Goal: Answer question/provide support: Share knowledge or assist other users

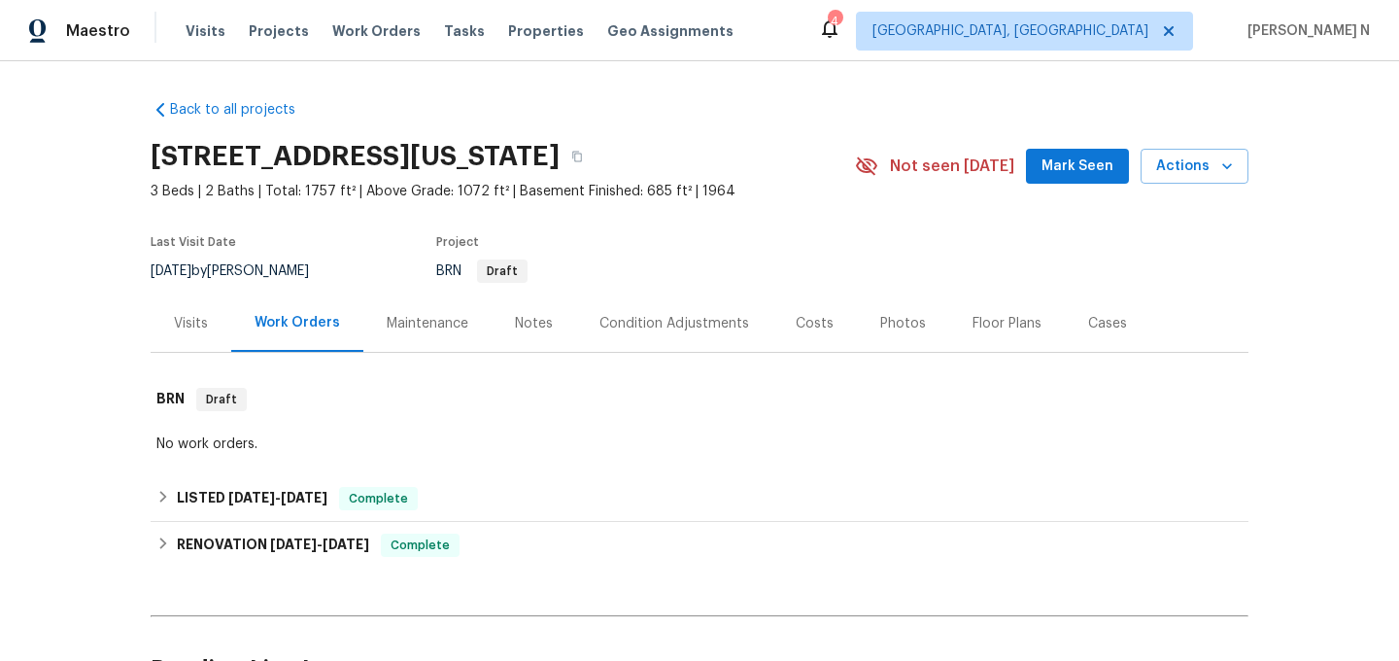
click at [409, 328] on div "Maintenance" at bounding box center [428, 323] width 82 height 19
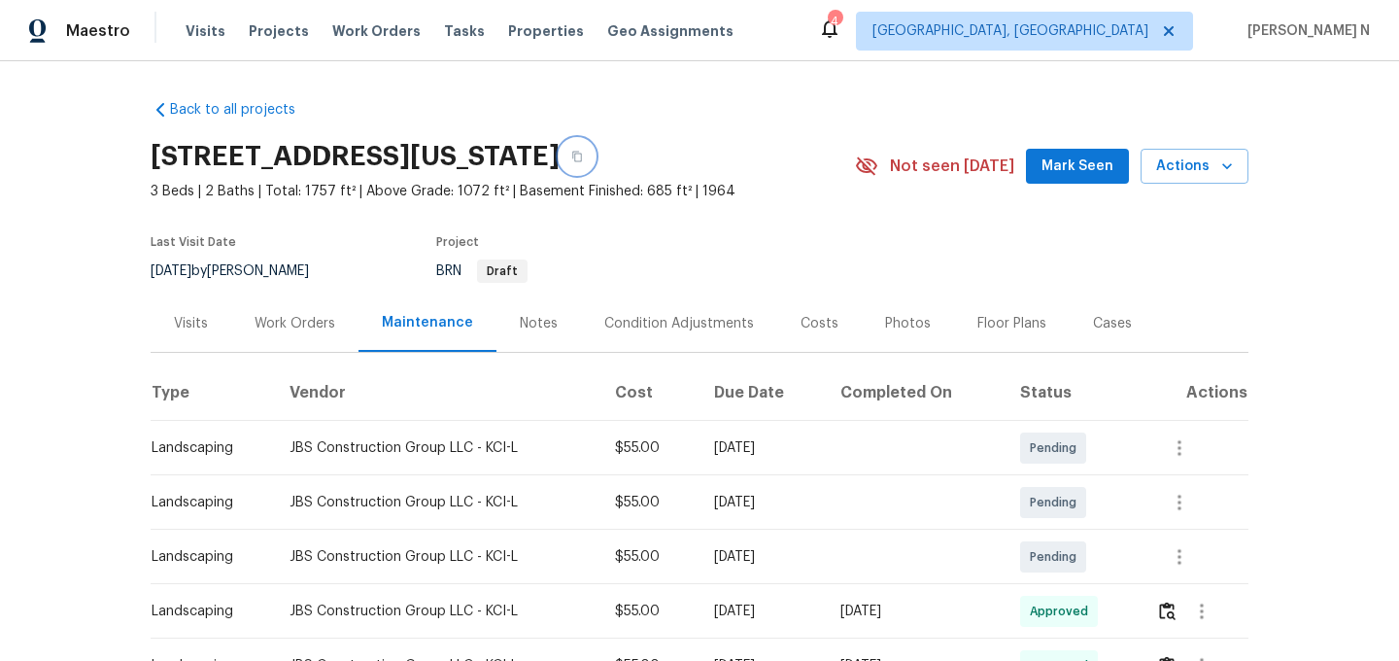
click at [595, 157] on button "button" at bounding box center [577, 156] width 35 height 35
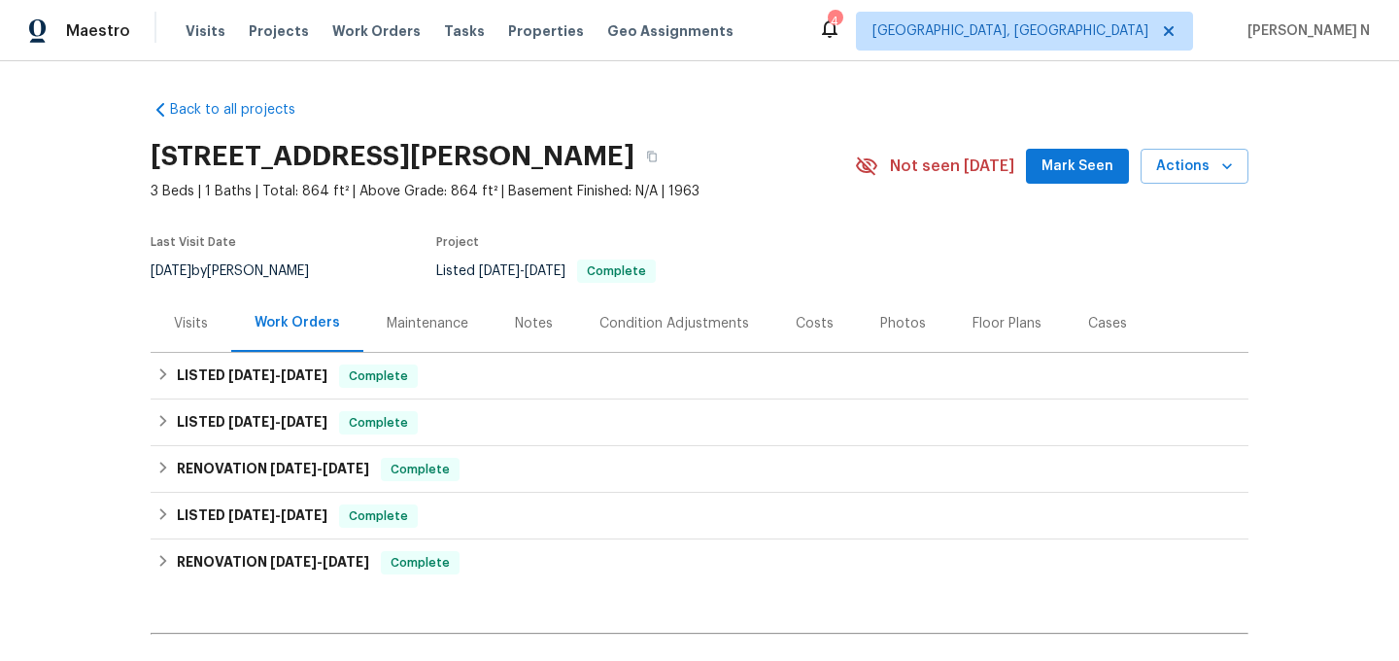
click at [416, 330] on div "Maintenance" at bounding box center [428, 323] width 82 height 19
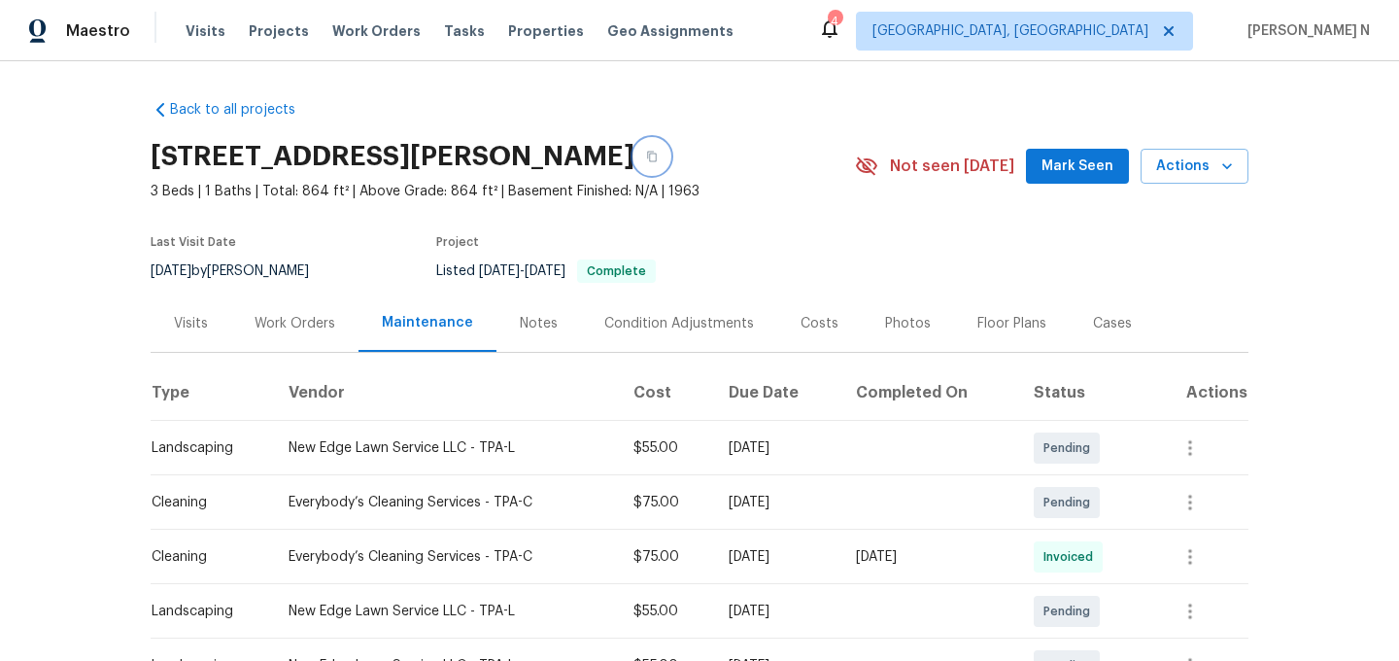
click at [650, 160] on button "button" at bounding box center [652, 156] width 35 height 35
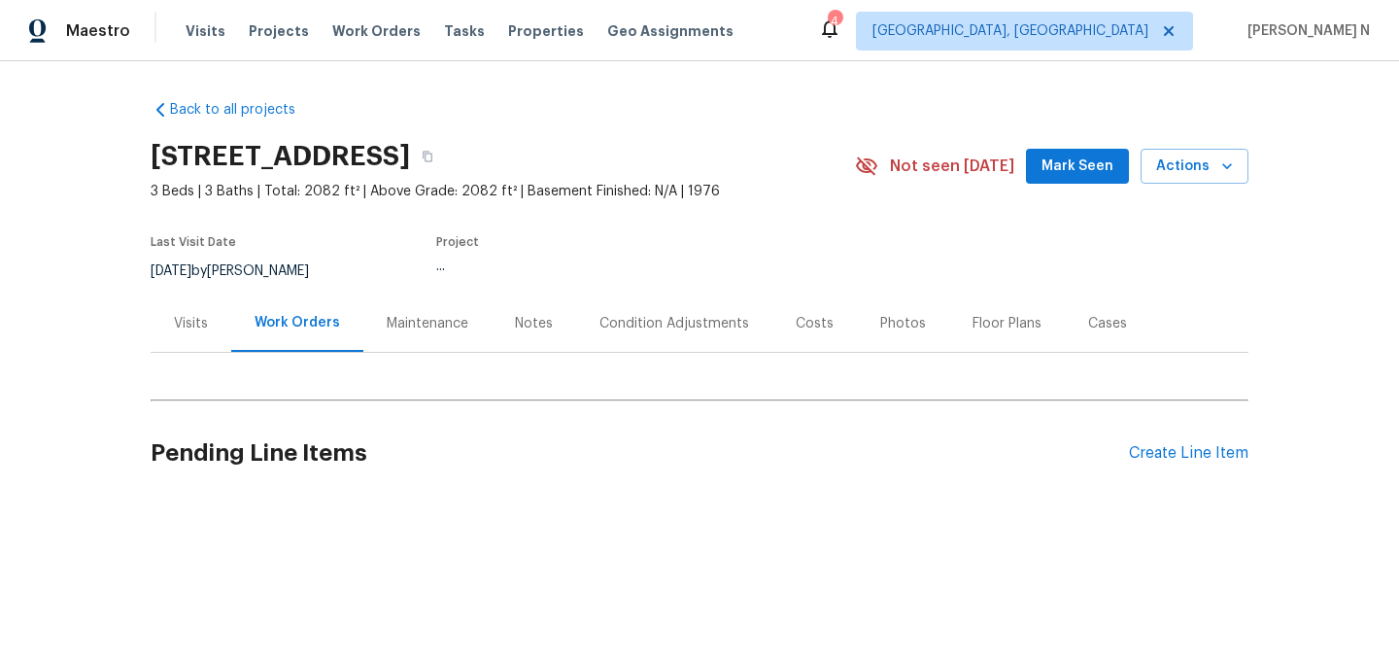
click at [436, 318] on div "Maintenance" at bounding box center [428, 323] width 82 height 19
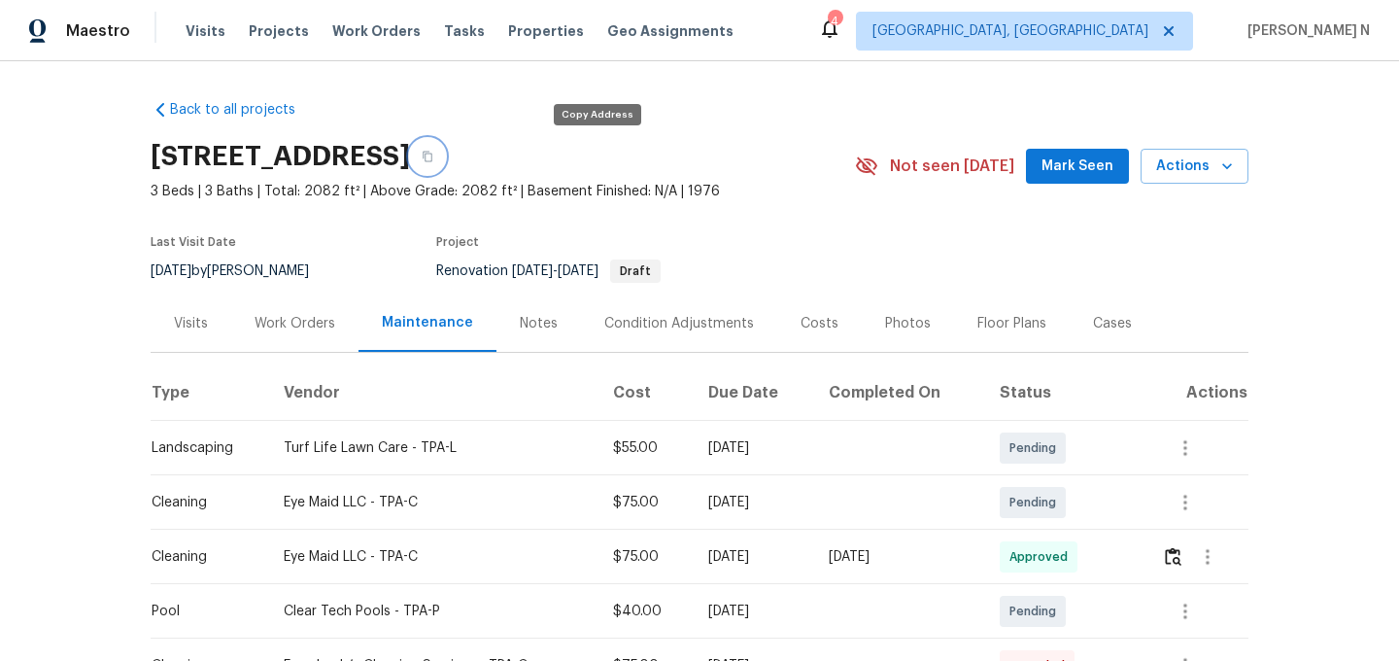
click at [433, 156] on icon "button" at bounding box center [428, 157] width 12 height 12
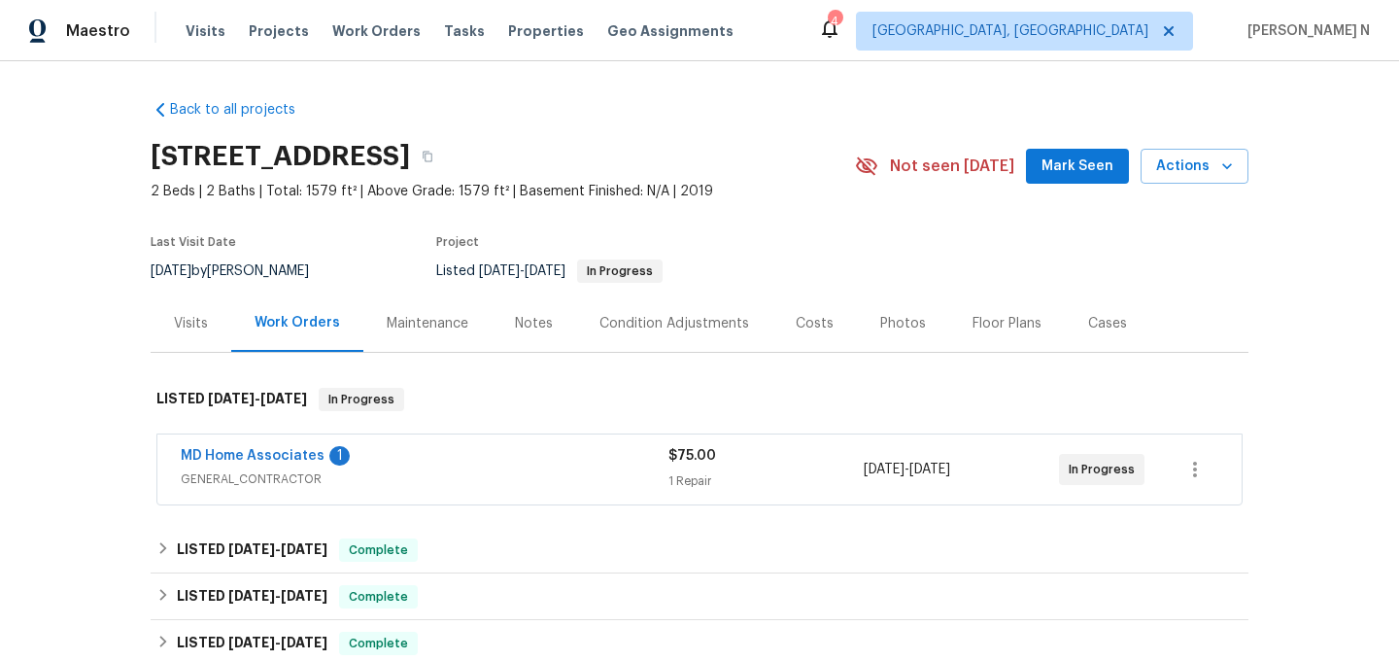
click at [427, 317] on div "Maintenance" at bounding box center [428, 323] width 82 height 19
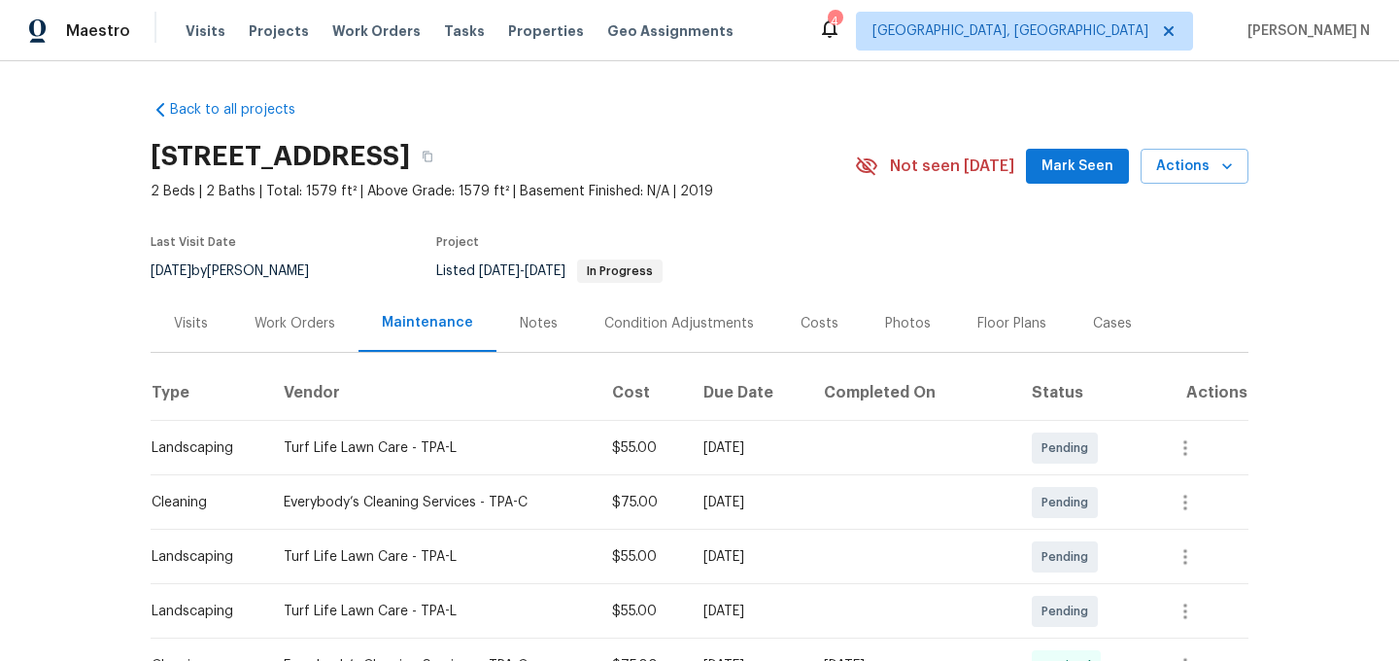
click at [647, 180] on div "7615 Campus Cv, Sarasota, FL 34243" at bounding box center [503, 156] width 705 height 51
click at [433, 151] on icon "button" at bounding box center [428, 157] width 12 height 12
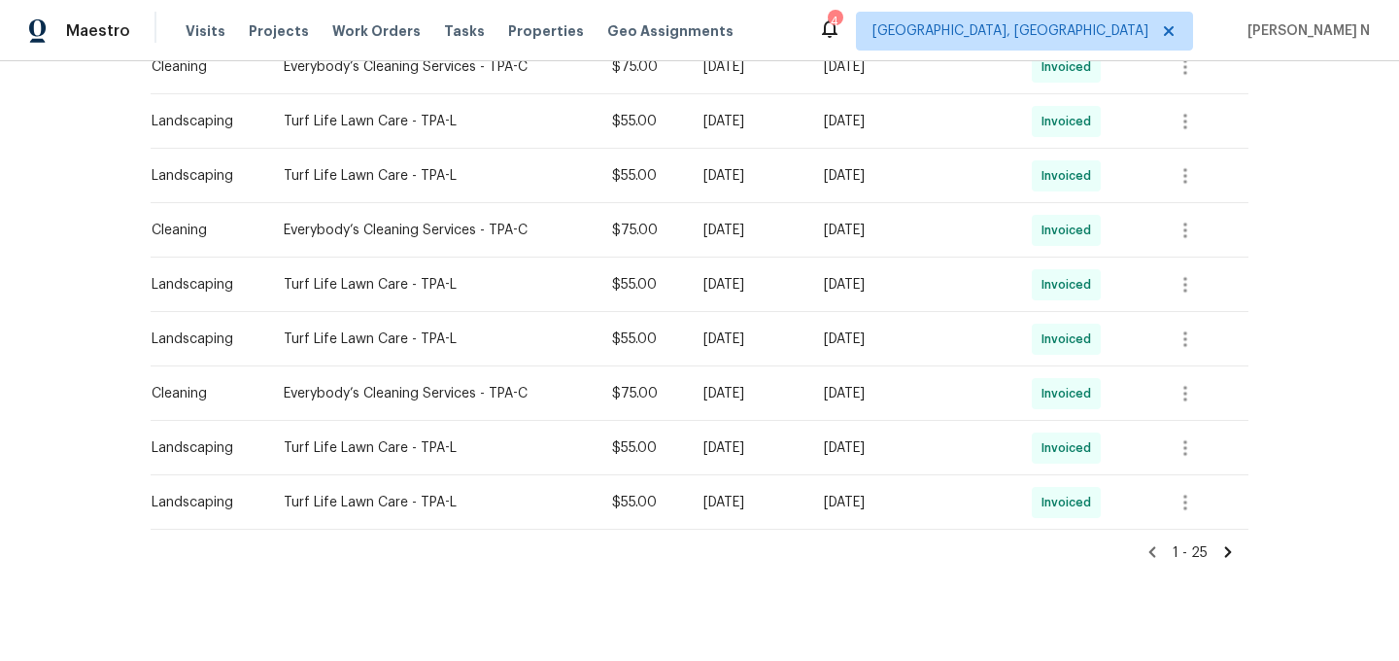
scroll to position [1269, 0]
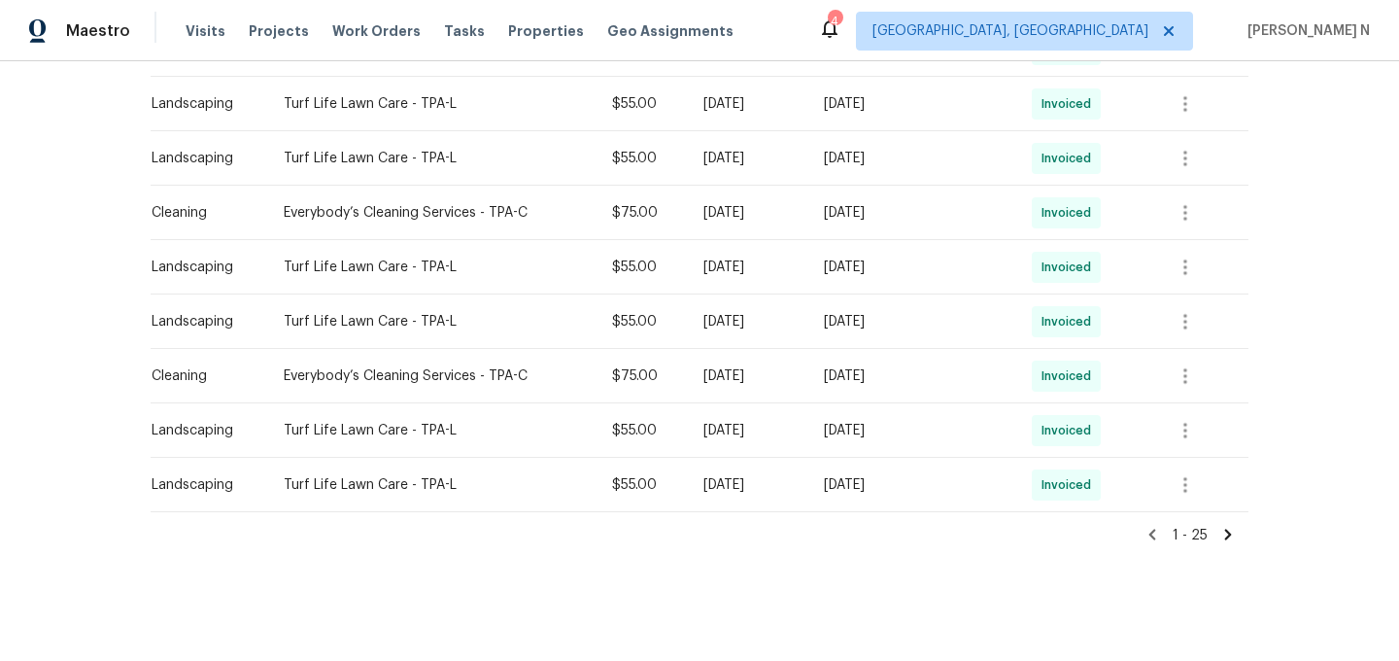
click at [1234, 538] on icon at bounding box center [1228, 534] width 17 height 17
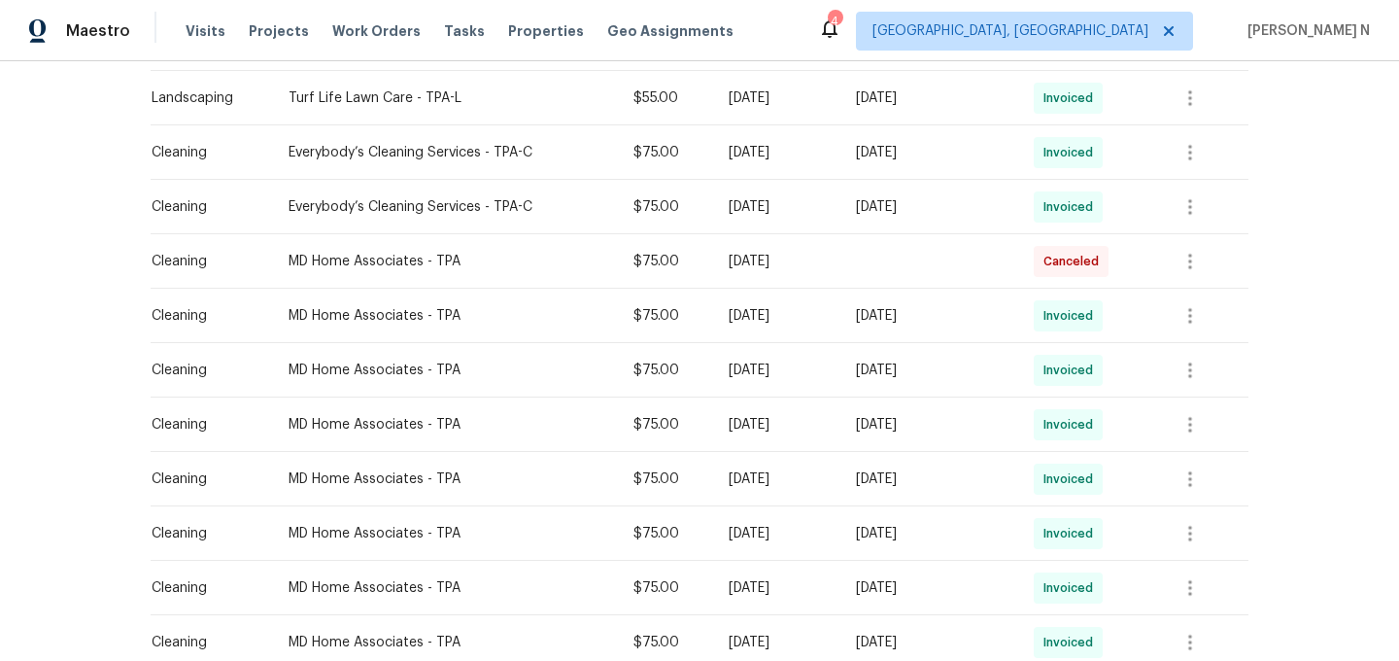
scroll to position [0, 0]
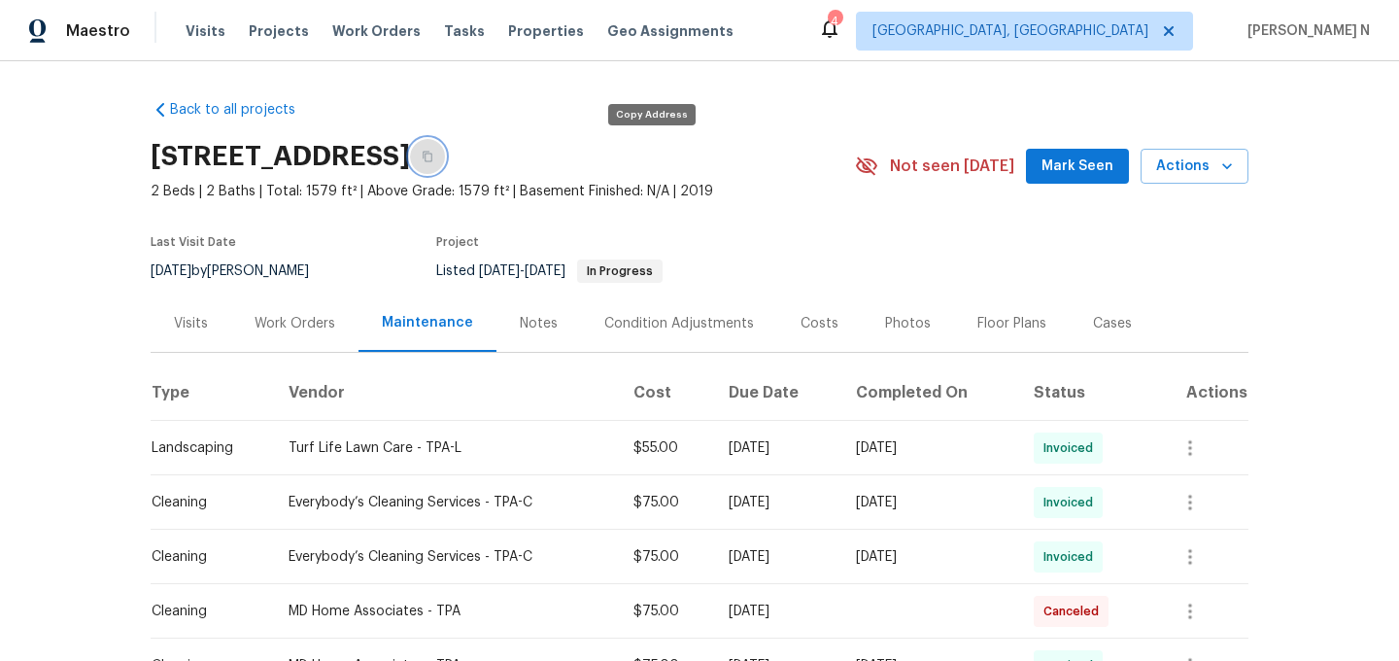
click at [433, 158] on icon "button" at bounding box center [428, 157] width 12 height 12
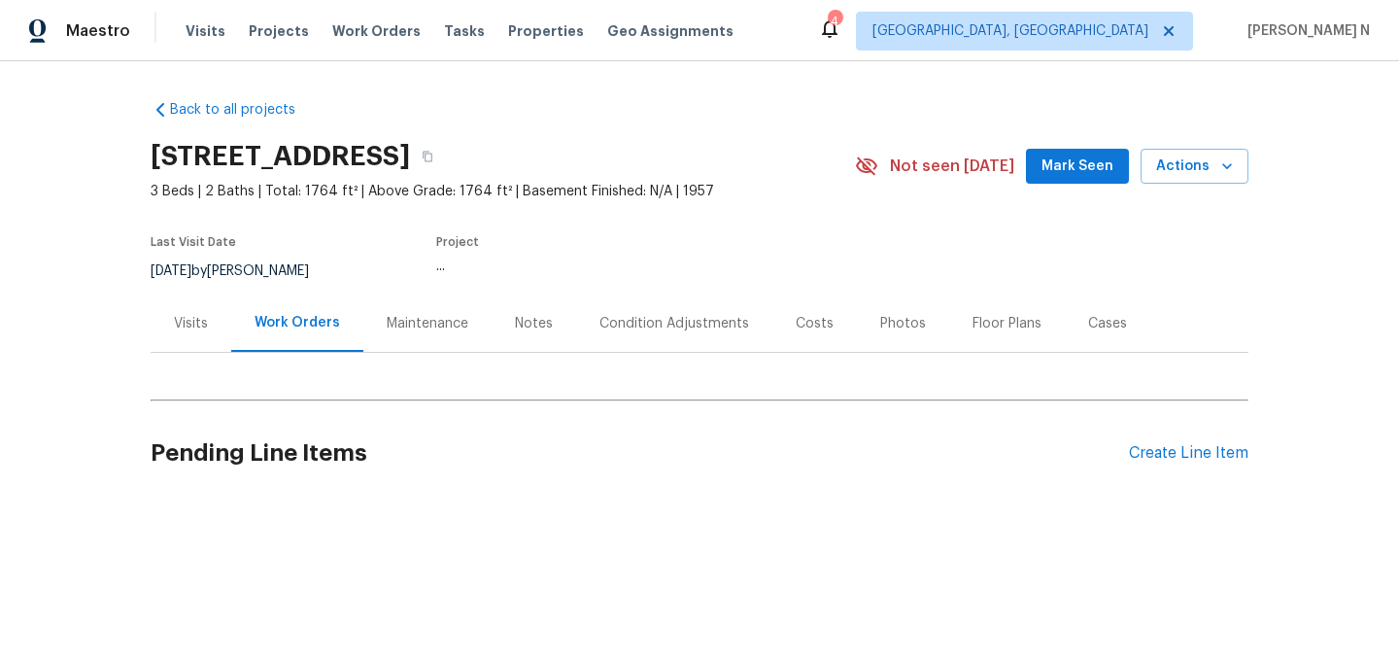
click at [428, 328] on div "Maintenance" at bounding box center [428, 323] width 82 height 19
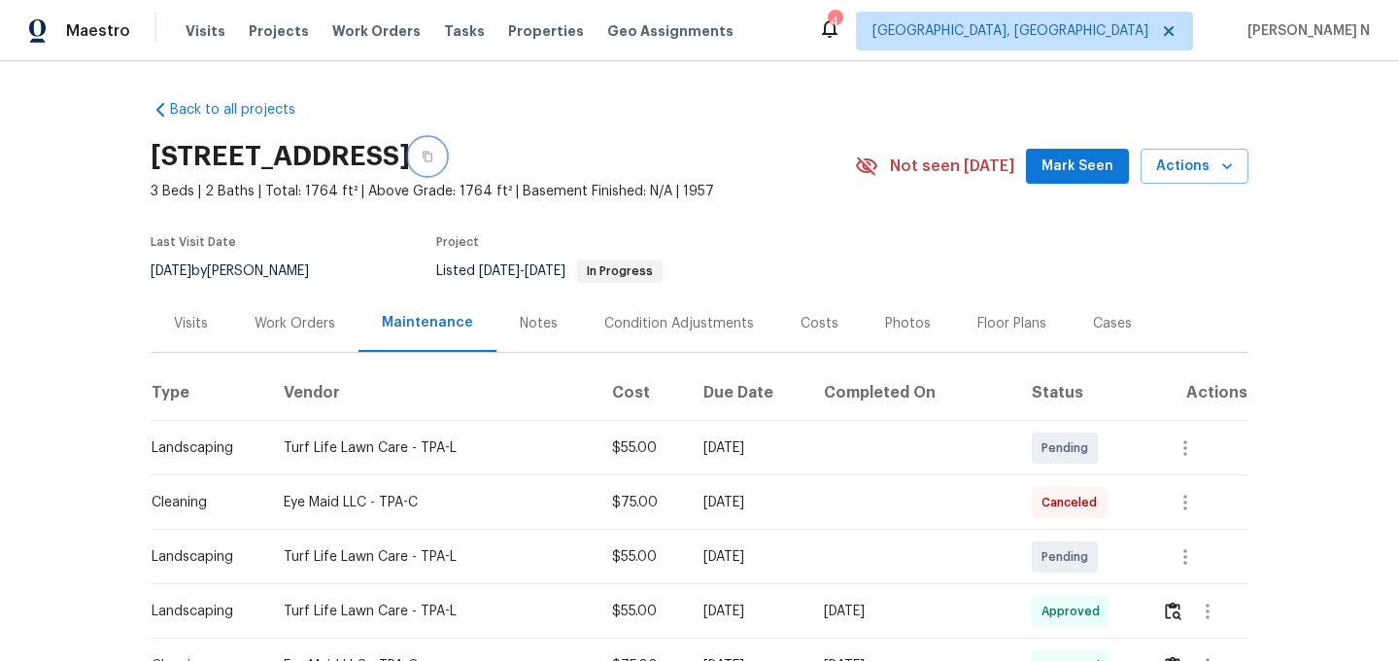
click at [445, 166] on button "button" at bounding box center [427, 156] width 35 height 35
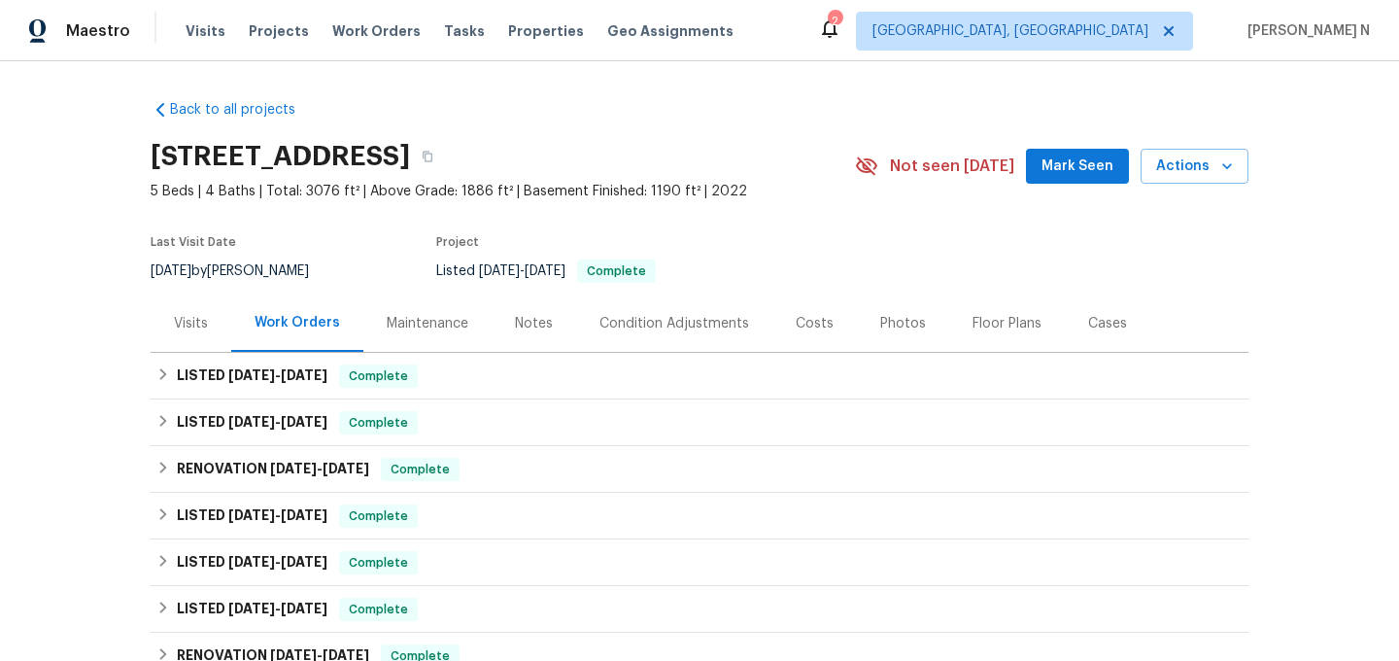
click at [439, 326] on div "Maintenance" at bounding box center [428, 323] width 82 height 19
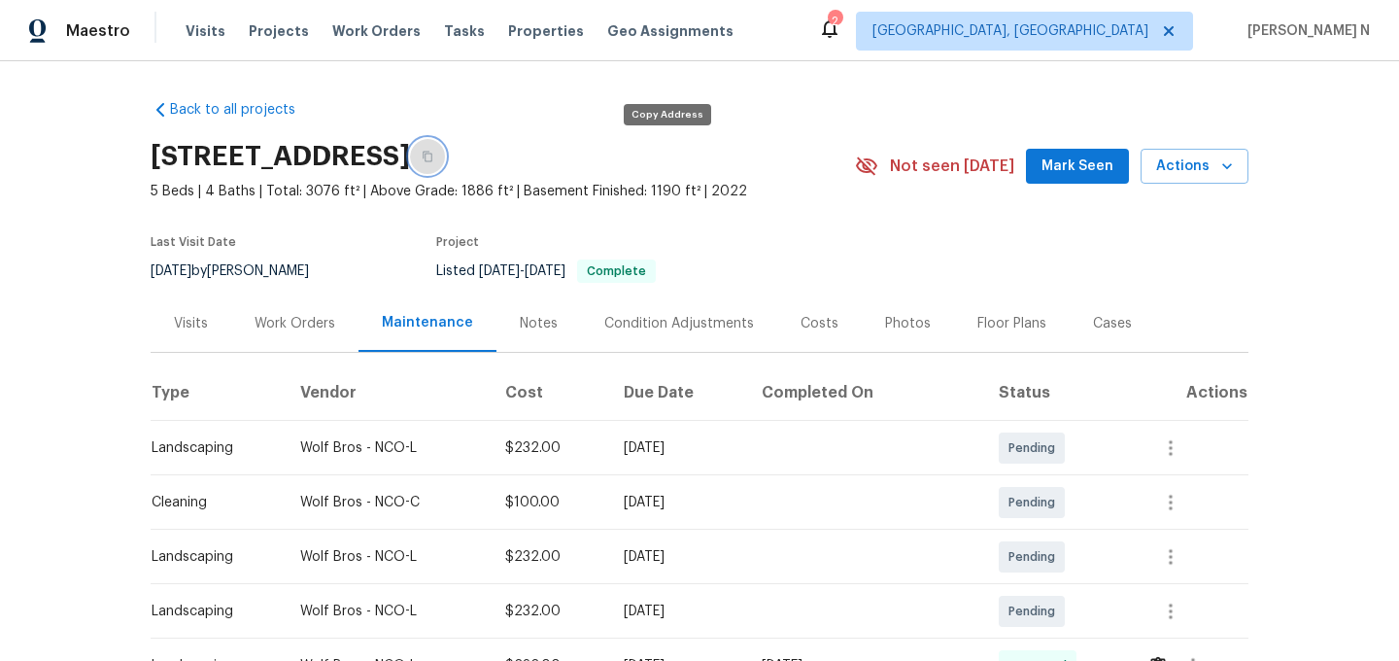
click at [445, 162] on button "button" at bounding box center [427, 156] width 35 height 35
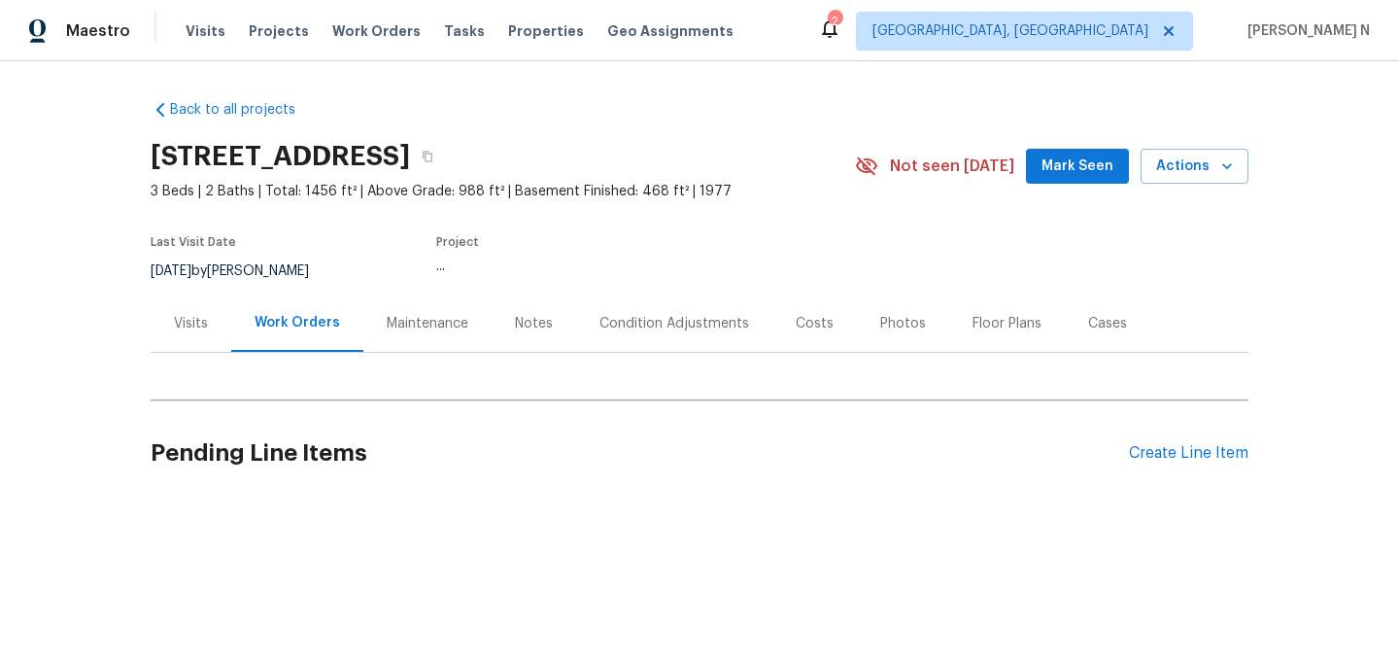
click at [410, 336] on div "Maintenance" at bounding box center [427, 322] width 128 height 57
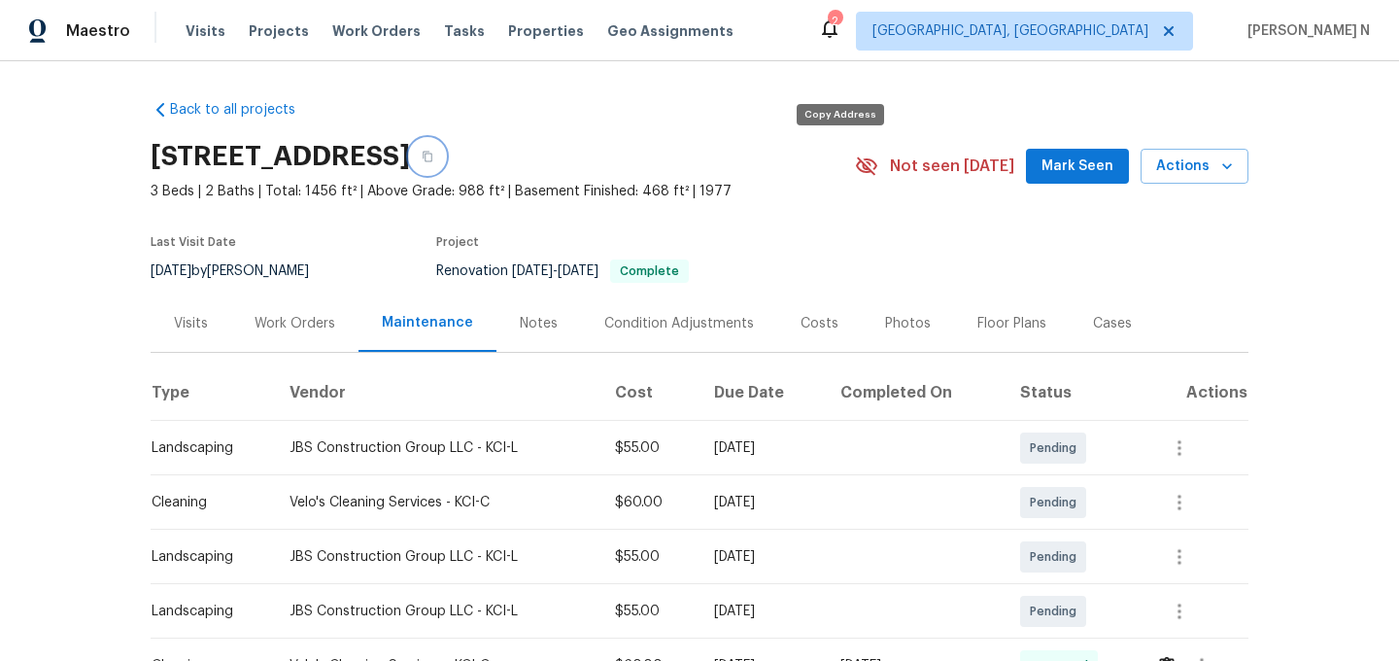
click at [445, 168] on button "button" at bounding box center [427, 156] width 35 height 35
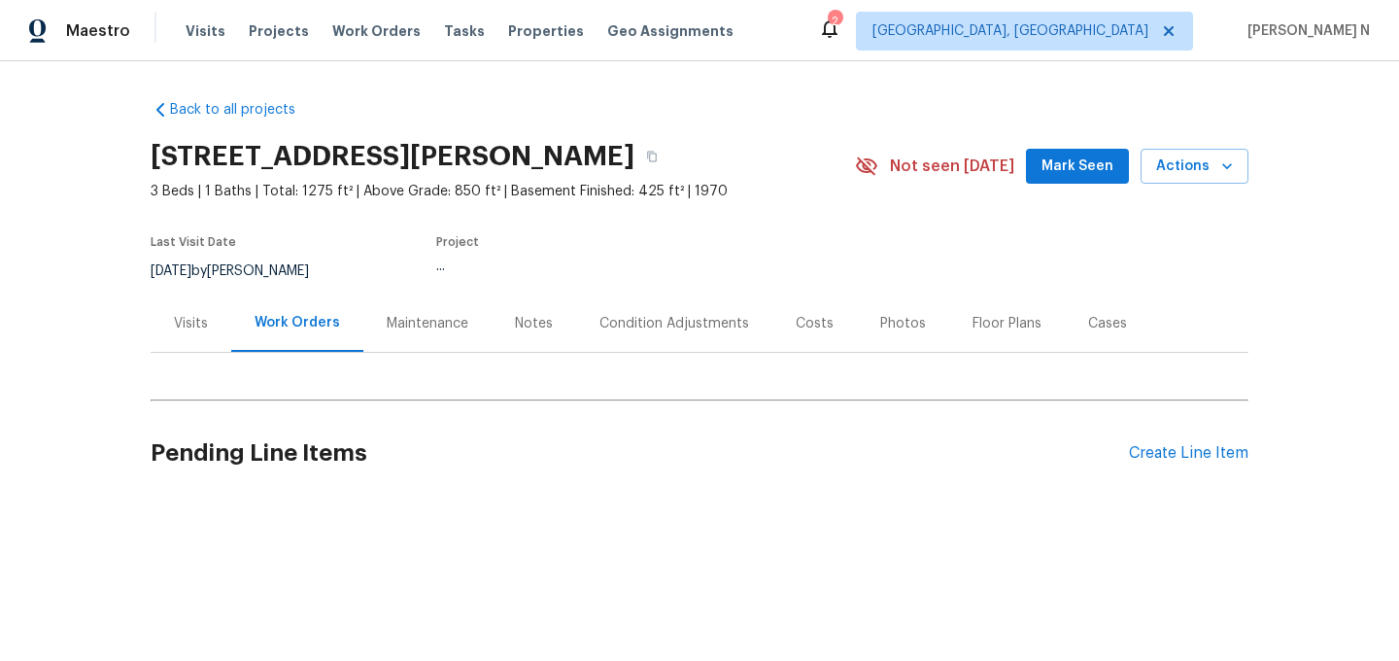
click at [445, 340] on div "Maintenance" at bounding box center [427, 322] width 128 height 57
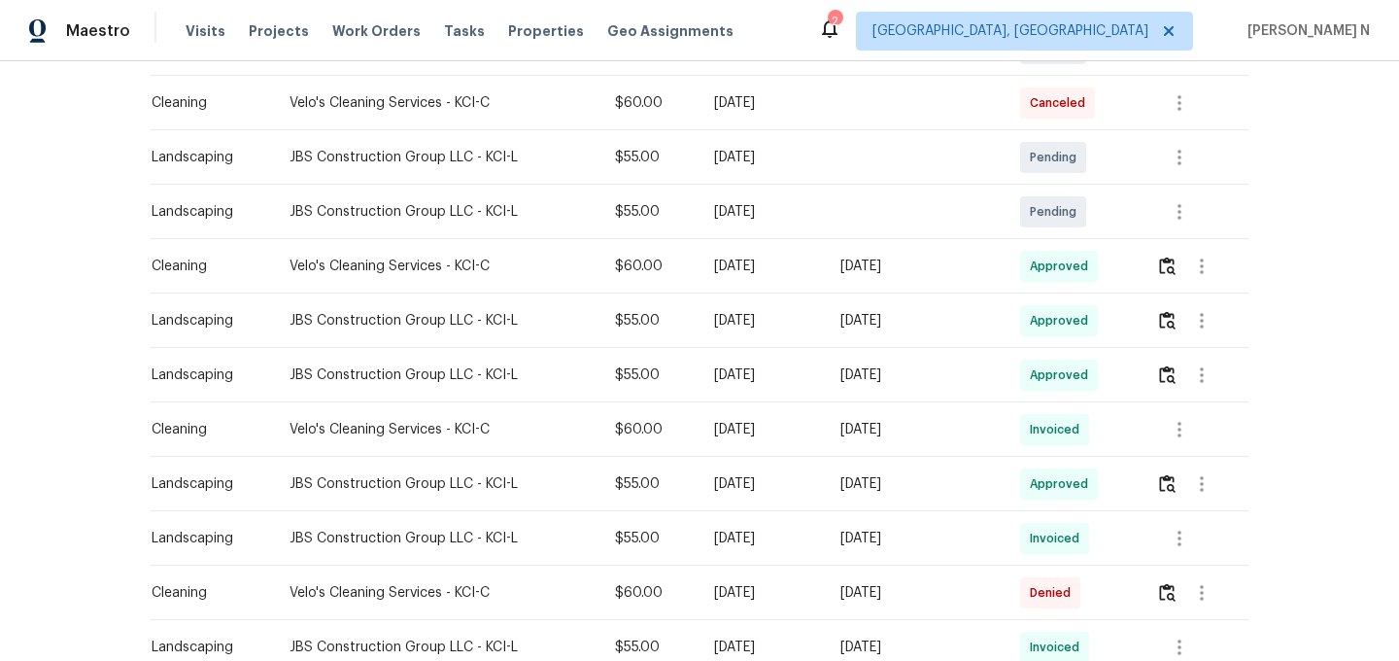
scroll to position [530, 0]
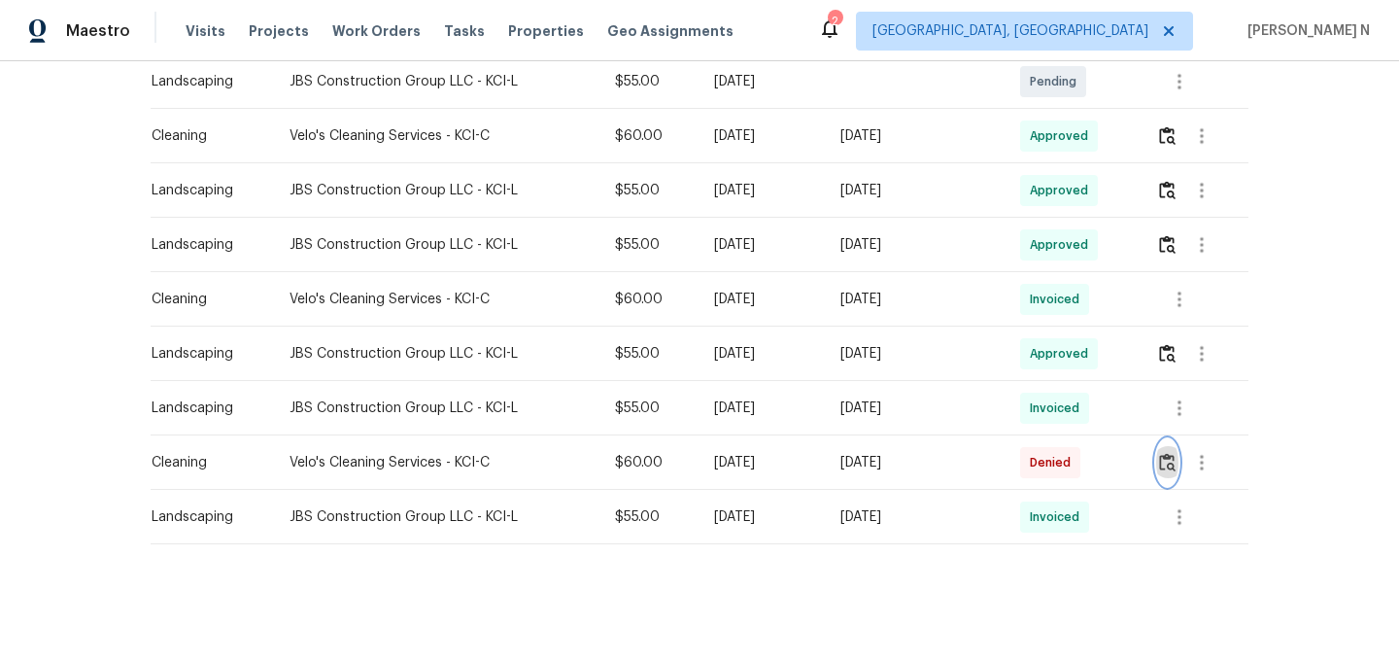
click at [1176, 468] on img "button" at bounding box center [1167, 462] width 17 height 18
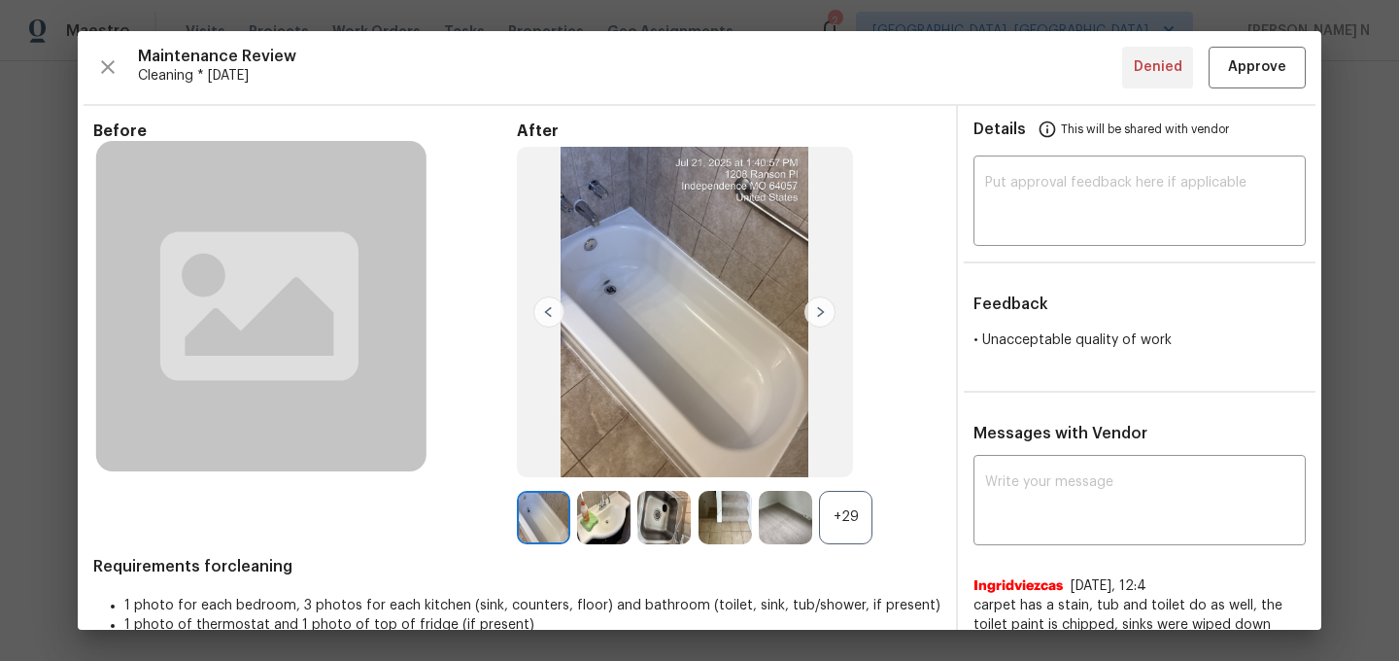
click at [853, 527] on div "+29" at bounding box center [845, 517] width 53 height 53
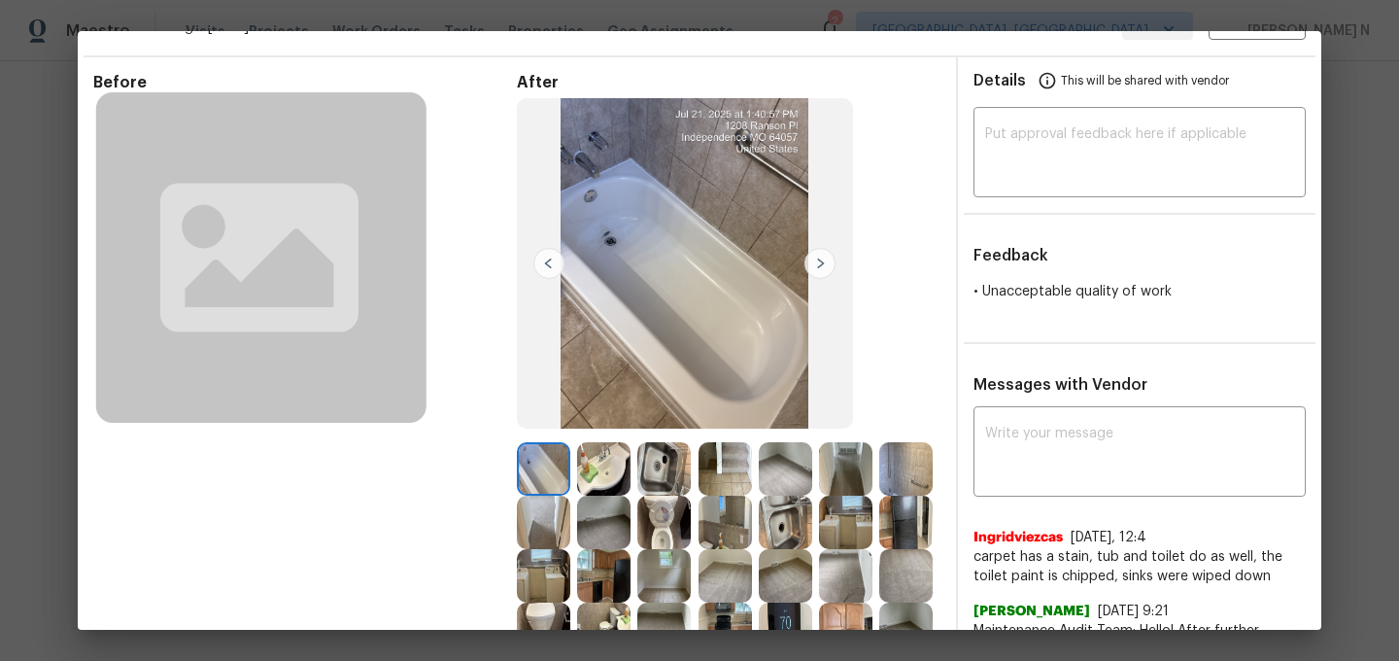
scroll to position [0, 0]
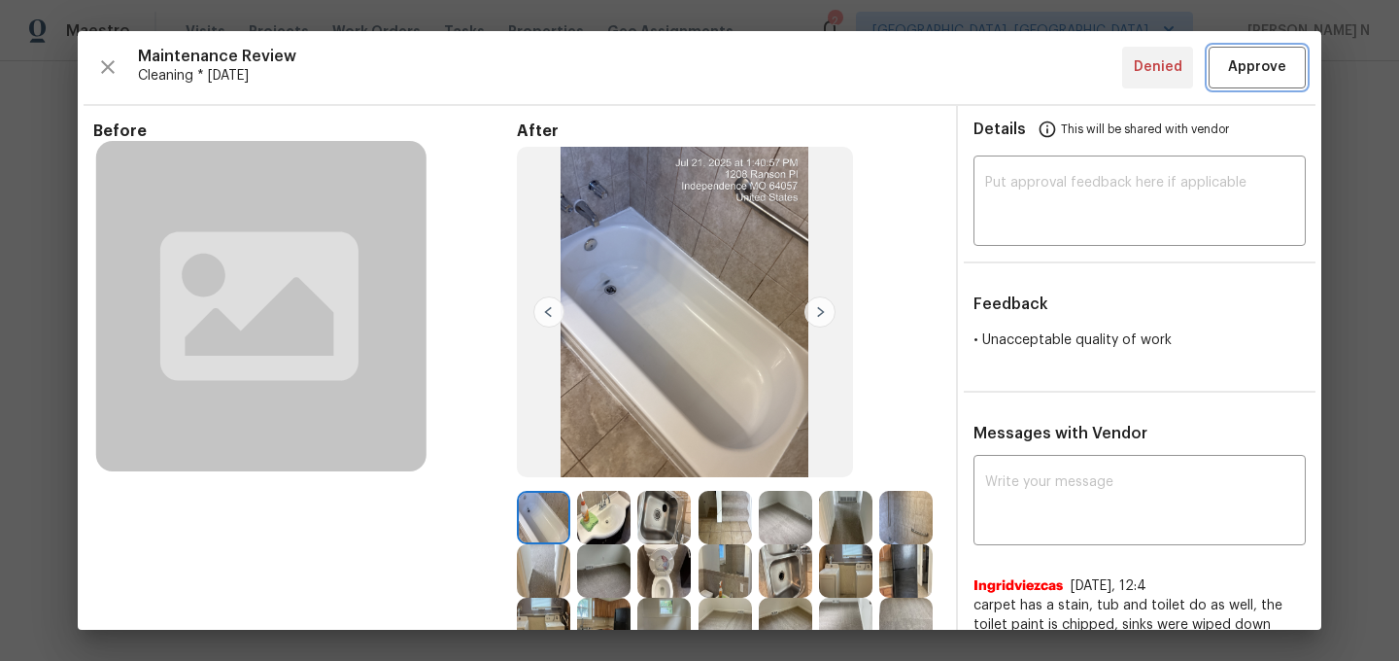
click at [1269, 75] on span "Approve" at bounding box center [1257, 67] width 58 height 24
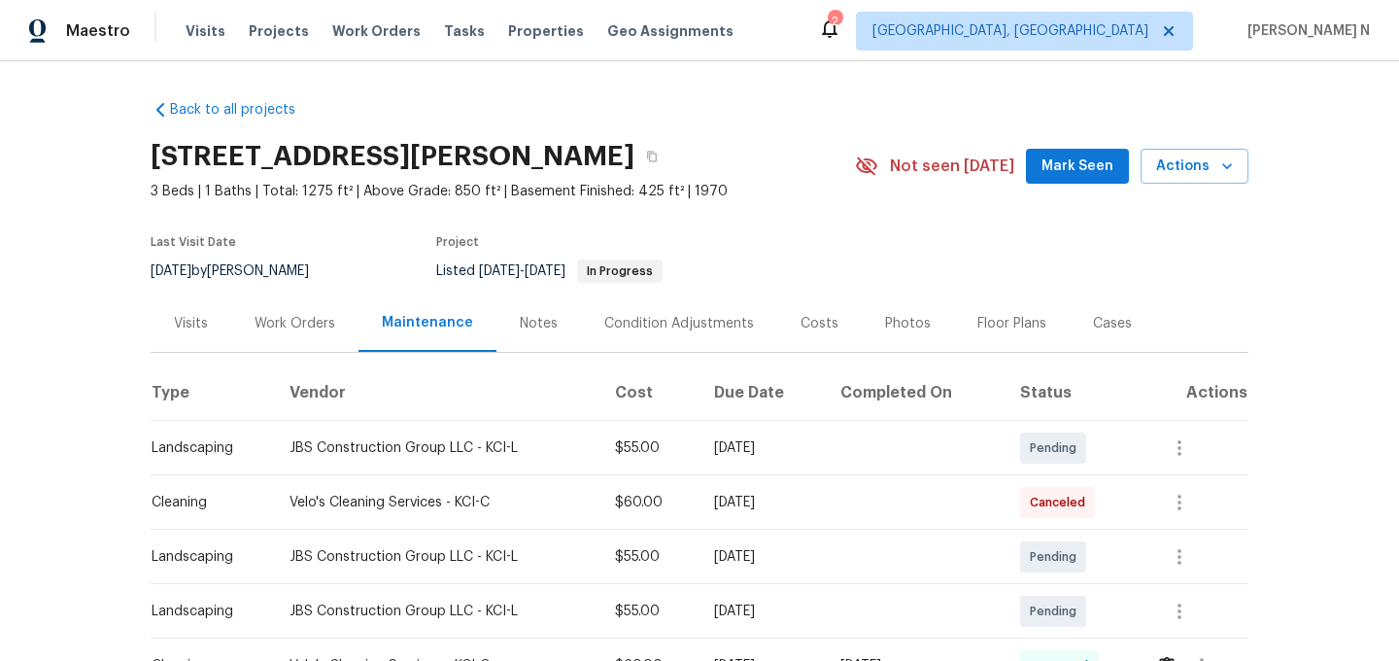
click at [722, 174] on div "1208 Ranson Pl, Independence, MO 64057" at bounding box center [503, 156] width 705 height 51
click at [670, 166] on button "button" at bounding box center [652, 156] width 35 height 35
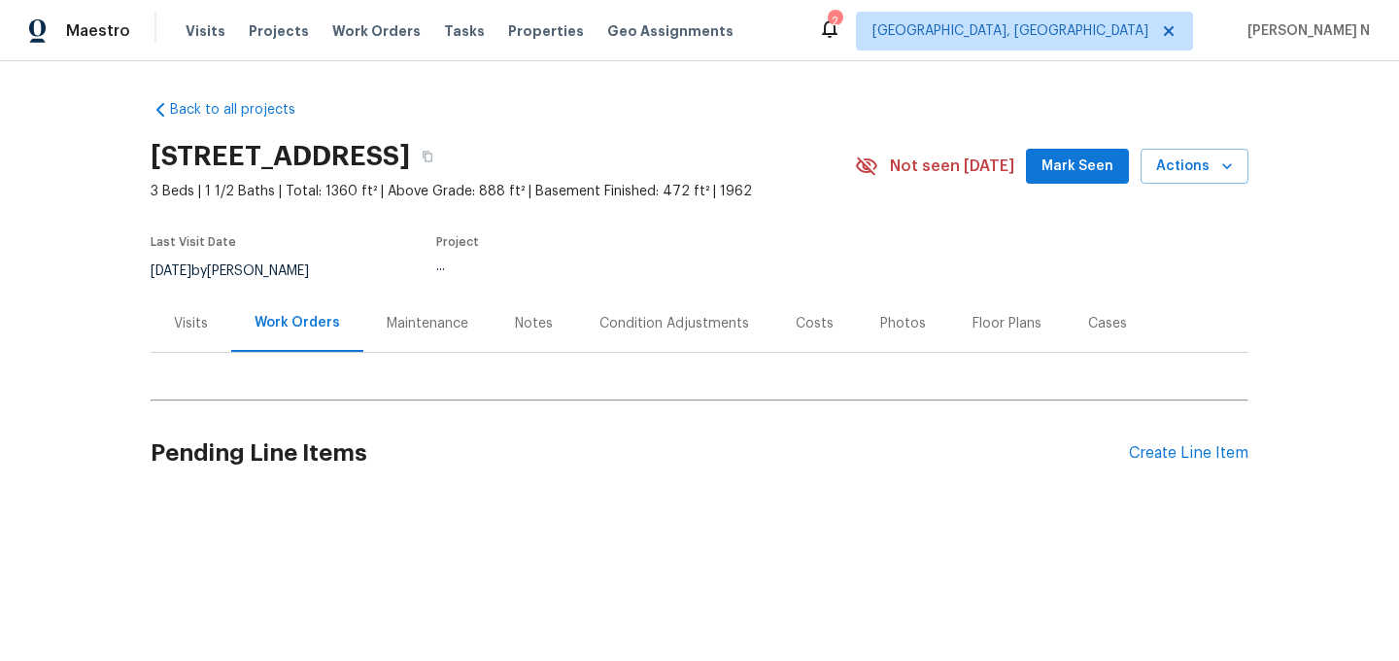
click at [437, 318] on div "Maintenance" at bounding box center [428, 323] width 82 height 19
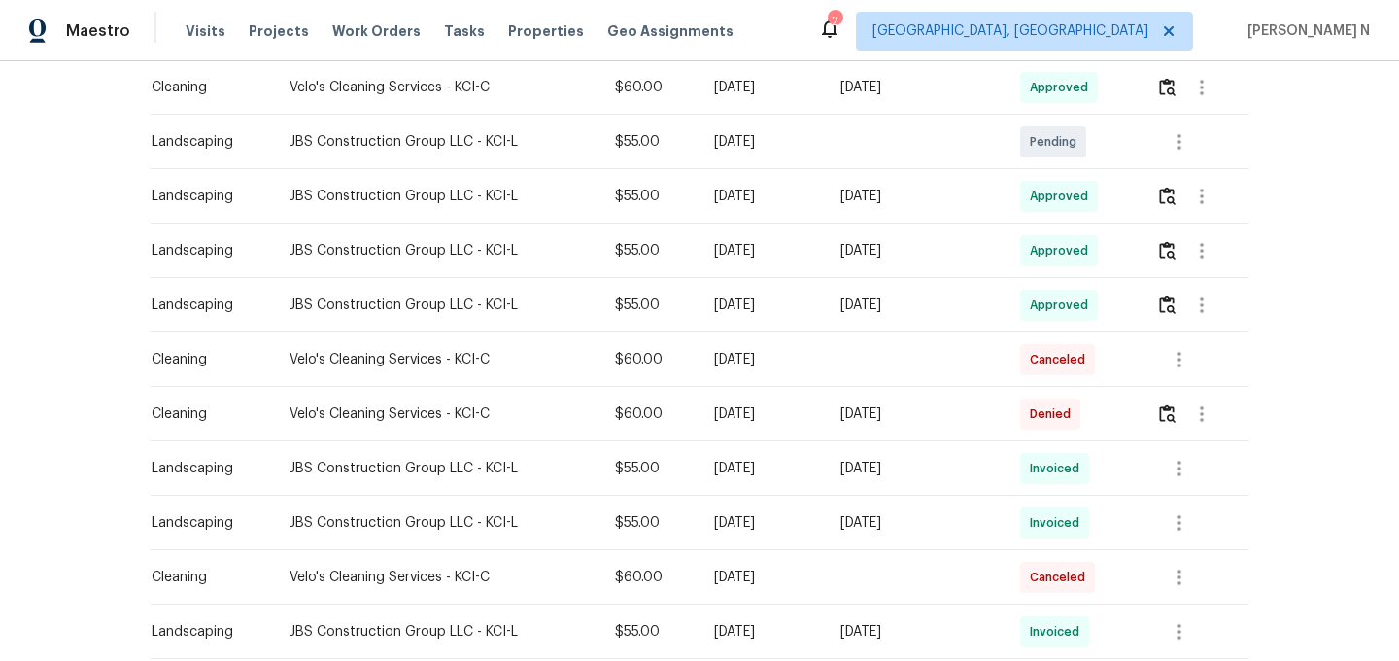
scroll to position [526, 0]
click at [1179, 429] on button "button" at bounding box center [1168, 412] width 22 height 47
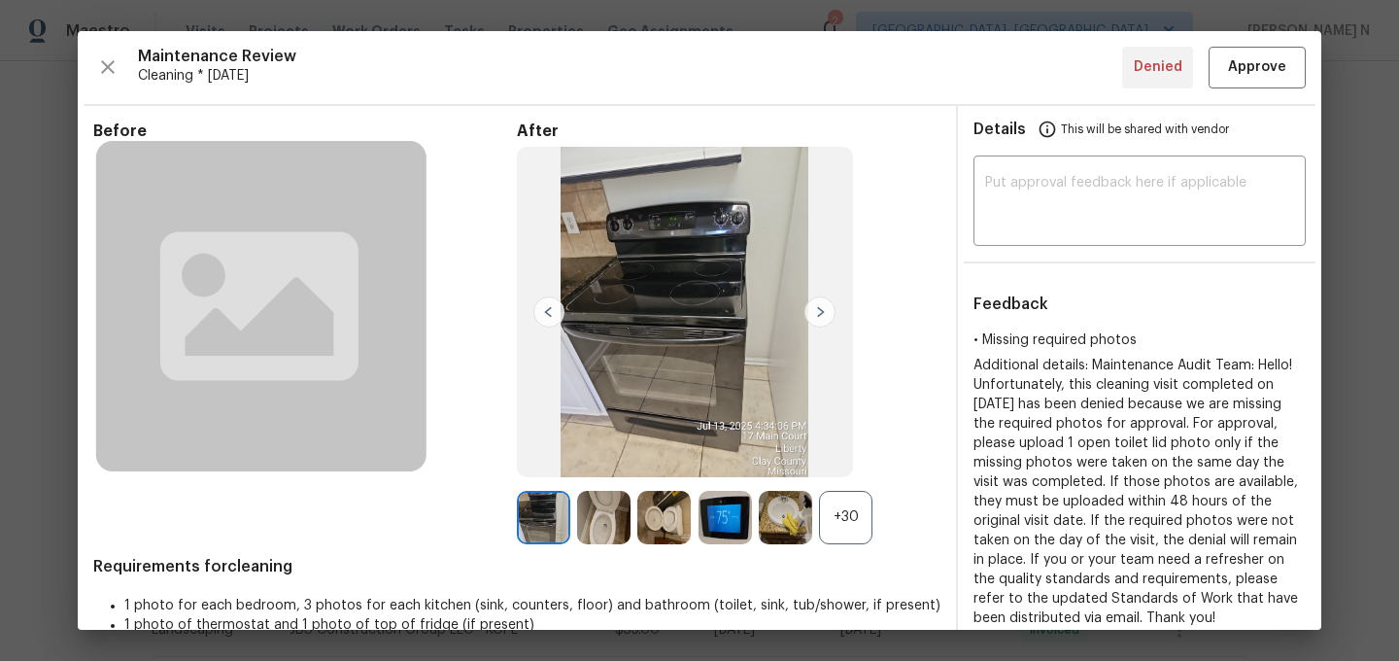
click at [858, 508] on div "+30" at bounding box center [845, 517] width 53 height 53
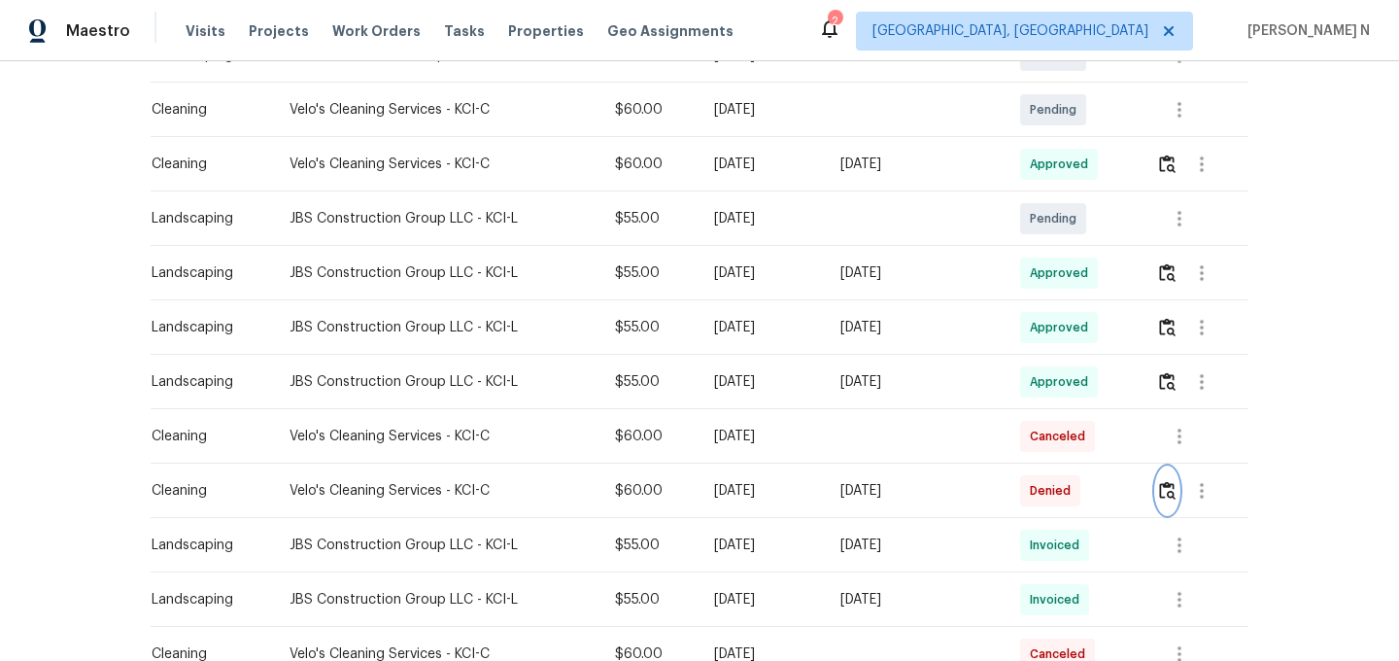
scroll to position [308, 0]
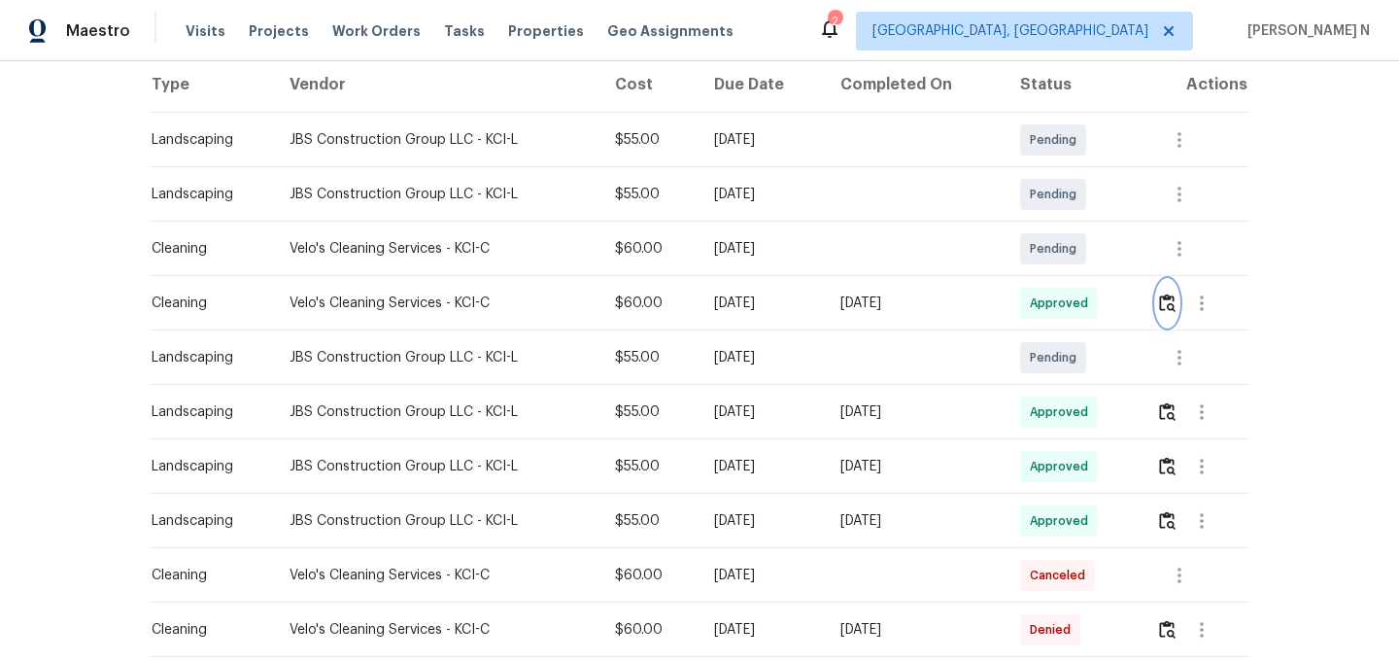
click at [1176, 301] on img "button" at bounding box center [1167, 303] width 17 height 18
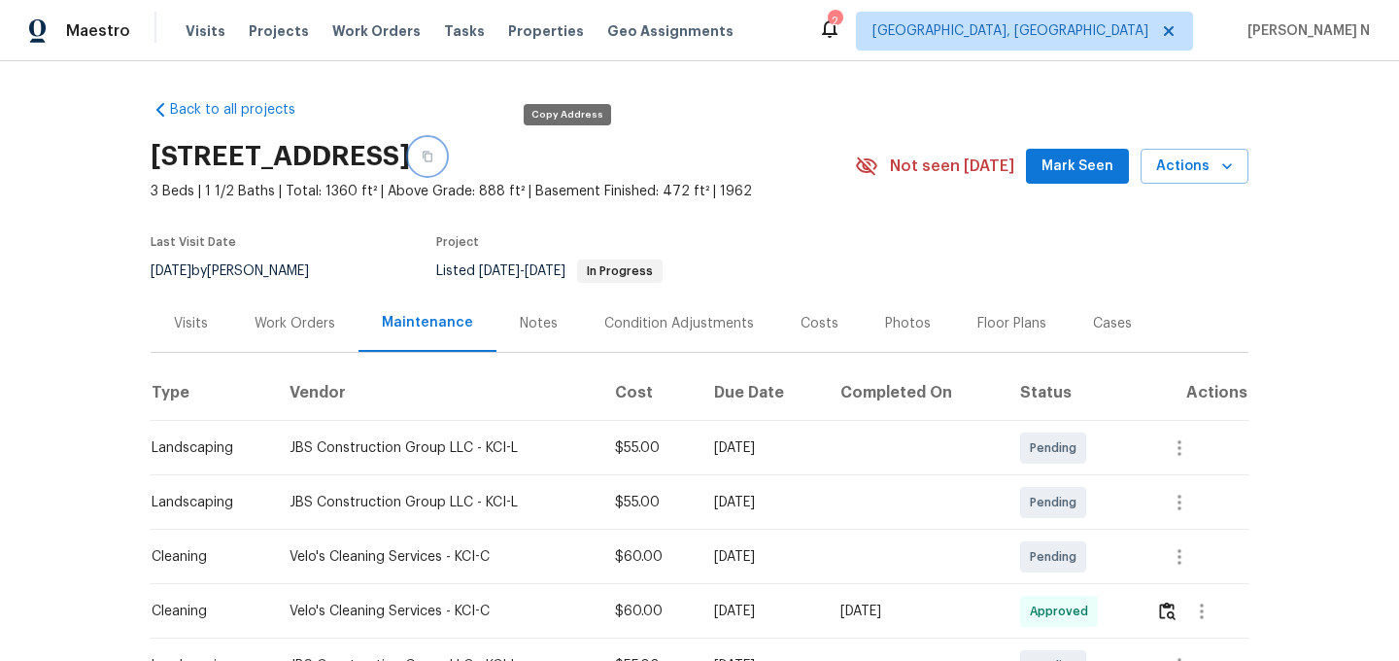
click at [445, 166] on button "button" at bounding box center [427, 156] width 35 height 35
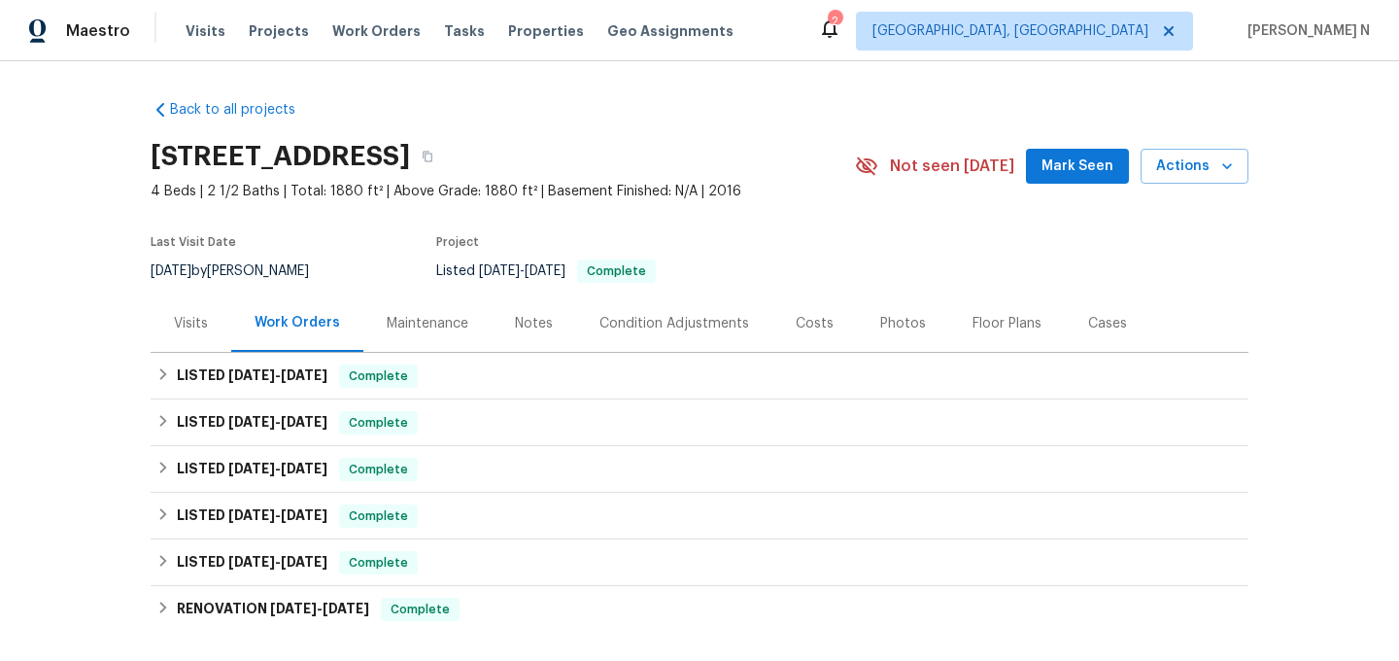
click at [454, 319] on div "Maintenance" at bounding box center [428, 323] width 82 height 19
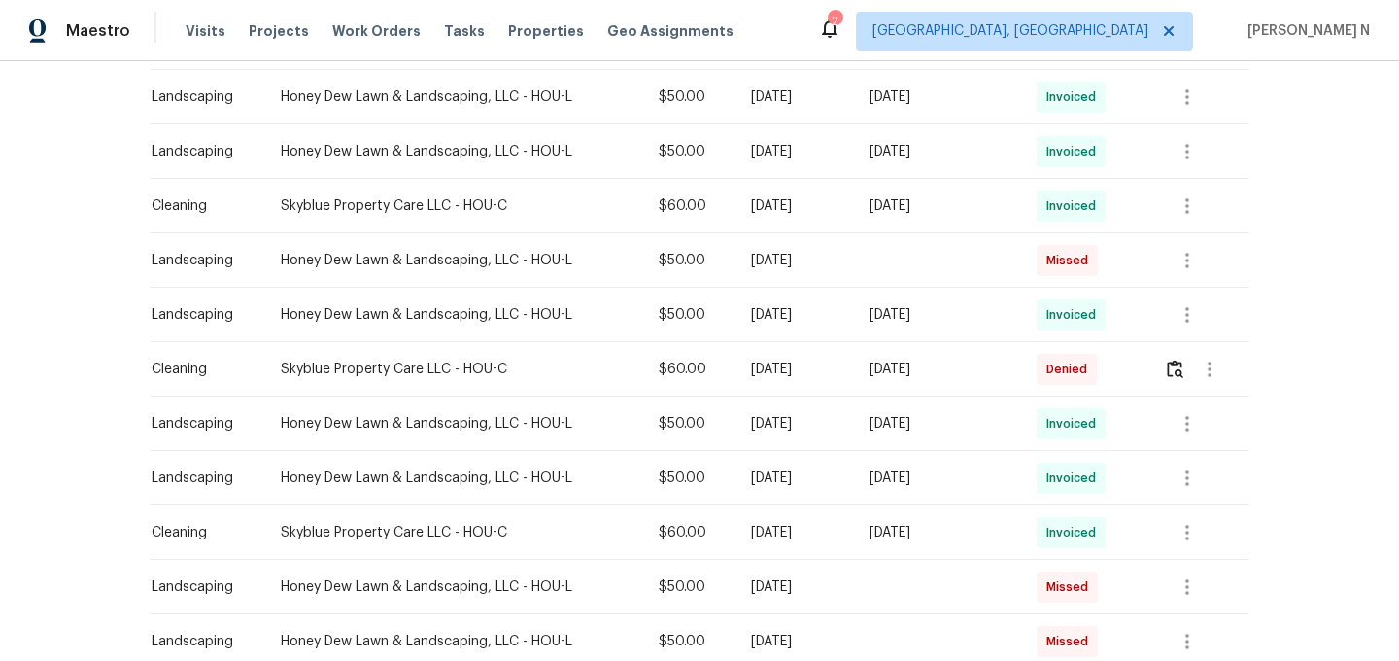
scroll to position [851, 0]
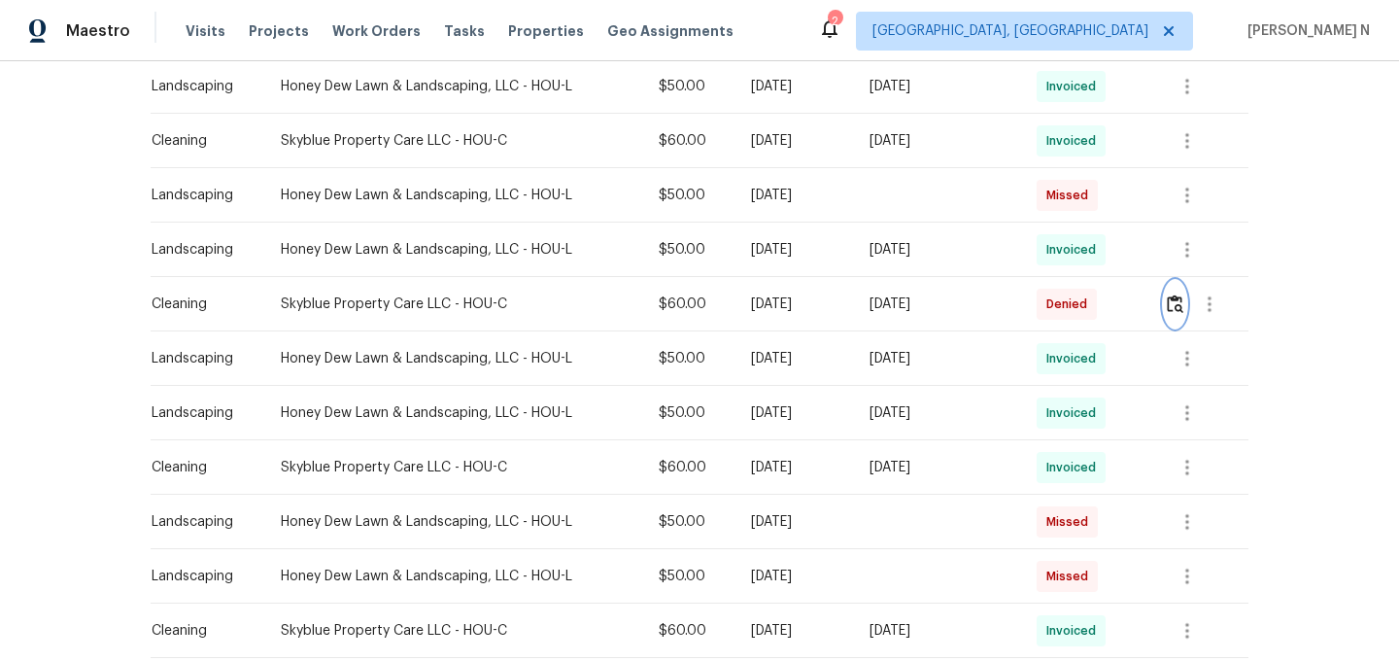
click at [1183, 307] on img "button" at bounding box center [1175, 303] width 17 height 18
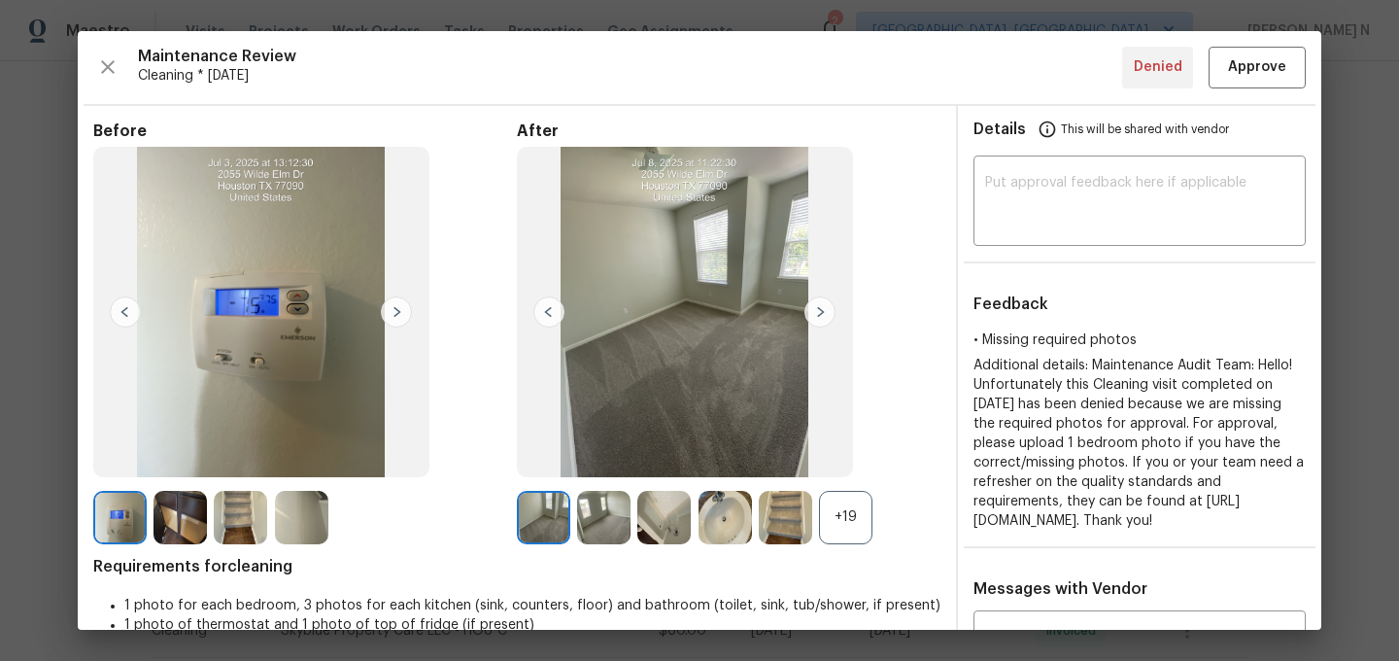
click at [856, 525] on div "+19" at bounding box center [845, 517] width 53 height 53
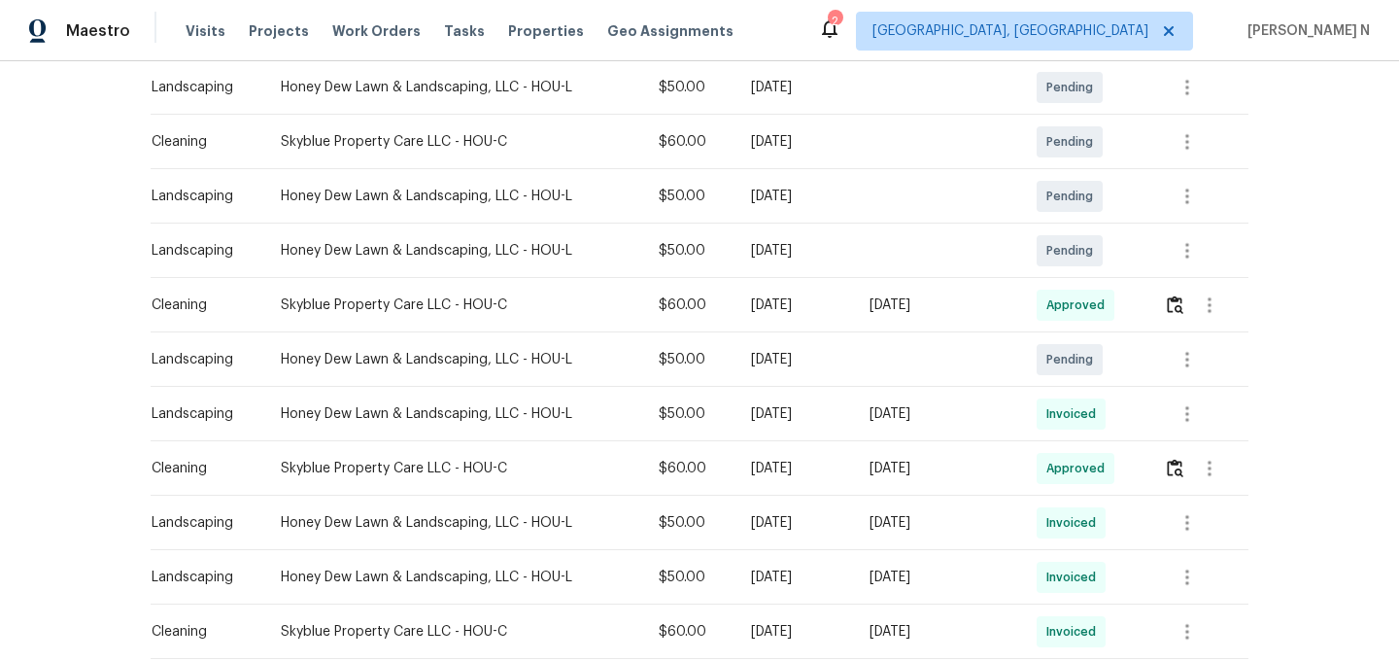
scroll to position [328, 0]
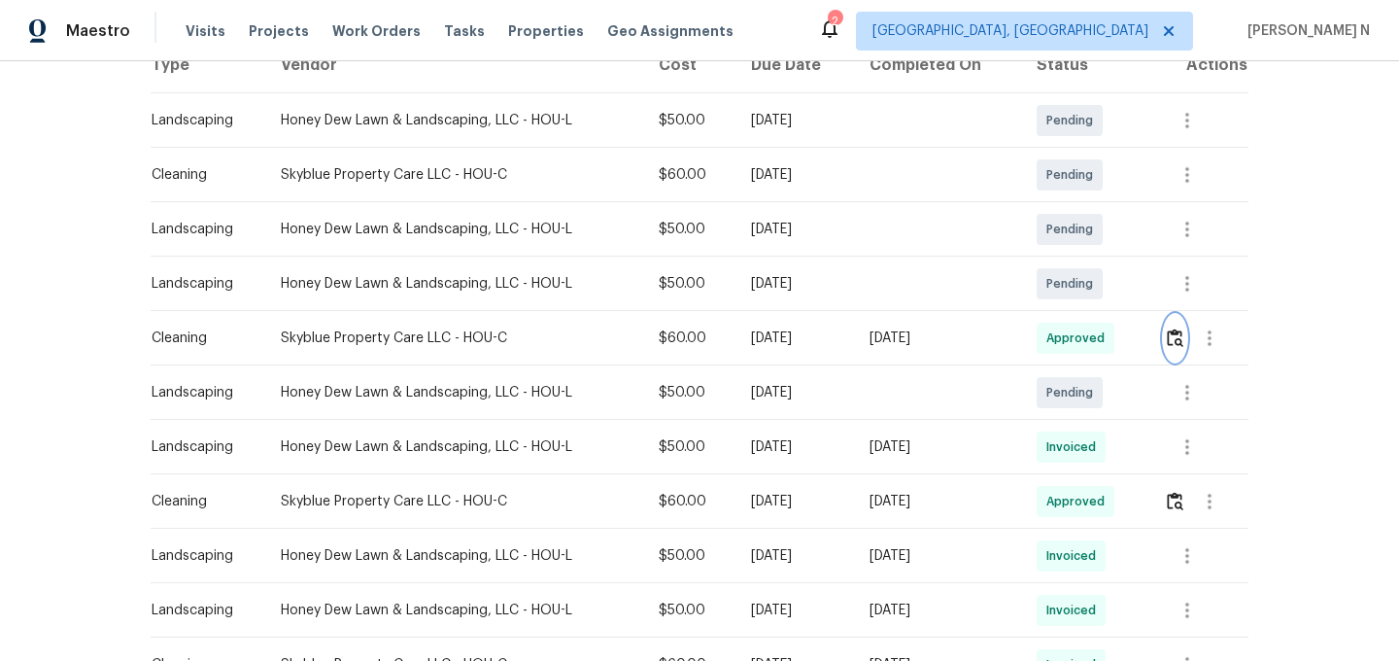
click at [1184, 319] on button "button" at bounding box center [1175, 338] width 22 height 47
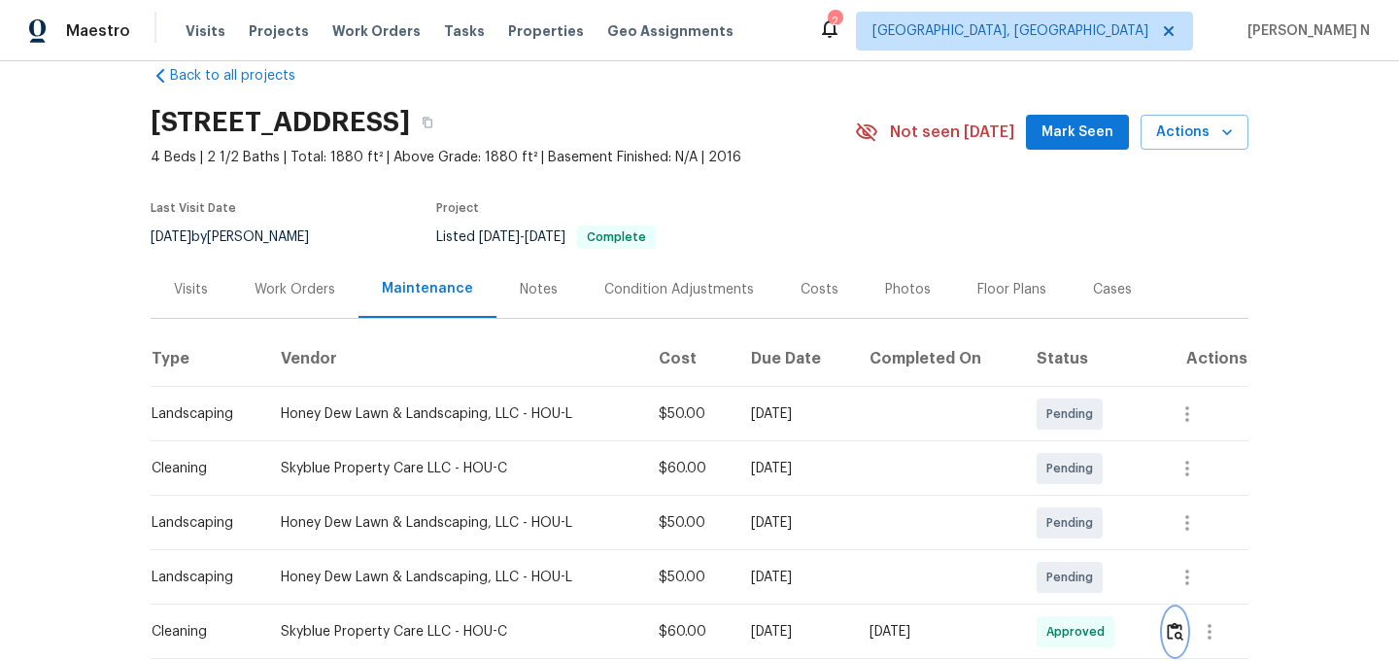
scroll to position [0, 0]
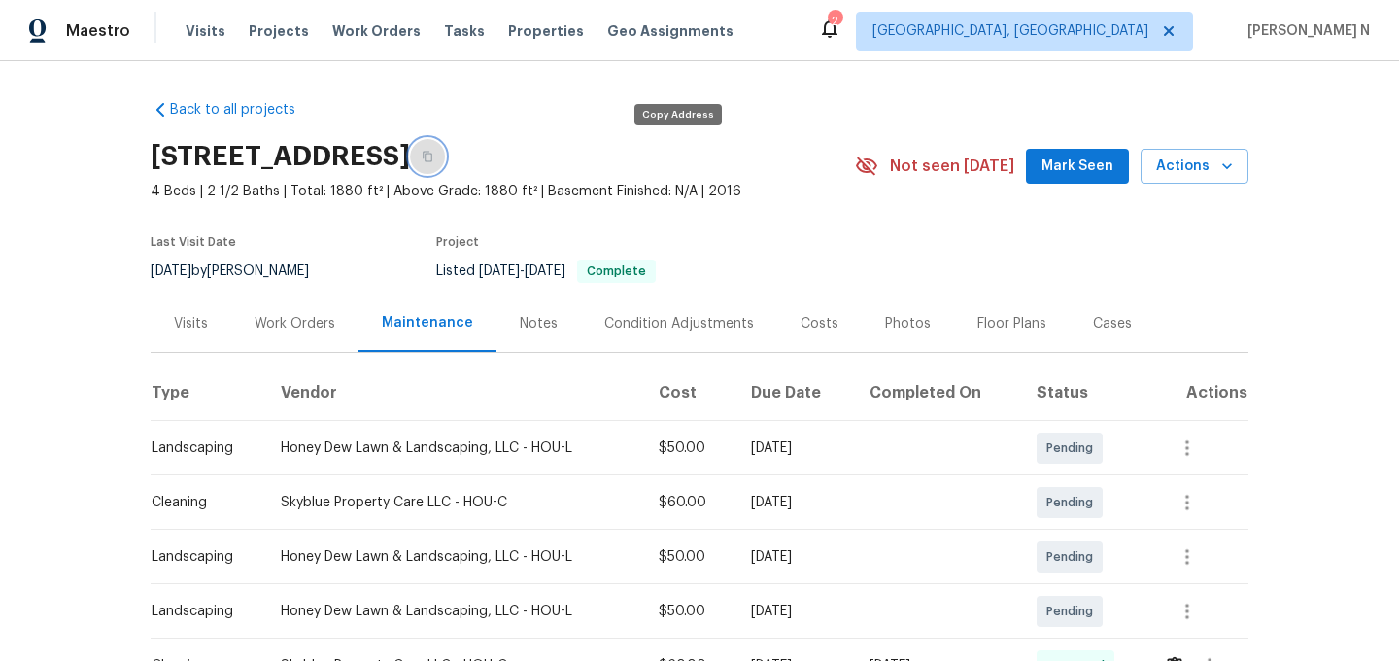
click at [445, 153] on button "button" at bounding box center [427, 156] width 35 height 35
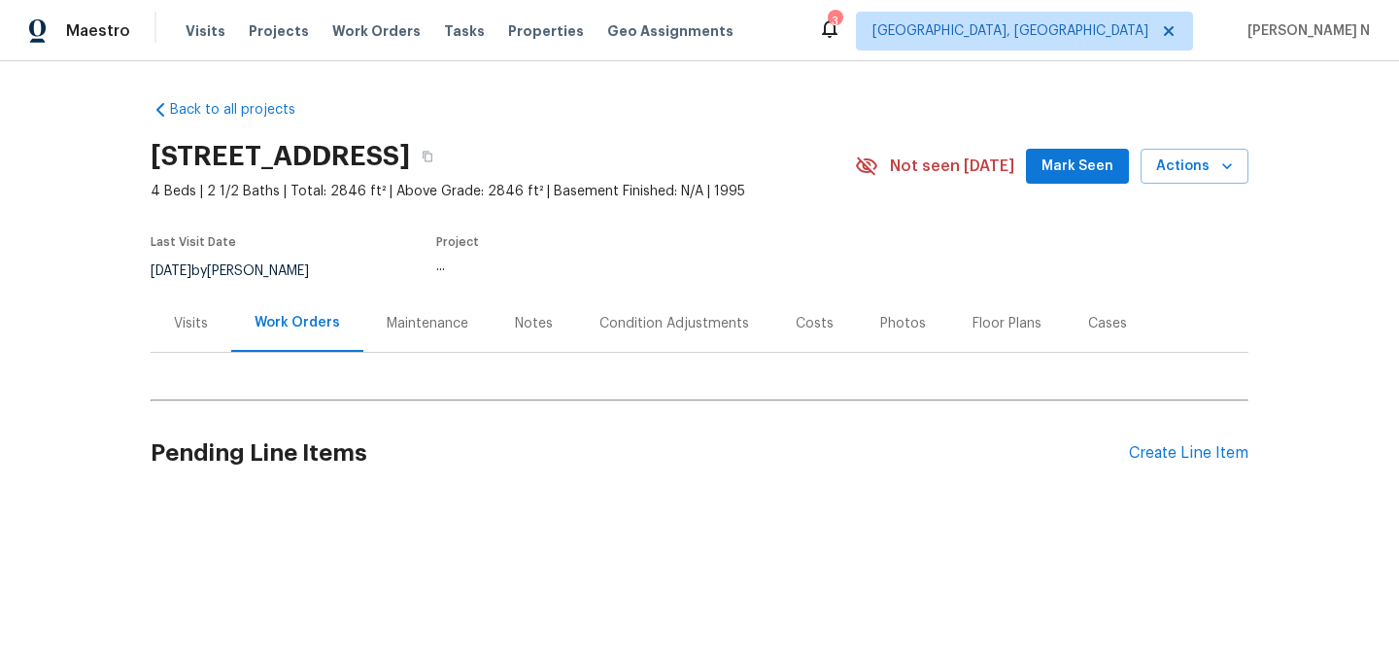
click at [416, 306] on div "Maintenance" at bounding box center [427, 322] width 128 height 57
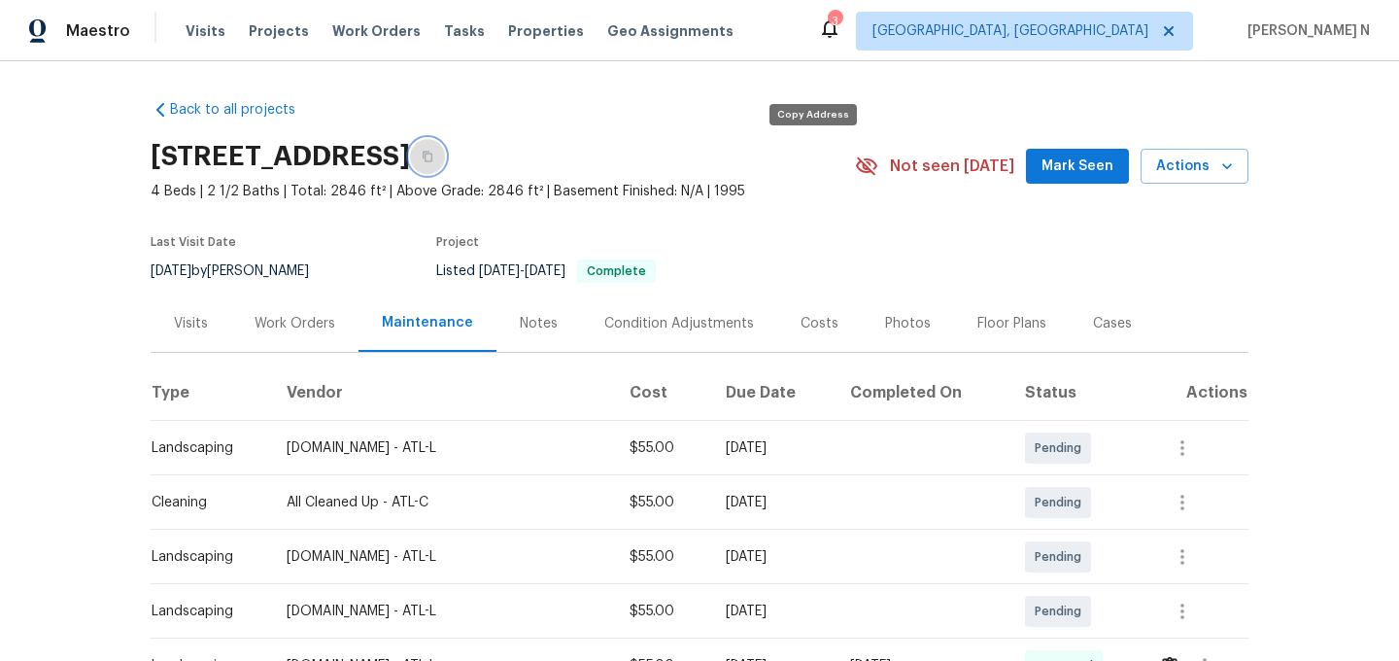
click at [433, 157] on icon "button" at bounding box center [428, 157] width 12 height 12
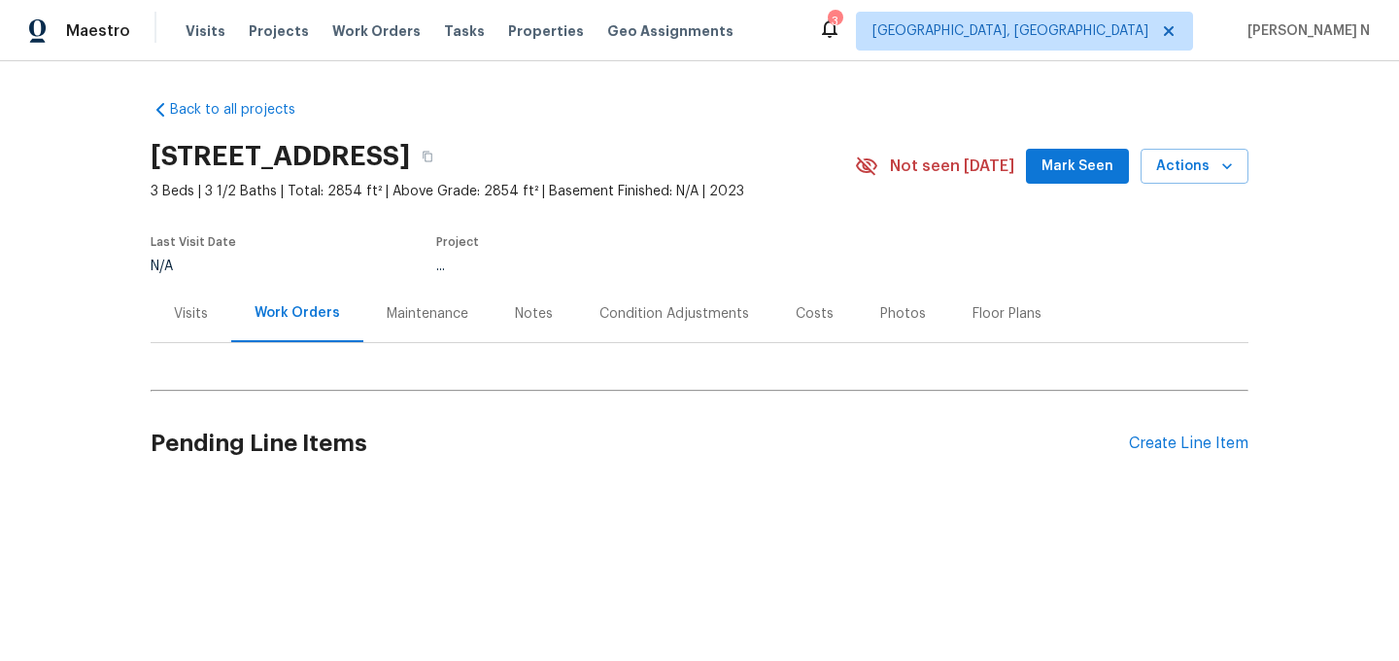
click at [404, 339] on div "Maintenance" at bounding box center [427, 313] width 128 height 57
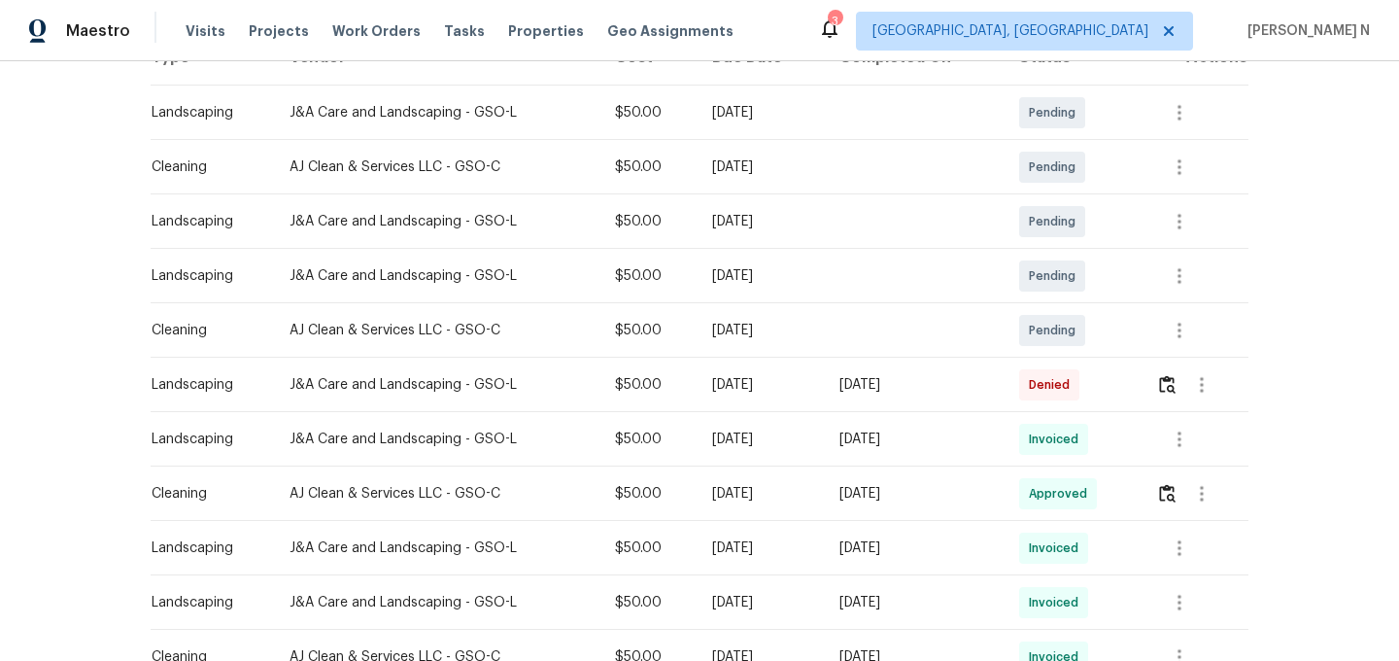
scroll to position [271, 0]
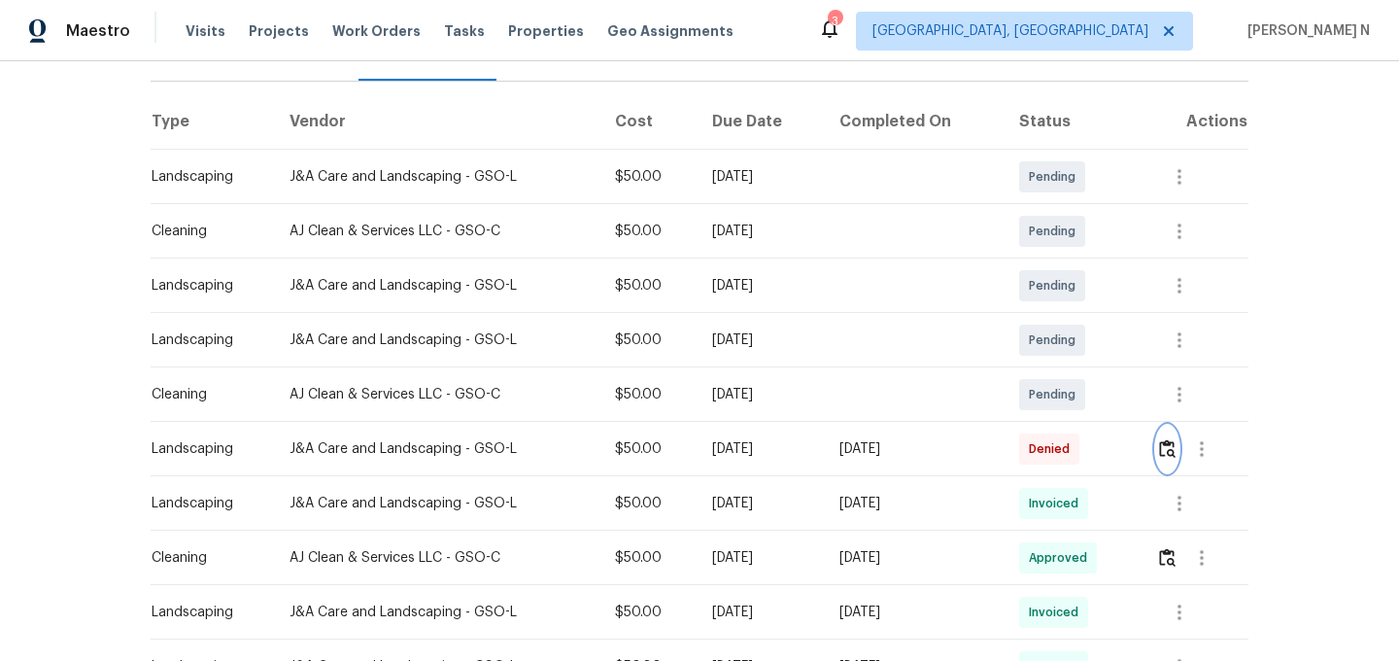
click at [1166, 450] on img "button" at bounding box center [1167, 448] width 17 height 18
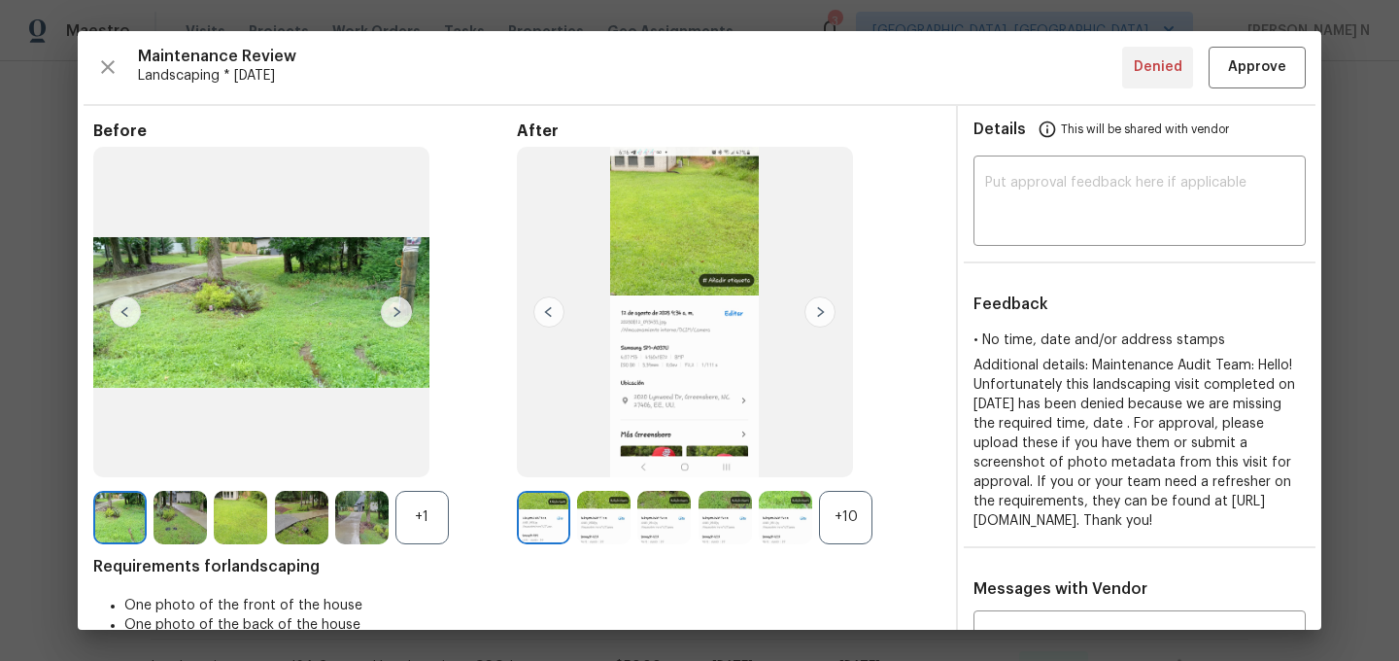
click at [862, 512] on div "+10" at bounding box center [845, 517] width 53 height 53
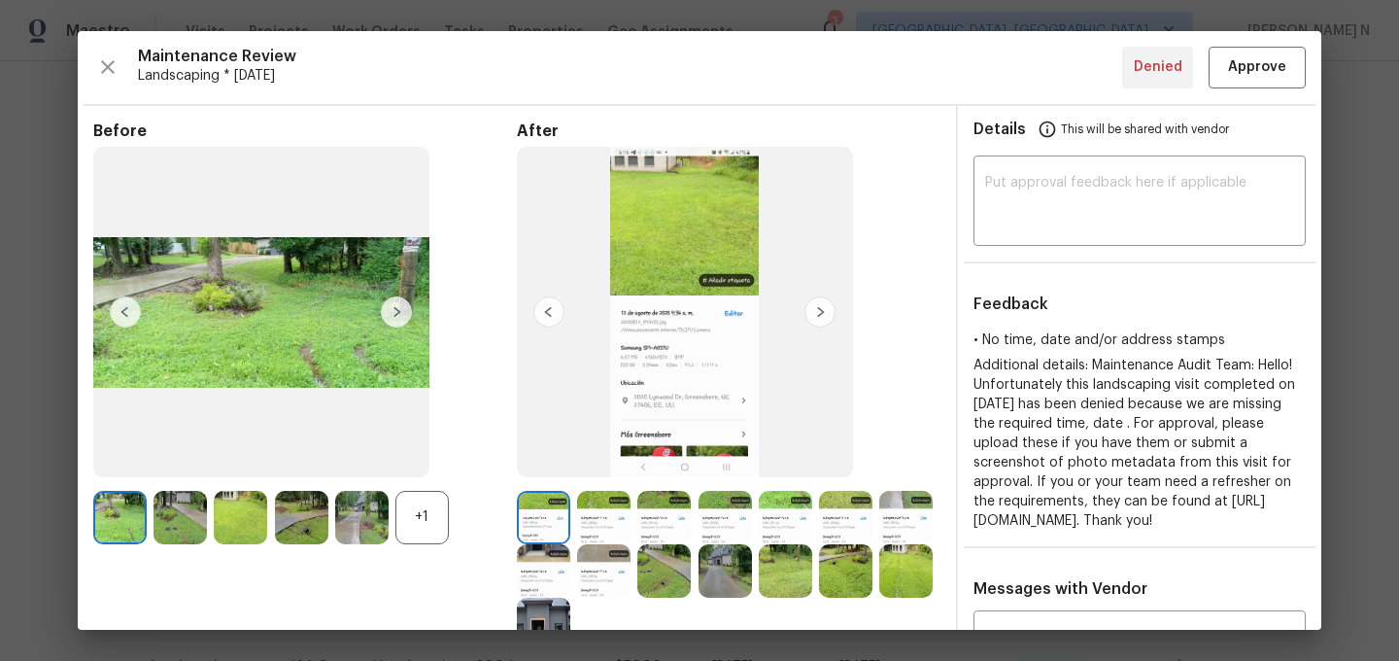
click at [411, 521] on div "+1" at bounding box center [422, 517] width 53 height 53
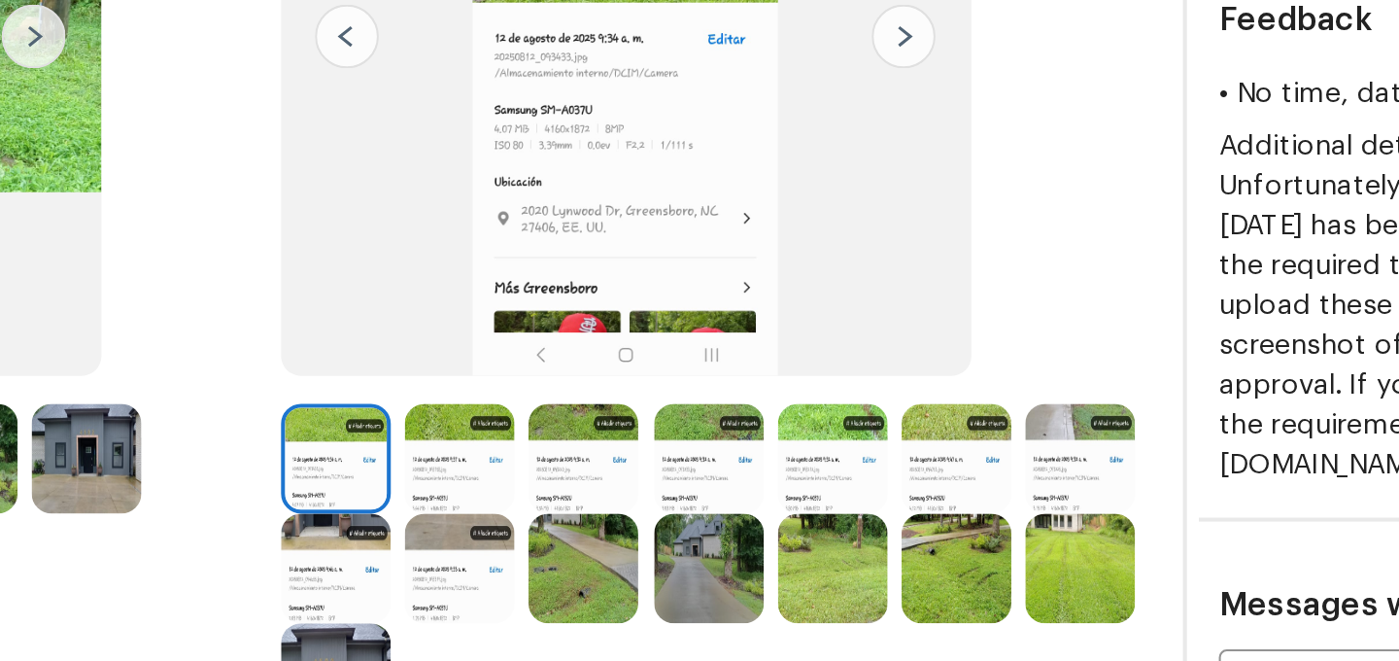
scroll to position [182, 0]
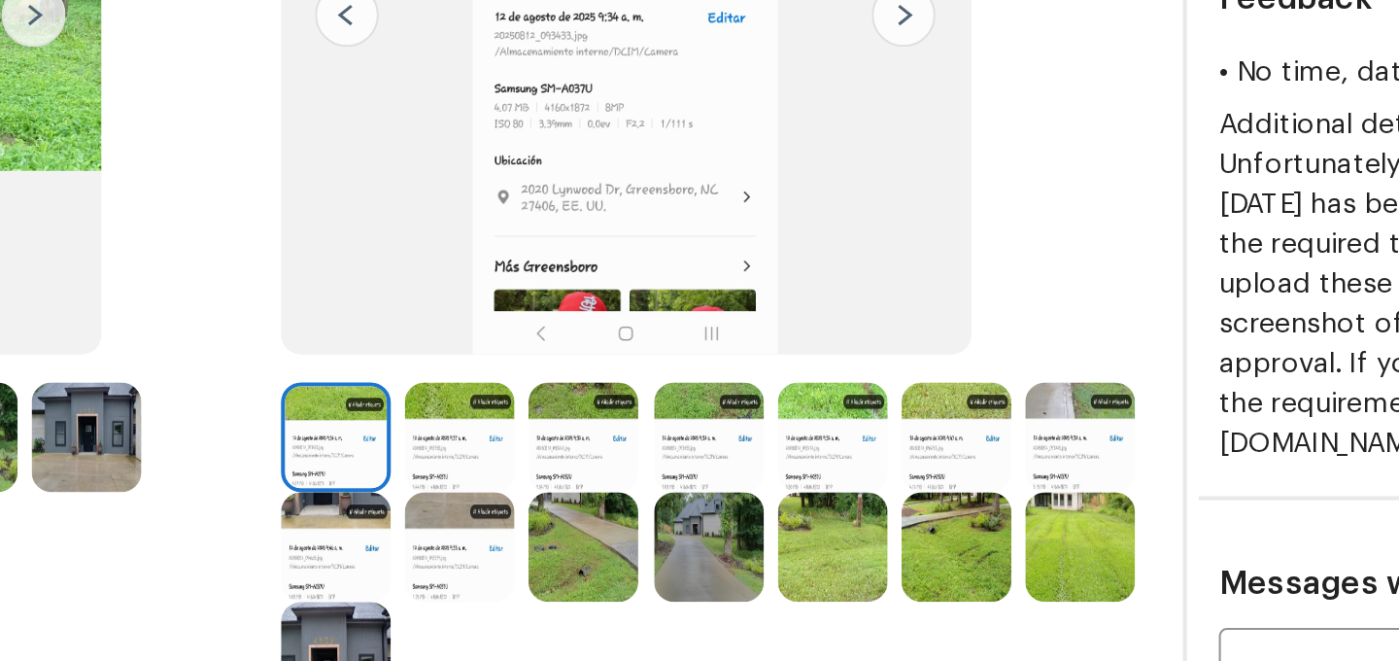
click at [627, 331] on img at bounding box center [603, 335] width 53 height 53
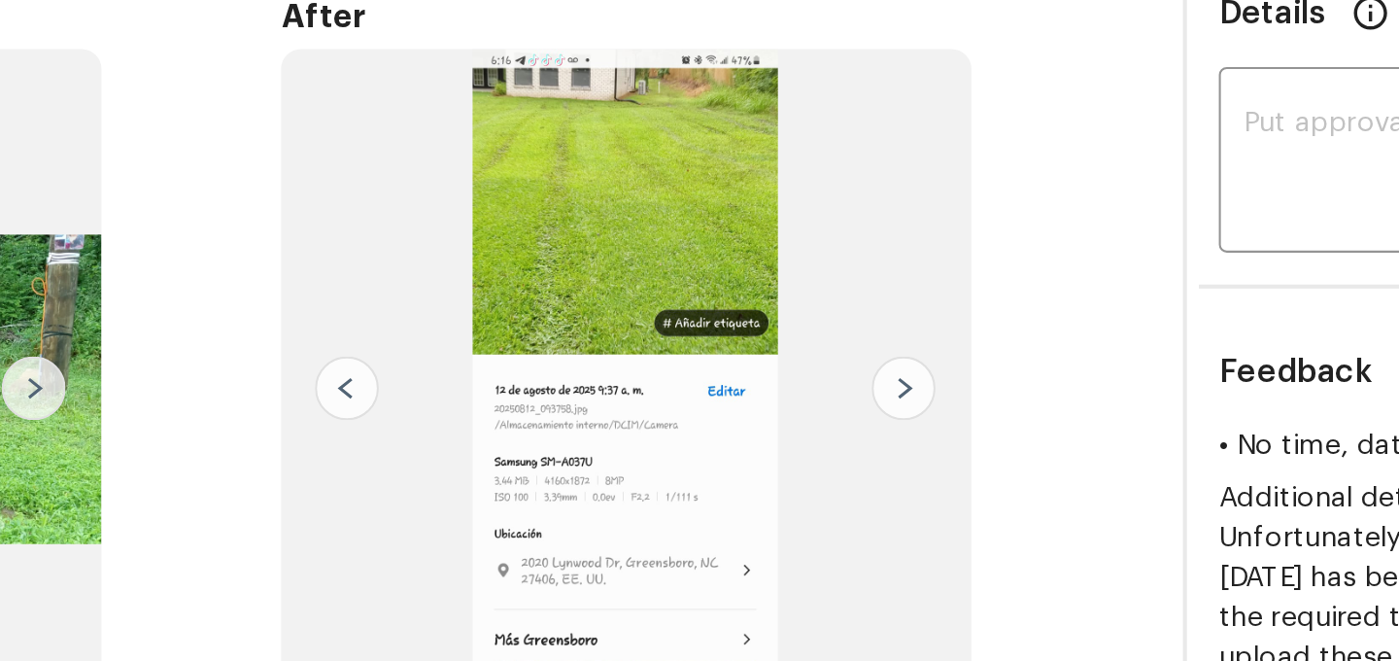
scroll to position [97, 0]
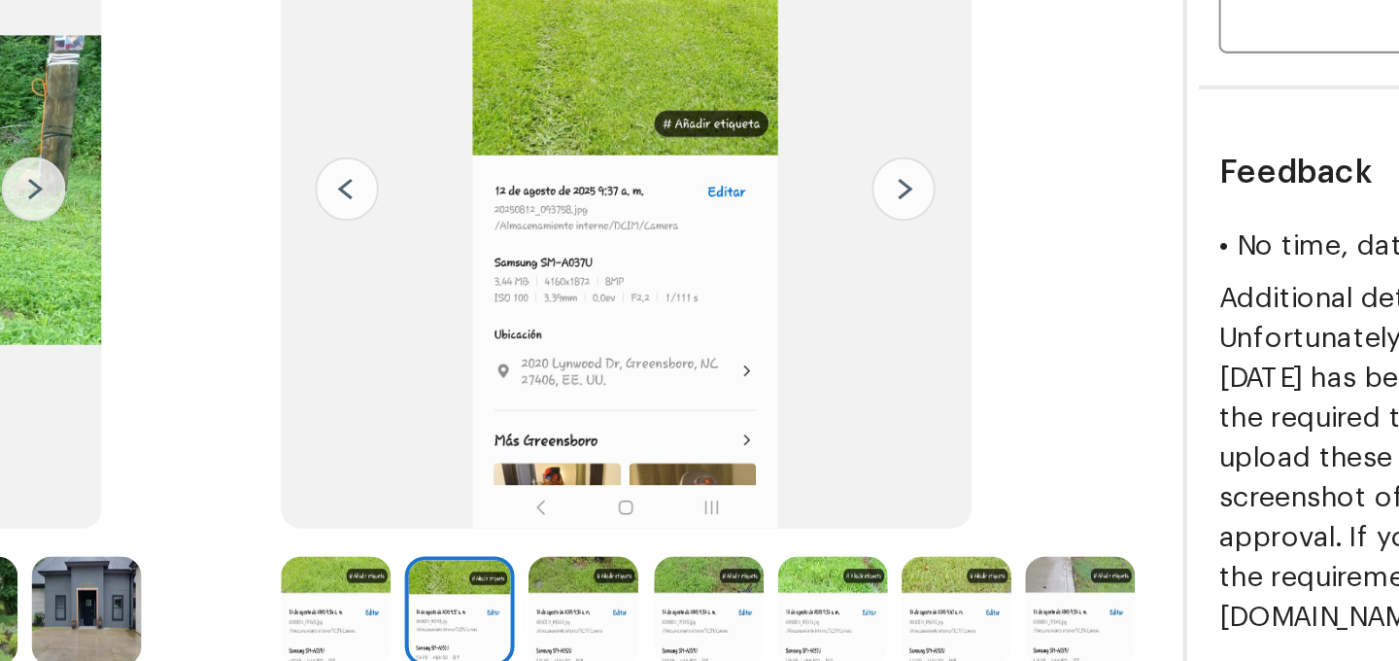
click at [551, 422] on img at bounding box center [543, 420] width 53 height 53
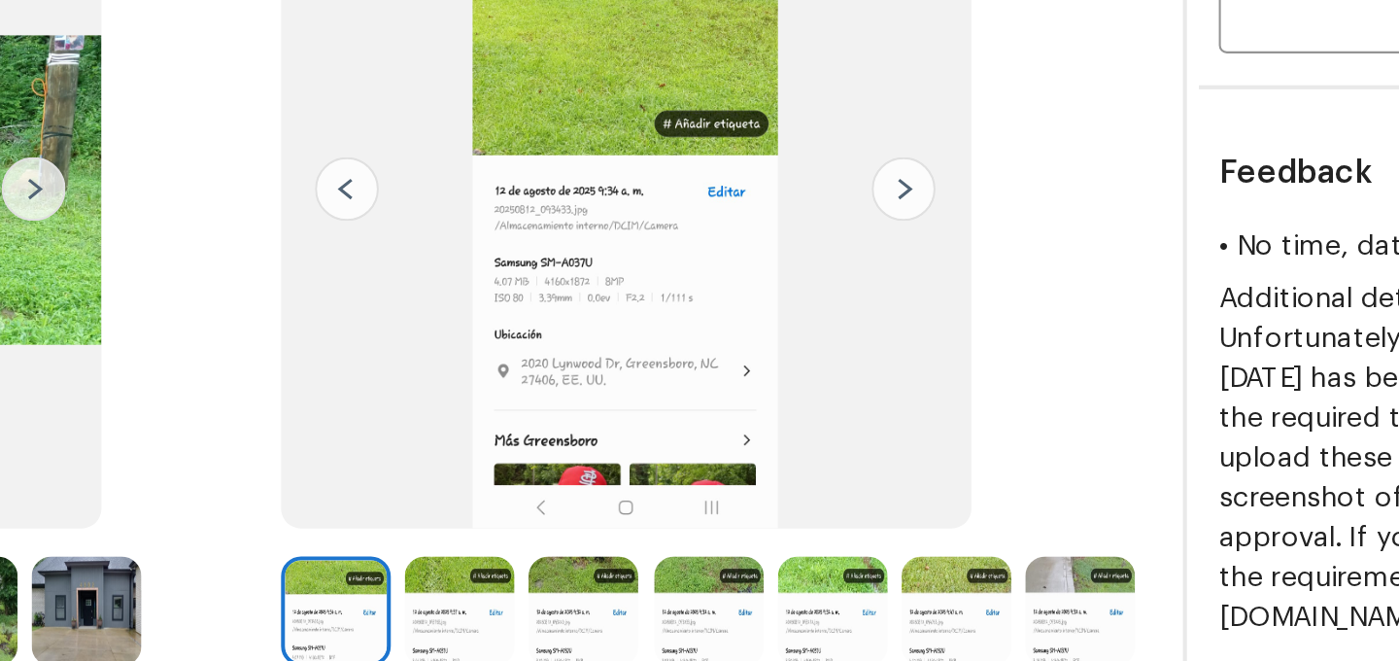
click at [683, 419] on img at bounding box center [664, 420] width 53 height 53
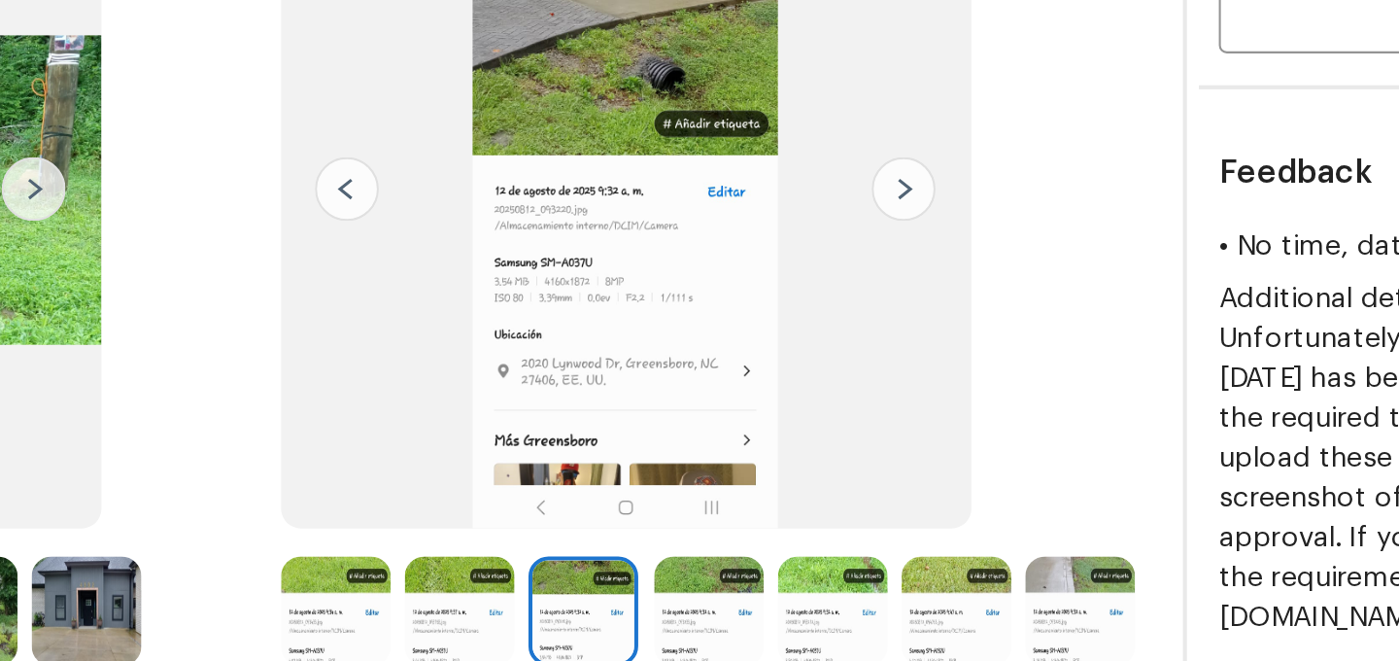
click at [716, 424] on img at bounding box center [725, 420] width 53 height 53
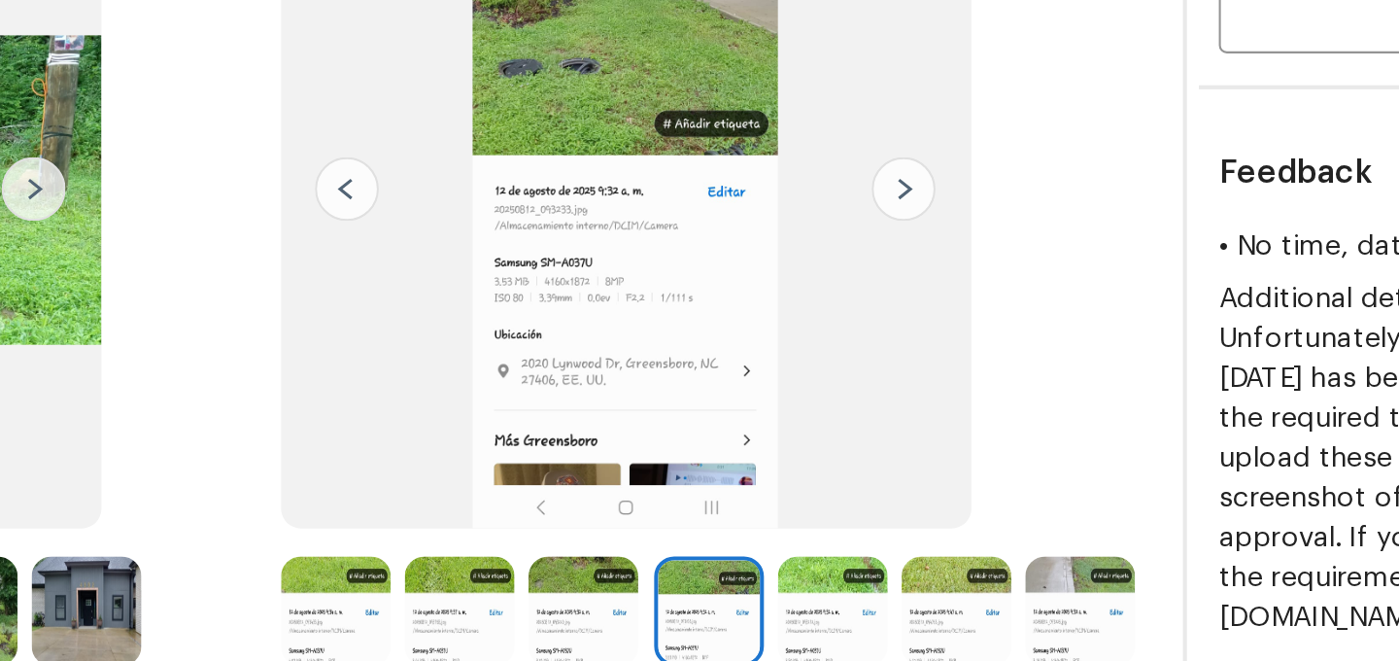
click at [767, 427] on img at bounding box center [785, 420] width 53 height 53
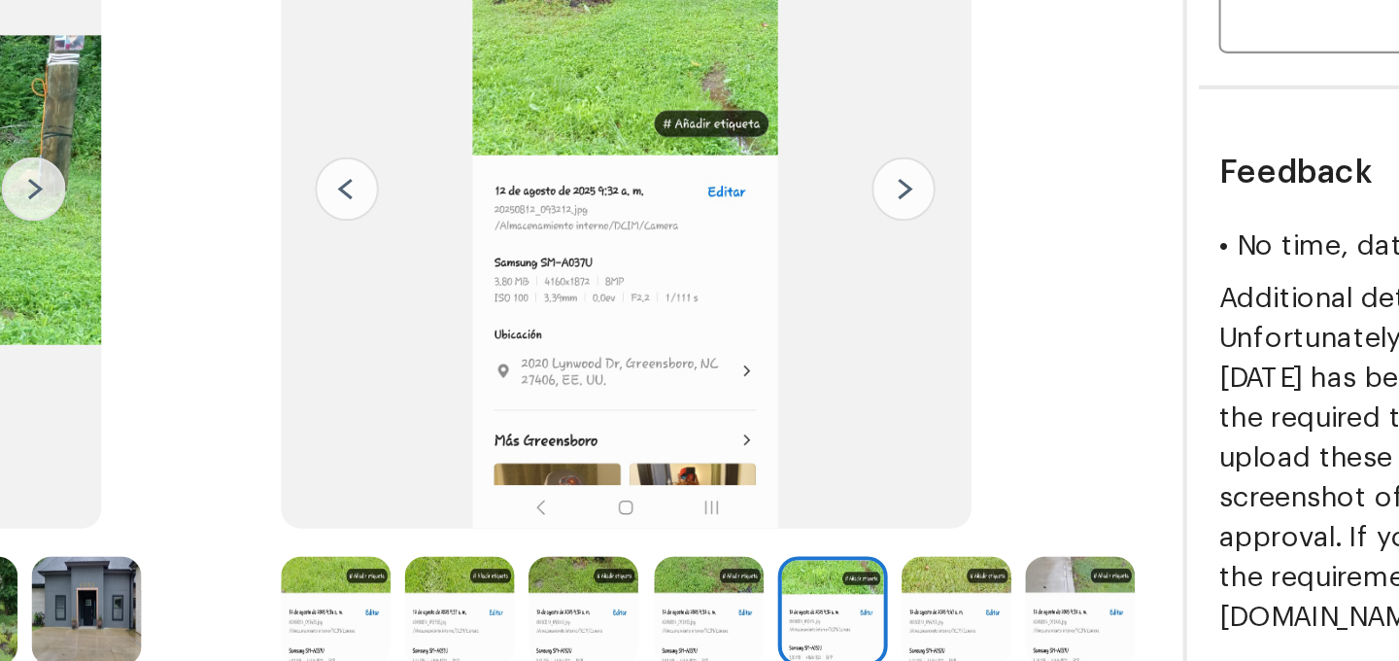
click at [900, 422] on img at bounding box center [906, 420] width 53 height 53
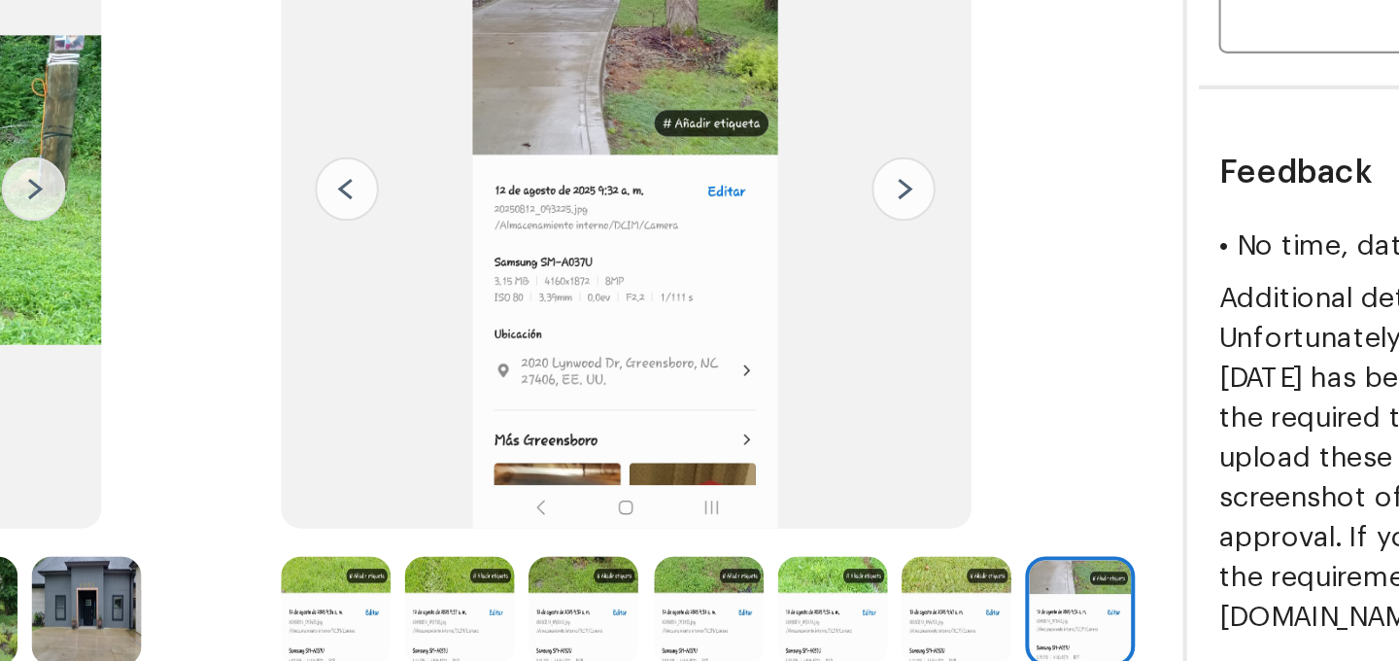
click at [858, 420] on img at bounding box center [845, 420] width 53 height 53
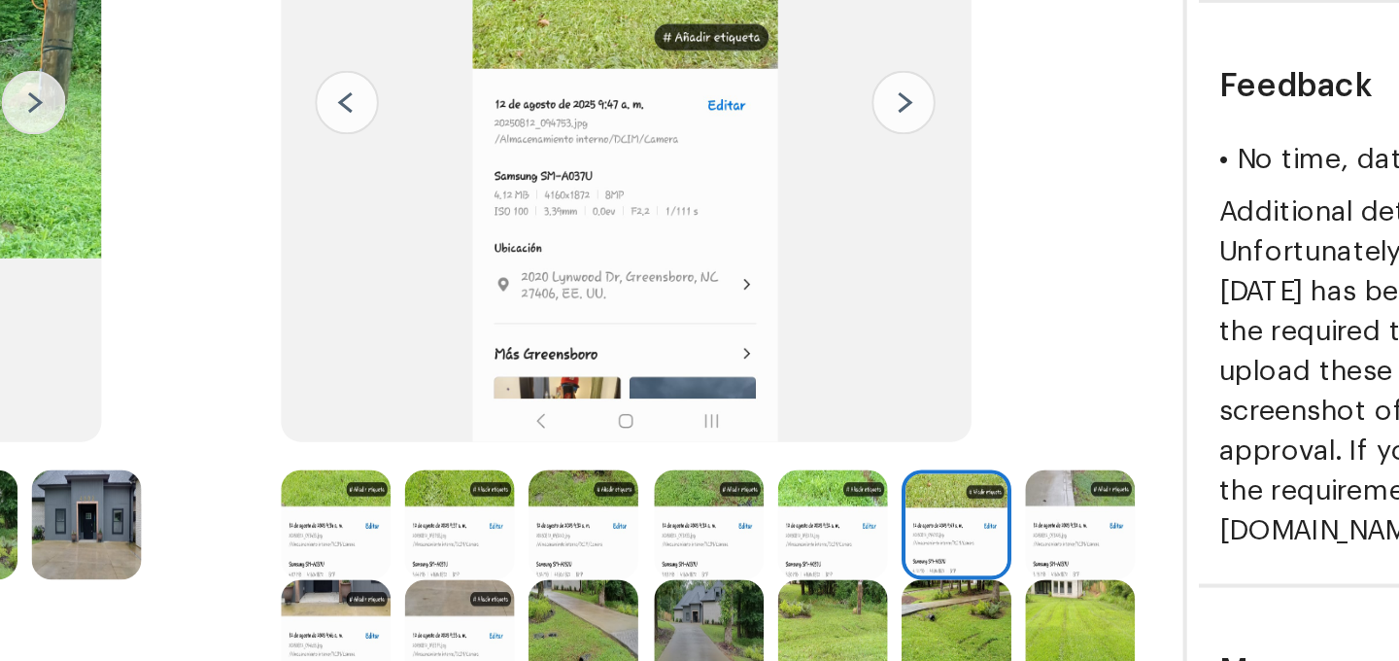
scroll to position [168, 0]
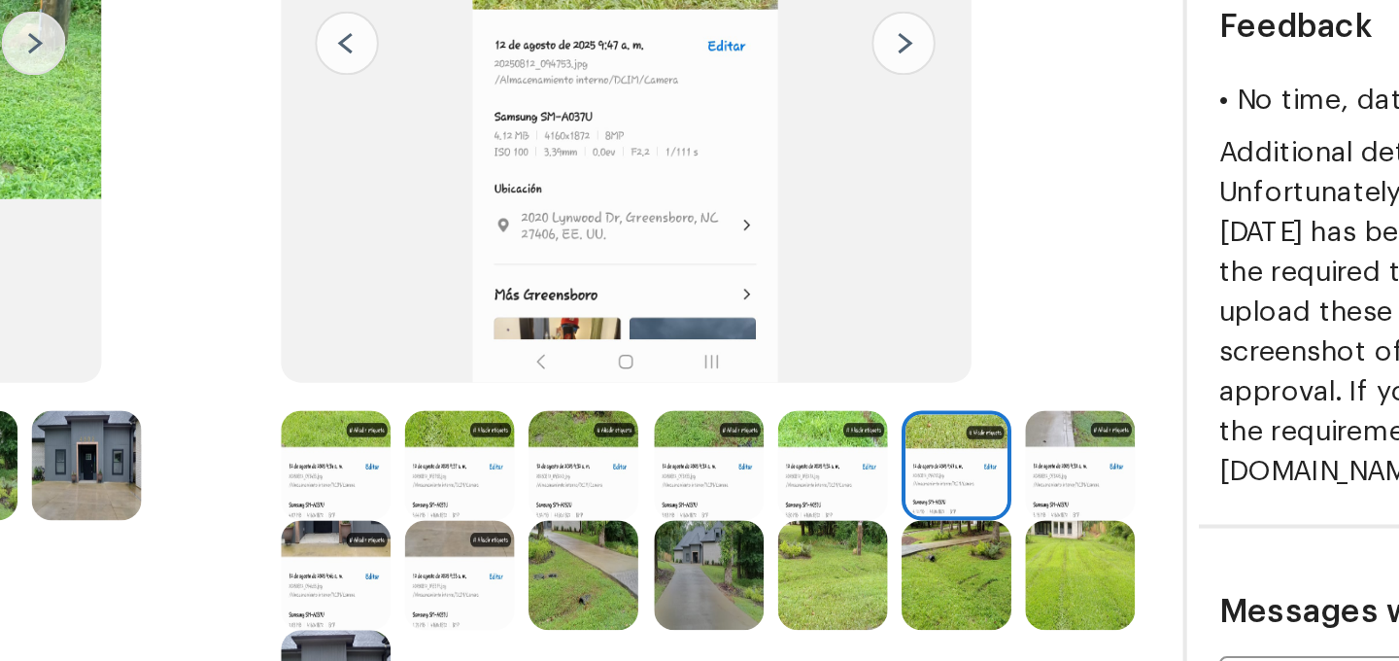
click at [544, 405] on img at bounding box center [543, 402] width 53 height 53
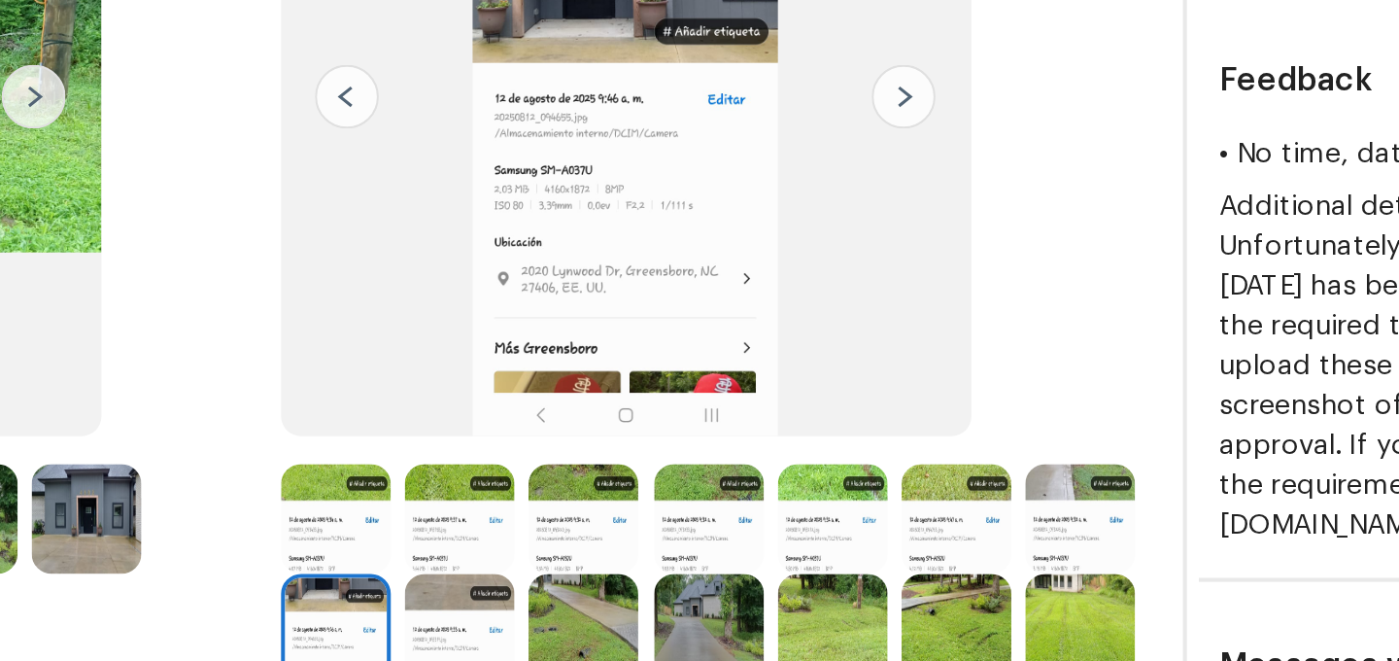
scroll to position [218, 0]
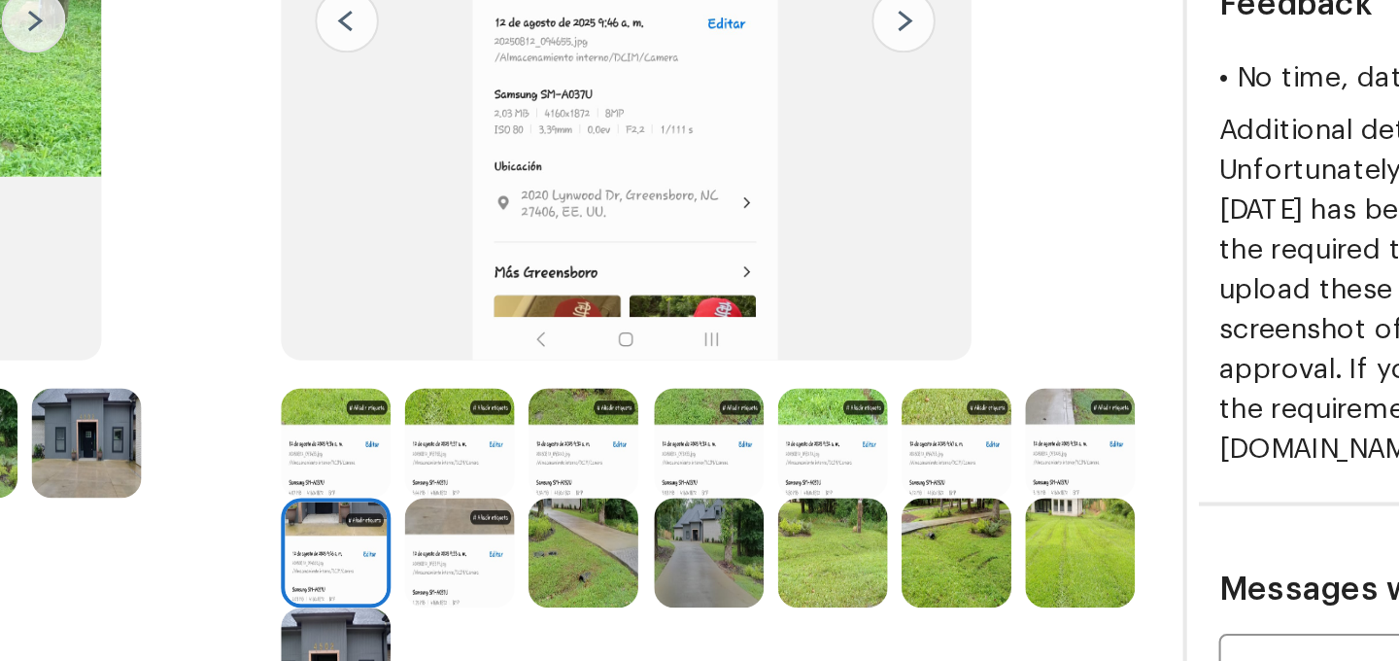
click at [603, 354] on img at bounding box center [603, 353] width 53 height 53
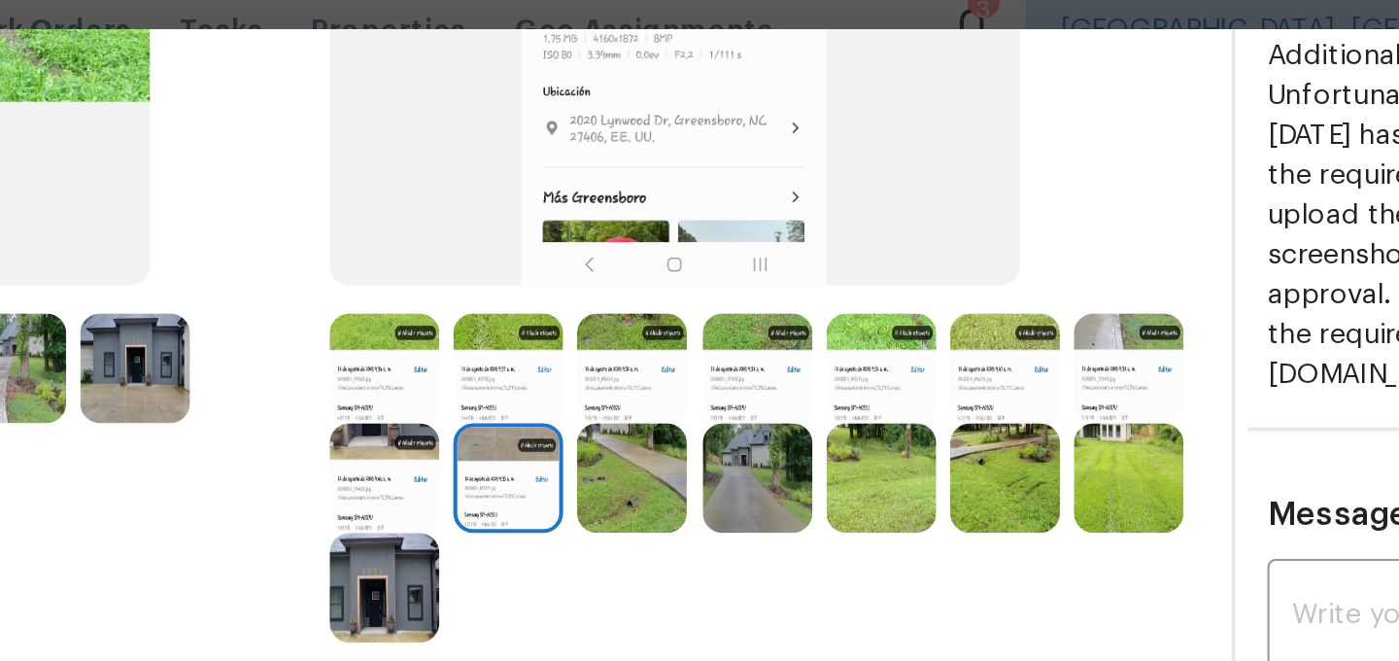
scroll to position [247, 0]
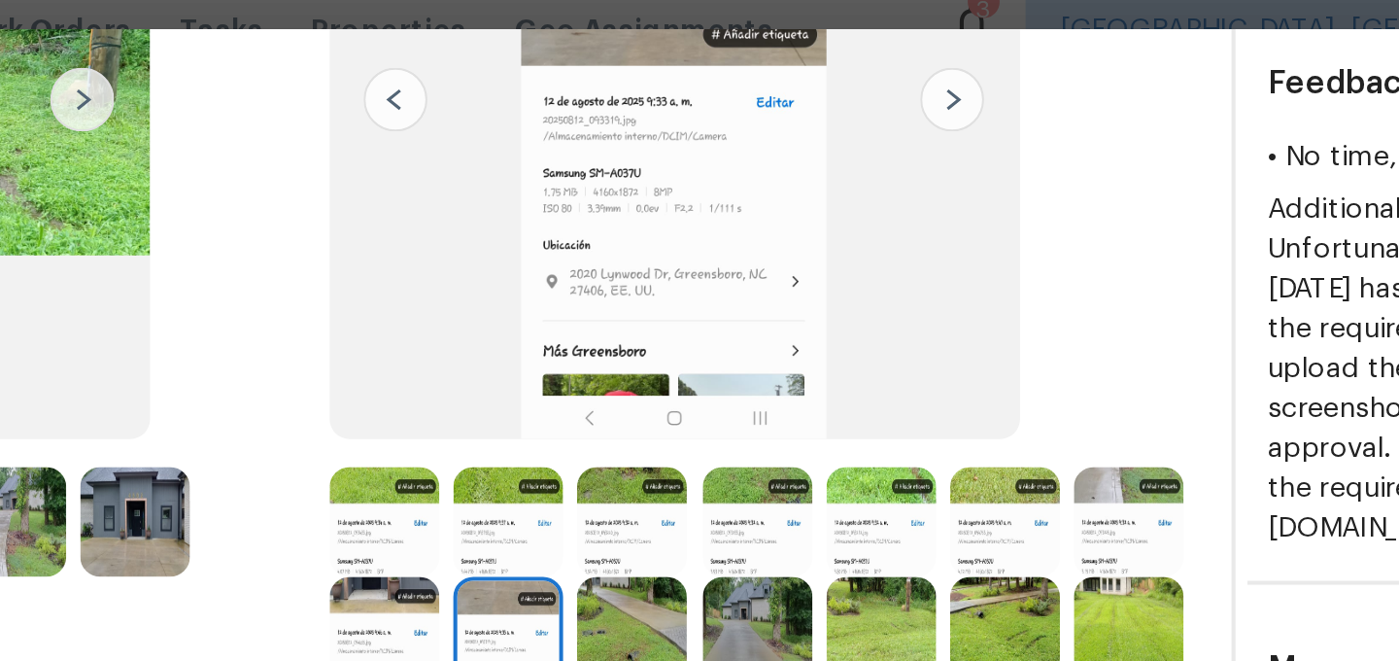
click at [542, 269] on img at bounding box center [543, 270] width 53 height 53
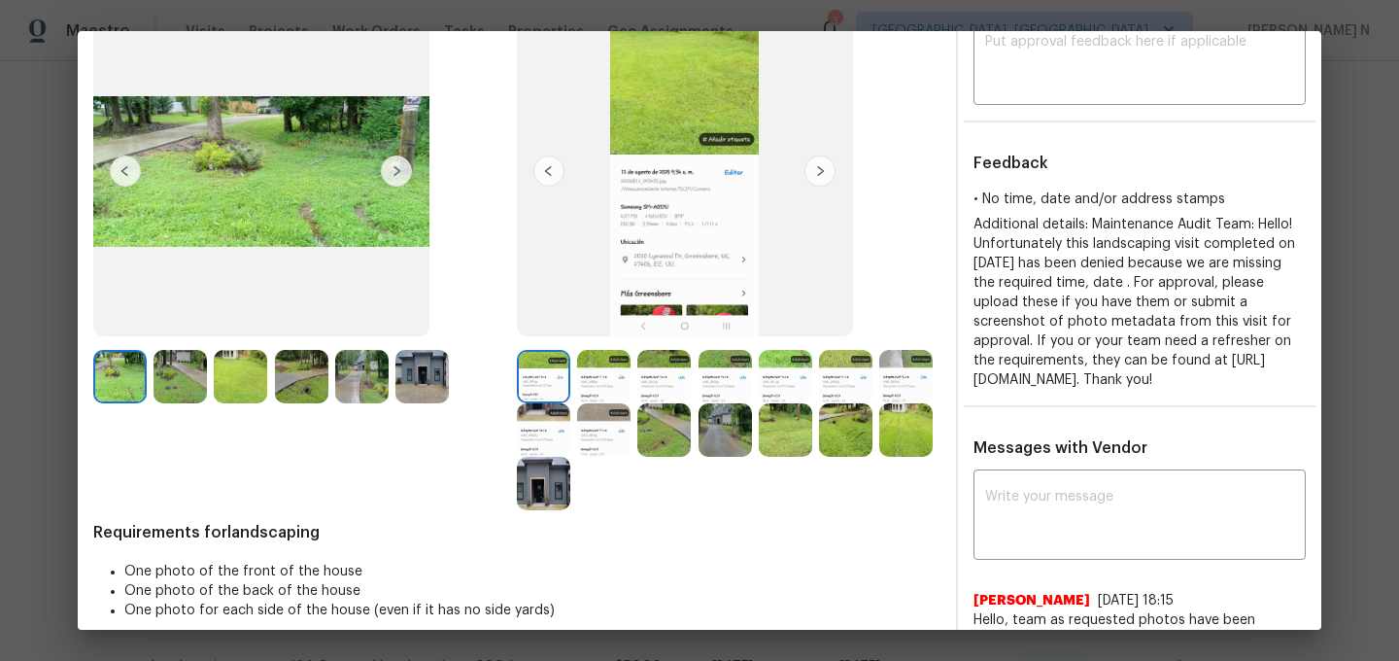
scroll to position [296, 0]
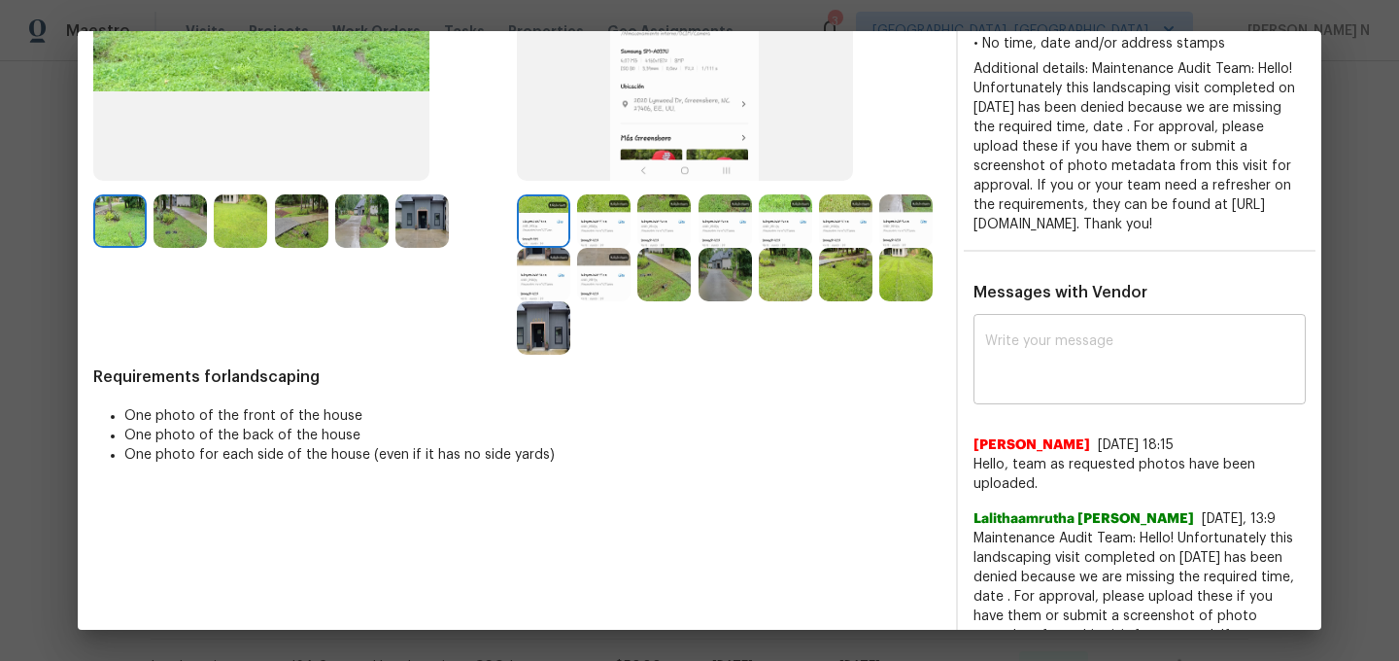
click at [1100, 389] on textarea at bounding box center [1139, 361] width 309 height 54
paste textarea "Maintenance Audit Team: Hello! Thank you for uploading the photo, after further…"
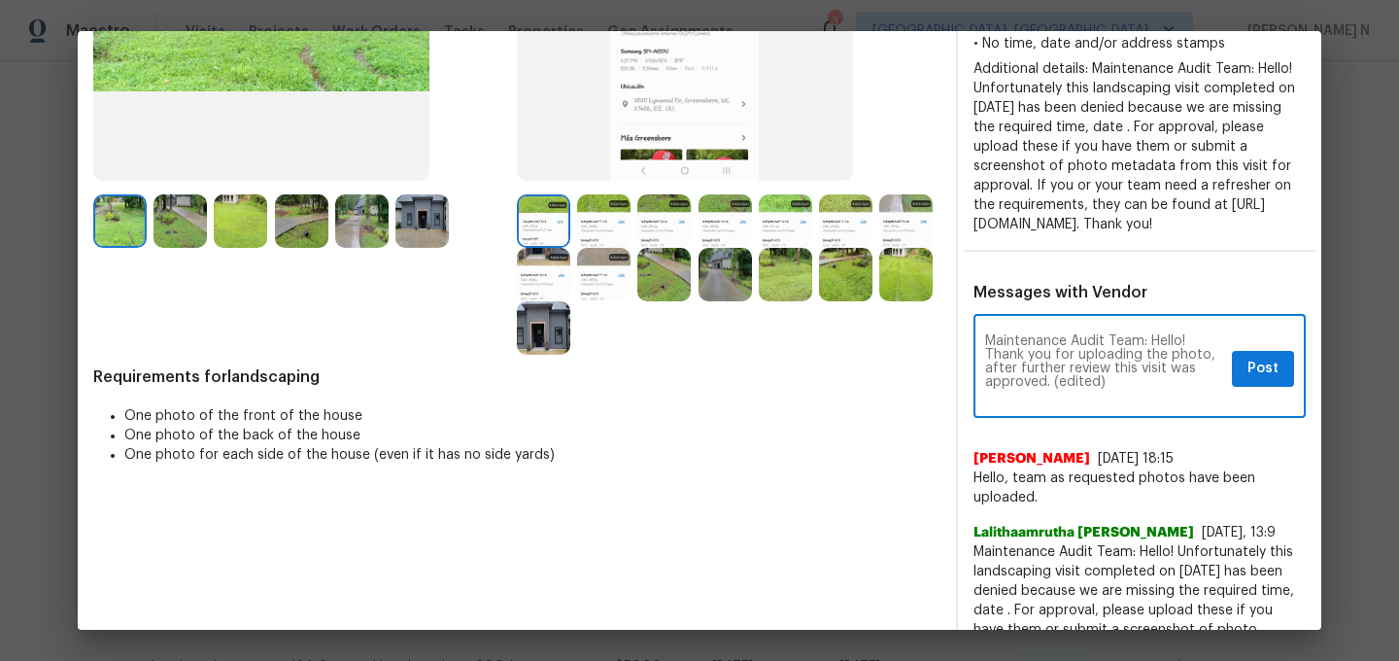
scroll to position [0, 0]
drag, startPoint x: 1058, startPoint y: 401, endPoint x: 1129, endPoint y: 402, distance: 71.0
click at [1129, 402] on textarea "Maintenance Audit Team: Hello! Thank you for uploading the photo, after further…" at bounding box center [1104, 368] width 239 height 68
type textarea "Maintenance Audit Team: Hello! Thank you for uploading the photo, after further…"
click at [1268, 381] on span "Post" at bounding box center [1263, 369] width 31 height 24
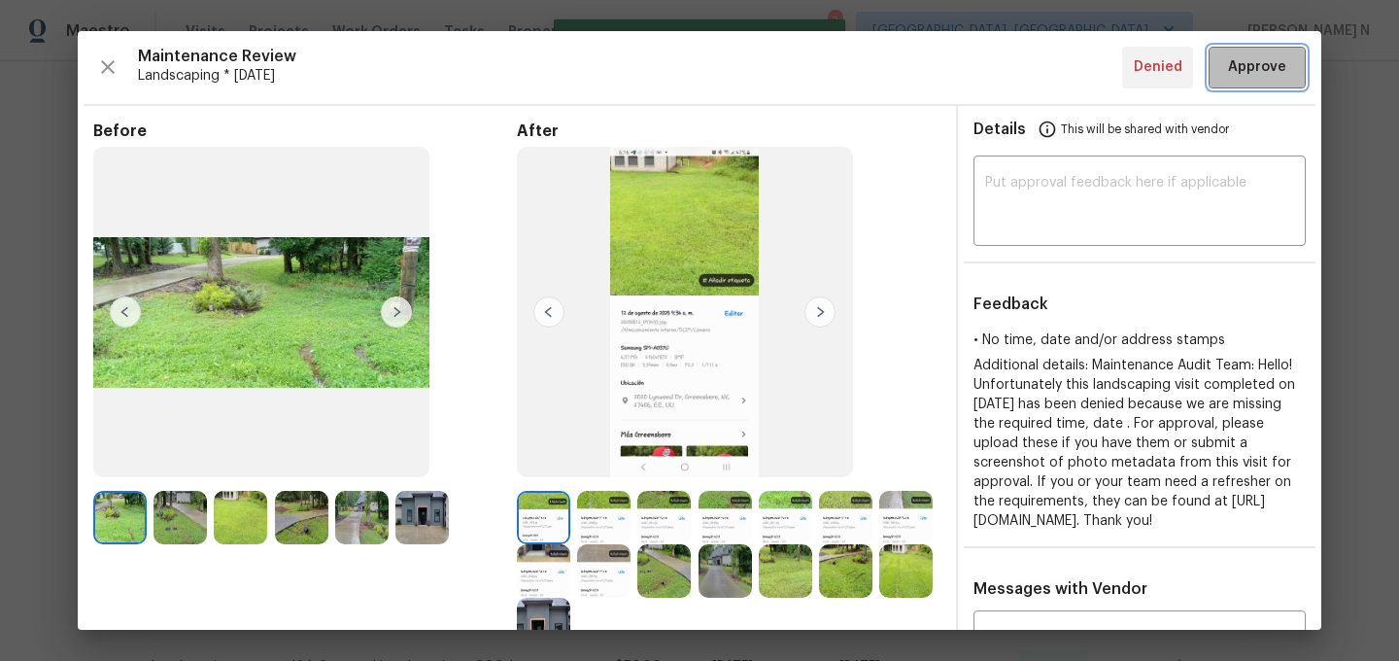
click at [1255, 78] on span "Approve" at bounding box center [1257, 67] width 58 height 24
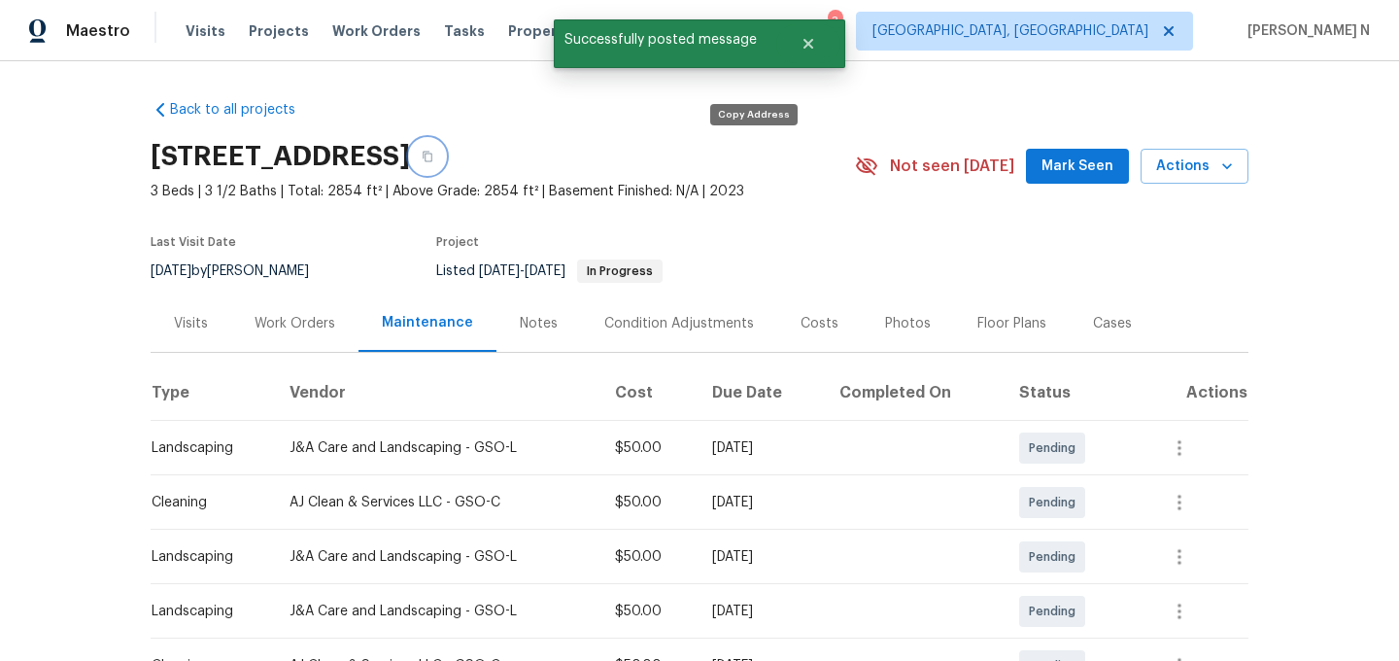
click at [445, 160] on button "button" at bounding box center [427, 156] width 35 height 35
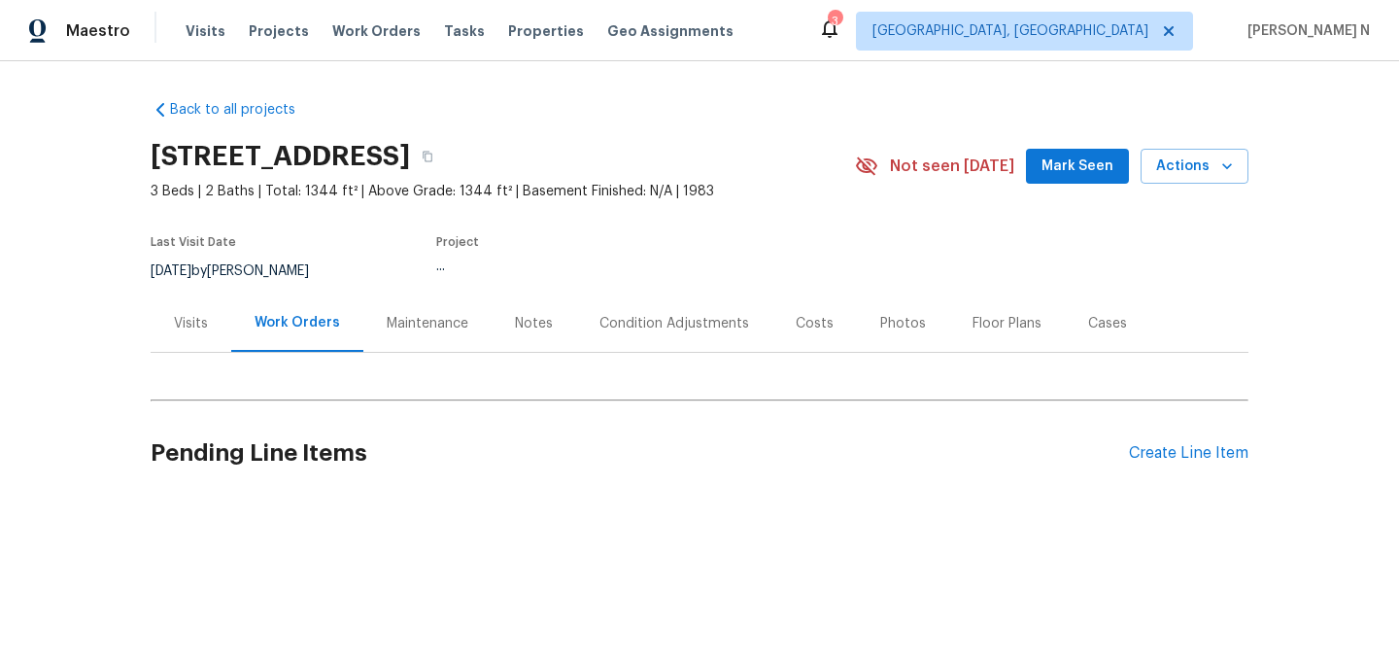
click at [415, 314] on div "Maintenance" at bounding box center [428, 323] width 82 height 19
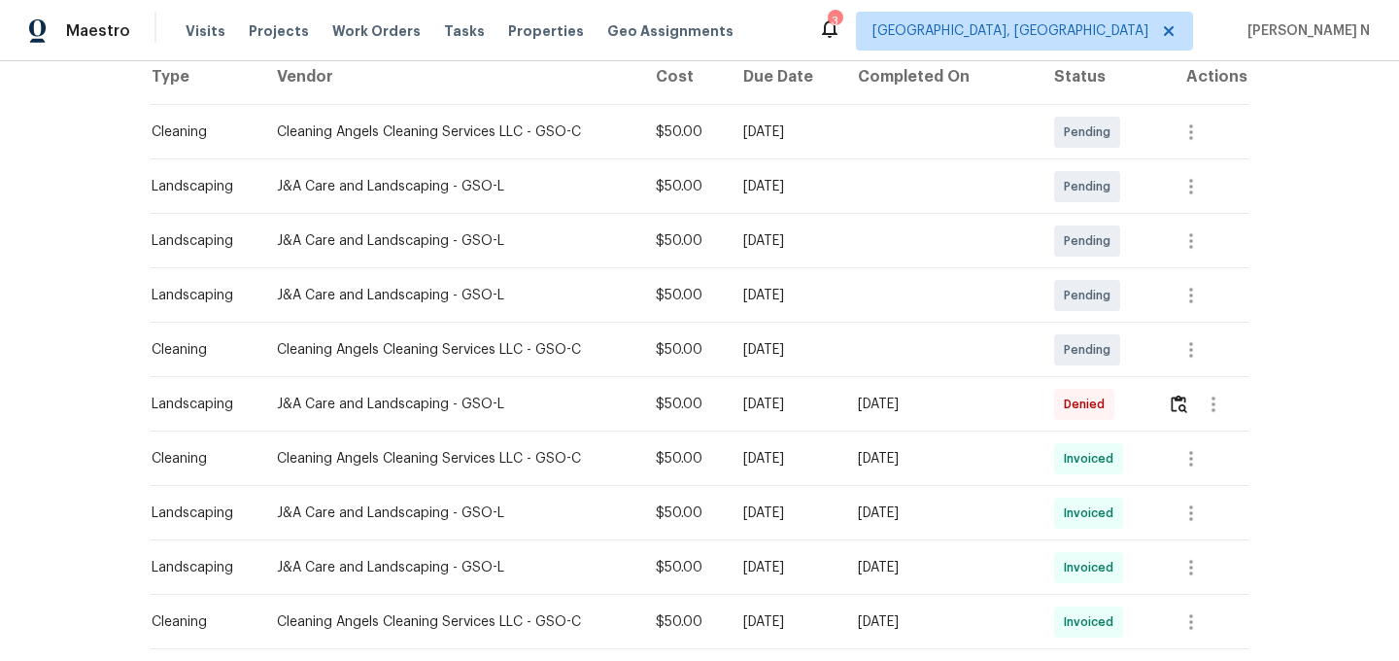
scroll to position [392, 0]
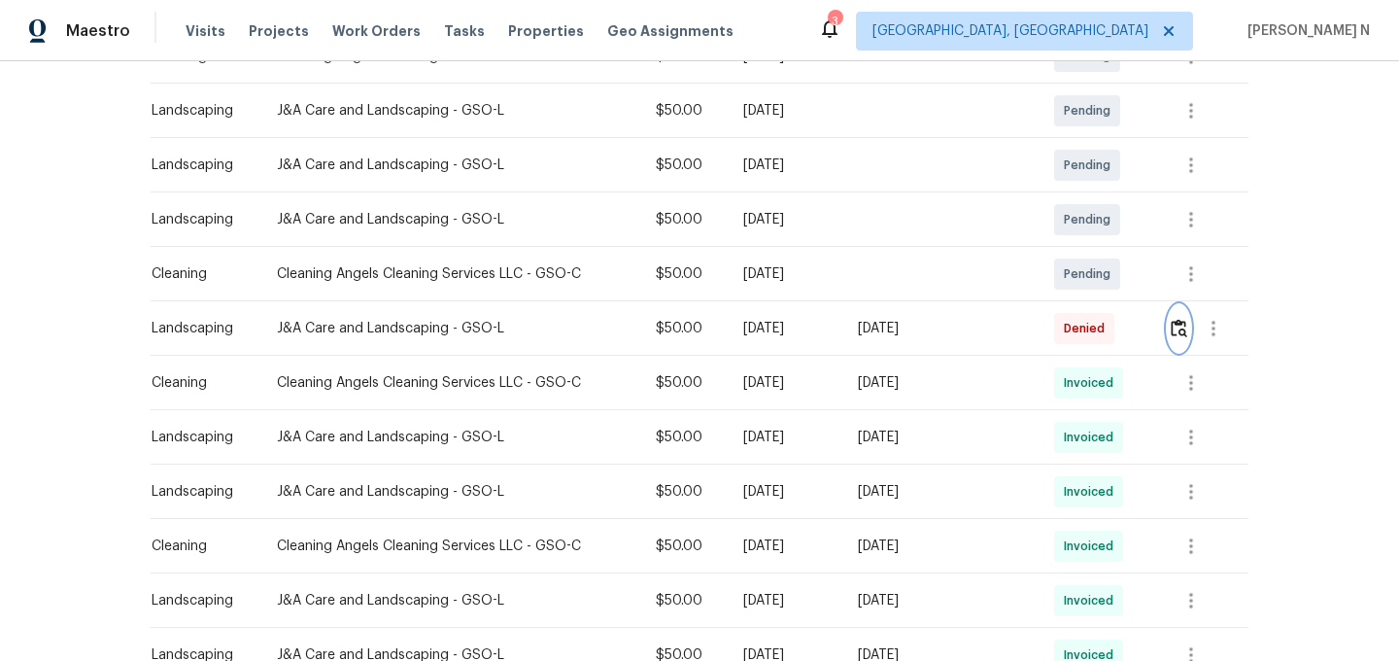
click at [1175, 328] on img "button" at bounding box center [1179, 328] width 17 height 18
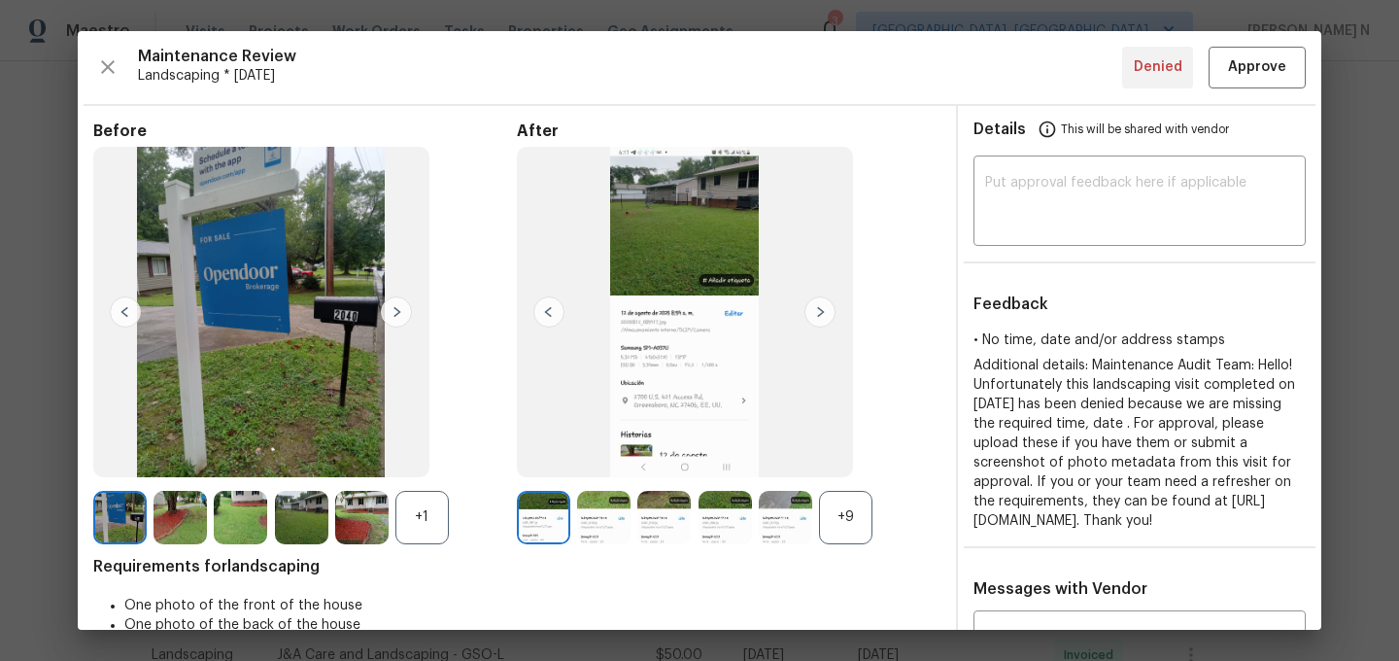
click at [844, 511] on div "+9" at bounding box center [845, 517] width 53 height 53
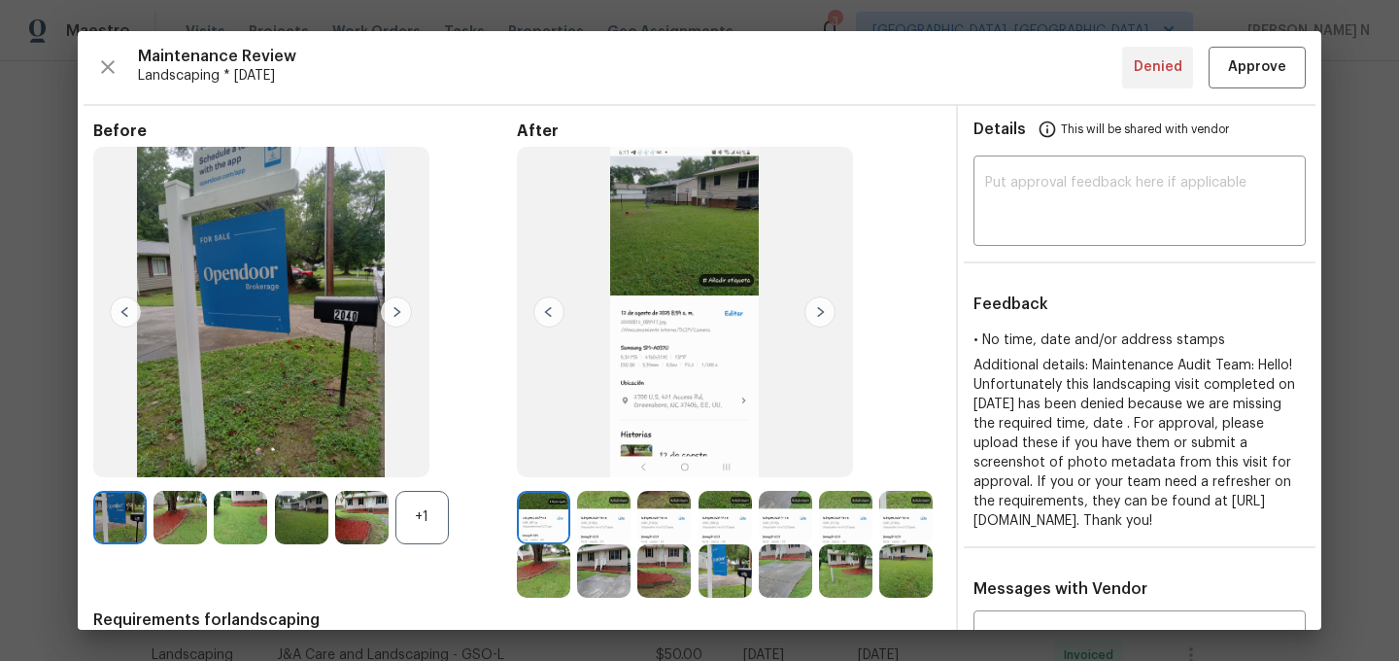
click at [398, 516] on div "+1" at bounding box center [422, 517] width 53 height 53
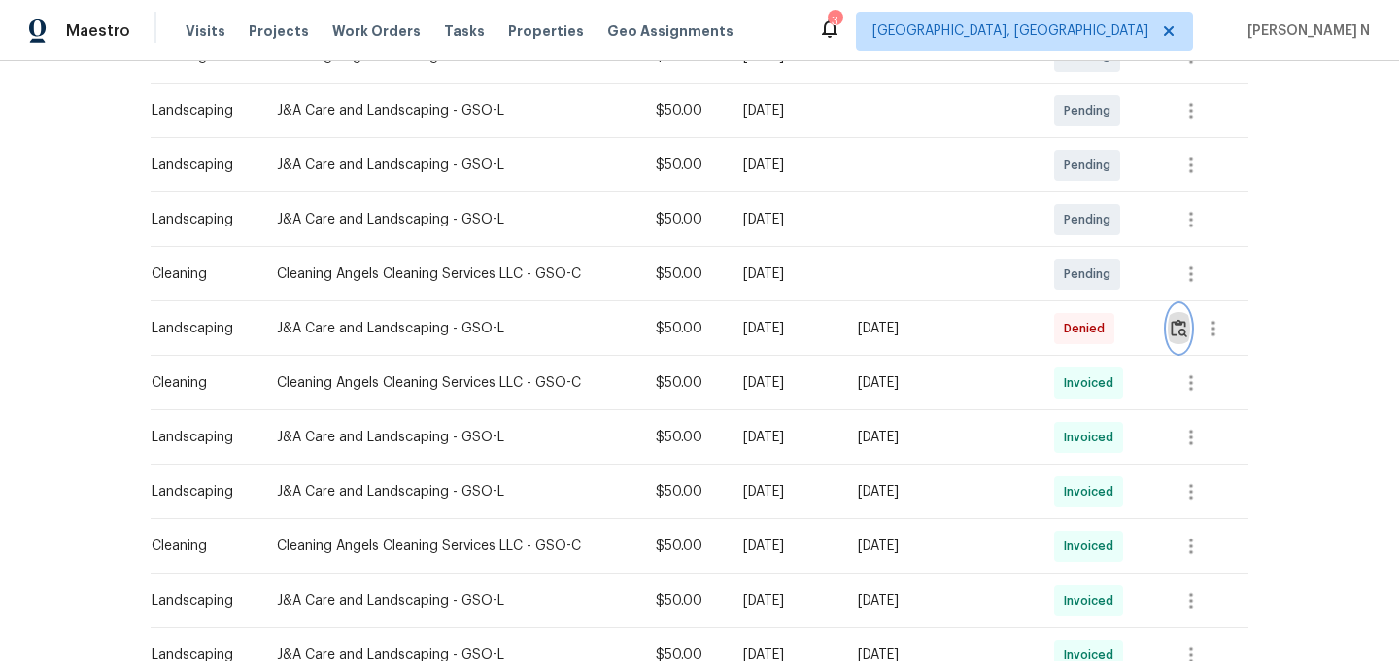
click at [1180, 325] on img "button" at bounding box center [1179, 328] width 17 height 18
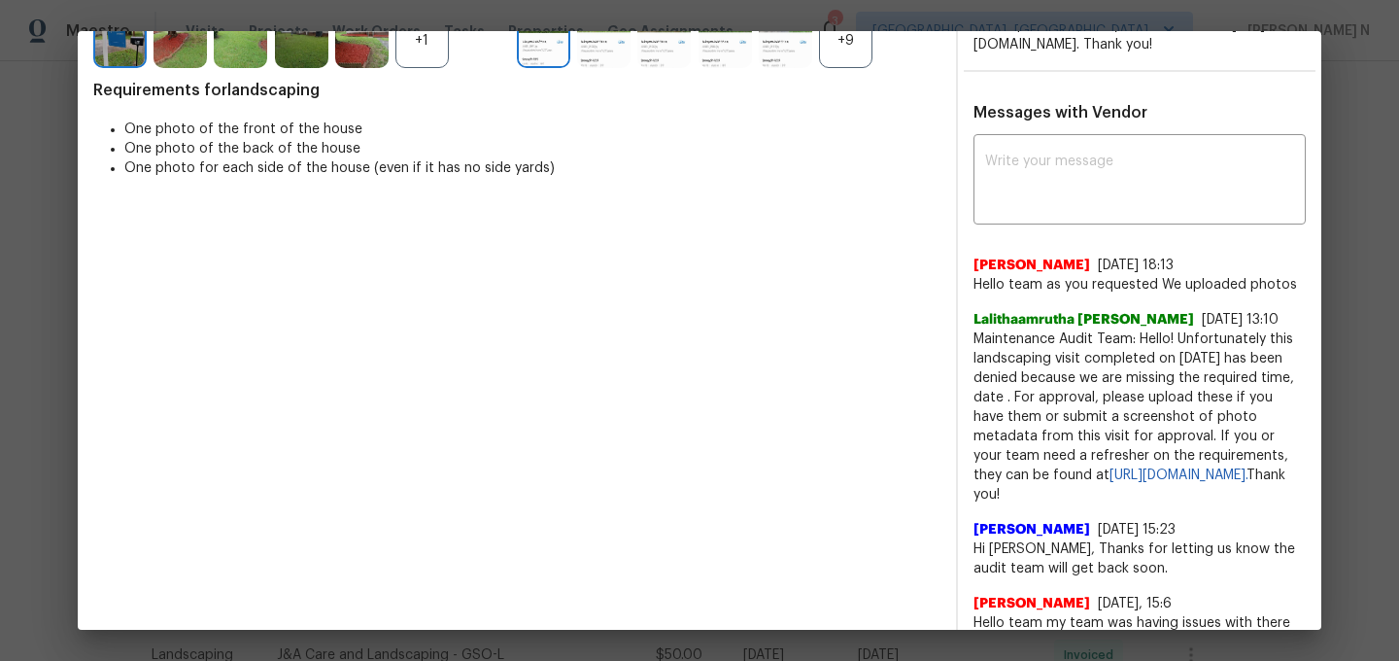
scroll to position [486, 0]
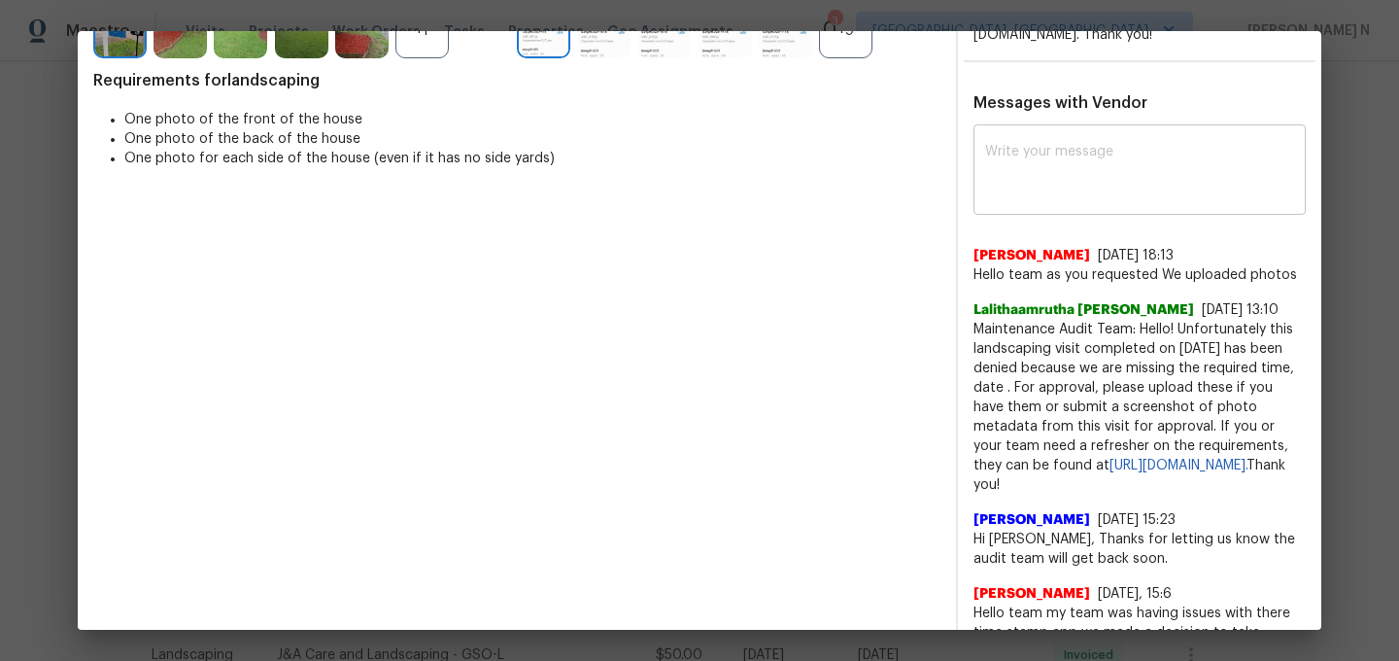
click at [1099, 199] on textarea at bounding box center [1139, 172] width 309 height 54
paste textarea "Maintenance Audit Team: Hello! Thank you for the feedback after further review …"
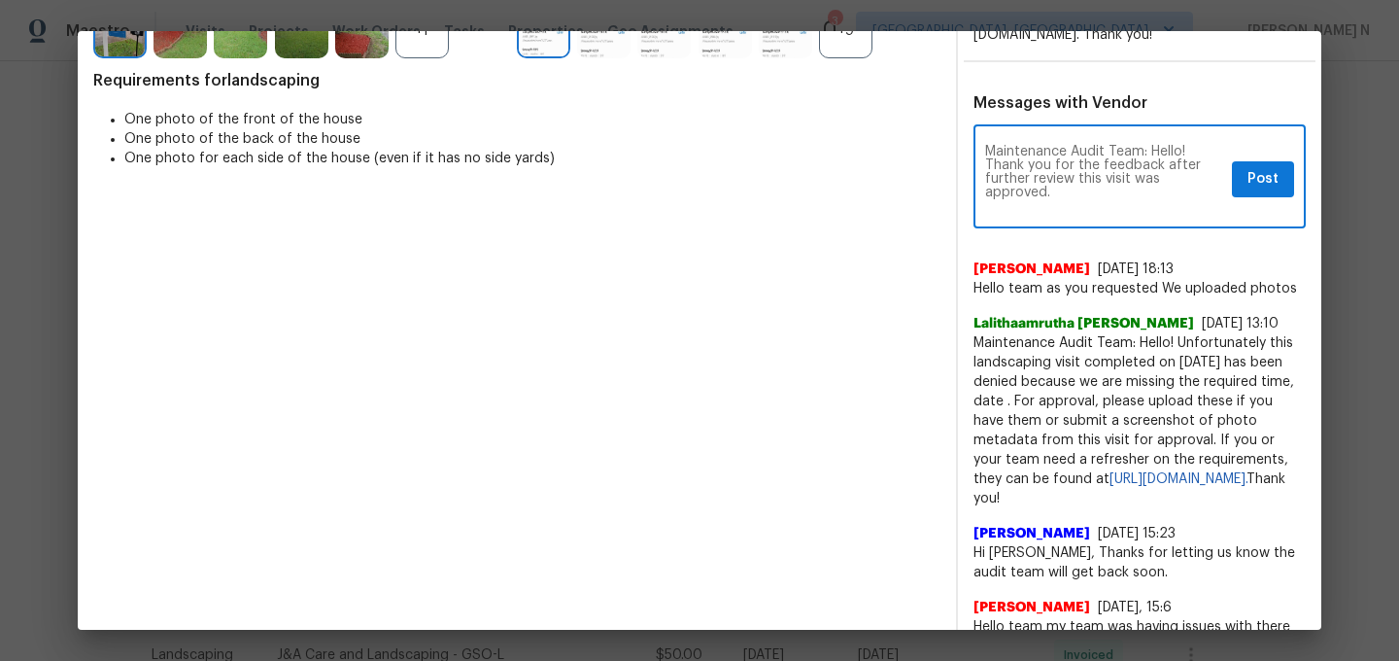
scroll to position [0, 0]
type textarea "Maintenance Audit Team: Hello! Thank you for the feedback after further review …"
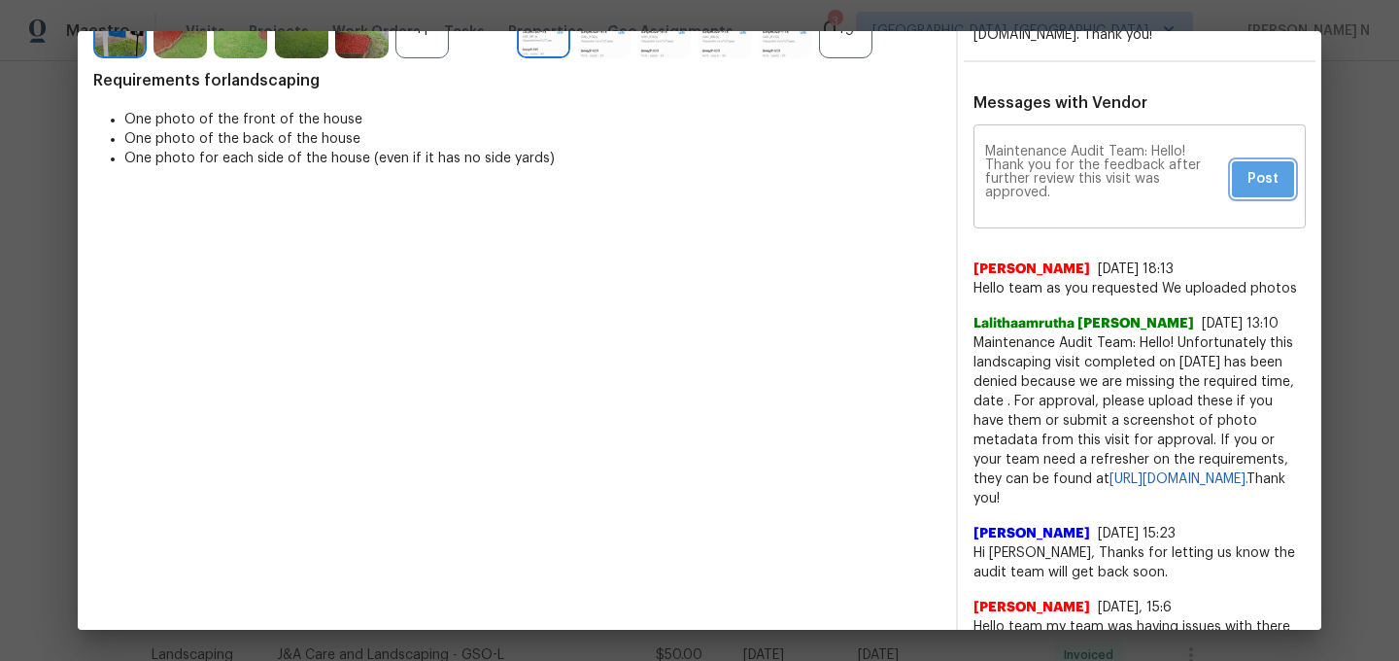
click at [1262, 191] on span "Post" at bounding box center [1263, 179] width 31 height 24
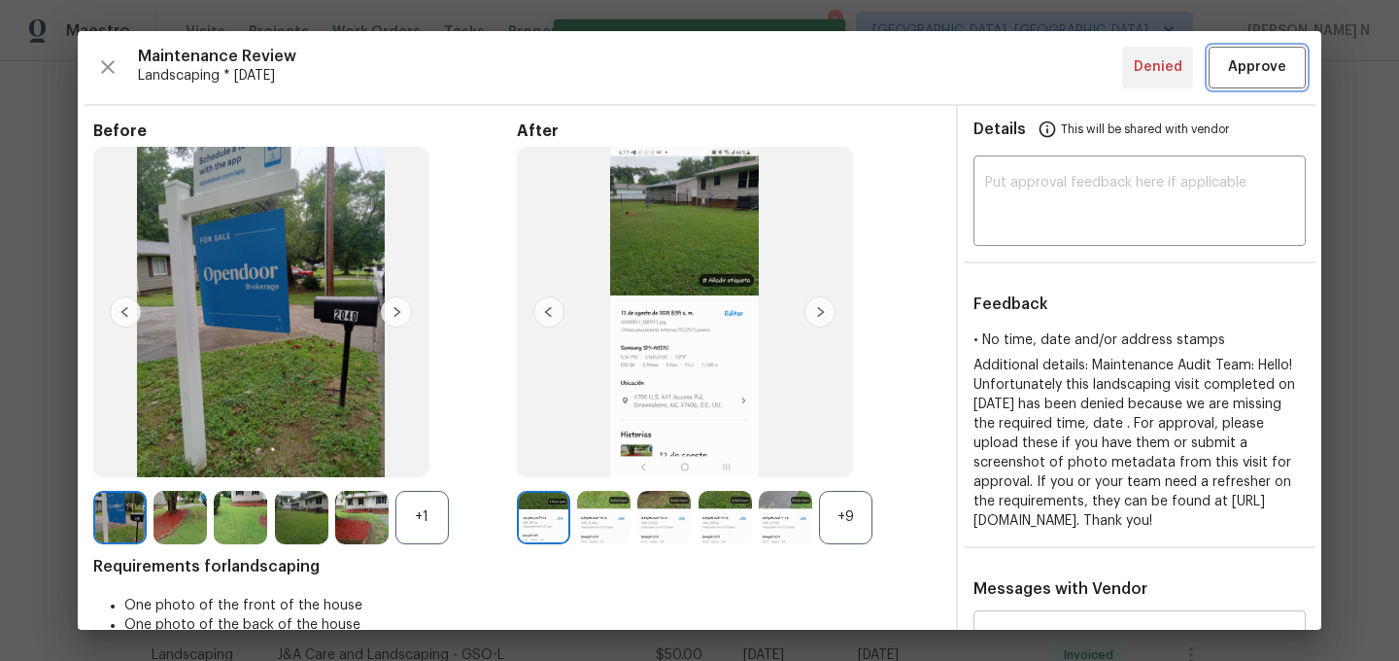
click at [1256, 86] on button "Approve" at bounding box center [1257, 68] width 97 height 42
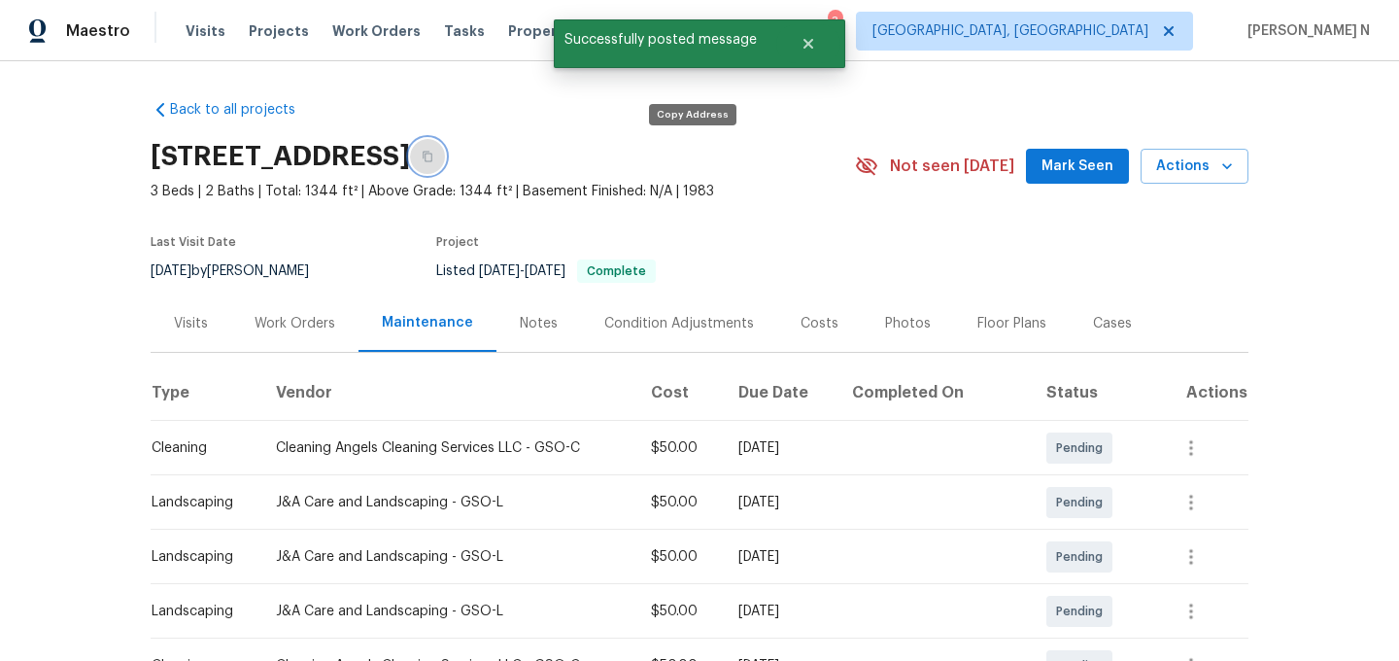
click at [432, 155] on icon "button" at bounding box center [428, 157] width 10 height 11
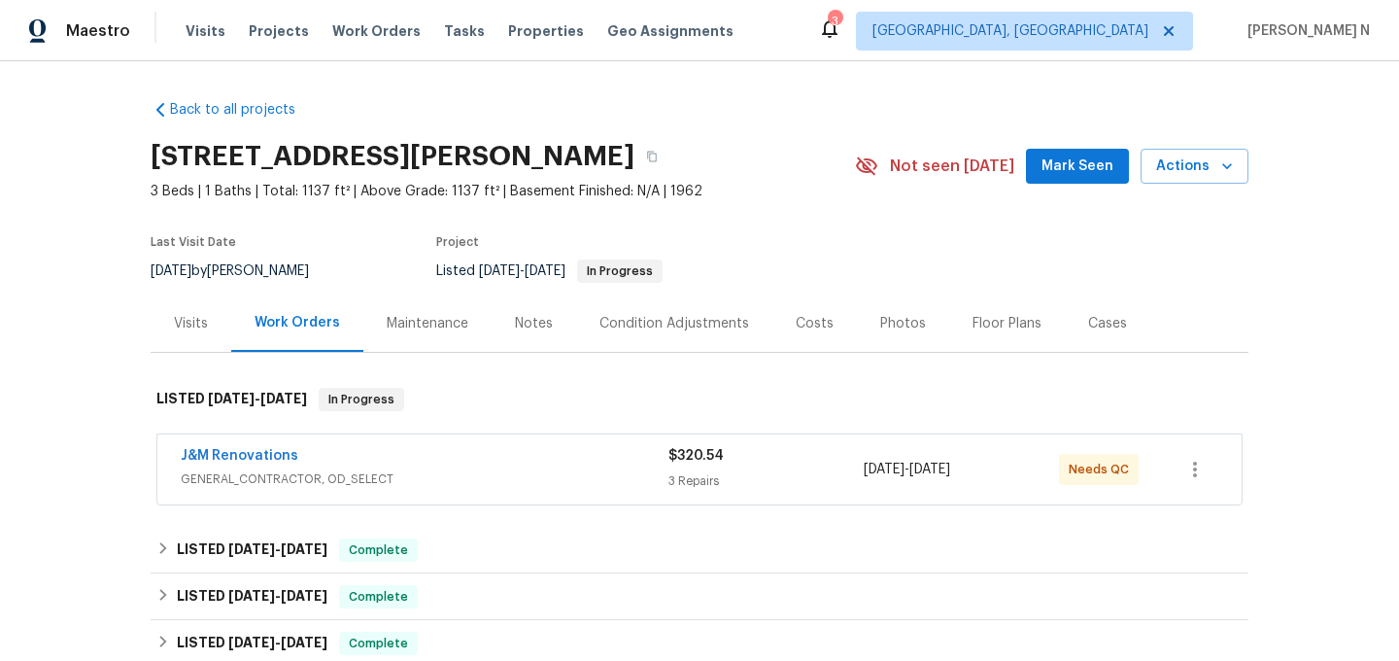
click at [432, 332] on div "Maintenance" at bounding box center [427, 322] width 128 height 57
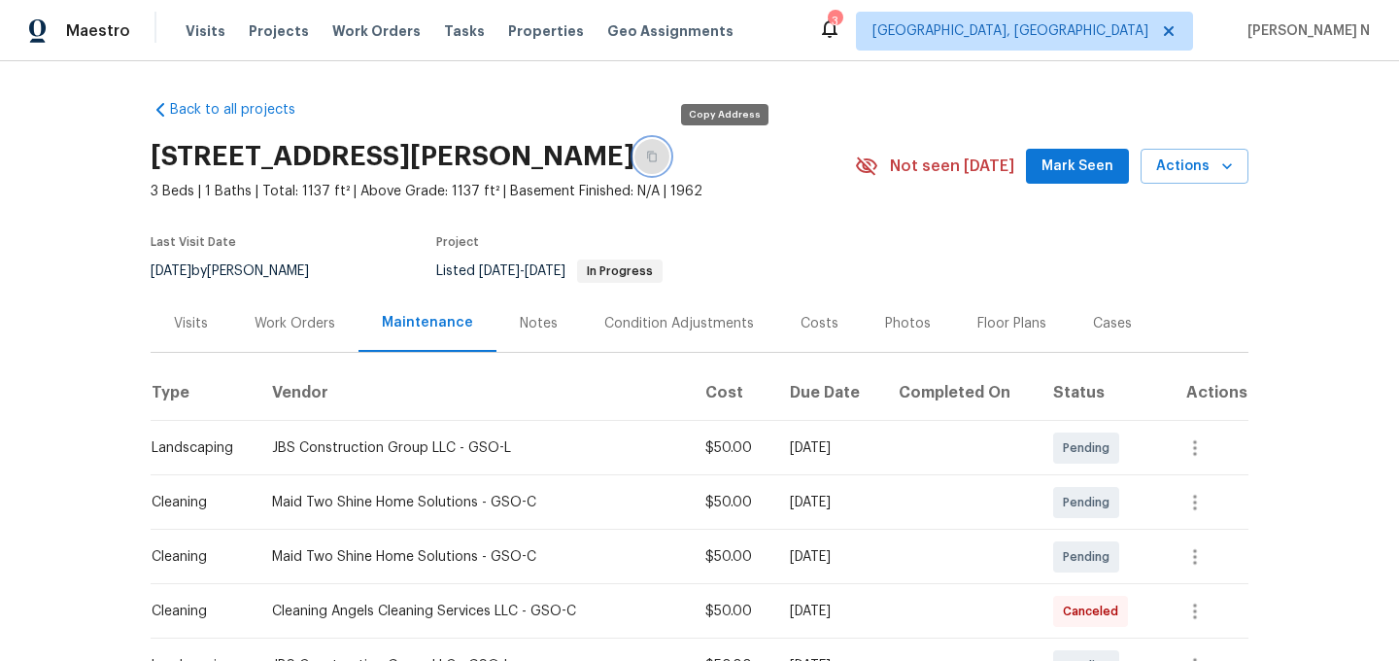
click at [670, 148] on button "button" at bounding box center [652, 156] width 35 height 35
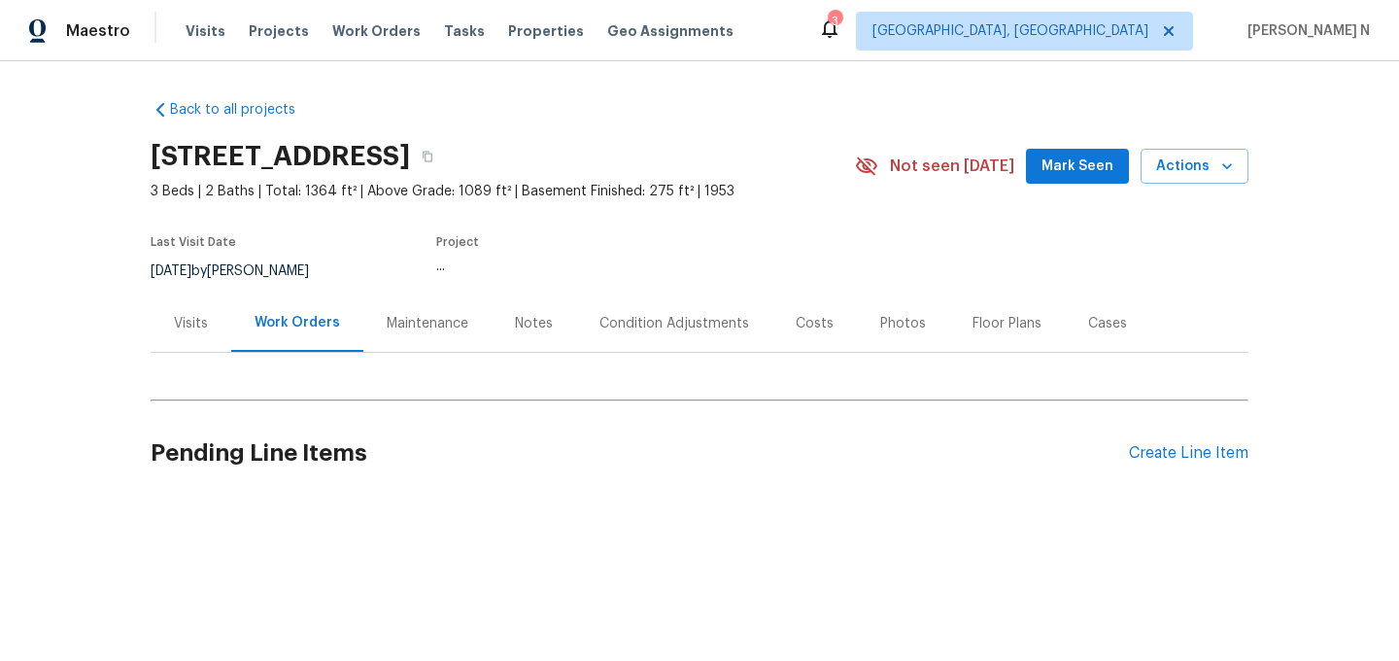
click at [399, 321] on div "Maintenance" at bounding box center [428, 323] width 82 height 19
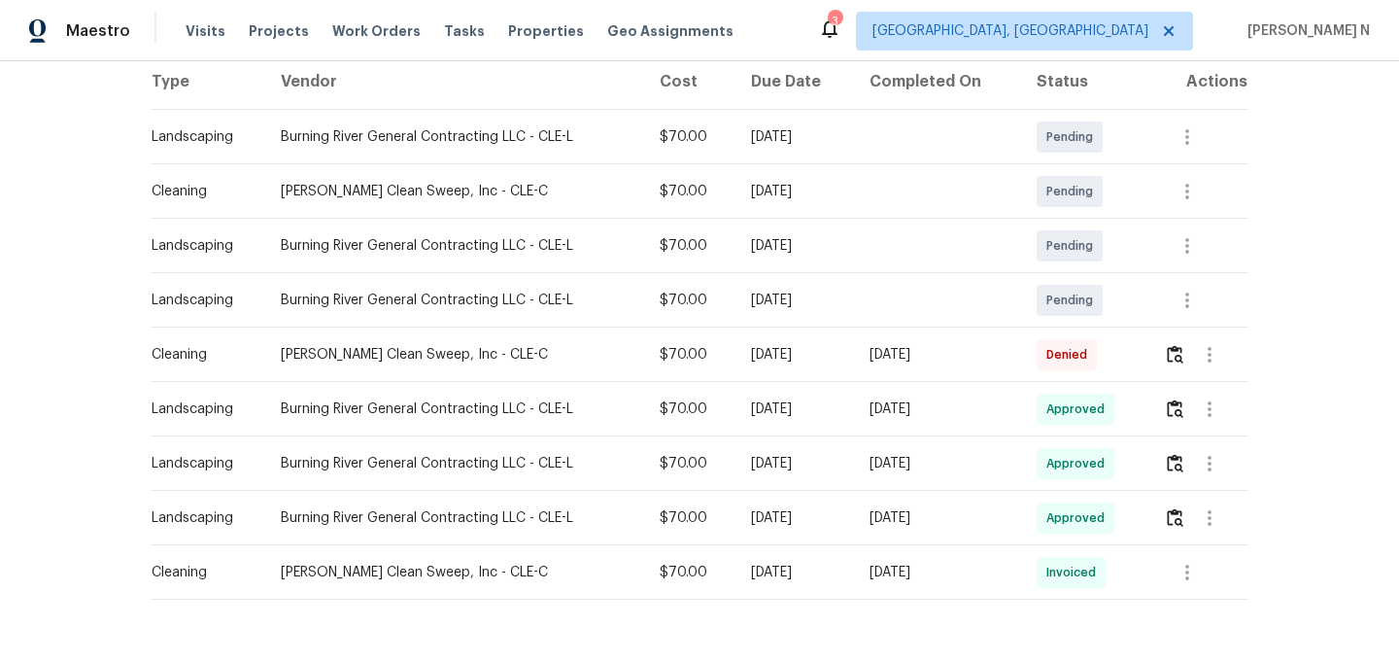
scroll to position [366, 0]
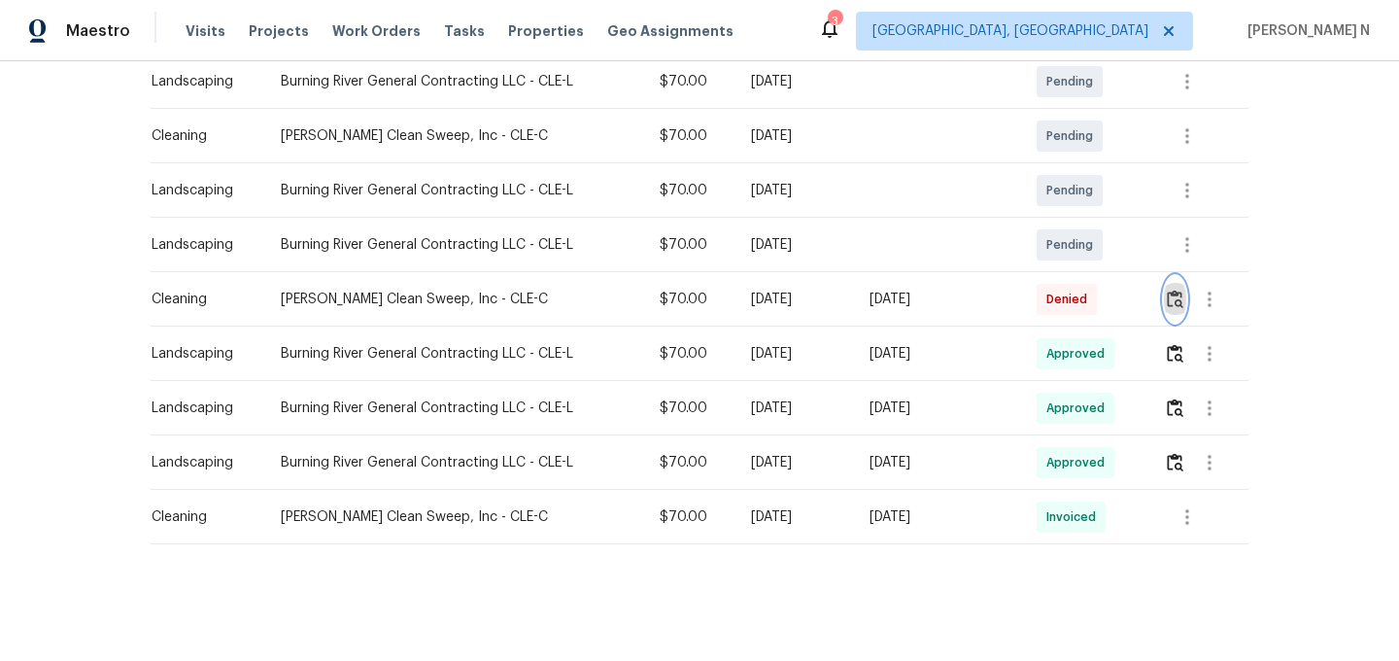
click at [1177, 292] on img "button" at bounding box center [1175, 299] width 17 height 18
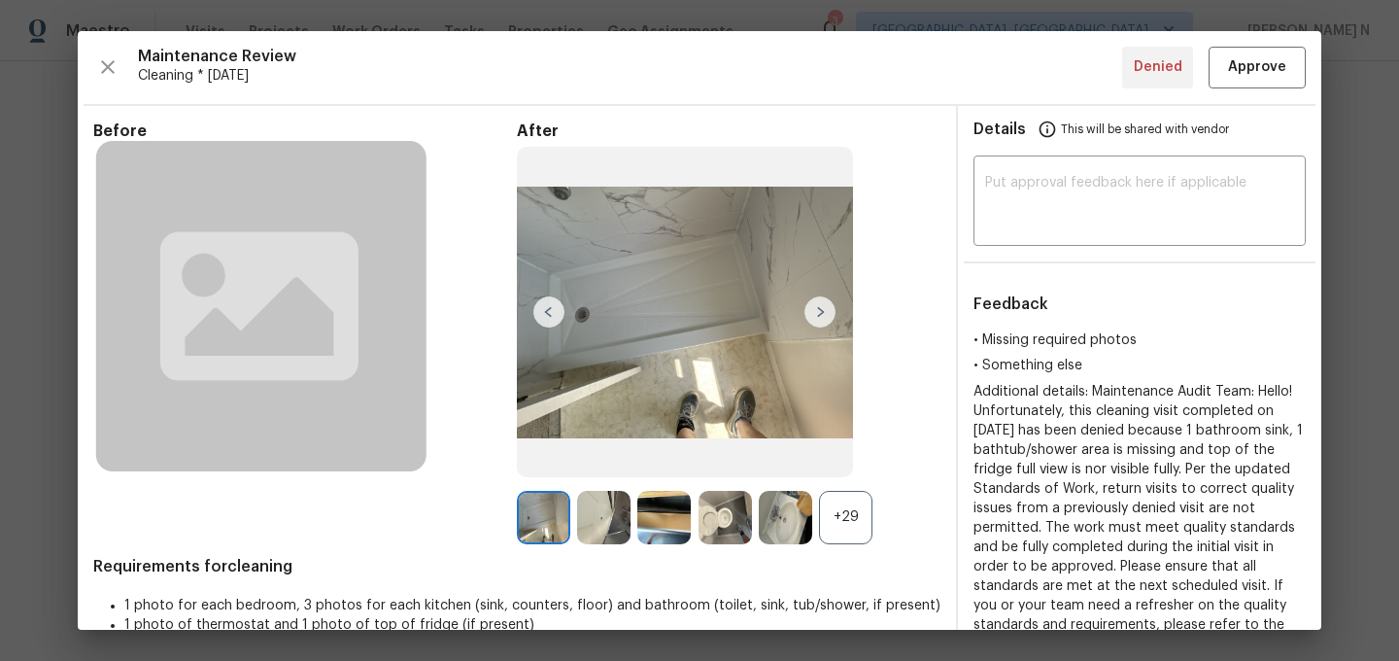
click at [841, 486] on div "After +29" at bounding box center [729, 332] width 424 height 423
click at [843, 506] on div "+29" at bounding box center [845, 517] width 53 height 53
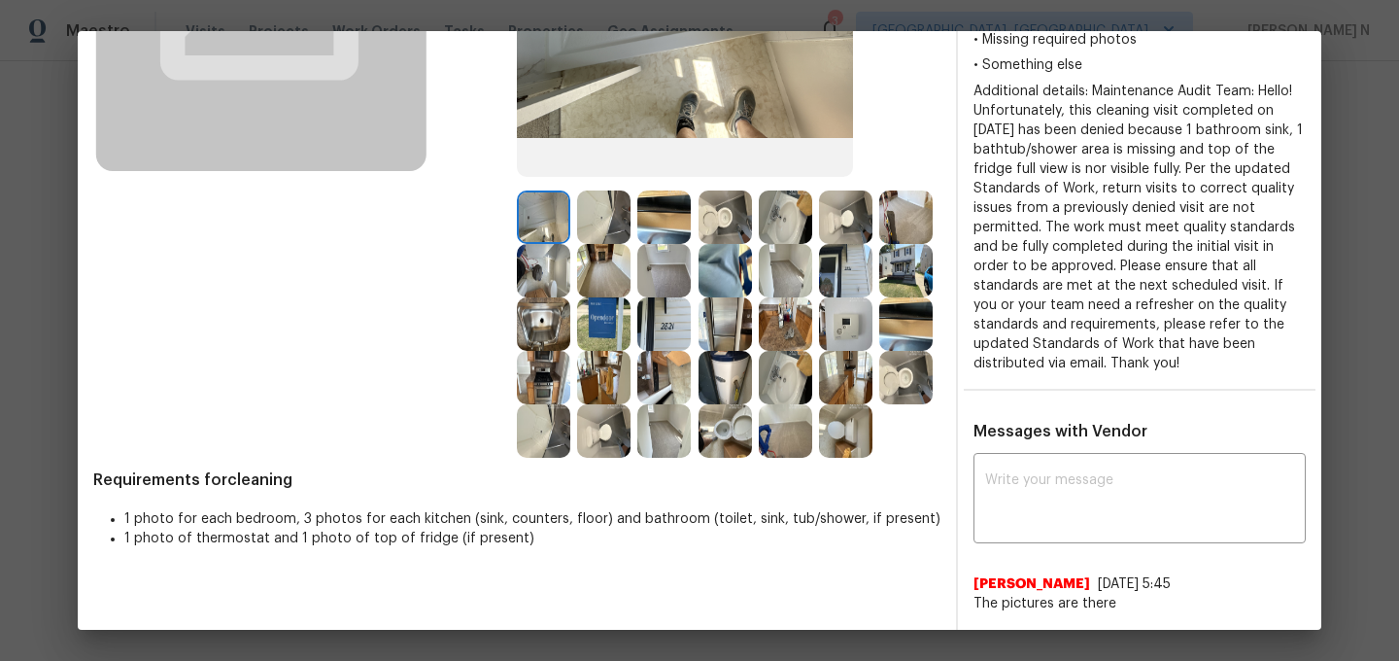
scroll to position [293, 0]
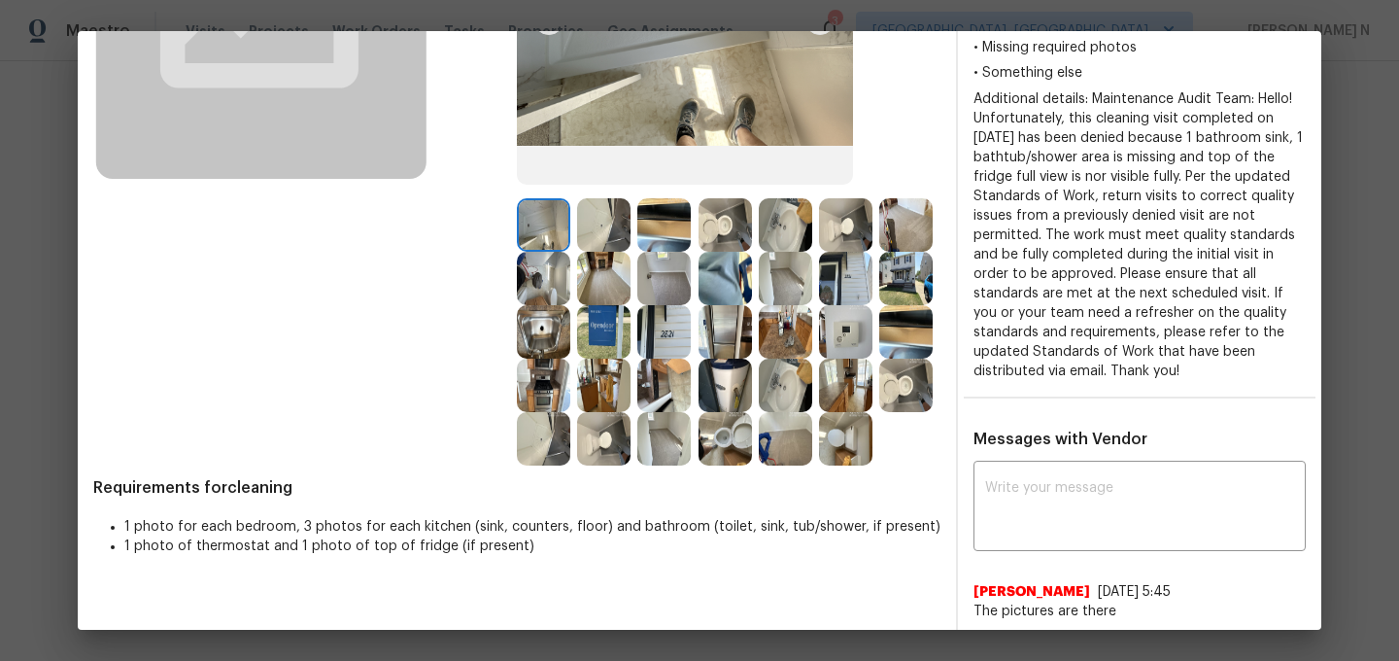
click at [670, 224] on img at bounding box center [664, 224] width 53 height 53
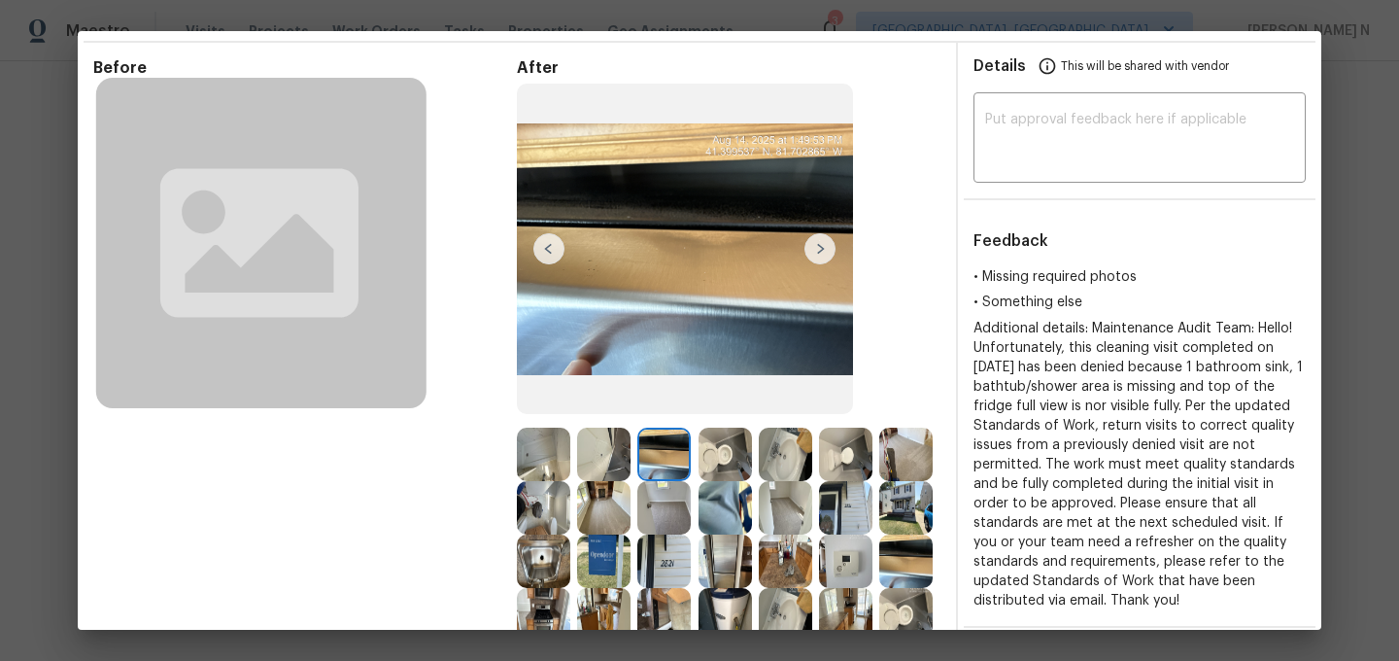
scroll to position [52, 0]
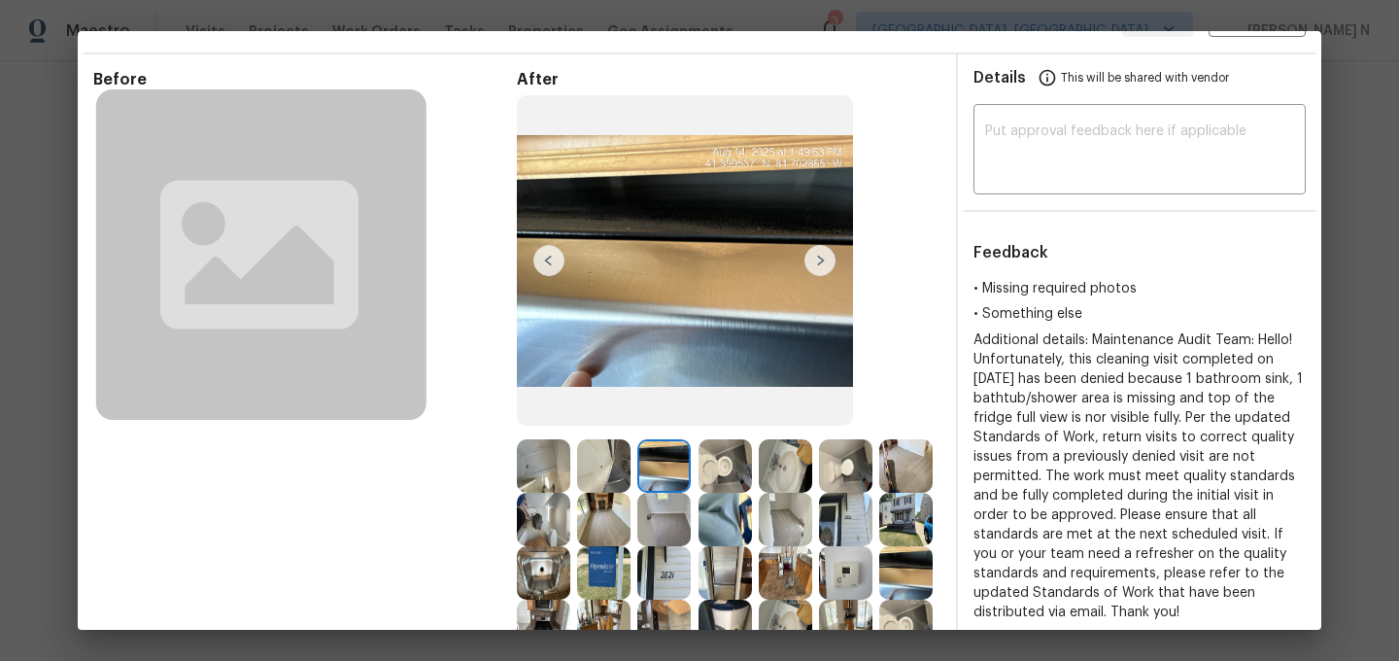
click at [853, 563] on img at bounding box center [845, 572] width 53 height 53
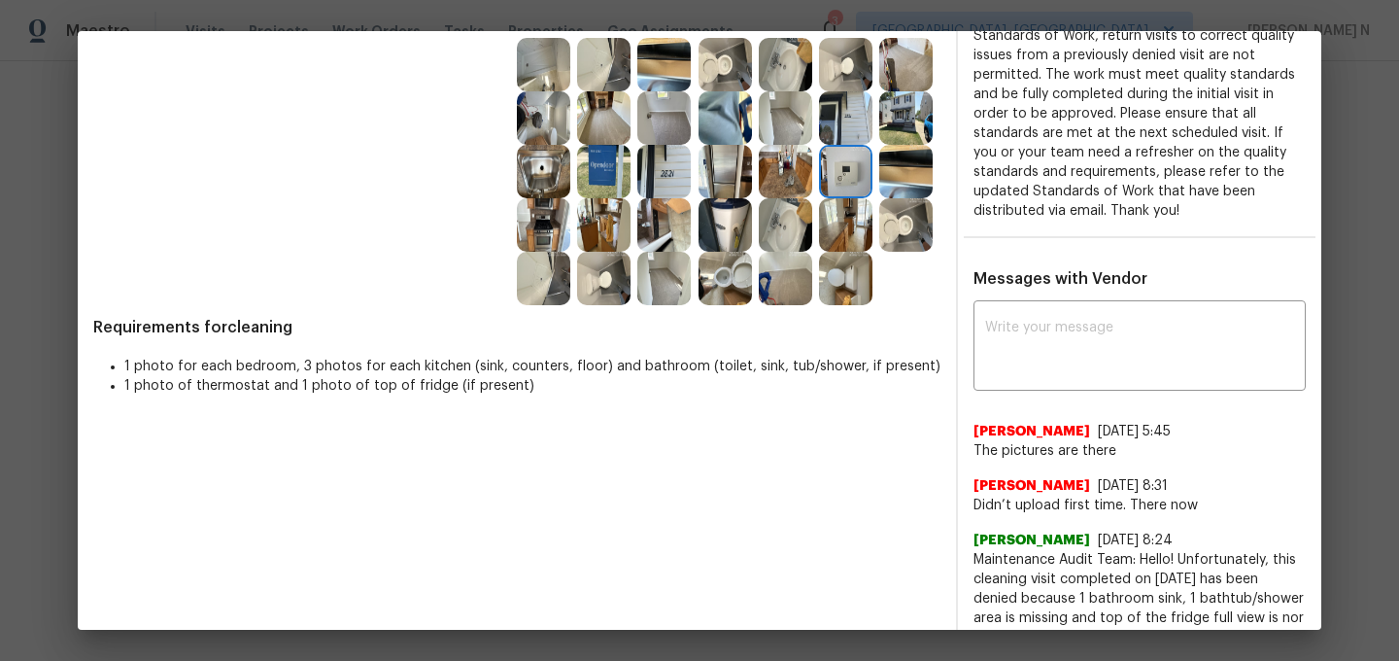
scroll to position [476, 0]
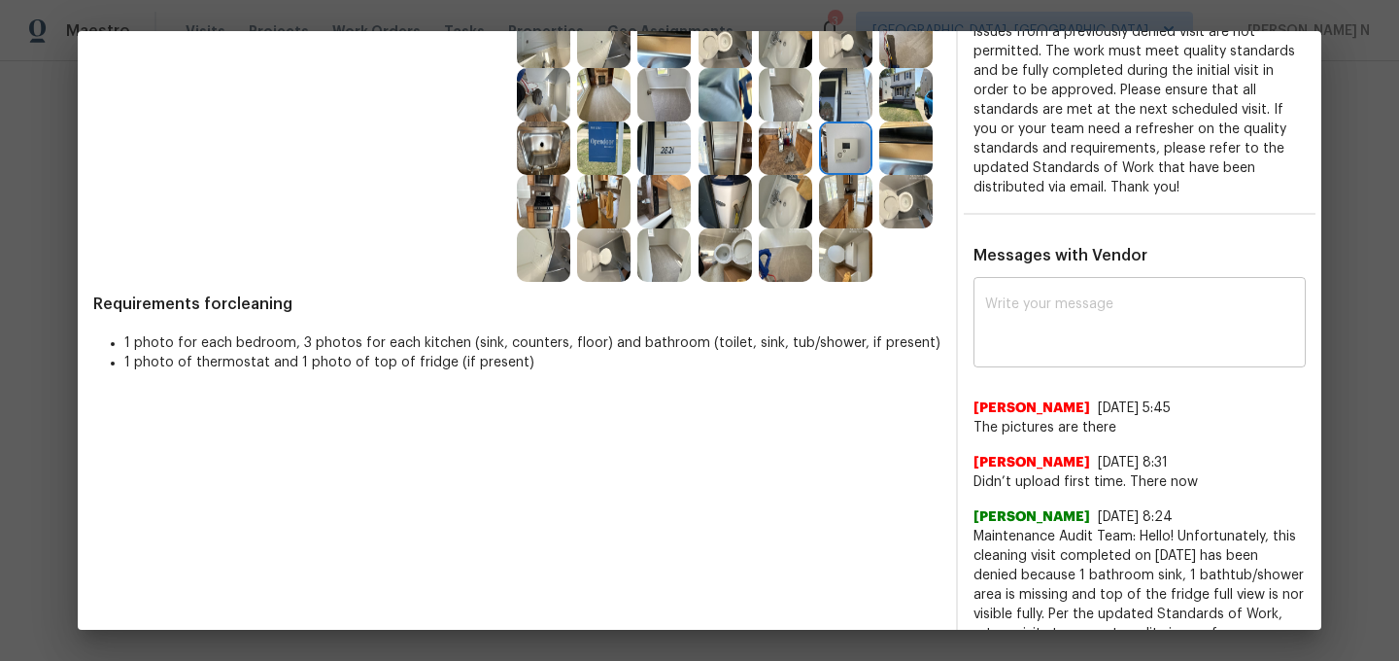
click at [1070, 339] on textarea at bounding box center [1139, 324] width 309 height 54
paste textarea "Maintenance Audit Team: Hello! Thank you for uploading the photo, after further…"
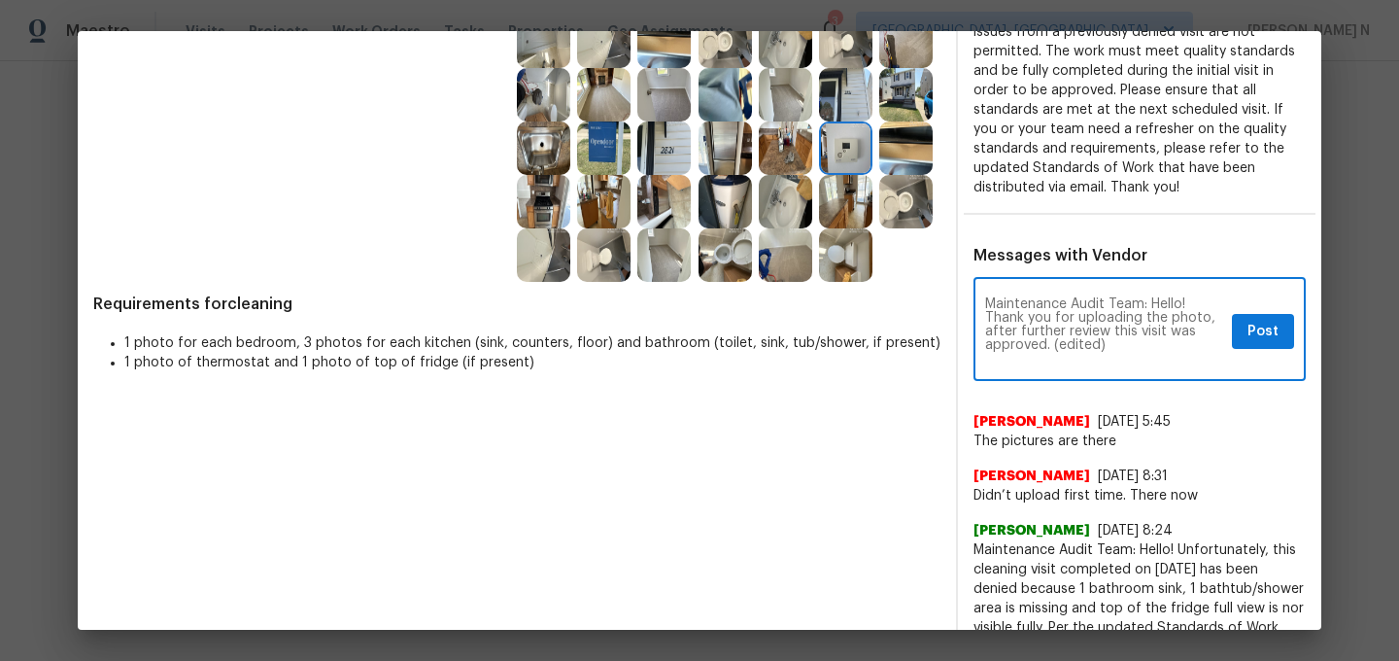
scroll to position [0, 0]
drag, startPoint x: 1053, startPoint y: 347, endPoint x: 1151, endPoint y: 347, distance: 98.2
click at [1151, 347] on textarea "Maintenance Audit Team: Hello! Thank you for uploading the photo, after further…" at bounding box center [1104, 331] width 239 height 68
type textarea "Maintenance Audit Team: Hello! Thank you for uploading the photo, after further…"
click at [1265, 317] on button "Post" at bounding box center [1263, 332] width 62 height 36
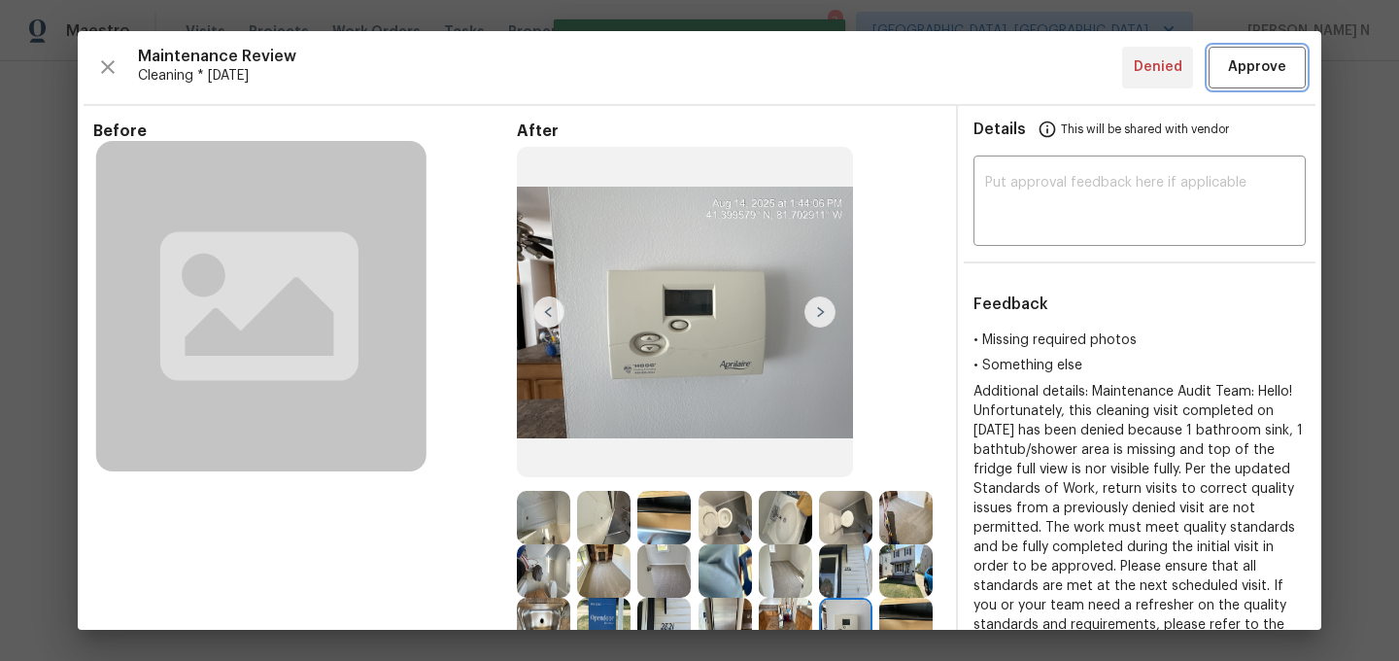
click at [1245, 69] on span "Approve" at bounding box center [1257, 67] width 58 height 24
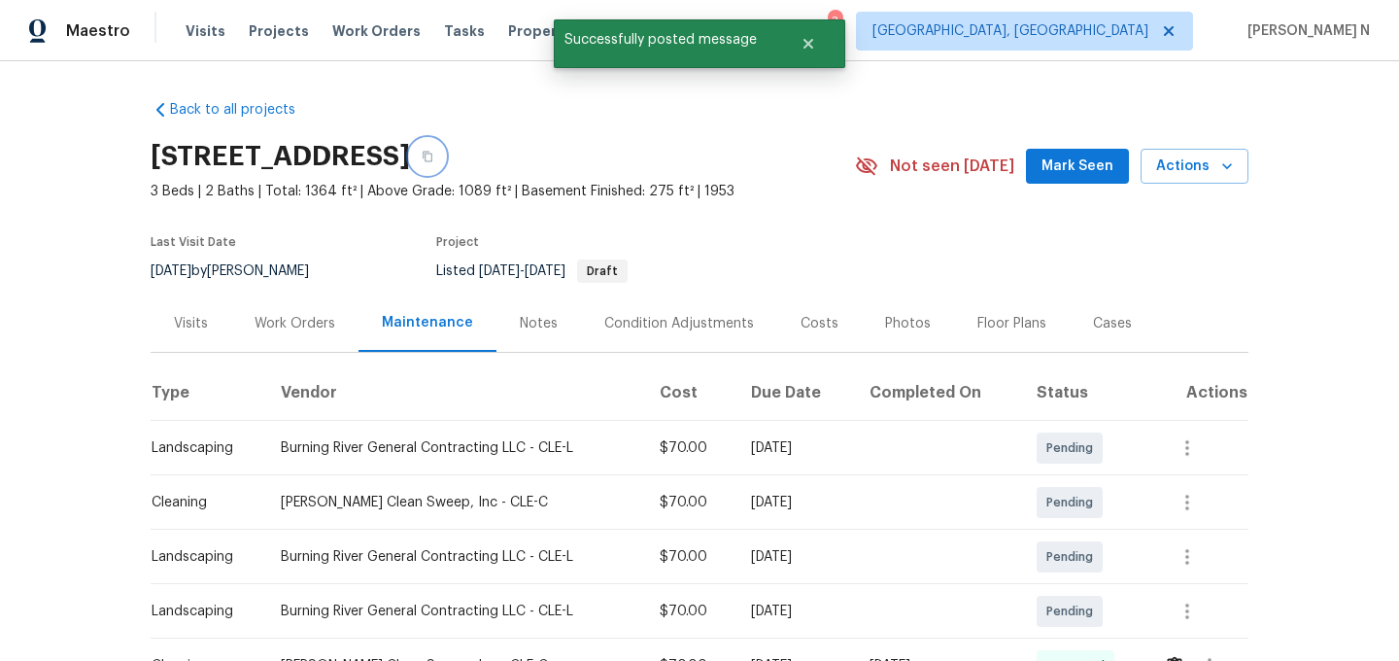
click at [445, 158] on button "button" at bounding box center [427, 156] width 35 height 35
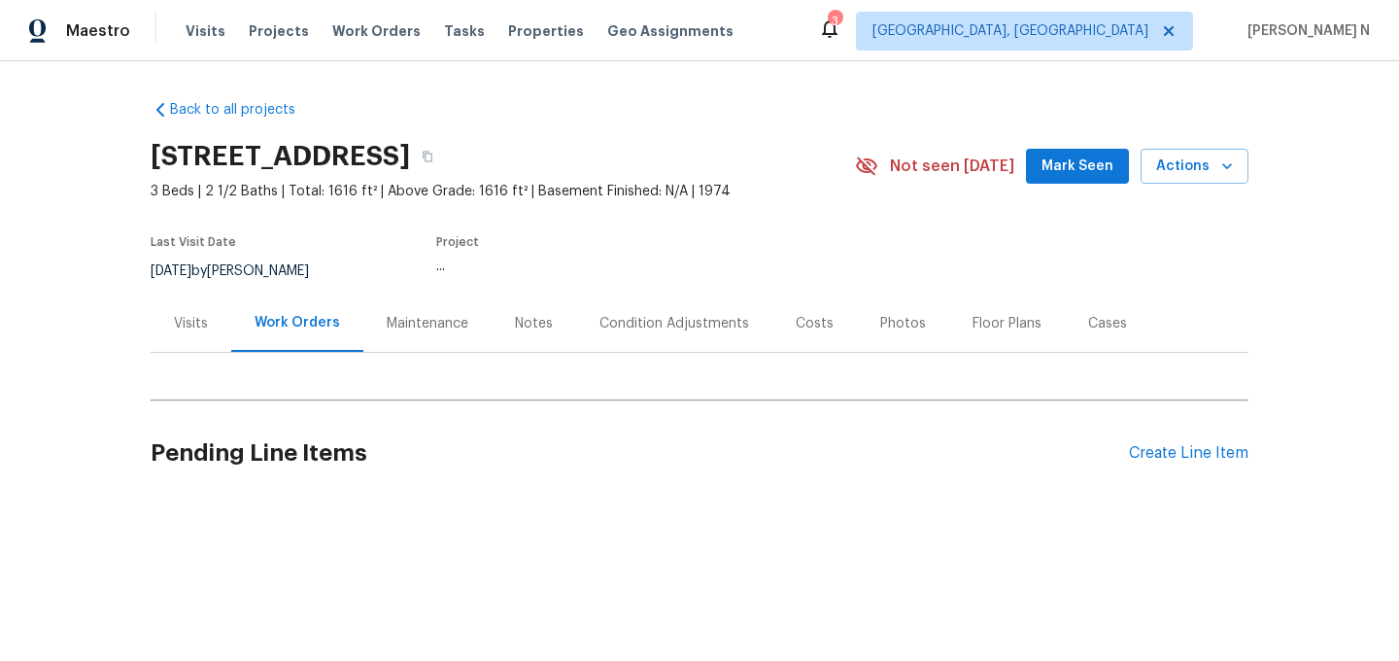
click at [397, 321] on div "Maintenance" at bounding box center [428, 323] width 82 height 19
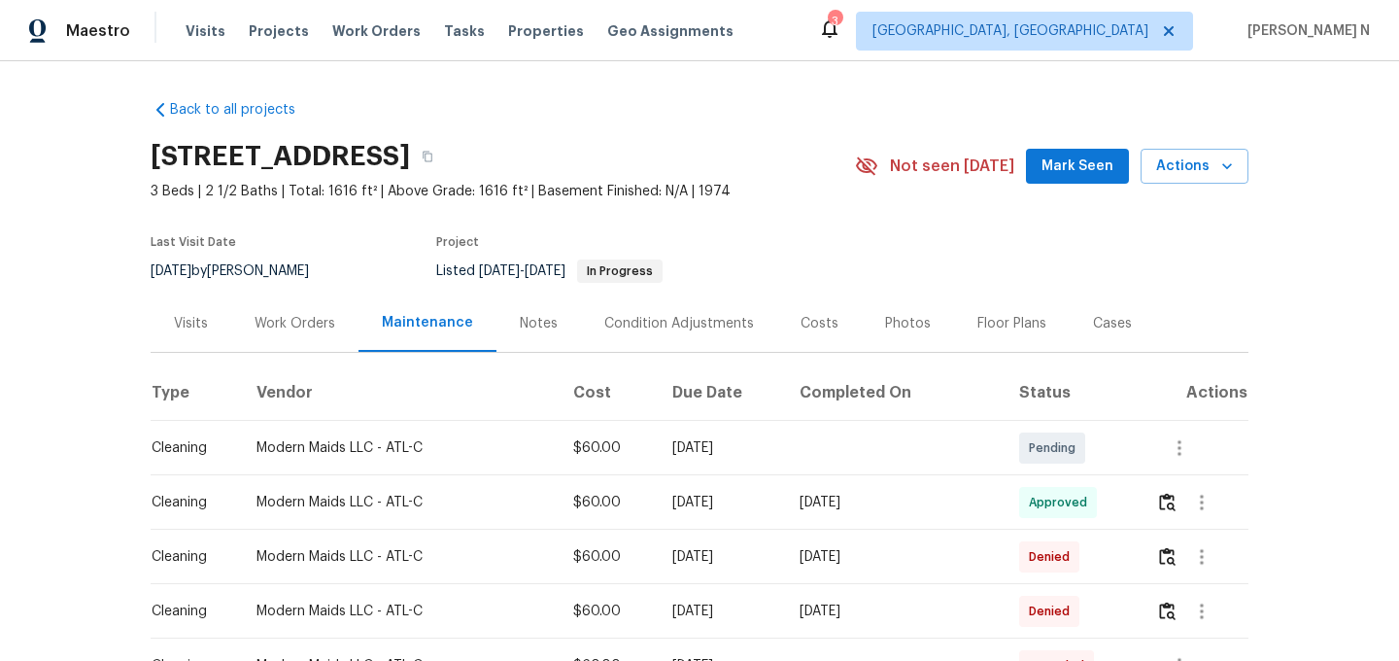
scroll to position [145, 0]
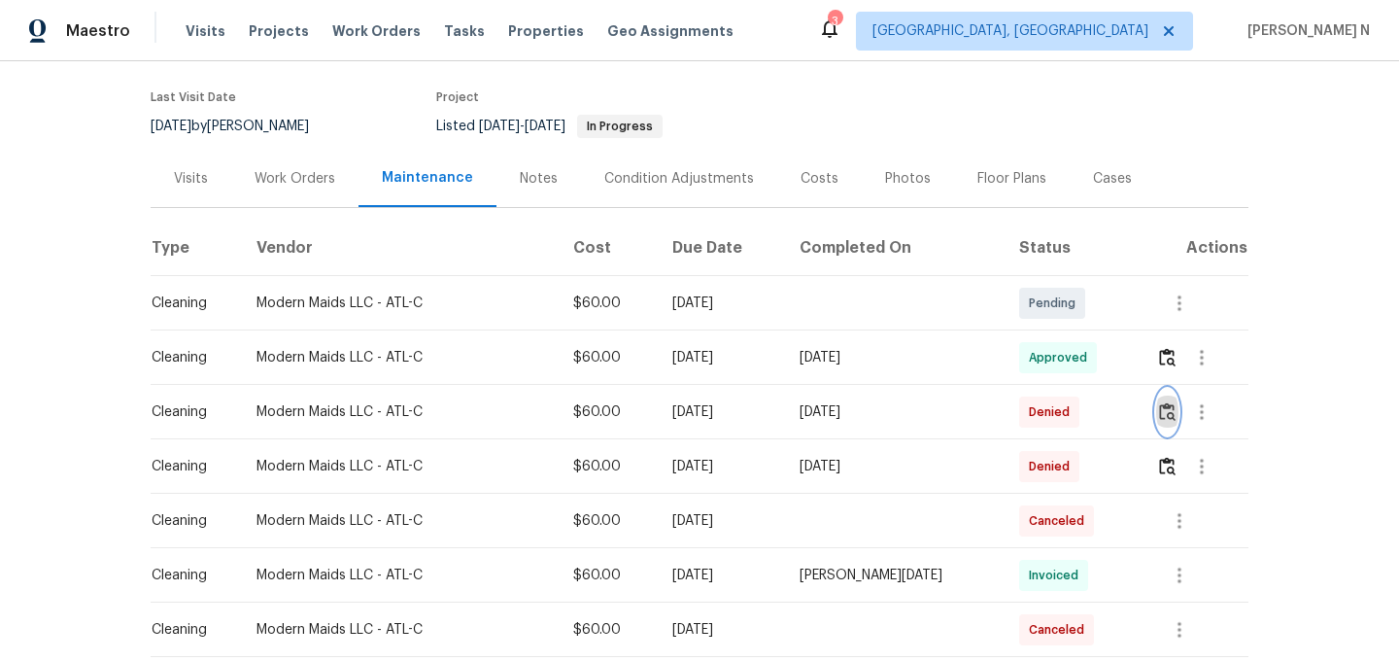
click at [1179, 412] on button "button" at bounding box center [1168, 412] width 22 height 47
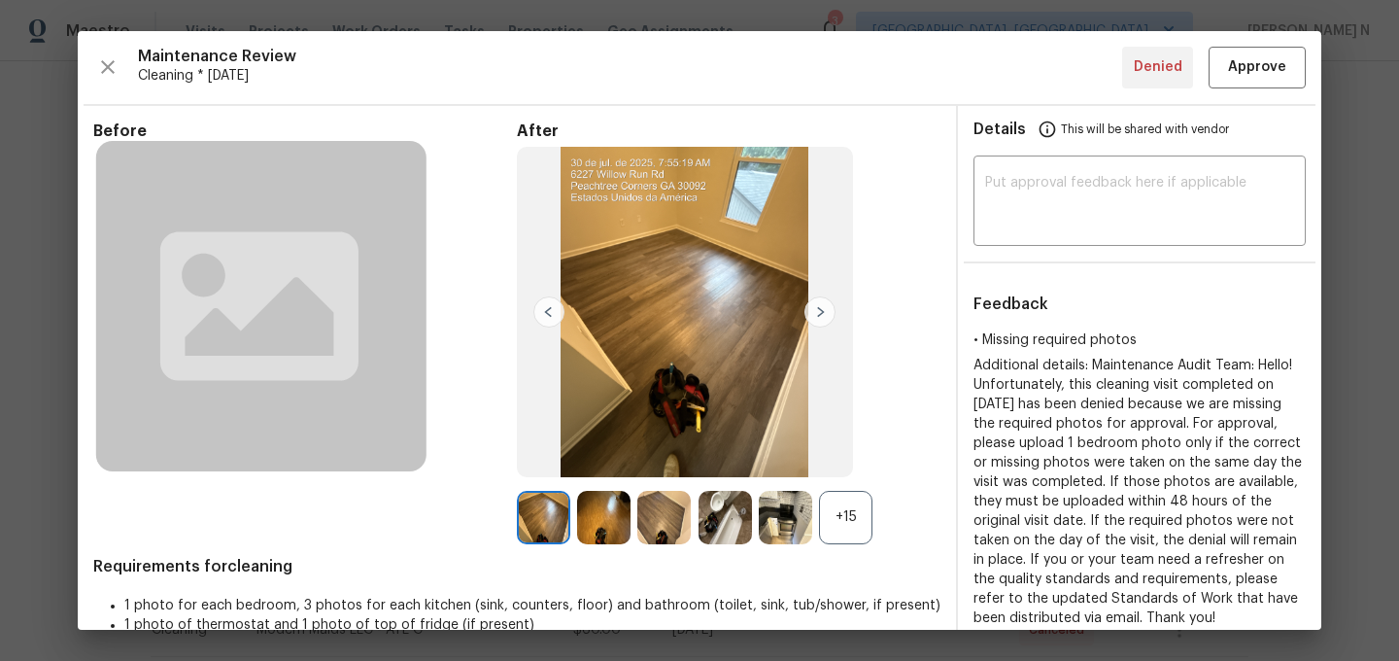
click at [825, 539] on div "+15" at bounding box center [845, 517] width 53 height 53
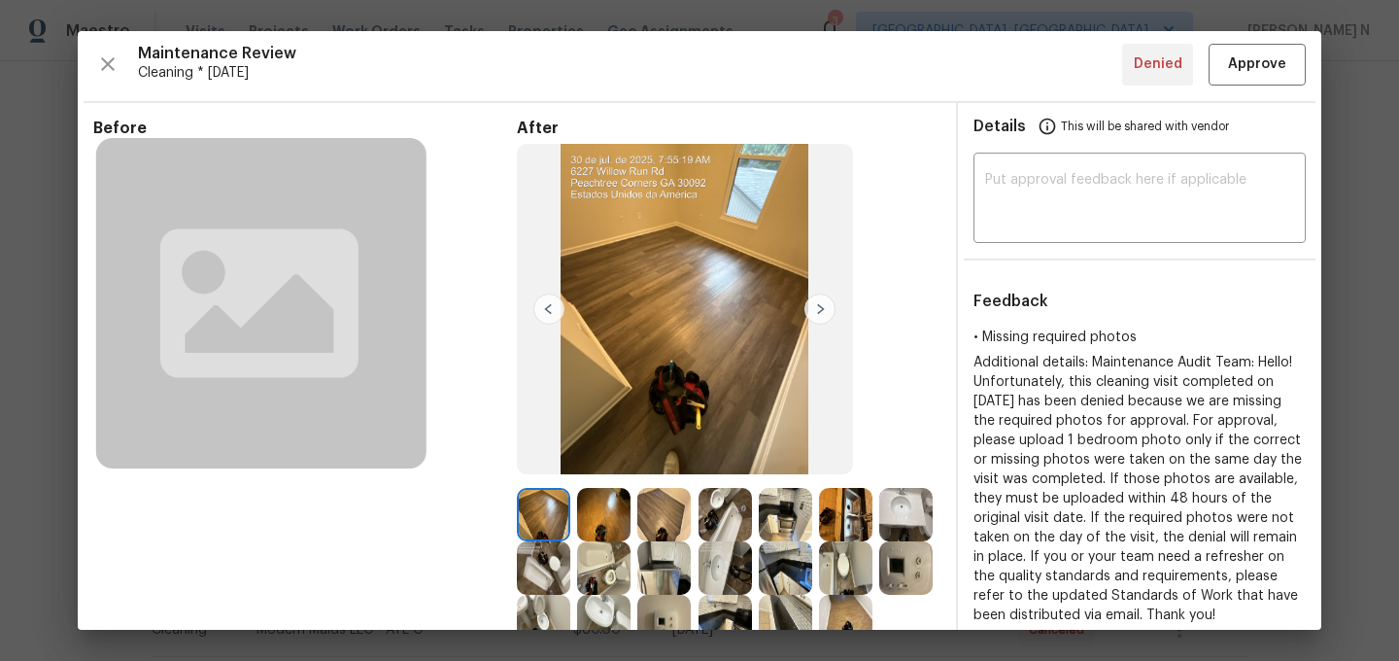
scroll to position [119, 0]
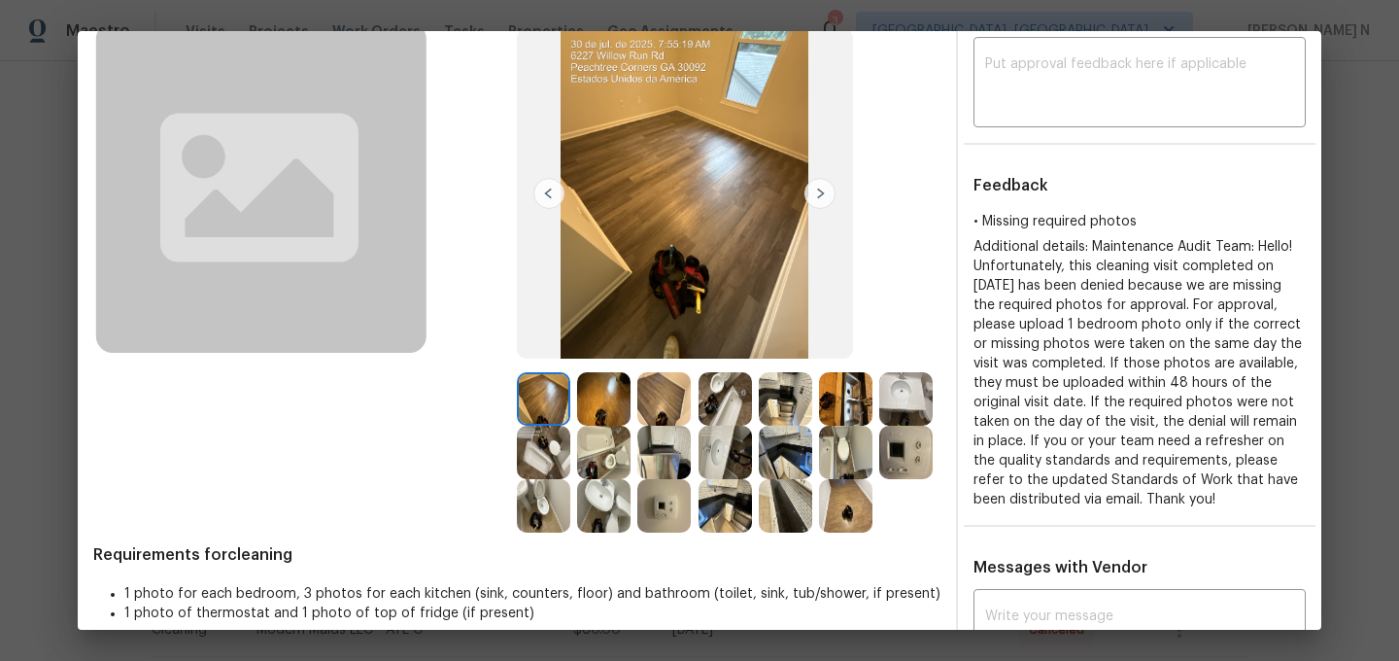
click at [691, 512] on img at bounding box center [664, 505] width 53 height 53
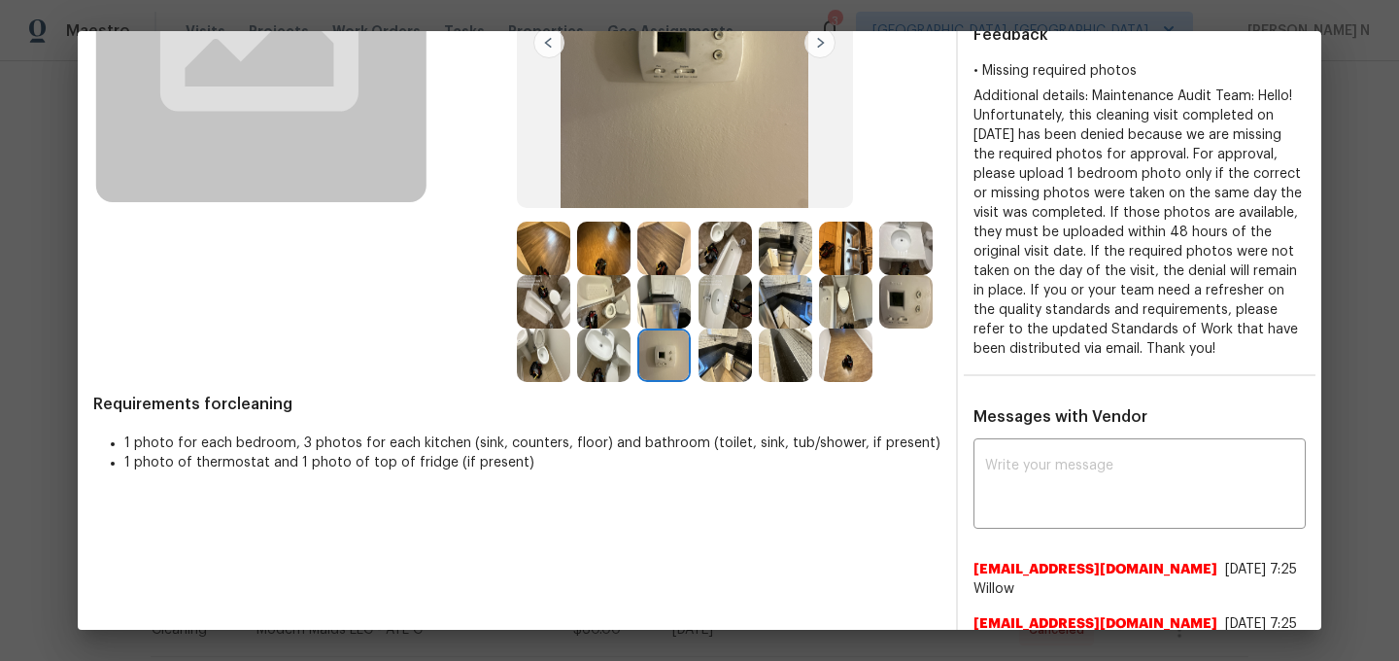
scroll to position [372, 0]
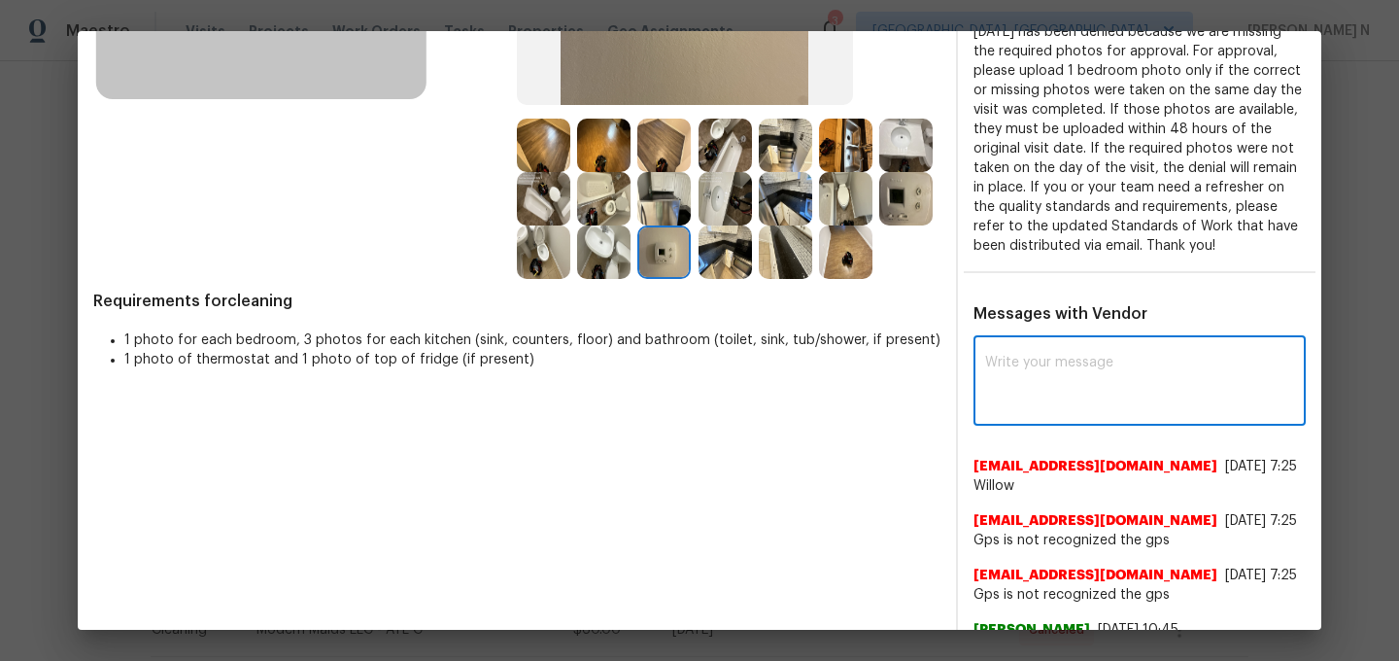
click at [1039, 396] on textarea at bounding box center [1139, 383] width 309 height 54
paste textarea "Maintenance Audit Team: Hello! Thank you for uploading the photo, after further…"
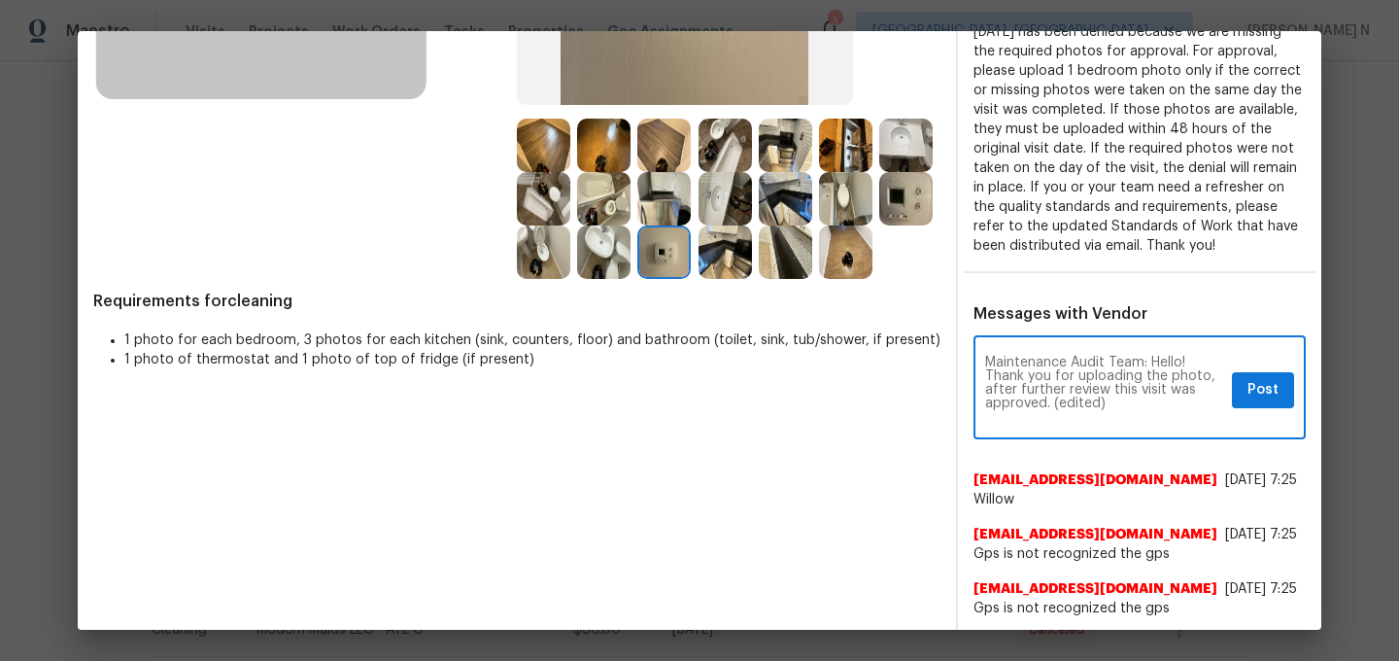
scroll to position [0, 0]
drag, startPoint x: 977, startPoint y: 408, endPoint x: 1085, endPoint y: 406, distance: 107.9
click at [1085, 407] on textarea "Maintenance Audit Team: Hello! Thank you for uploading the photo, after further…" at bounding box center [1104, 390] width 239 height 68
type textarea "Maintenance Audit Team: Hello! Thank you for uploading the photo, after further…"
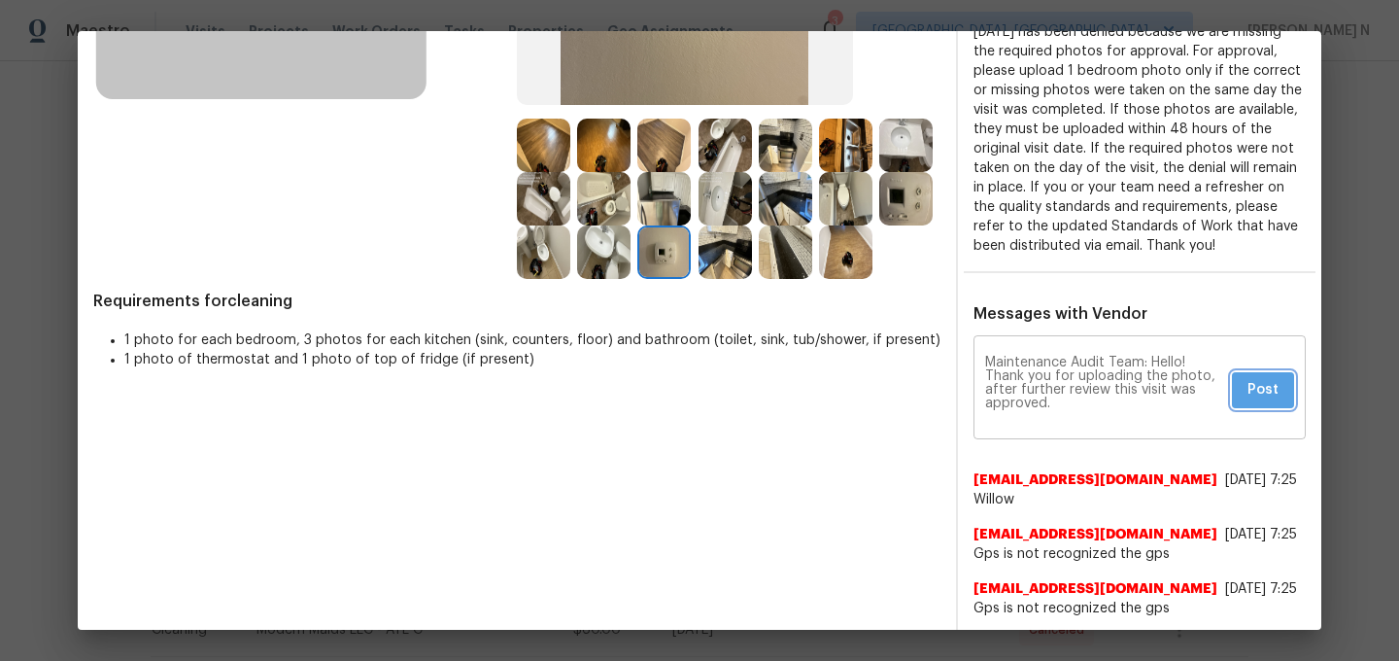
click at [1251, 390] on span "Post" at bounding box center [1263, 390] width 31 height 24
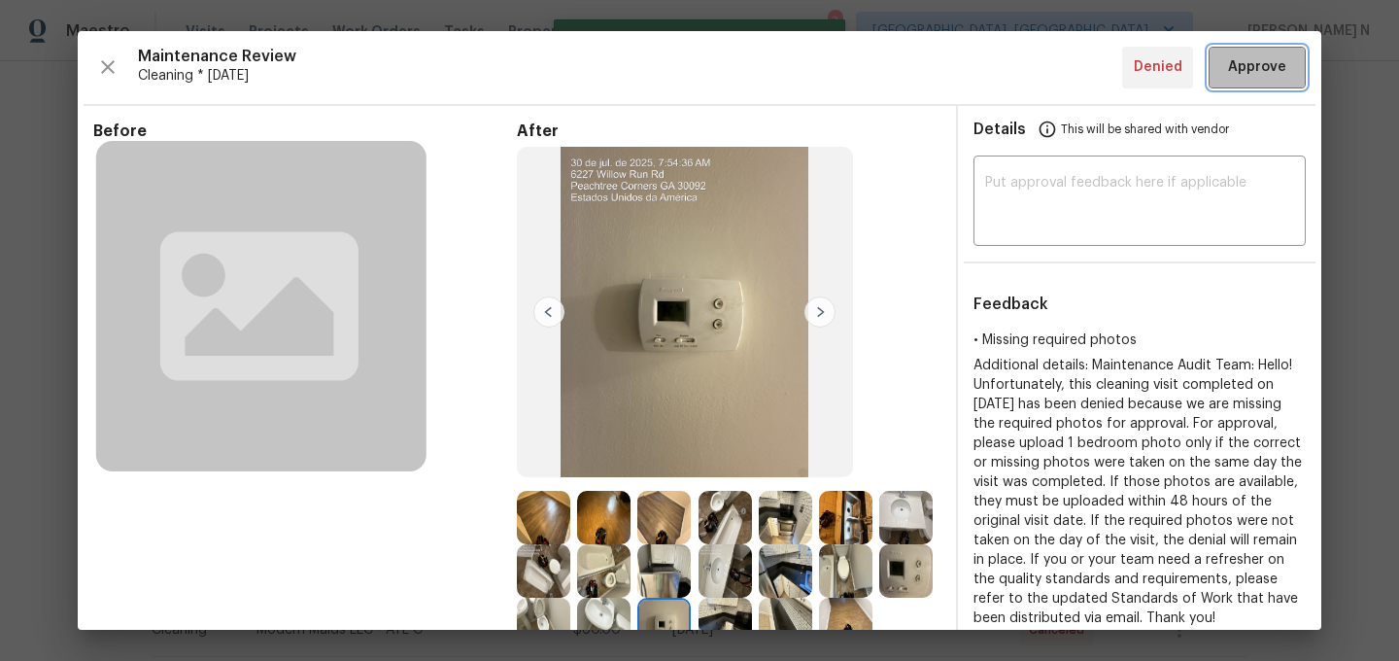
click at [1247, 74] on span "Approve" at bounding box center [1257, 67] width 58 height 24
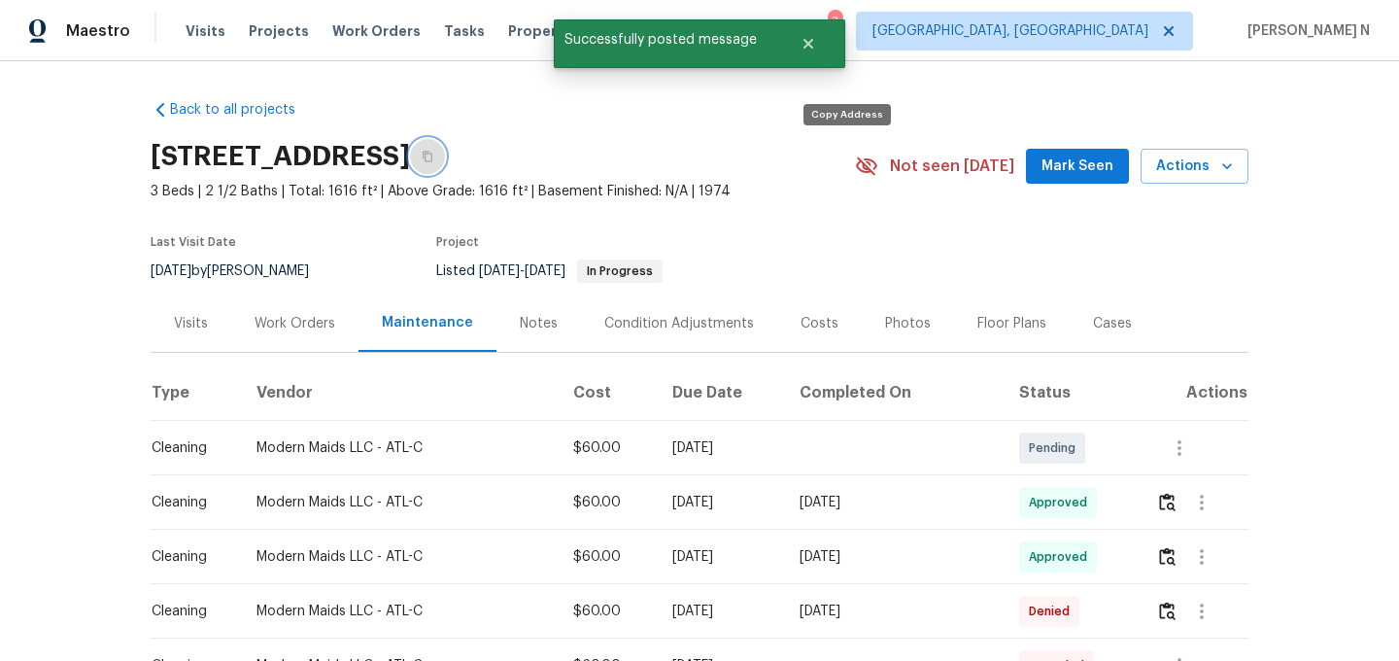
click at [445, 163] on button "button" at bounding box center [427, 156] width 35 height 35
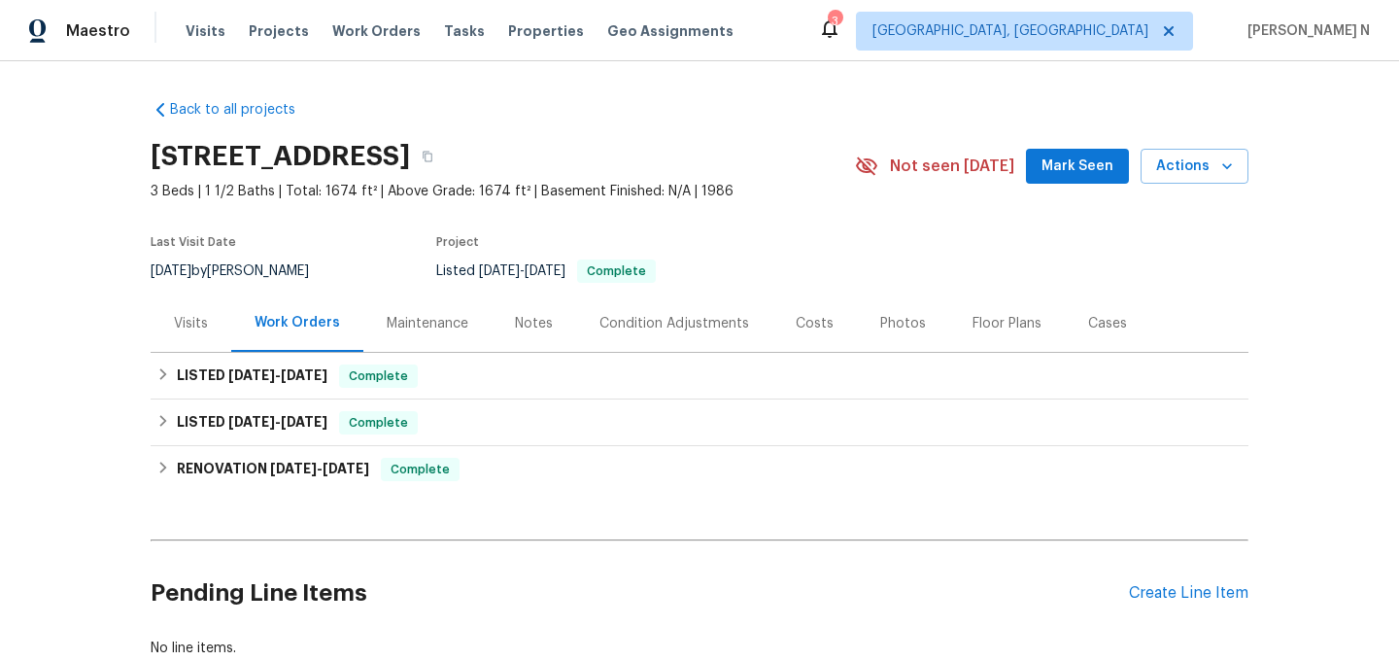
click at [397, 305] on div "Maintenance" at bounding box center [427, 322] width 128 height 57
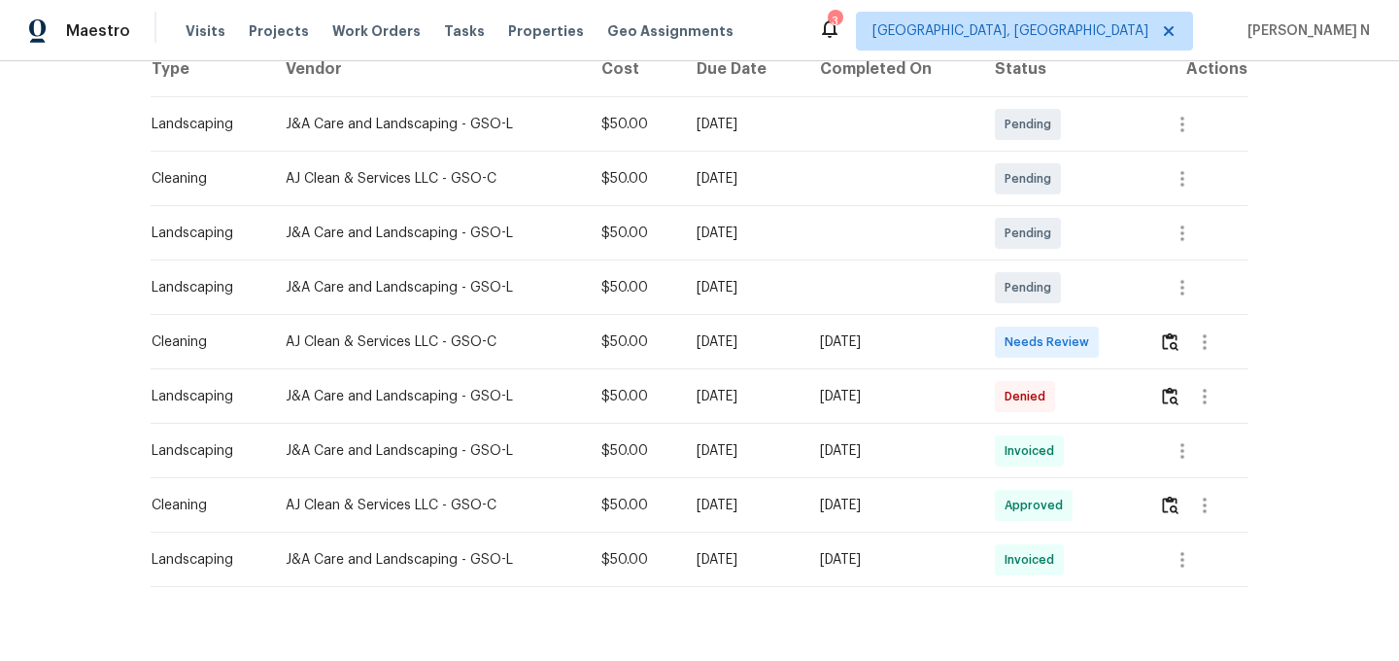
scroll to position [358, 0]
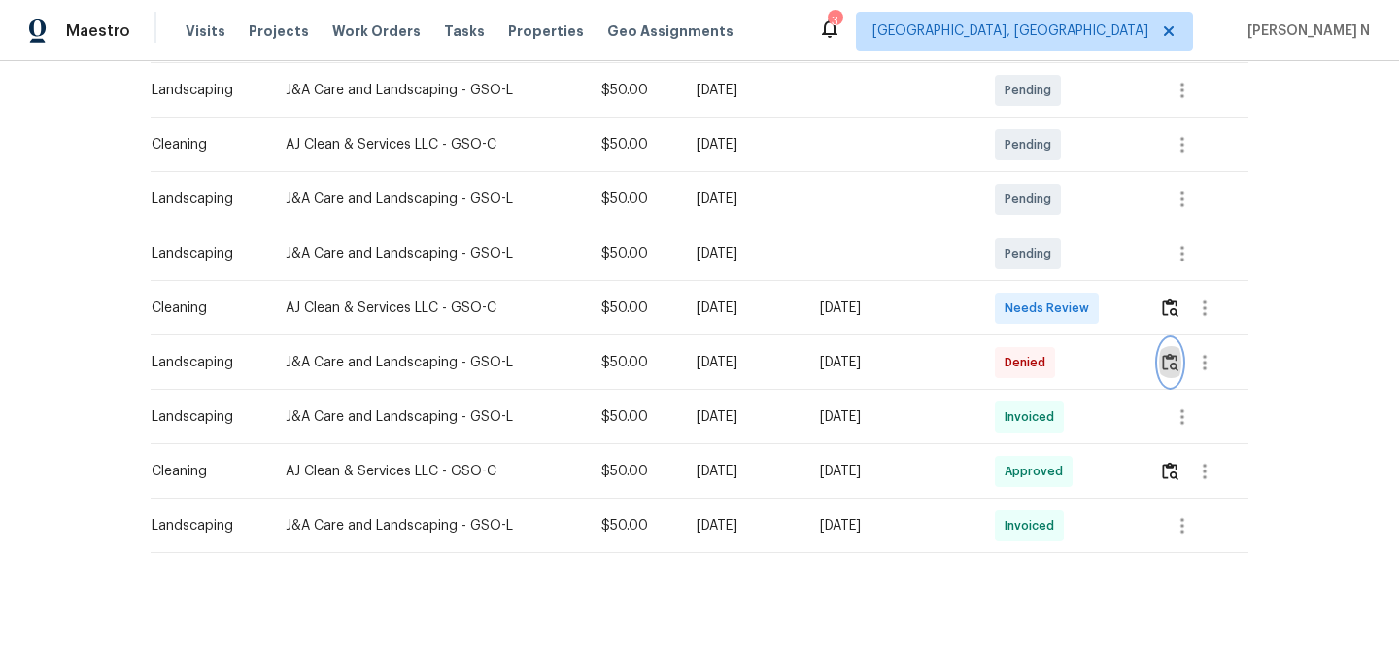
click at [1176, 360] on img "button" at bounding box center [1170, 362] width 17 height 18
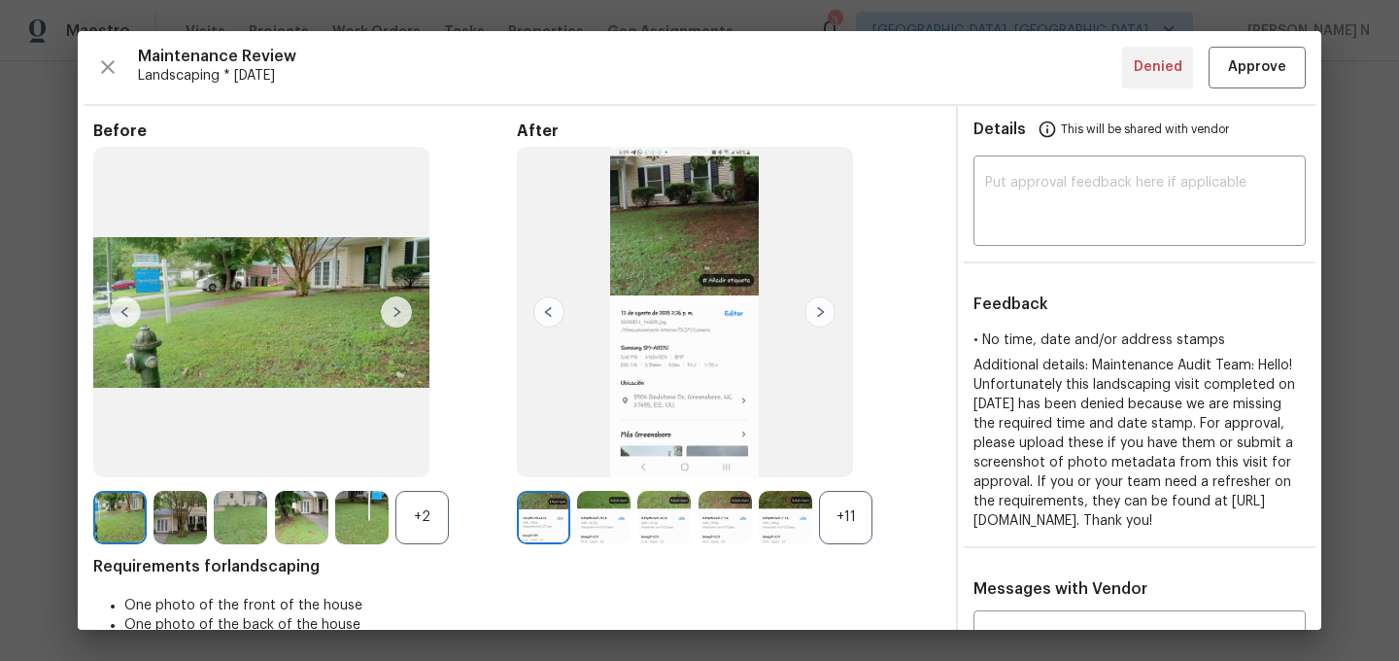
click at [835, 503] on div "+11" at bounding box center [845, 517] width 53 height 53
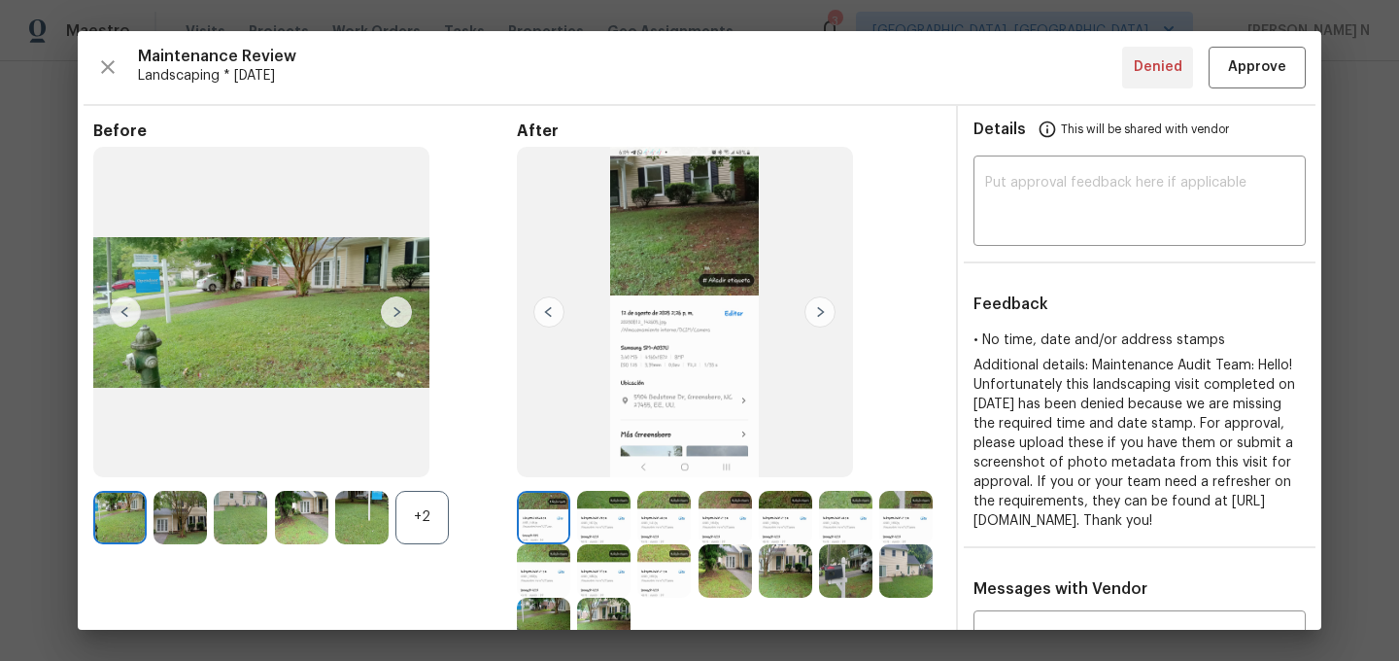
click at [444, 520] on div "+2" at bounding box center [422, 517] width 53 height 53
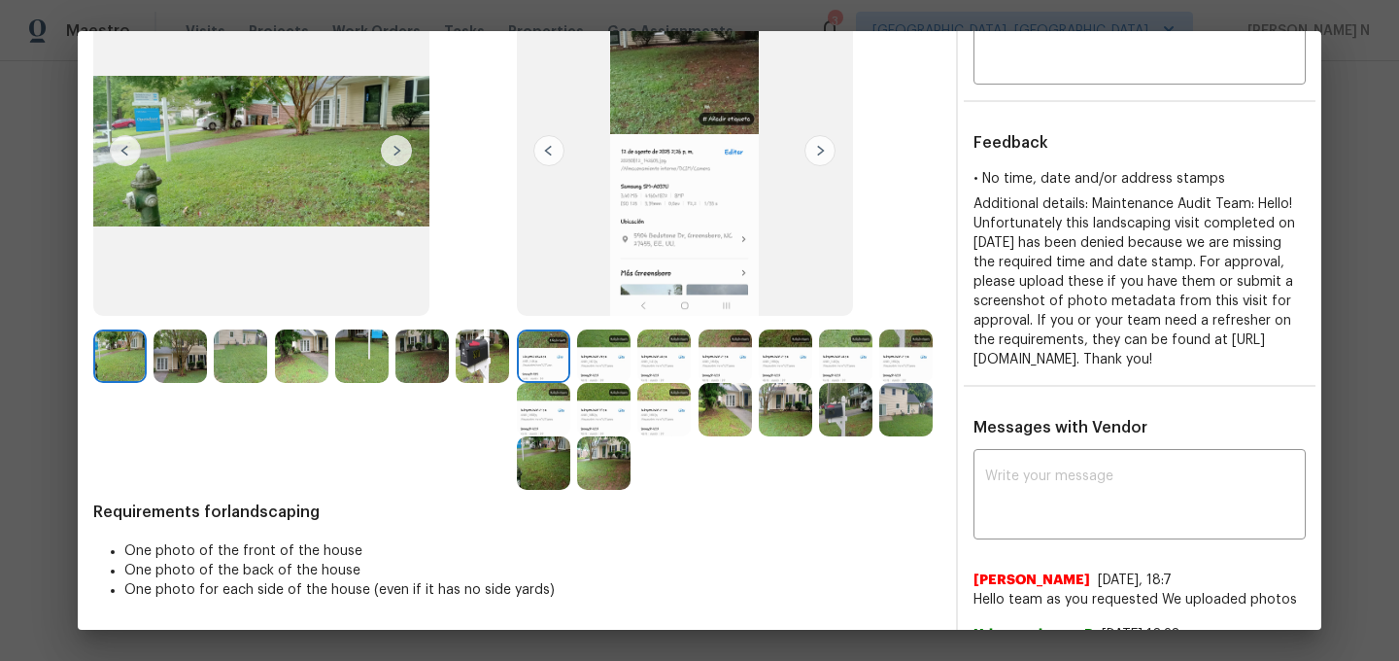
scroll to position [210, 0]
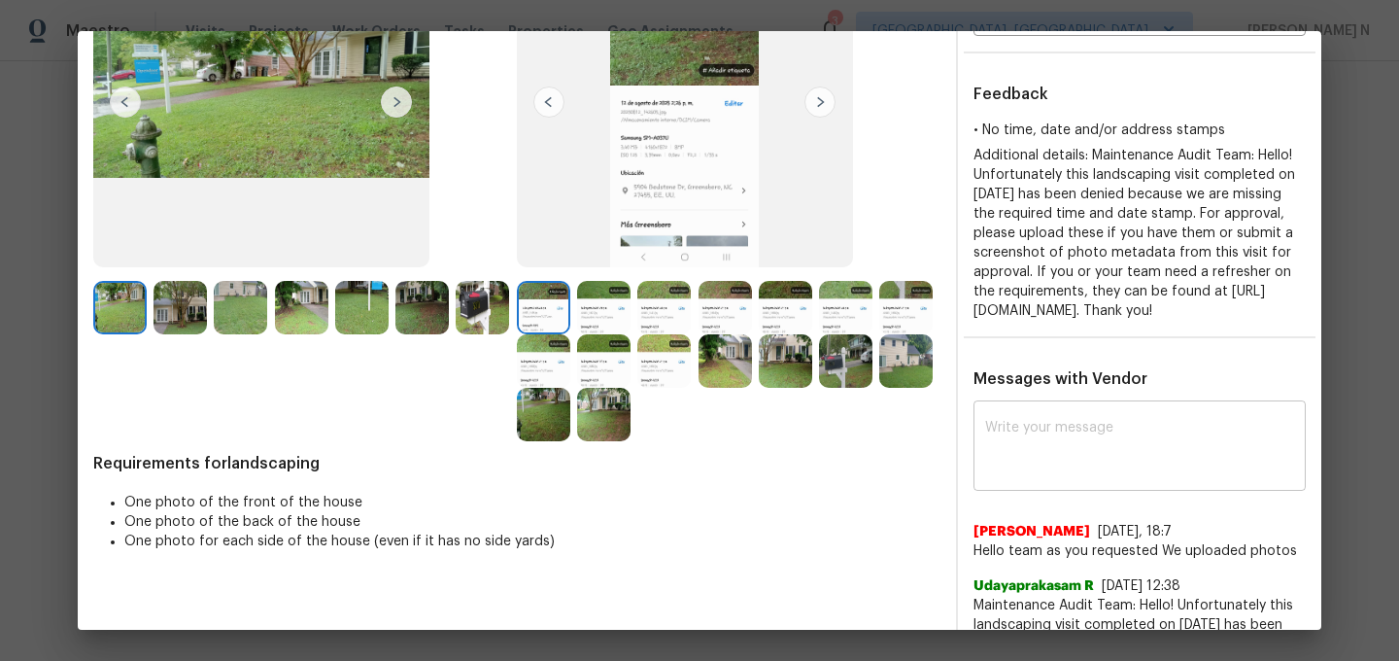
click at [1019, 447] on textarea at bounding box center [1139, 448] width 309 height 54
paste textarea "Maintenance Audit Team: Hello! Thank you for uploading the photo, after further…"
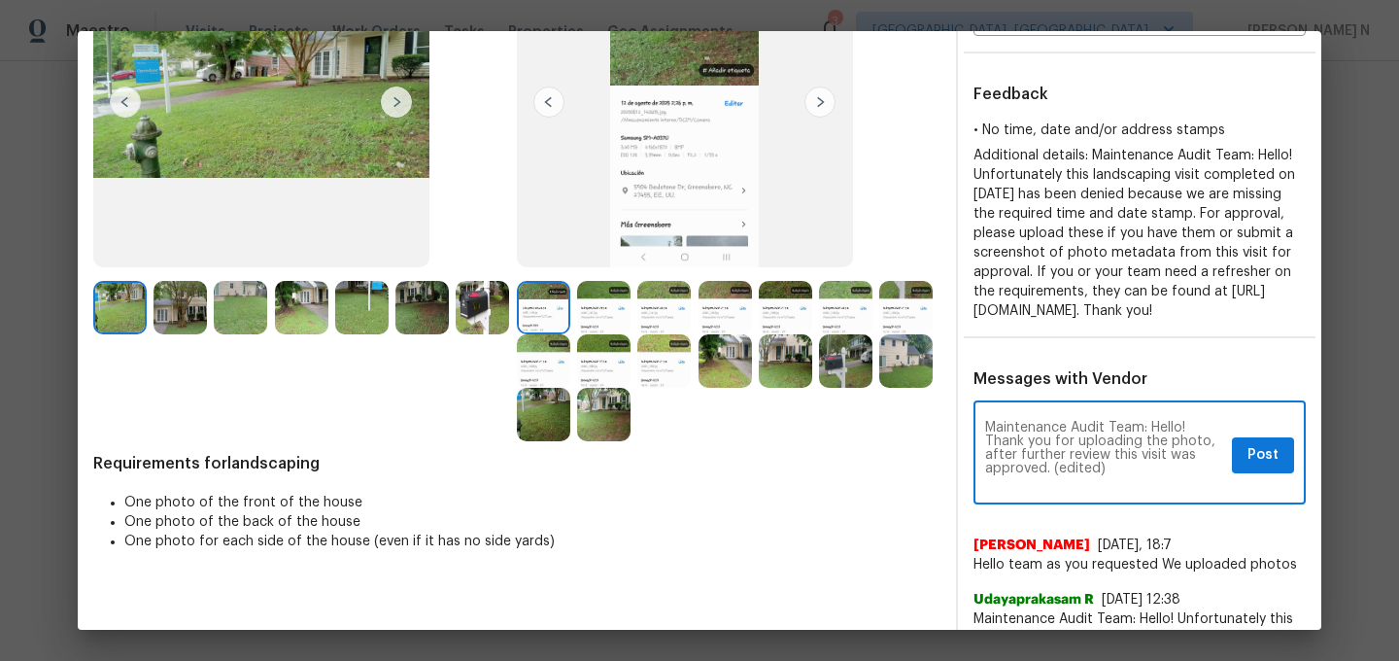
scroll to position [0, 0]
drag, startPoint x: 1055, startPoint y: 489, endPoint x: 1138, endPoint y: 485, distance: 82.7
click at [1138, 485] on textarea "Maintenance Audit Team: Hello! Thank you for uploading the photo, after further…" at bounding box center [1104, 455] width 239 height 68
type textarea "Maintenance Audit Team: Hello! Thank you for uploading the photo, after further…"
click at [1260, 467] on span "Post" at bounding box center [1263, 455] width 31 height 24
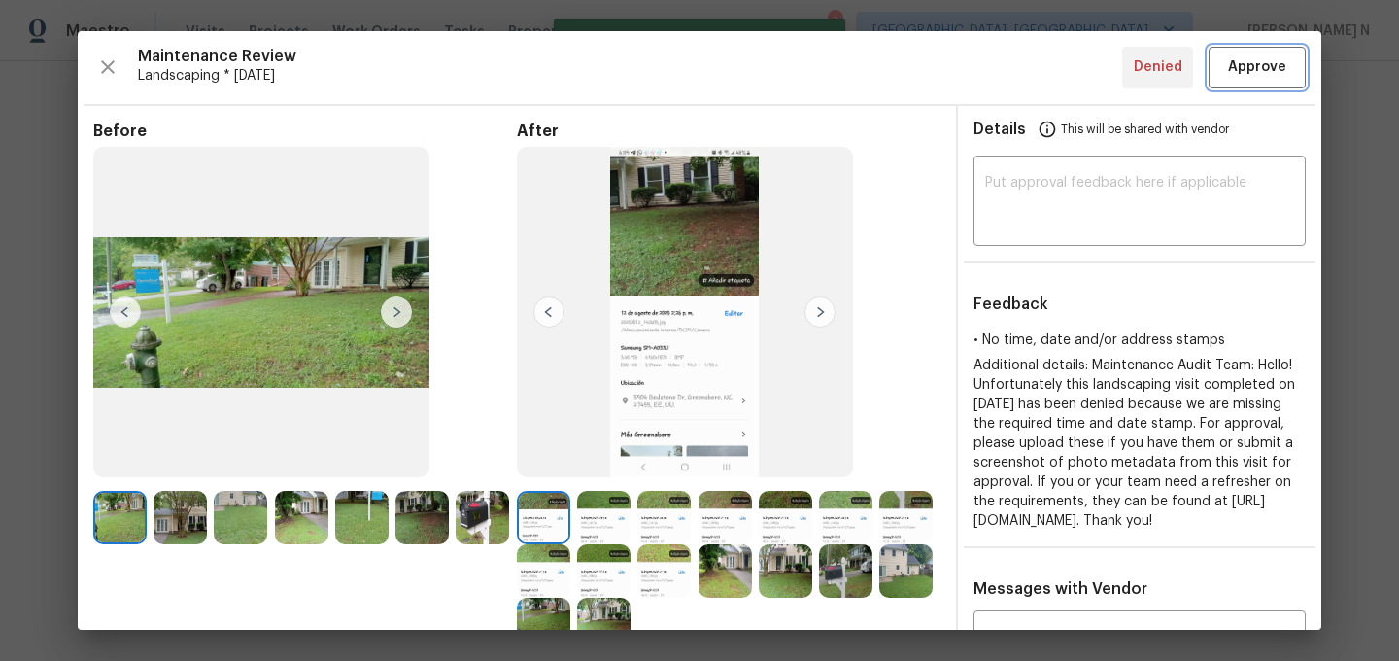
click at [1240, 84] on button "Approve" at bounding box center [1257, 68] width 97 height 42
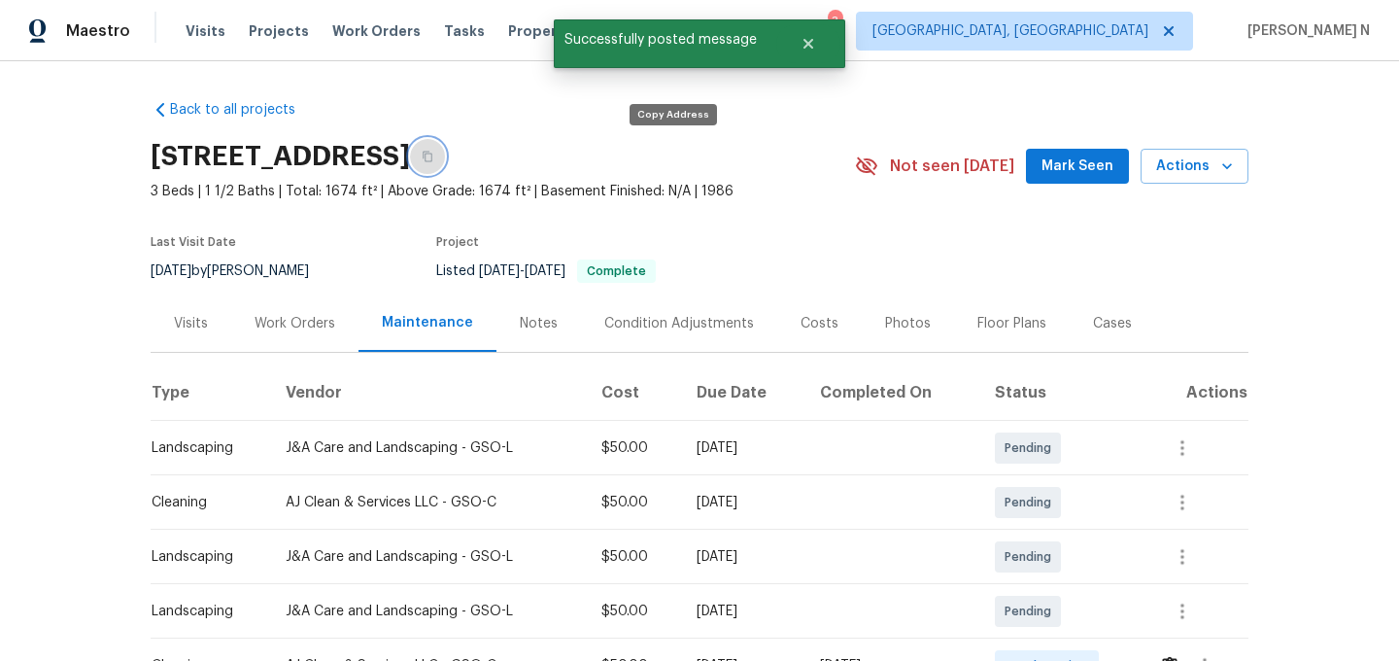
click at [433, 160] on icon "button" at bounding box center [428, 157] width 12 height 12
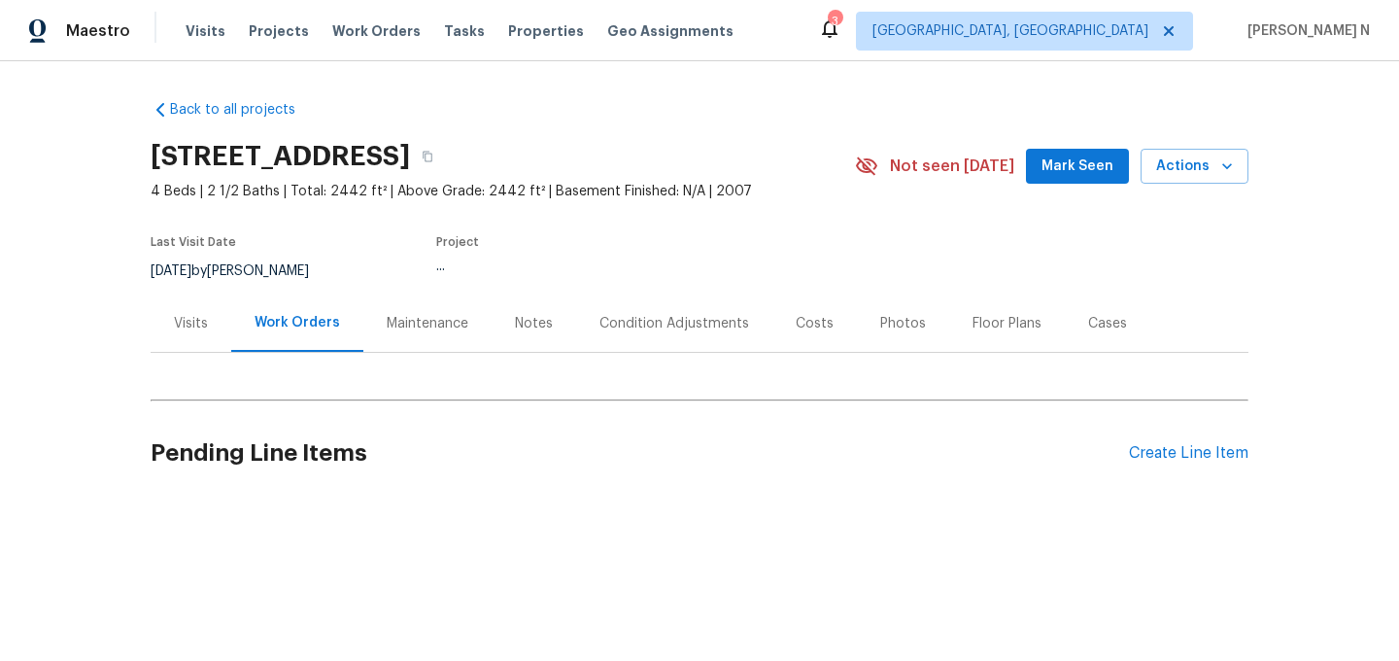
click at [371, 335] on div "Maintenance" at bounding box center [427, 322] width 128 height 57
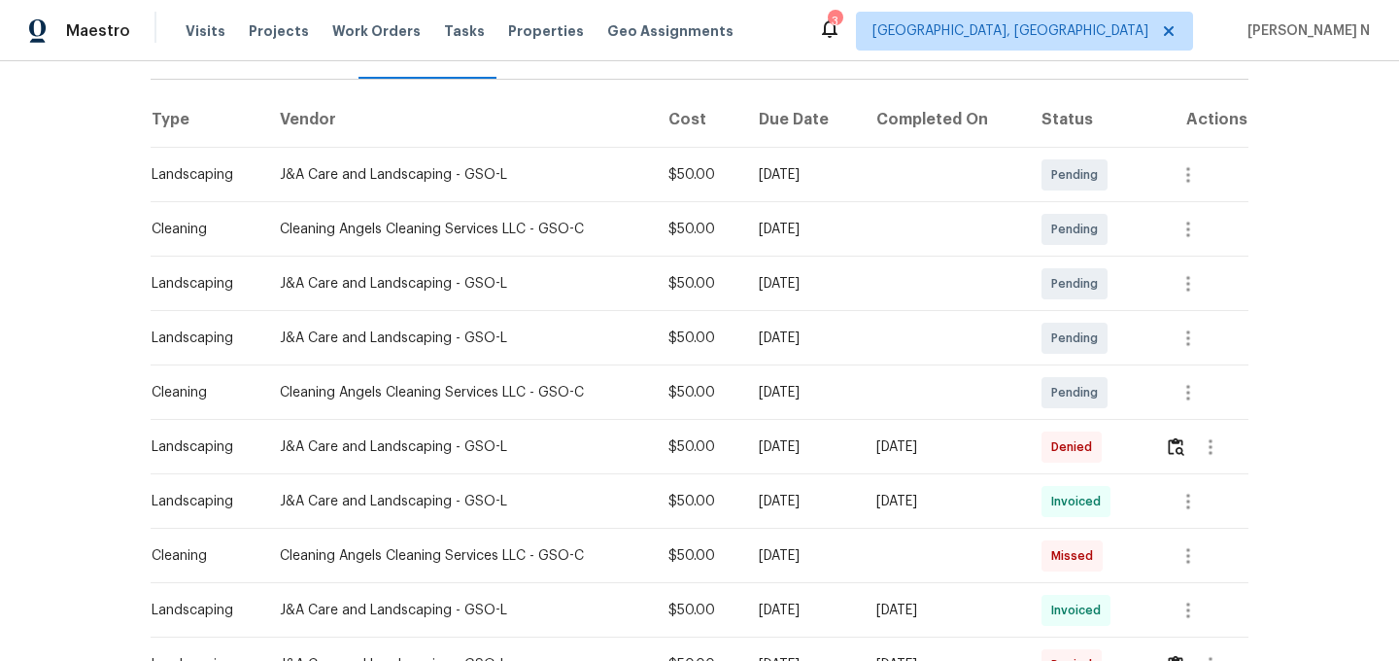
scroll to position [396, 0]
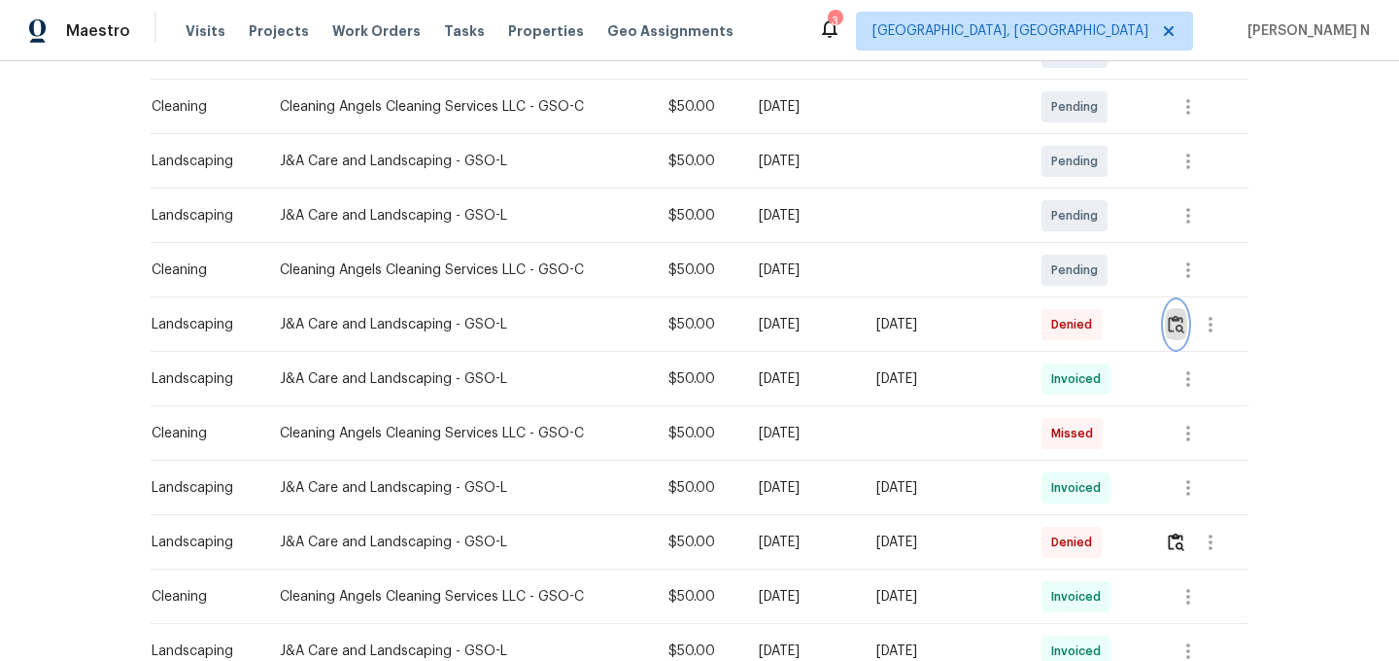
click at [1188, 330] on button "button" at bounding box center [1176, 324] width 22 height 47
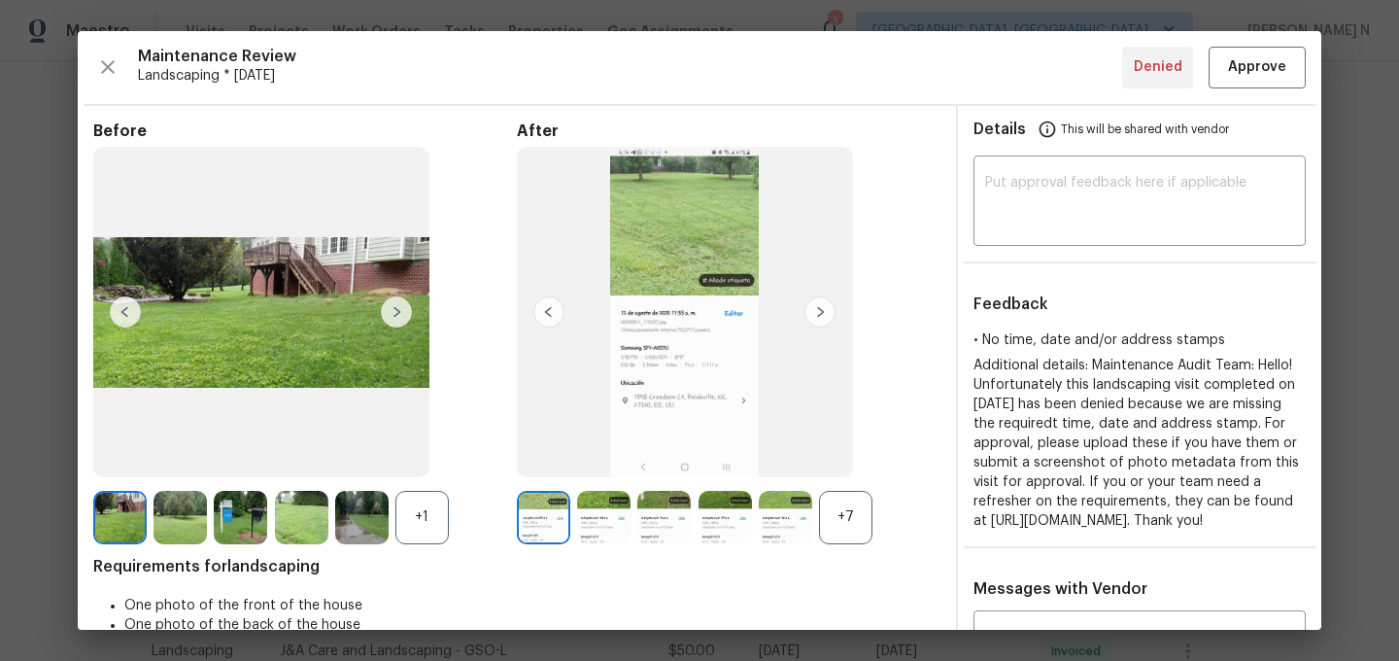
click at [836, 535] on div "+7" at bounding box center [845, 517] width 53 height 53
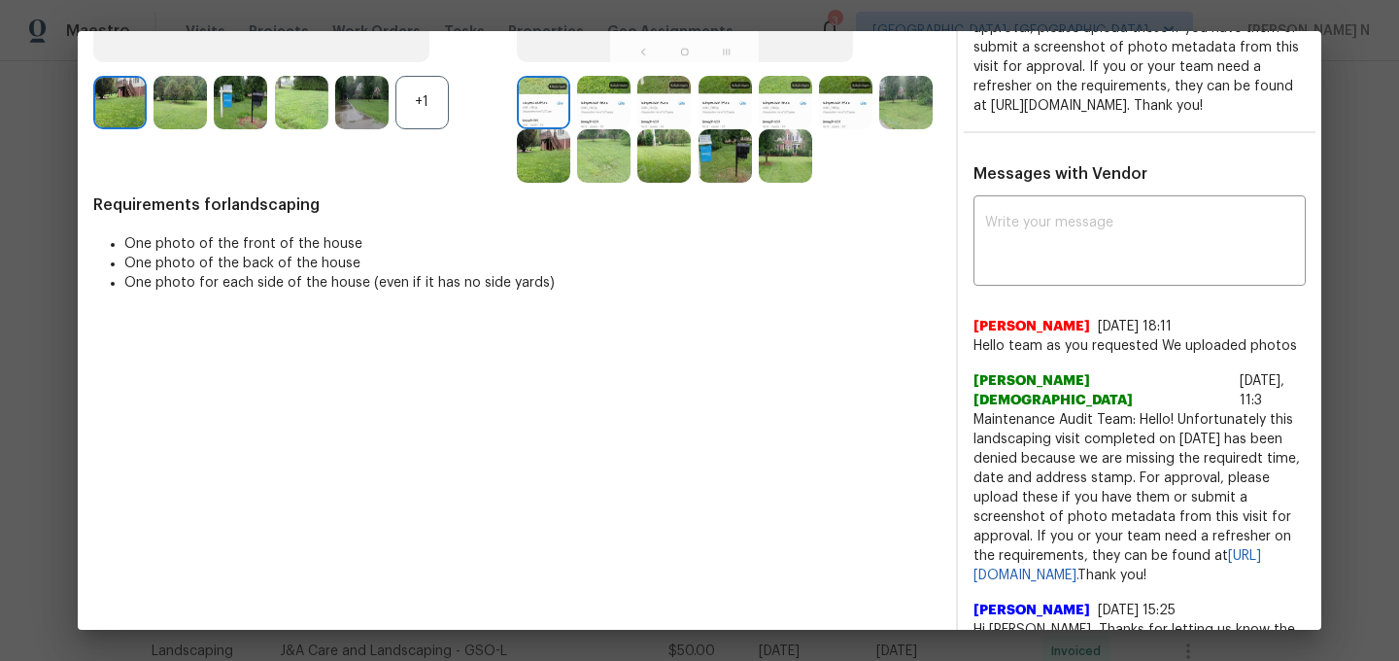
scroll to position [434, 0]
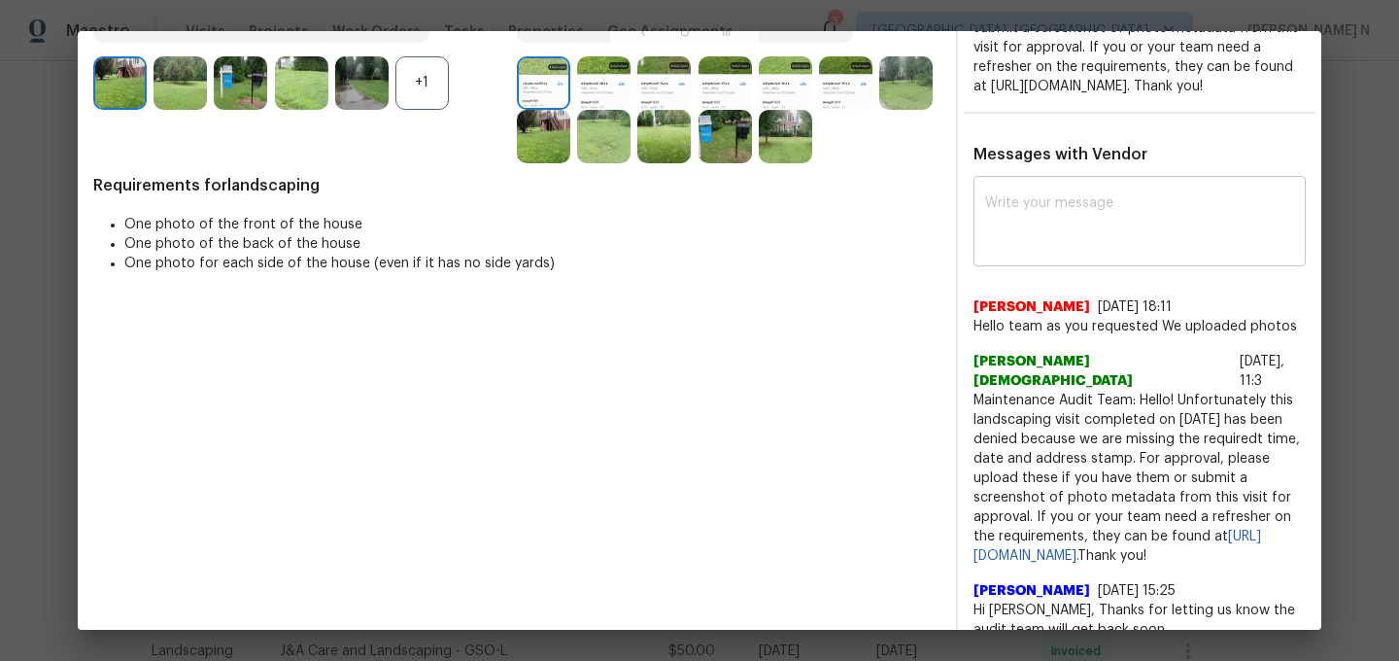
click at [1034, 224] on textarea at bounding box center [1139, 223] width 309 height 54
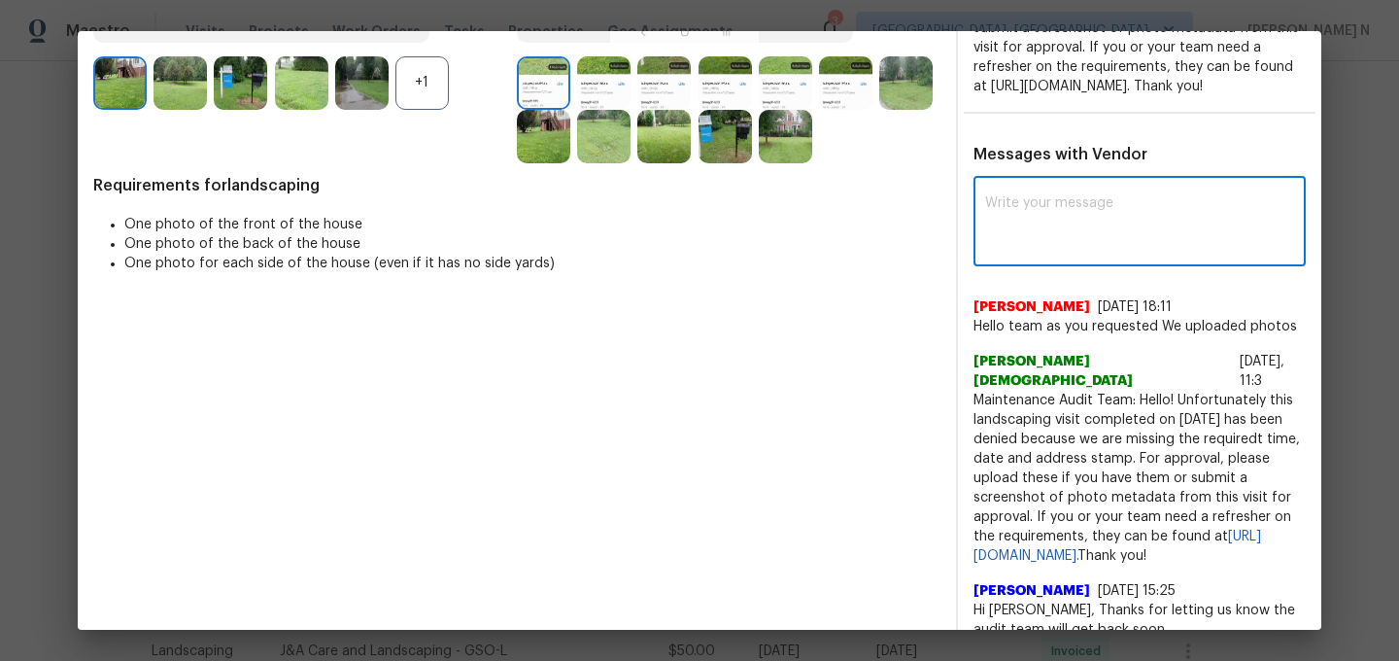
paste textarea "Maintenance Audit Team: Hello! Thank you for uploading the photo, after further…"
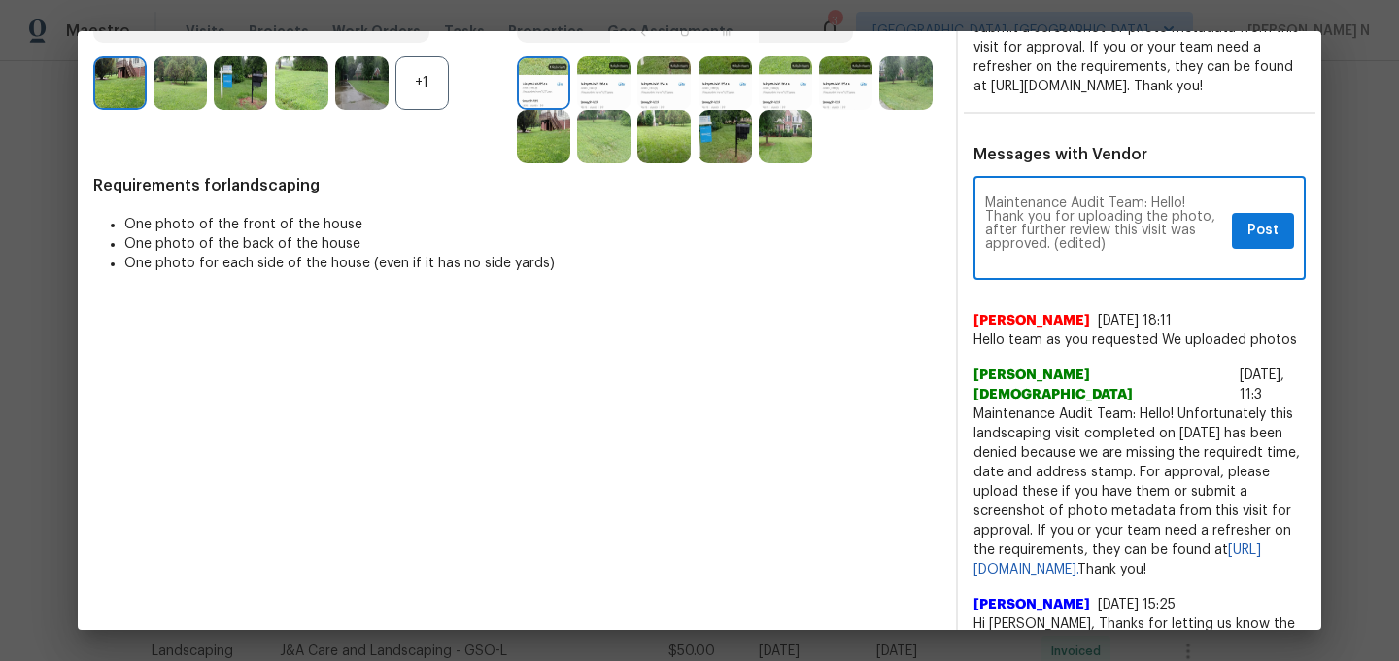
scroll to position [0, 0]
drag, startPoint x: 1054, startPoint y: 259, endPoint x: 1132, endPoint y: 256, distance: 77.8
click at [1132, 256] on textarea "Maintenance Audit Team: Hello! Thank you for uploading the photo, after further…" at bounding box center [1104, 230] width 239 height 68
drag, startPoint x: 1053, startPoint y: 264, endPoint x: 1108, endPoint y: 264, distance: 54.4
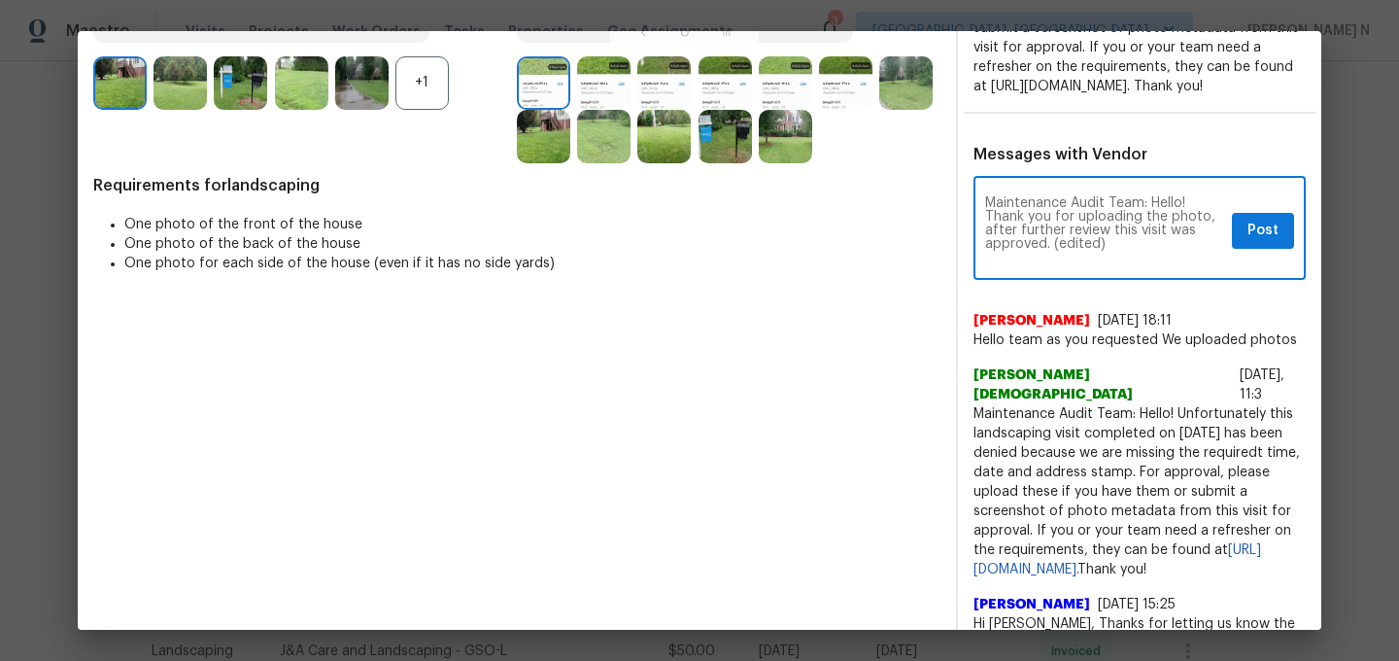
click at [1108, 264] on textarea "Maintenance Audit Team: Hello! Thank you for uploading the photo, after further…" at bounding box center [1104, 230] width 239 height 68
type textarea "Maintenance Audit Team: Hello! Thank you for uploading the photo, after further…"
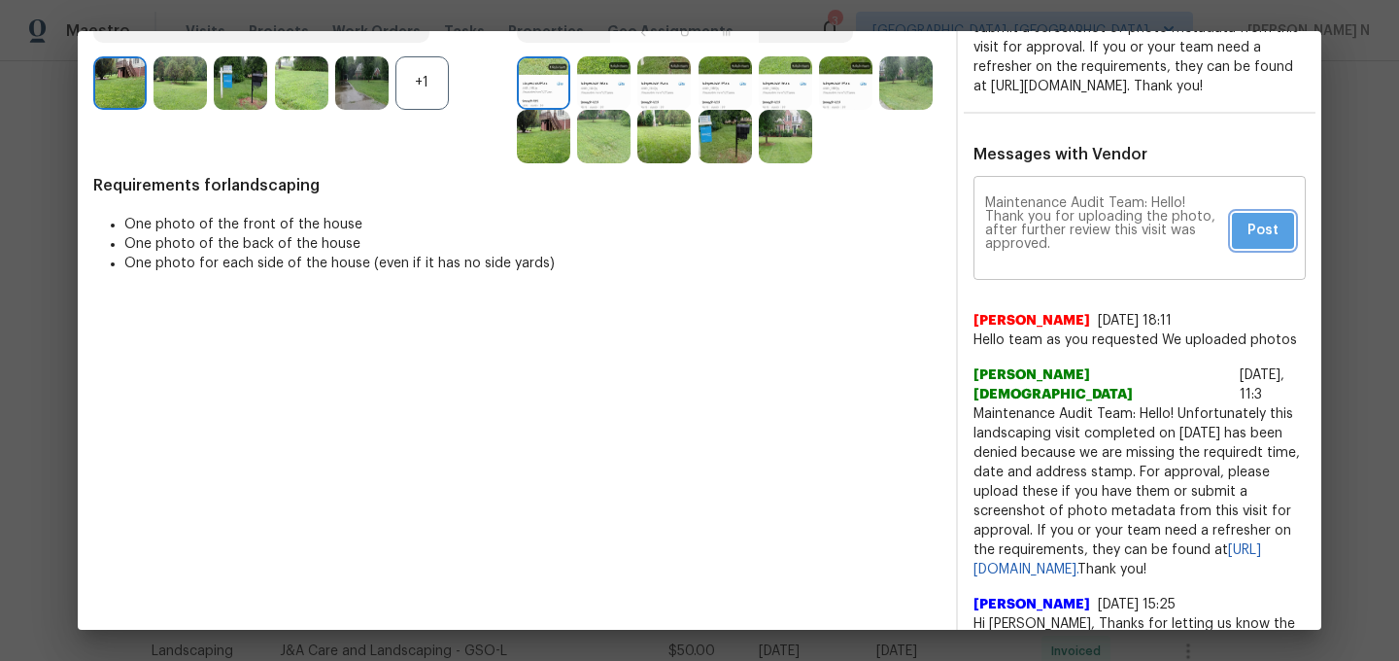
click at [1256, 243] on span "Post" at bounding box center [1263, 231] width 31 height 24
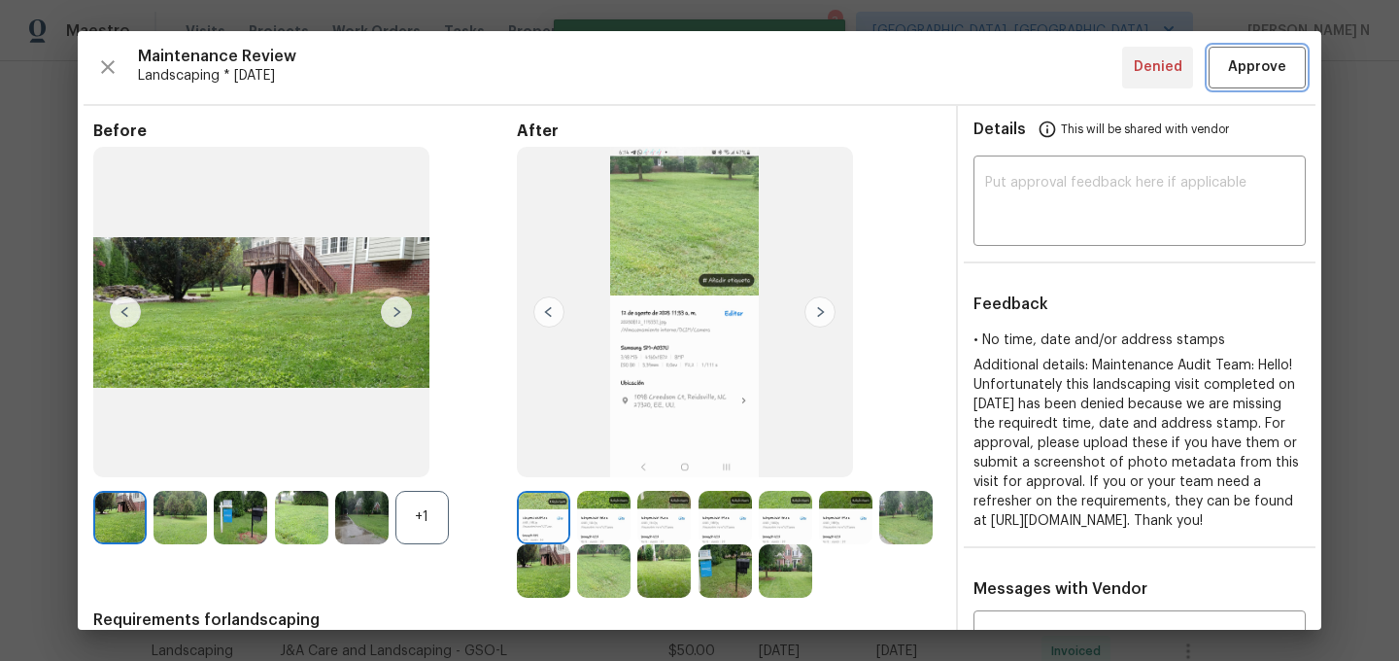
click at [1262, 74] on span "Approve" at bounding box center [1257, 67] width 58 height 24
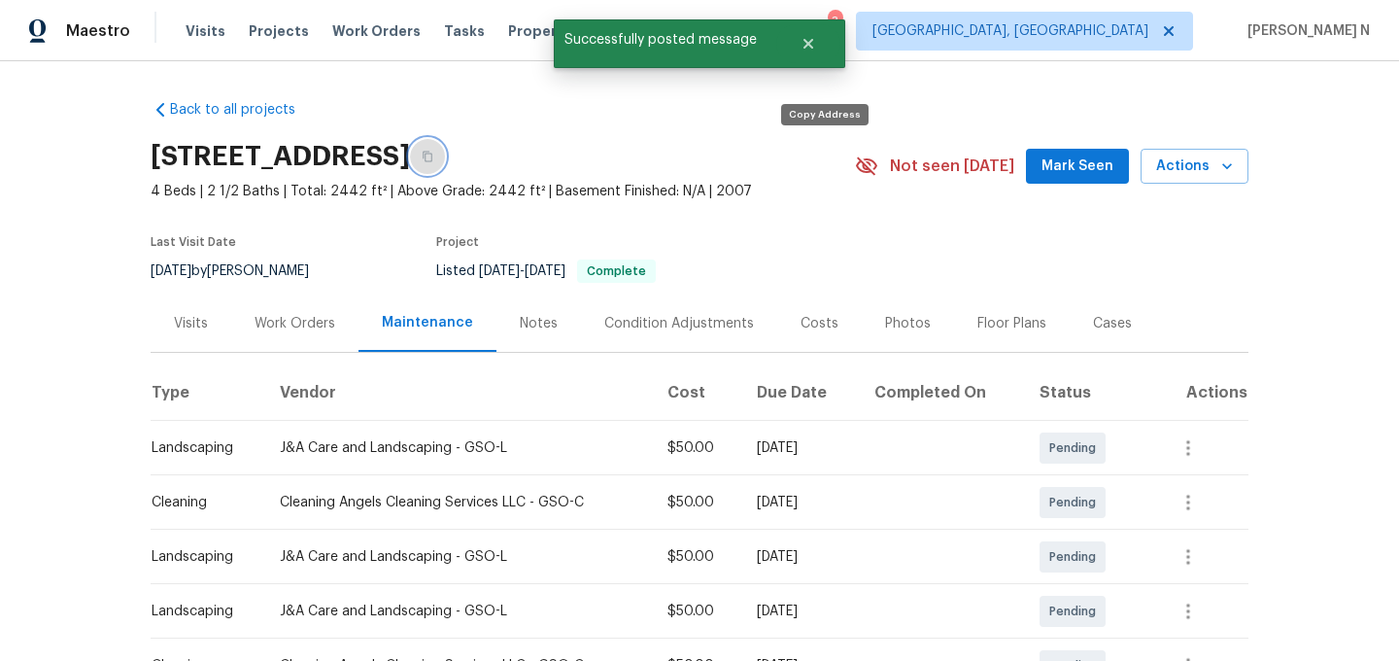
click at [445, 155] on button "button" at bounding box center [427, 156] width 35 height 35
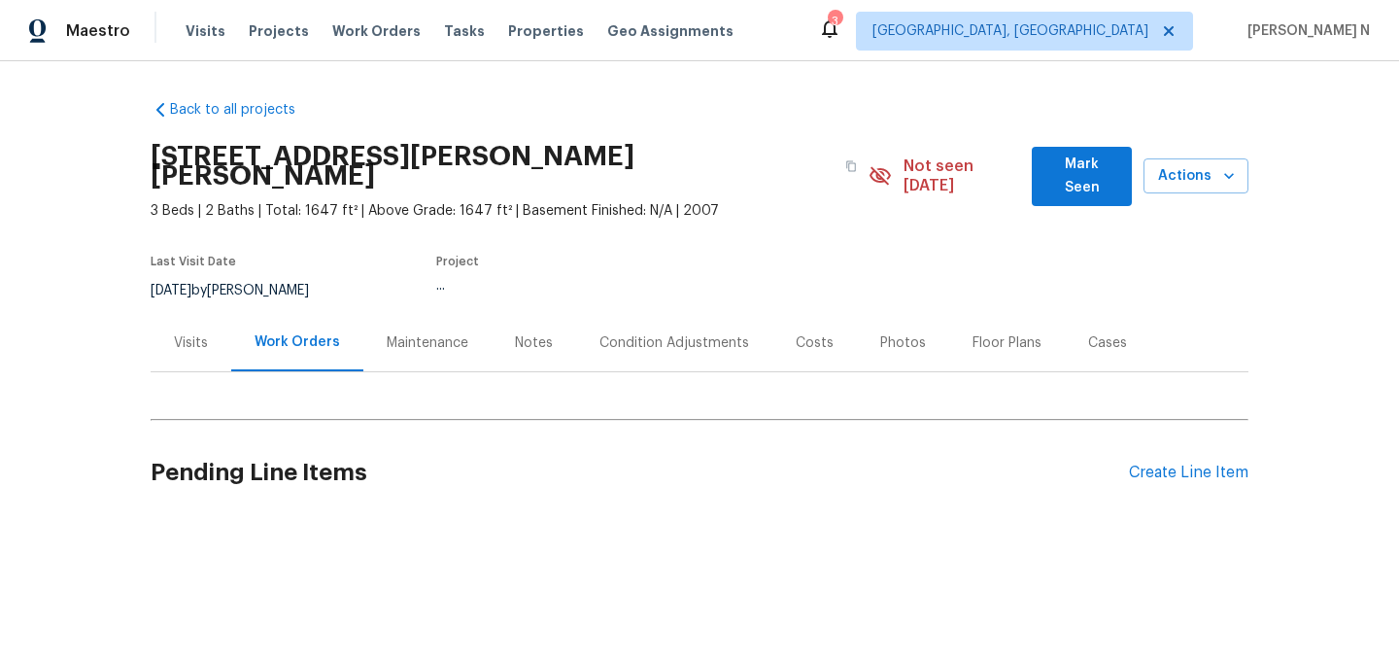
click at [395, 314] on div "Maintenance" at bounding box center [427, 342] width 128 height 57
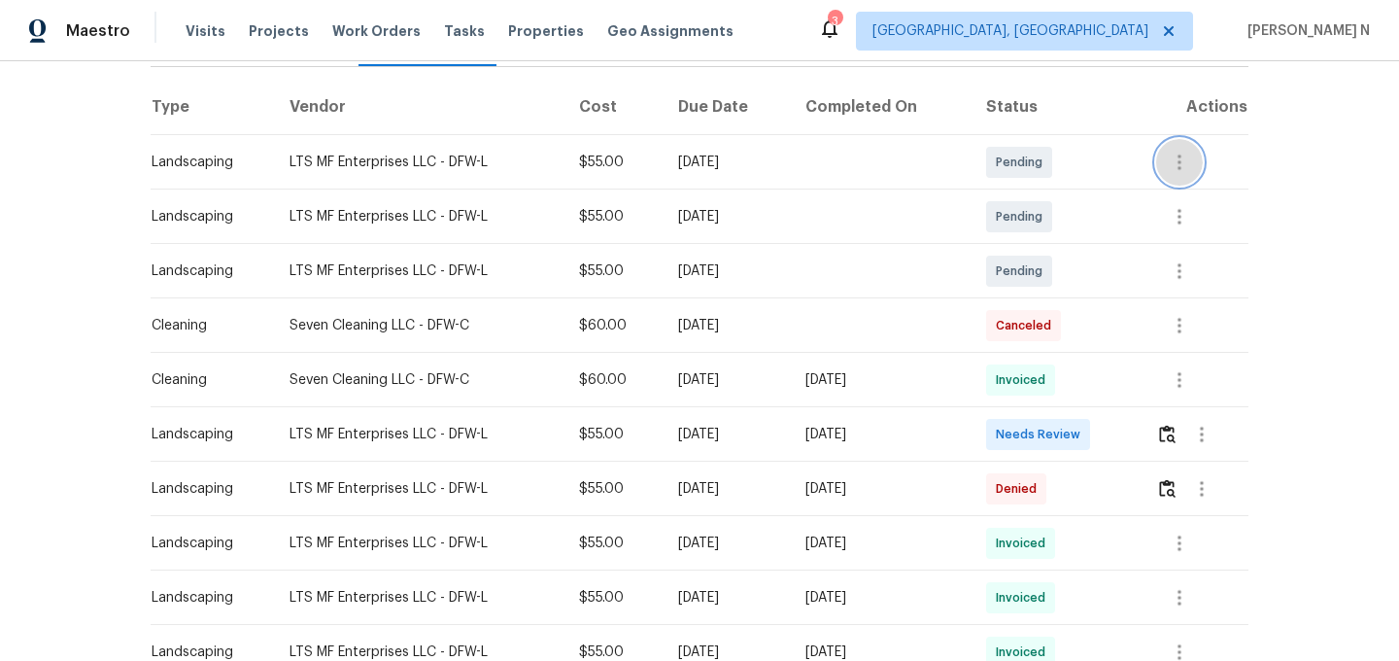
scroll to position [421, 0]
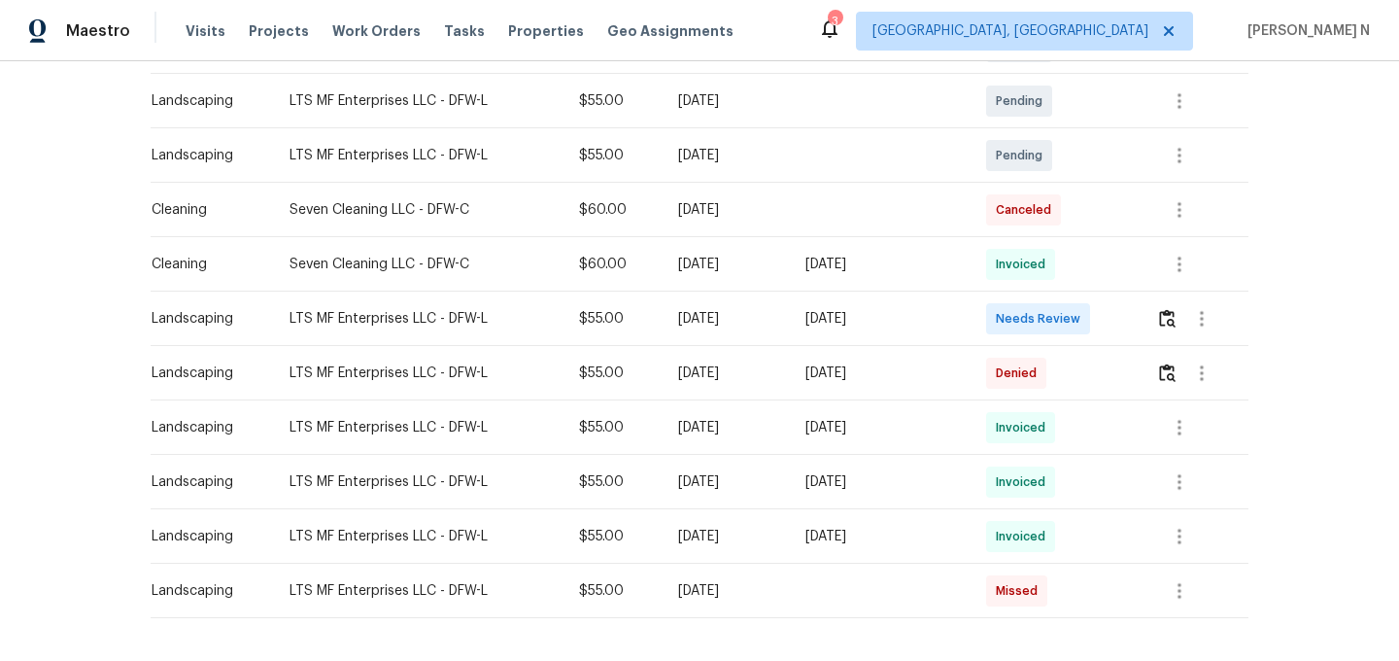
click at [1146, 294] on td at bounding box center [1195, 319] width 108 height 54
click at [1172, 363] on img "button" at bounding box center [1167, 372] width 17 height 18
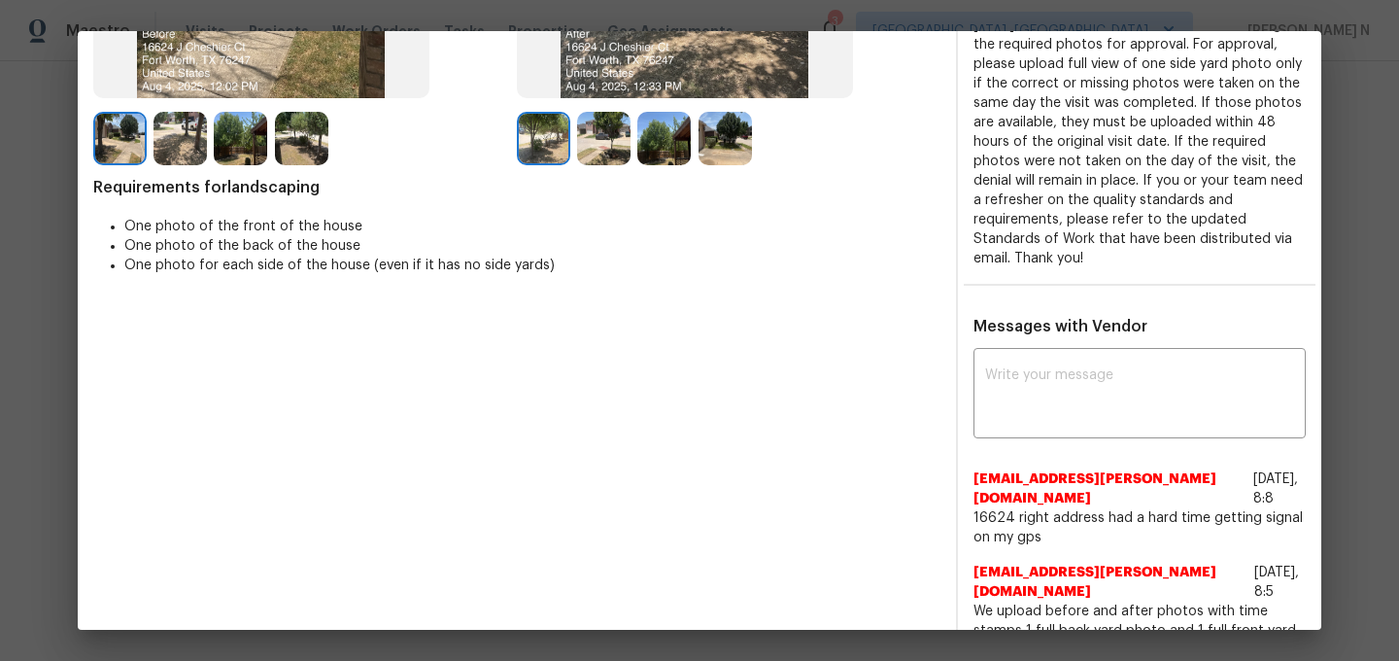
scroll to position [433, 17]
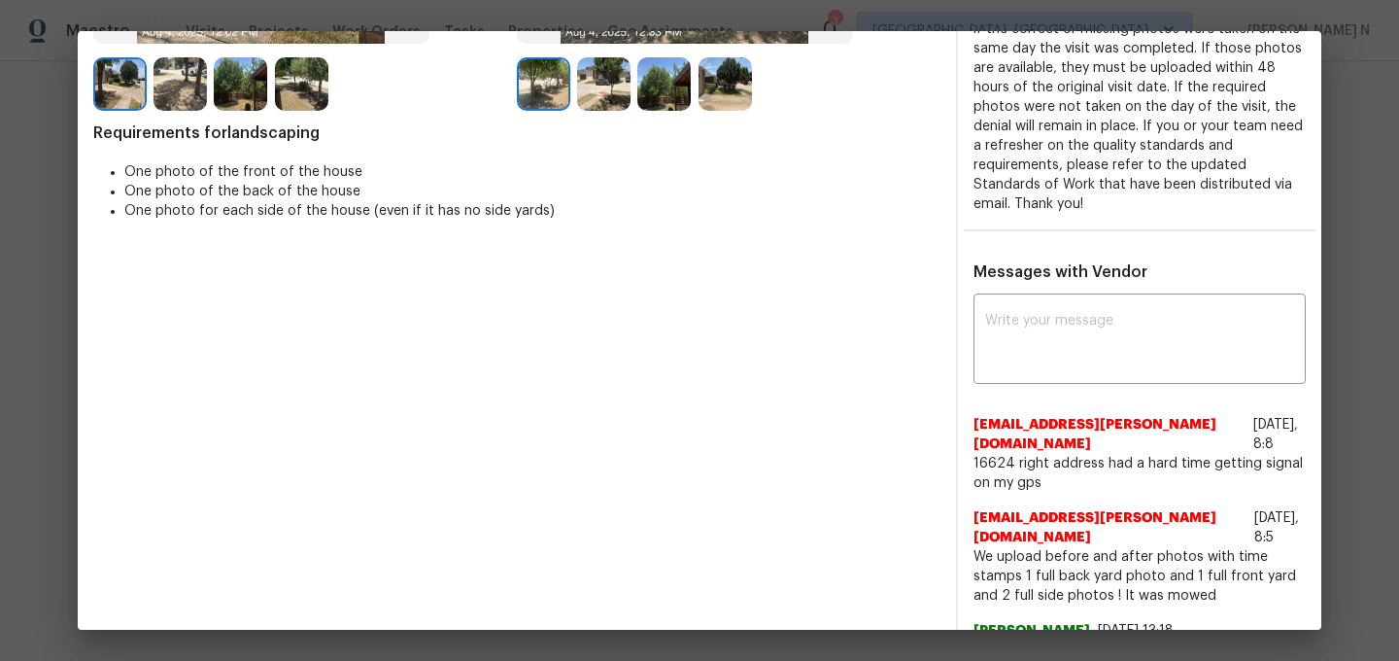
click at [1023, 399] on div "ec00cee8-00b2-4029-9dc0-37986488cad8+edwin@subcontractors.opendoor.com 8/16/25,…" at bounding box center [1140, 445] width 332 height 93
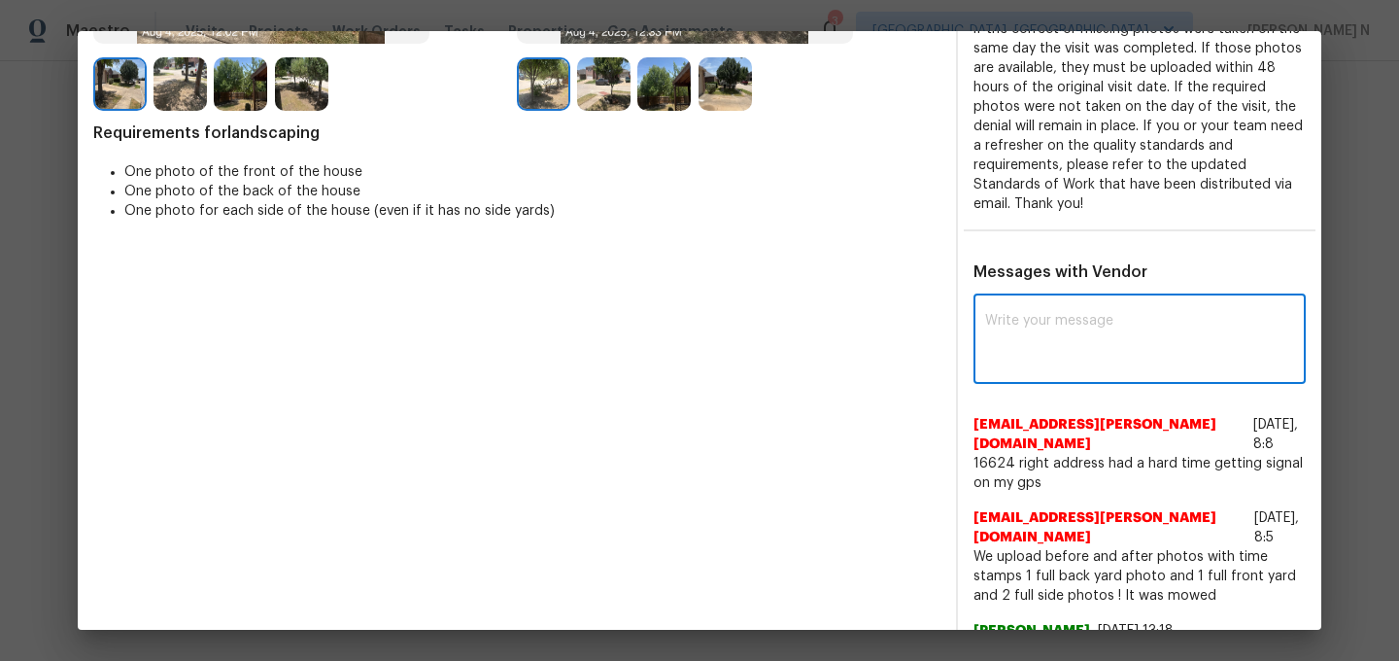
click at [1008, 320] on textarea at bounding box center [1139, 341] width 309 height 54
paste textarea "Maintenance Audit Team: Hello! Thank you for the feedback after further review …"
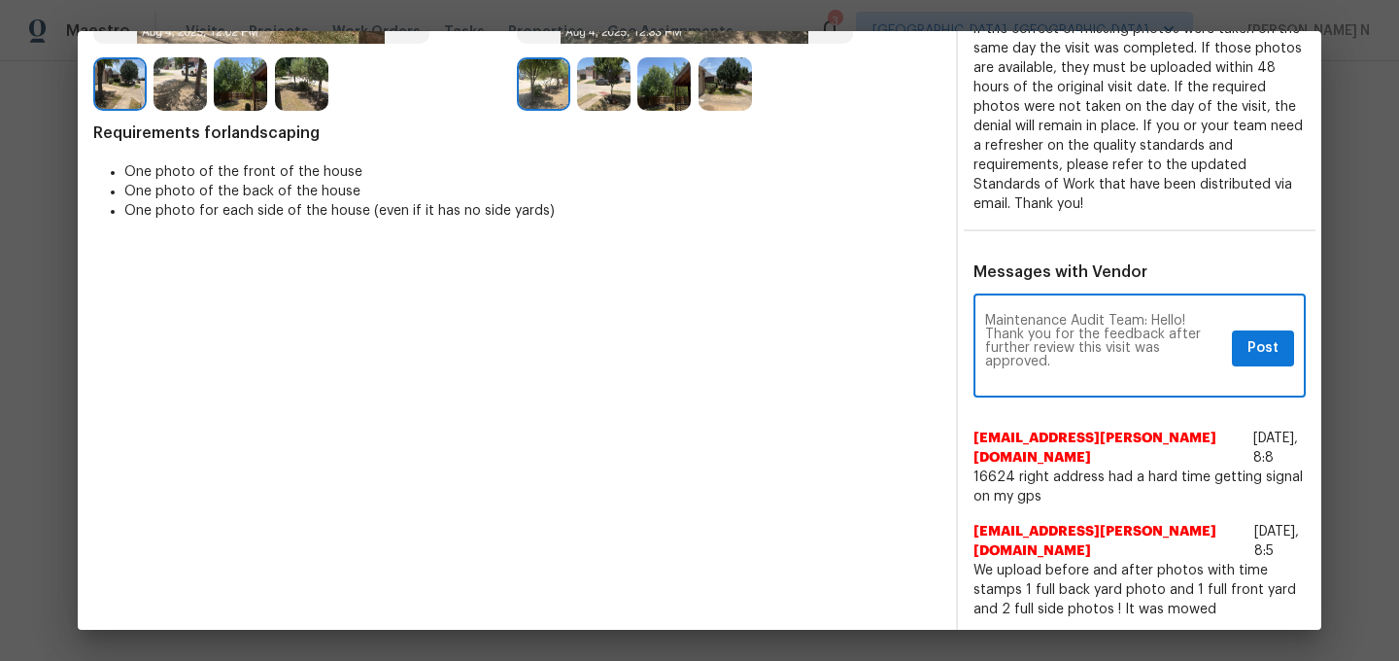
scroll to position [433, 35]
type textarea "Maintenance Audit Team: Hello! Thank you for the feedback after further review …"
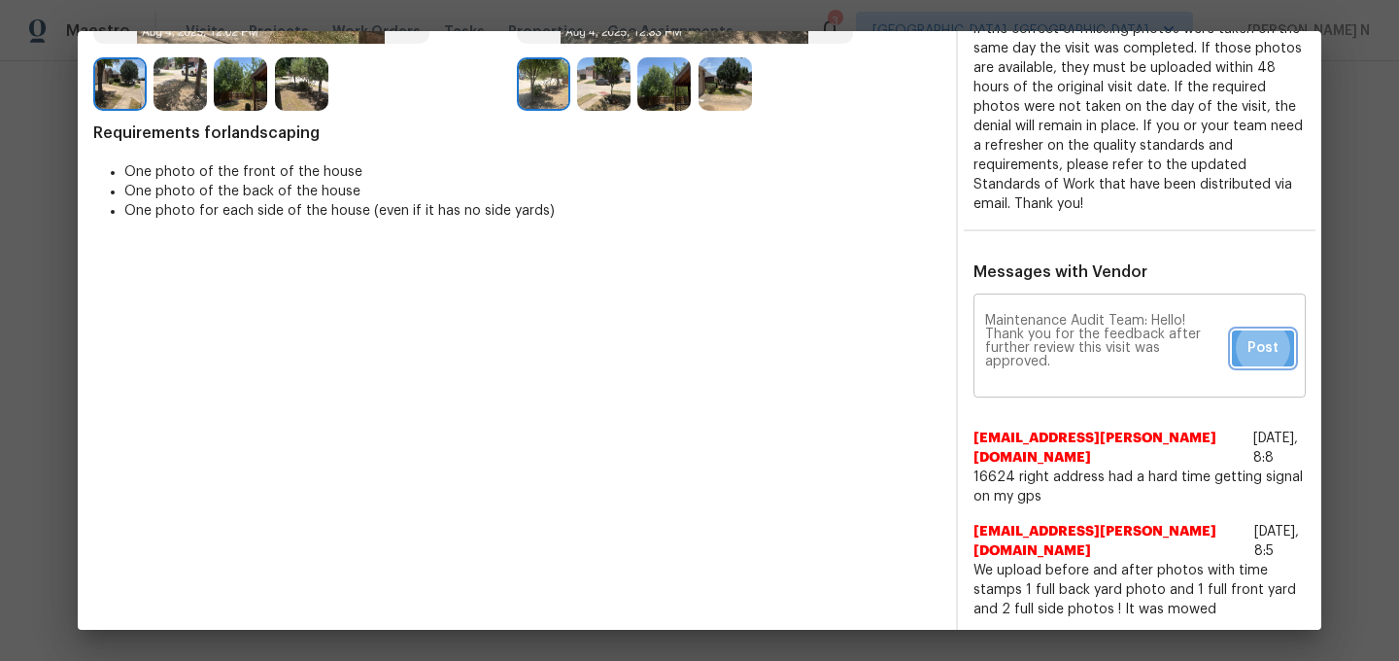
click at [1248, 336] on span "Post" at bounding box center [1263, 348] width 31 height 24
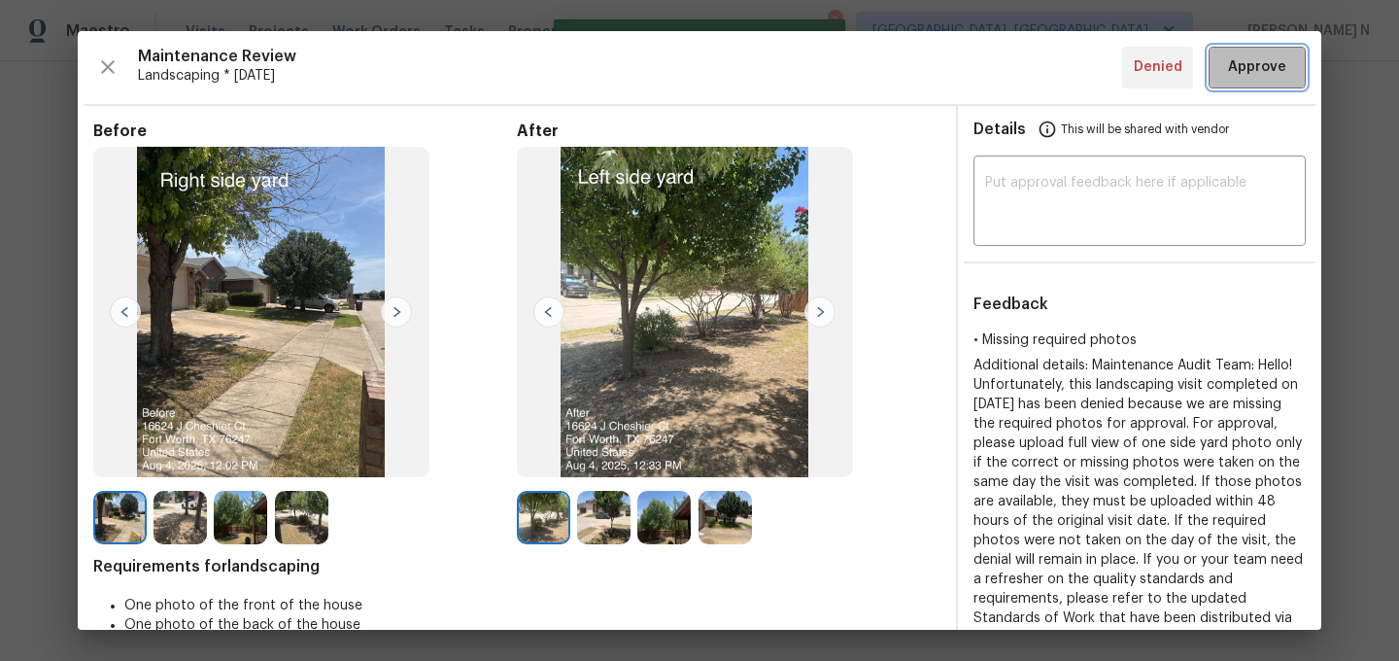
click at [1228, 74] on span "Approve" at bounding box center [1257, 67] width 58 height 24
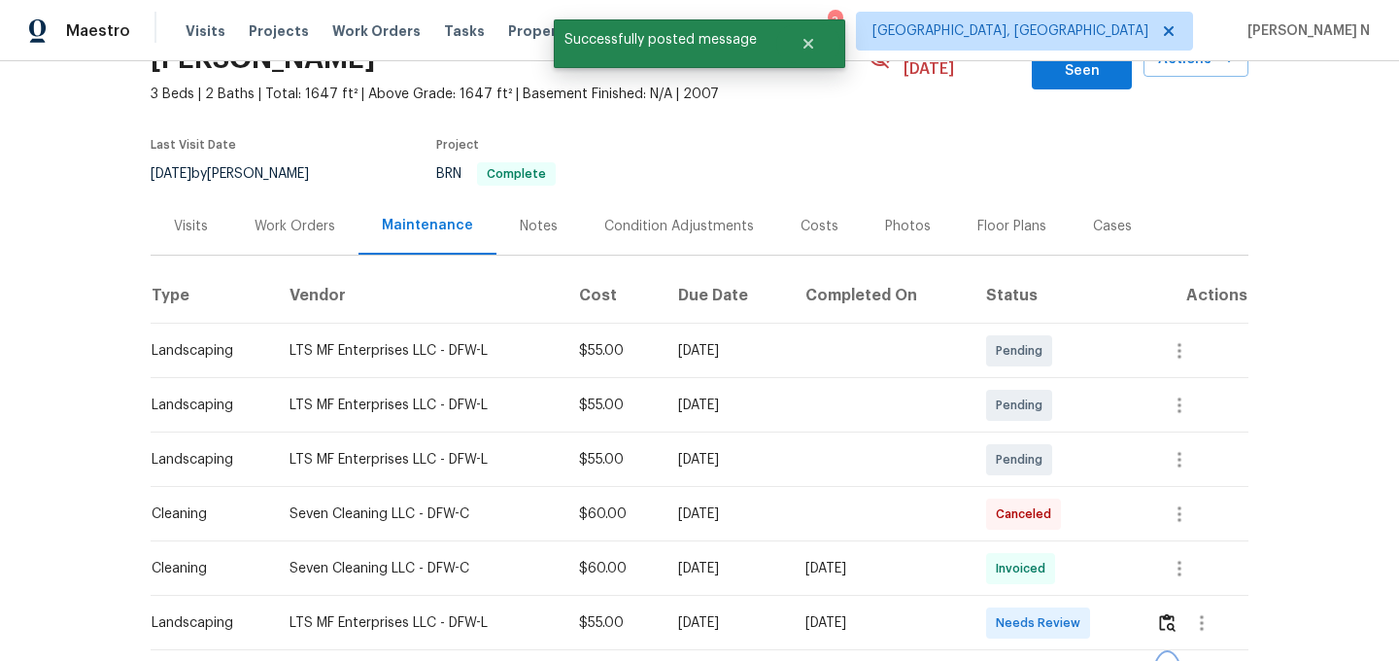
scroll to position [0, 0]
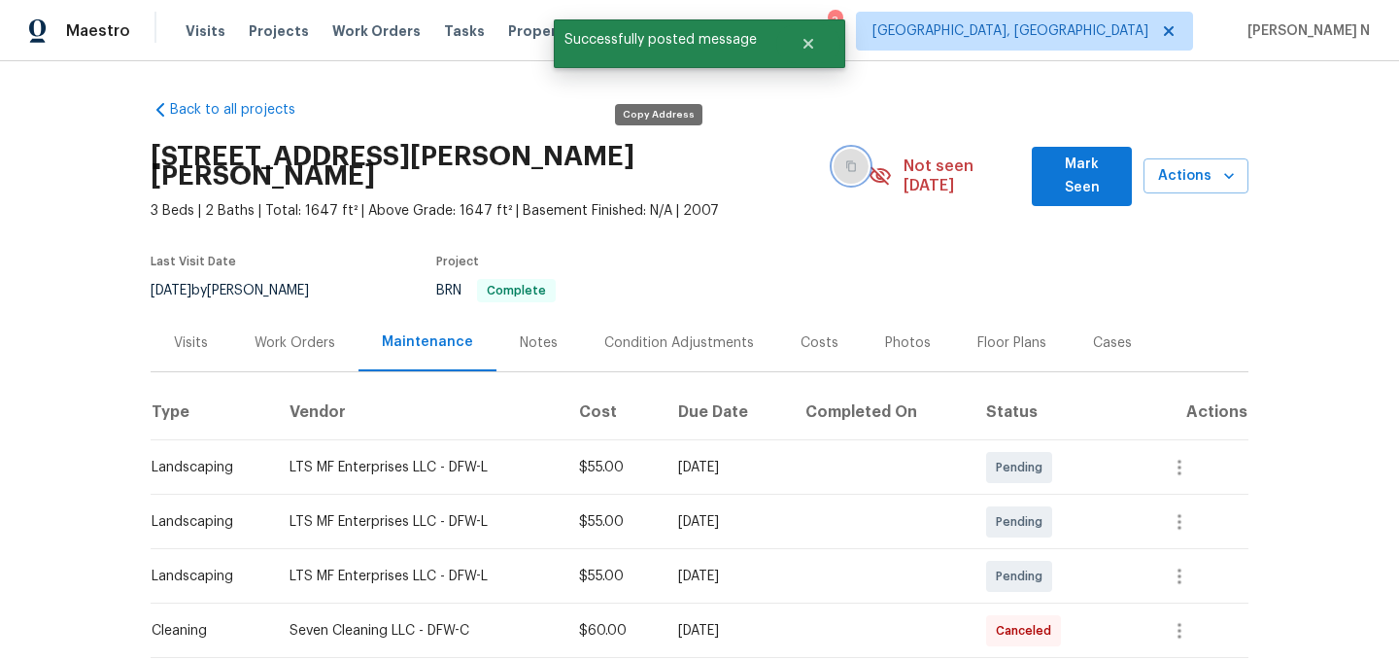
click at [846, 160] on icon "button" at bounding box center [852, 166] width 12 height 12
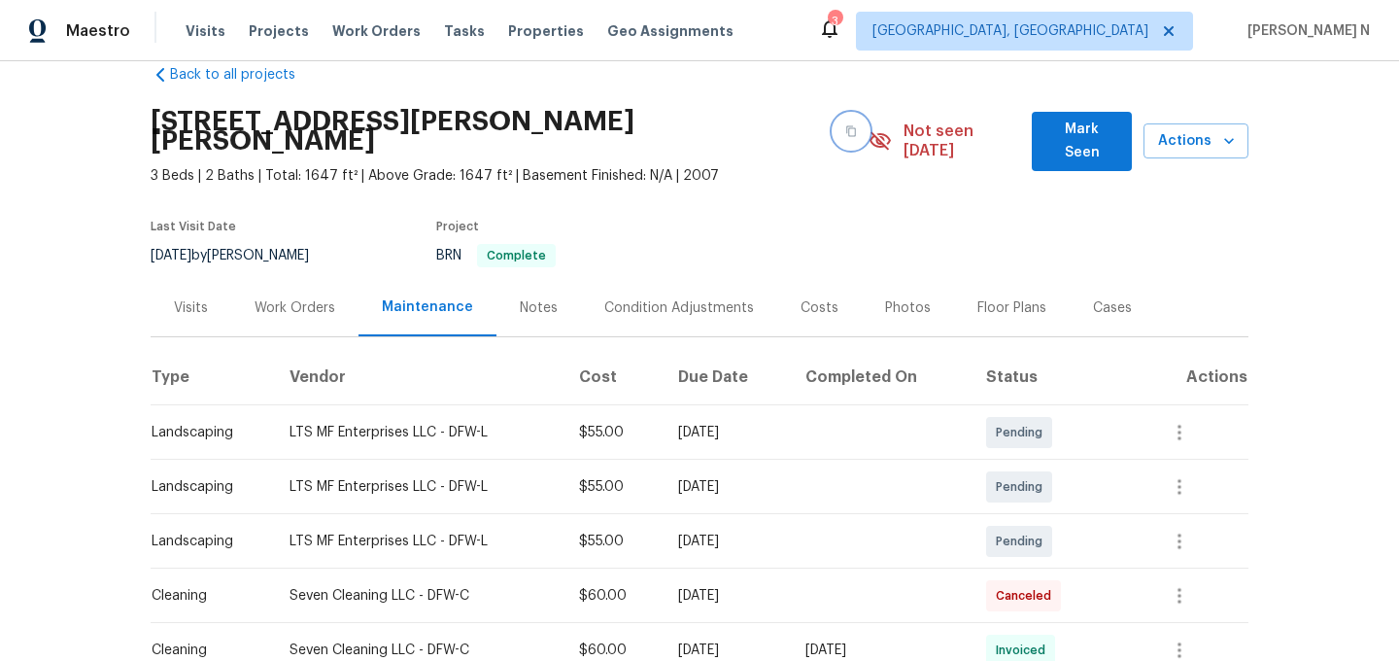
scroll to position [34, 0]
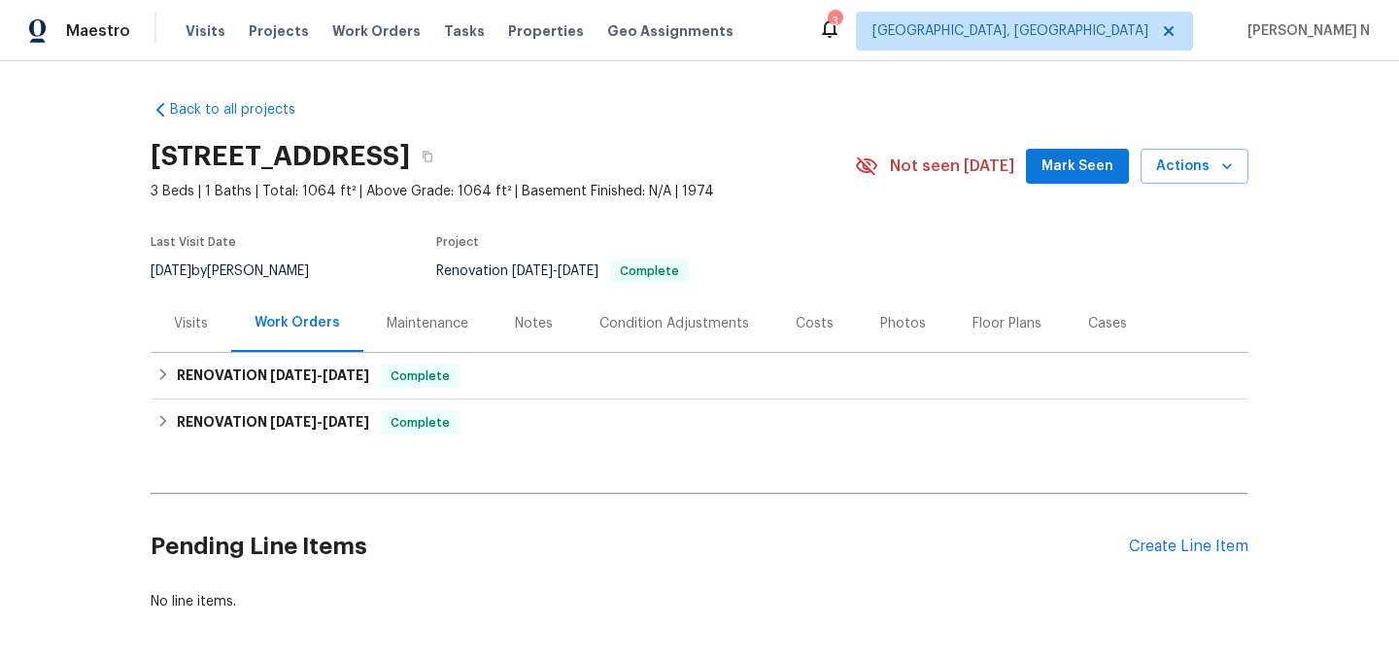
click at [405, 330] on div "Maintenance" at bounding box center [428, 323] width 82 height 19
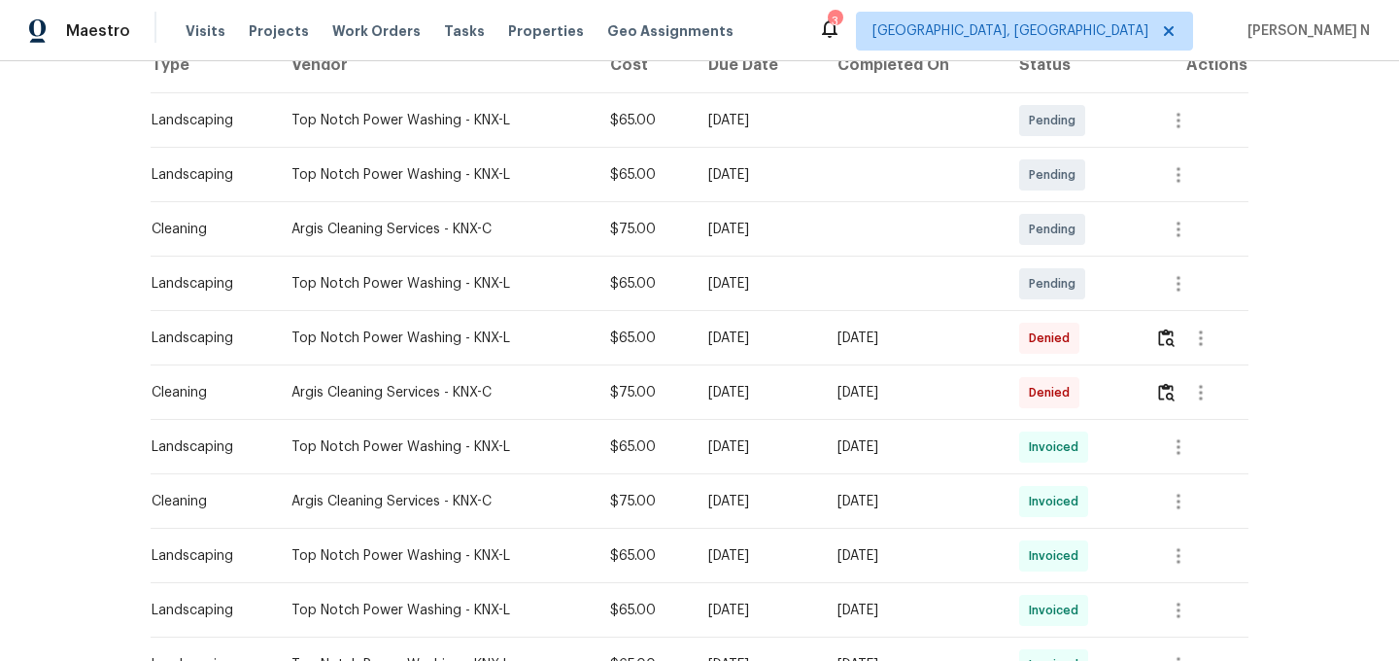
scroll to position [411, 0]
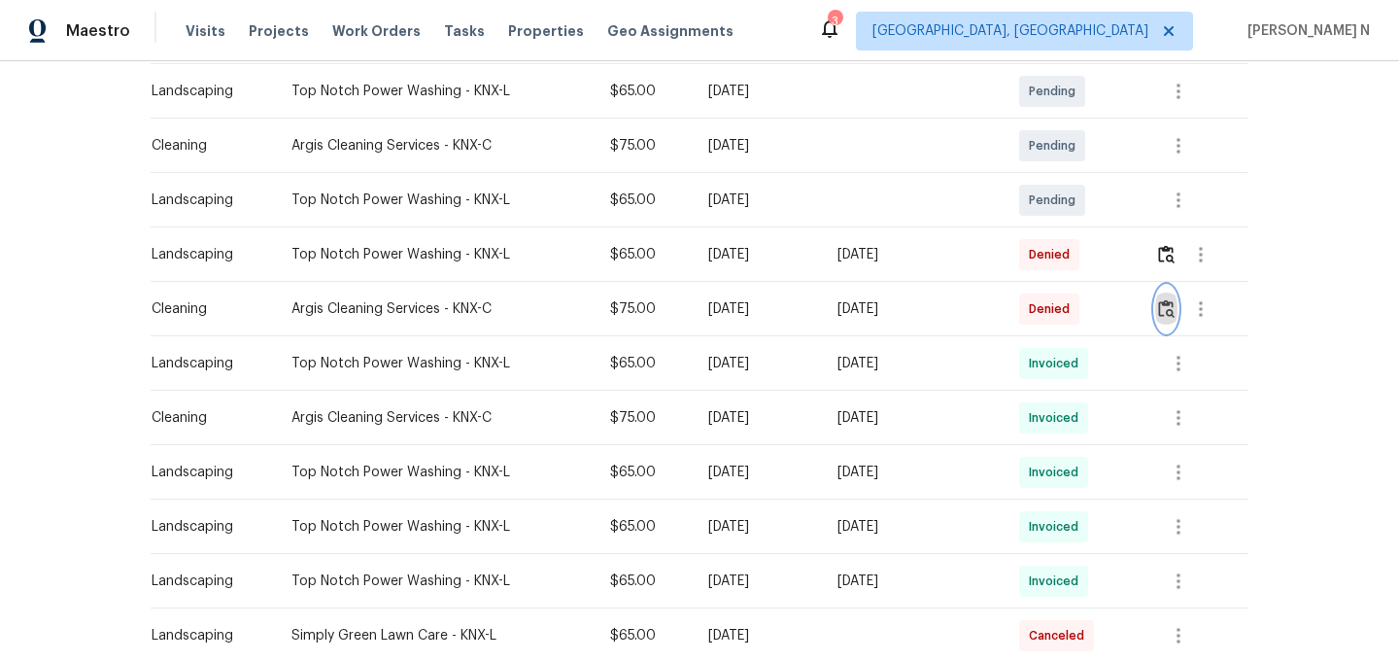
click at [1172, 300] on img "button" at bounding box center [1166, 308] width 17 height 18
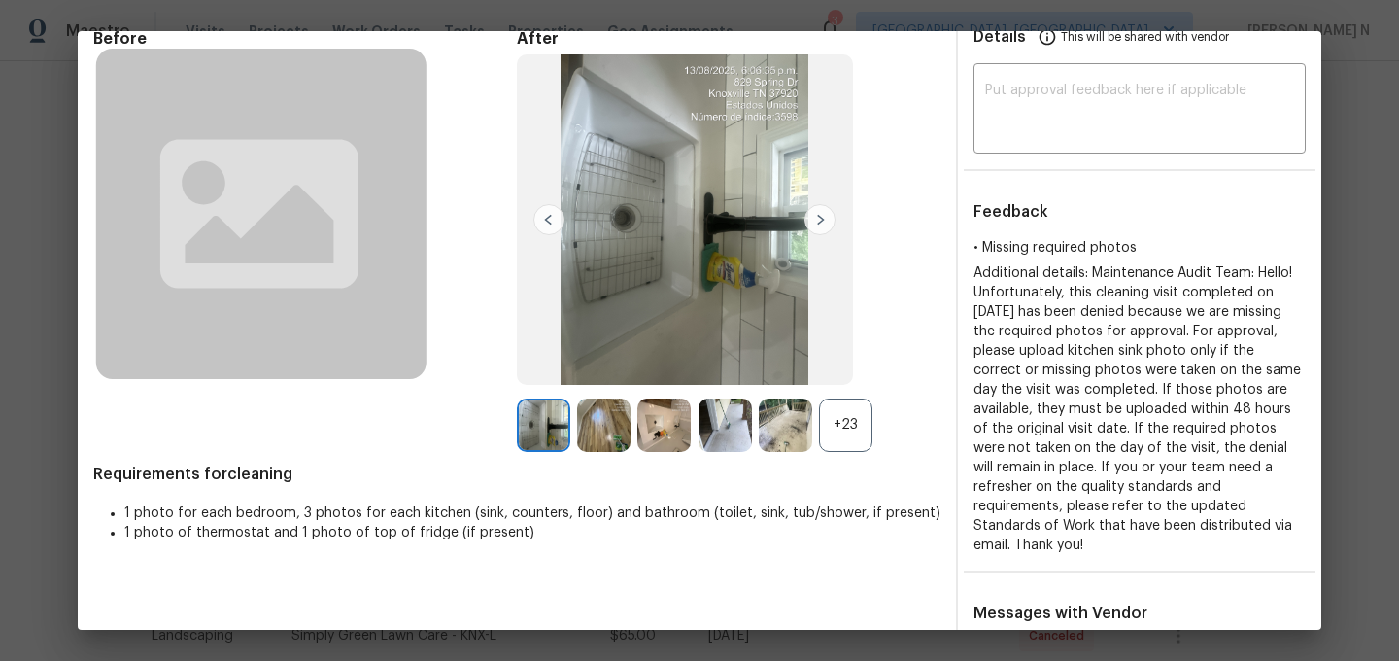
scroll to position [234, 0]
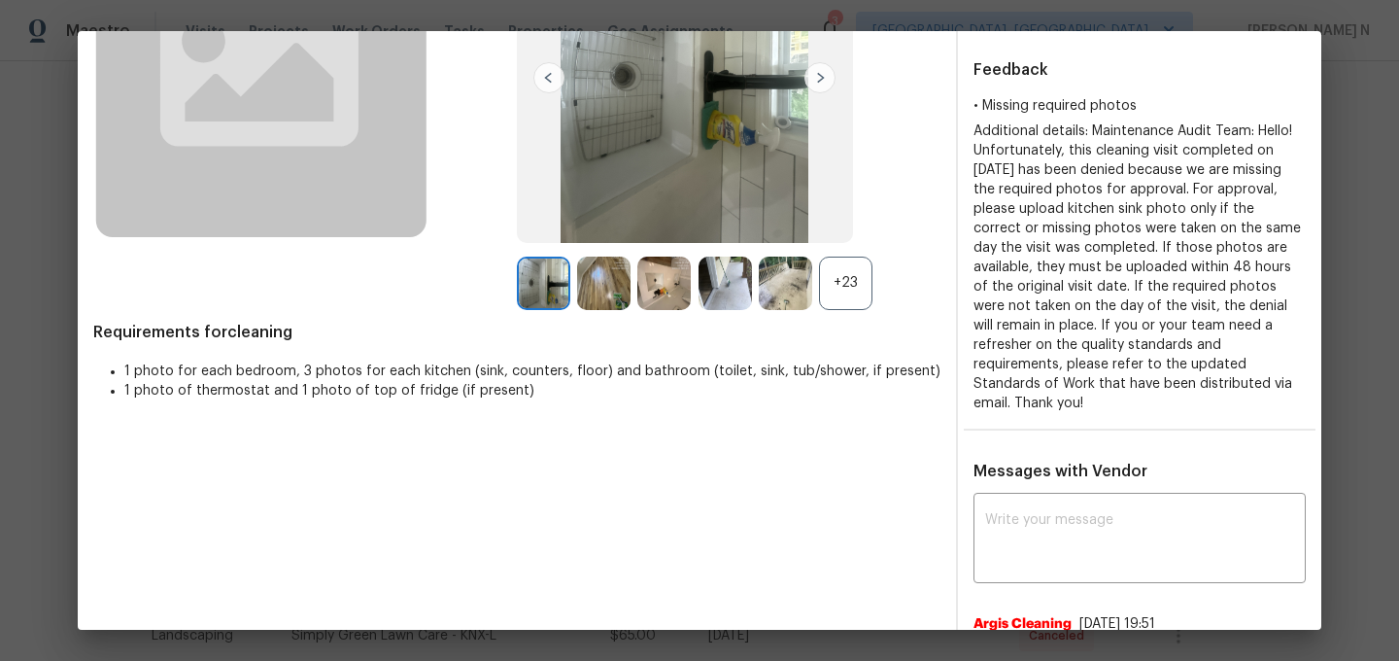
click at [828, 288] on div "+23" at bounding box center [845, 283] width 53 height 53
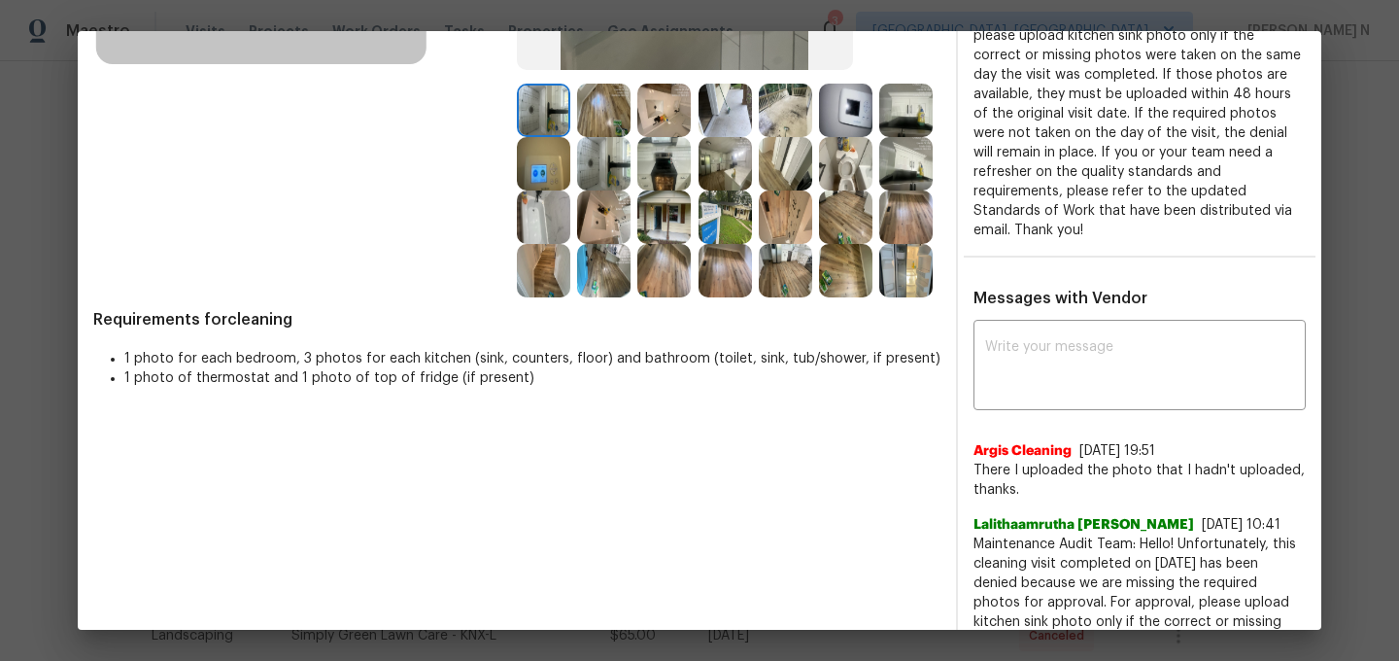
scroll to position [625, 0]
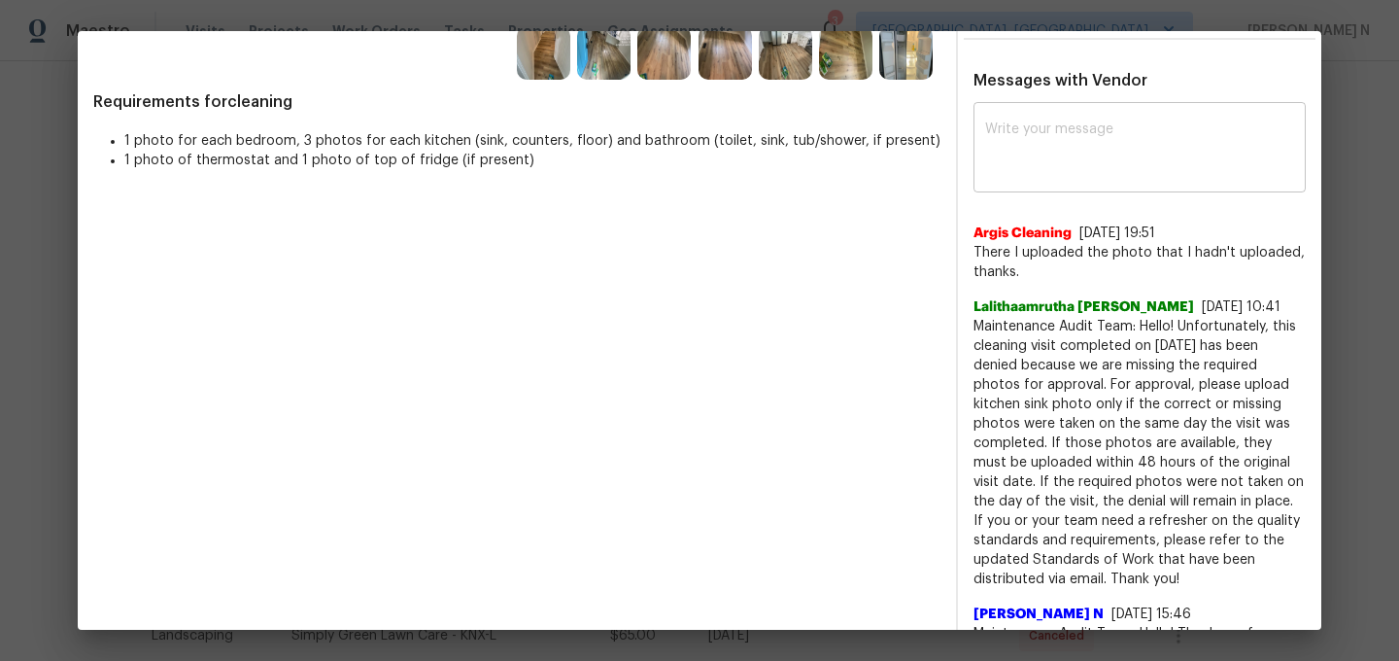
click at [1076, 140] on textarea at bounding box center [1139, 149] width 309 height 54
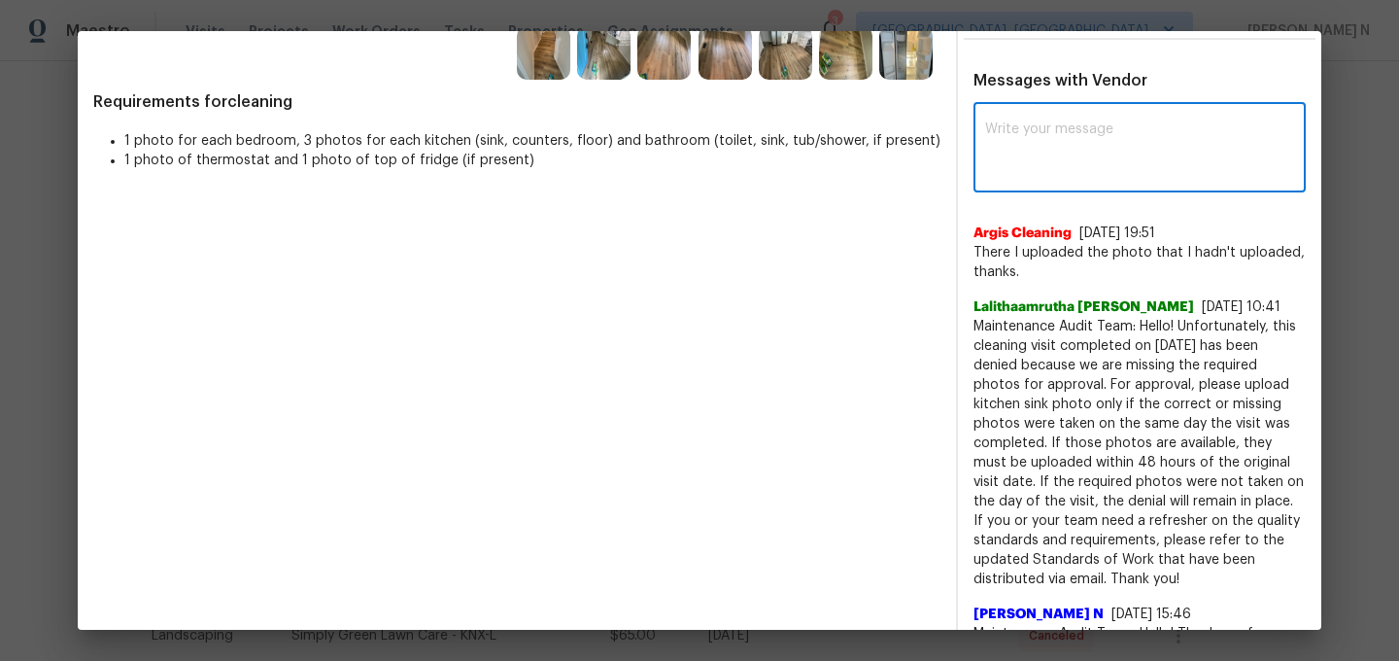
paste textarea "Maintenance Audit Team: Hello! Thank you for uploading the photo, after further…"
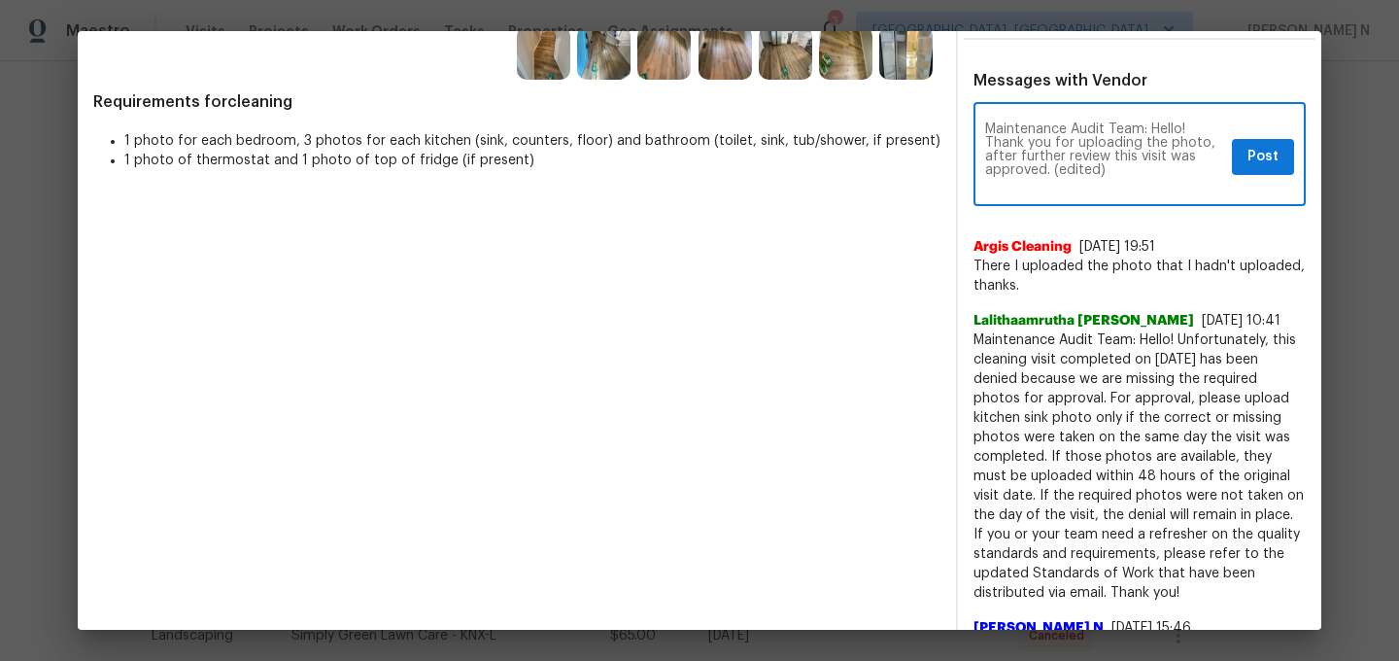
scroll to position [0, 0]
drag, startPoint x: 1053, startPoint y: 168, endPoint x: 1137, endPoint y: 160, distance: 84.9
click at [1137, 160] on textarea "Maintenance Audit Team: Hello! Thank you for uploading the photo, after further…" at bounding box center [1104, 156] width 239 height 68
drag, startPoint x: 1053, startPoint y: 170, endPoint x: 1131, endPoint y: 166, distance: 77.8
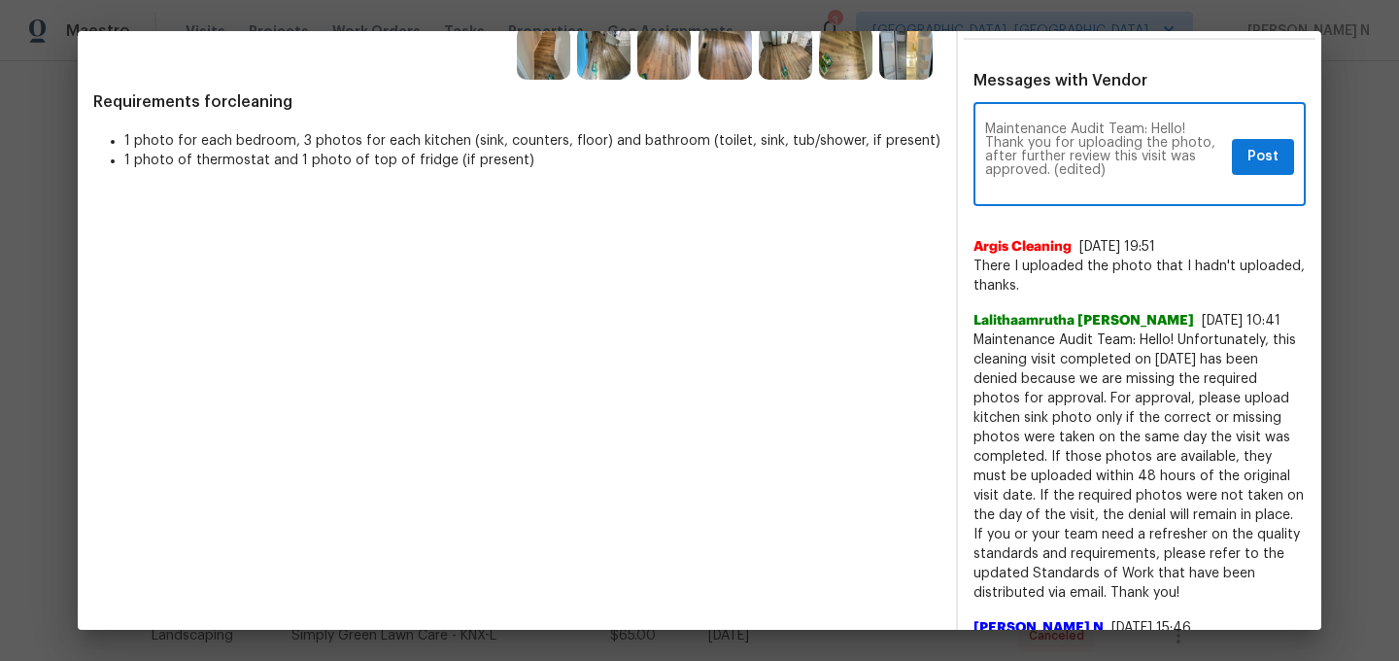
click at [1131, 166] on textarea "Maintenance Audit Team: Hello! Thank you for uploading the photo, after further…" at bounding box center [1104, 156] width 239 height 68
type textarea "Maintenance Audit Team: Hello! Thank you for uploading the photo, after further…"
click at [1251, 159] on span "Post" at bounding box center [1263, 157] width 31 height 24
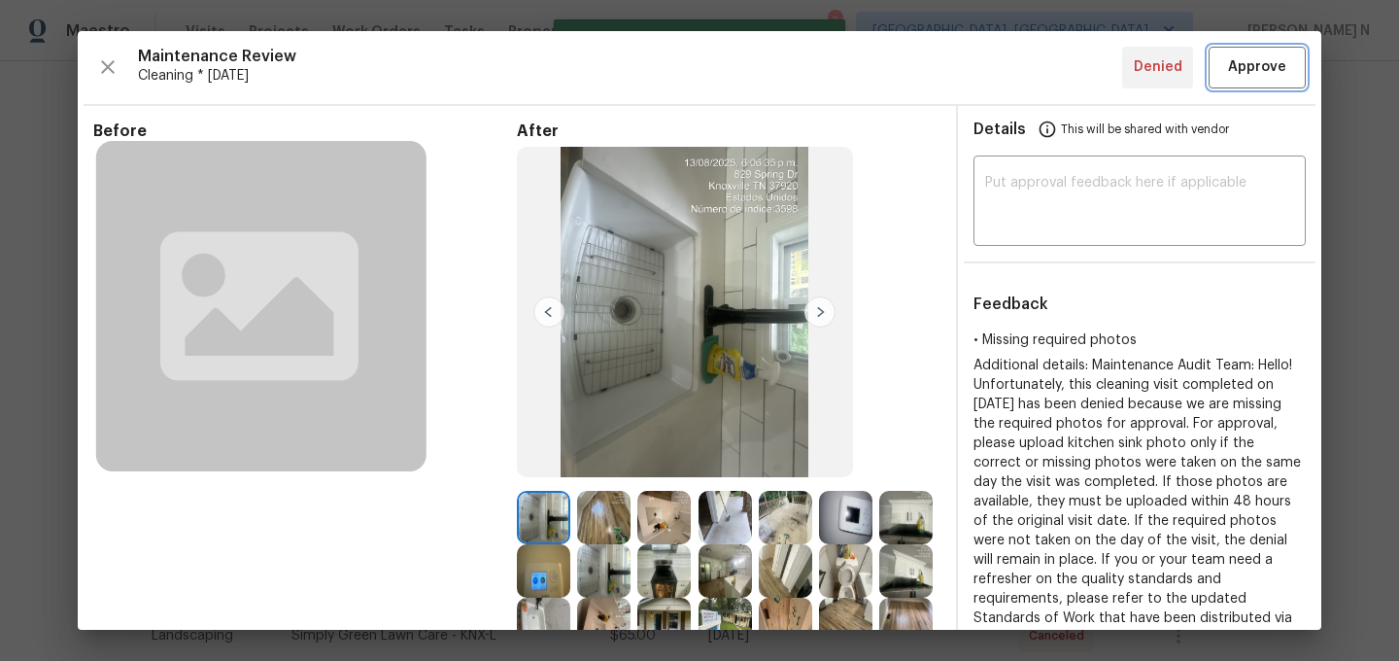
click at [1247, 75] on span "Approve" at bounding box center [1257, 67] width 58 height 24
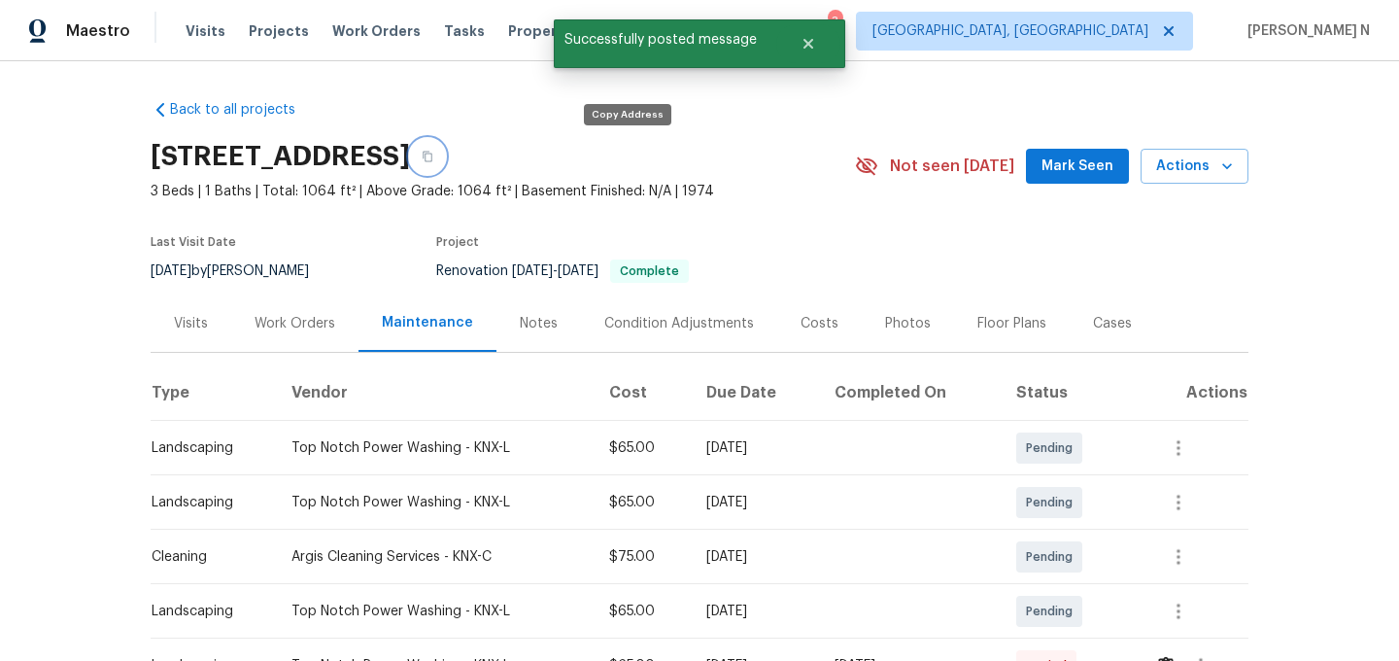
click at [445, 160] on button "button" at bounding box center [427, 156] width 35 height 35
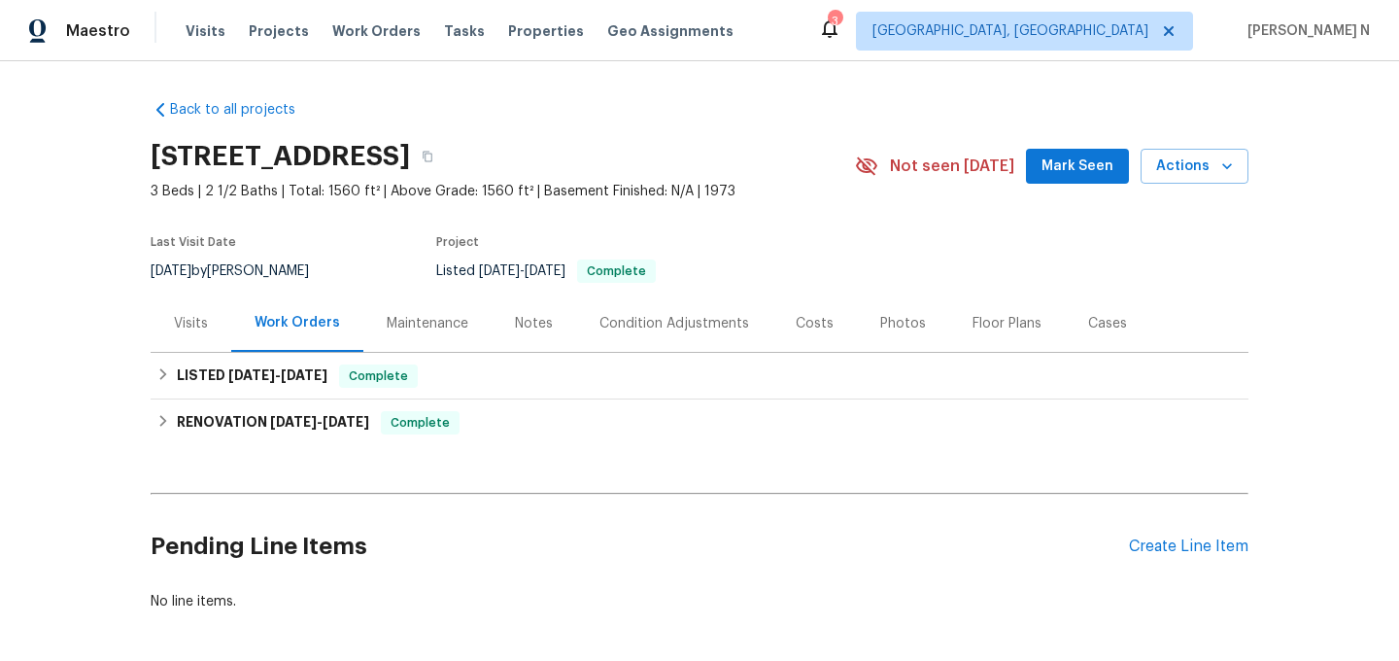
click at [439, 329] on div "Maintenance" at bounding box center [428, 323] width 82 height 19
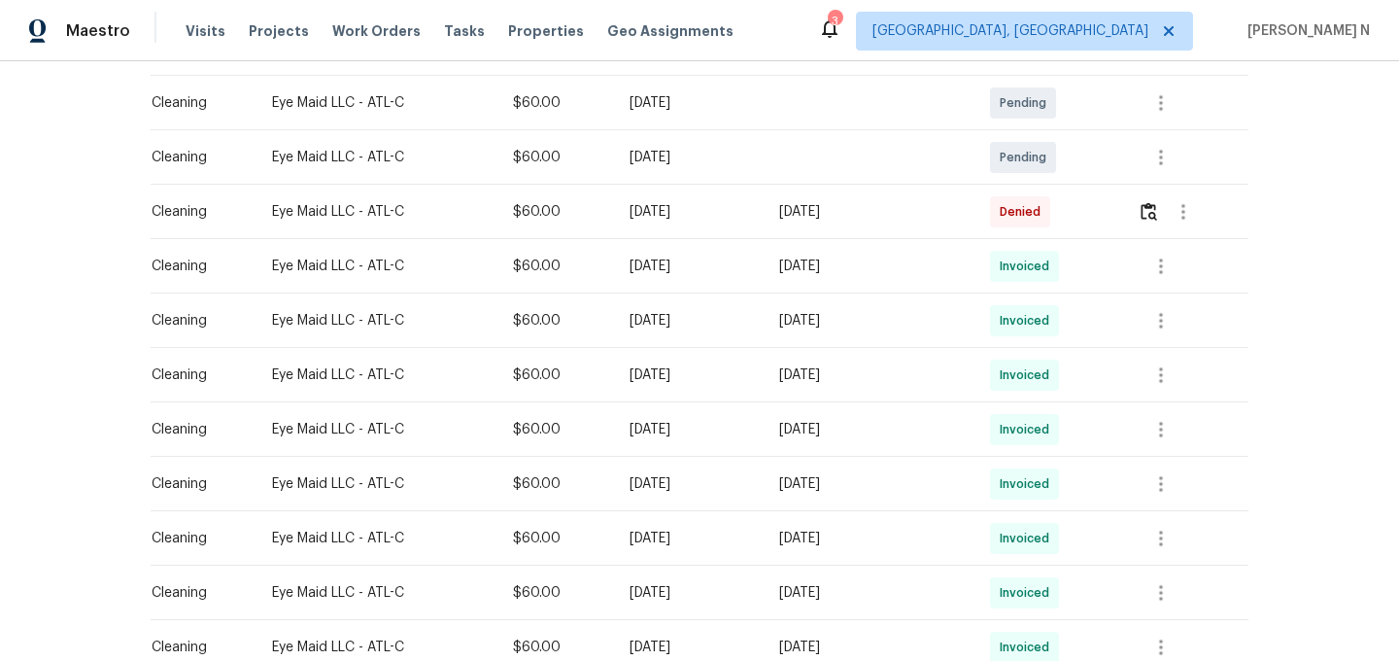
scroll to position [321, 0]
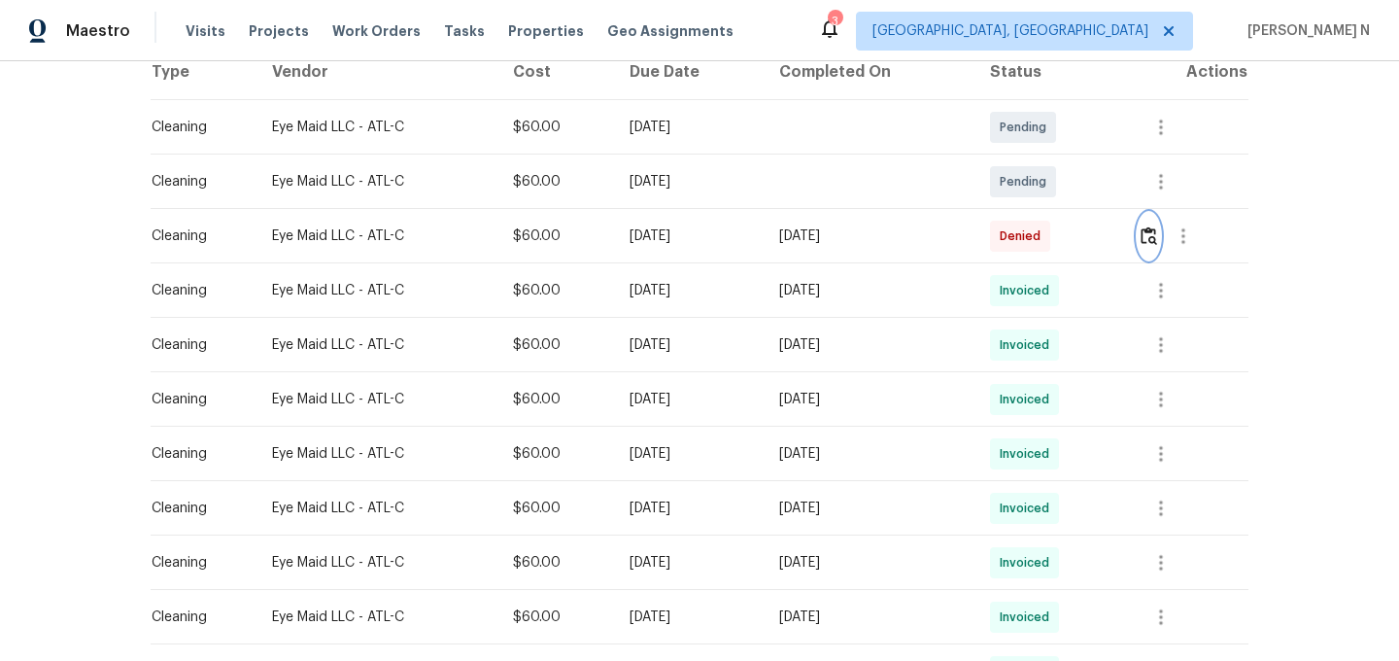
click at [1157, 235] on img "button" at bounding box center [1149, 235] width 17 height 18
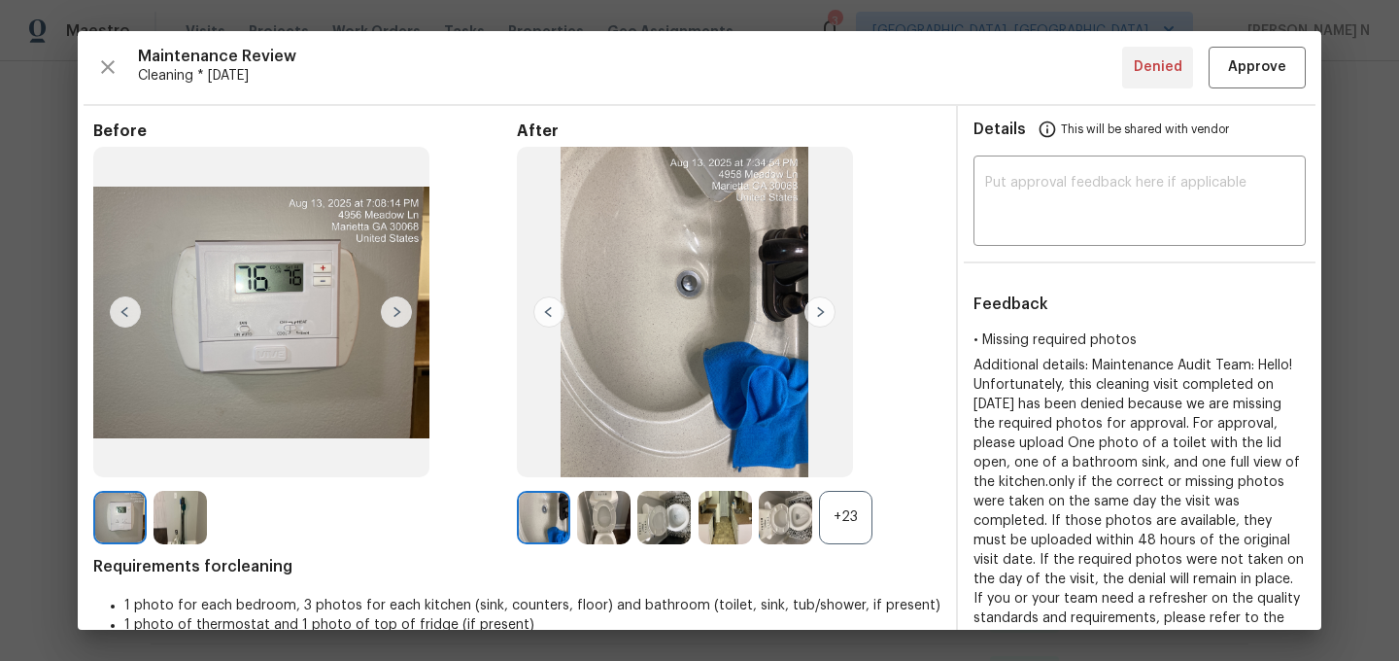
click at [838, 536] on div "+23" at bounding box center [845, 517] width 53 height 53
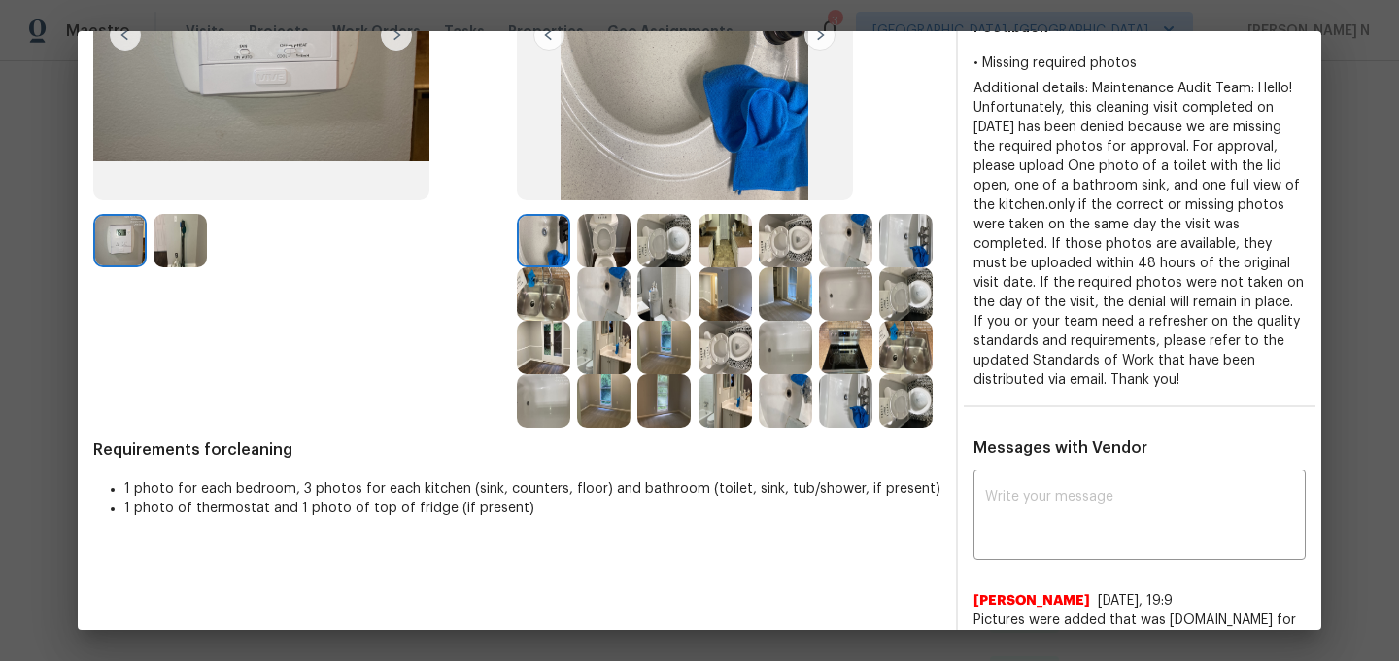
scroll to position [359, 0]
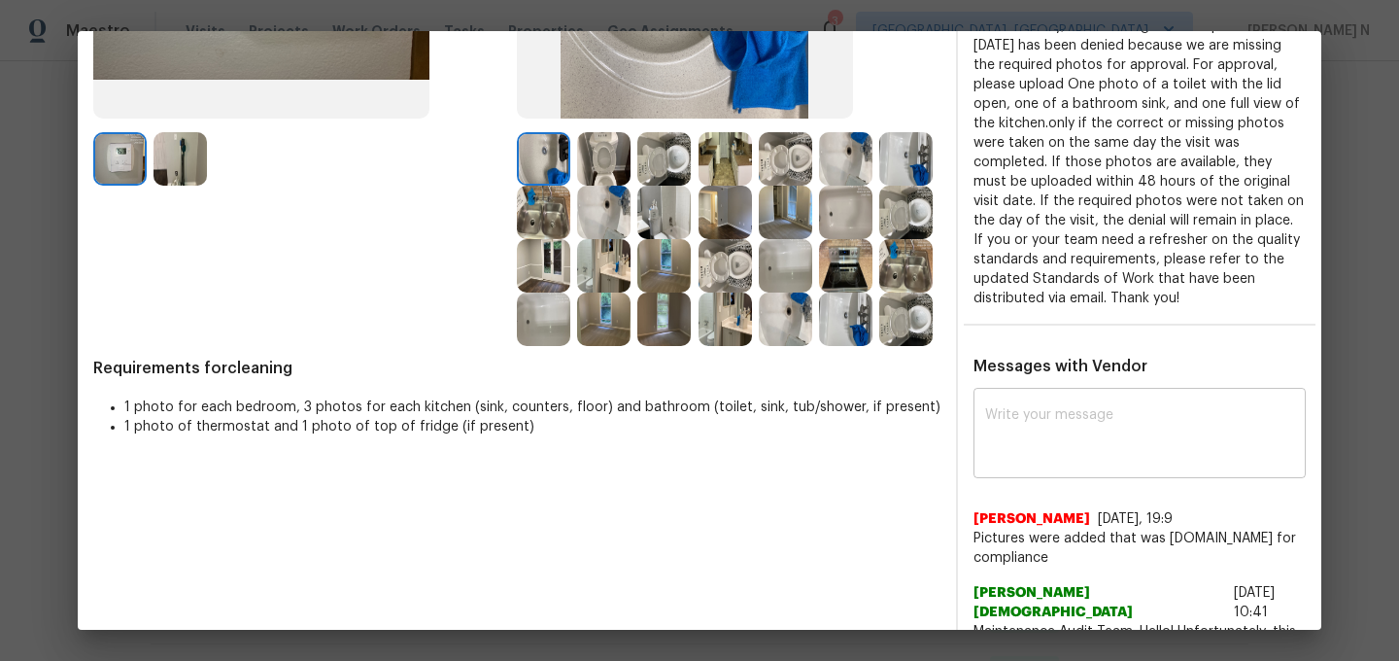
click at [1065, 432] on textarea at bounding box center [1139, 435] width 309 height 54
paste textarea "Maintenance Audit Team: Hello! Thank you for uploading the photo, after further…"
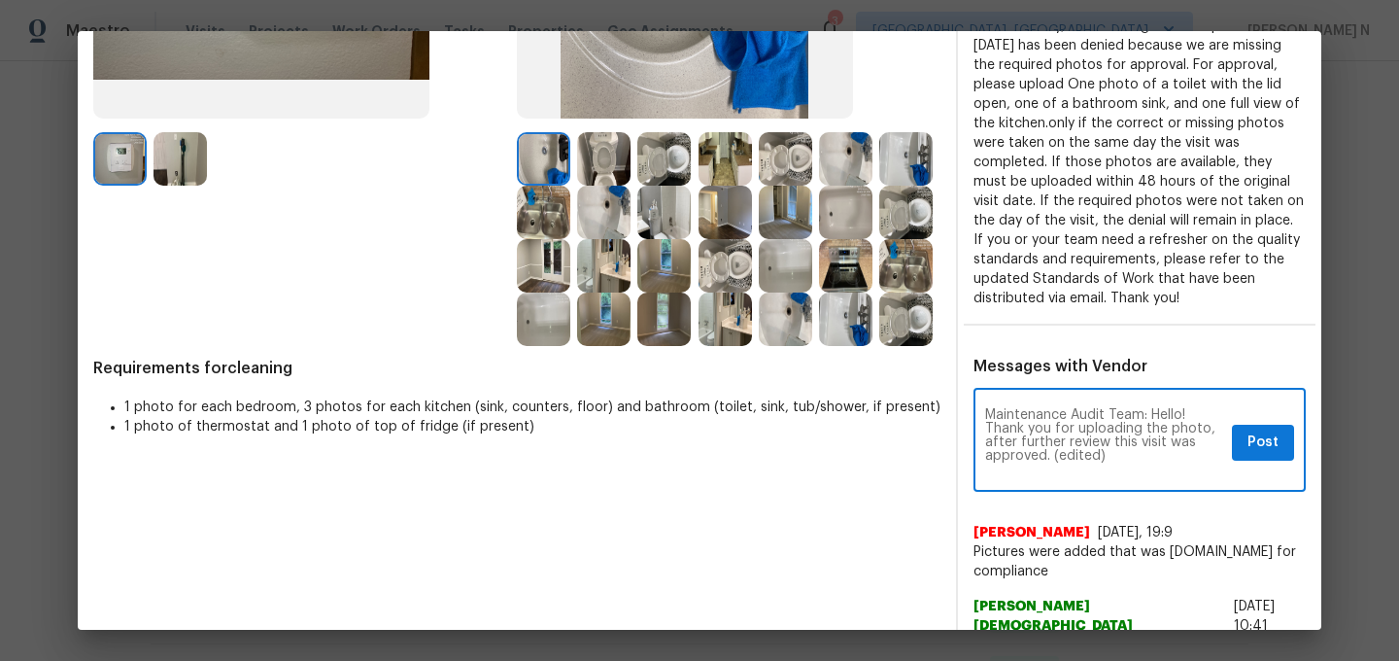
scroll to position [0, 0]
drag, startPoint x: 1053, startPoint y: 456, endPoint x: 1135, endPoint y: 456, distance: 81.6
click at [1134, 456] on textarea "Maintenance Audit Team: Hello! Thank you for uploading the photo, after further…" at bounding box center [1104, 442] width 239 height 68
type textarea "Maintenance Audit Team: Hello! Thank you for uploading the photo, after further…"
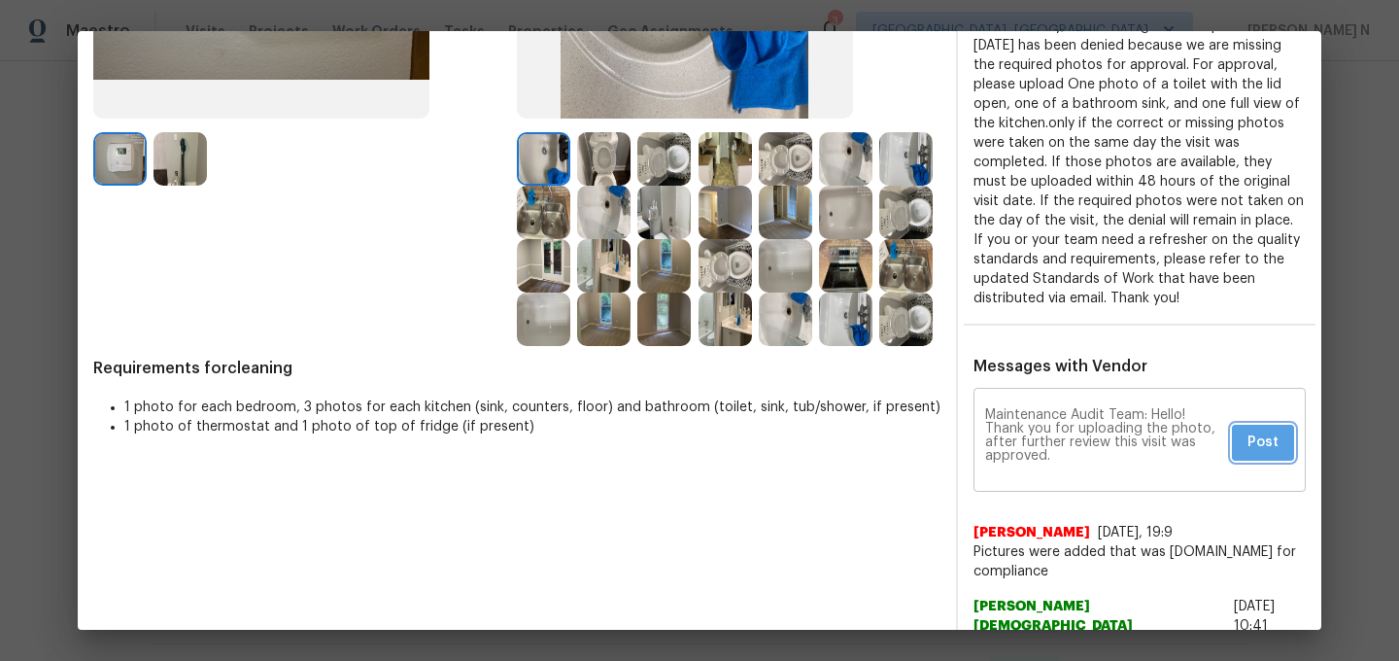
click at [1272, 439] on span "Post" at bounding box center [1263, 443] width 31 height 24
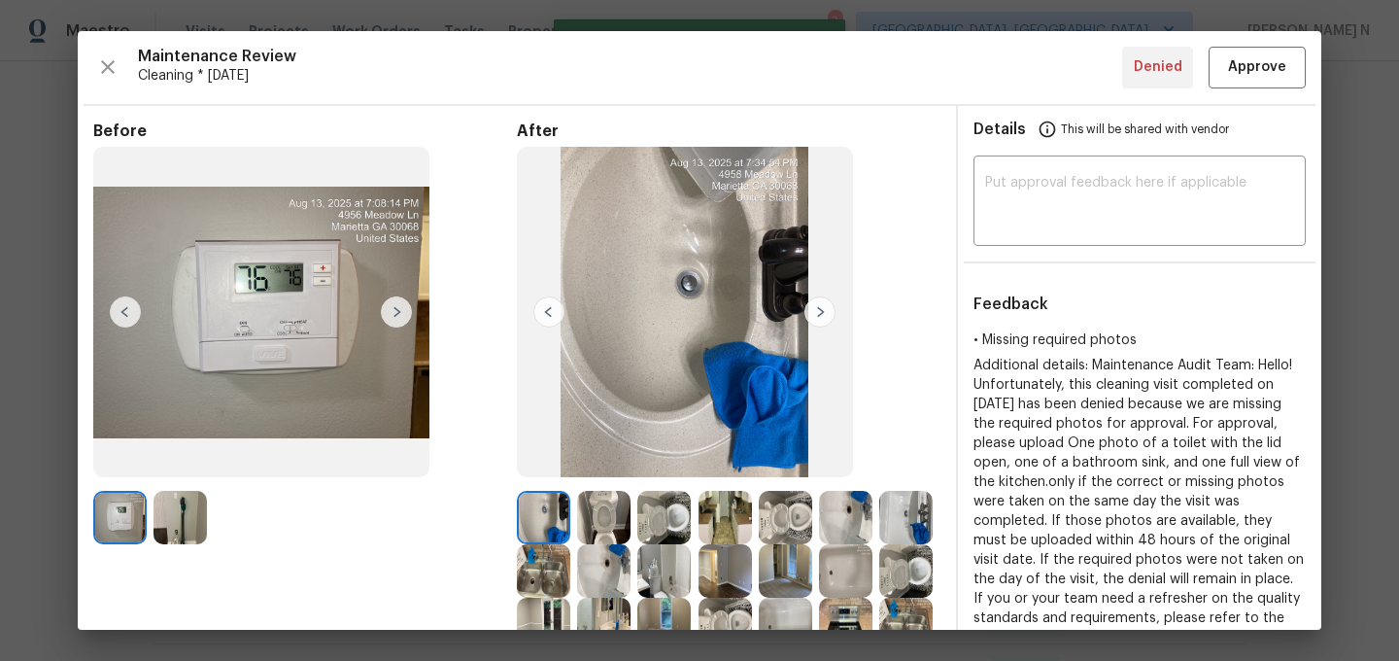
scroll to position [1, 0]
click at [1260, 52] on button "Approve" at bounding box center [1257, 67] width 97 height 42
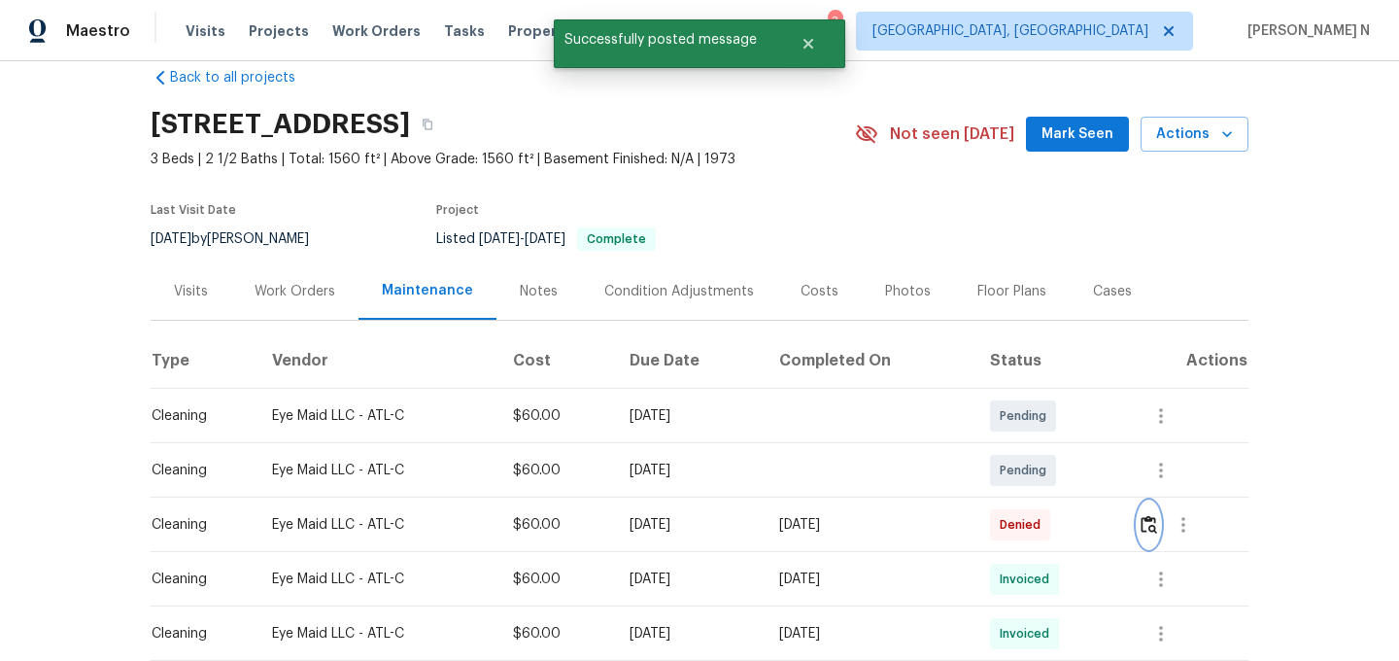
scroll to position [0, 0]
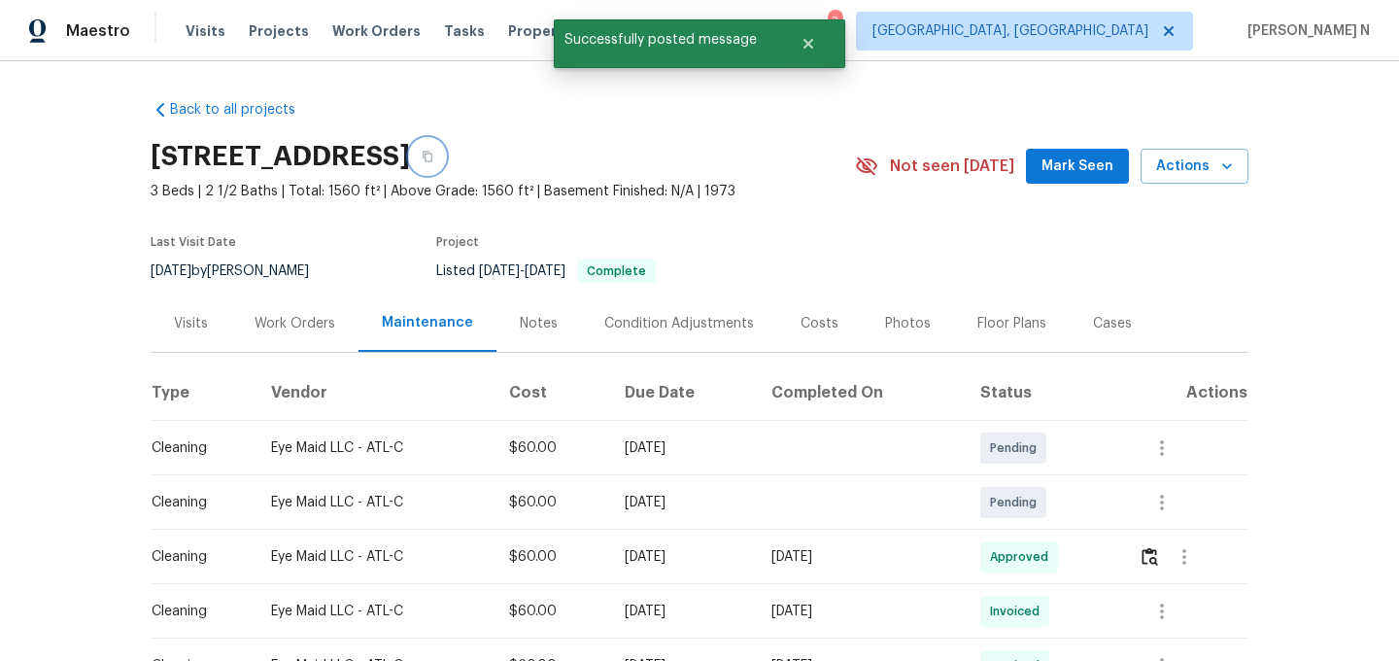
click at [445, 163] on button "button" at bounding box center [427, 156] width 35 height 35
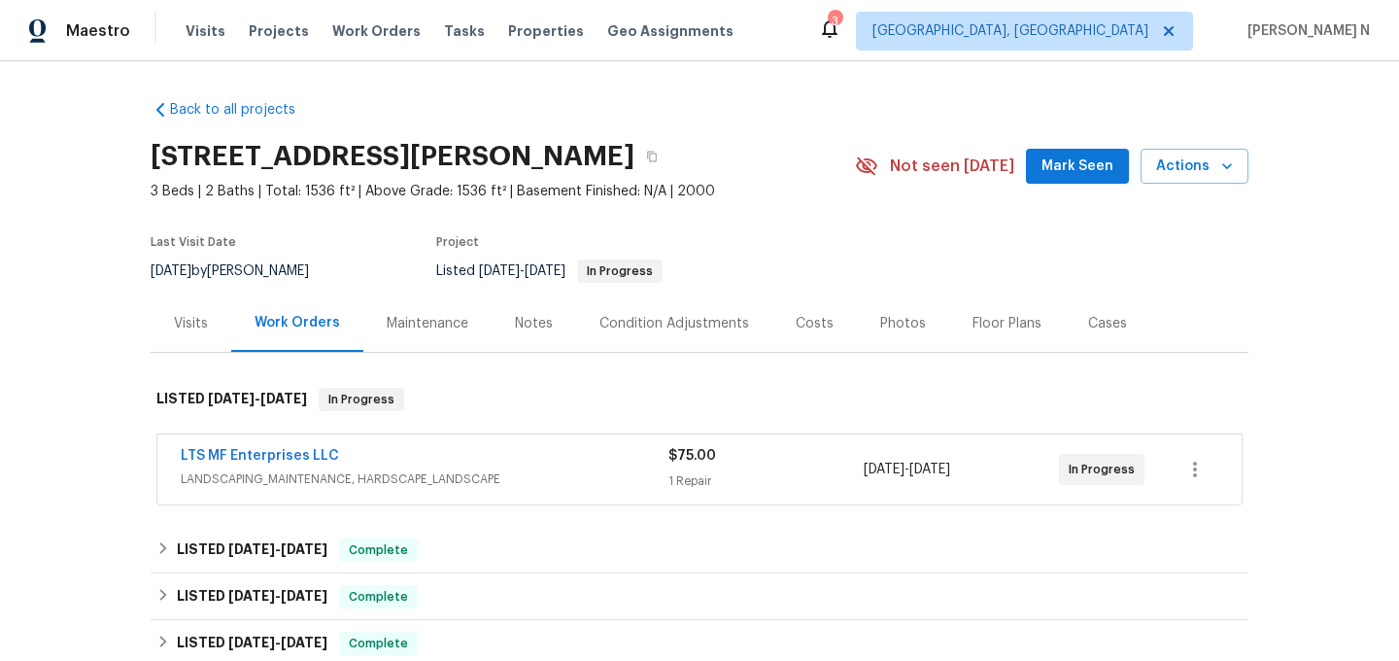
click at [445, 335] on div "Maintenance" at bounding box center [427, 322] width 128 height 57
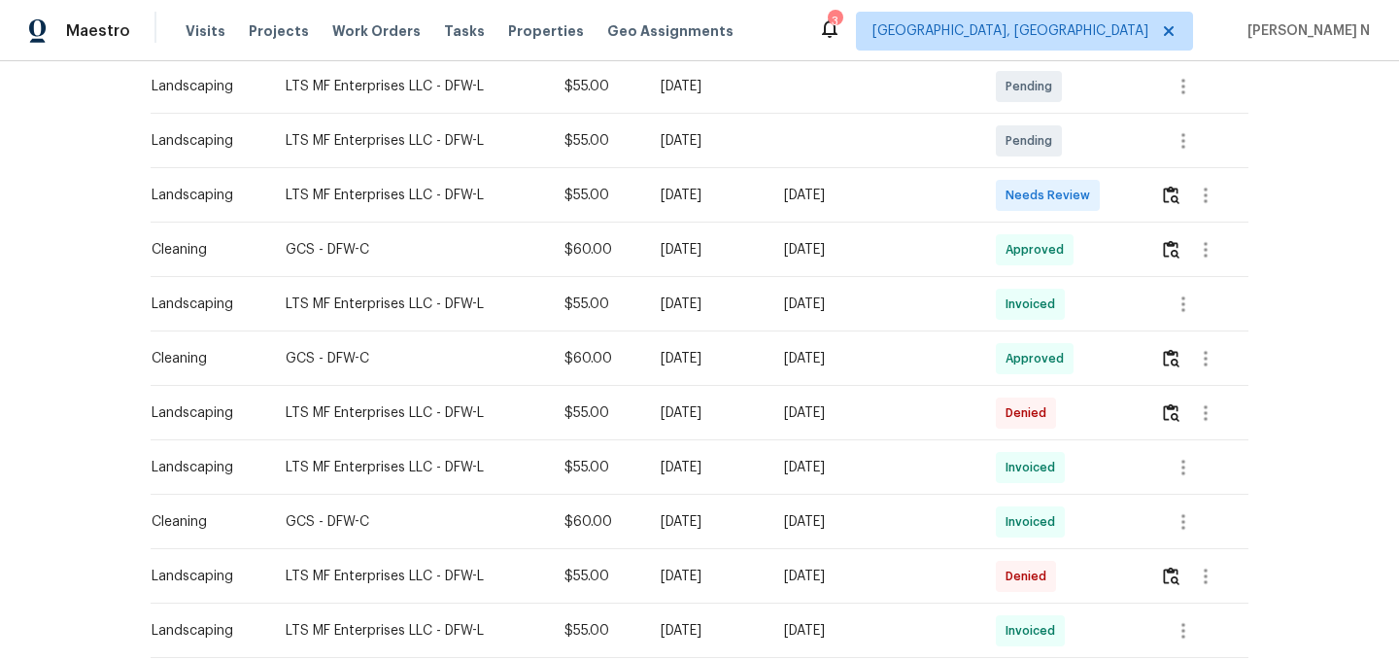
scroll to position [477, 0]
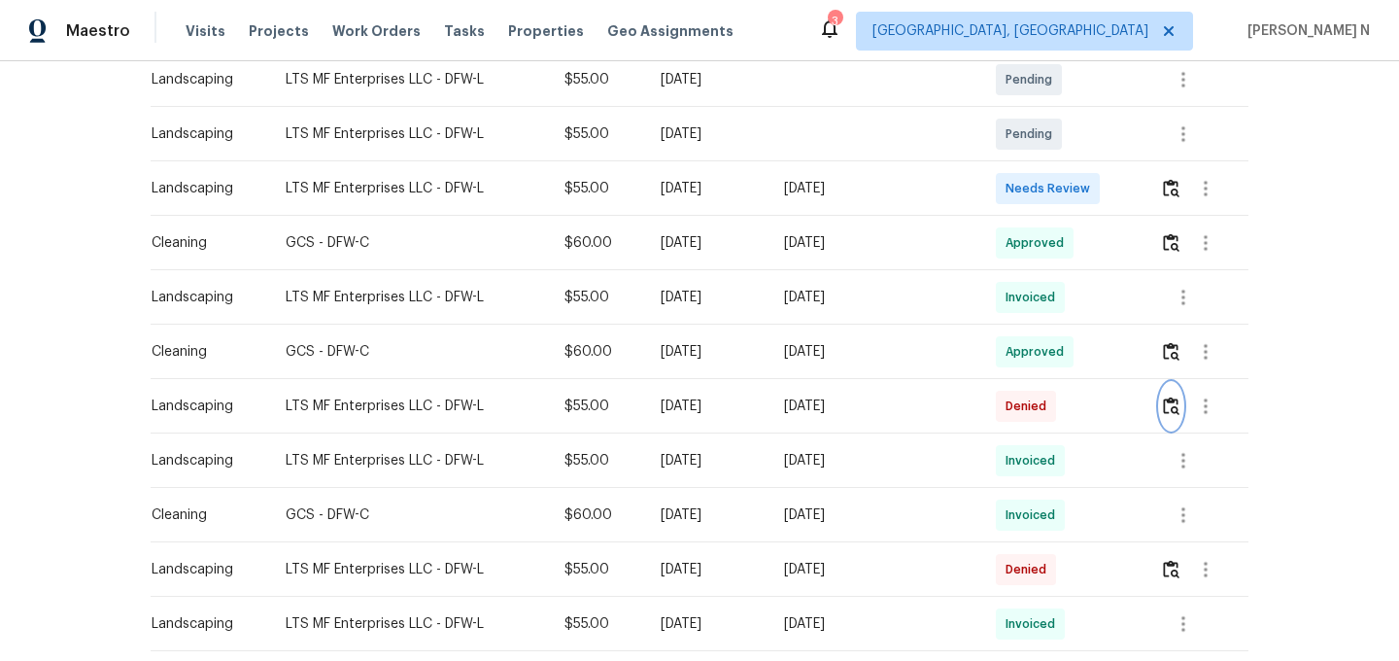
click at [1176, 410] on img "button" at bounding box center [1171, 406] width 17 height 18
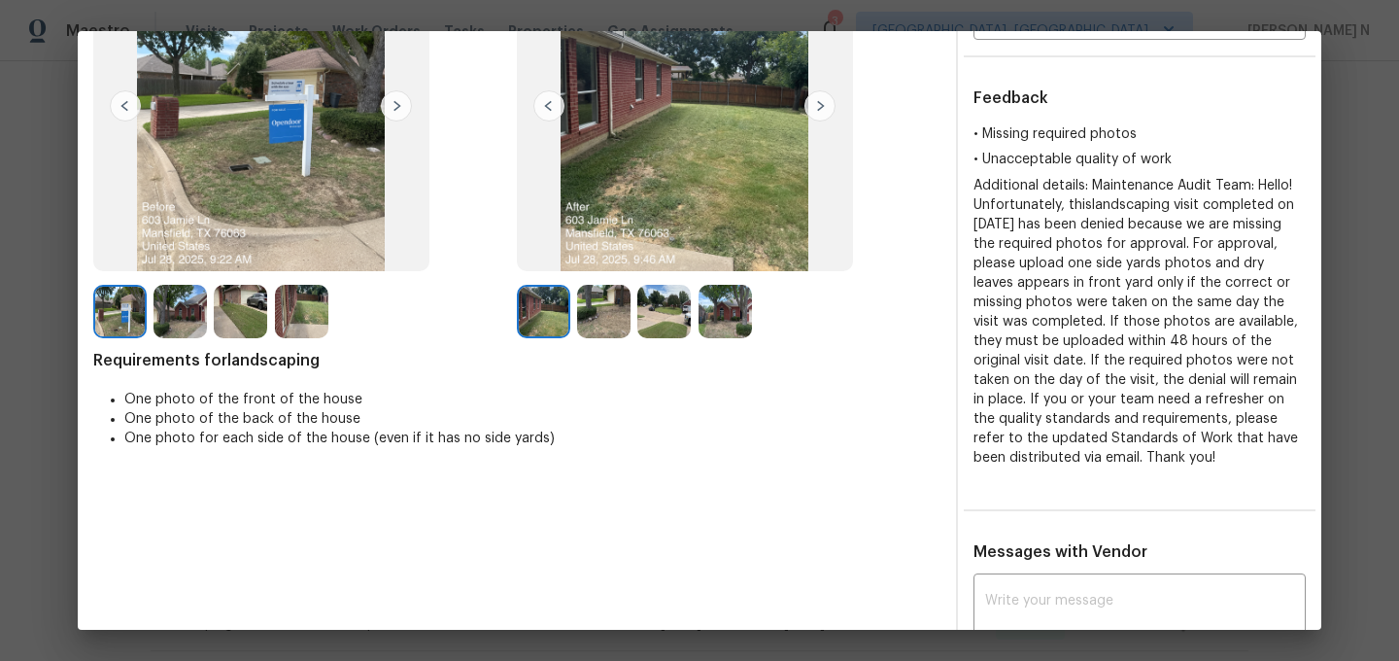
scroll to position [26, 1]
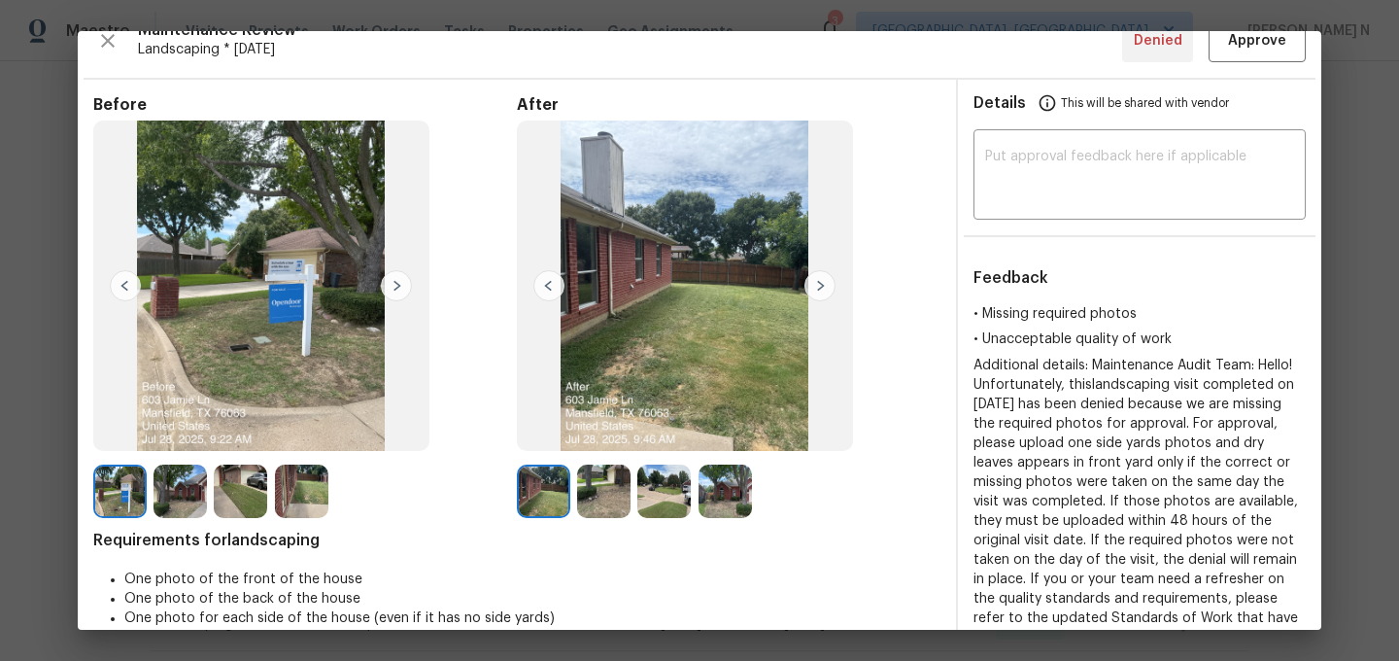
click at [656, 500] on img at bounding box center [664, 491] width 53 height 53
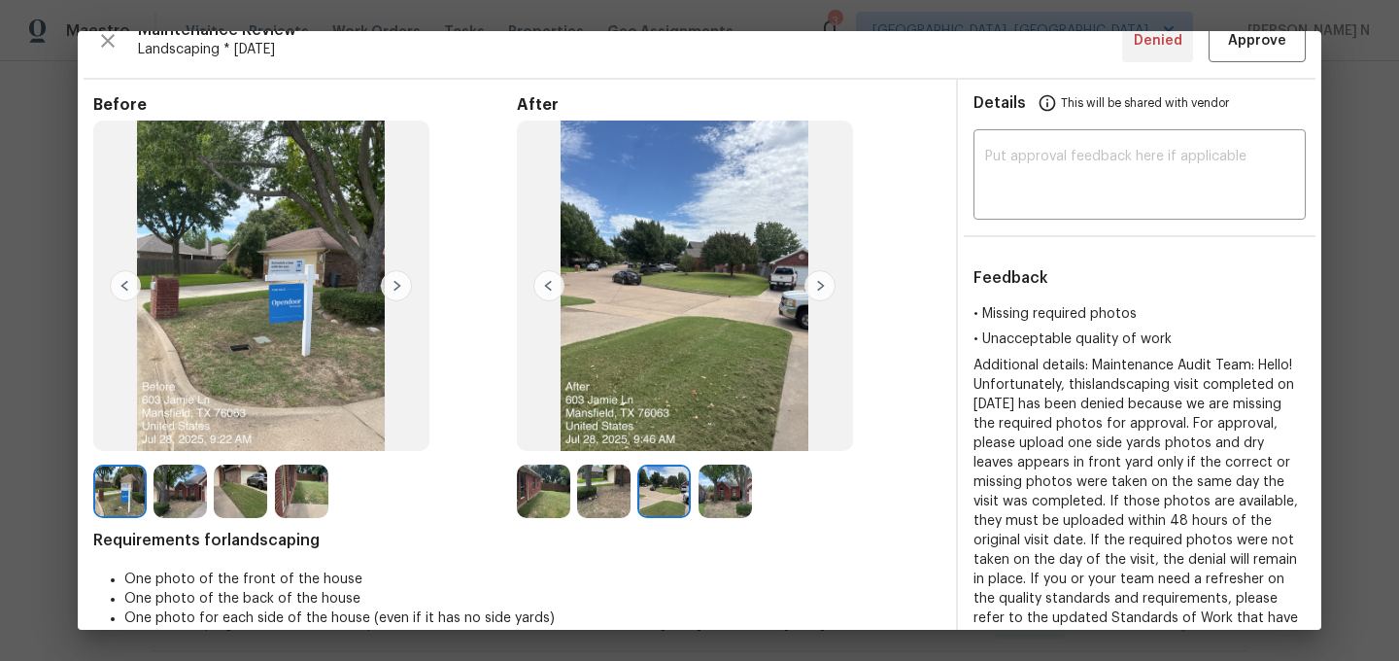
click at [716, 499] on img at bounding box center [725, 491] width 53 height 53
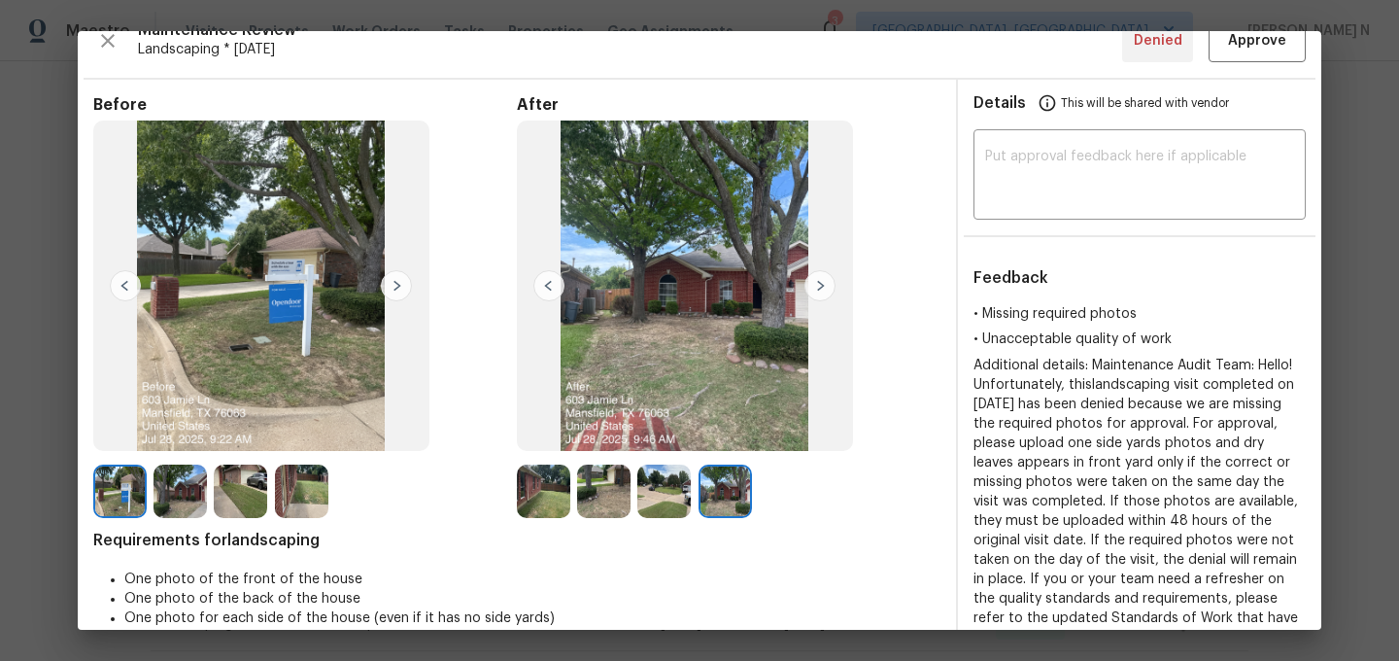
click at [544, 498] on img at bounding box center [543, 491] width 53 height 53
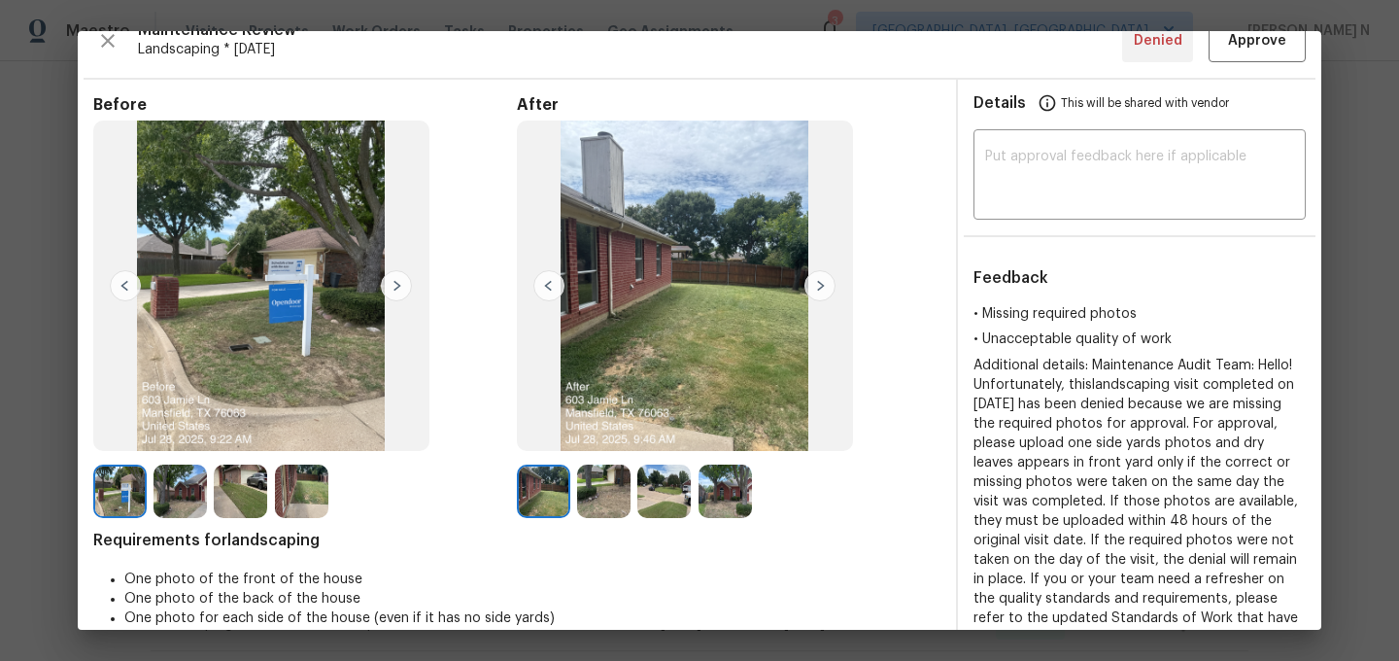
click at [600, 494] on img at bounding box center [603, 491] width 53 height 53
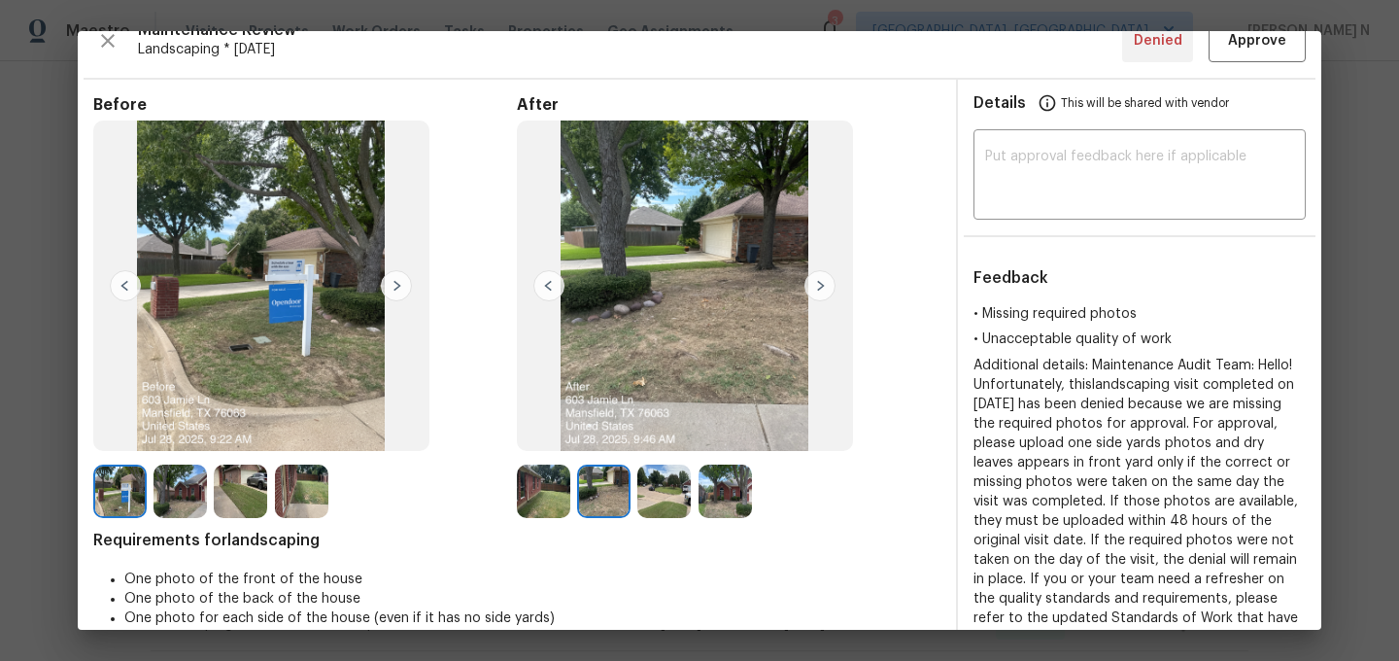
scroll to position [0, 0]
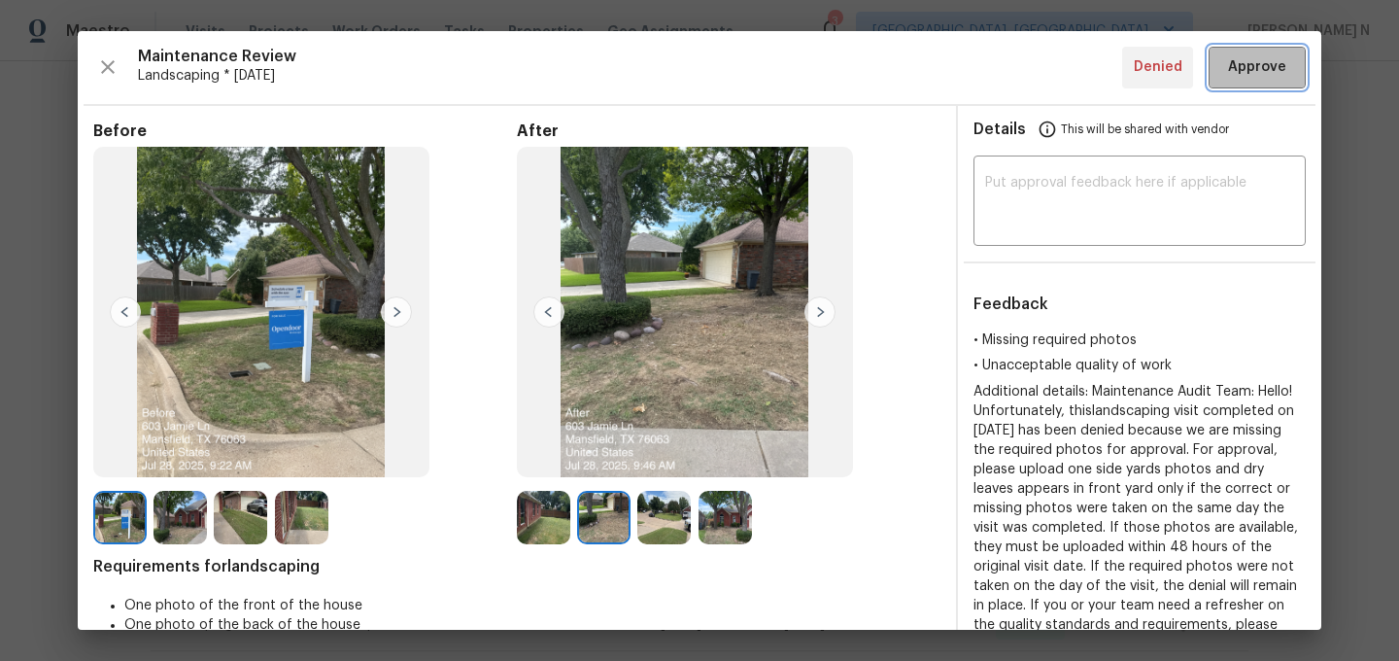
click at [1258, 80] on button "Approve" at bounding box center [1257, 68] width 97 height 42
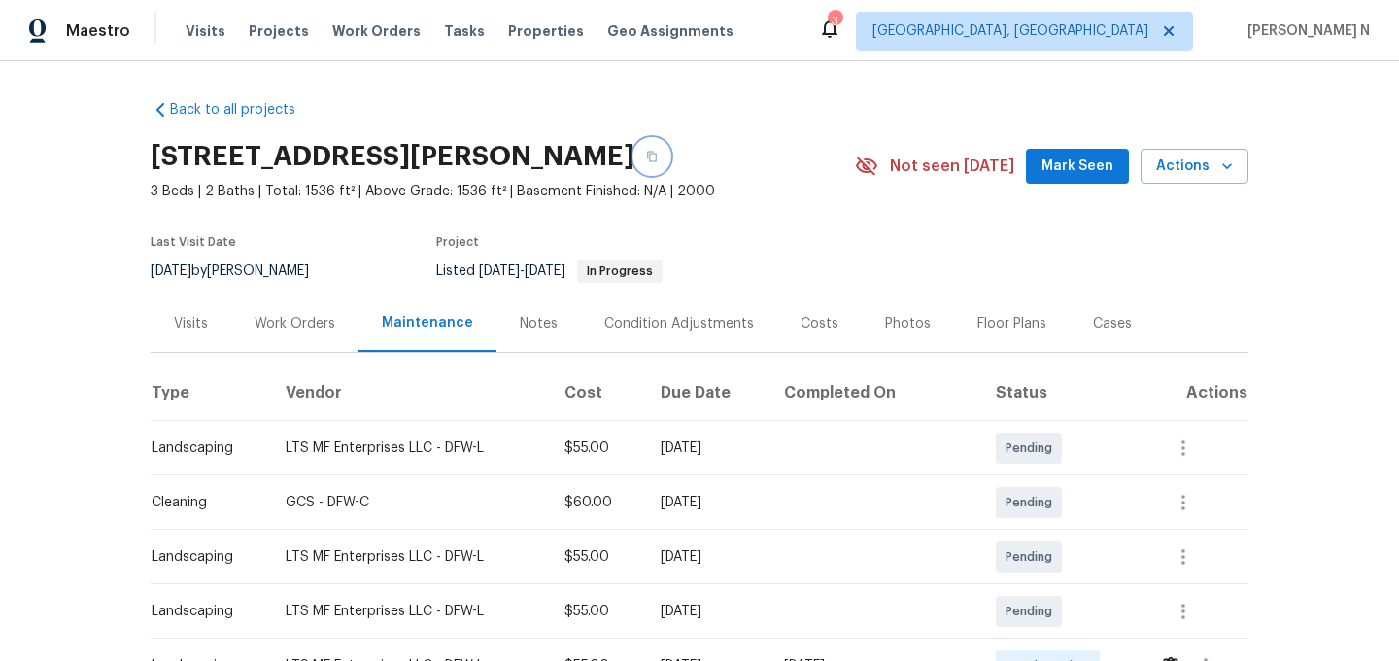
click at [635, 168] on button "button" at bounding box center [652, 156] width 35 height 35
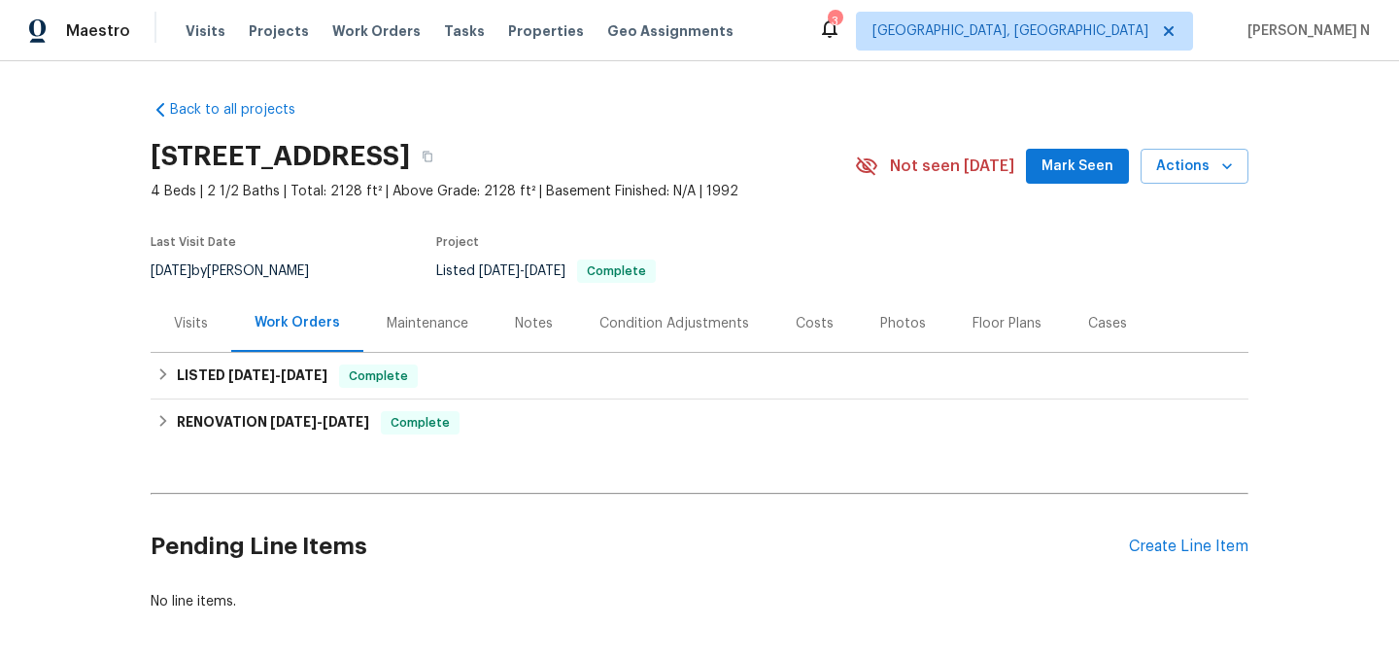
click at [437, 343] on div "Maintenance" at bounding box center [427, 322] width 128 height 57
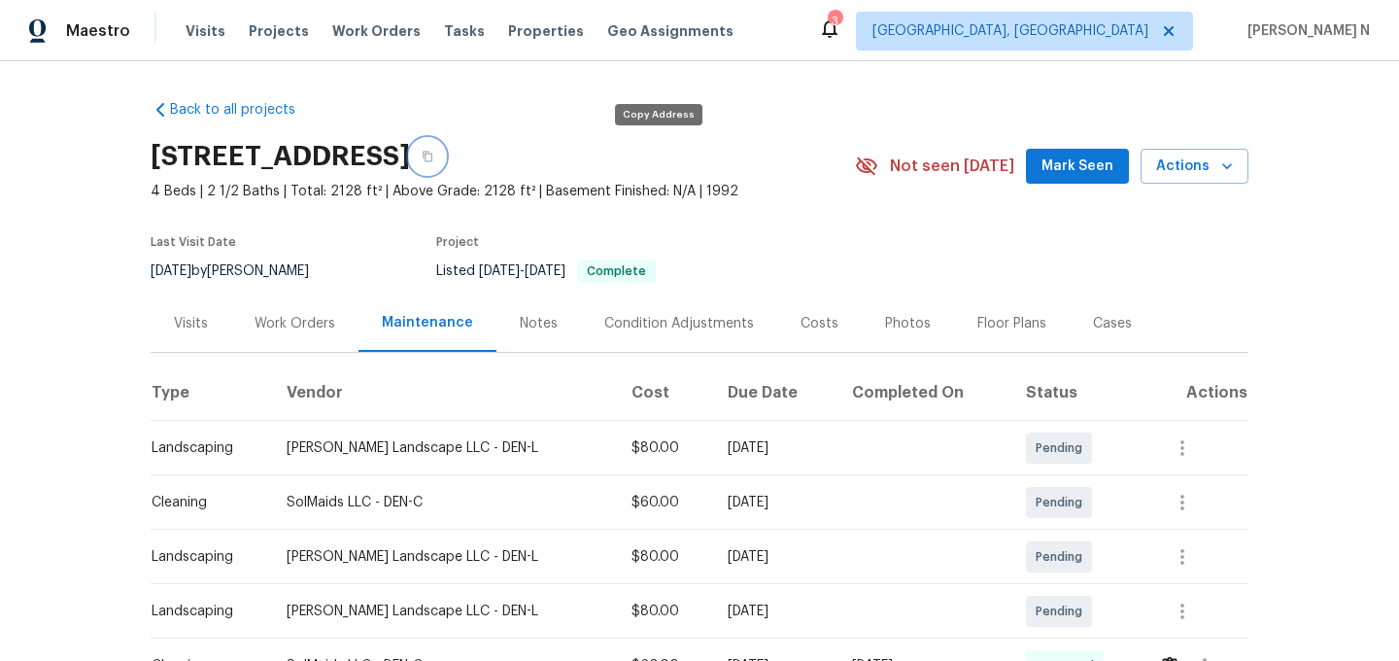
click at [445, 157] on button "button" at bounding box center [427, 156] width 35 height 35
click at [433, 160] on icon "button" at bounding box center [428, 157] width 12 height 12
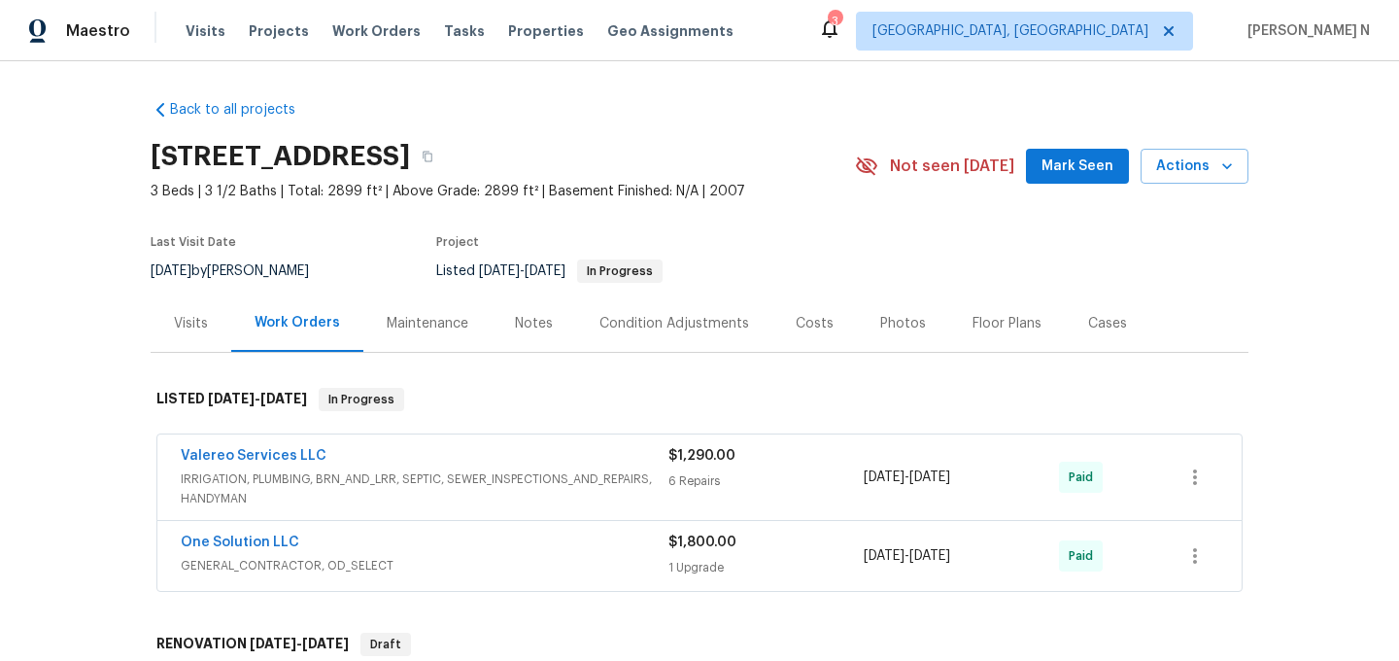
click at [434, 328] on div "Maintenance" at bounding box center [428, 323] width 82 height 19
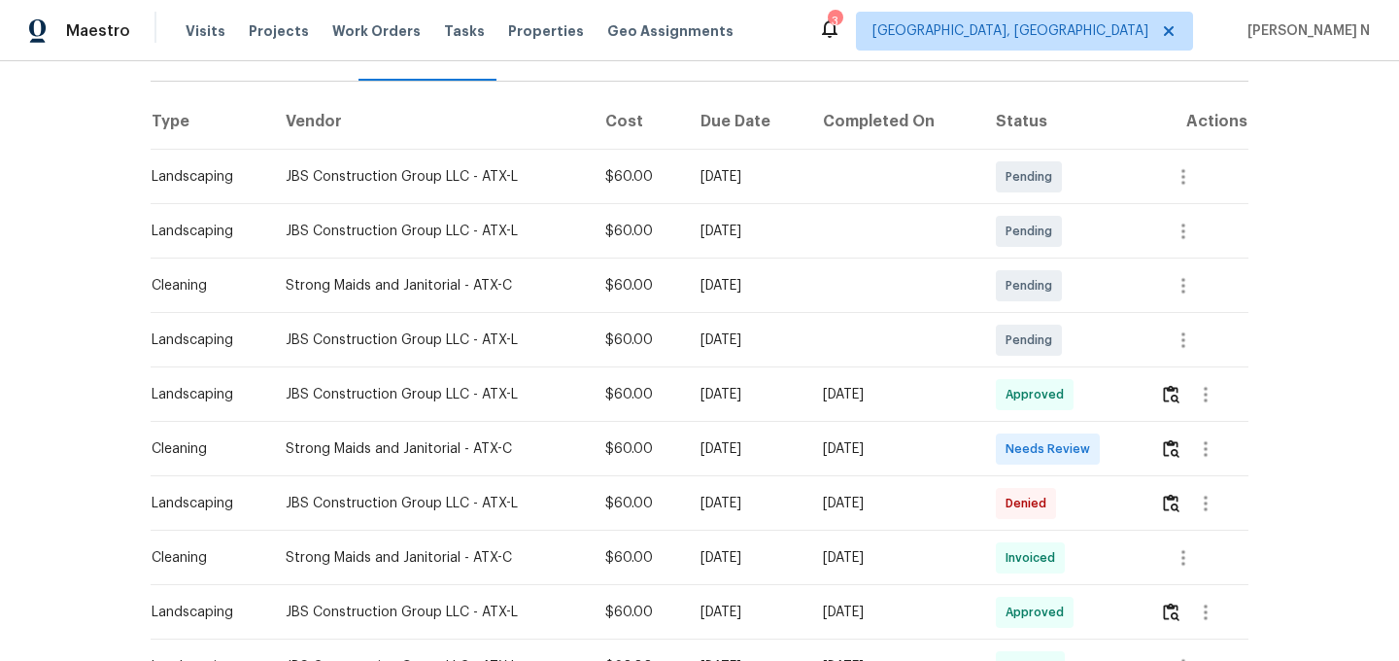
scroll to position [328, 0]
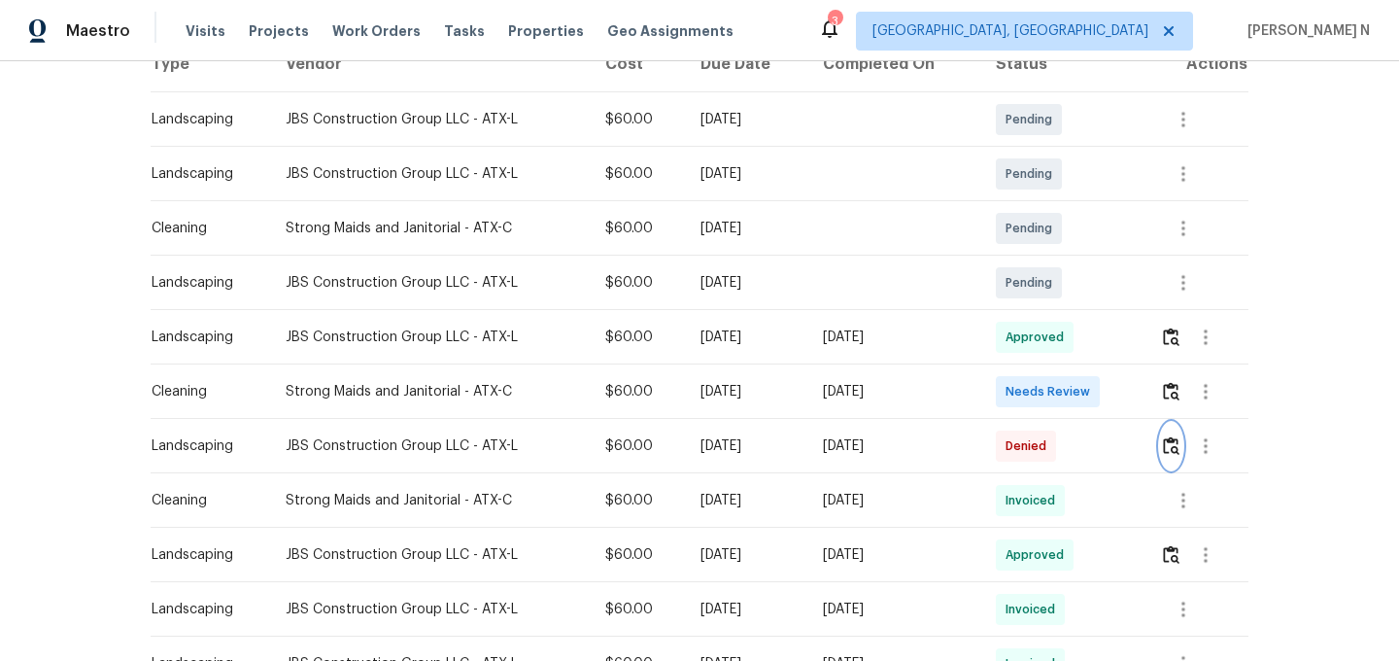
click at [1180, 448] on img "button" at bounding box center [1171, 445] width 17 height 18
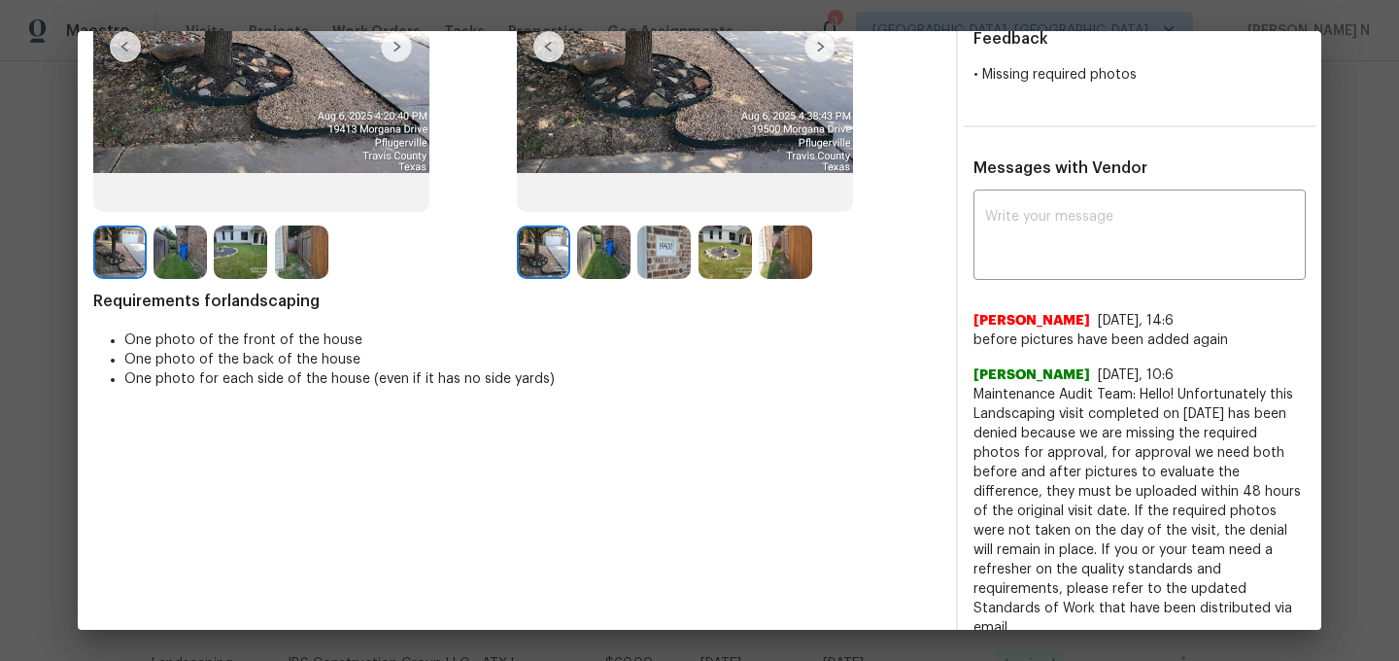
scroll to position [309, 0]
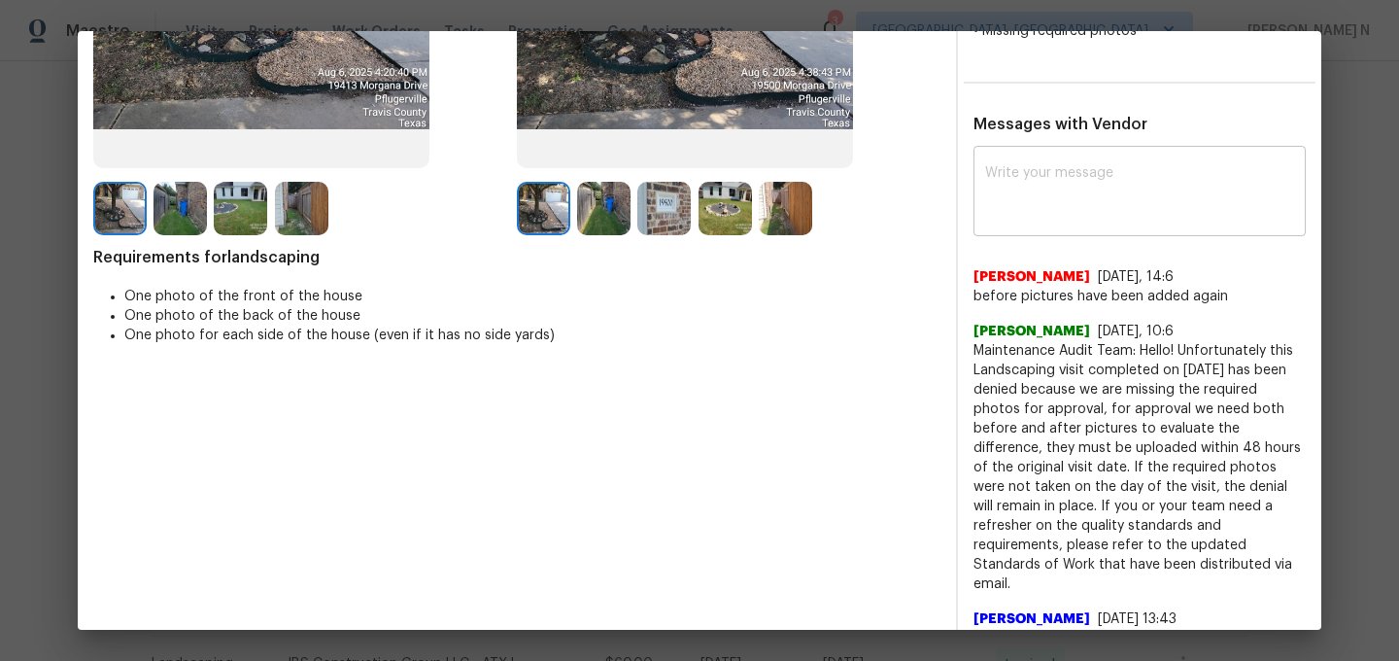
click at [1053, 215] on textarea at bounding box center [1139, 193] width 309 height 54
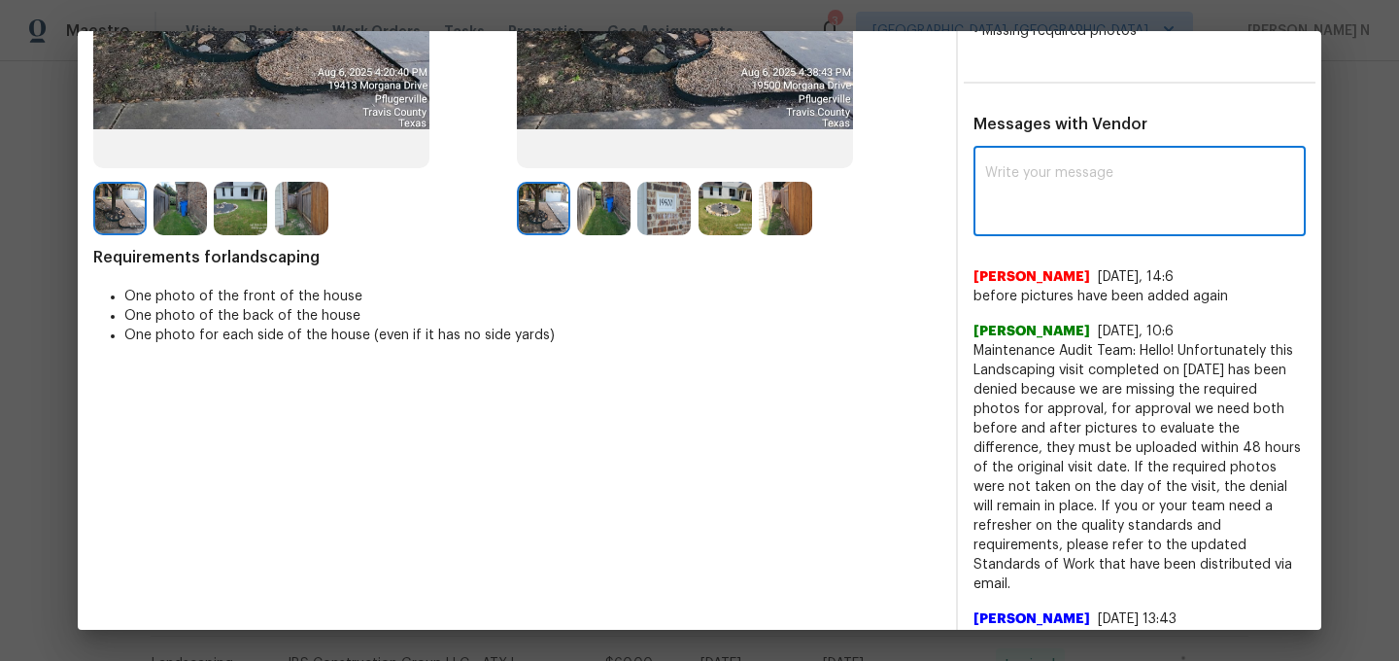
paste textarea "Maintenance Audit Team: Hello! Thank you for uploading the photo, after further…"
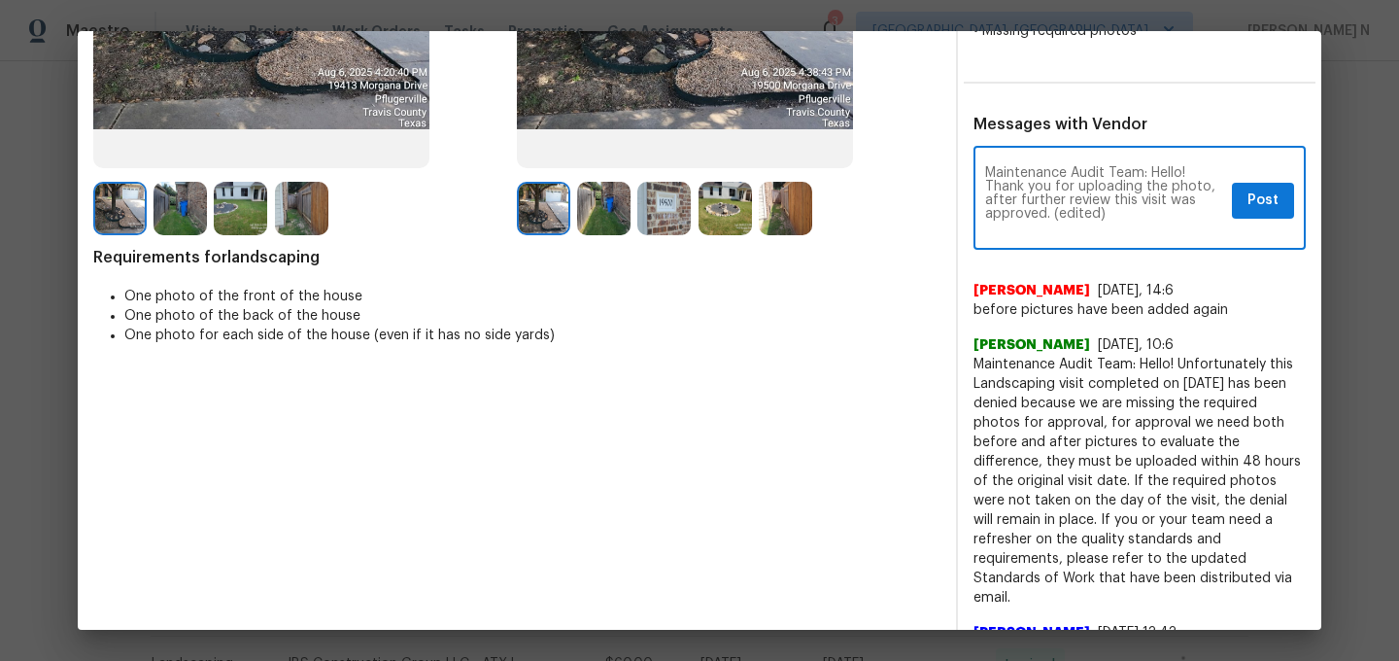
scroll to position [0, 0]
drag, startPoint x: 1054, startPoint y: 213, endPoint x: 1126, endPoint y: 214, distance: 71.9
click at [1126, 214] on textarea "Maintenance Audit Team: Hello! Thank you for uploading the photo, after further…" at bounding box center [1104, 200] width 239 height 68
type textarea "Maintenance Audit Team: Hello! Thank you for uploading the photo, after further…"
click at [1258, 206] on span "Post" at bounding box center [1263, 201] width 31 height 24
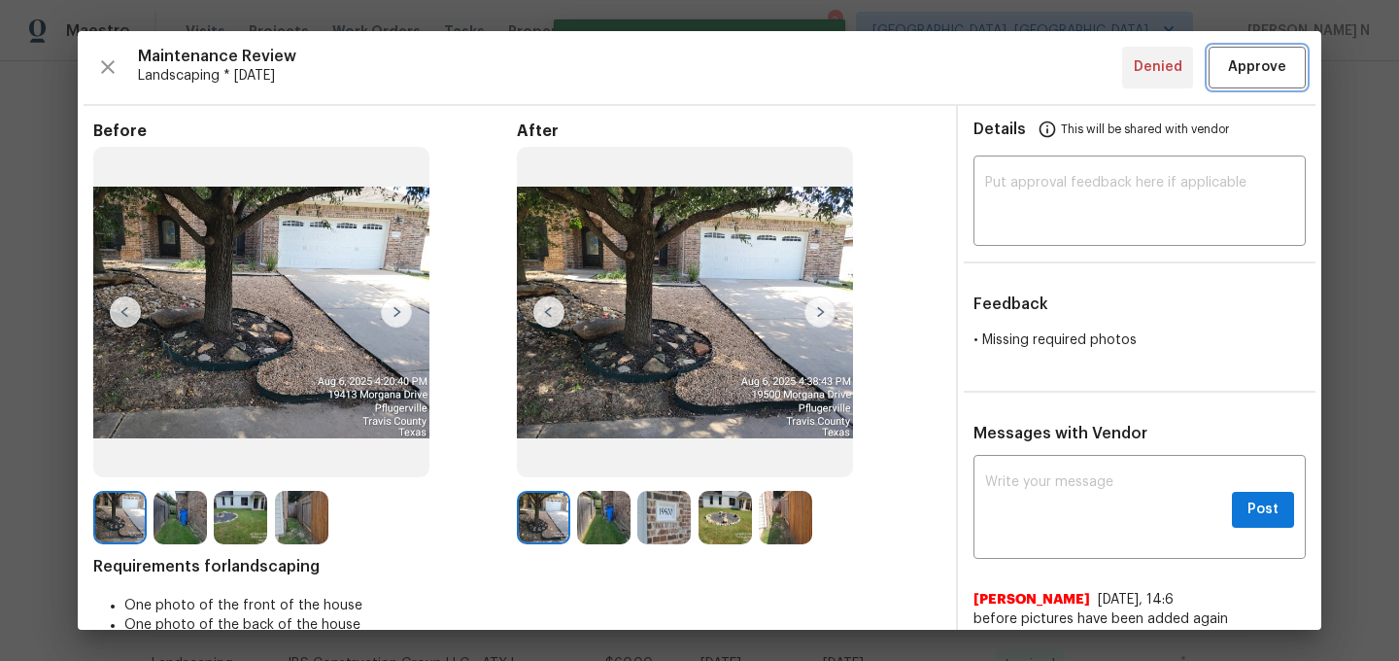
click at [1254, 76] on span "Approve" at bounding box center [1257, 67] width 58 height 24
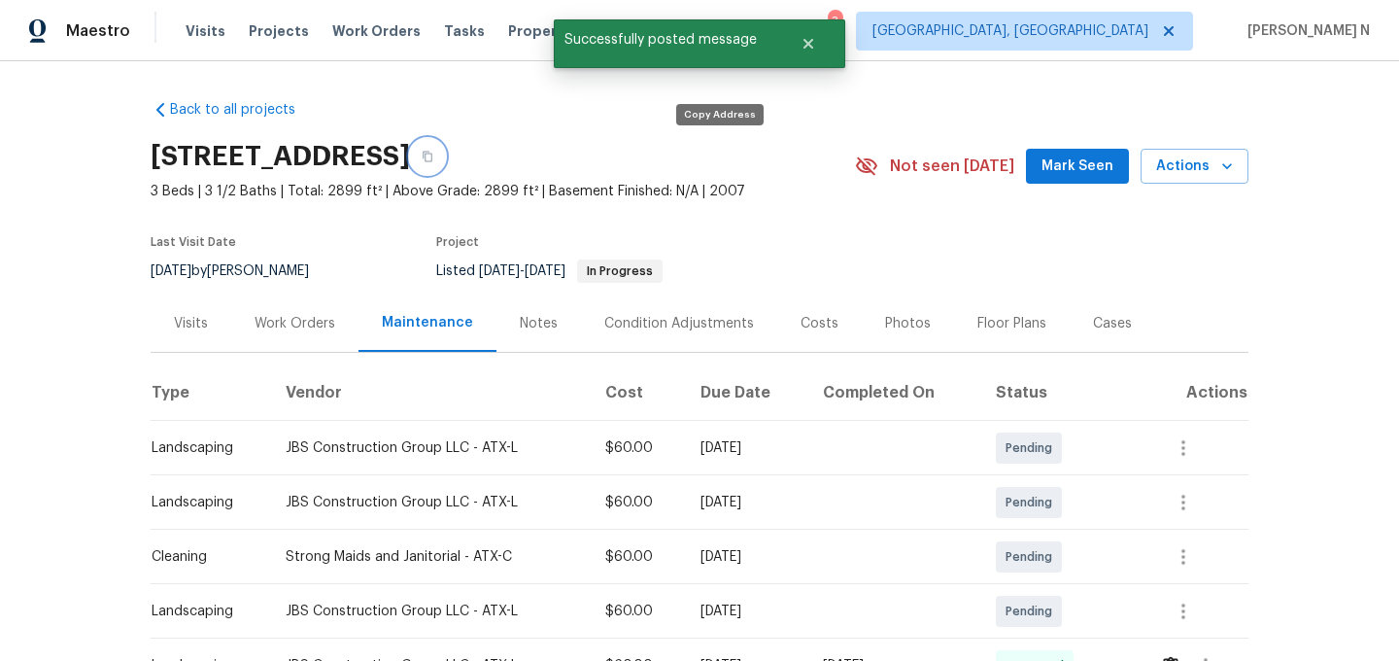
click at [445, 148] on button "button" at bounding box center [427, 156] width 35 height 35
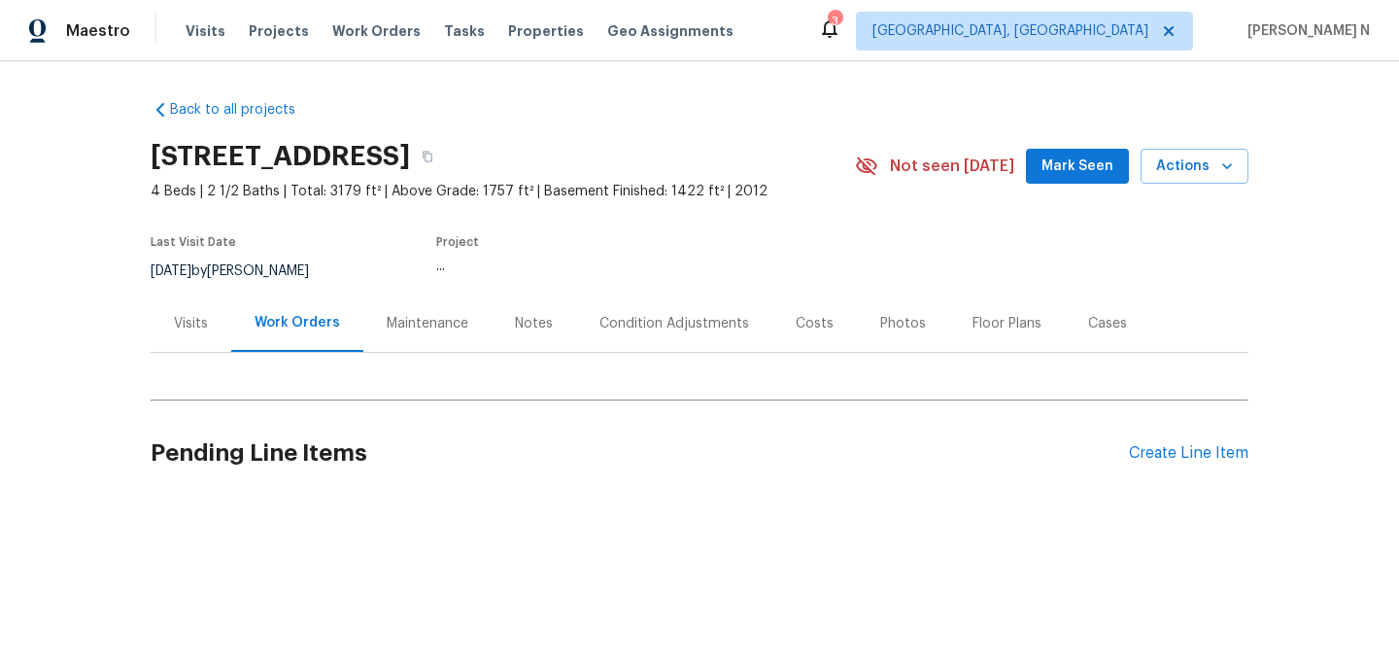
click at [413, 320] on div "Maintenance" at bounding box center [427, 322] width 128 height 57
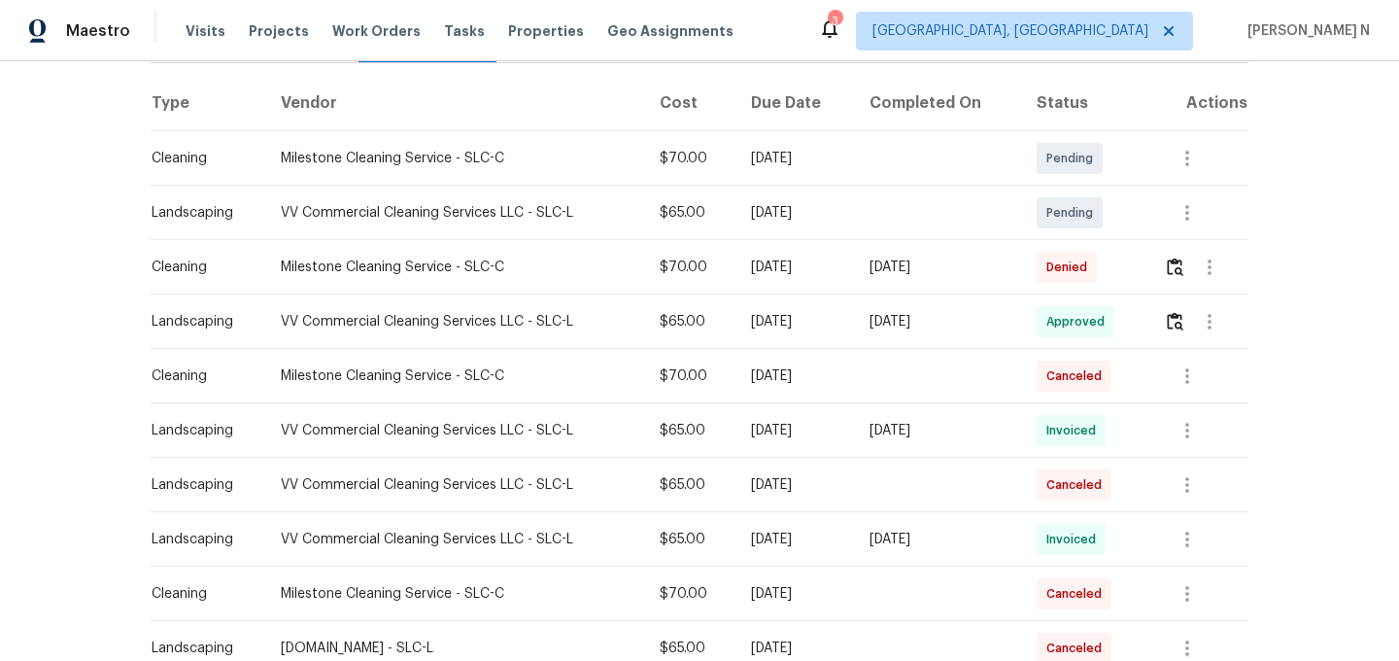
scroll to position [294, 0]
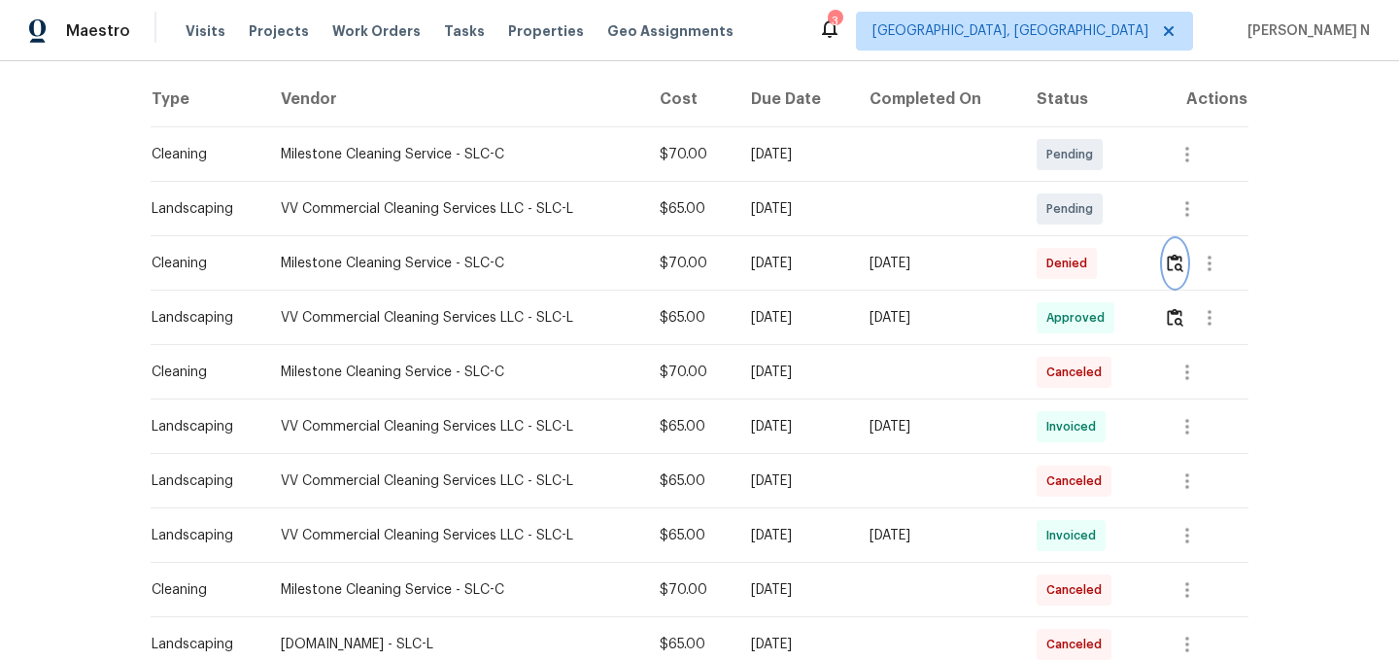
click at [1171, 272] on img "button" at bounding box center [1175, 263] width 17 height 18
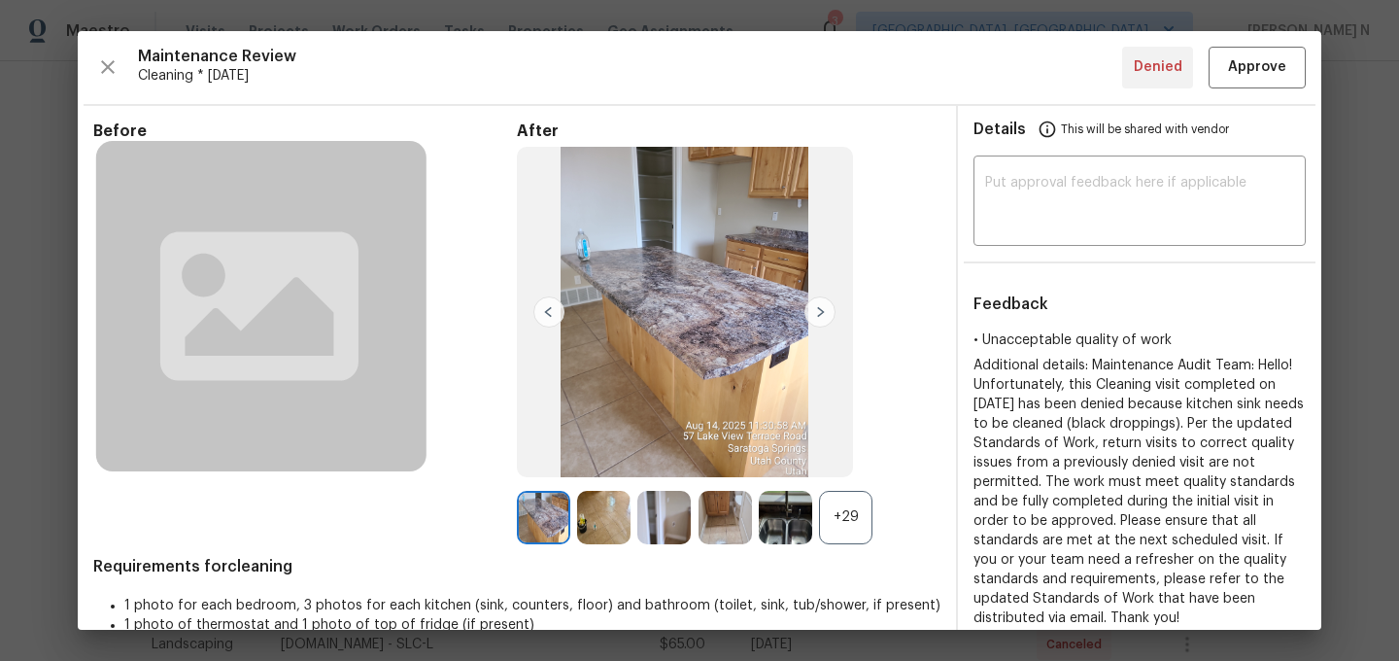
click at [836, 491] on div "+29" at bounding box center [845, 517] width 53 height 53
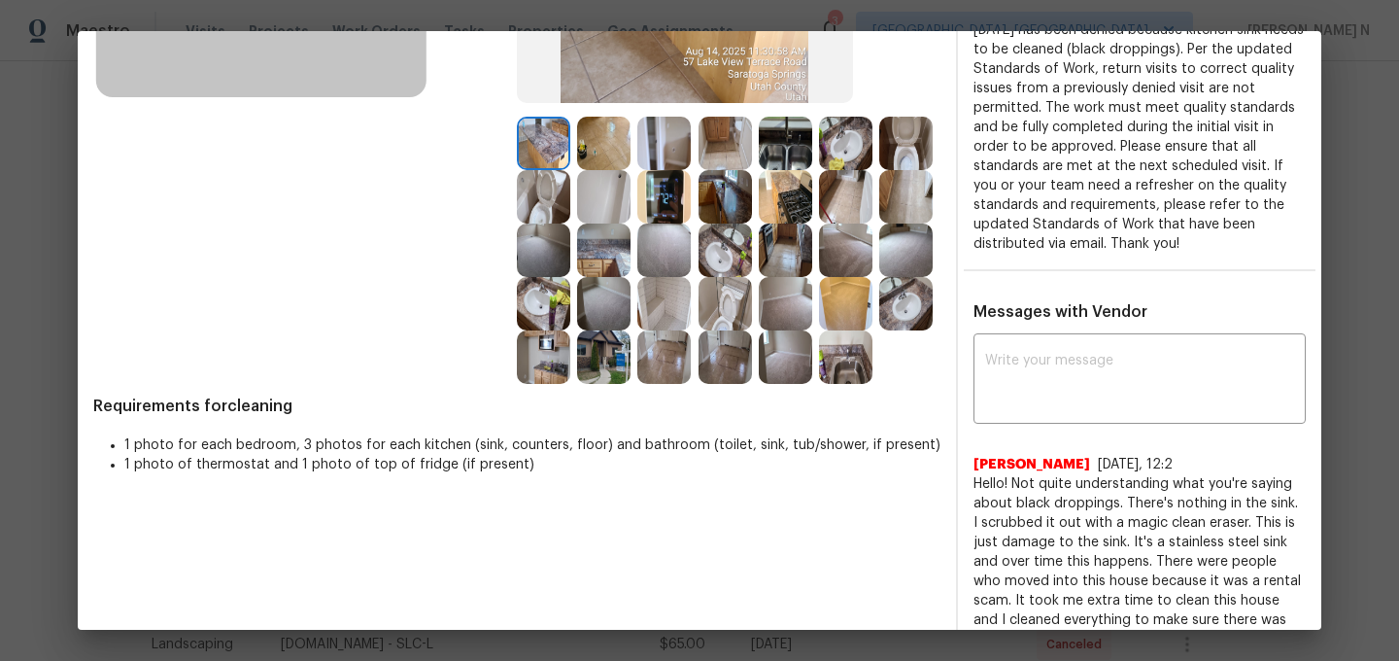
scroll to position [345, 0]
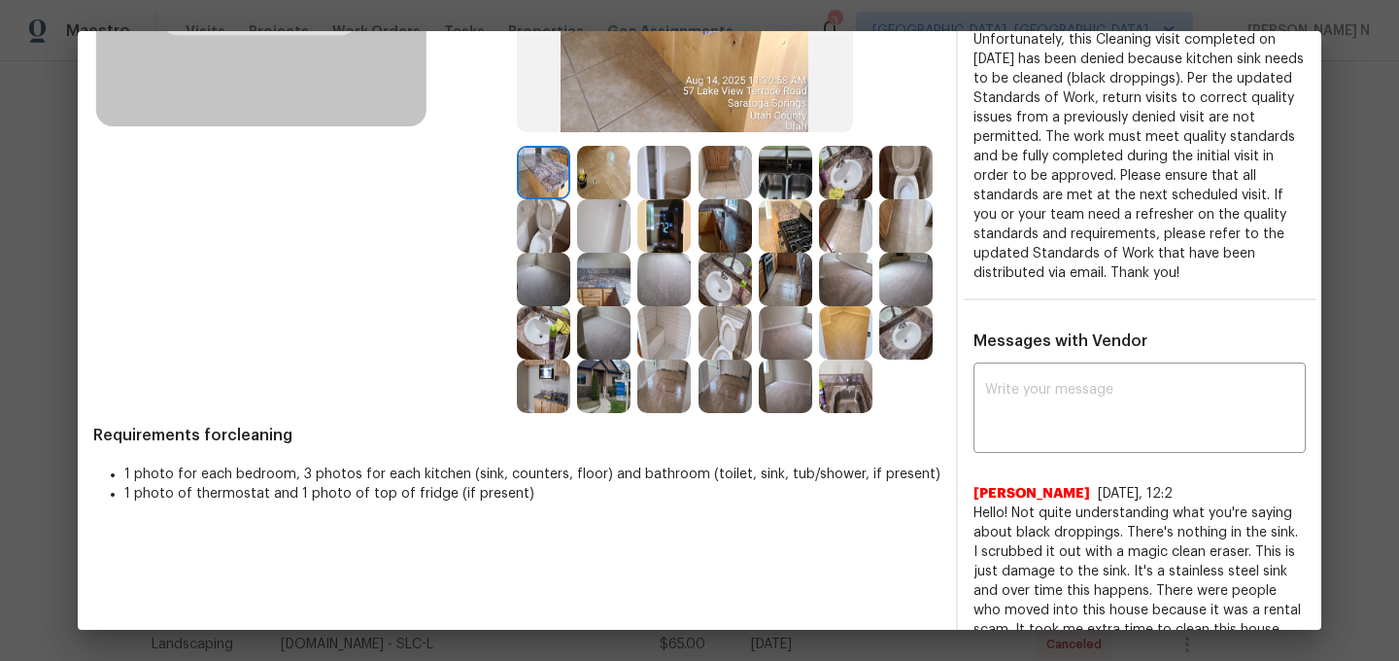
click at [776, 175] on img at bounding box center [785, 172] width 53 height 53
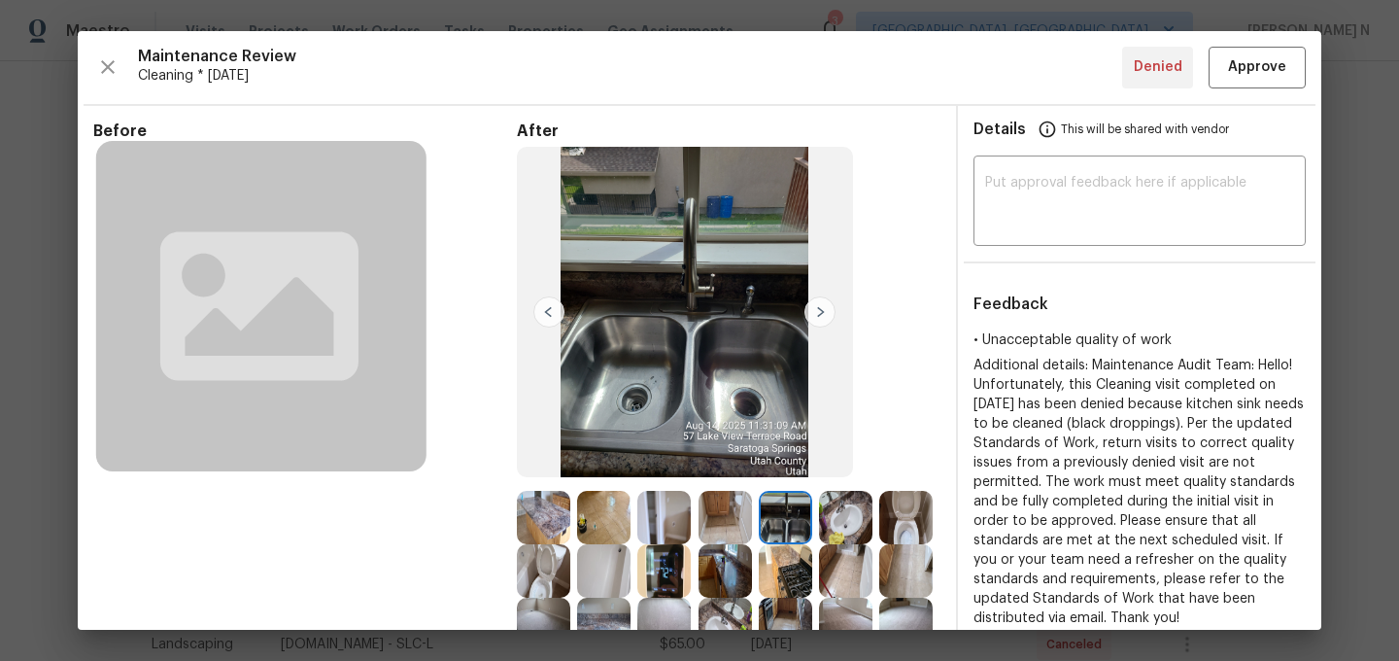
scroll to position [317, 0]
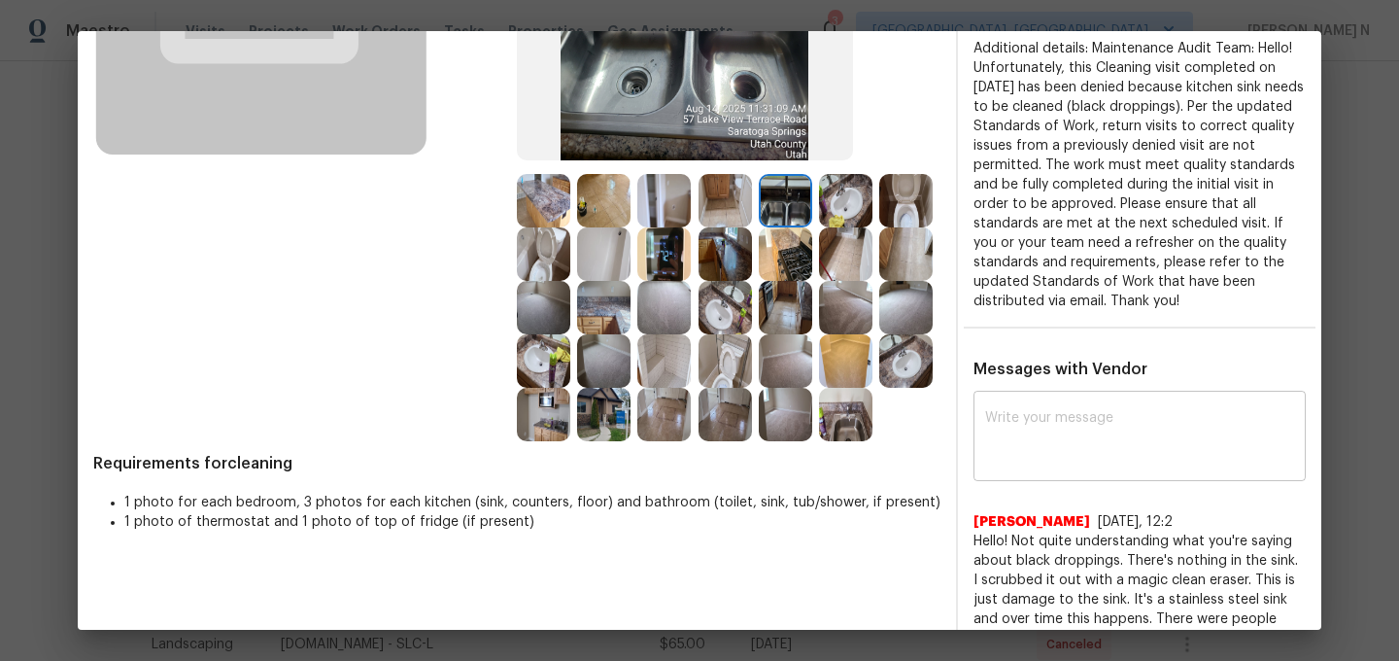
click at [1088, 406] on div "x ​" at bounding box center [1140, 439] width 332 height 86
paste textarea "Maintenance Audit Team: Hello! Thank you for the feedback after further review …"
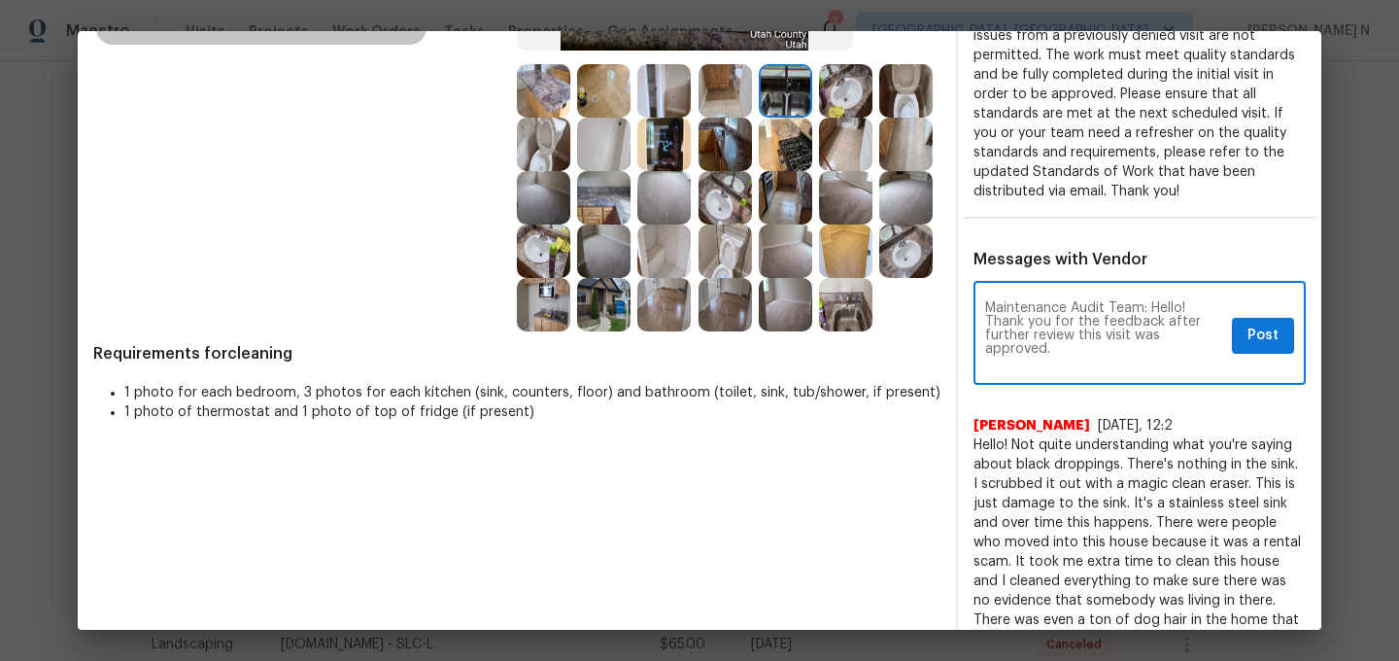
scroll to position [0, 0]
type textarea "Maintenance Audit Team: Hello! Thank you for the feedback after further review …"
click at [1260, 336] on span "Post" at bounding box center [1263, 336] width 31 height 24
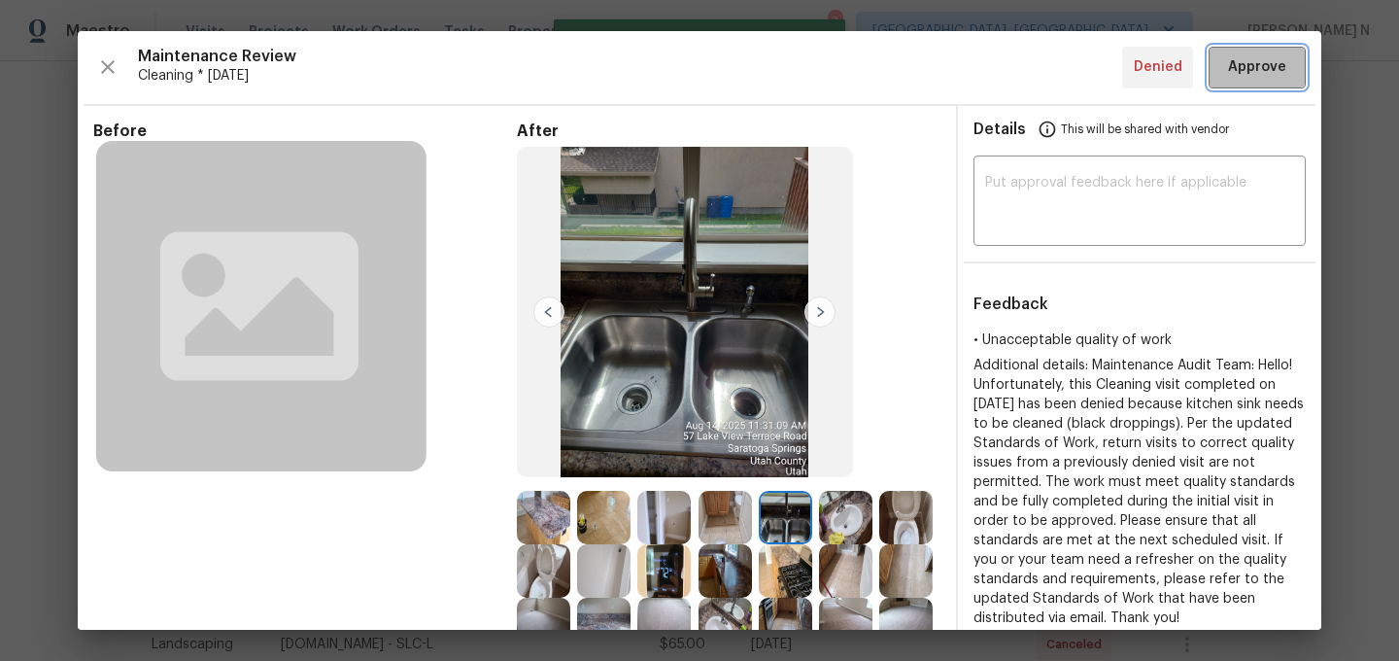
click at [1248, 70] on span "Approve" at bounding box center [1257, 67] width 58 height 24
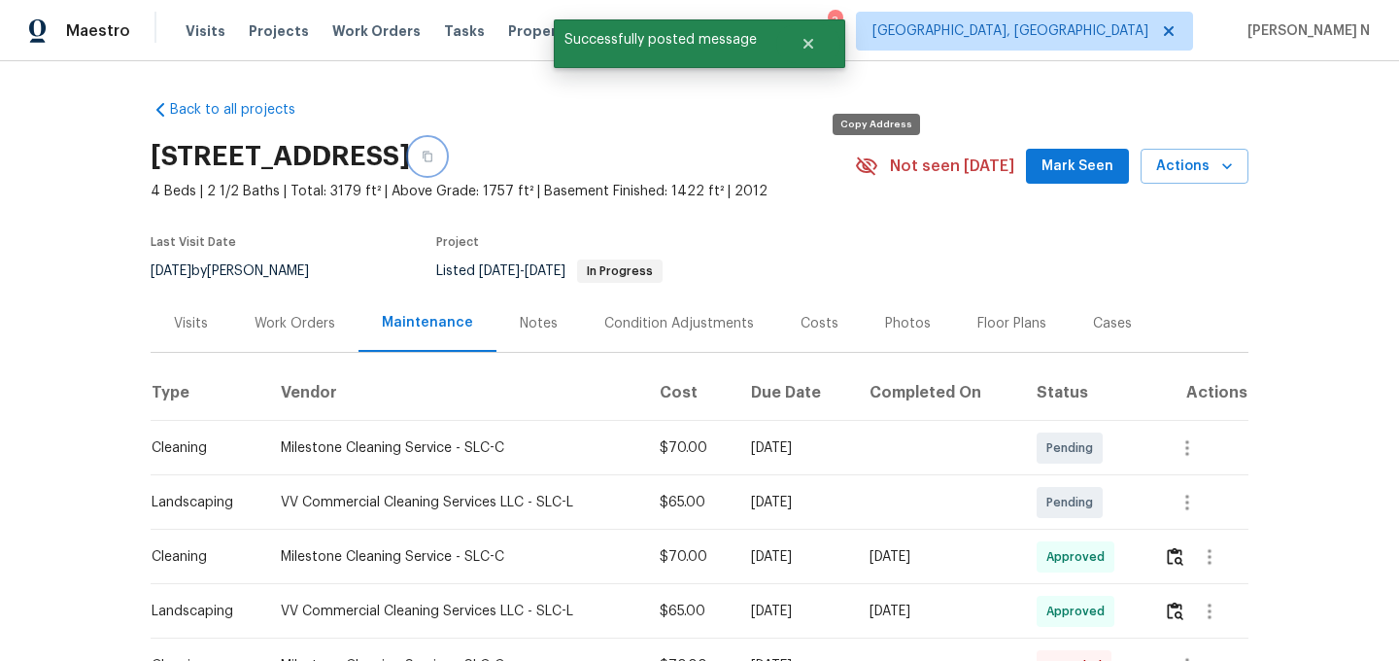
click at [445, 173] on button "button" at bounding box center [427, 156] width 35 height 35
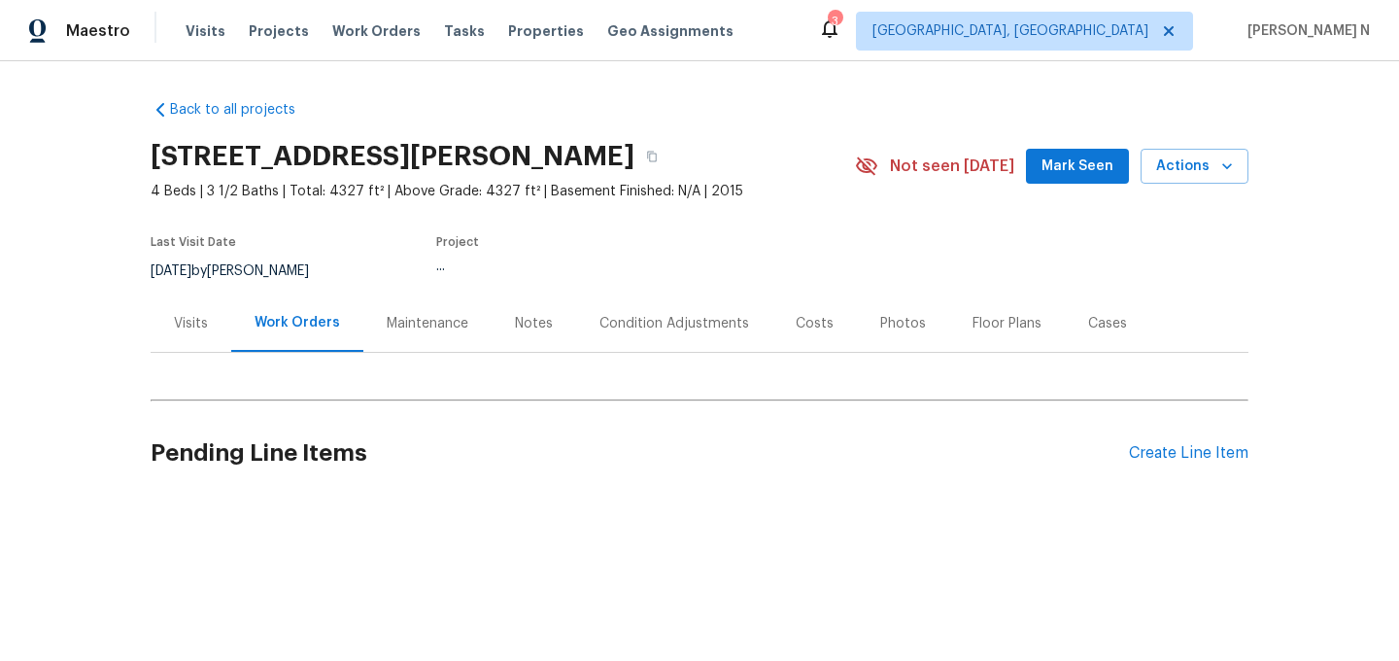
click at [427, 319] on div "Maintenance" at bounding box center [428, 323] width 82 height 19
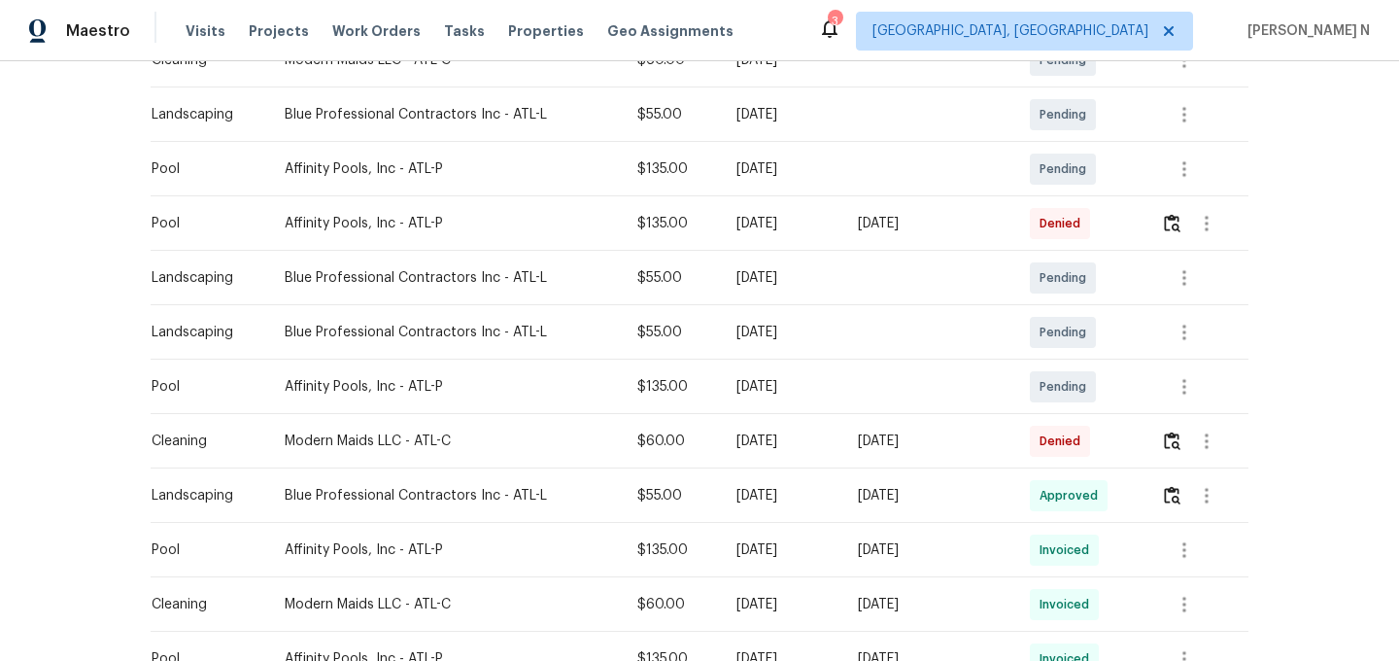
scroll to position [523, 0]
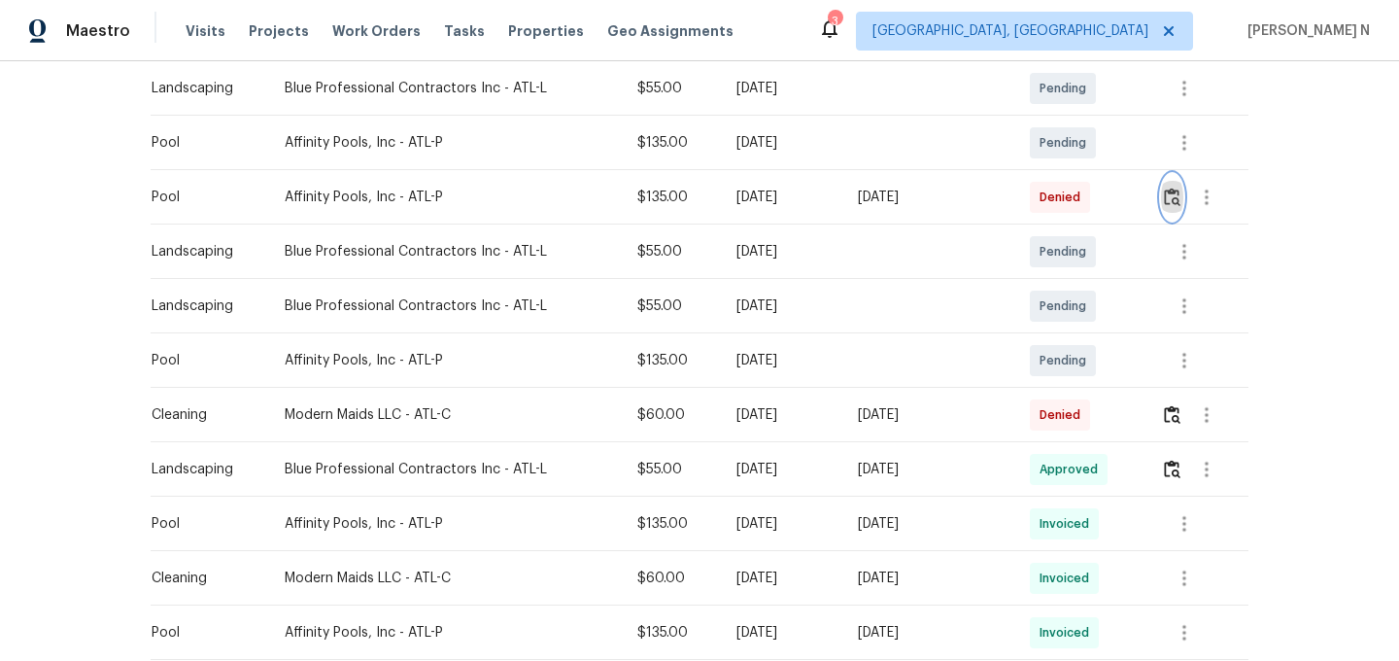
click at [1172, 198] on img "button" at bounding box center [1172, 197] width 17 height 18
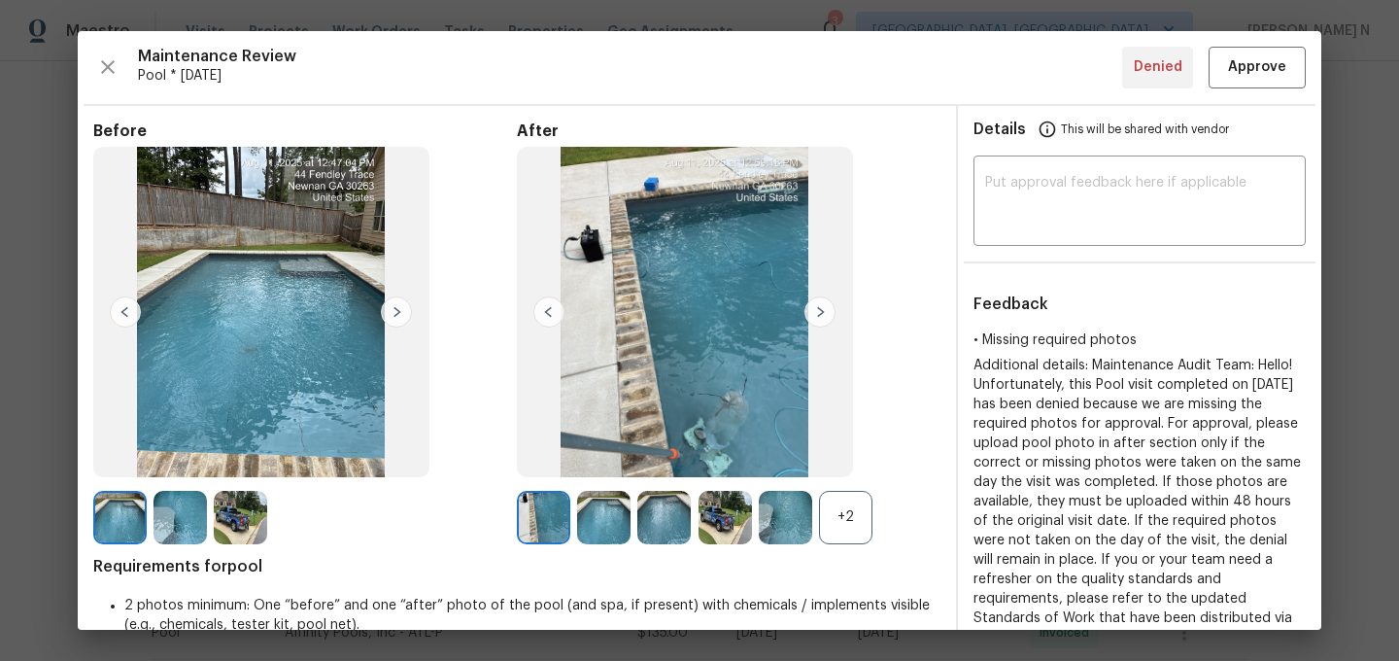
click at [868, 515] on div "+2" at bounding box center [845, 517] width 53 height 53
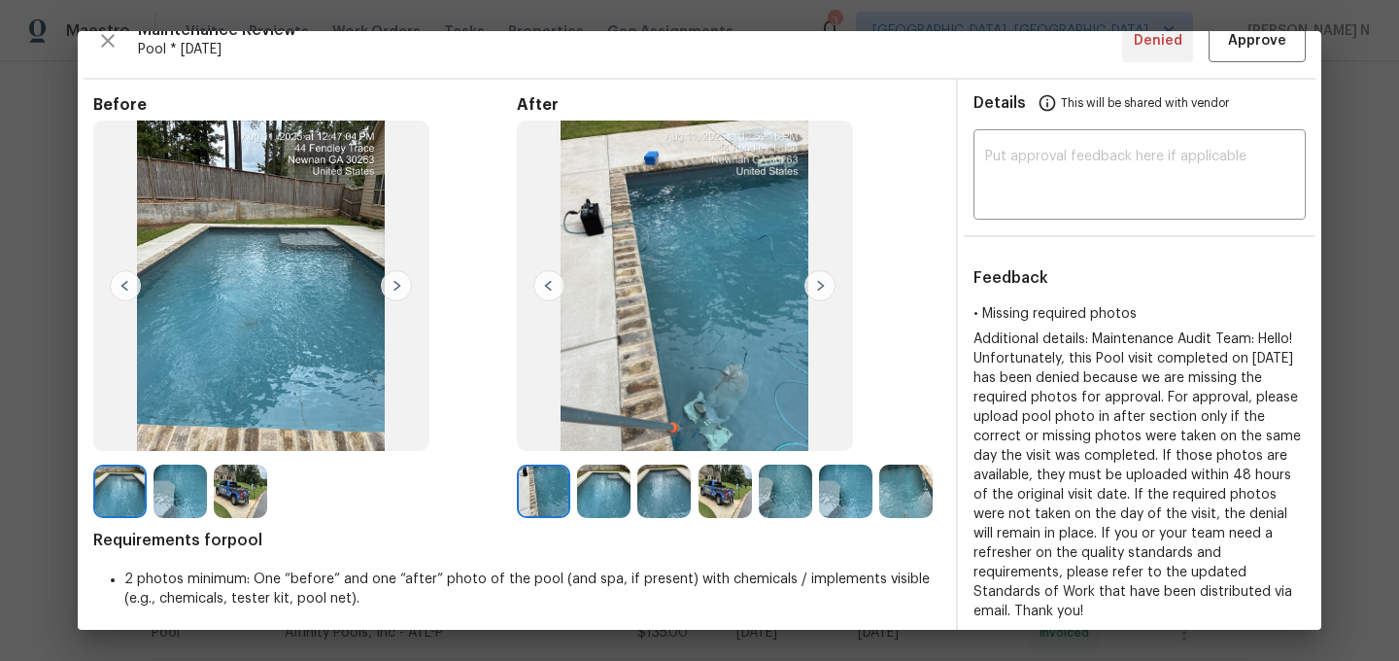
scroll to position [0, 0]
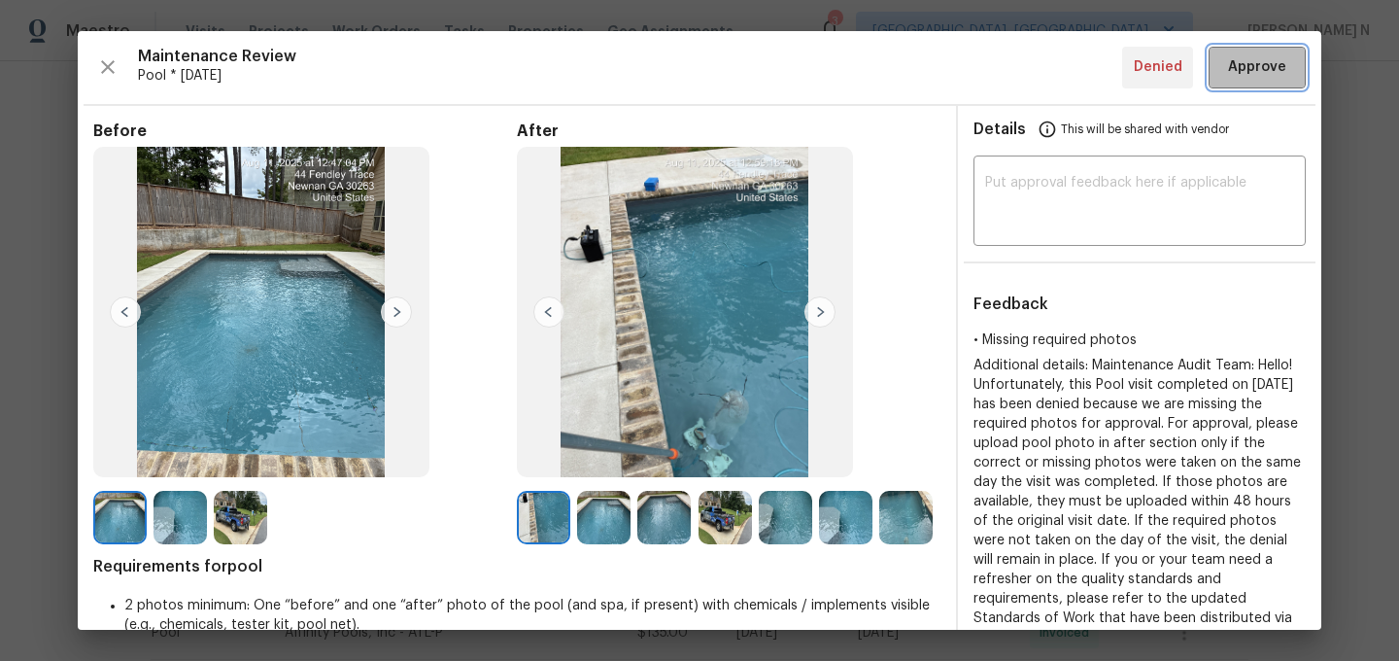
click at [1253, 65] on span "Approve" at bounding box center [1257, 67] width 58 height 24
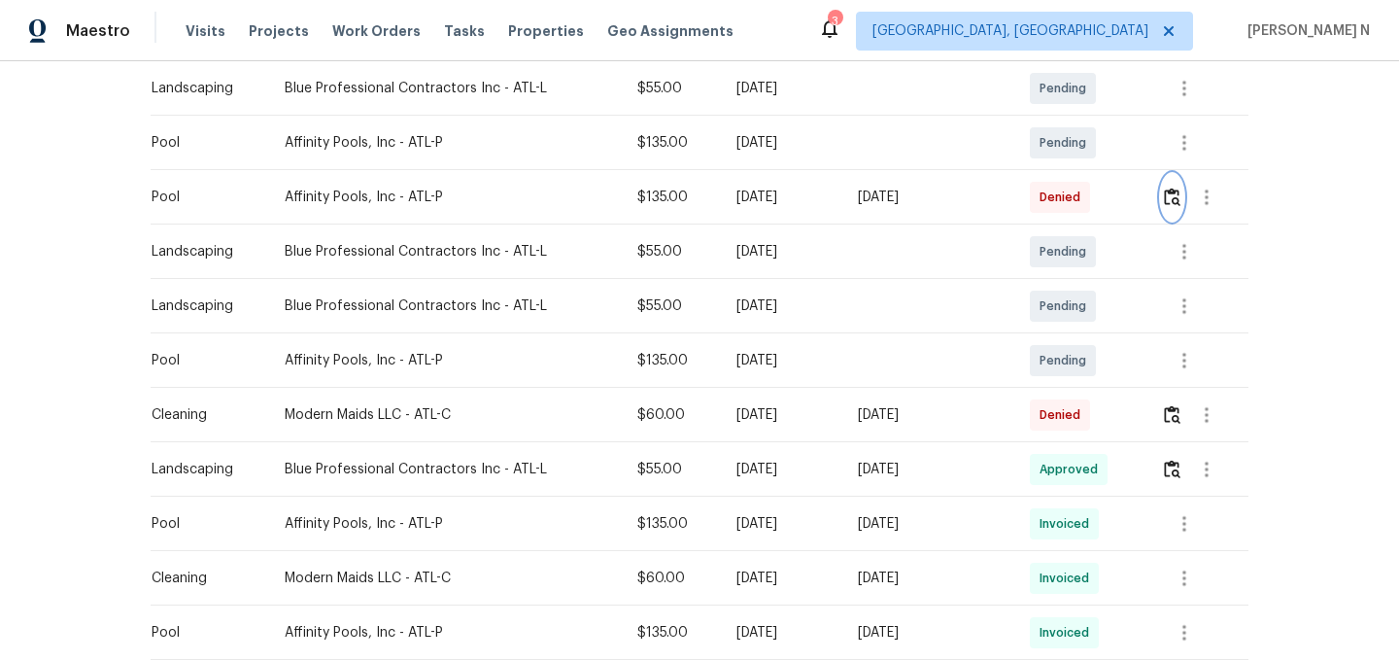
scroll to position [12, 0]
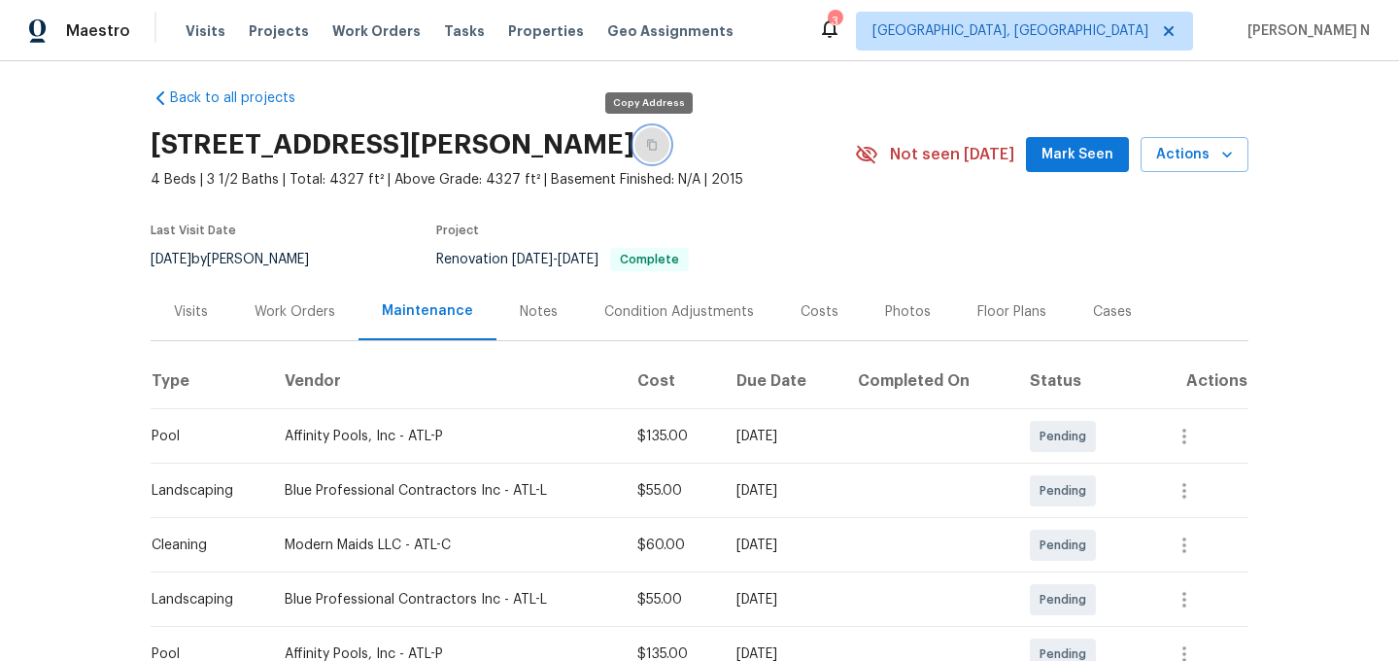
click at [635, 147] on button "button" at bounding box center [652, 144] width 35 height 35
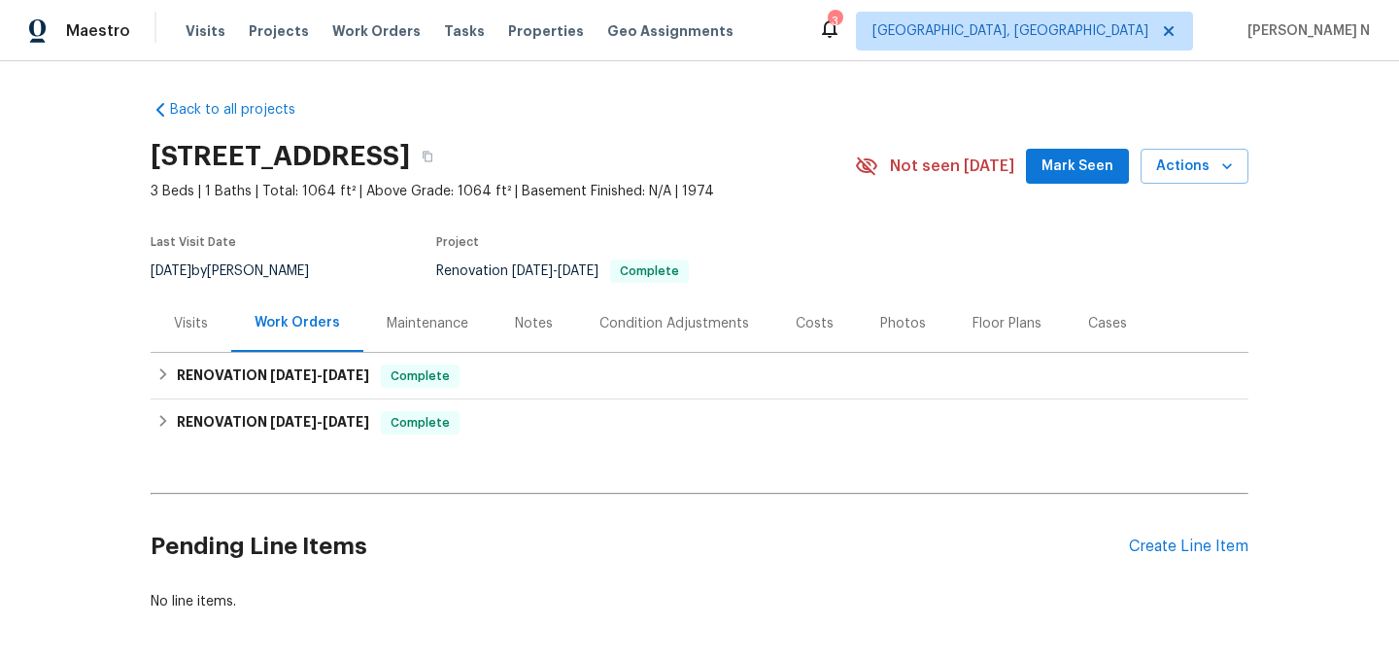
click at [428, 323] on div "Maintenance" at bounding box center [428, 323] width 82 height 19
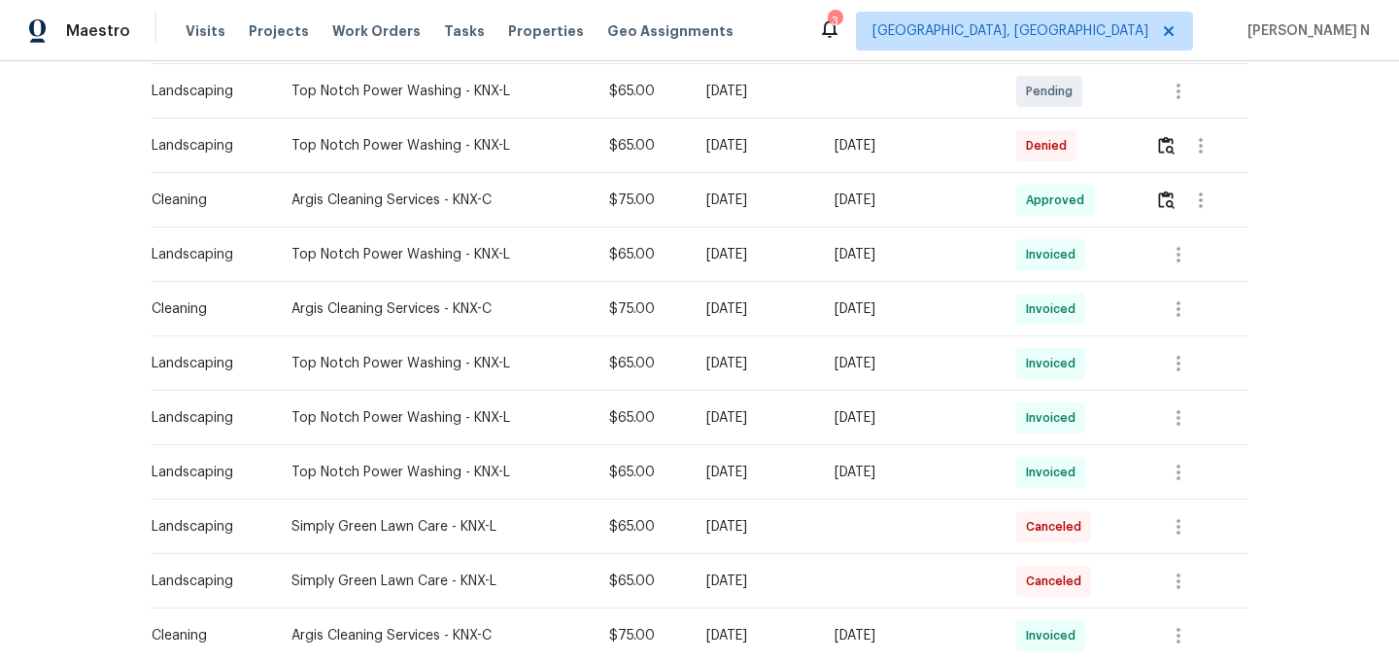
scroll to position [521, 0]
click at [1174, 146] on img "button" at bounding box center [1166, 144] width 17 height 18
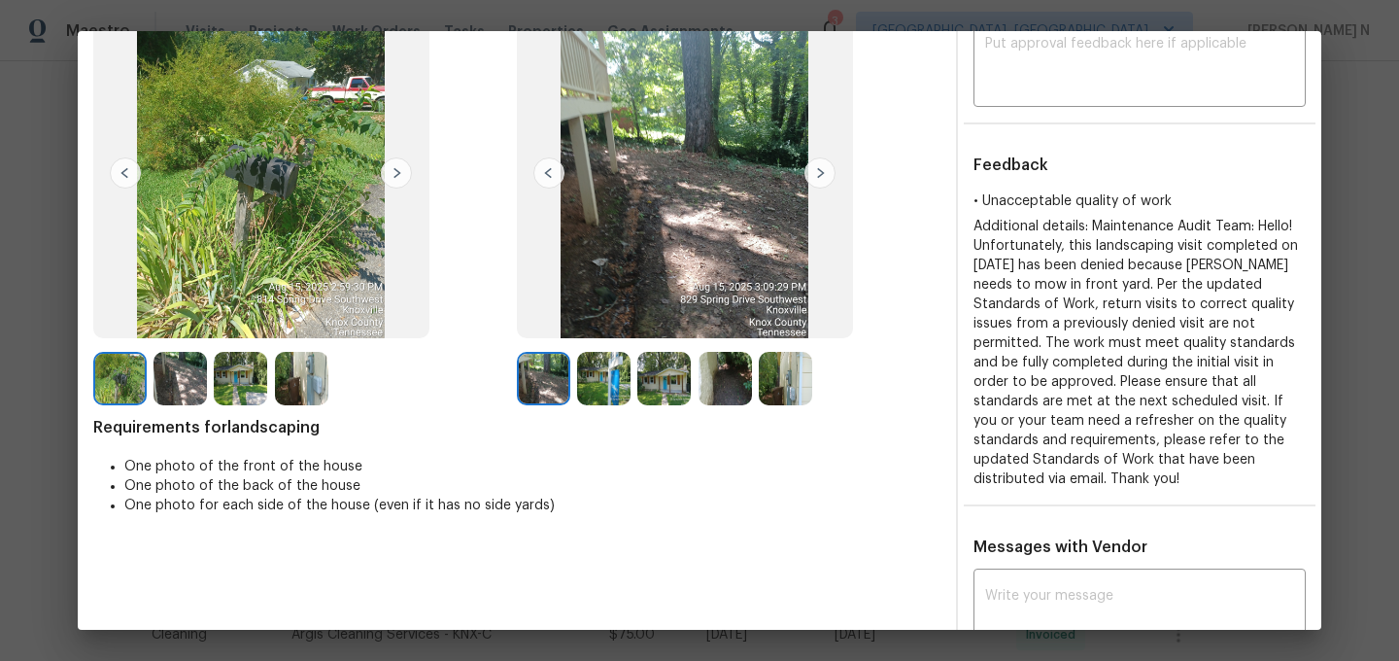
scroll to position [79, 0]
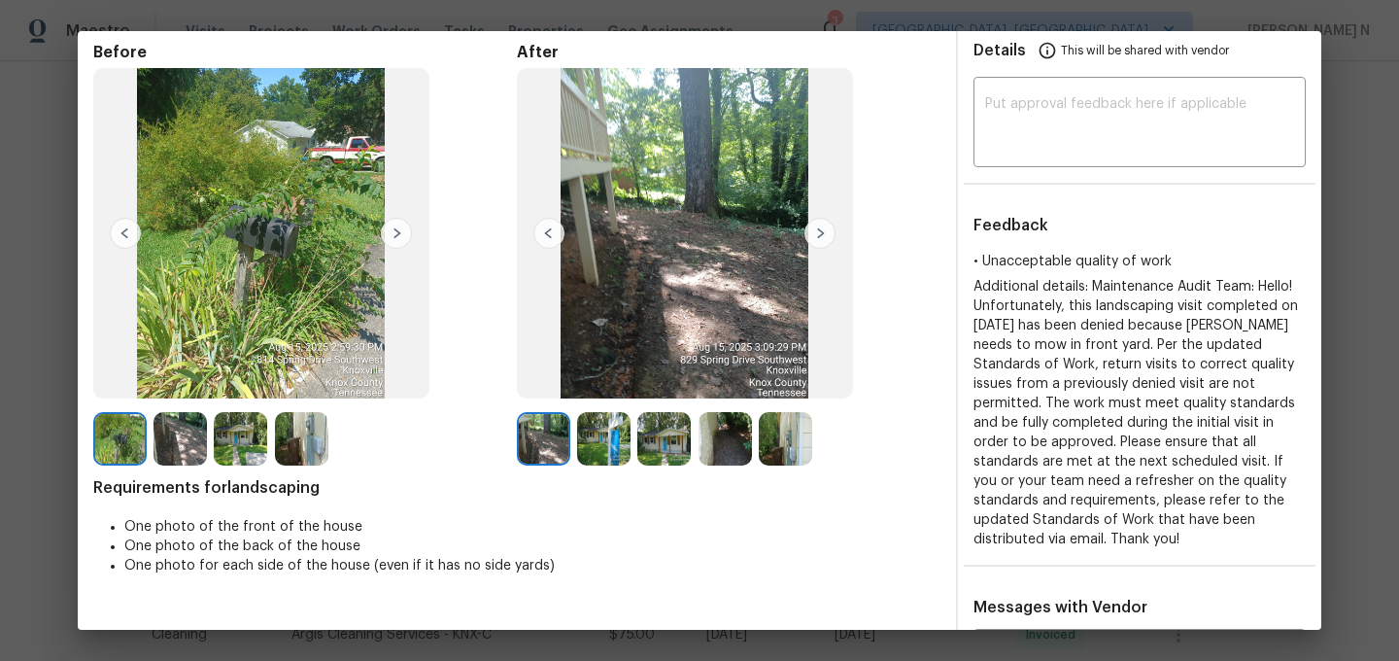
click at [667, 448] on img at bounding box center [664, 438] width 53 height 53
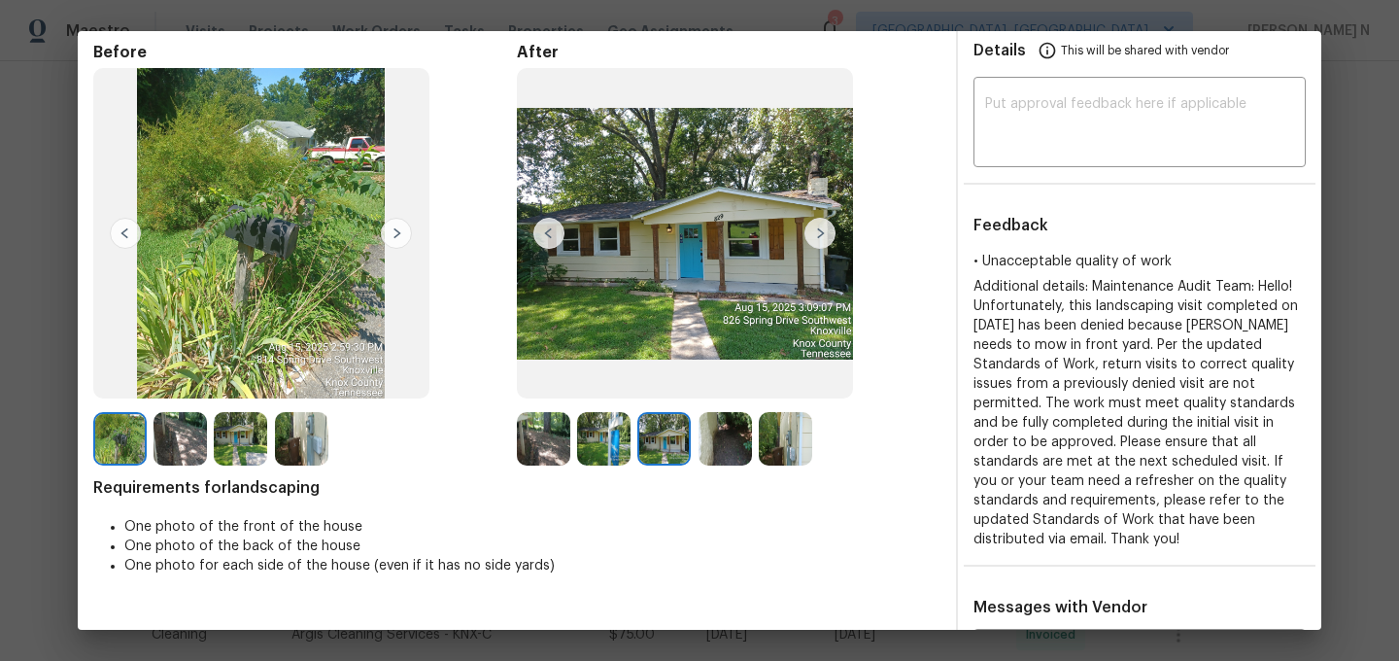
click at [622, 446] on img at bounding box center [603, 438] width 53 height 53
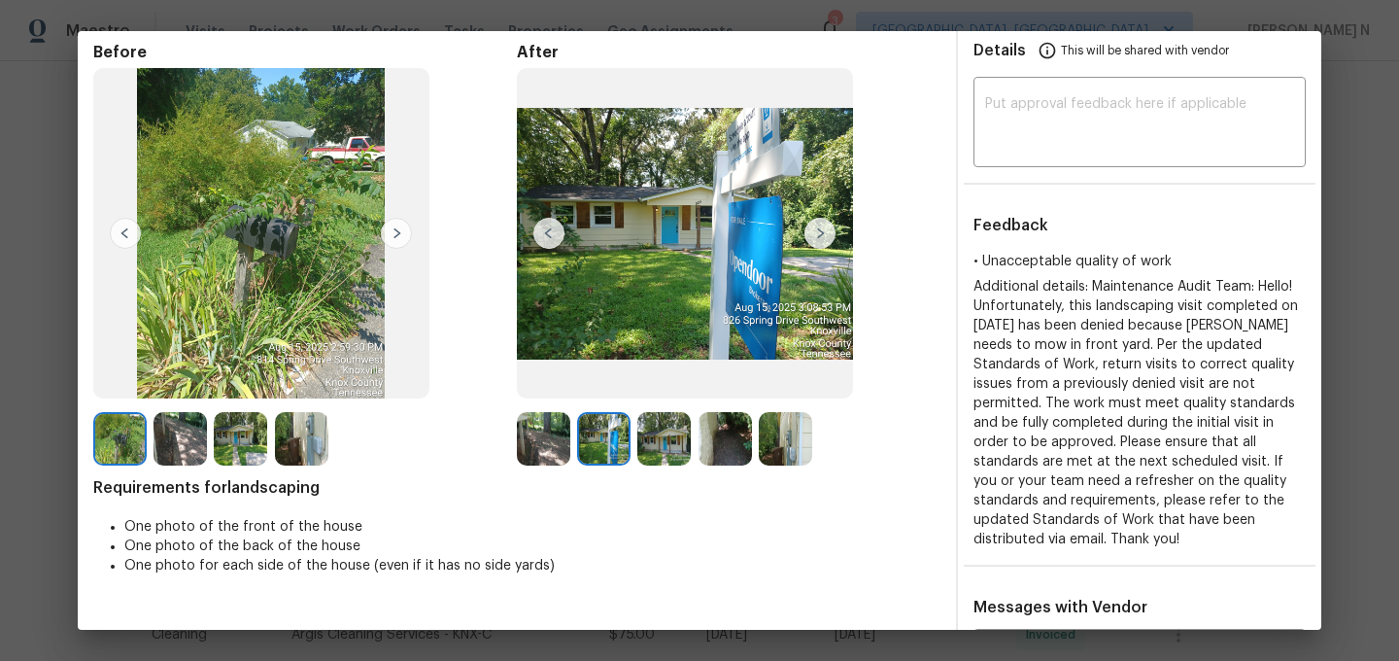
click at [794, 446] on img at bounding box center [785, 438] width 53 height 53
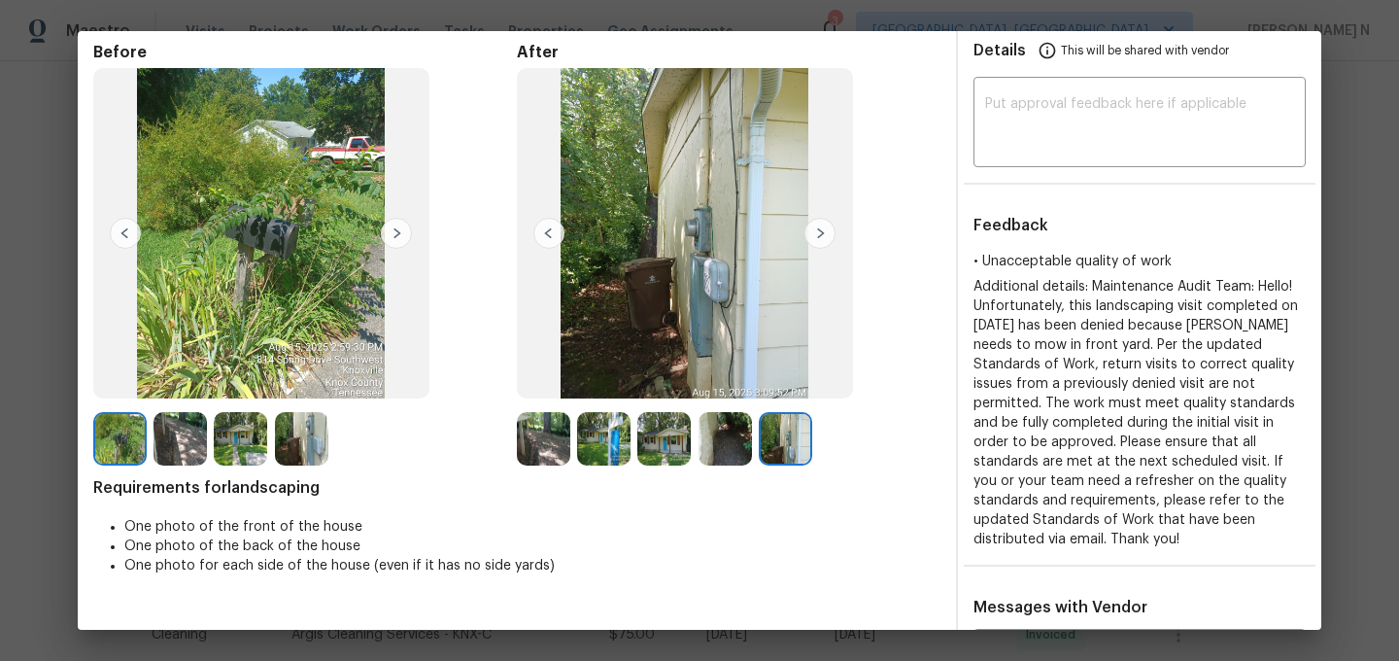
scroll to position [141, 0]
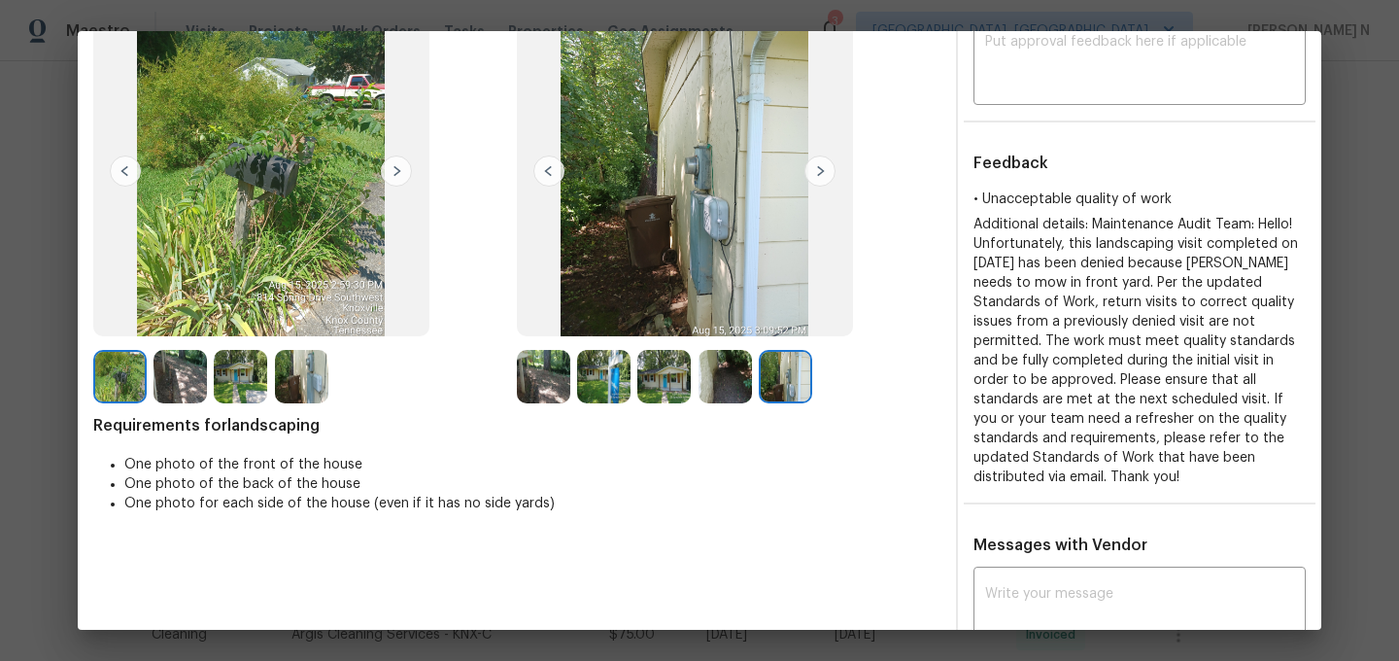
click at [613, 382] on img at bounding box center [603, 376] width 53 height 53
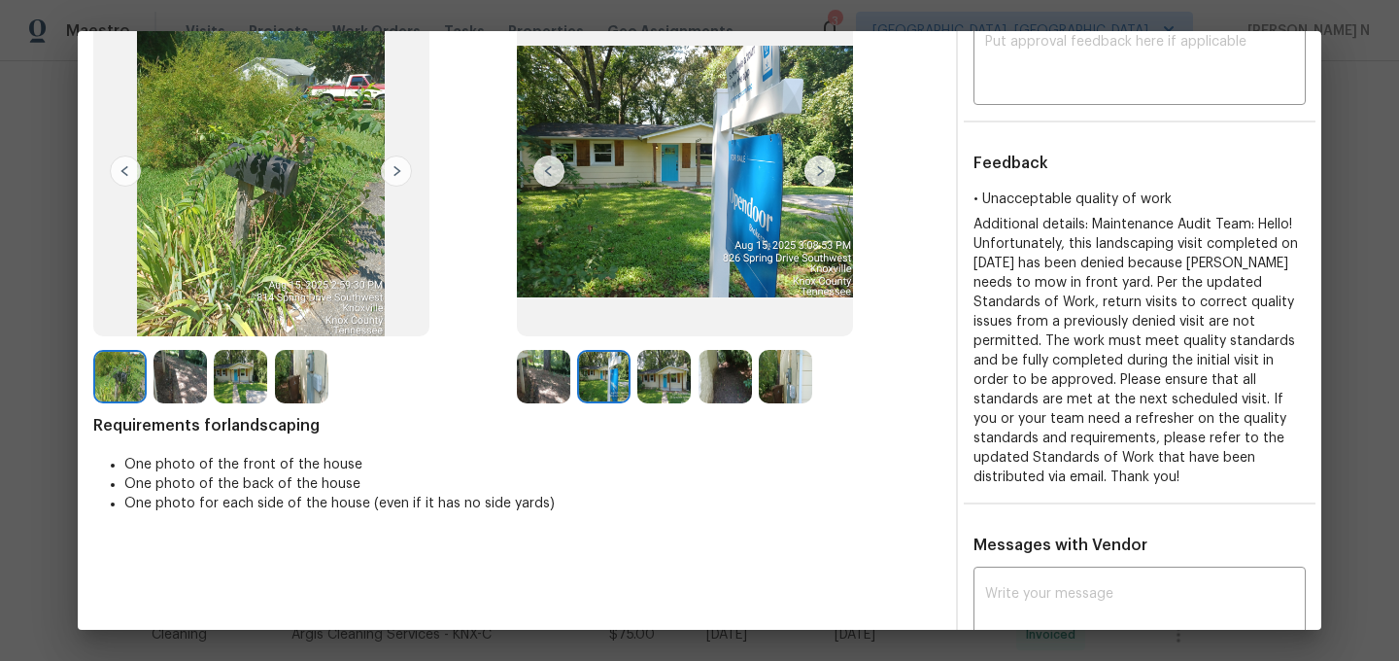
click at [622, 369] on img at bounding box center [603, 376] width 53 height 53
click at [690, 383] on img at bounding box center [664, 376] width 53 height 53
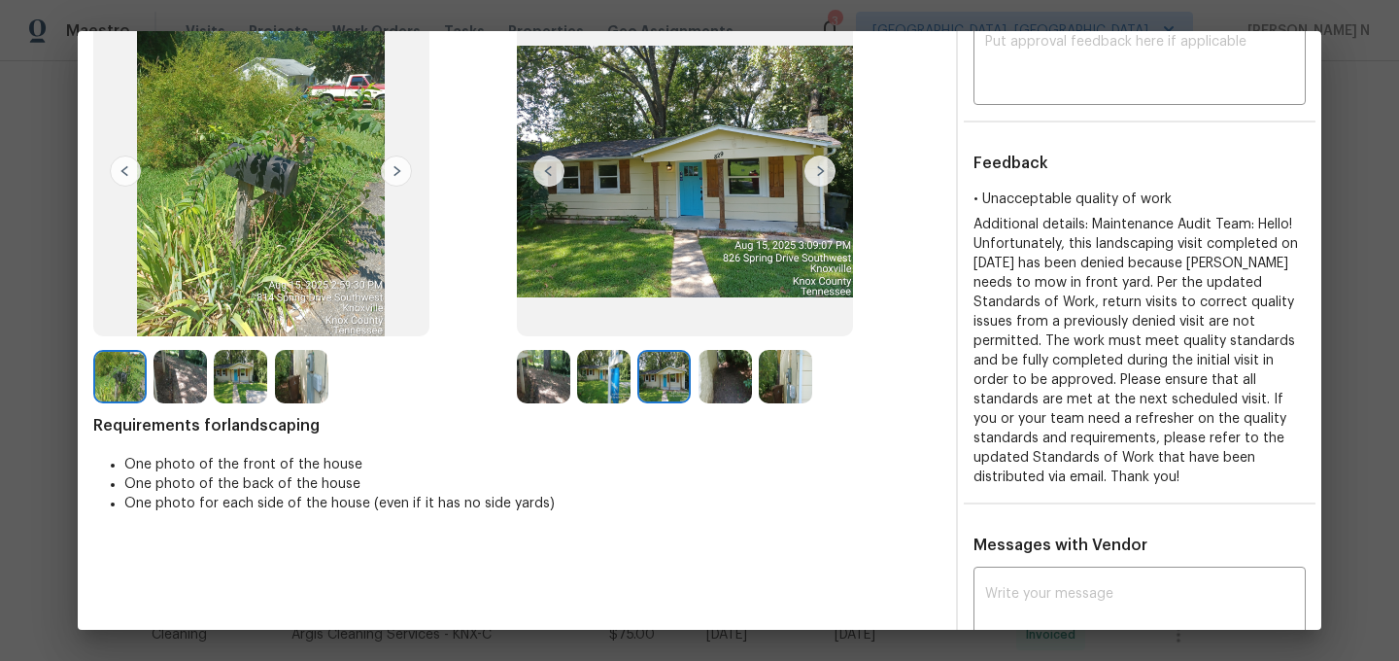
click at [260, 381] on img at bounding box center [240, 376] width 53 height 53
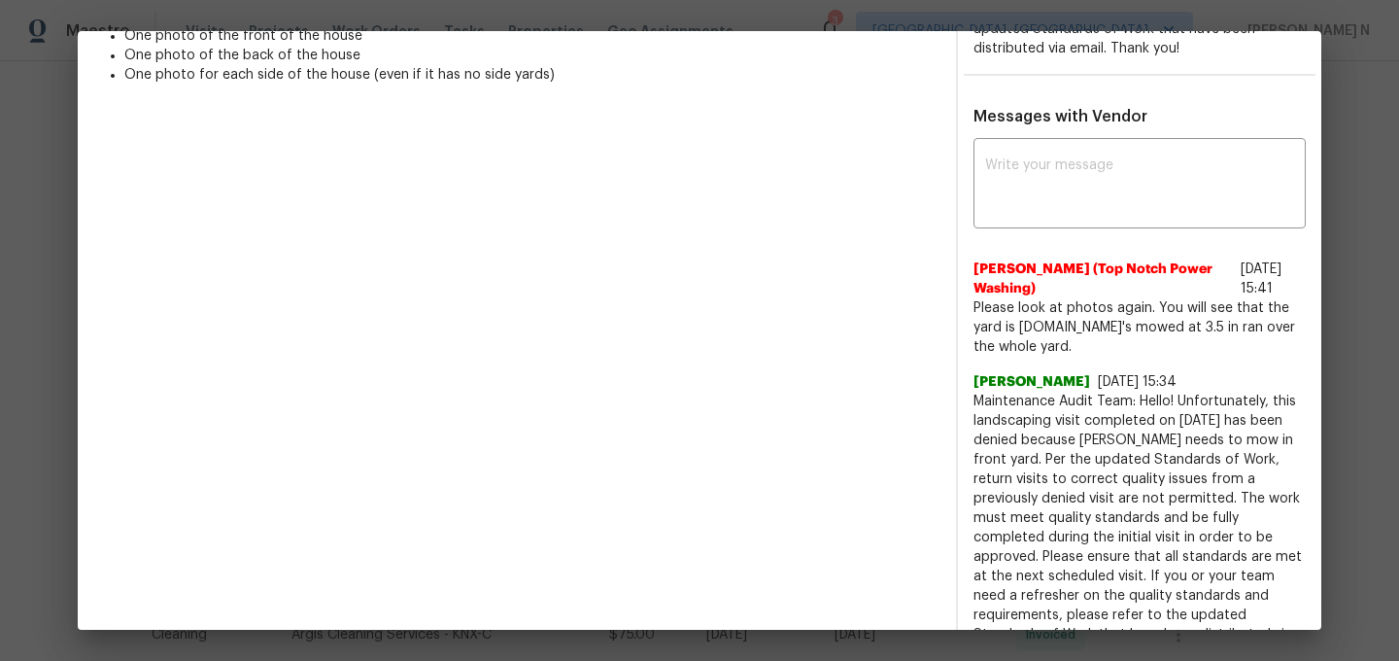
scroll to position [661, 0]
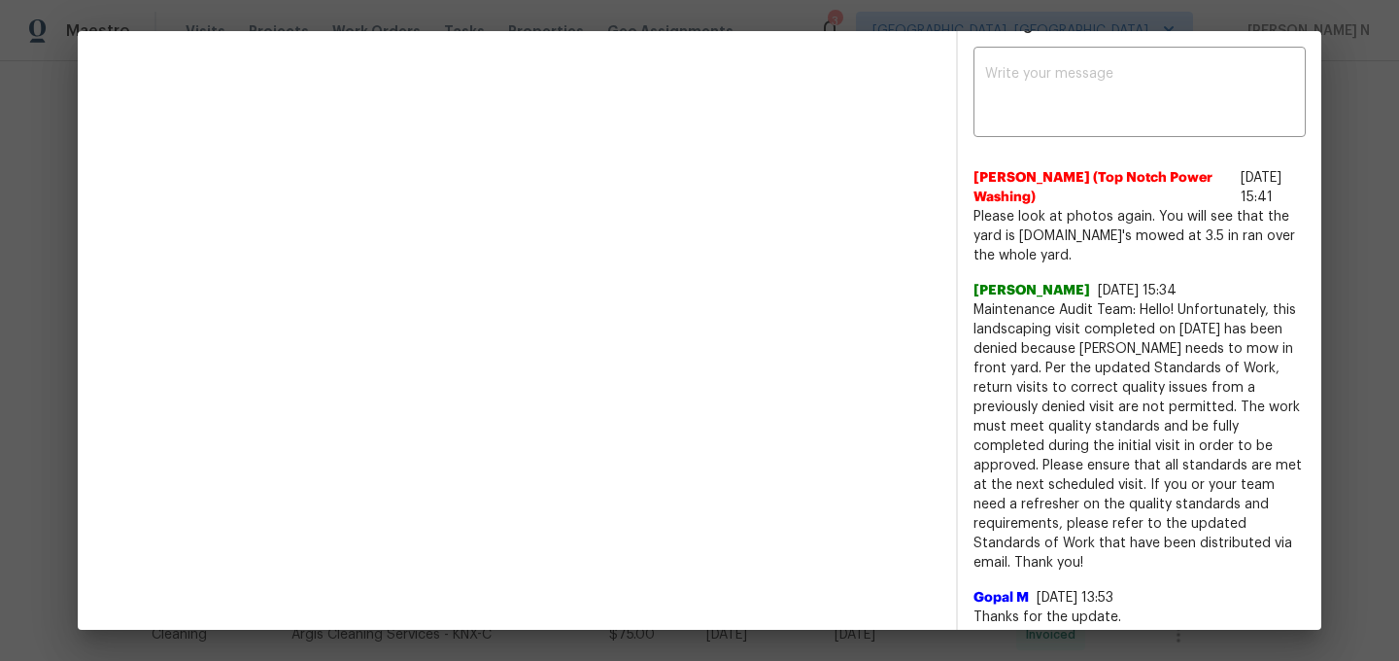
click at [1027, 300] on span "Maintenance Audit Team: Hello! Unfortunately, this landscaping visit completed …" at bounding box center [1140, 436] width 332 height 272
drag, startPoint x: 1027, startPoint y: 293, endPoint x: 1139, endPoint y: 291, distance: 111.8
click at [1139, 300] on span "Maintenance Audit Team: Hello! Unfortunately, this landscaping visit completed …" at bounding box center [1140, 436] width 332 height 272
copy span "Maintenance Audit Team: Hello!"
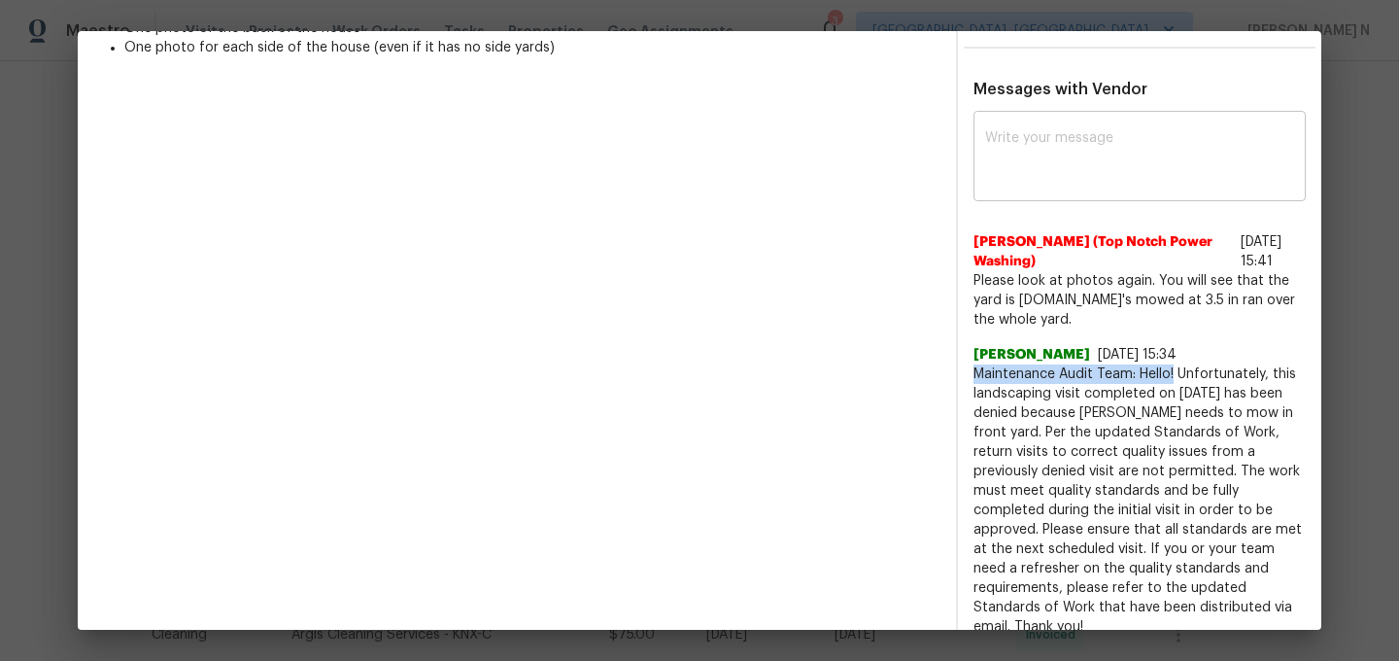
scroll to position [573, 0]
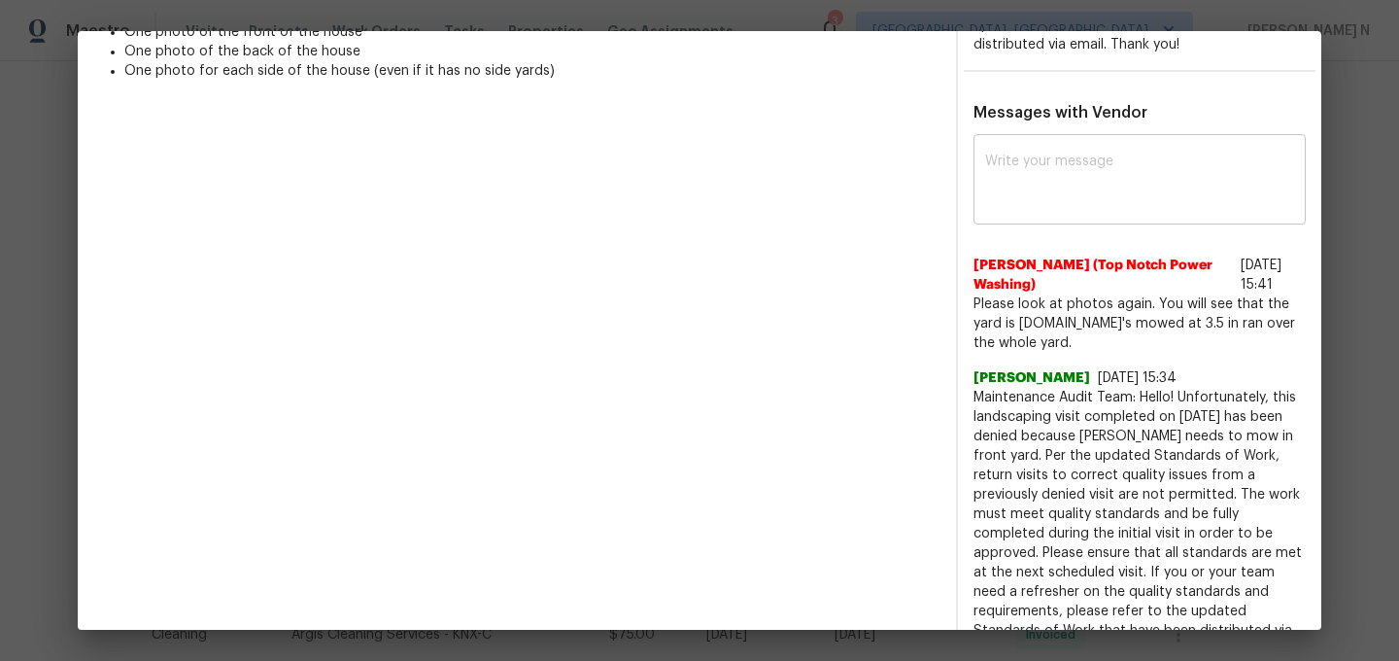
click at [1045, 155] on textarea at bounding box center [1139, 182] width 309 height 54
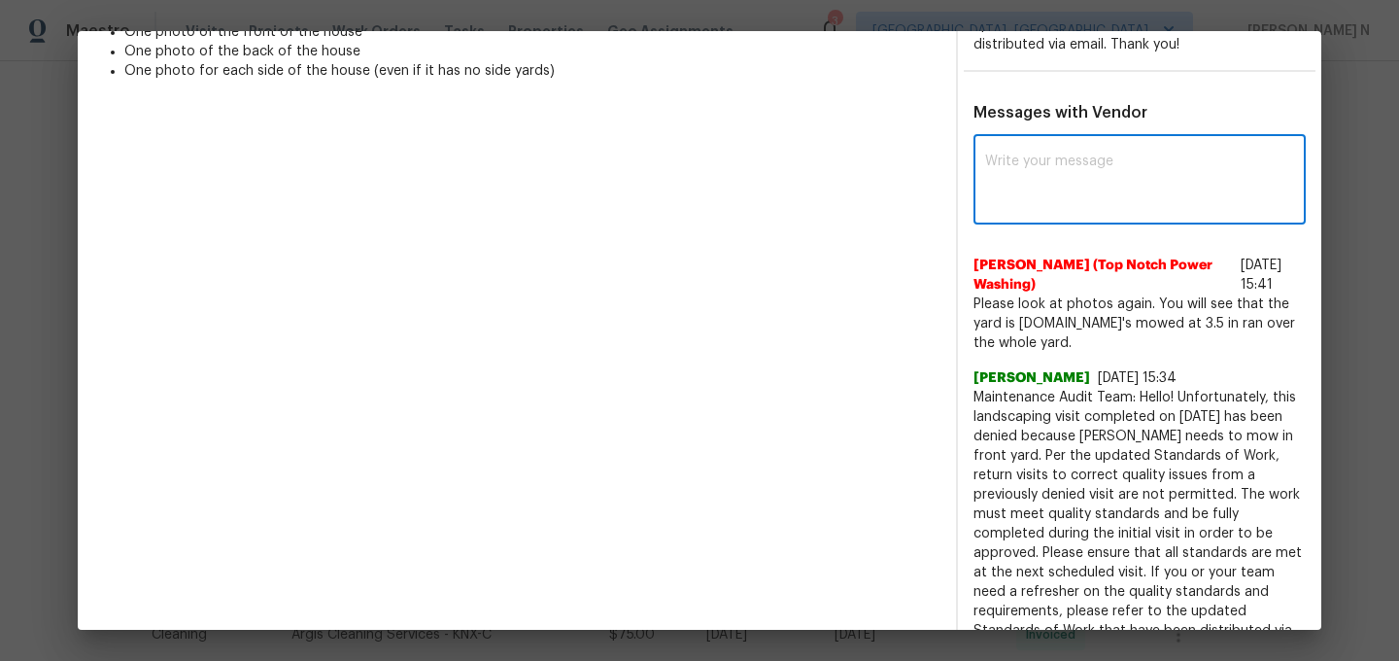
paste textarea "Maintenance Audit Team: Hello!"
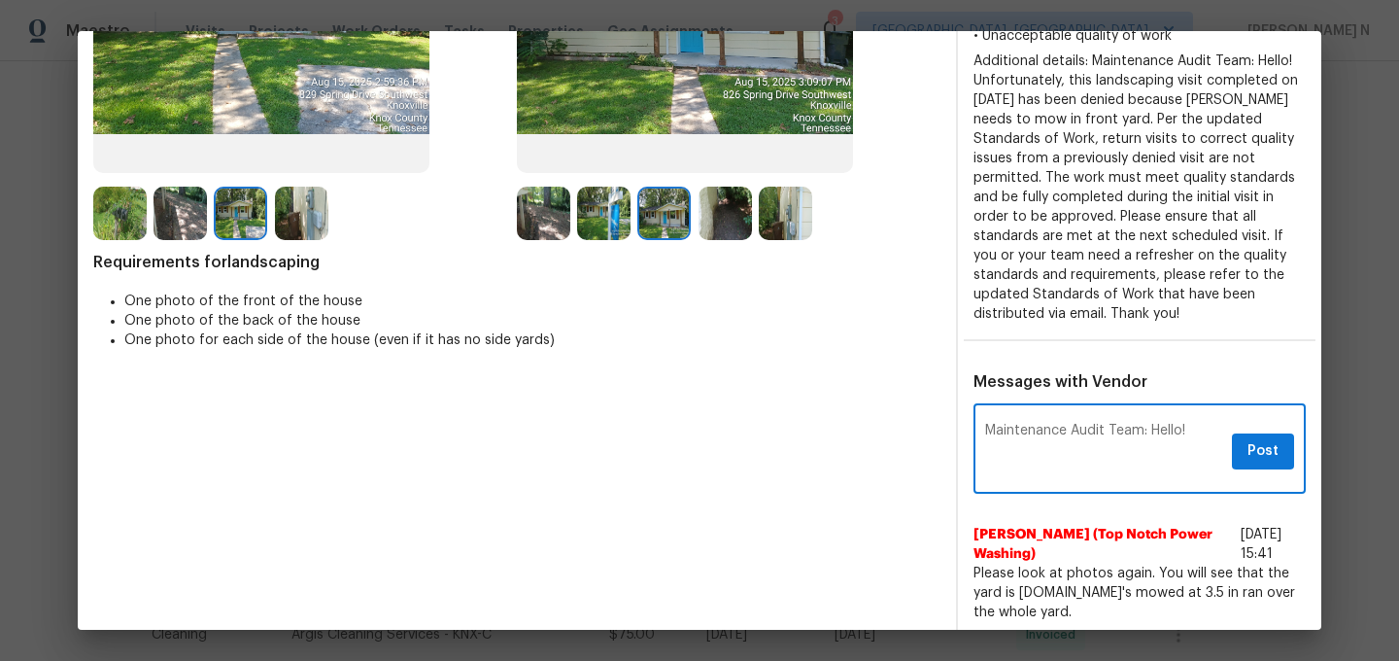
scroll to position [240, 0]
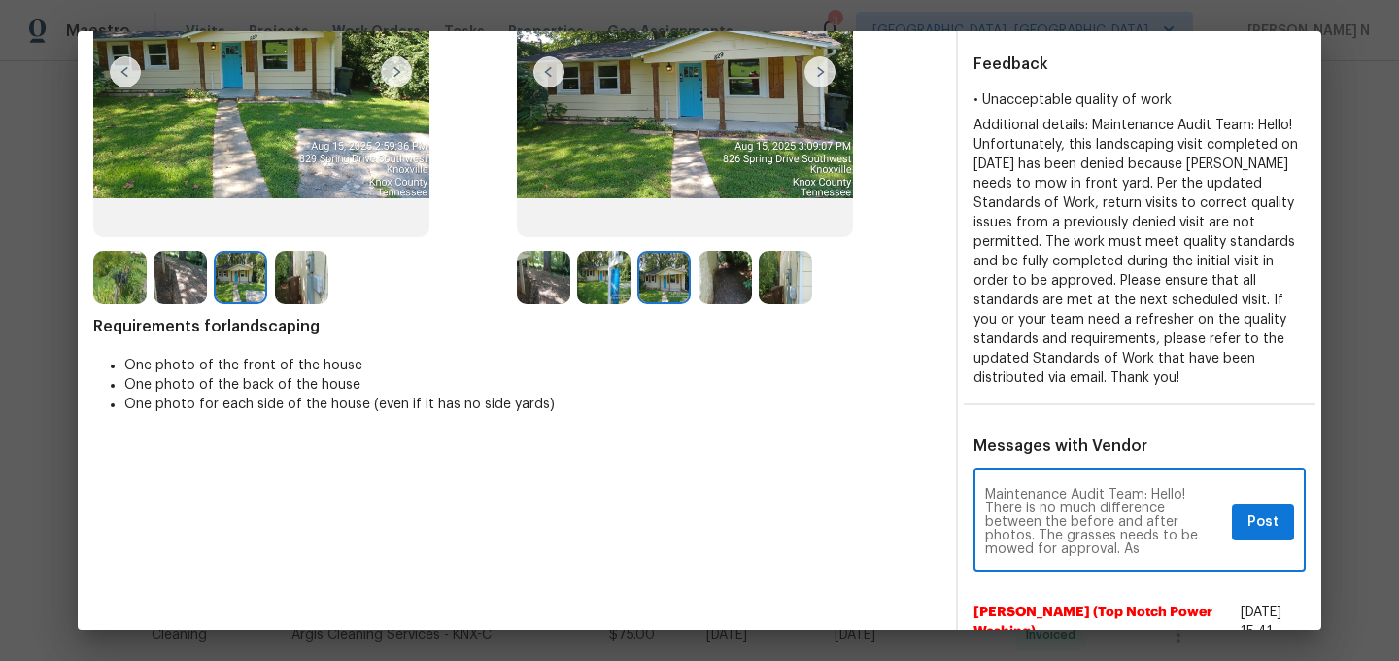
paste textarea "Per the updated Standards of Work, return visits to correct quality issues from…"
click at [1076, 497] on textarea "Maintenance Audit Team: Hello! There is no much difference between the before a…" at bounding box center [1104, 522] width 239 height 68
type textarea "Maintenance Audit Team: Hello! There is no much difference between the before a…"
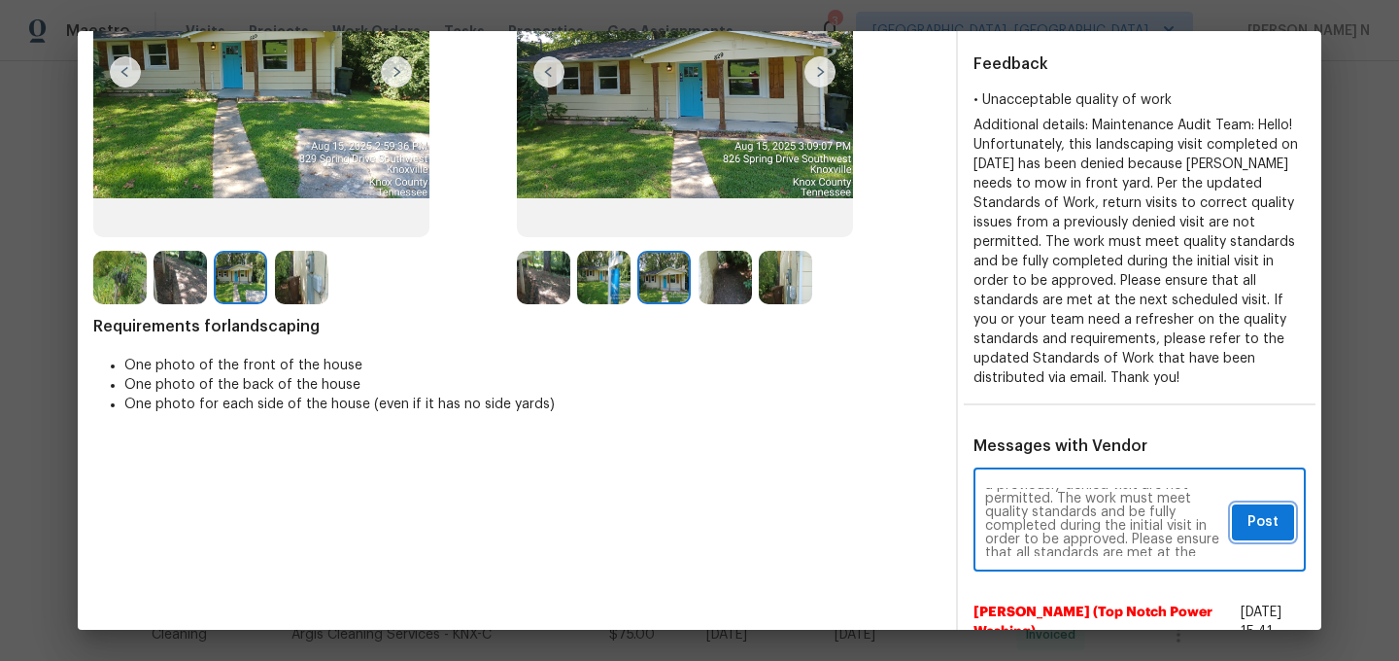
click at [1252, 510] on span "Post" at bounding box center [1263, 522] width 31 height 24
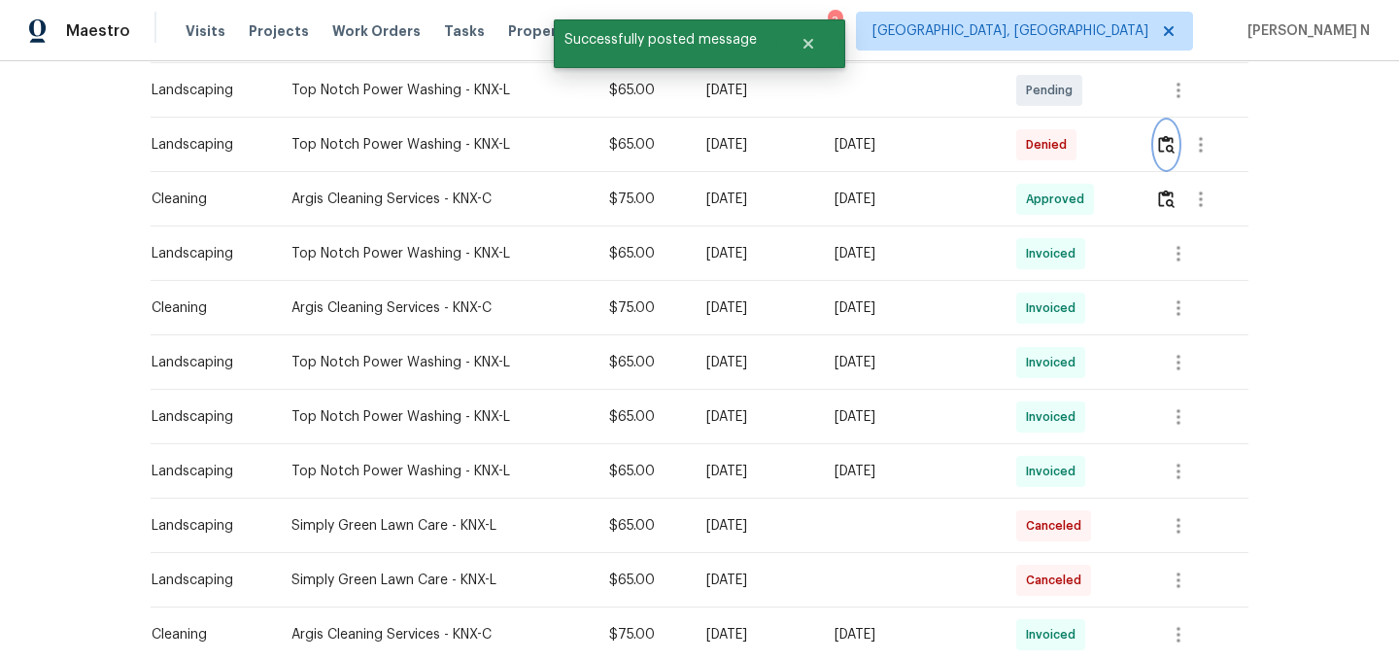
scroll to position [0, 0]
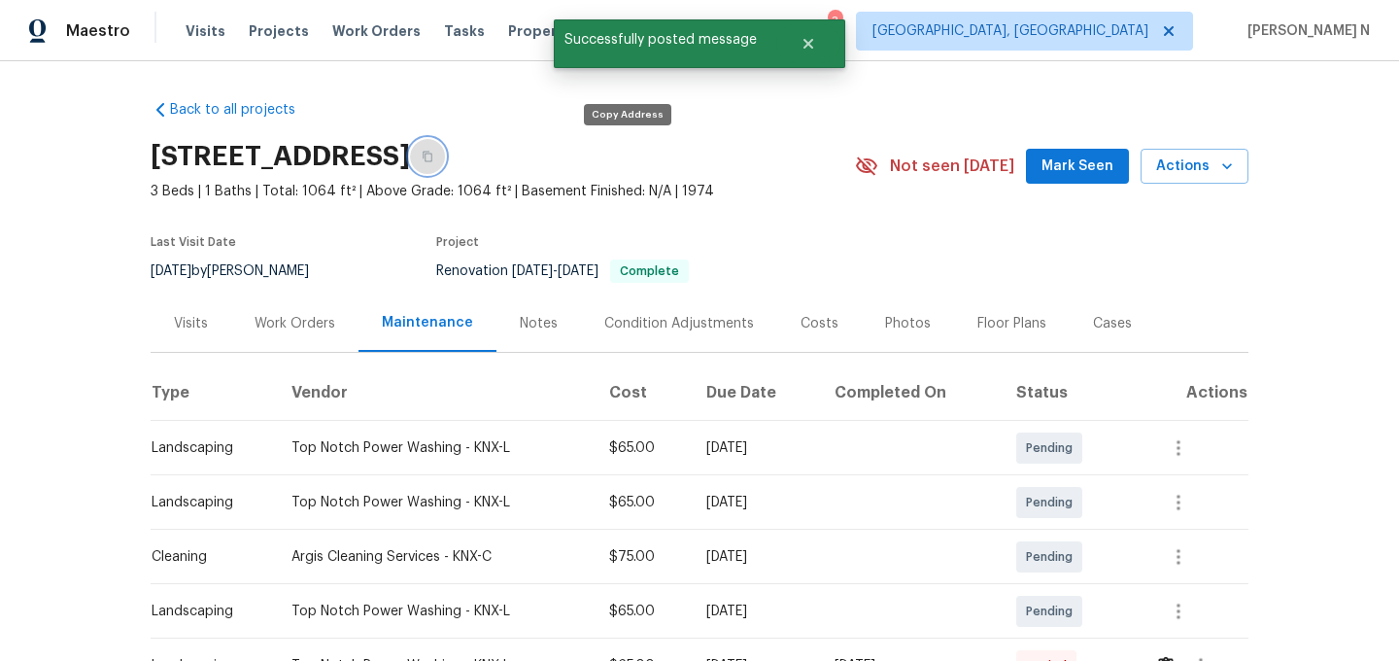
click at [433, 154] on icon "button" at bounding box center [428, 157] width 12 height 12
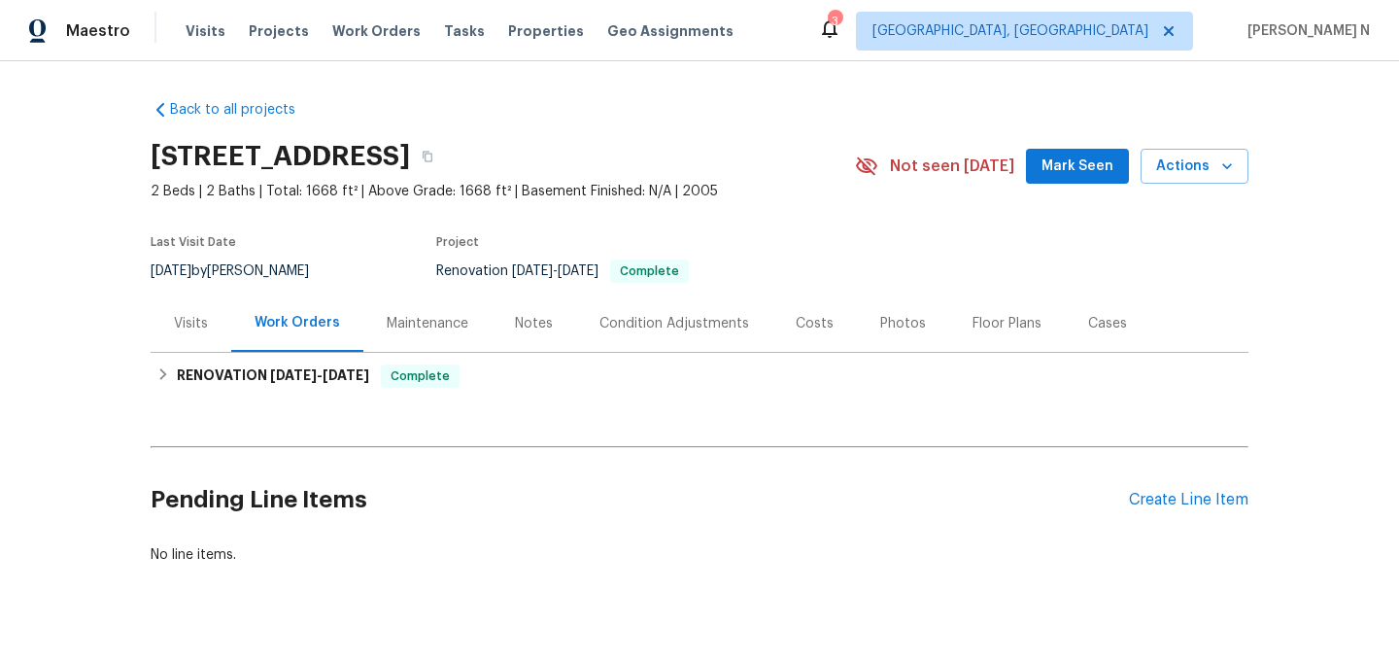
click at [453, 330] on div "Maintenance" at bounding box center [428, 323] width 82 height 19
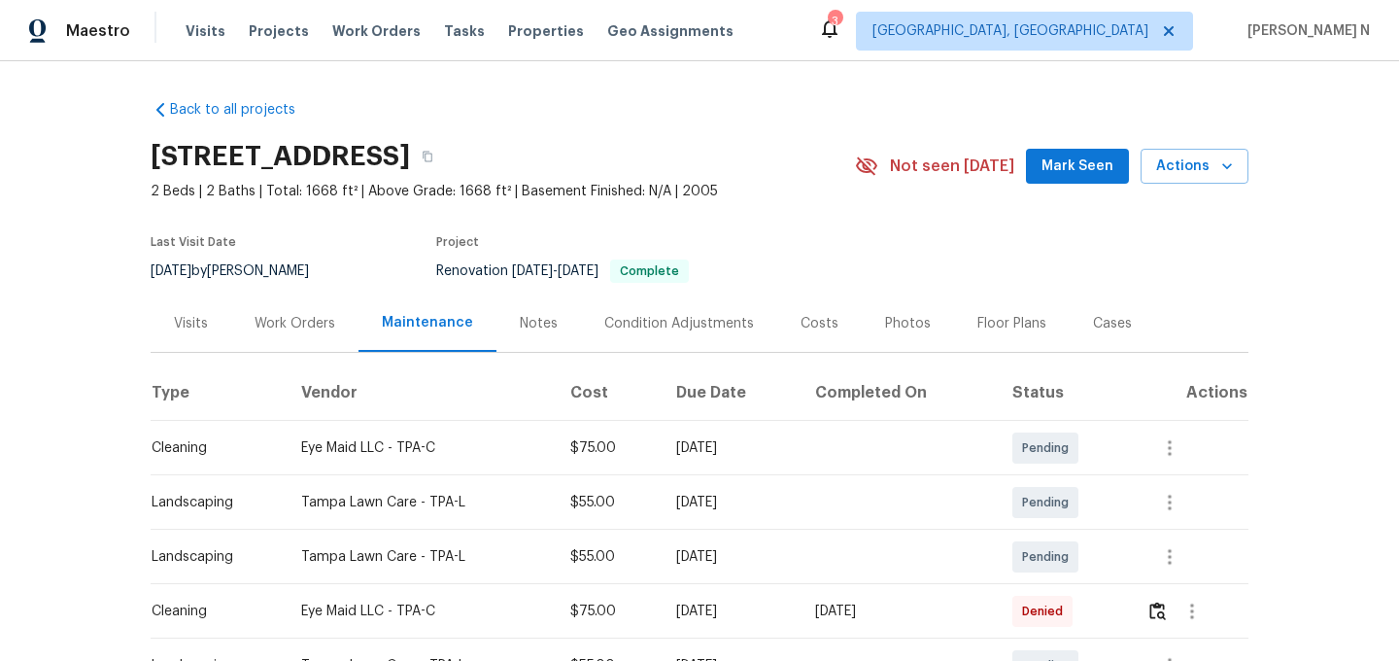
scroll to position [149, 0]
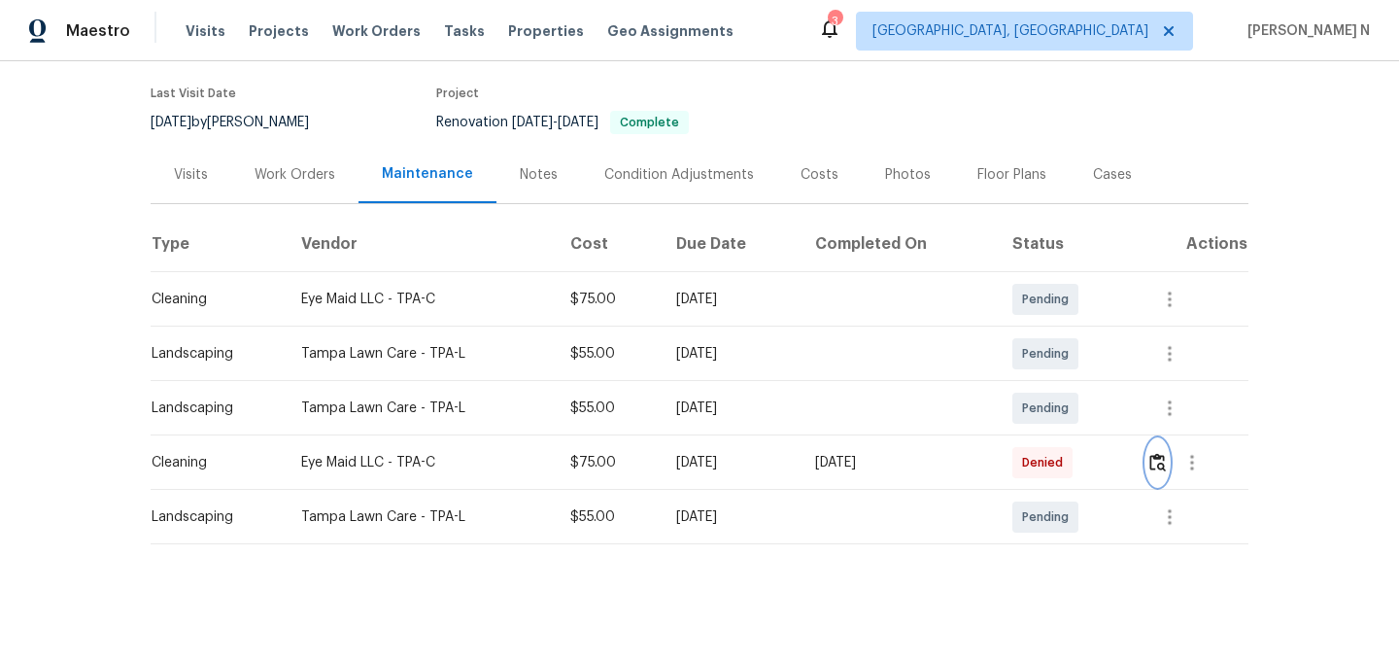
click at [1157, 466] on img "button" at bounding box center [1158, 462] width 17 height 18
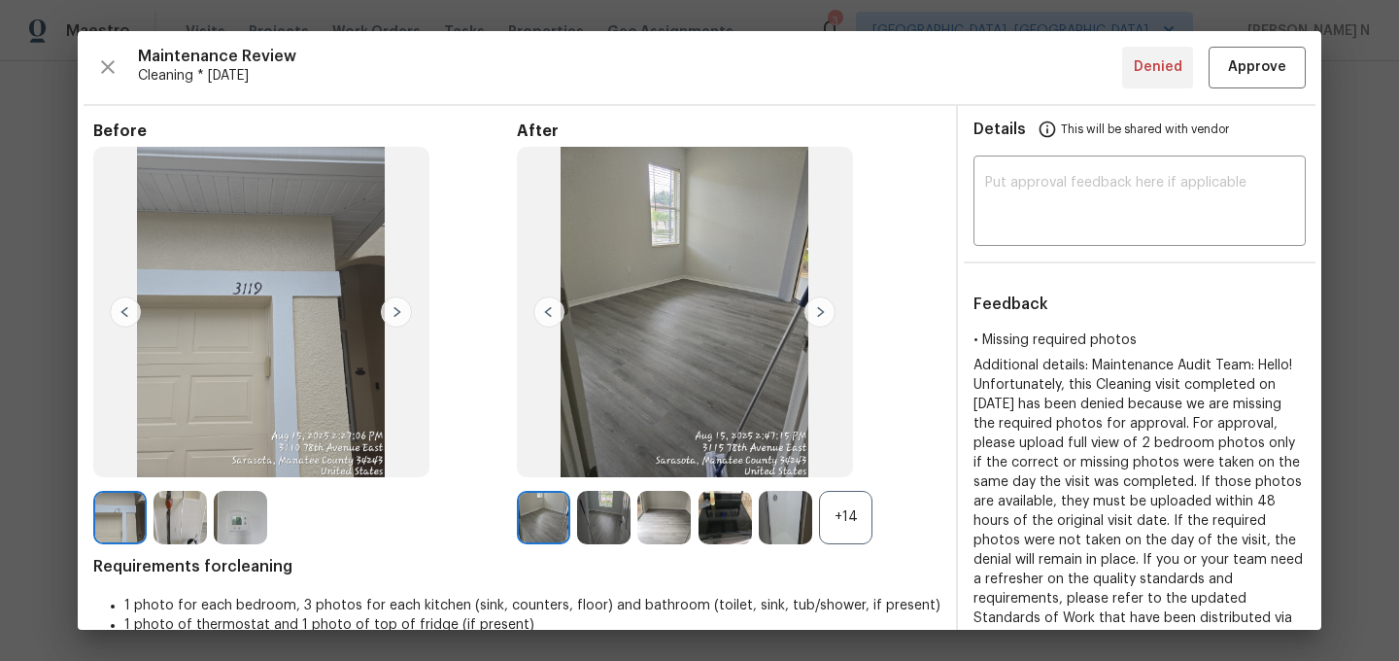
click at [855, 522] on div "+14" at bounding box center [845, 517] width 53 height 53
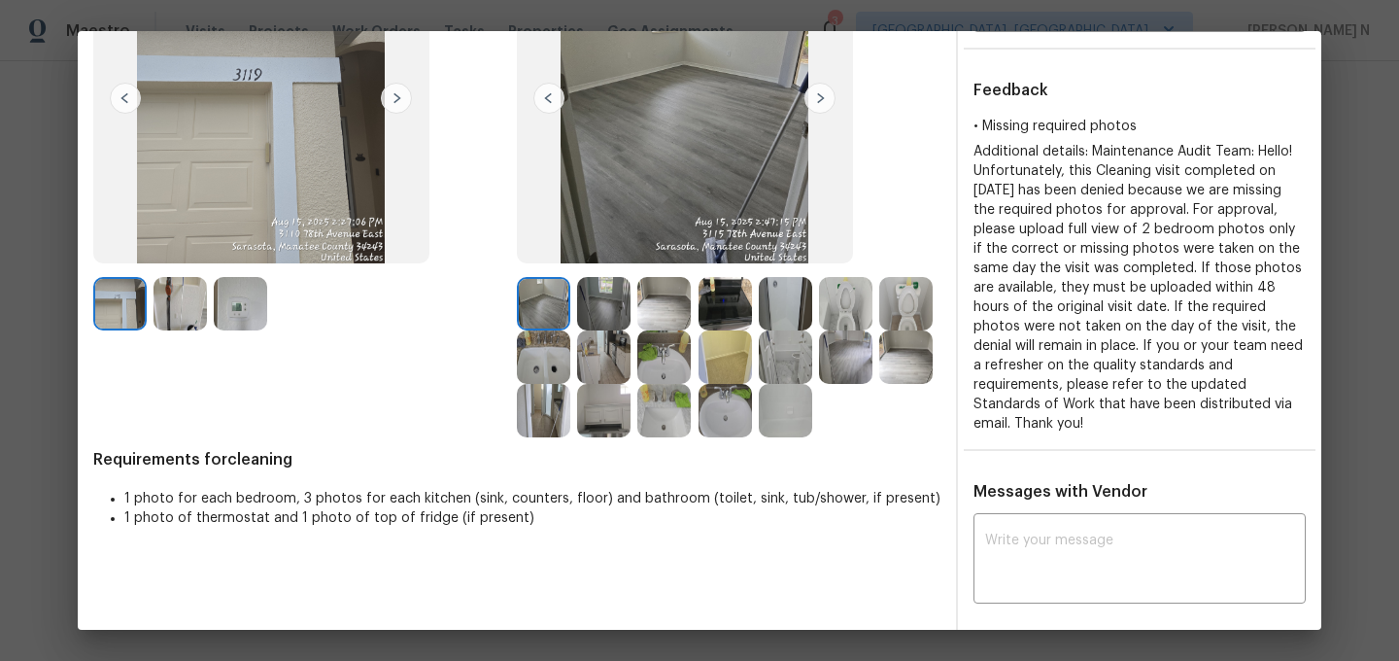
scroll to position [266, 0]
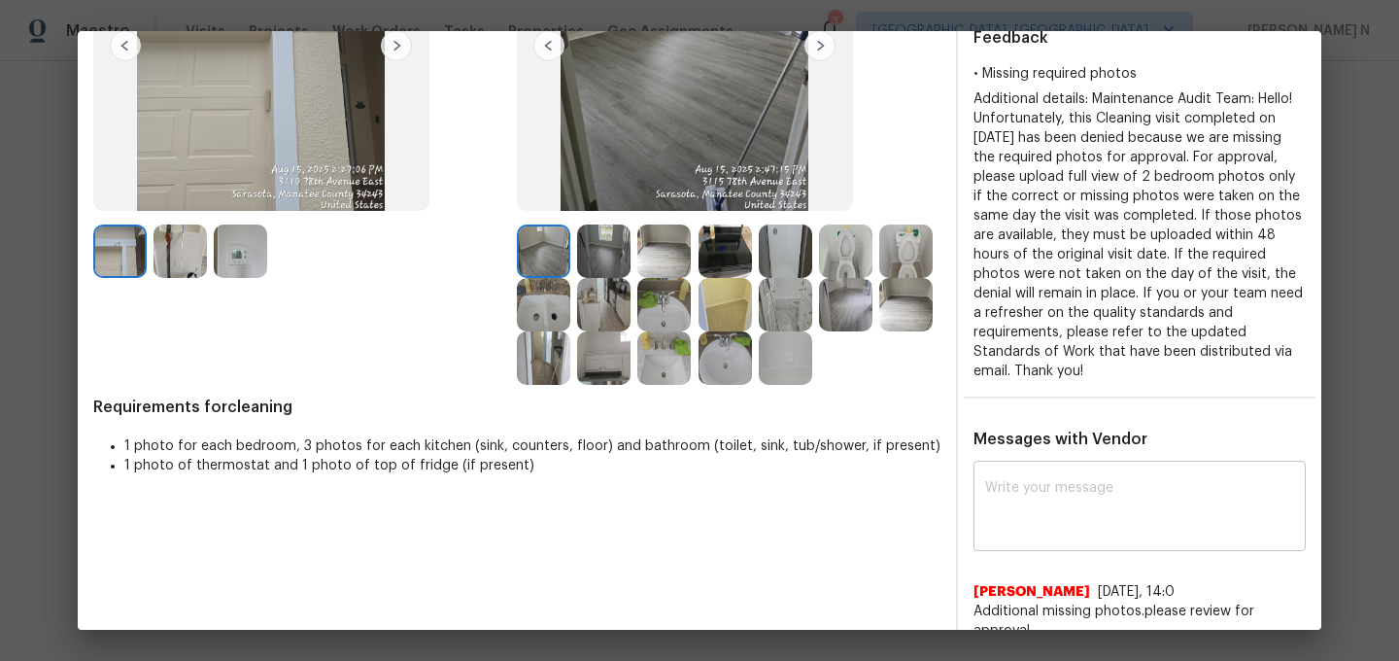
click at [1066, 501] on textarea at bounding box center [1139, 508] width 309 height 54
paste textarea "Maintenance Audit Team: Hello! Thank you for uploading the photo, after further…"
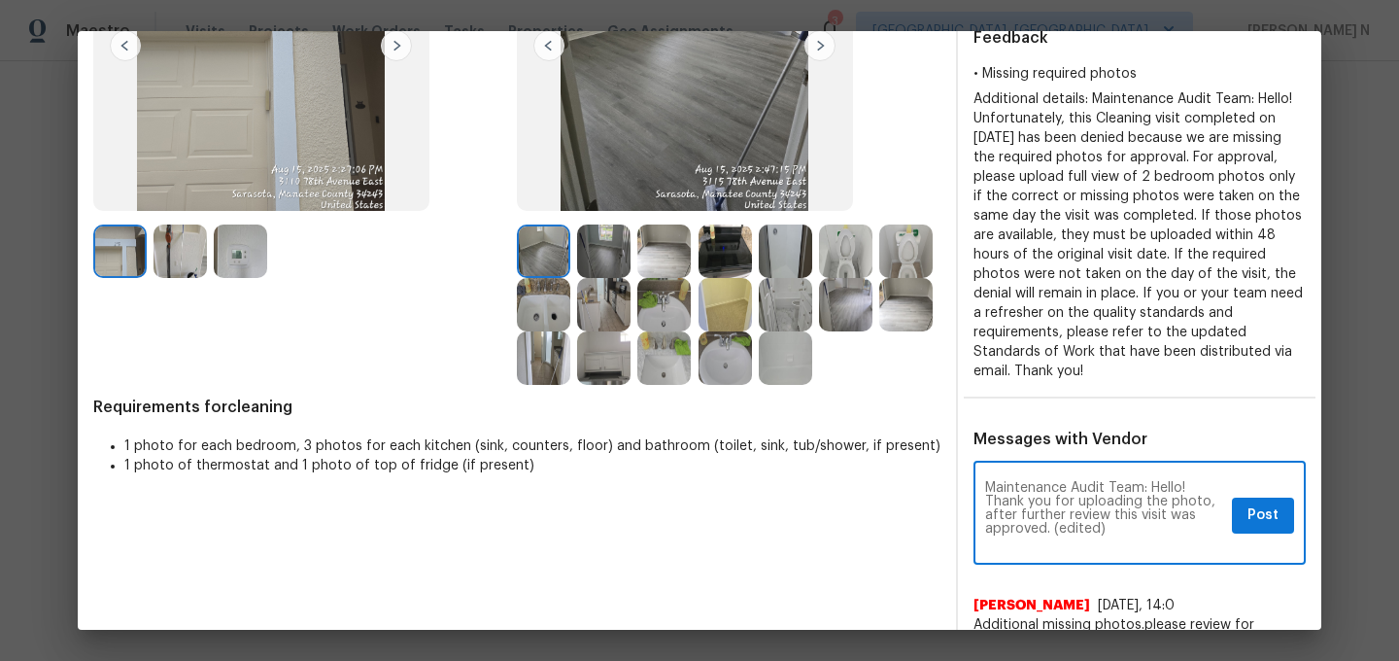
scroll to position [0, 0]
drag, startPoint x: 1053, startPoint y: 532, endPoint x: 1117, endPoint y: 532, distance: 63.2
click at [1117, 532] on textarea "Maintenance Audit Team: Hello! Thank you for uploading the photo, after further…" at bounding box center [1104, 515] width 239 height 68
type textarea "Maintenance Audit Team: Hello! Thank you for uploading the photo, after further…"
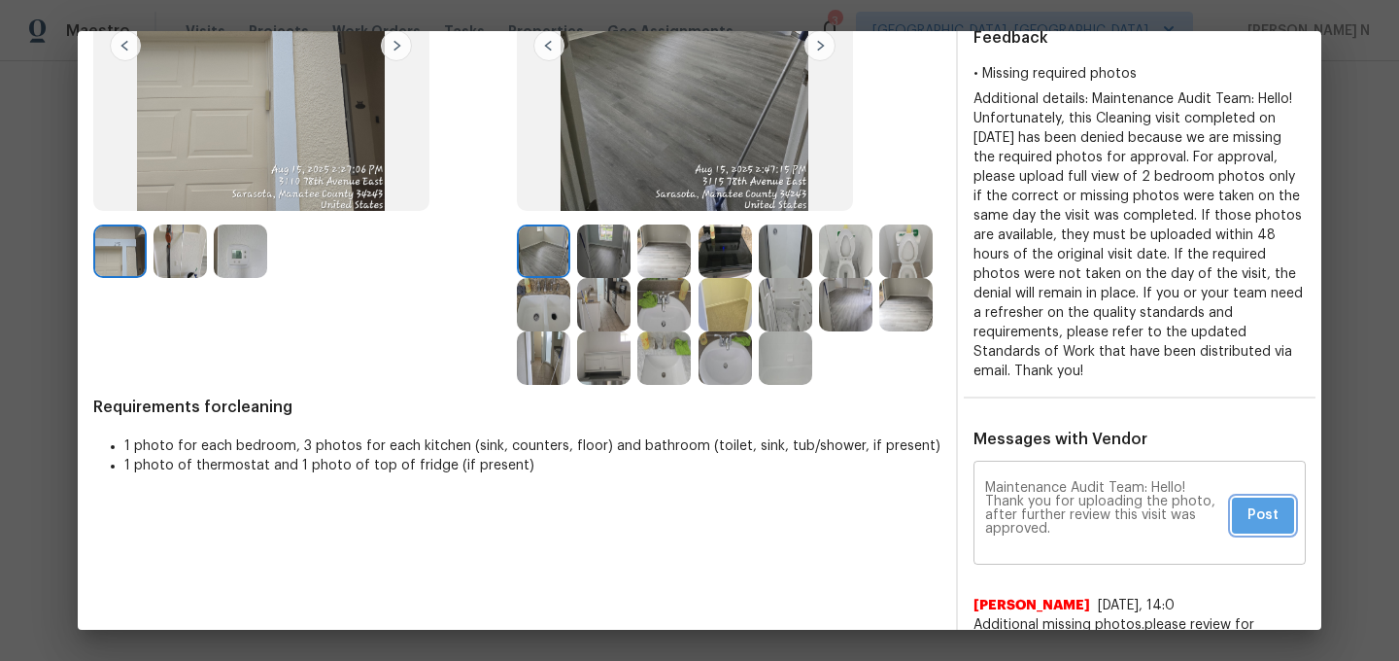
click at [1285, 510] on button "Post" at bounding box center [1263, 516] width 62 height 36
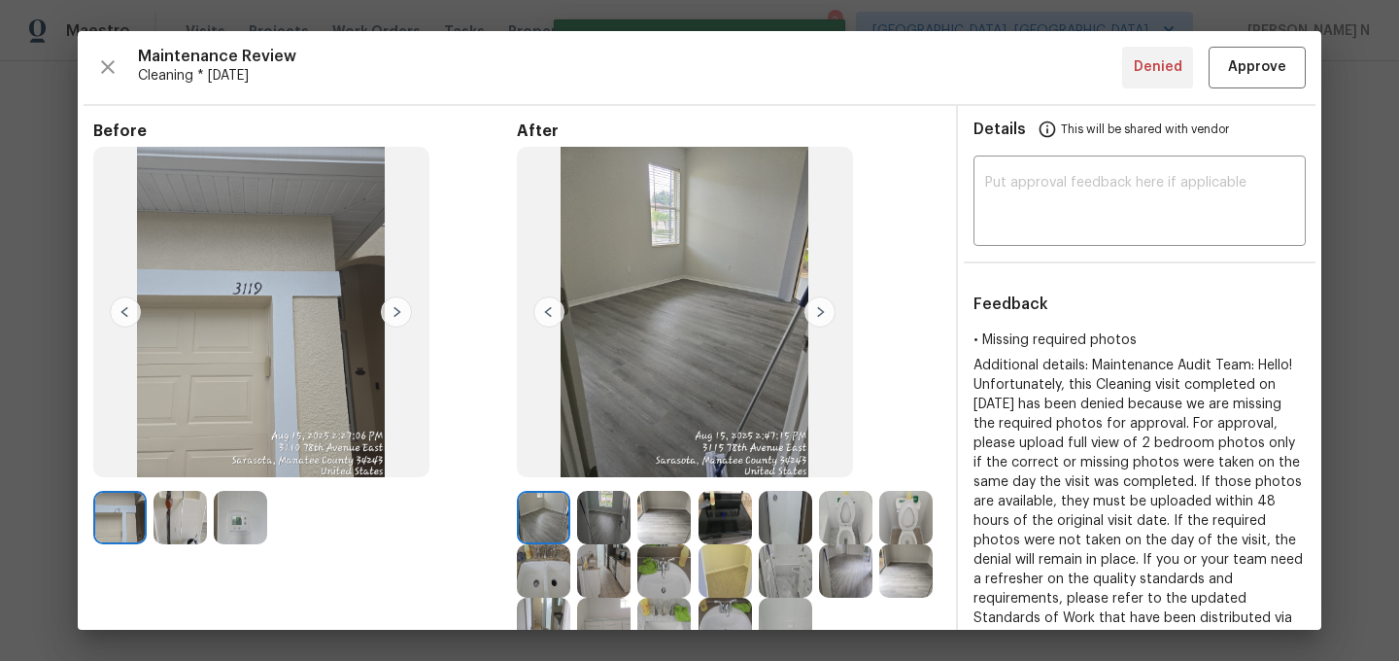
click at [1267, 93] on div "Maintenance Review Cleaning * Mon, Aug 18 Denied Approve Before After Requireme…" at bounding box center [700, 330] width 1244 height 599
click at [1267, 80] on button "Approve" at bounding box center [1257, 68] width 97 height 42
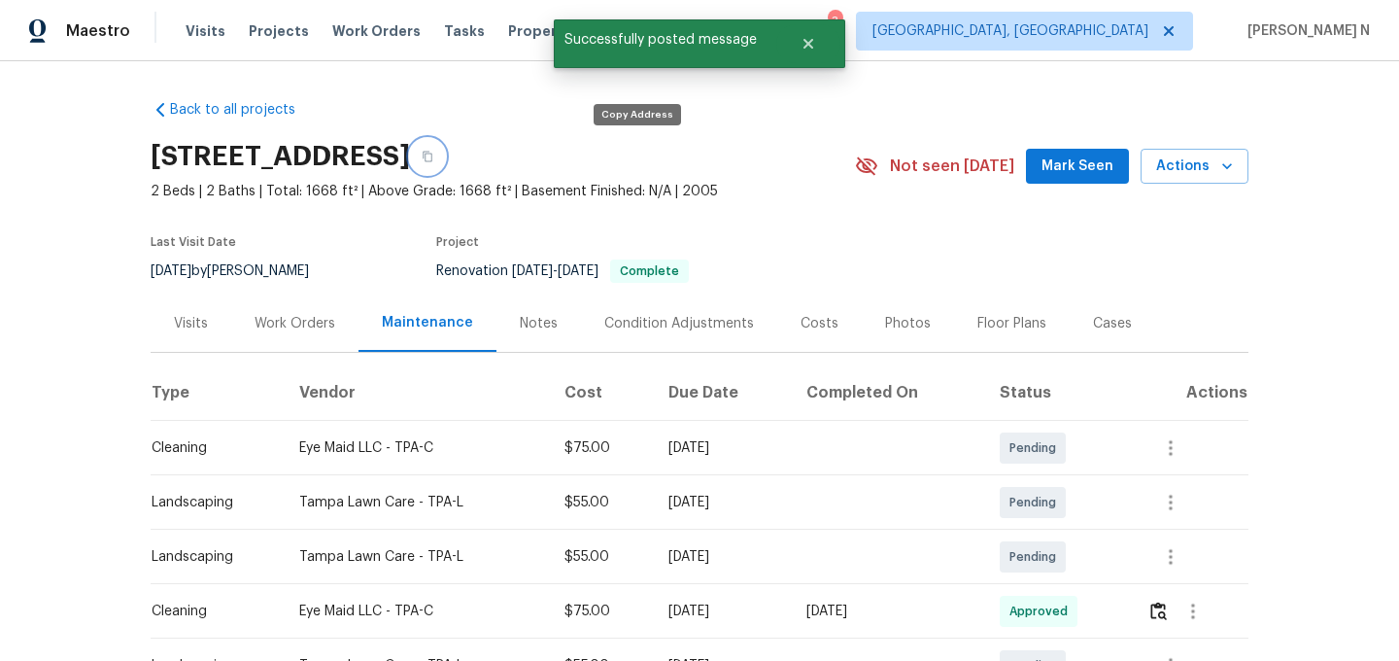
click at [433, 157] on icon "button" at bounding box center [428, 157] width 12 height 12
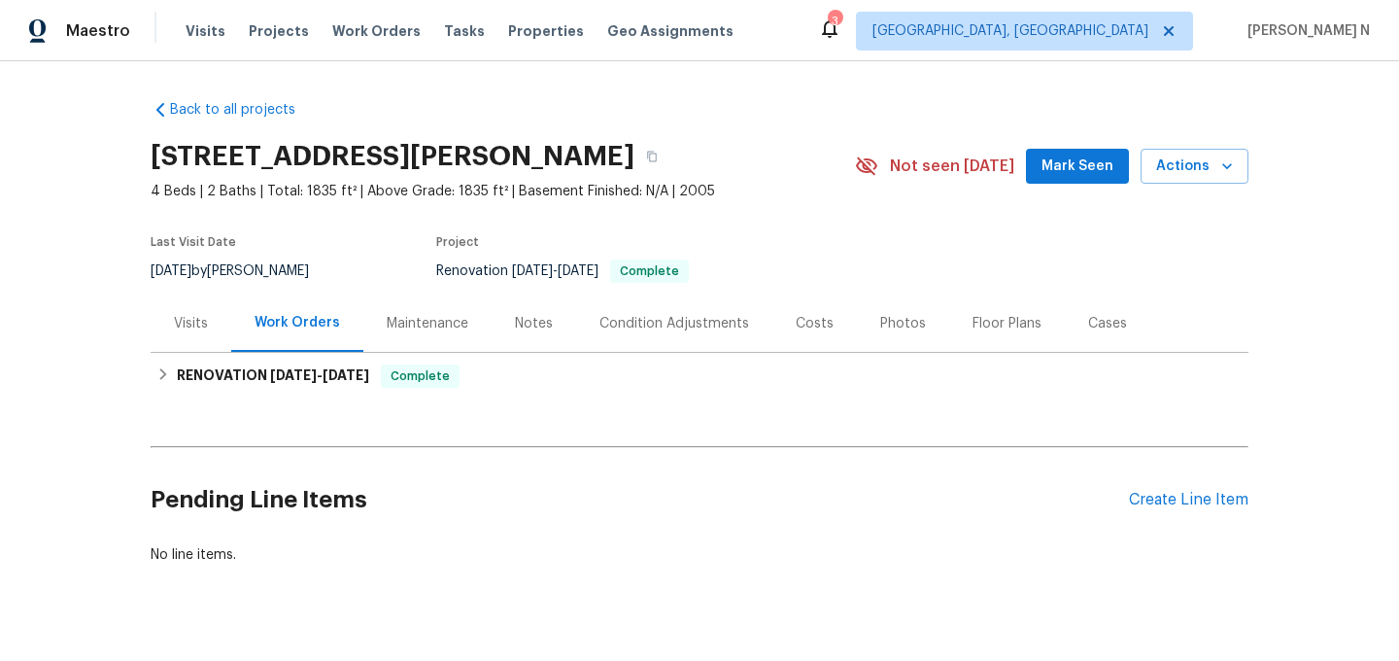
click at [389, 334] on div "Maintenance" at bounding box center [427, 322] width 128 height 57
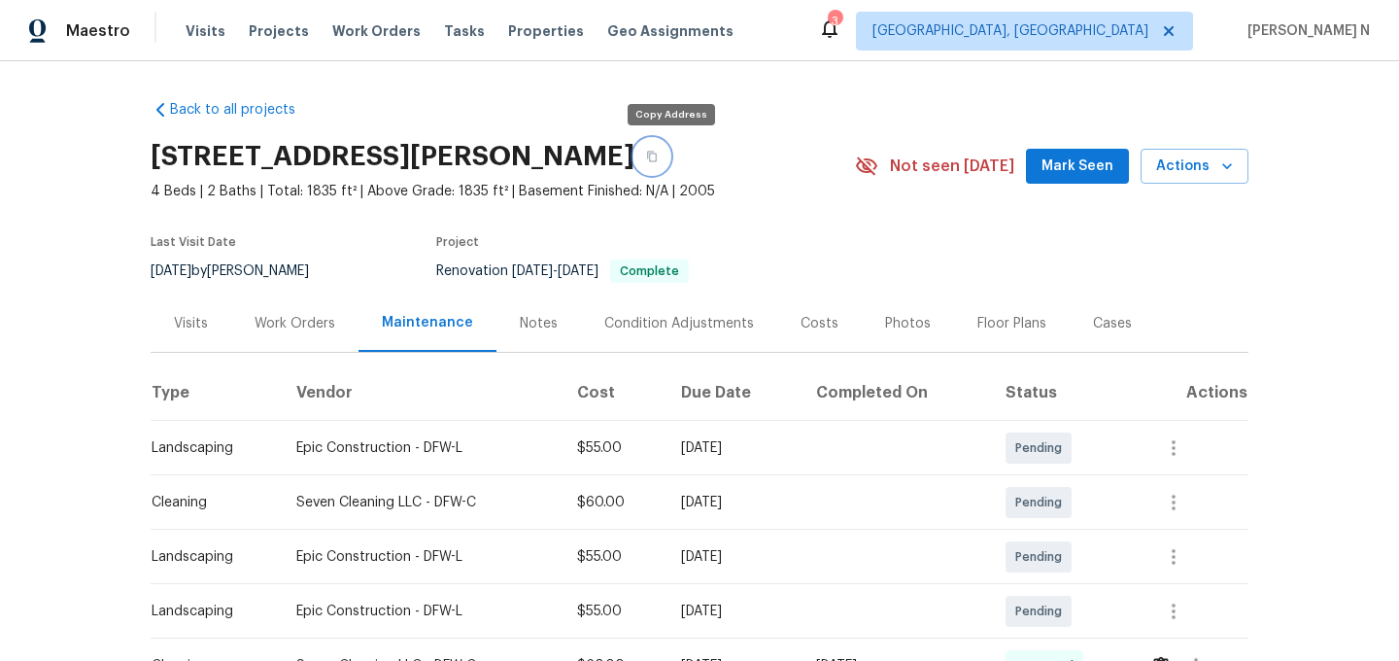
click at [670, 152] on button "button" at bounding box center [652, 156] width 35 height 35
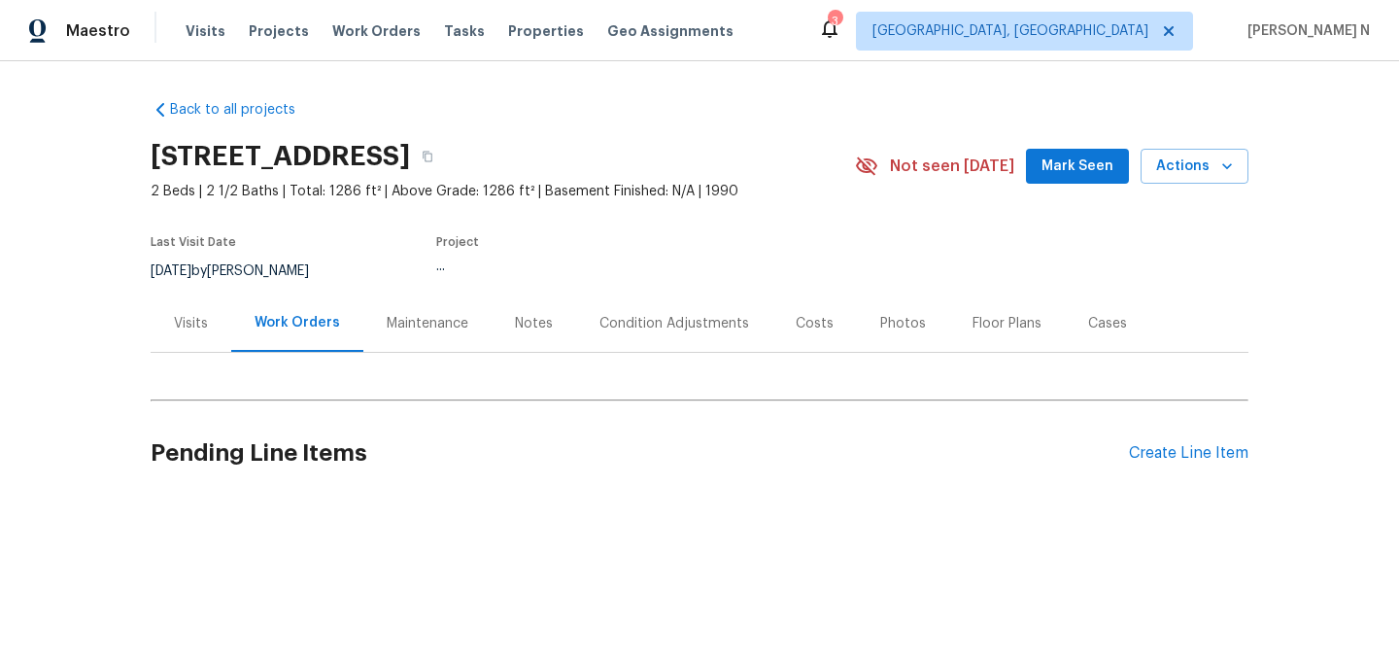
click at [396, 312] on div "Maintenance" at bounding box center [427, 322] width 128 height 57
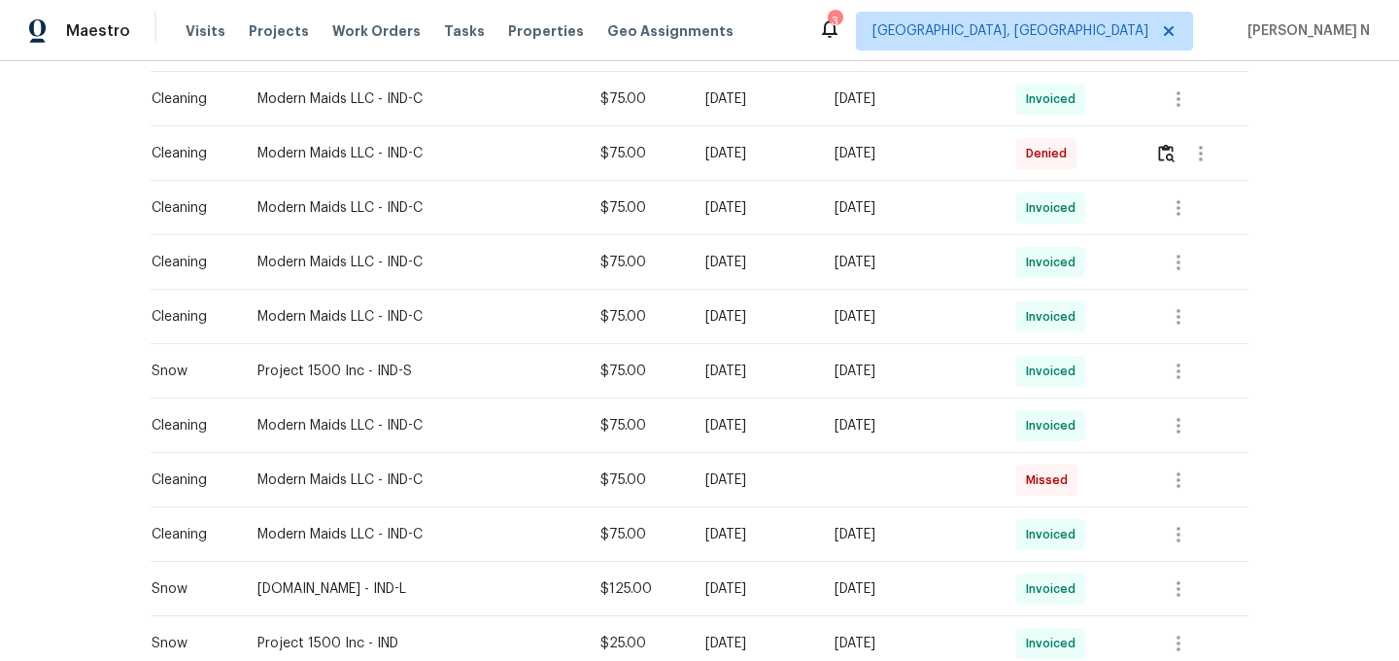
scroll to position [773, 0]
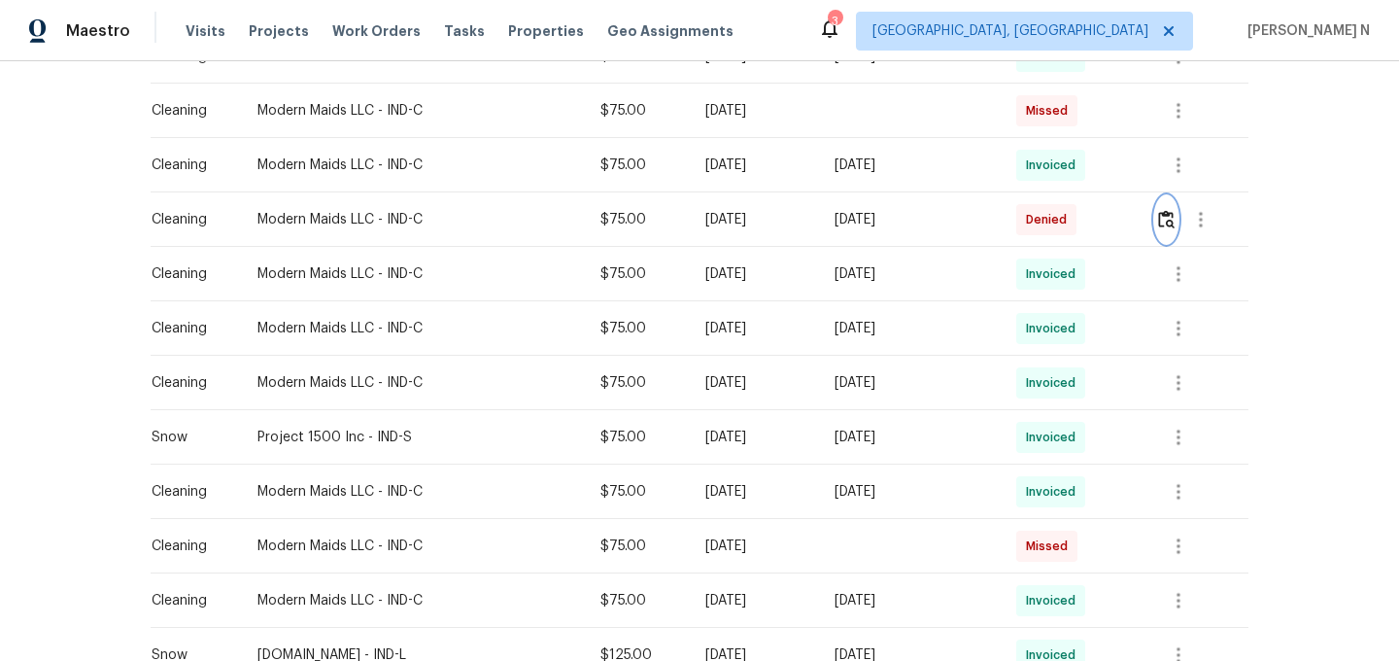
click at [1175, 221] on img "button" at bounding box center [1166, 219] width 17 height 18
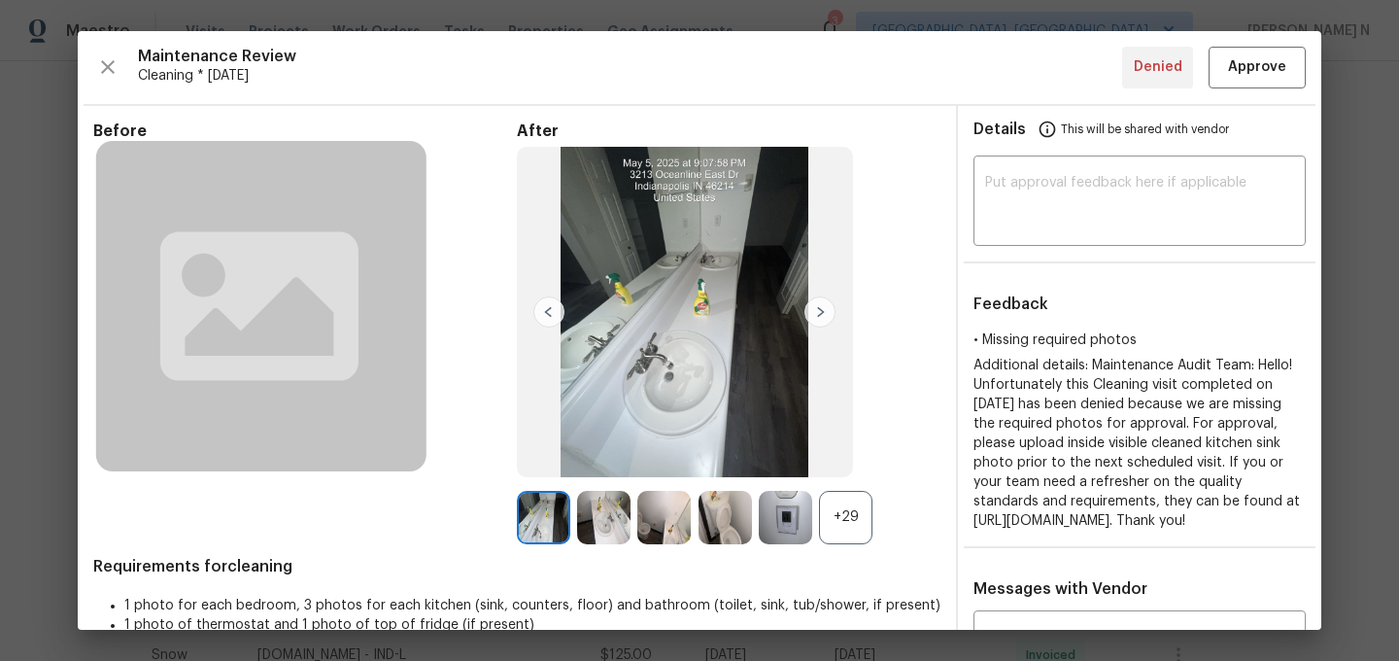
click at [857, 508] on div "+29" at bounding box center [845, 517] width 53 height 53
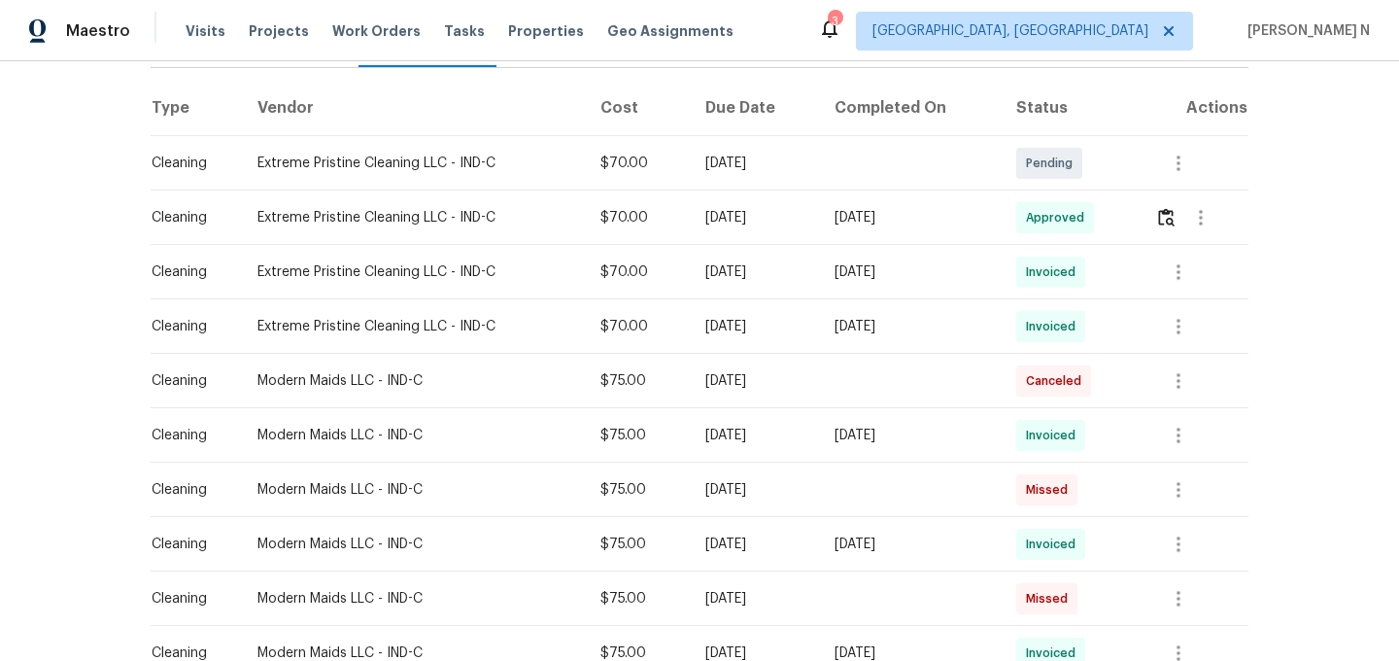
scroll to position [210, 0]
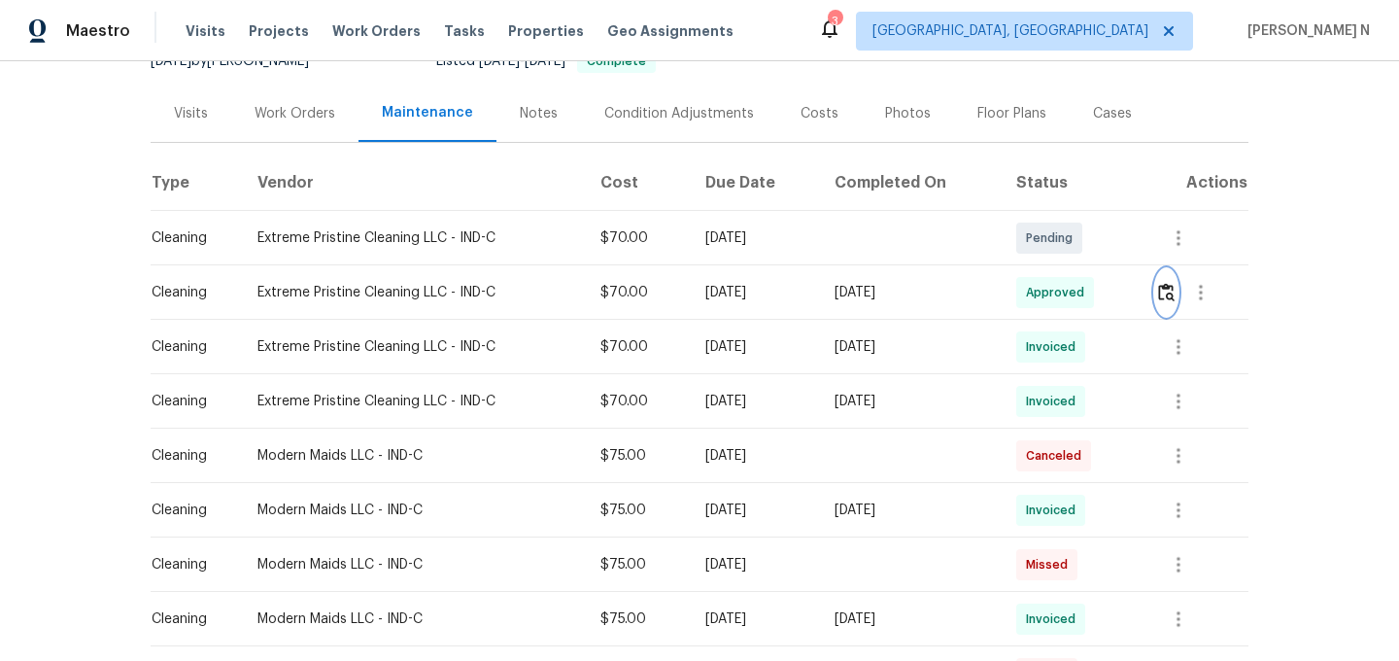
click at [1175, 293] on img "button" at bounding box center [1166, 292] width 17 height 18
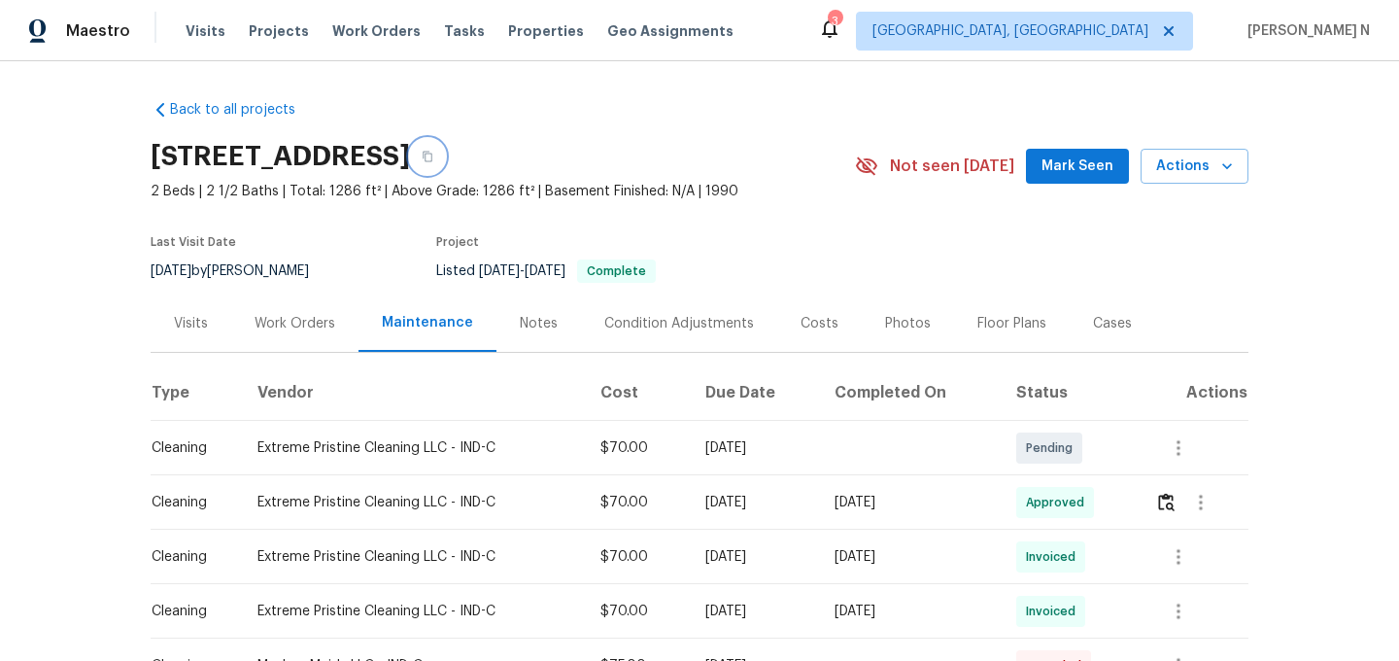
click at [433, 151] on icon "button" at bounding box center [428, 157] width 12 height 12
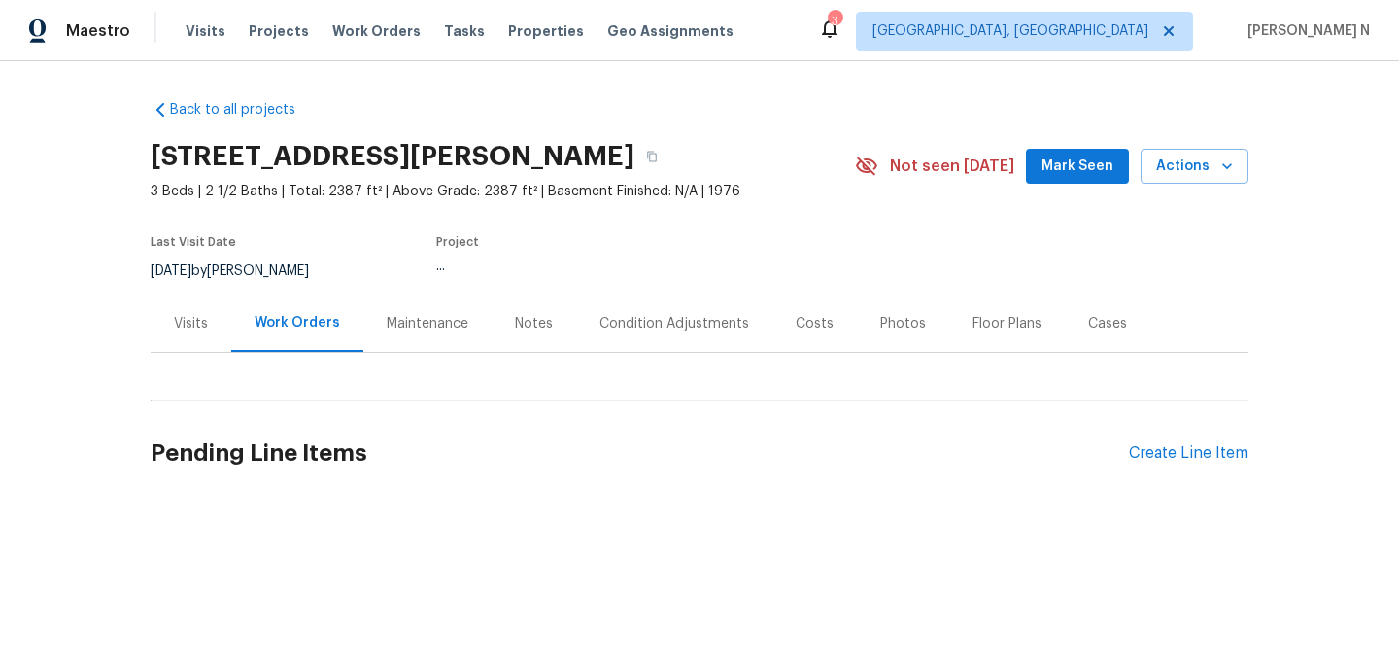
click at [436, 334] on div "Maintenance" at bounding box center [427, 322] width 128 height 57
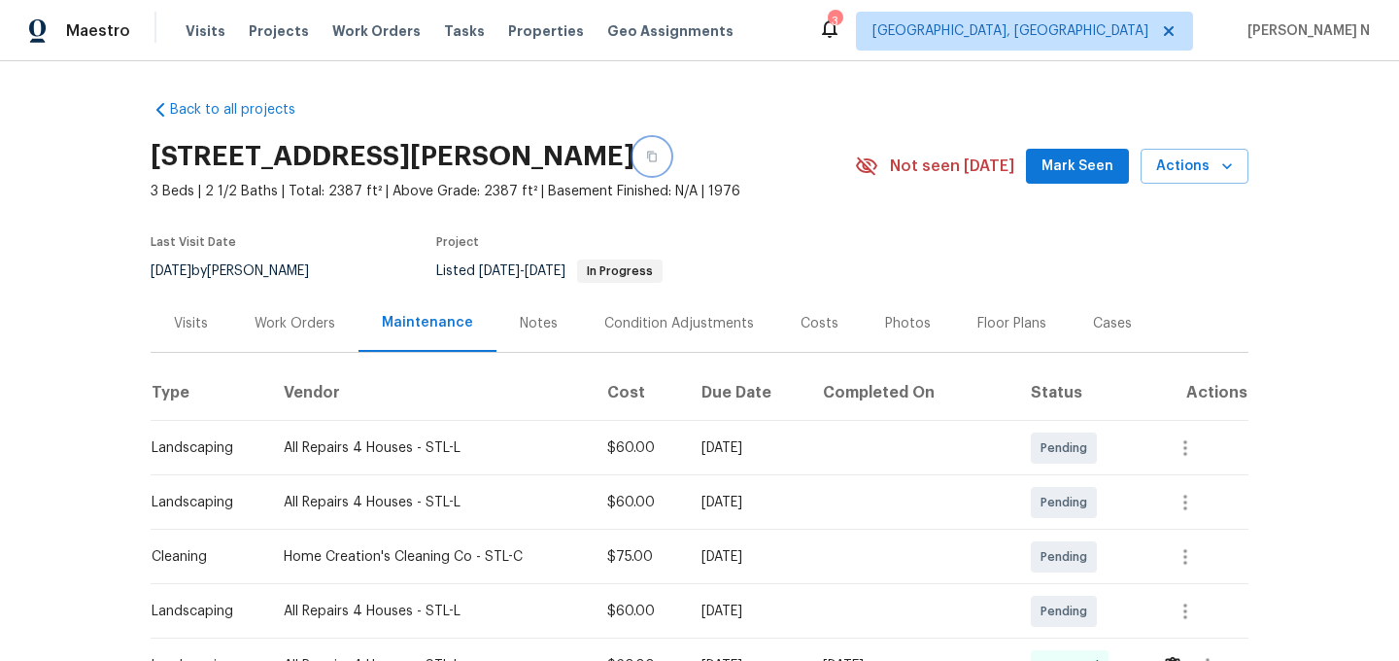
click at [658, 153] on icon "button" at bounding box center [652, 157] width 12 height 12
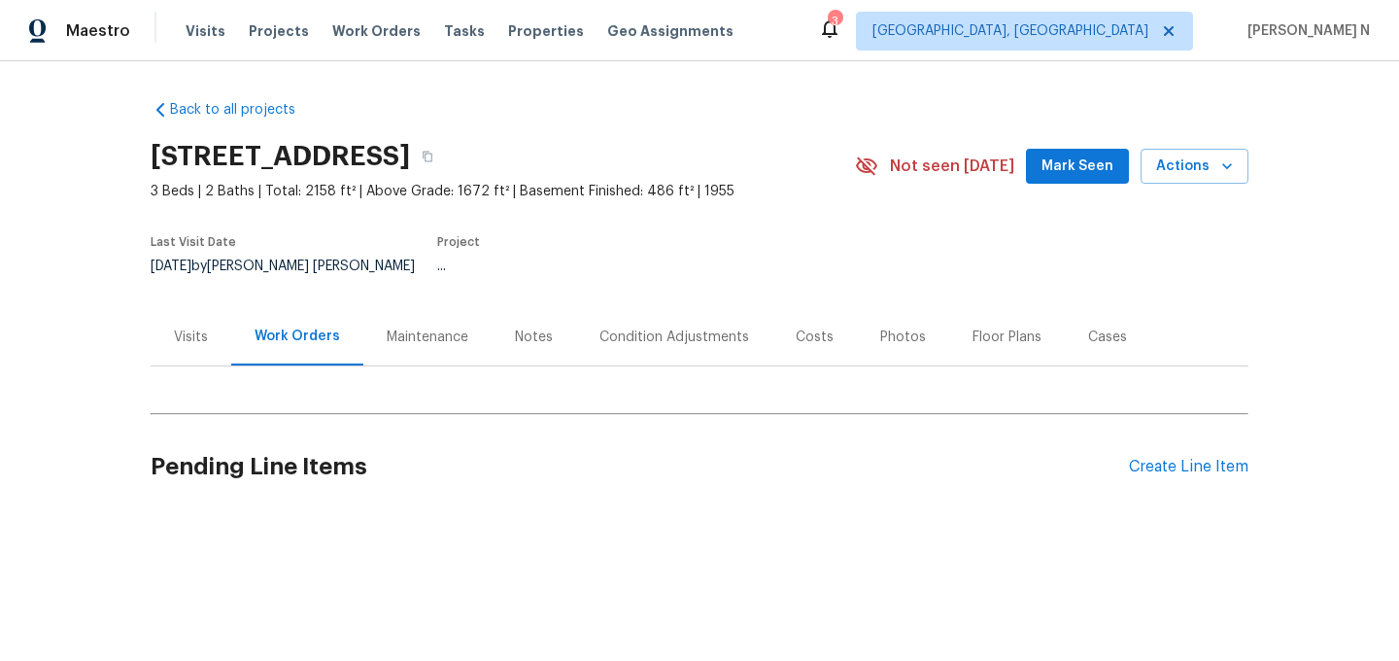
click at [440, 329] on div "Maintenance" at bounding box center [428, 337] width 82 height 19
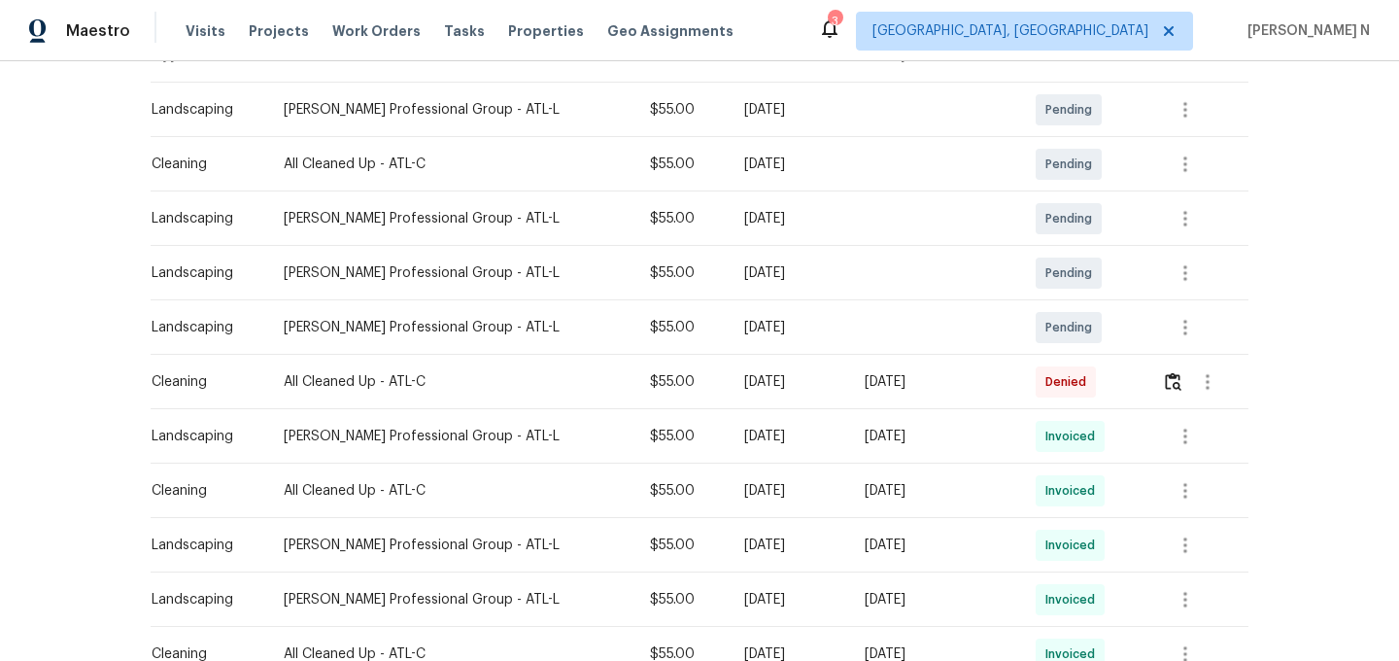
scroll to position [389, 0]
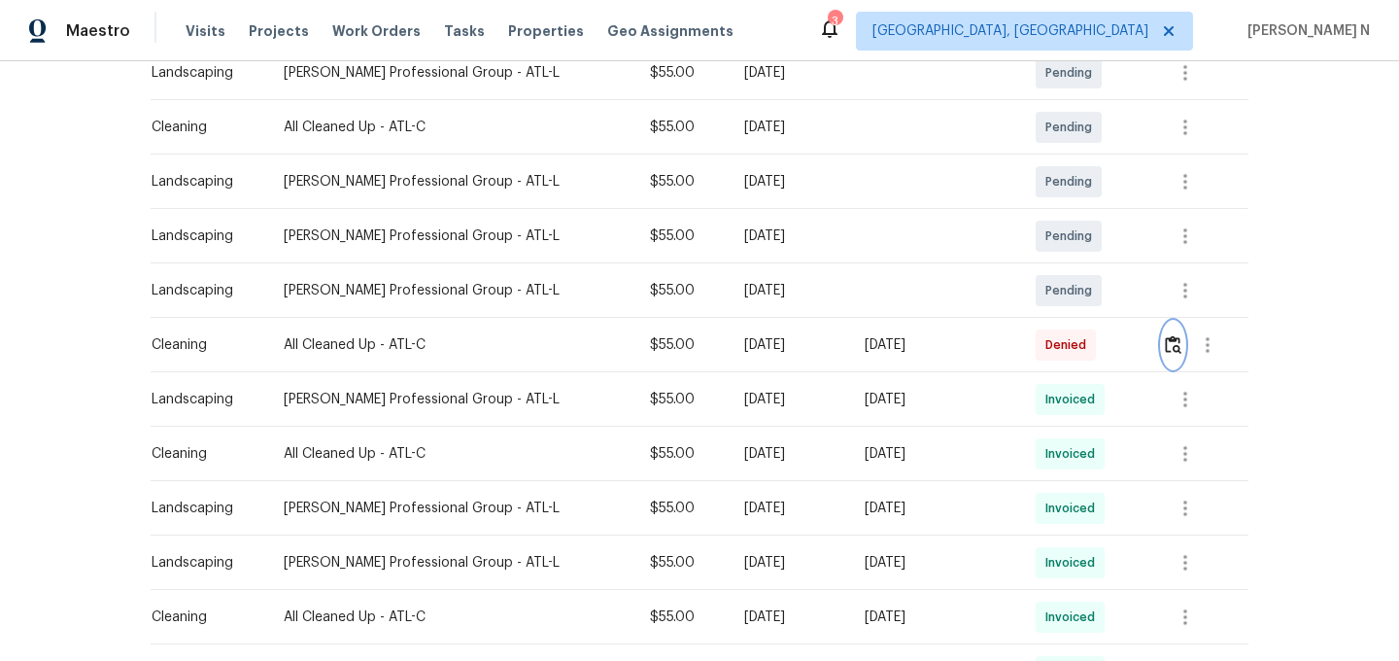
click at [1172, 335] on img "button" at bounding box center [1173, 344] width 17 height 18
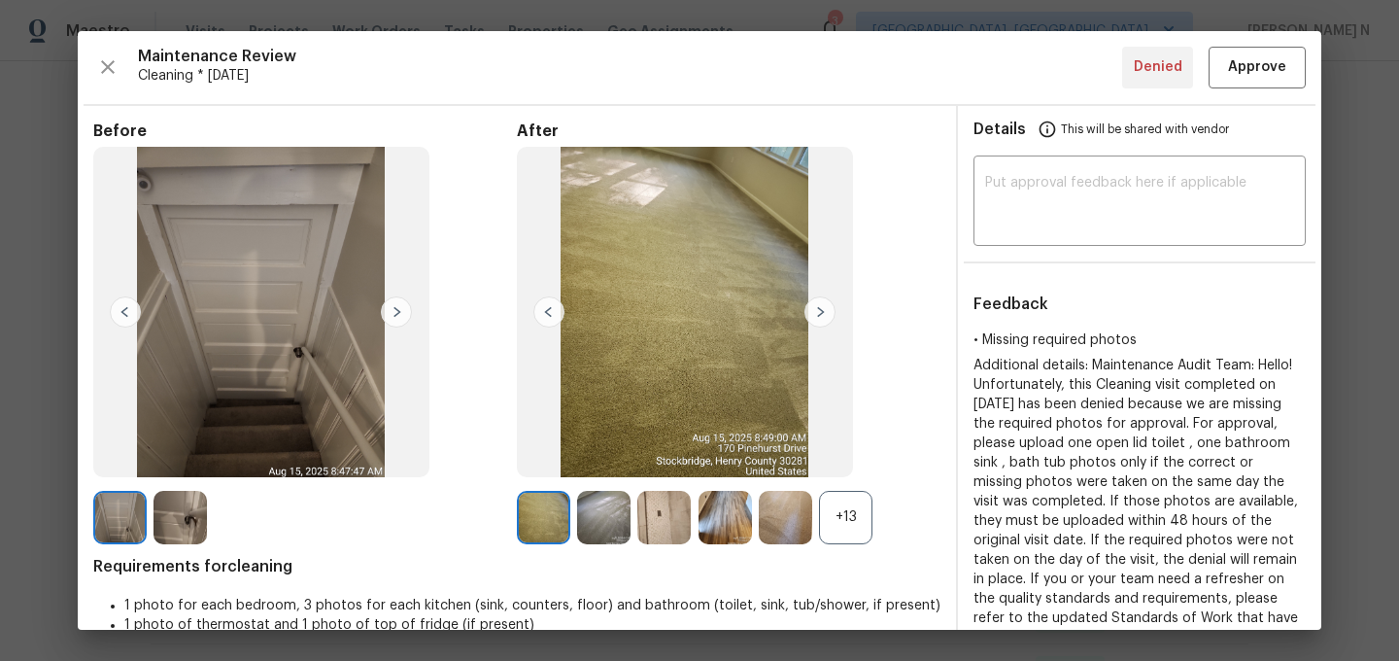
click at [865, 538] on div "+13" at bounding box center [845, 517] width 53 height 53
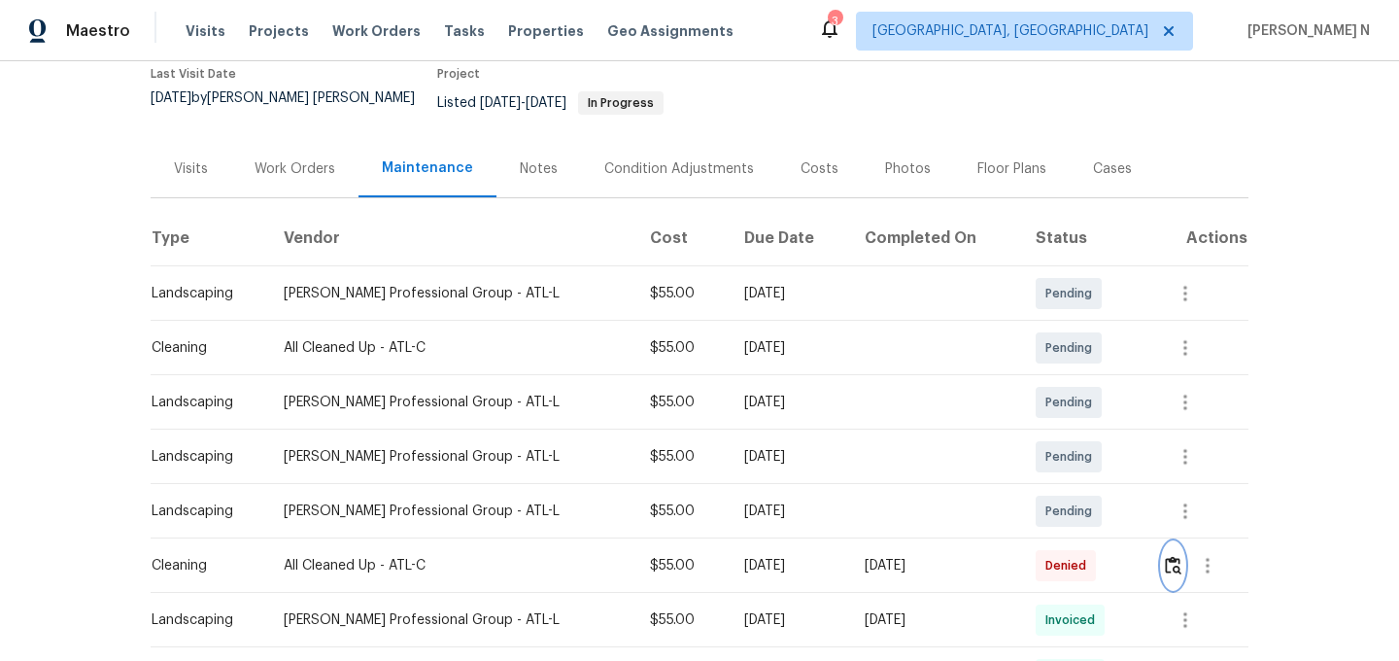
scroll to position [0, 0]
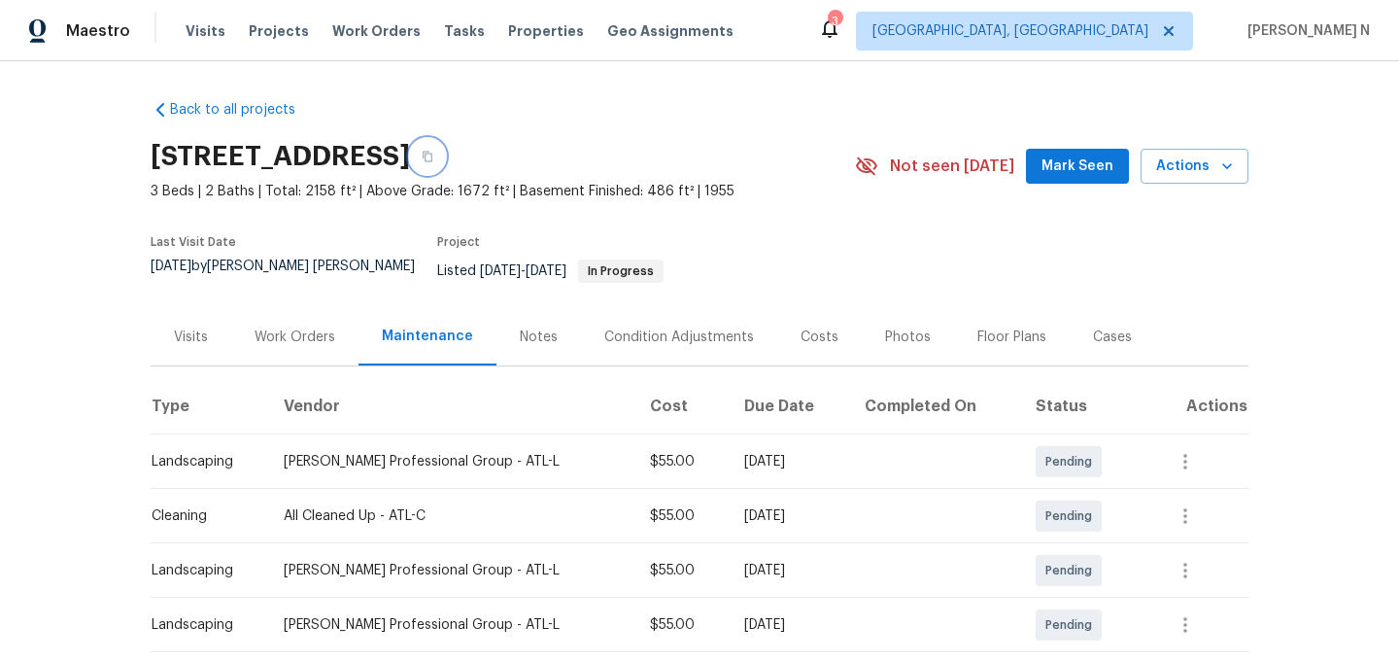
click at [445, 146] on button "button" at bounding box center [427, 156] width 35 height 35
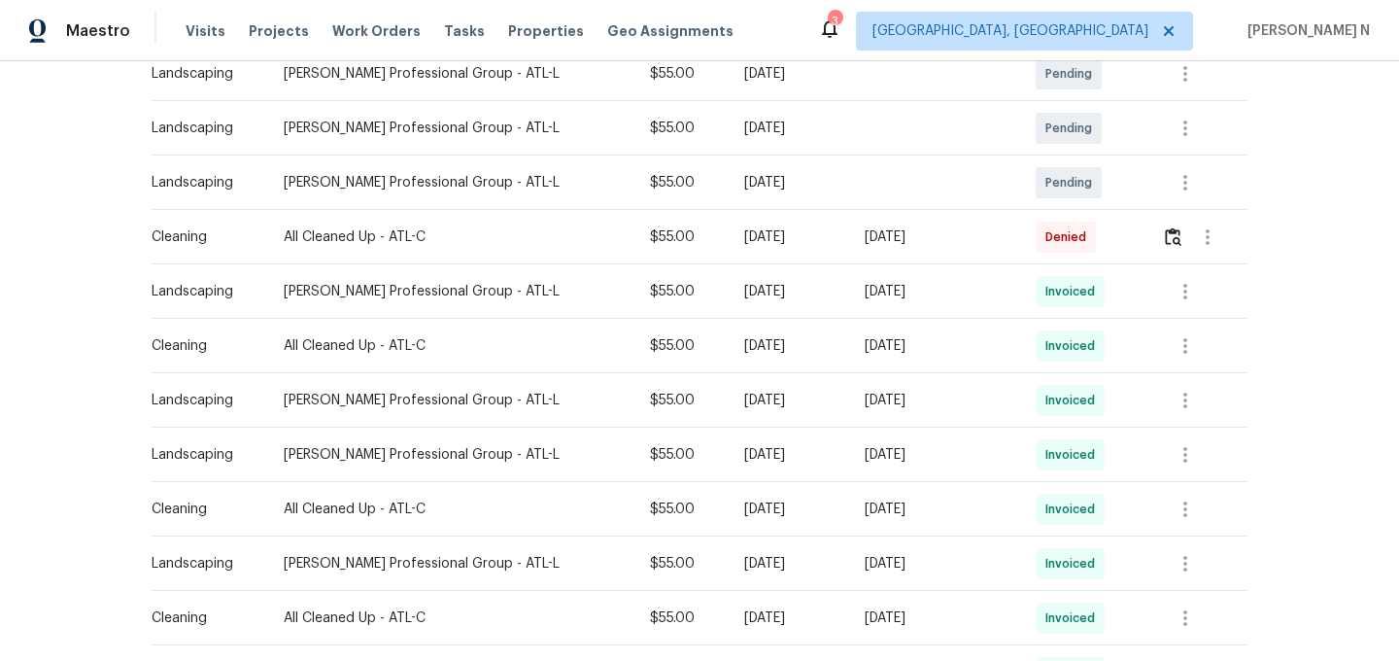
scroll to position [516, 0]
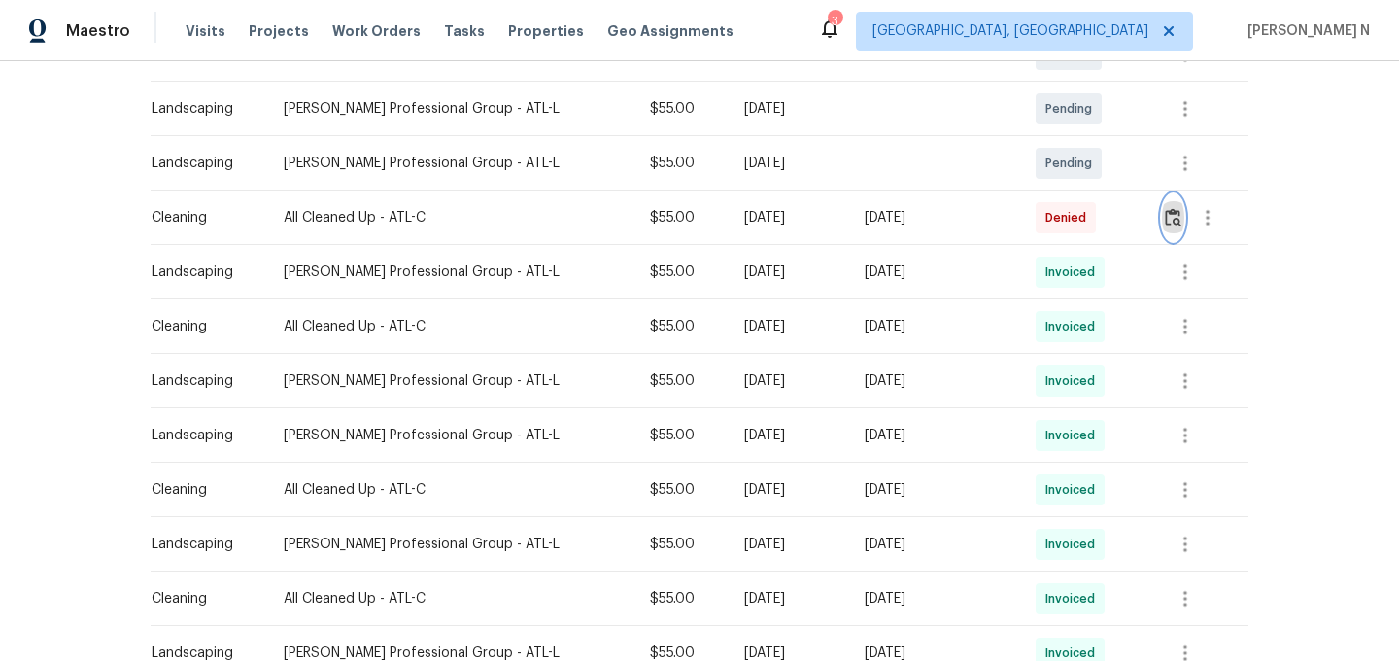
click at [1173, 194] on button "button" at bounding box center [1173, 217] width 22 height 47
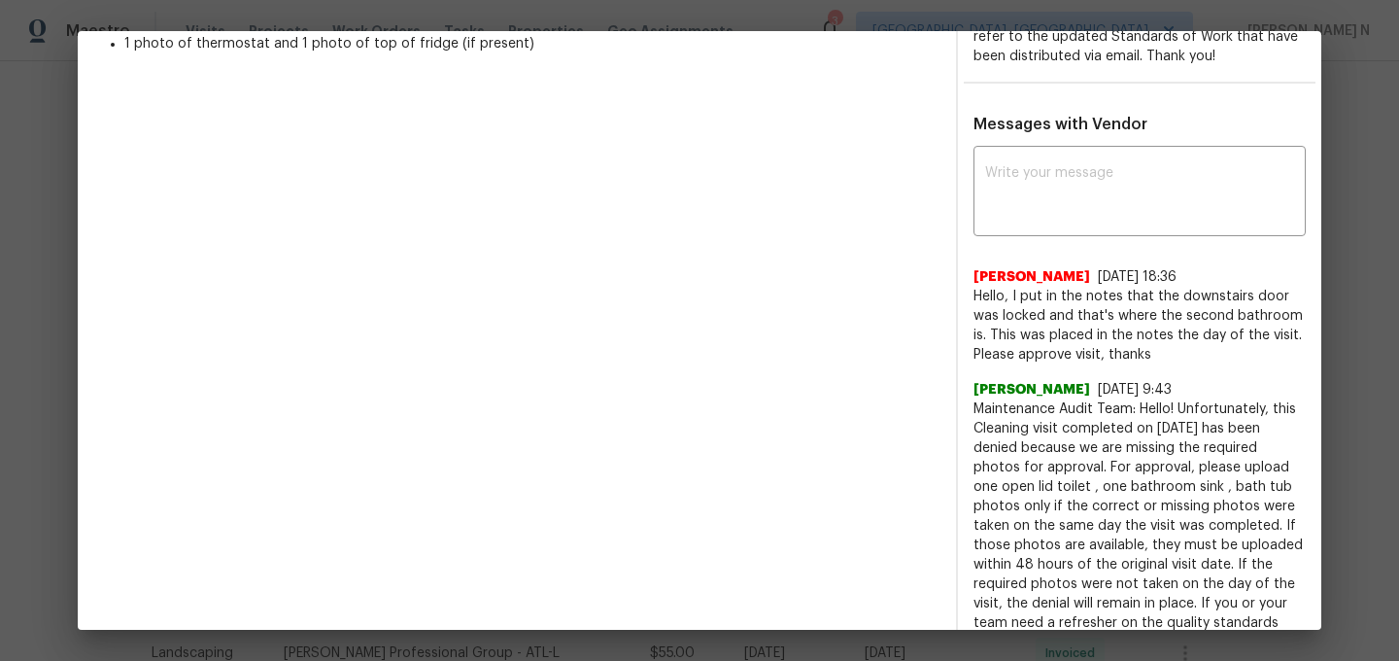
scroll to position [523, 0]
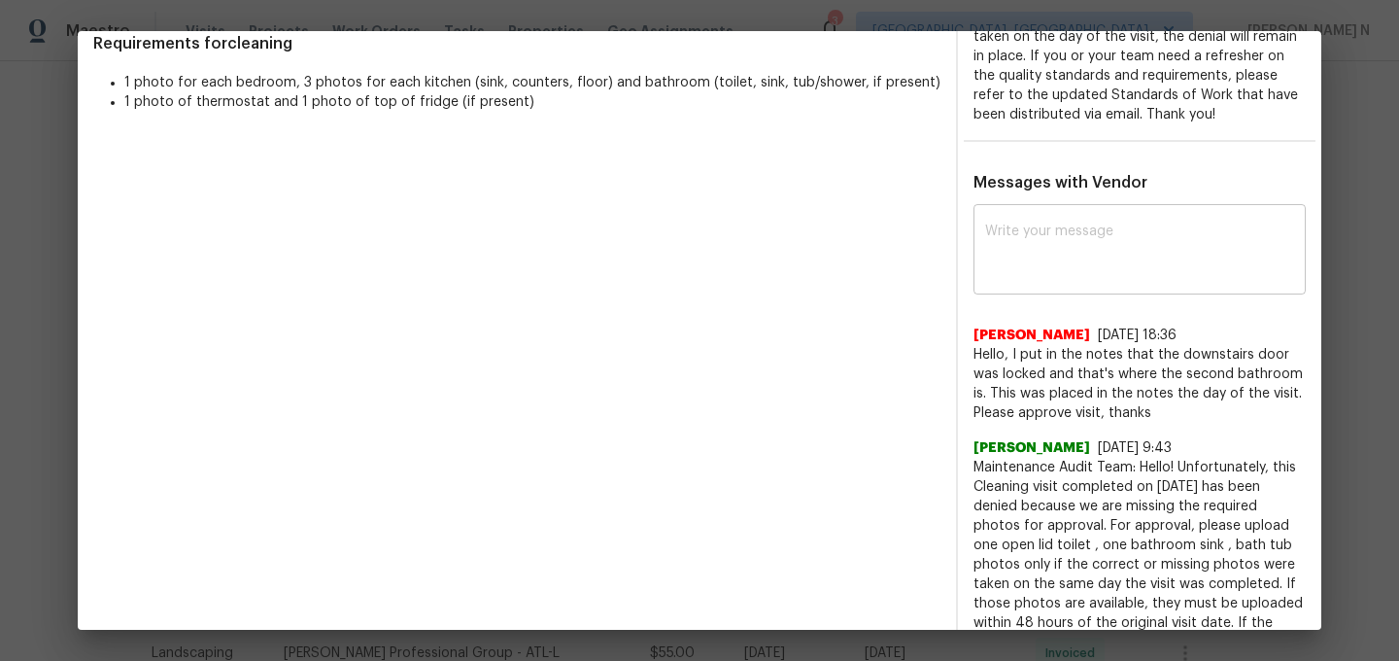
click at [1037, 255] on textarea at bounding box center [1139, 251] width 309 height 54
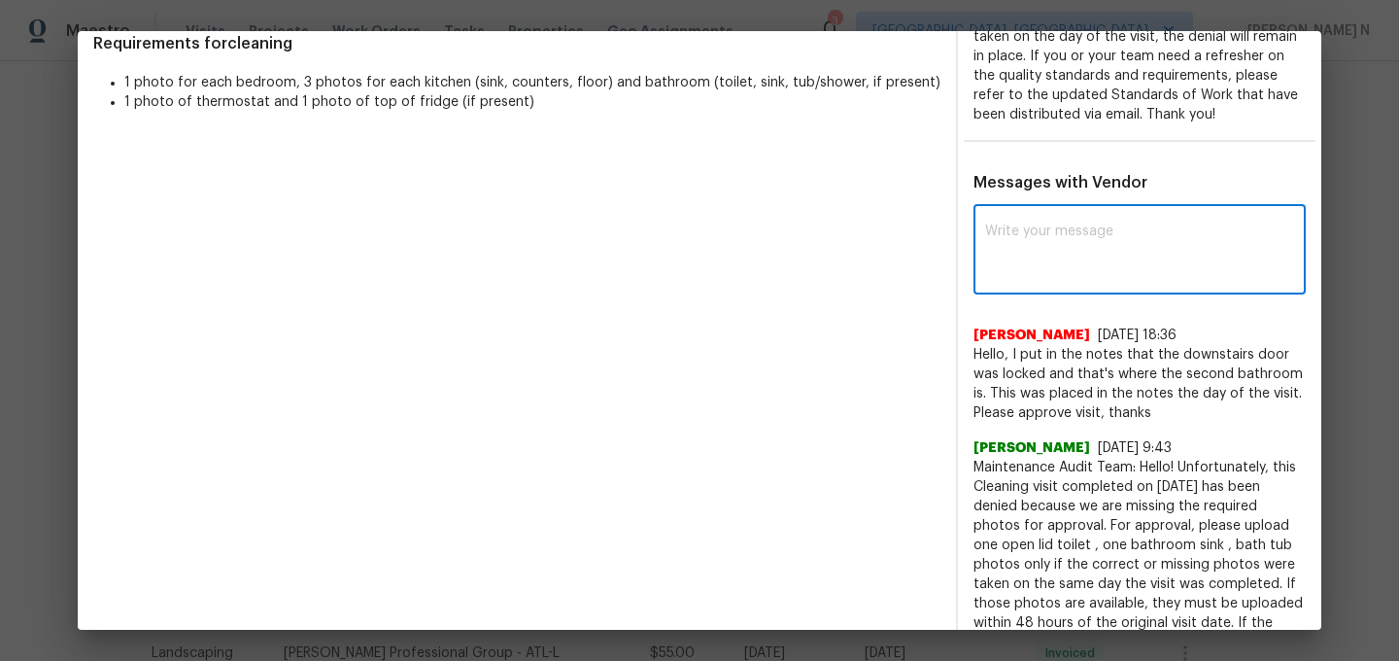
paste textarea "Maintenance Audit Team: Hello! Thank you for the feedback after further review …"
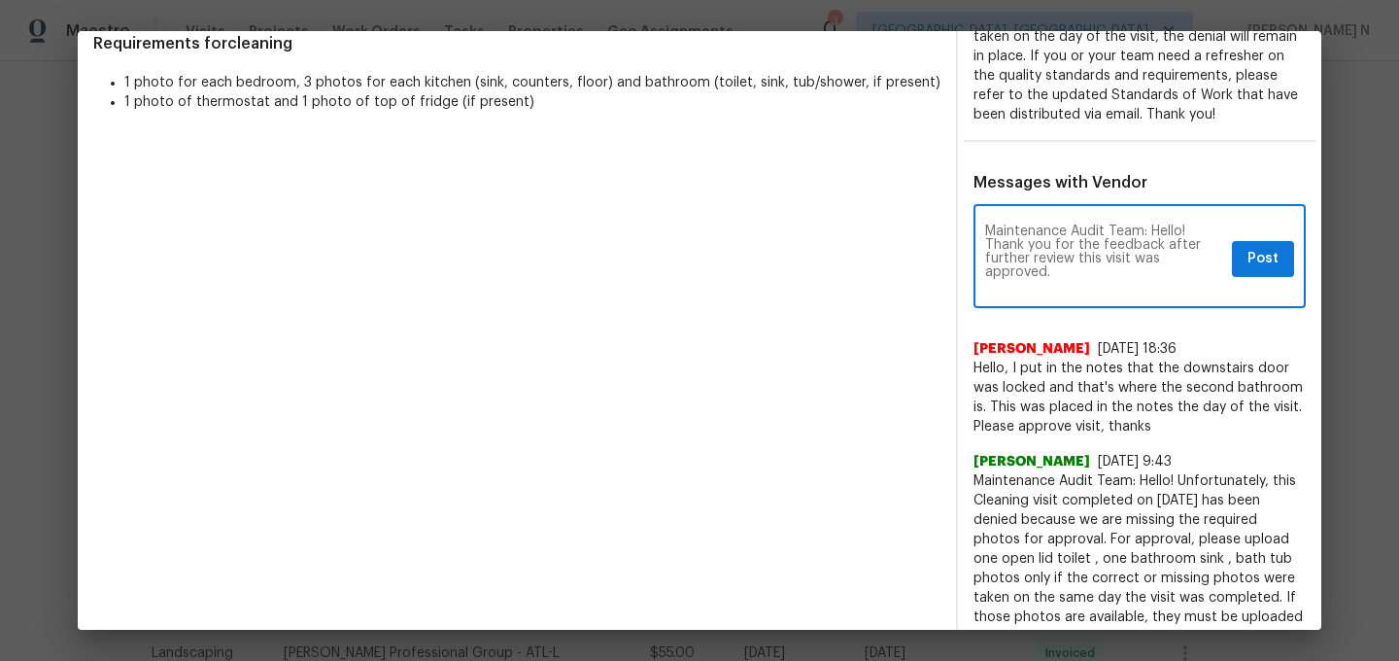
scroll to position [0, 0]
type textarea "Maintenance Audit Team: Hello! Thank you for the feedback after further review …"
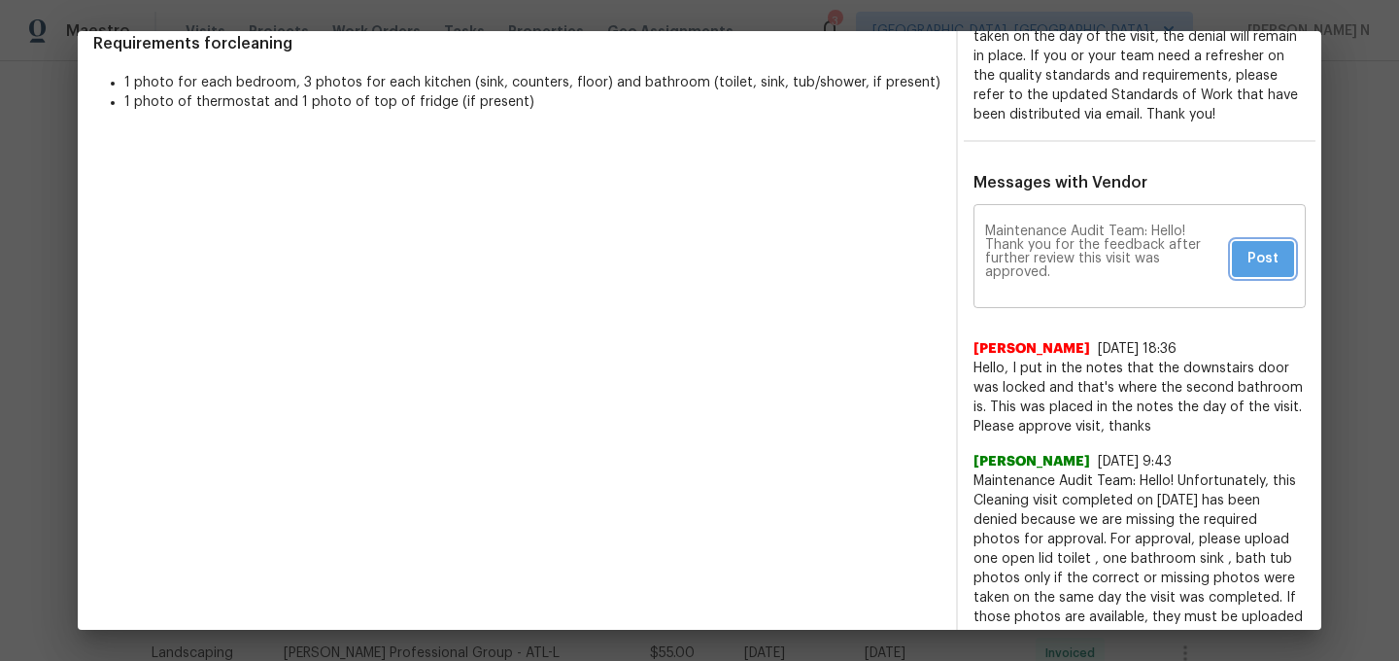
click at [1253, 256] on span "Post" at bounding box center [1263, 259] width 31 height 24
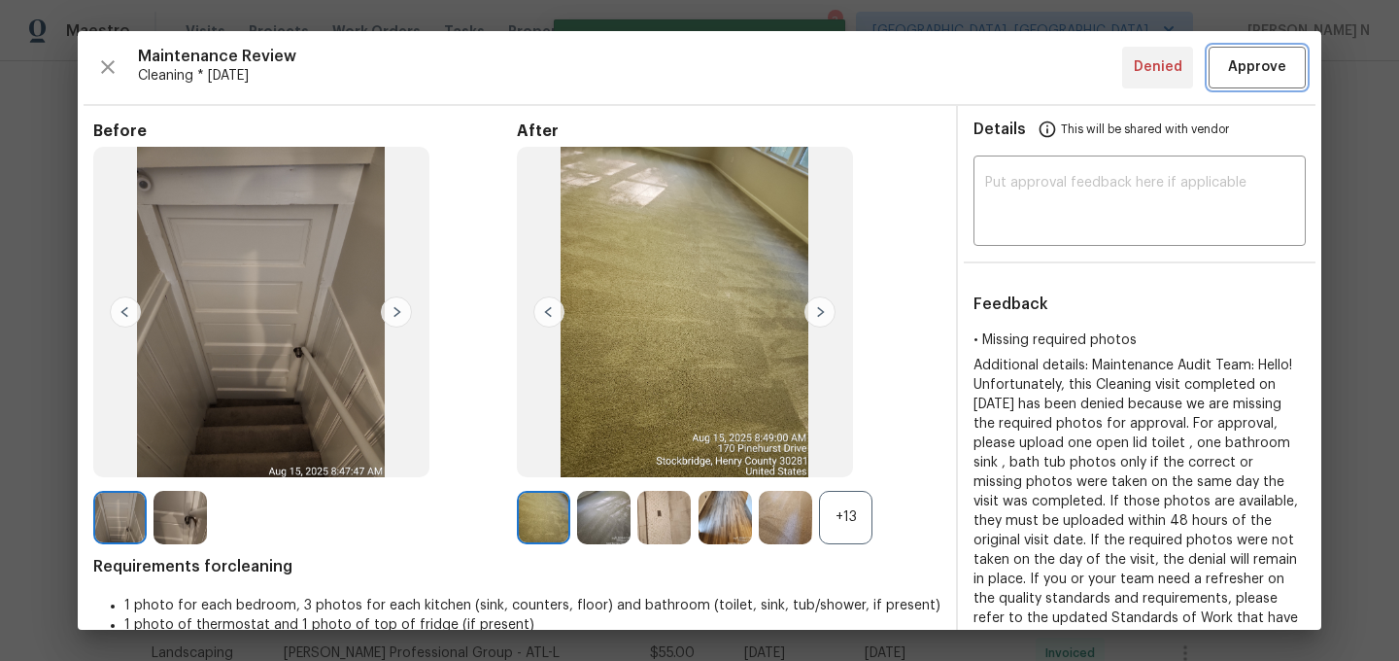
click at [1264, 70] on span "Approve" at bounding box center [1257, 67] width 58 height 24
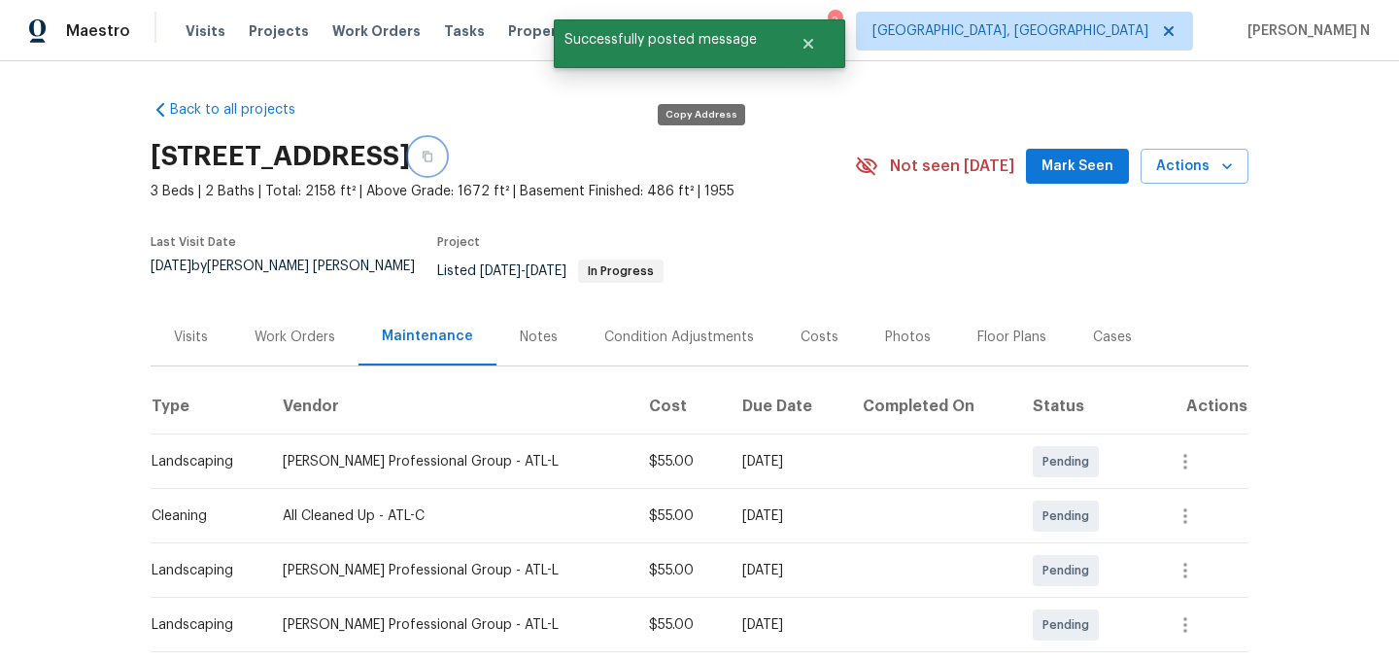
click at [432, 153] on icon "button" at bounding box center [428, 157] width 10 height 11
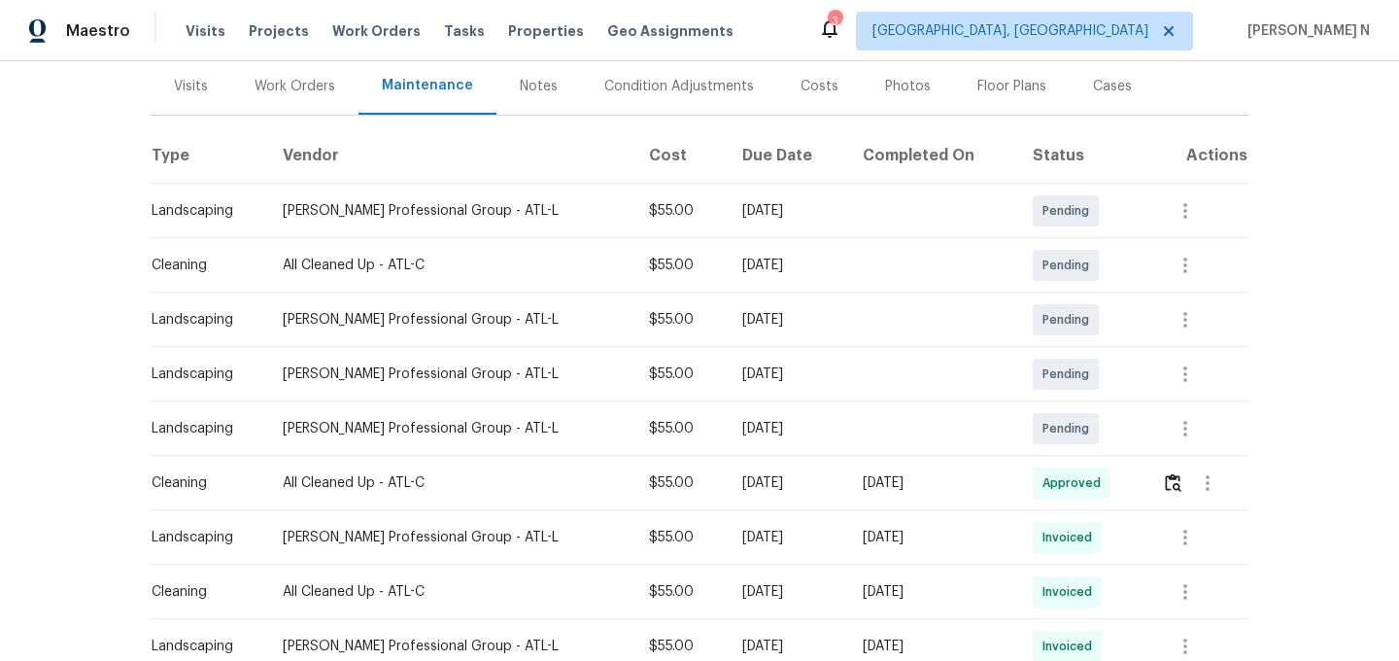
scroll to position [325, 0]
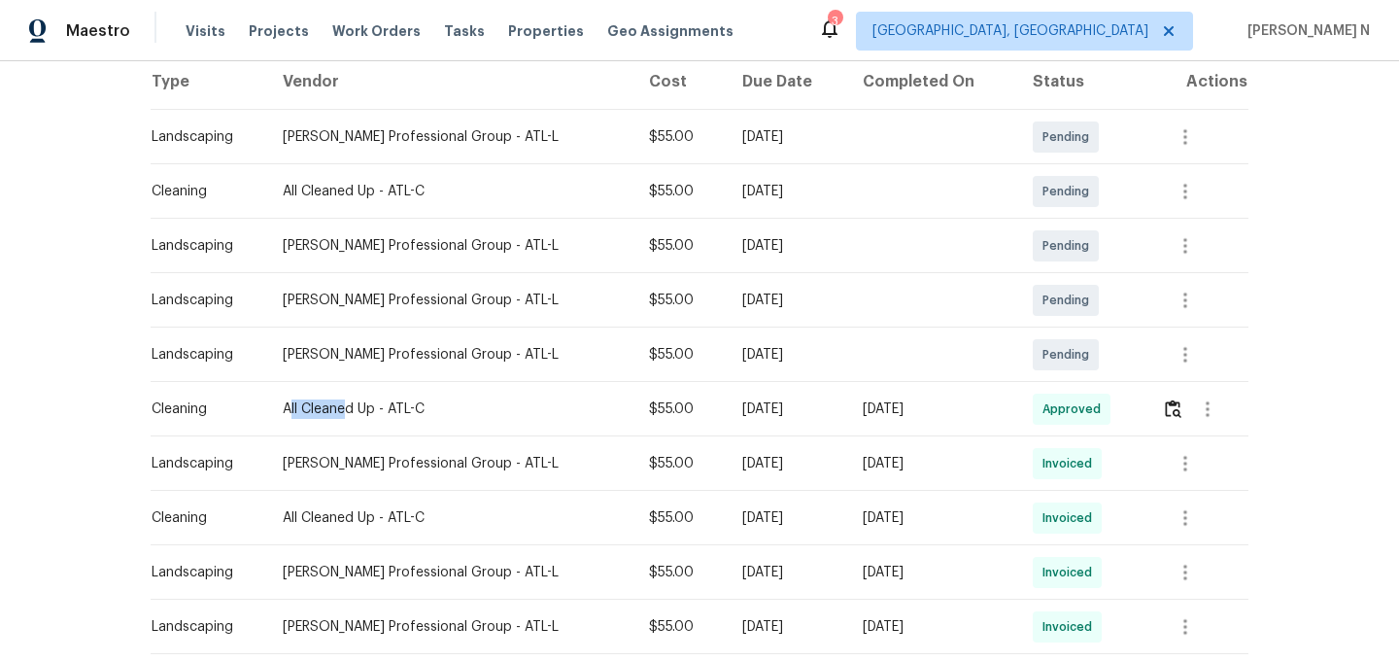
drag, startPoint x: 288, startPoint y: 396, endPoint x: 350, endPoint y: 397, distance: 62.2
click at [350, 399] on div "All Cleaned Up - ATL-C" at bounding box center [450, 408] width 334 height 19
drag, startPoint x: 283, startPoint y: 392, endPoint x: 423, endPoint y: 393, distance: 140.0
click at [423, 399] on div "All Cleaned Up - ATL-C" at bounding box center [450, 408] width 334 height 19
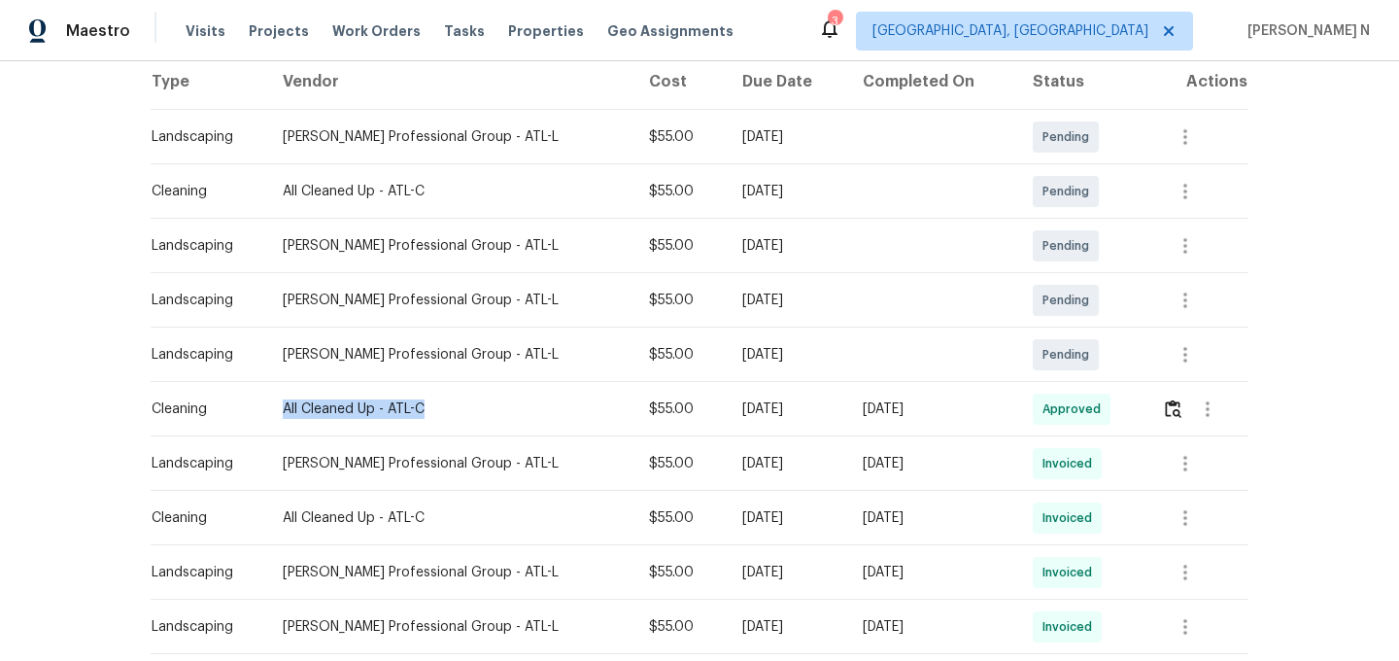
copy div "All Cleaned Up - ATL-C"
click at [1172, 399] on img "button" at bounding box center [1173, 408] width 17 height 18
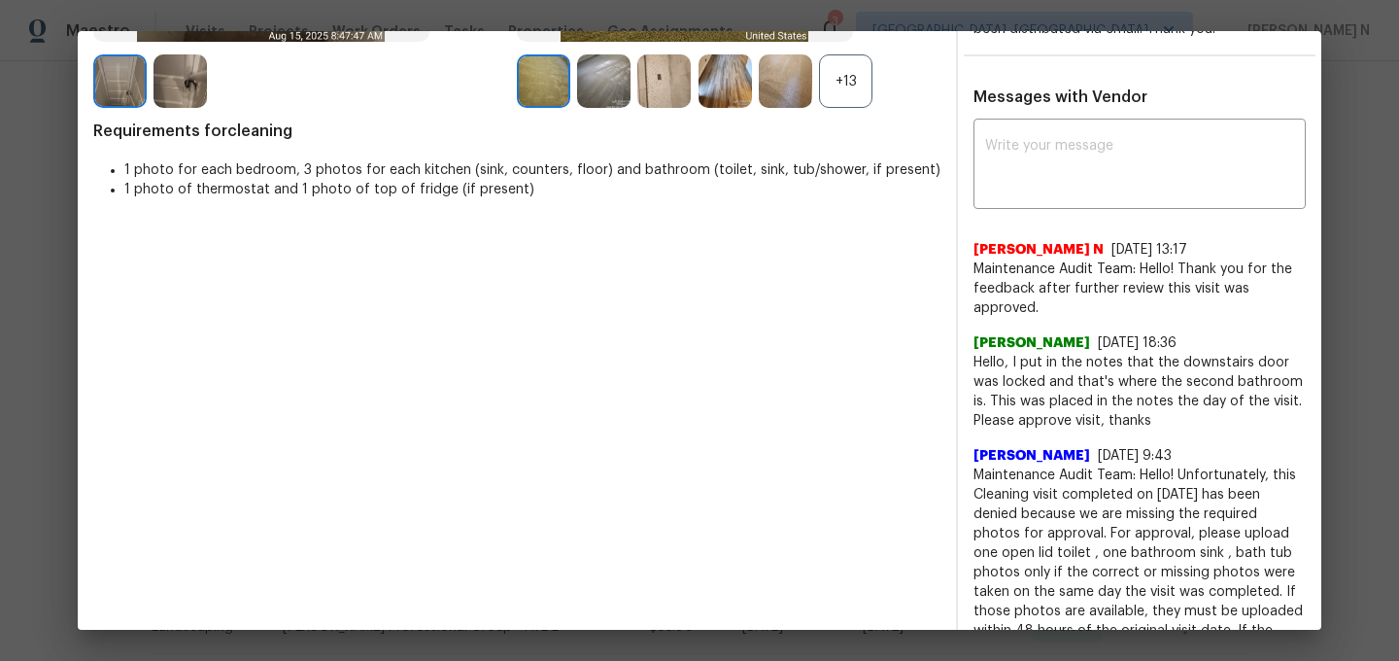
scroll to position [467, 0]
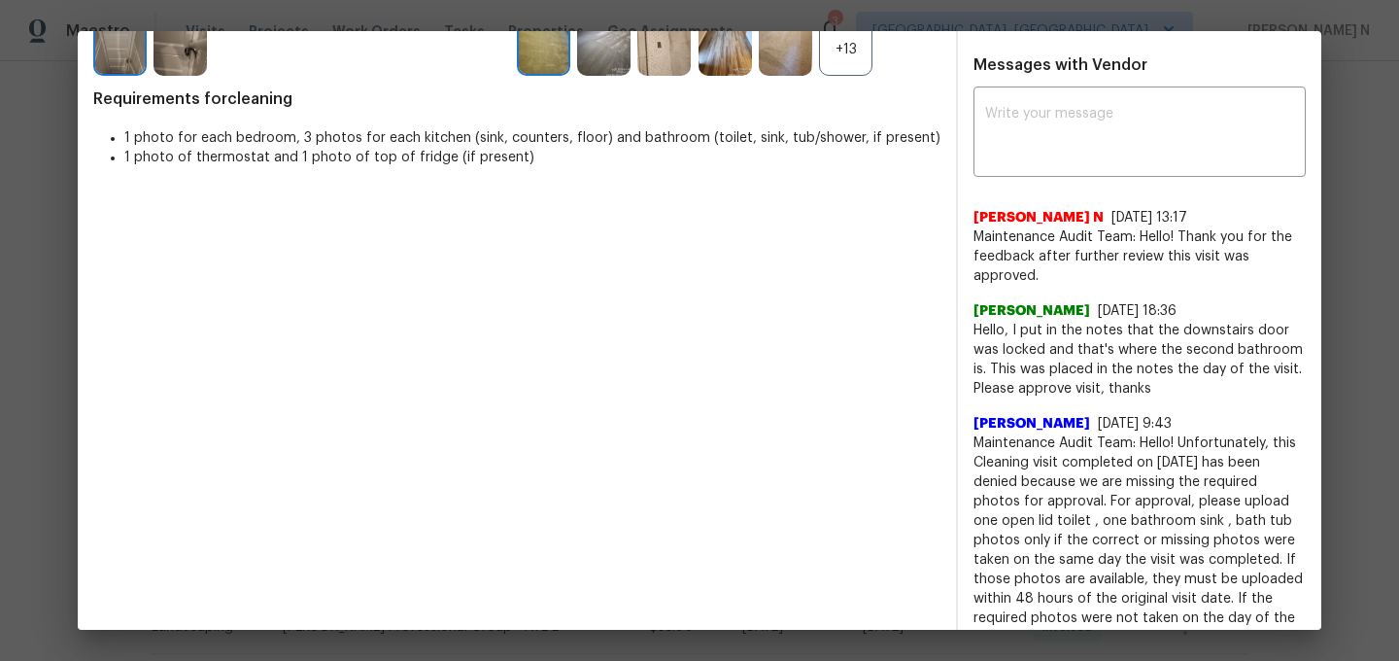
drag, startPoint x: 975, startPoint y: 418, endPoint x: 1139, endPoint y: 422, distance: 164.3
click at [1090, 422] on span "Bhavatharani Muthumani" at bounding box center [1032, 423] width 117 height 19
copy span "Bhavatharani Muthumani"
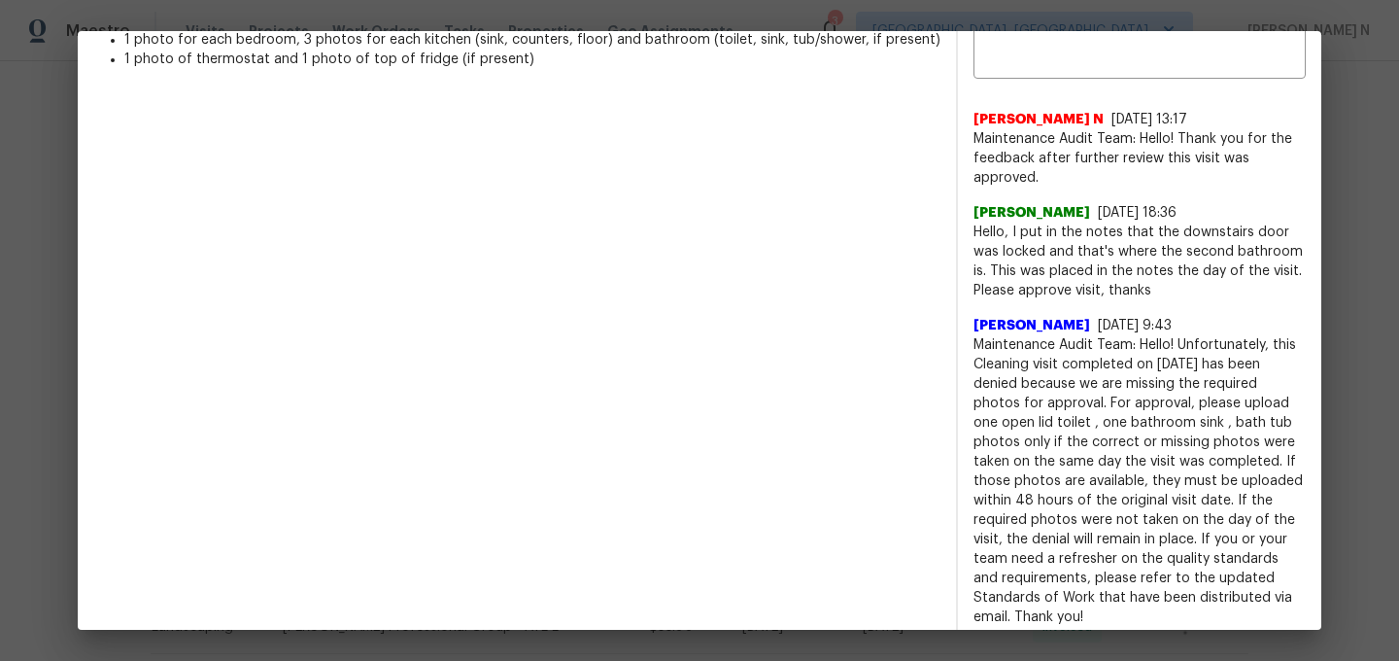
scroll to position [607, 0]
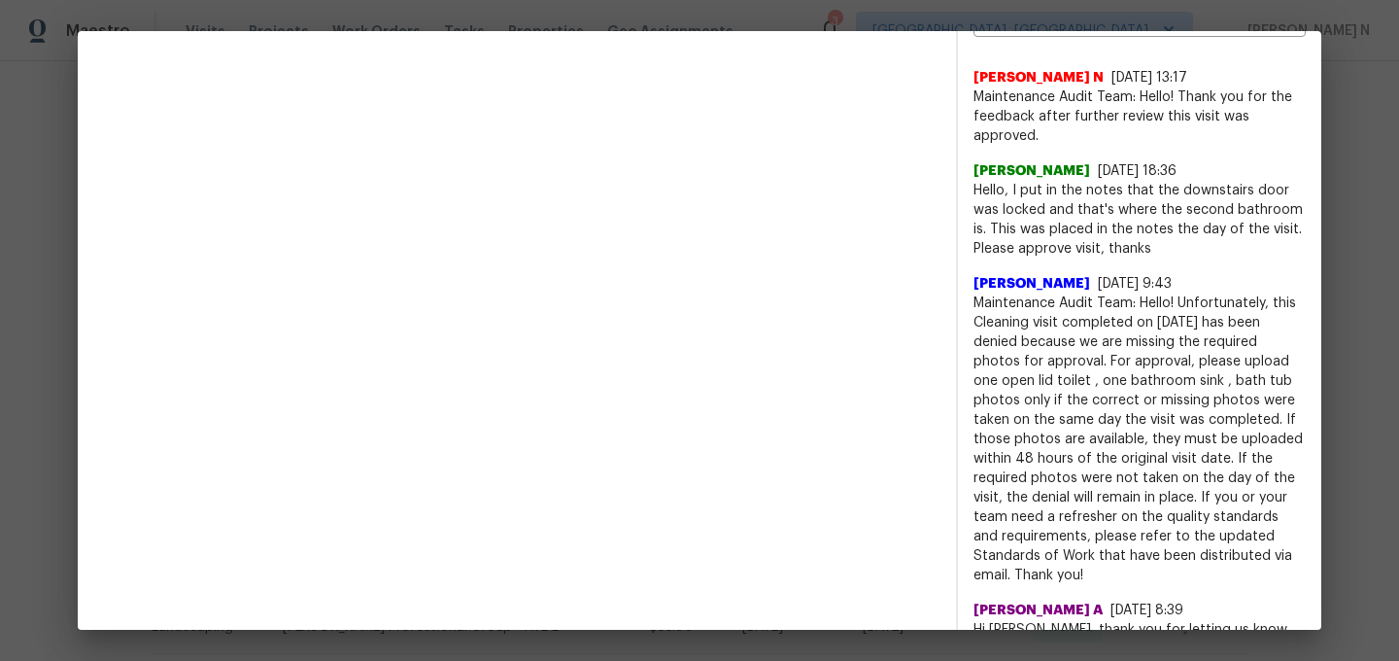
click at [1004, 301] on span "Maintenance Audit Team: Hello! Unfortunately, this Cleaning visit completed on …" at bounding box center [1140, 440] width 332 height 292
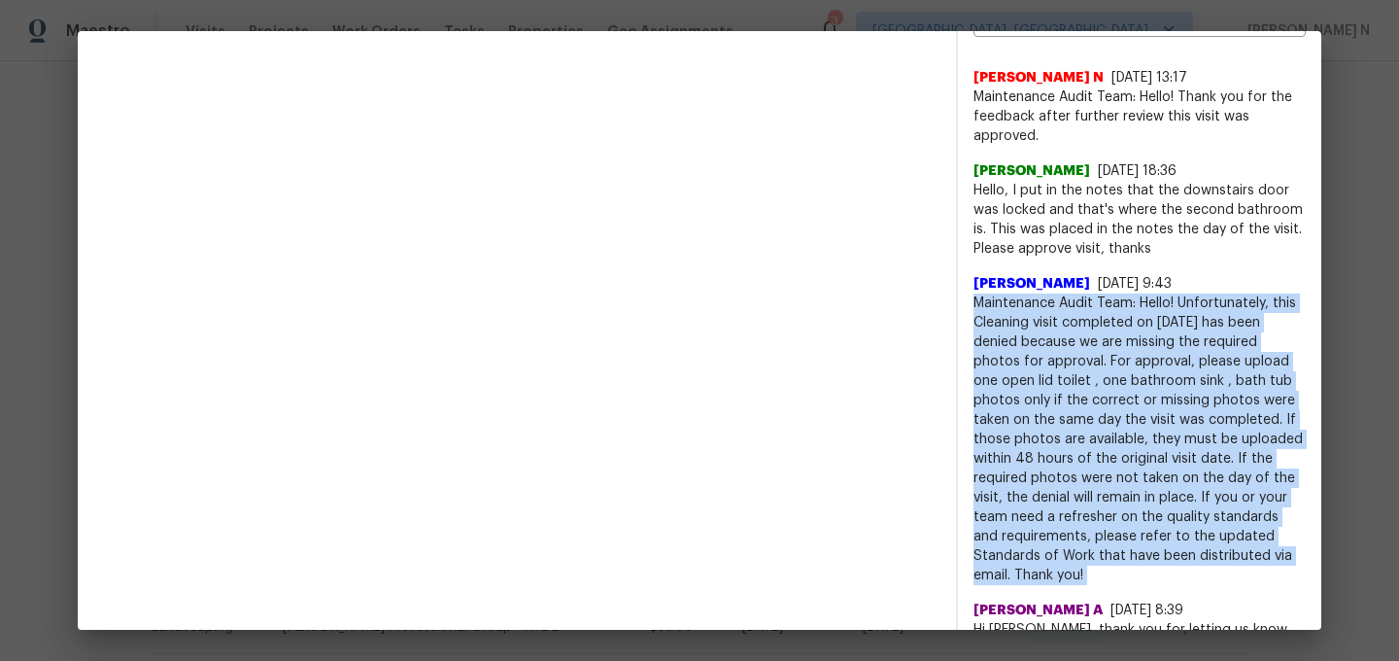
click at [1004, 301] on span "Maintenance Audit Team: Hello! Unfortunately, this Cleaning visit completed on …" at bounding box center [1140, 440] width 332 height 292
copy span "Maintenance Audit Team: Hello! Unfortunately, this Cleaning visit completed on …"
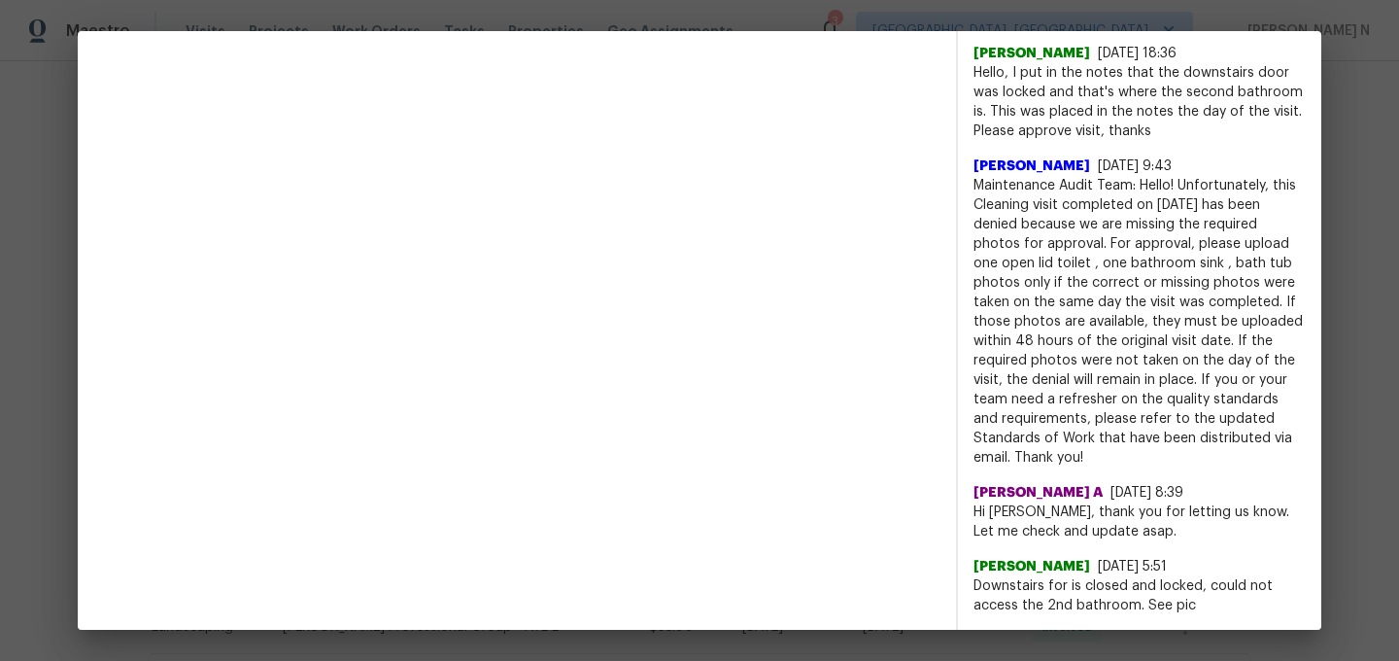
click at [1003, 588] on span "Downstairs for is closed and locked, could not access the 2nd bathroom. See pic" at bounding box center [1140, 595] width 332 height 39
copy span "Downstairs for is closed and locked, could not access the 2nd bathroom. See pic"
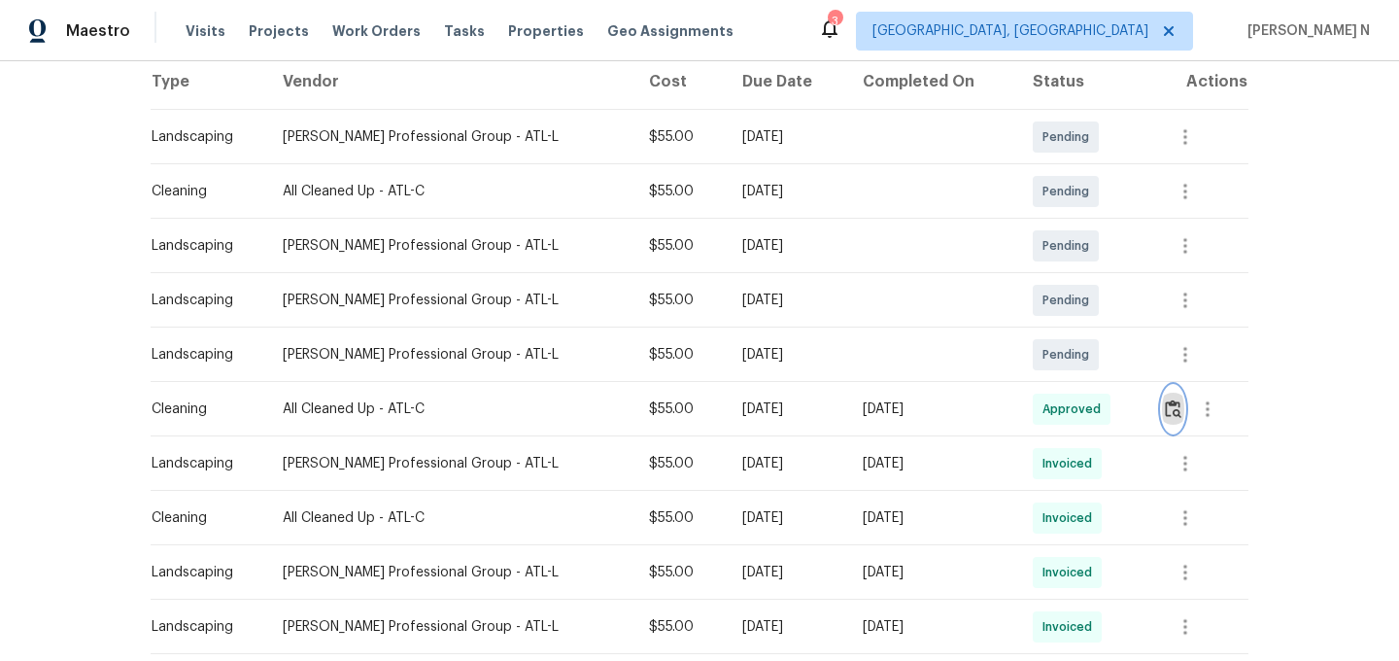
scroll to position [0, 0]
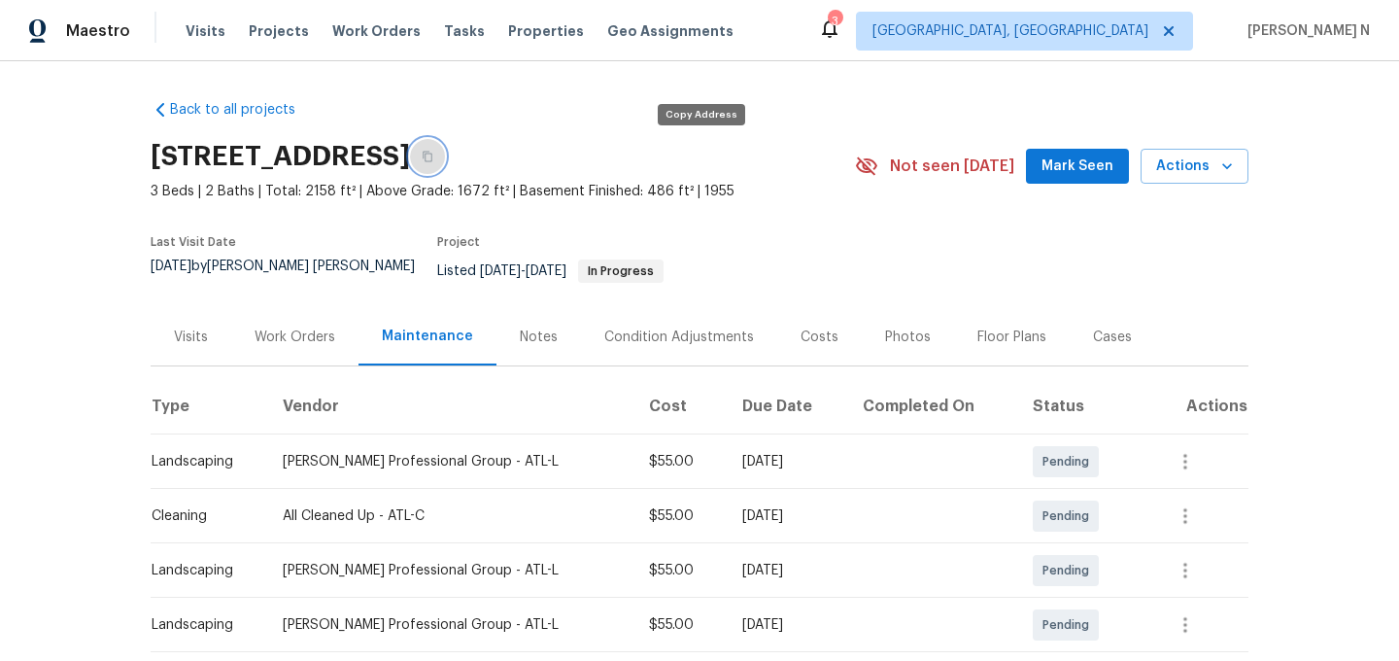
click at [445, 160] on button "button" at bounding box center [427, 156] width 35 height 35
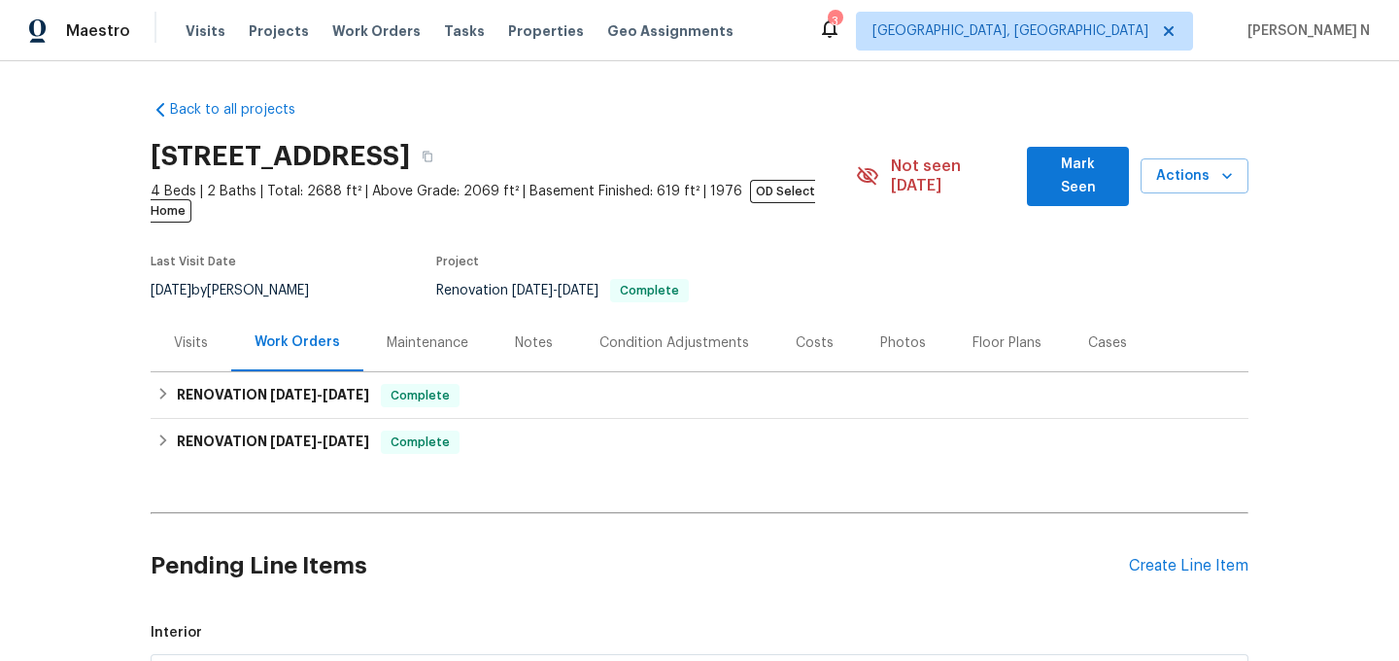
click at [417, 314] on div "Maintenance" at bounding box center [427, 342] width 128 height 57
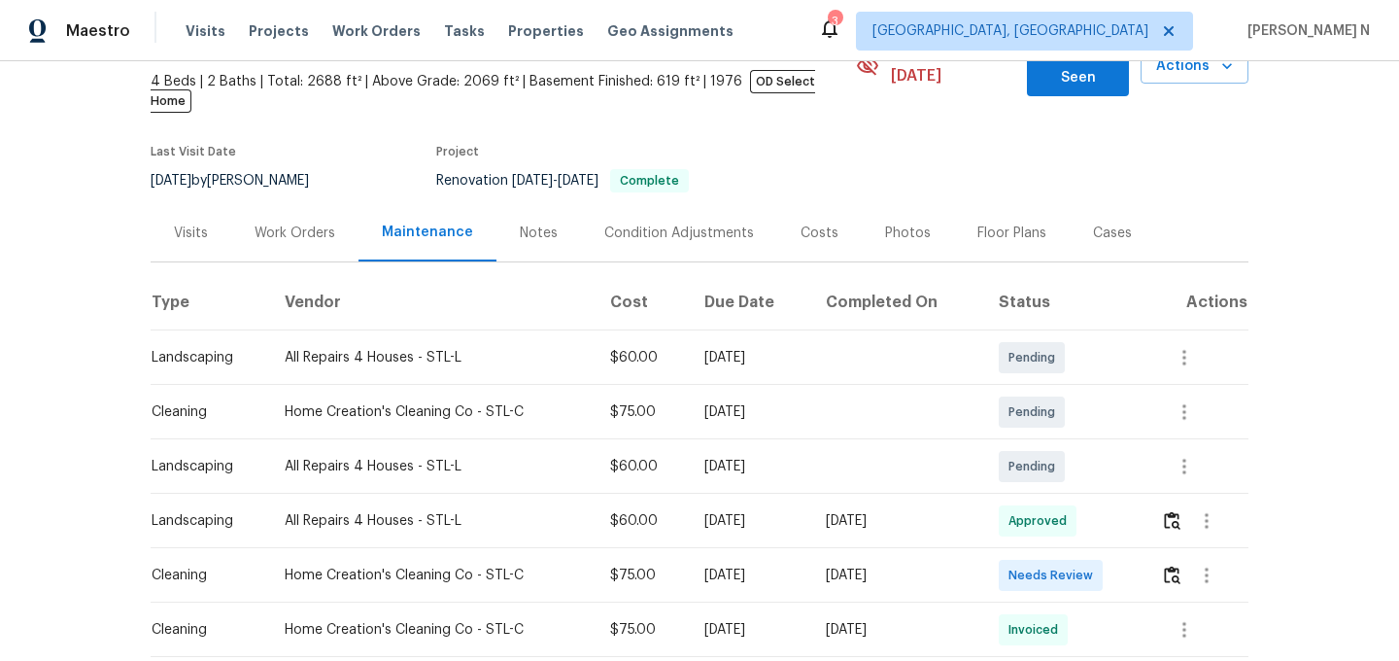
scroll to position [224, 0]
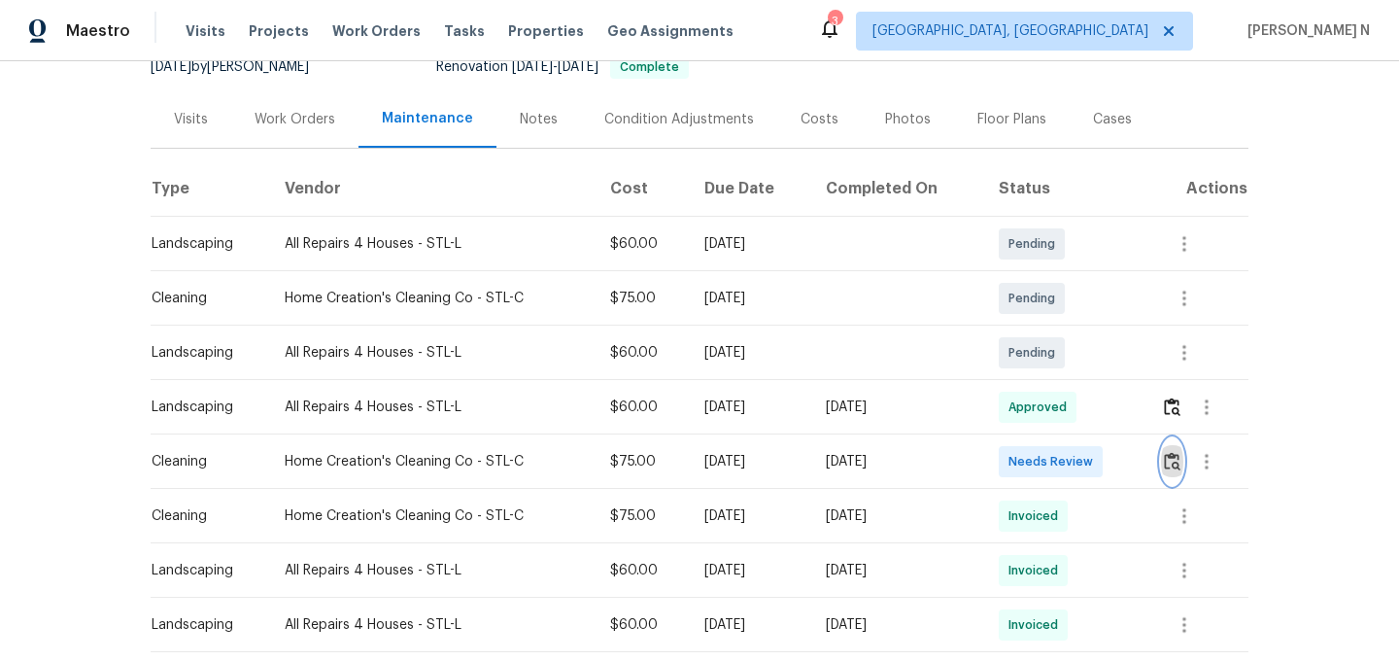
click at [1181, 455] on button "button" at bounding box center [1172, 461] width 22 height 47
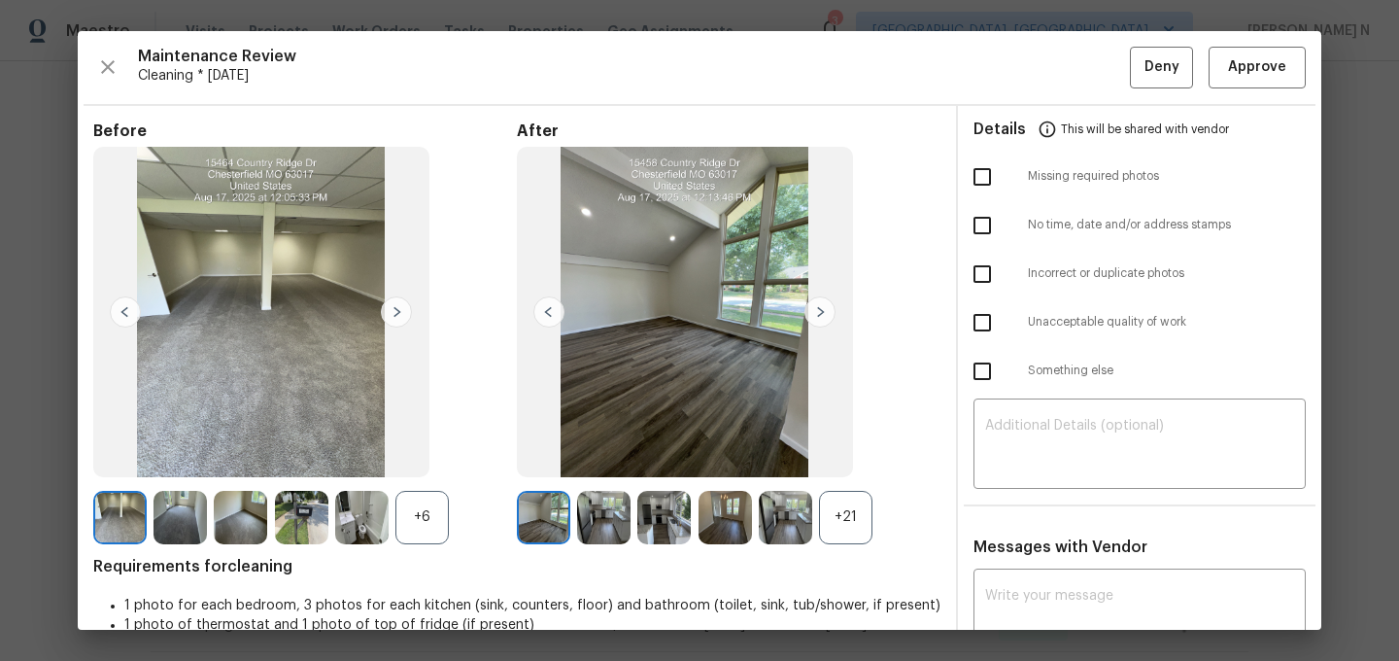
click at [856, 492] on div "+21" at bounding box center [845, 517] width 53 height 53
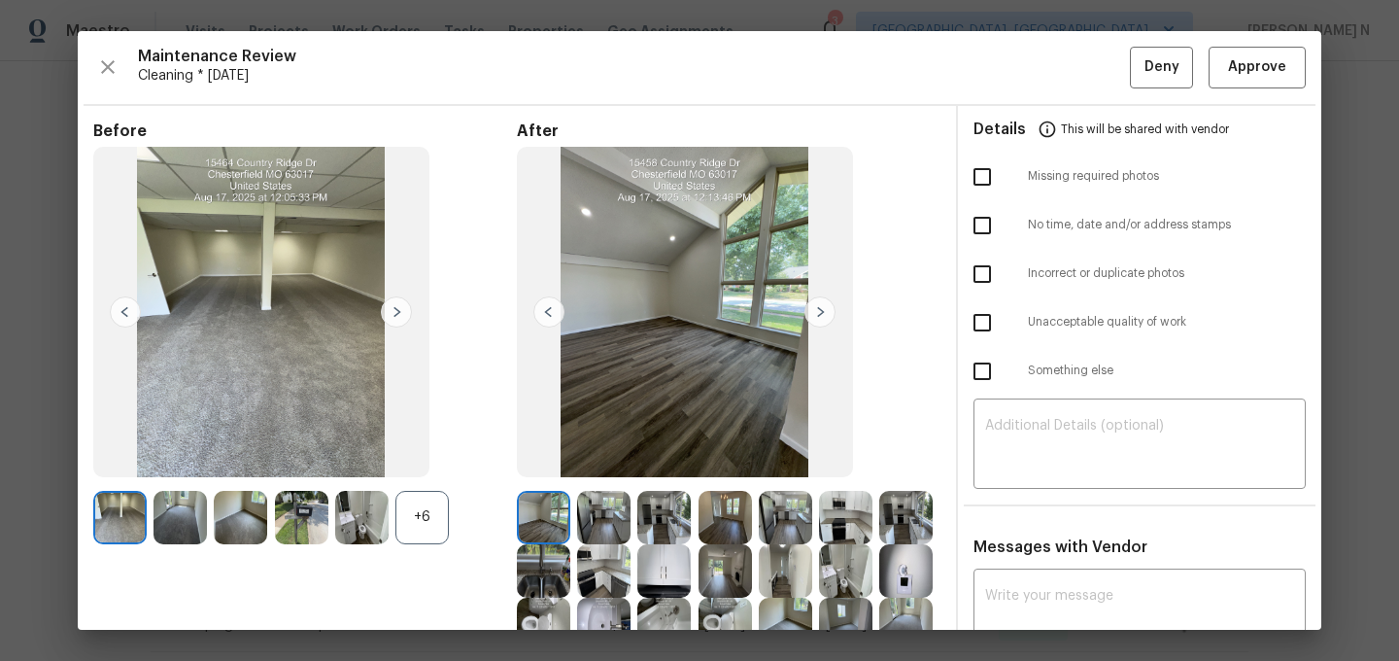
click at [446, 503] on div "+6" at bounding box center [422, 517] width 53 height 53
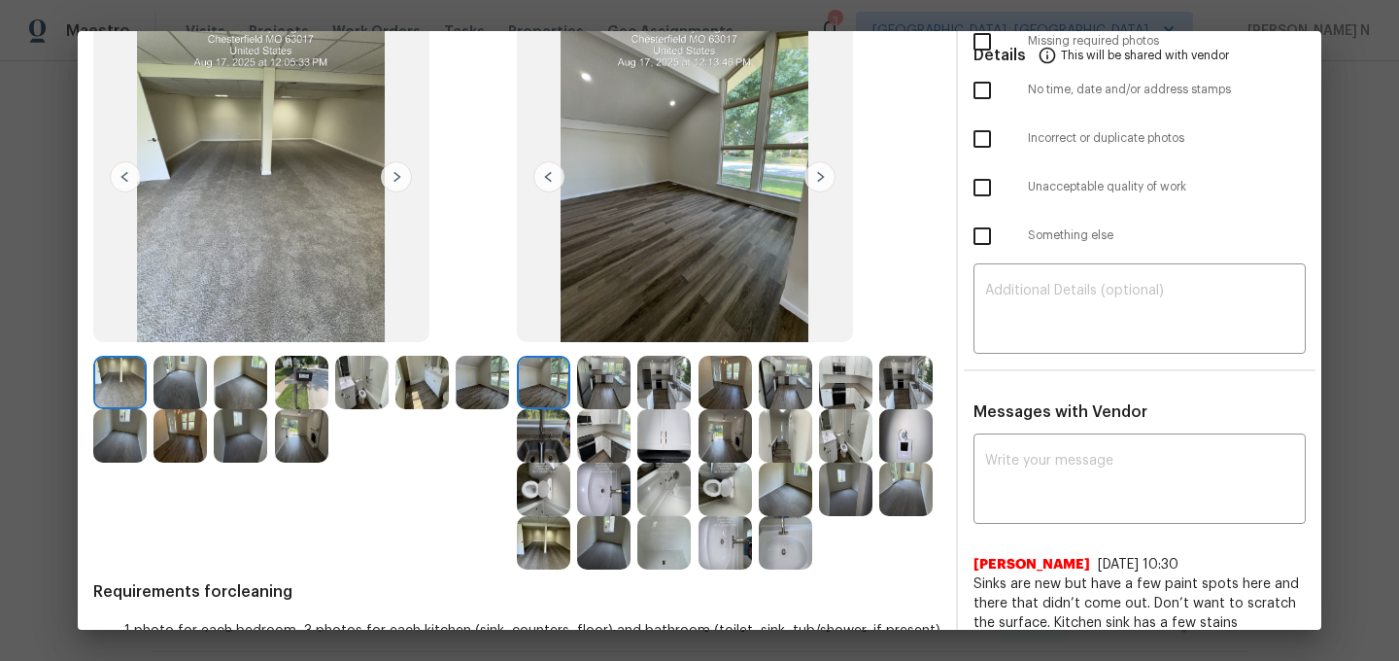
scroll to position [85, 0]
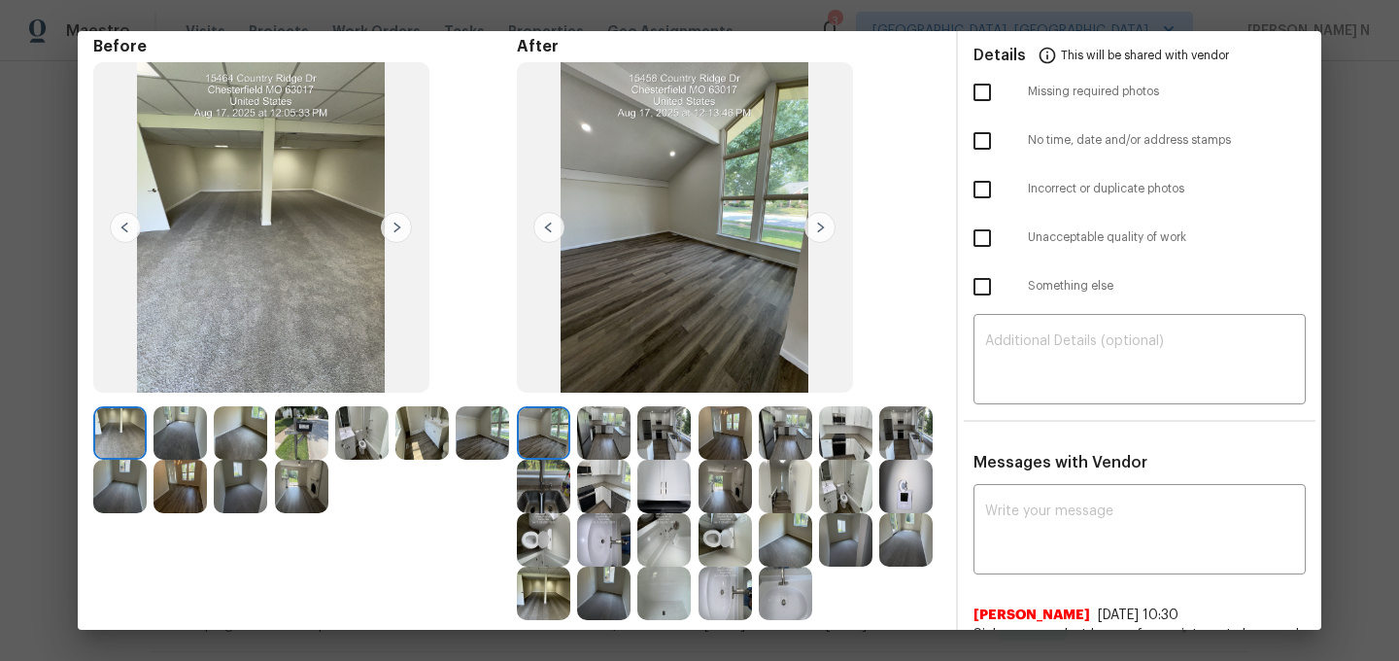
click at [540, 470] on img at bounding box center [543, 486] width 53 height 53
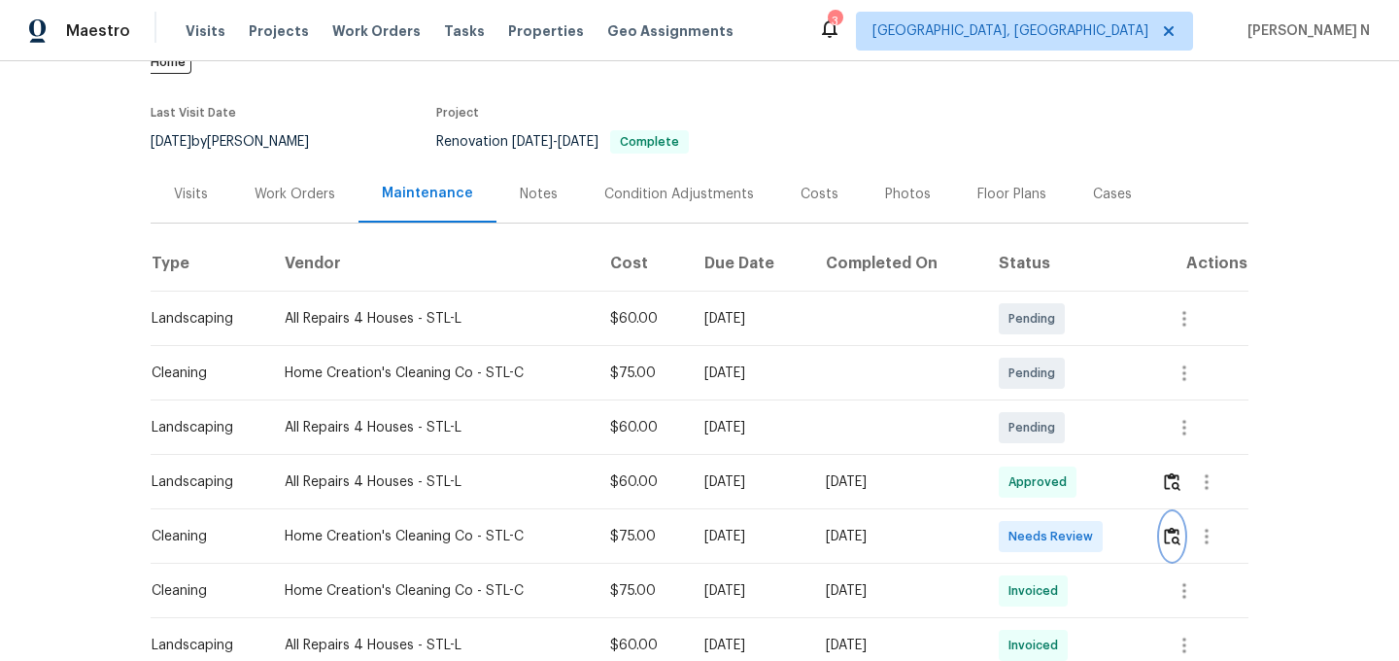
scroll to position [193, 0]
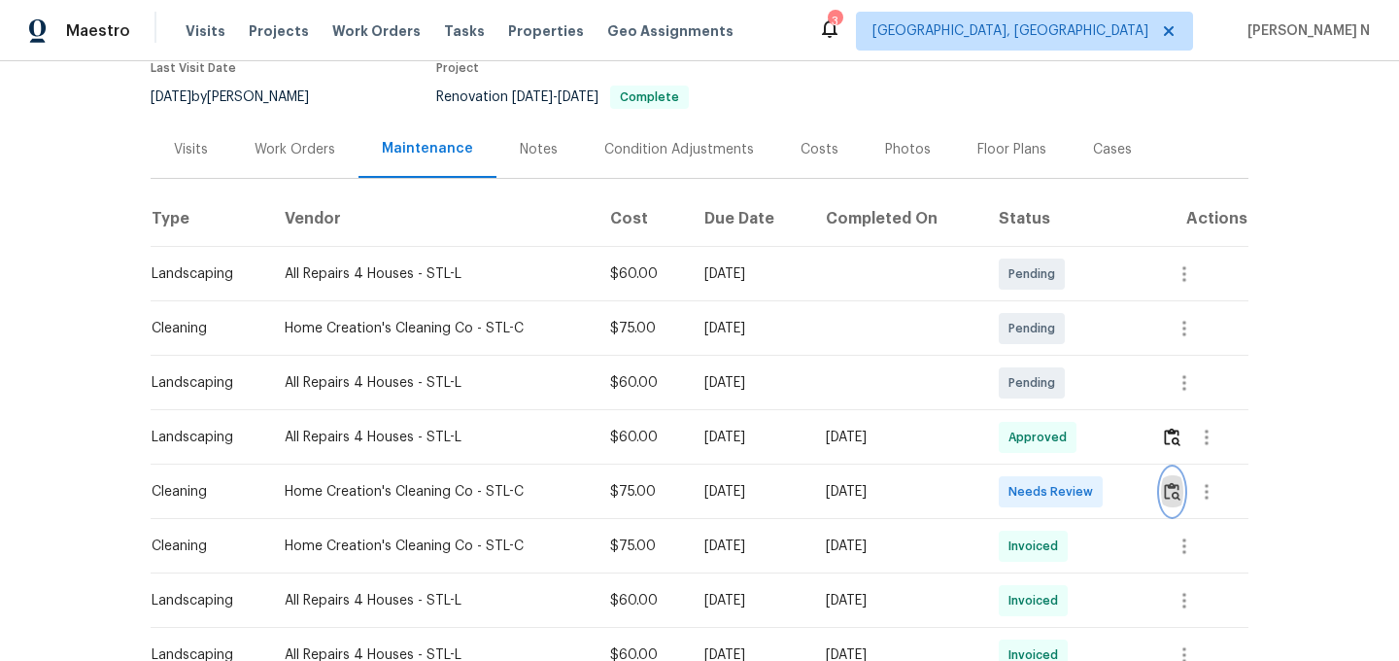
click at [1177, 482] on img "button" at bounding box center [1172, 491] width 17 height 18
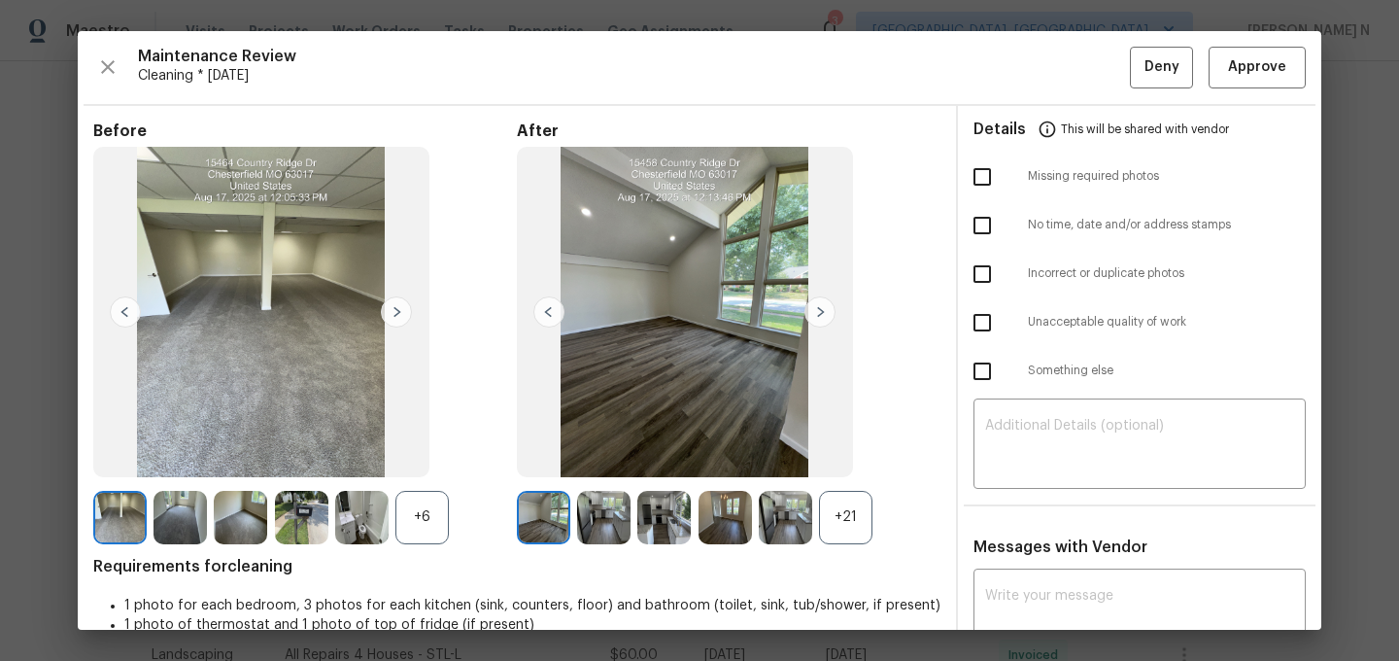
click at [846, 522] on div "+21" at bounding box center [845, 517] width 53 height 53
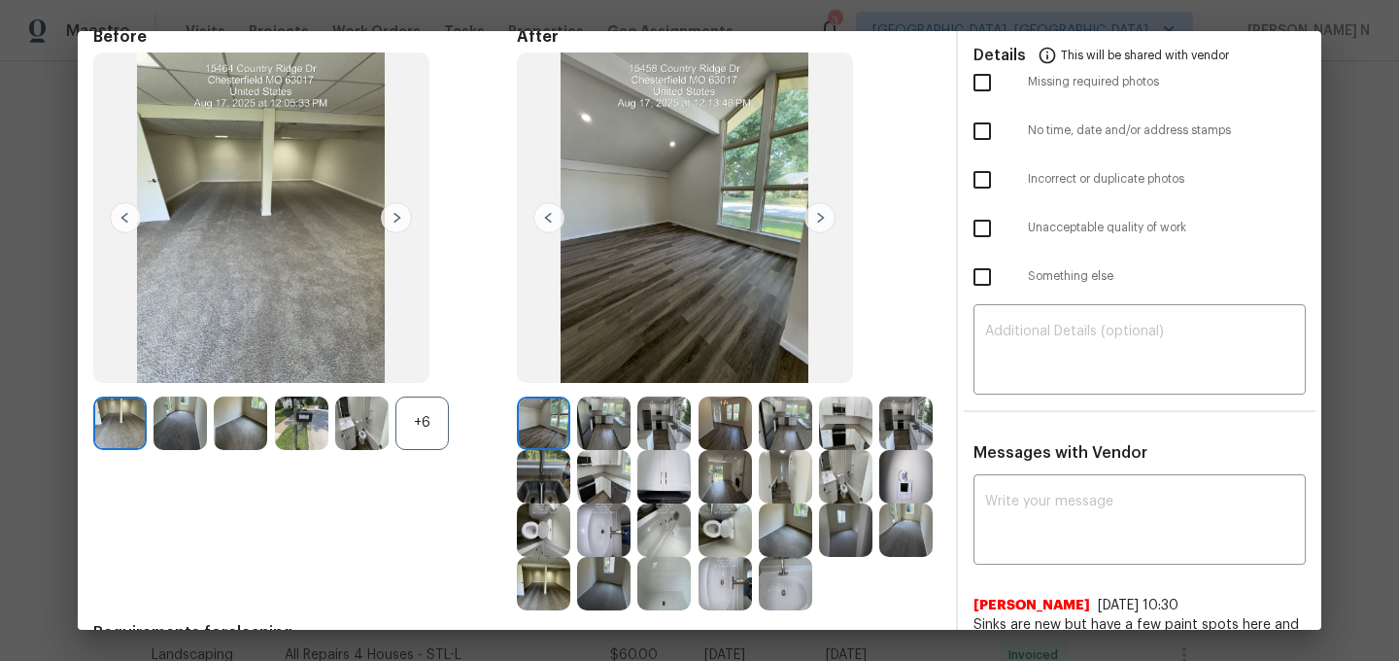
scroll to position [144, 0]
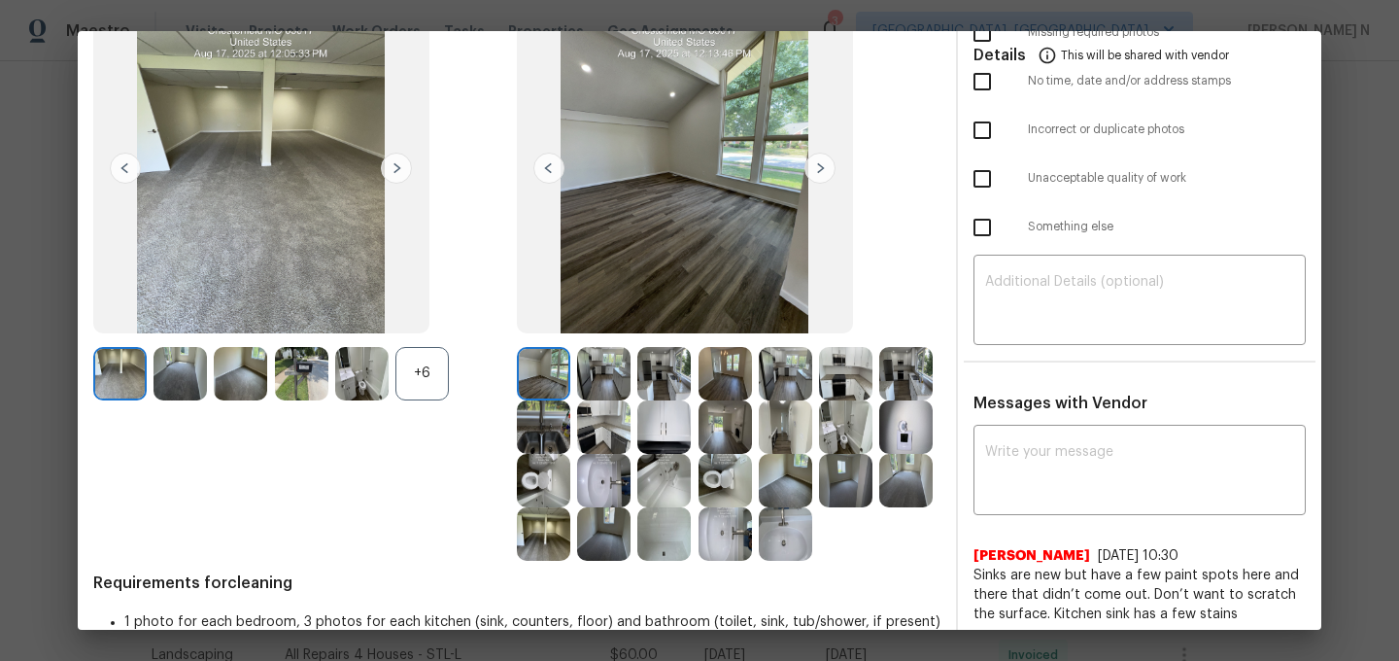
click at [555, 431] on img at bounding box center [543, 426] width 53 height 53
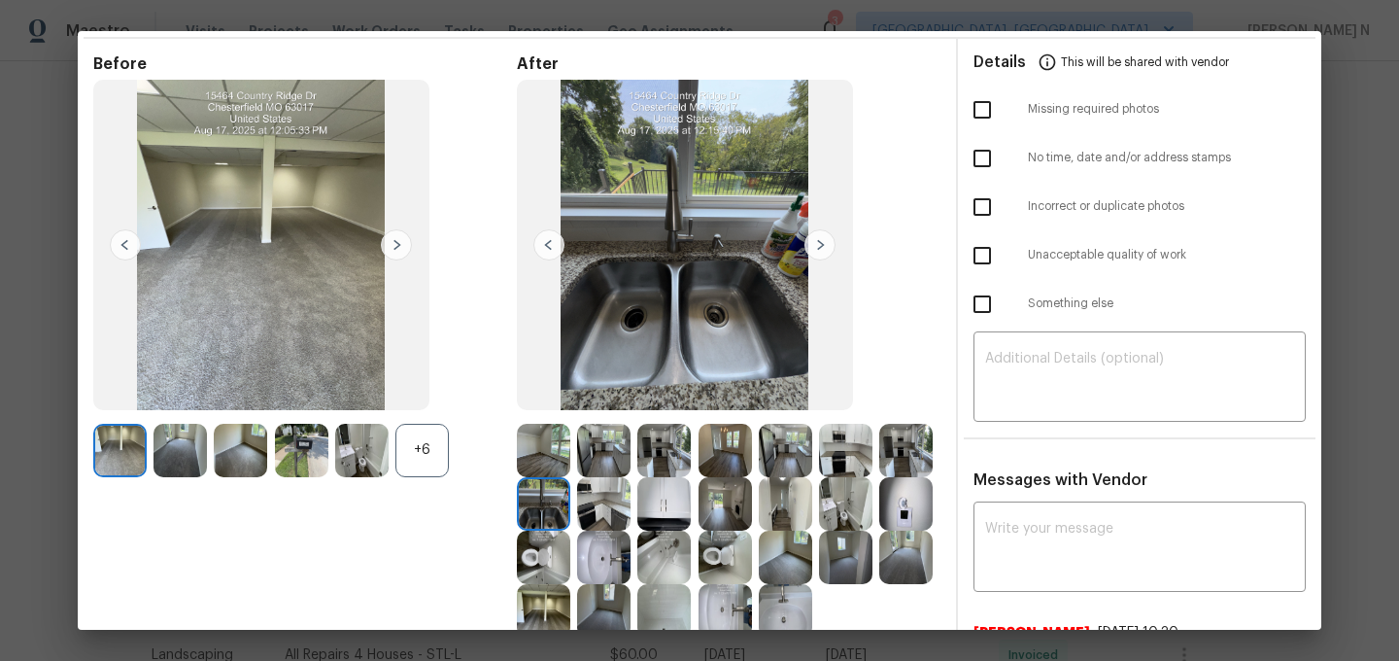
scroll to position [192, 0]
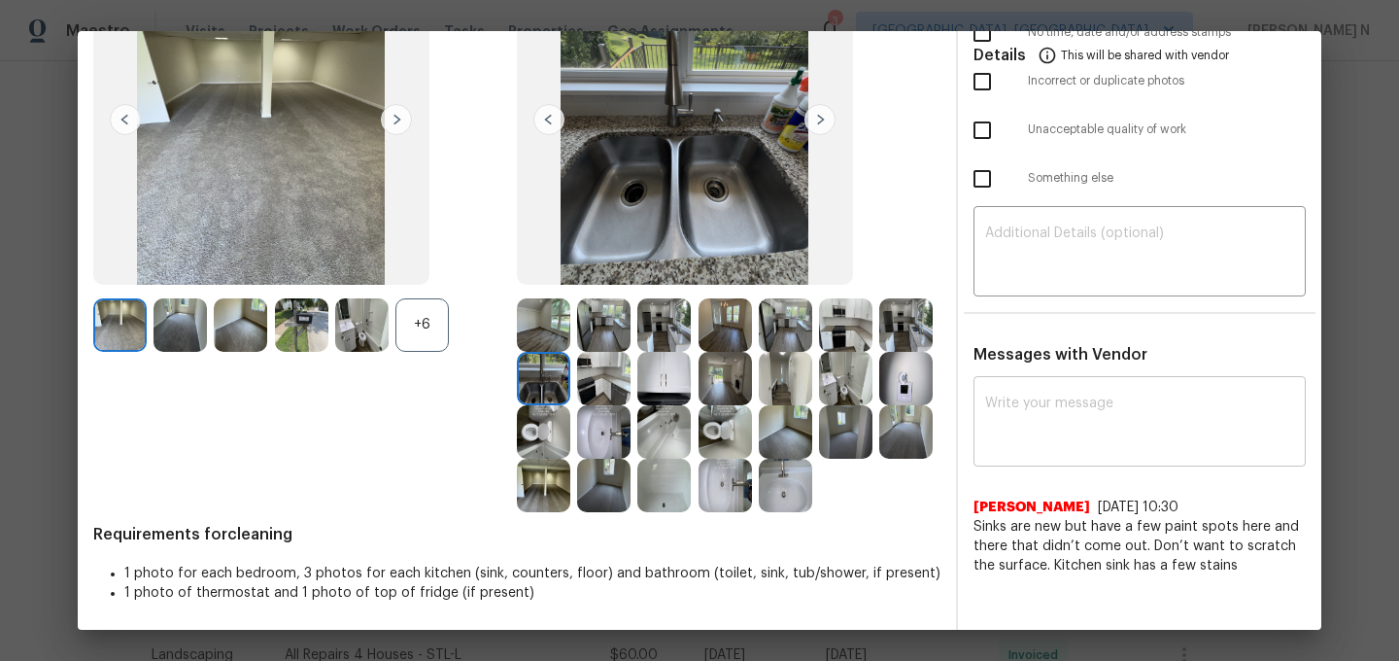
click at [1039, 427] on textarea at bounding box center [1139, 424] width 309 height 54
paste textarea "Maintenance Audit Team: Hello! Thank you for the feedback after further review …"
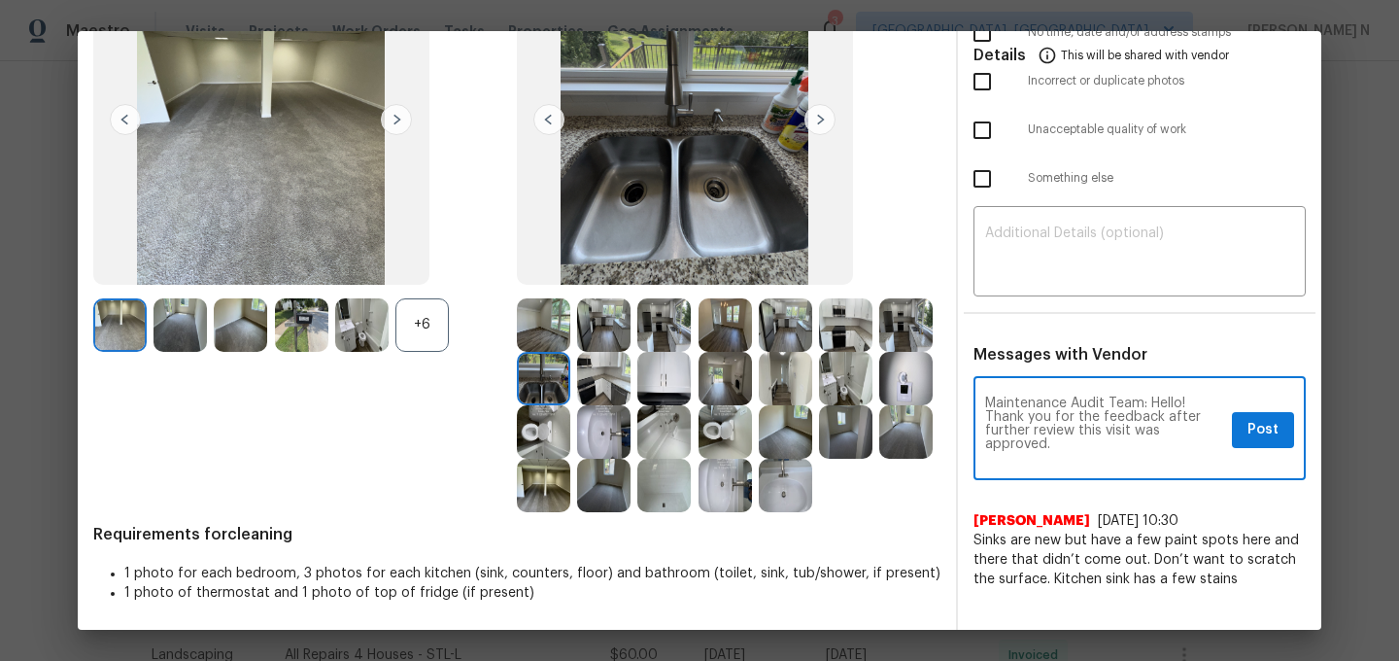
scroll to position [0, 0]
type textarea "Maintenance Audit Team: Hello! Thank you for the feedback after further review …"
click at [1281, 438] on button "Post" at bounding box center [1263, 430] width 62 height 36
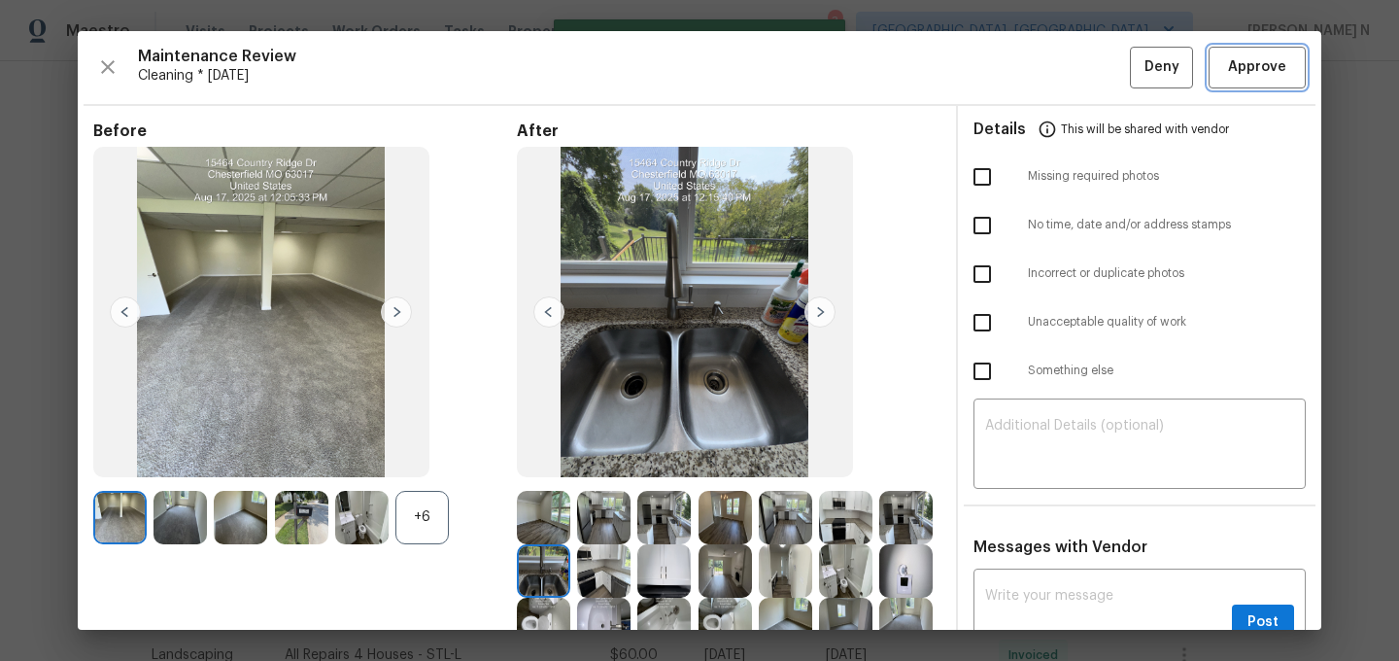
click at [1248, 67] on span "Approve" at bounding box center [1257, 67] width 58 height 24
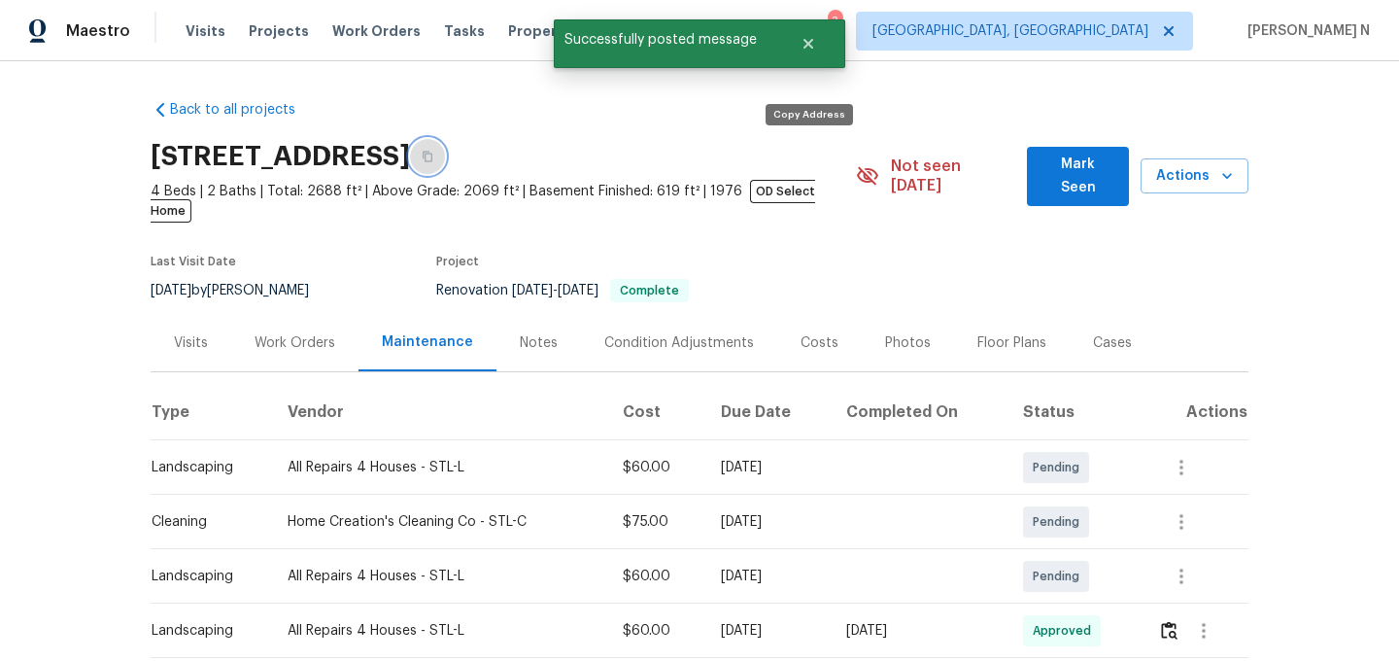
click at [433, 156] on icon "button" at bounding box center [428, 157] width 12 height 12
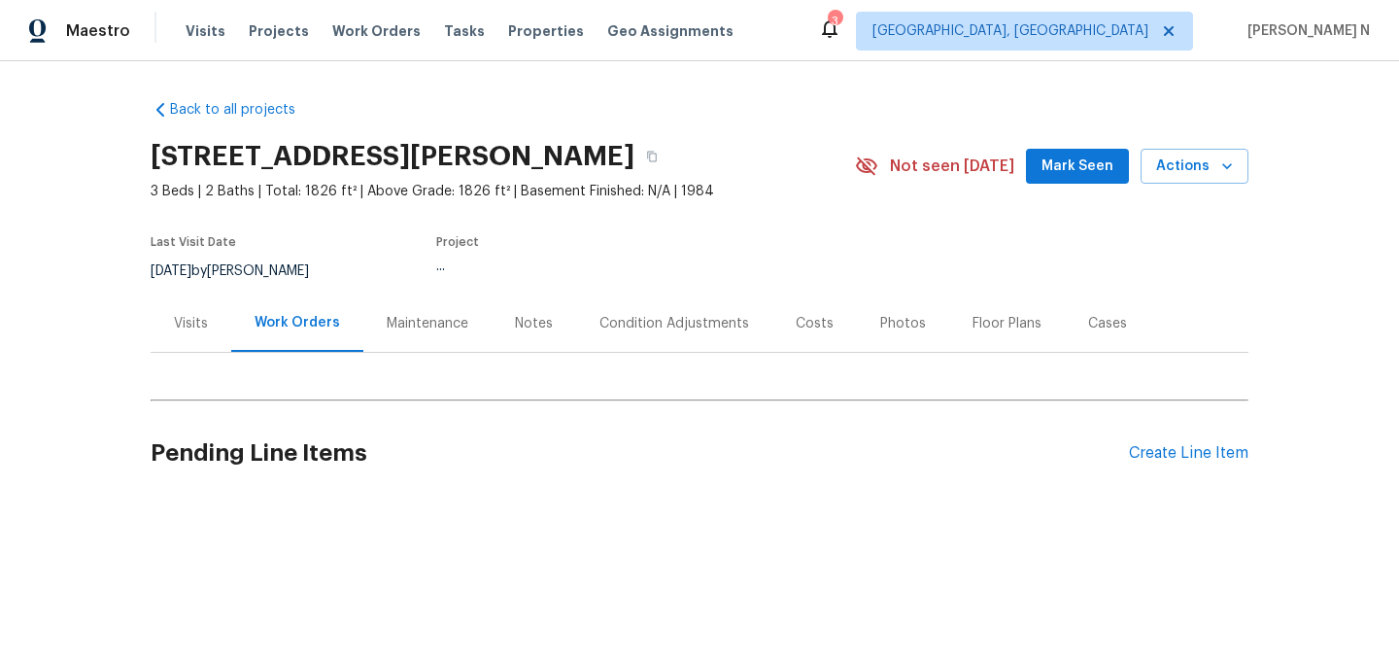
click at [407, 304] on div "Maintenance" at bounding box center [427, 322] width 128 height 57
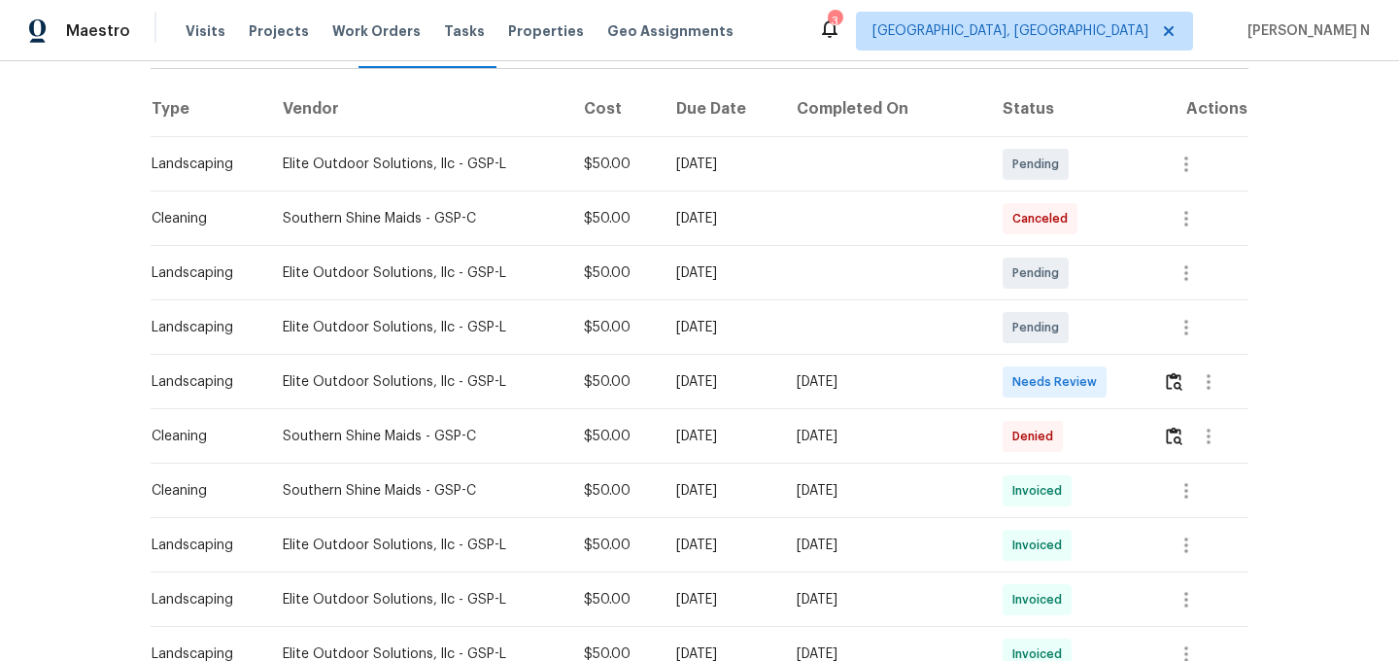
scroll to position [329, 0]
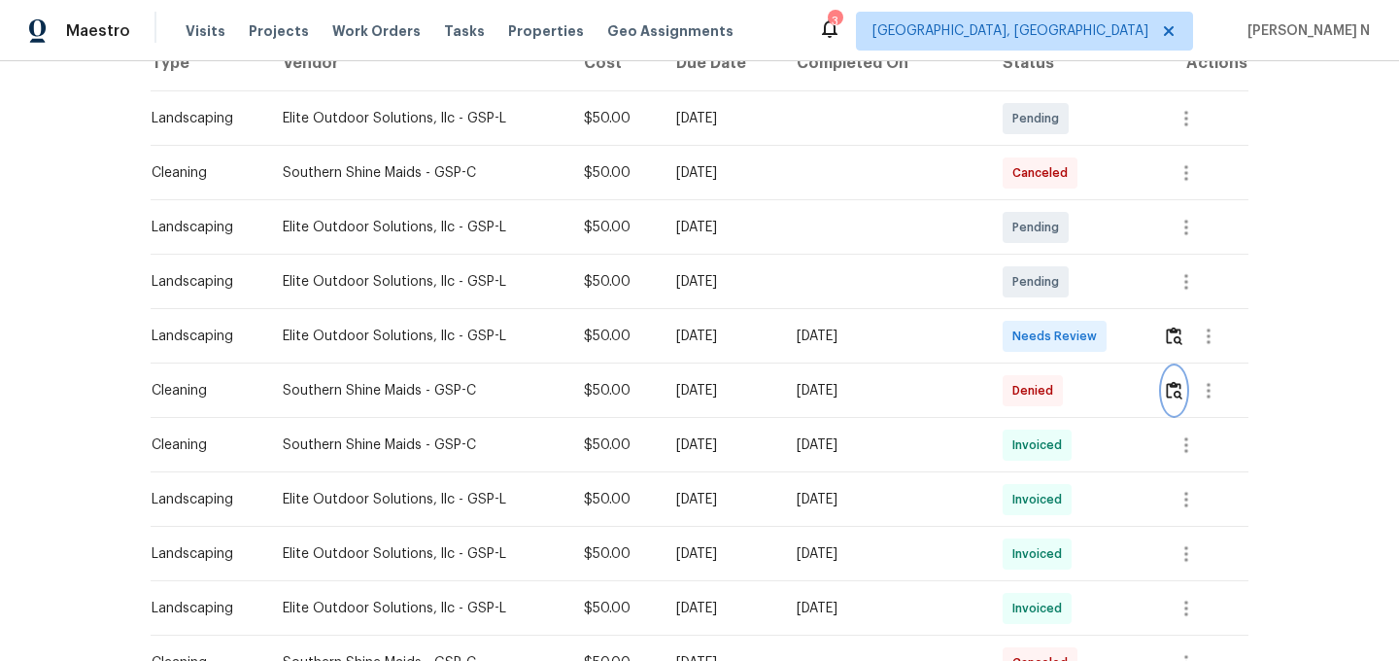
click at [1173, 401] on button "button" at bounding box center [1174, 390] width 22 height 47
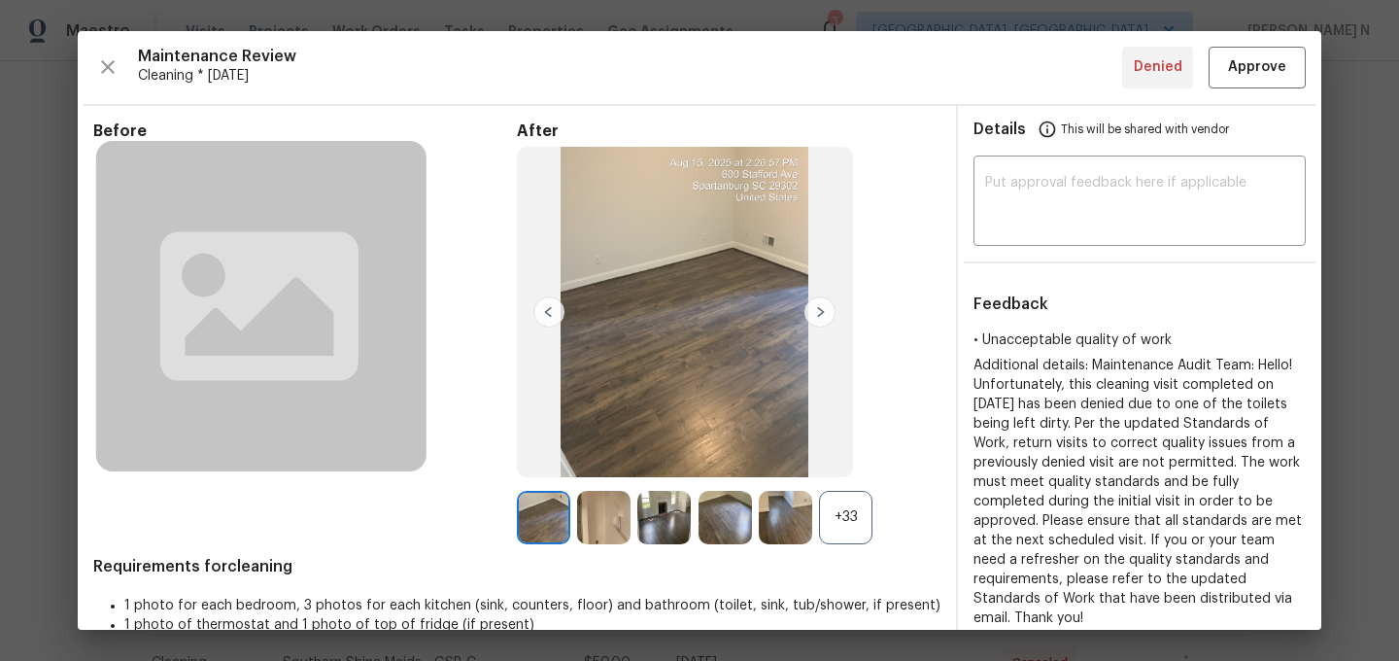
click at [850, 533] on div "+33" at bounding box center [845, 517] width 53 height 53
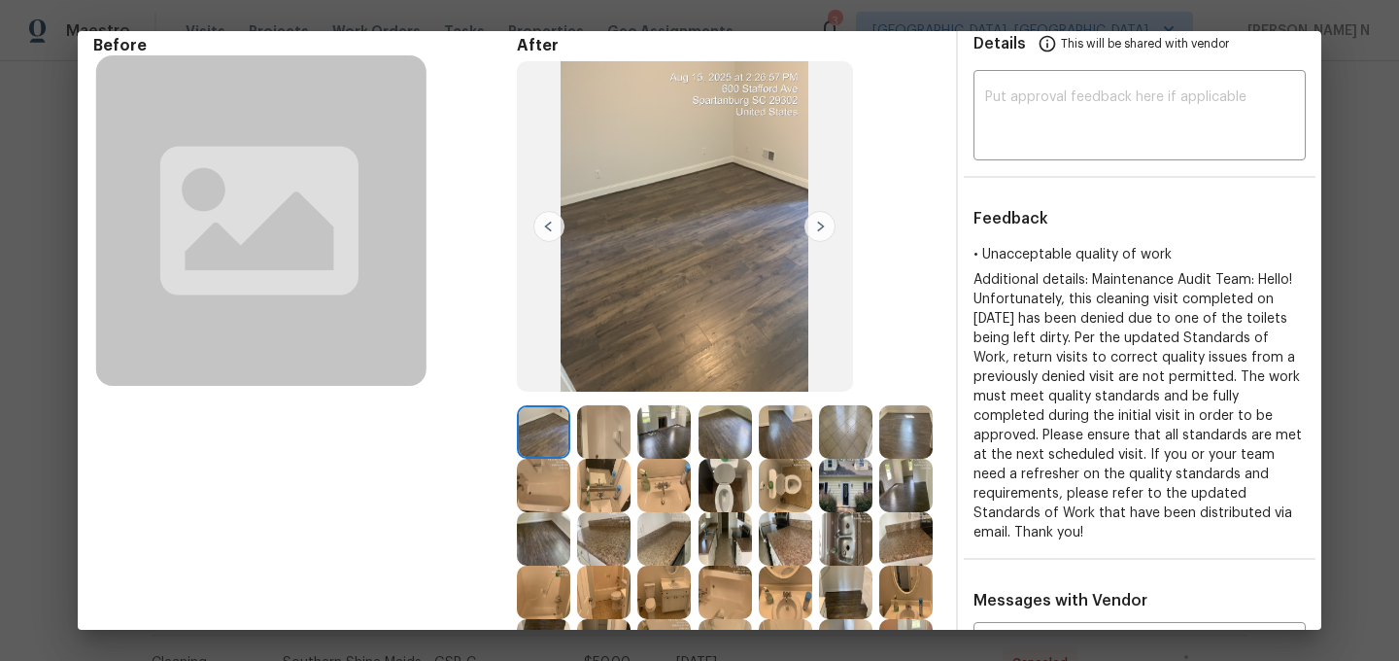
scroll to position [242, 0]
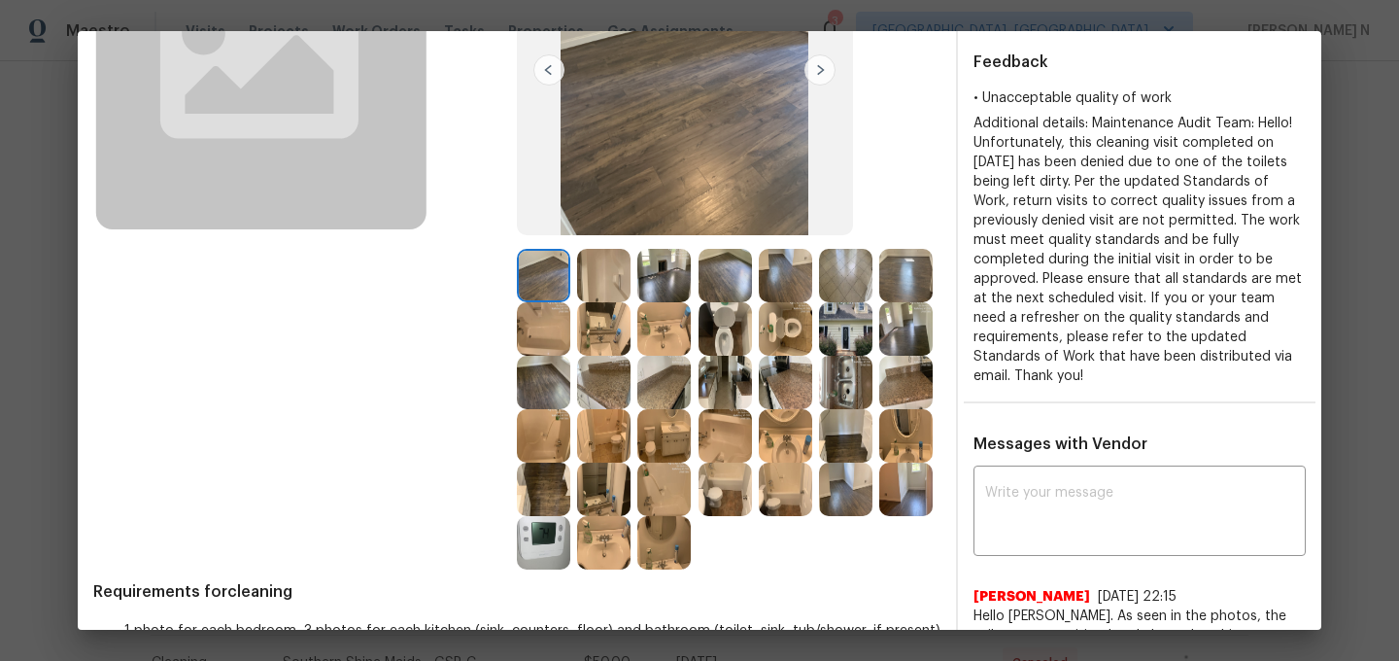
click at [794, 329] on img at bounding box center [785, 328] width 53 height 53
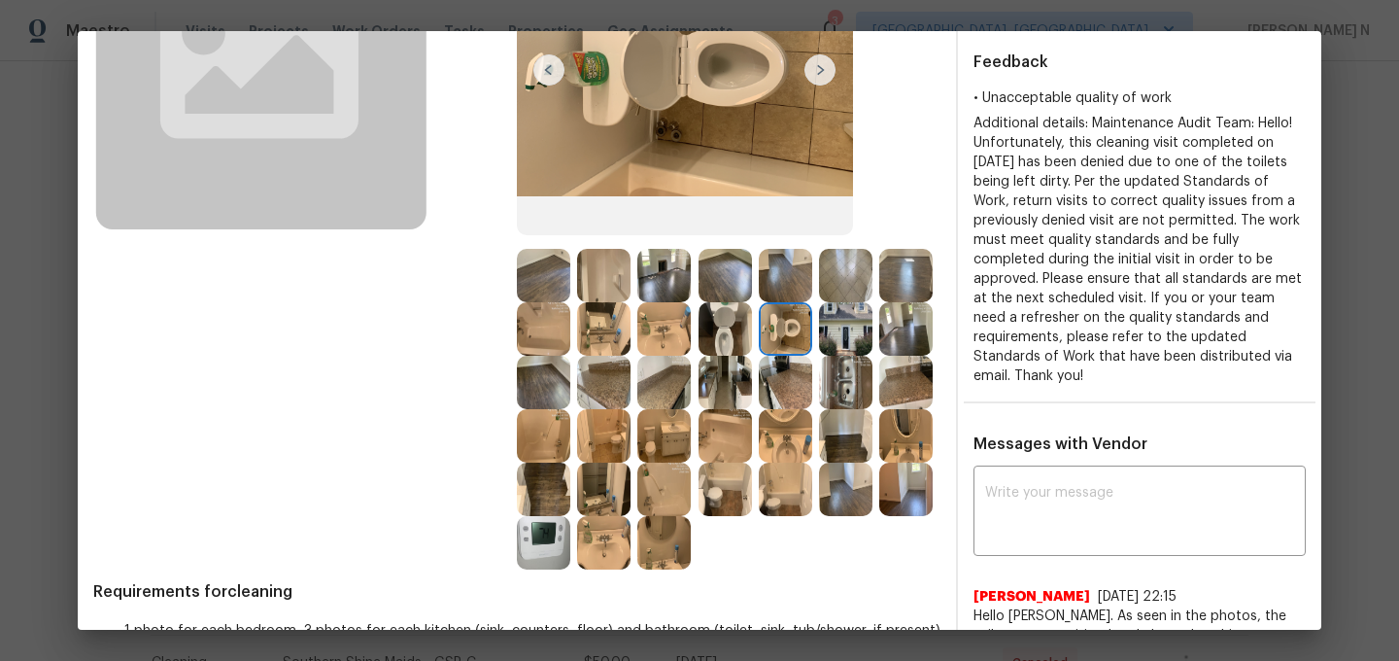
click at [718, 337] on img at bounding box center [725, 328] width 53 height 53
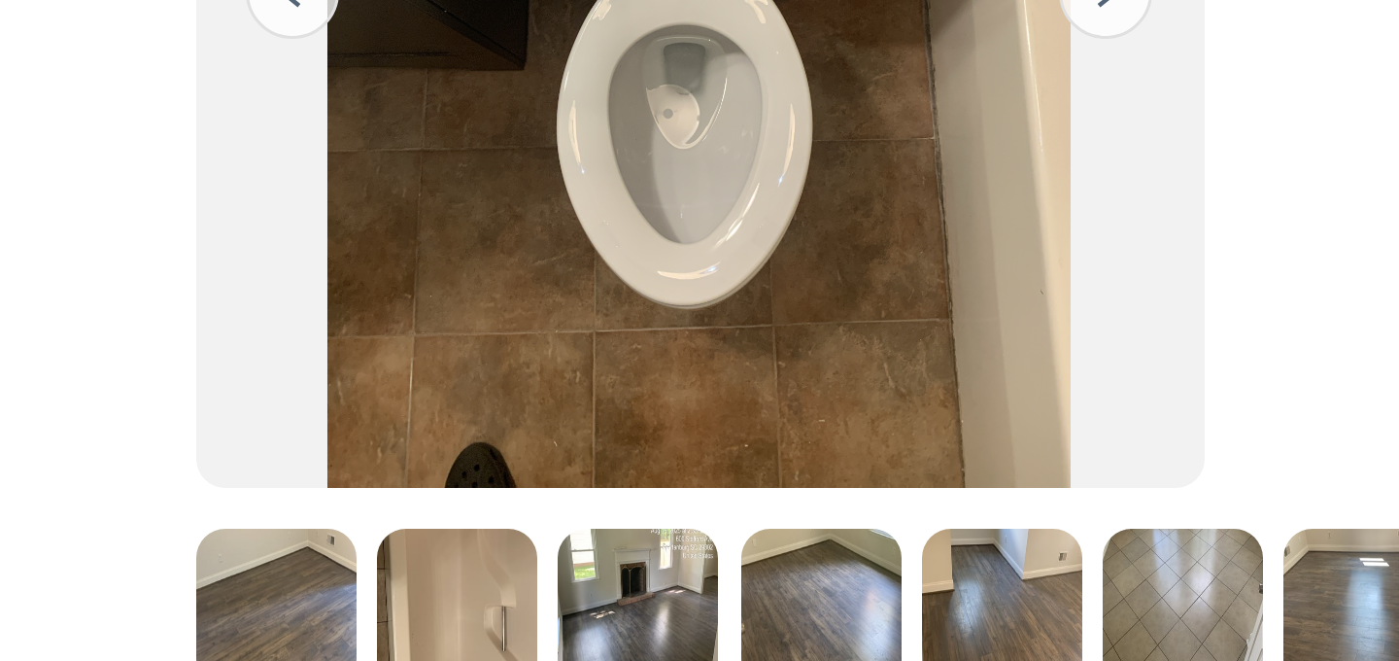
scroll to position [211, 0]
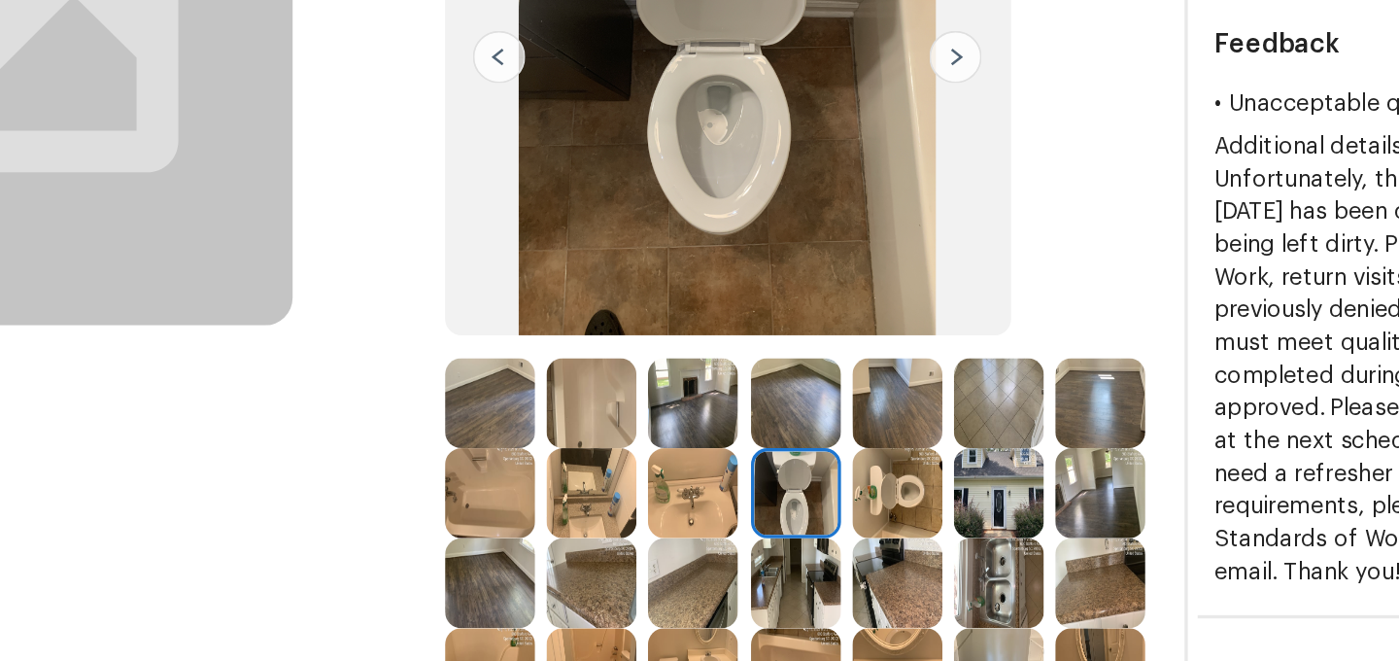
click at [795, 361] on img at bounding box center [785, 359] width 53 height 53
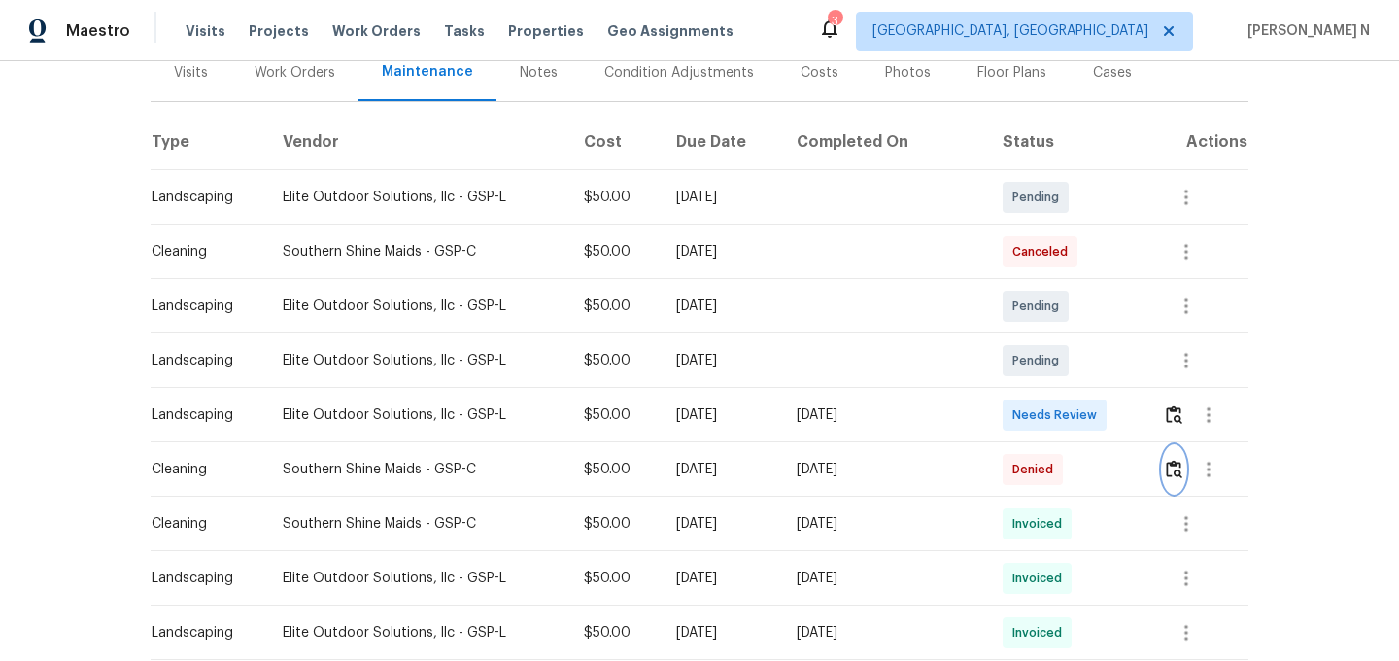
scroll to position [87, 0]
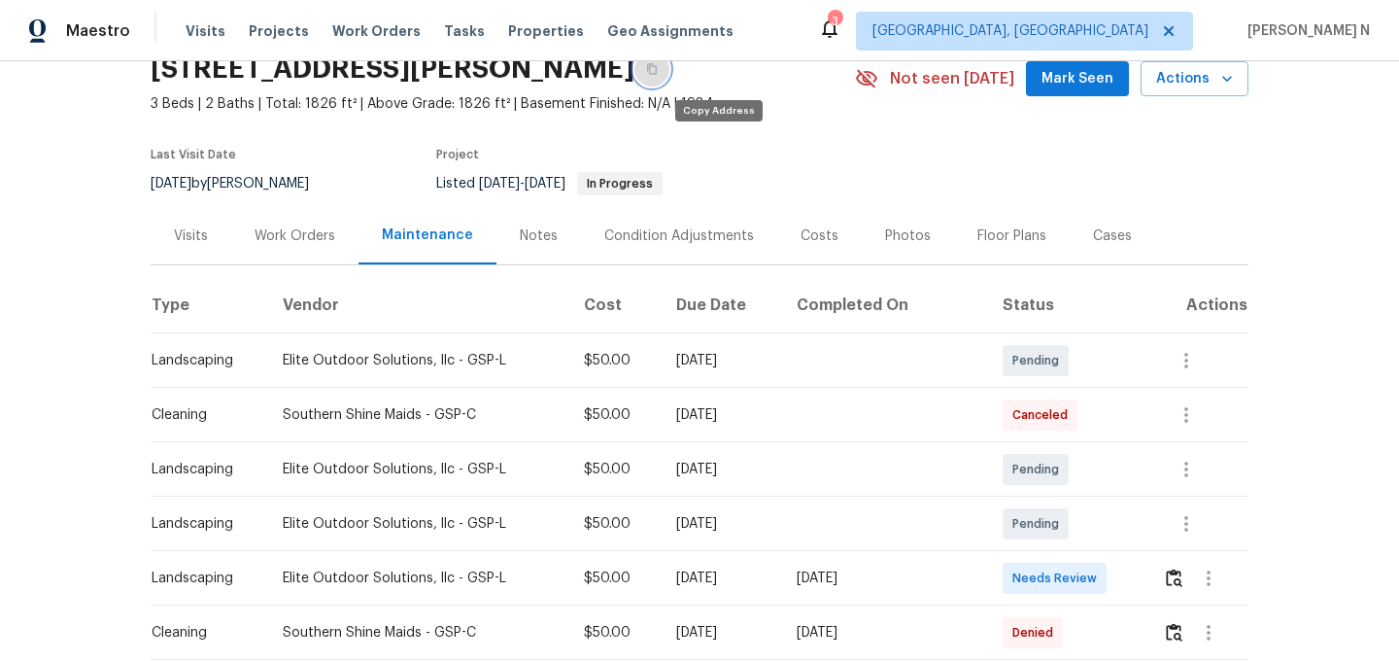
click at [670, 81] on button "button" at bounding box center [652, 69] width 35 height 35
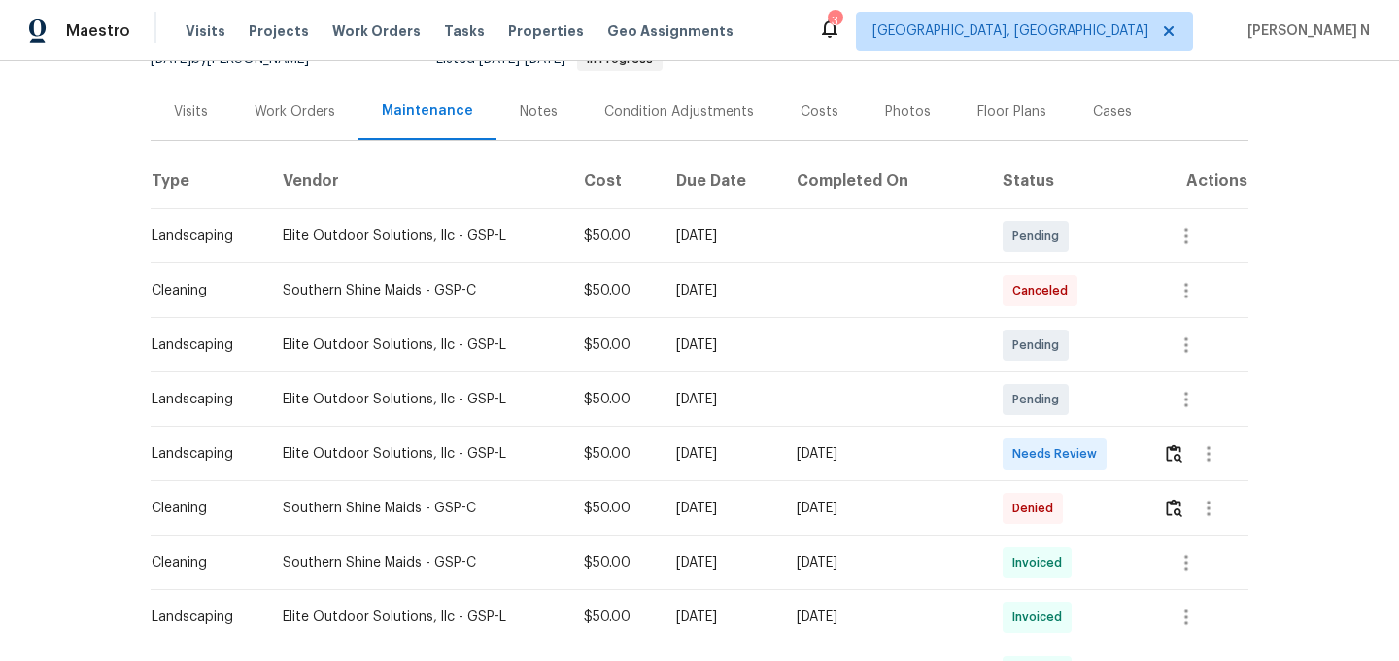
scroll to position [228, 0]
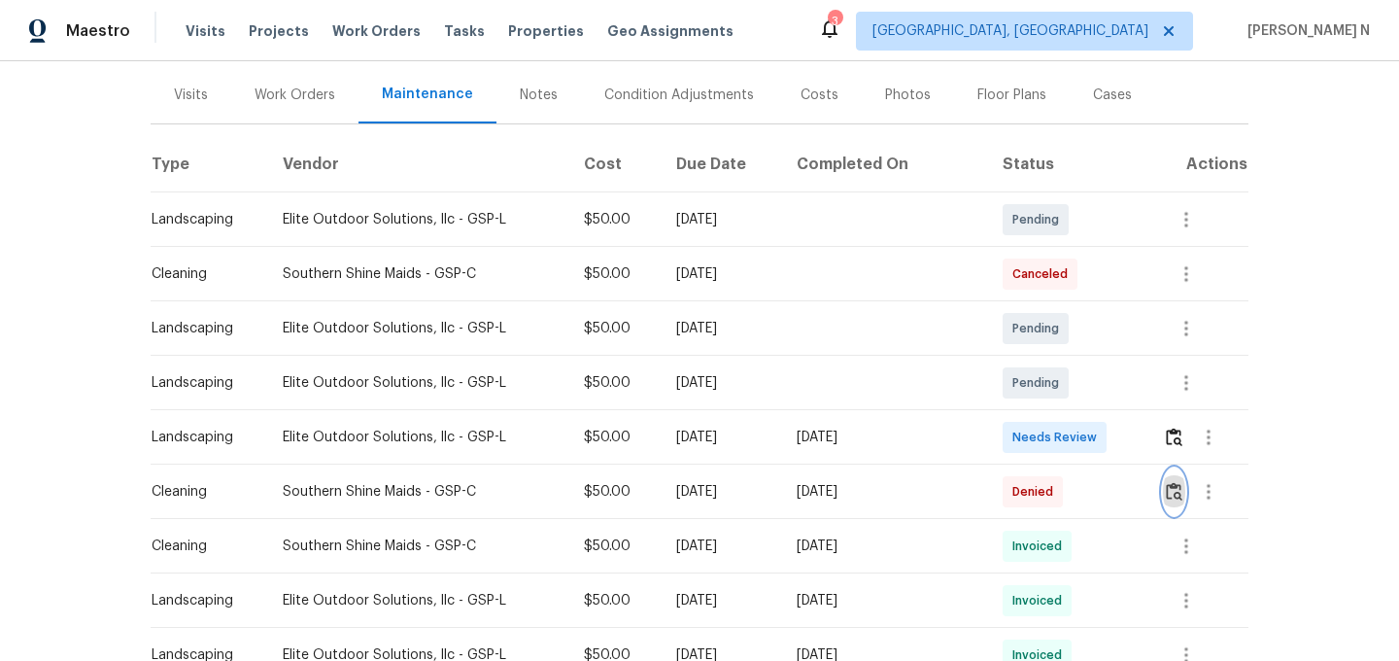
click at [1174, 485] on img "button" at bounding box center [1174, 491] width 17 height 18
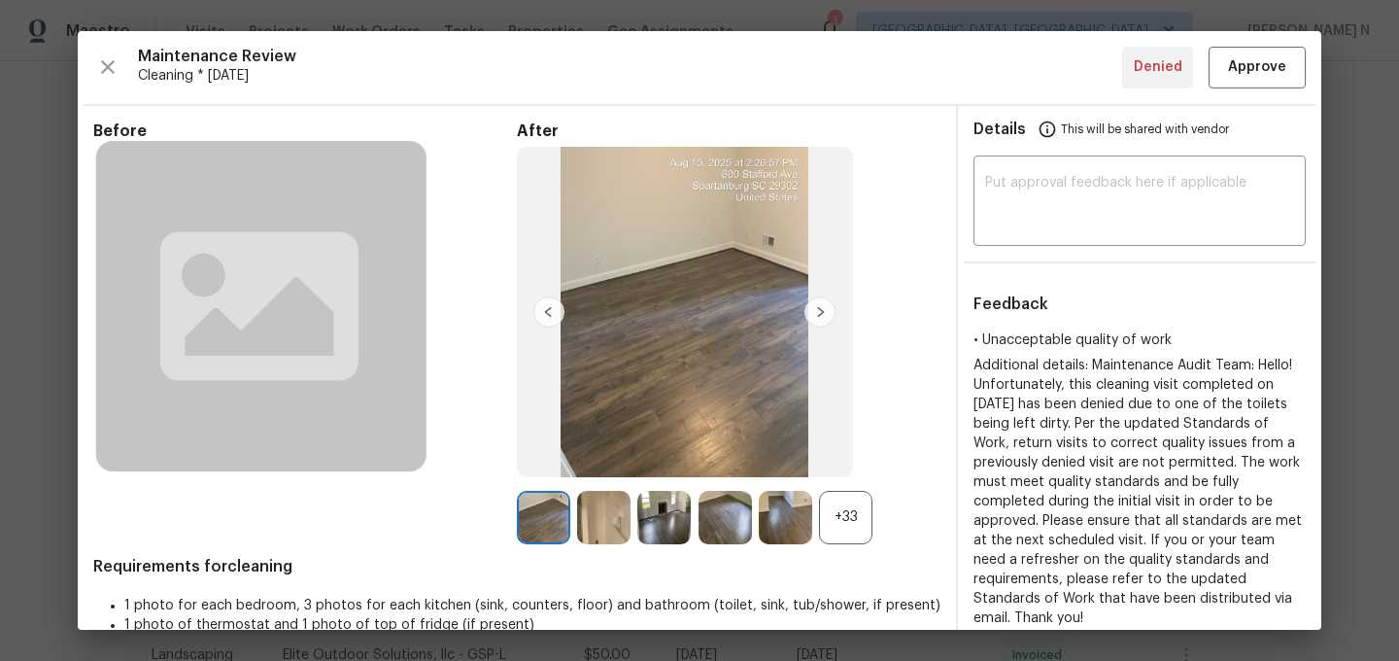
click at [859, 522] on div "+33" at bounding box center [845, 517] width 53 height 53
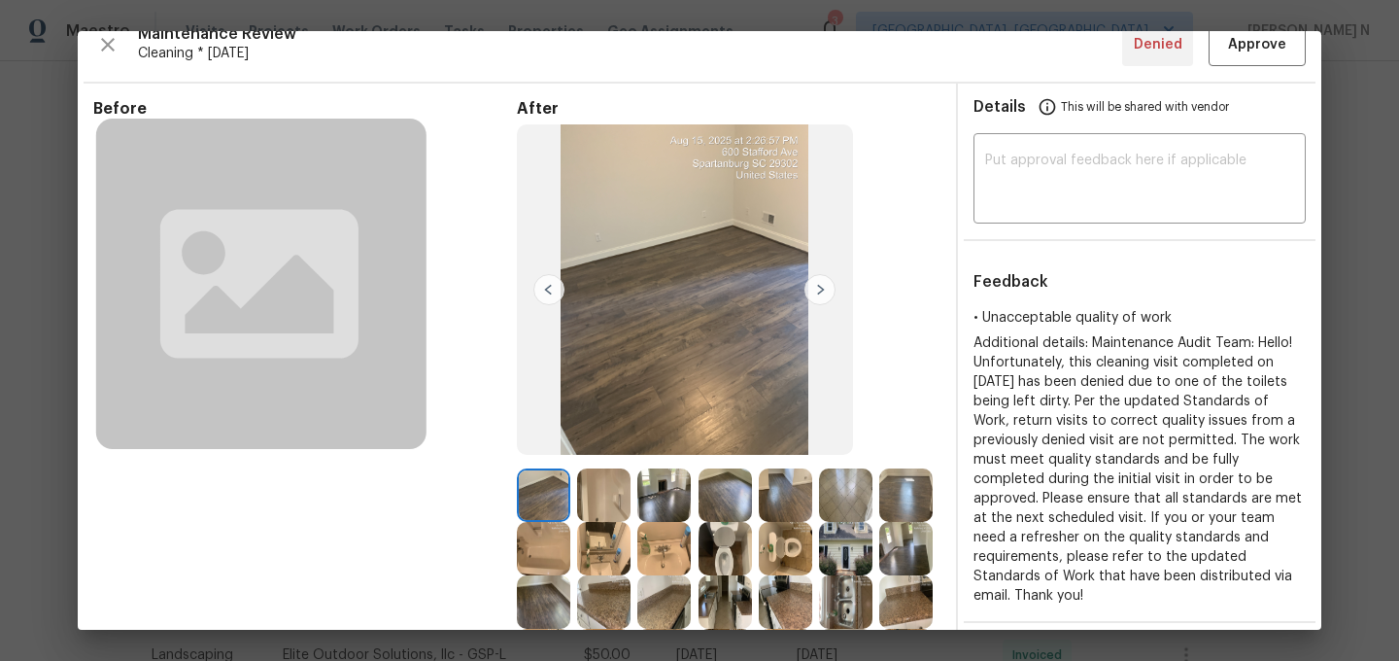
scroll to position [34, 0]
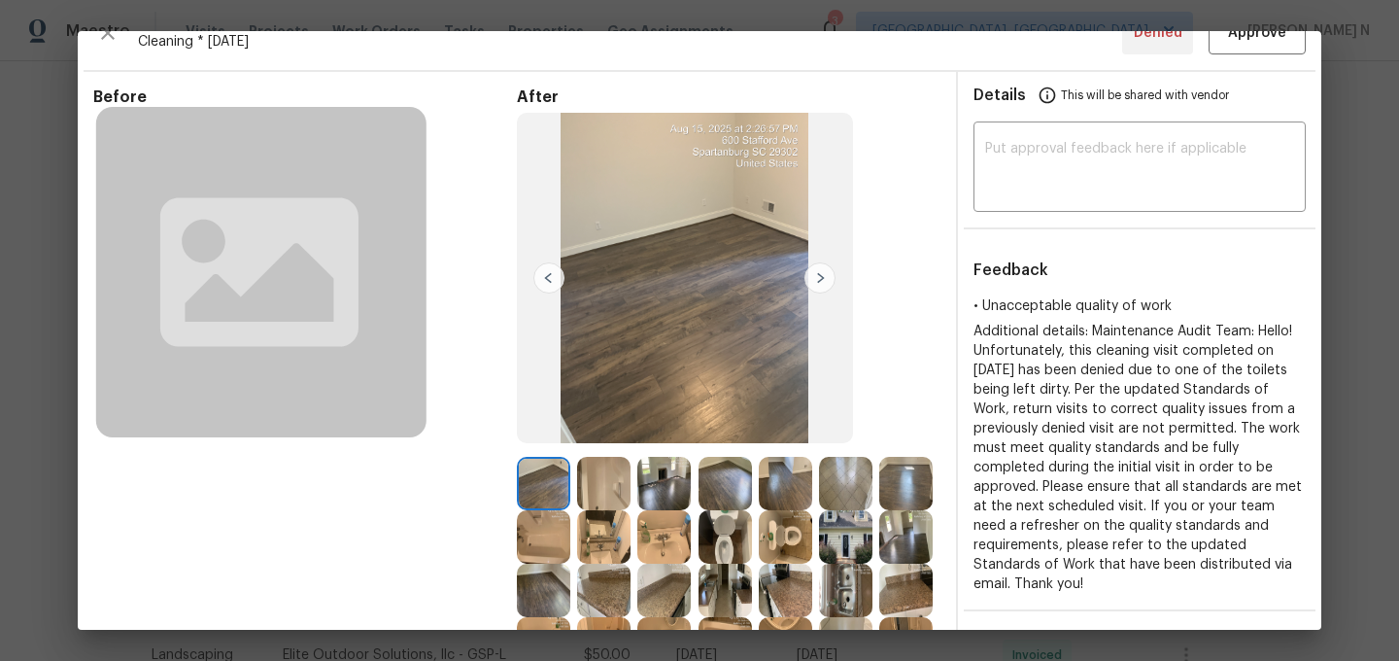
click at [784, 526] on img at bounding box center [785, 536] width 53 height 53
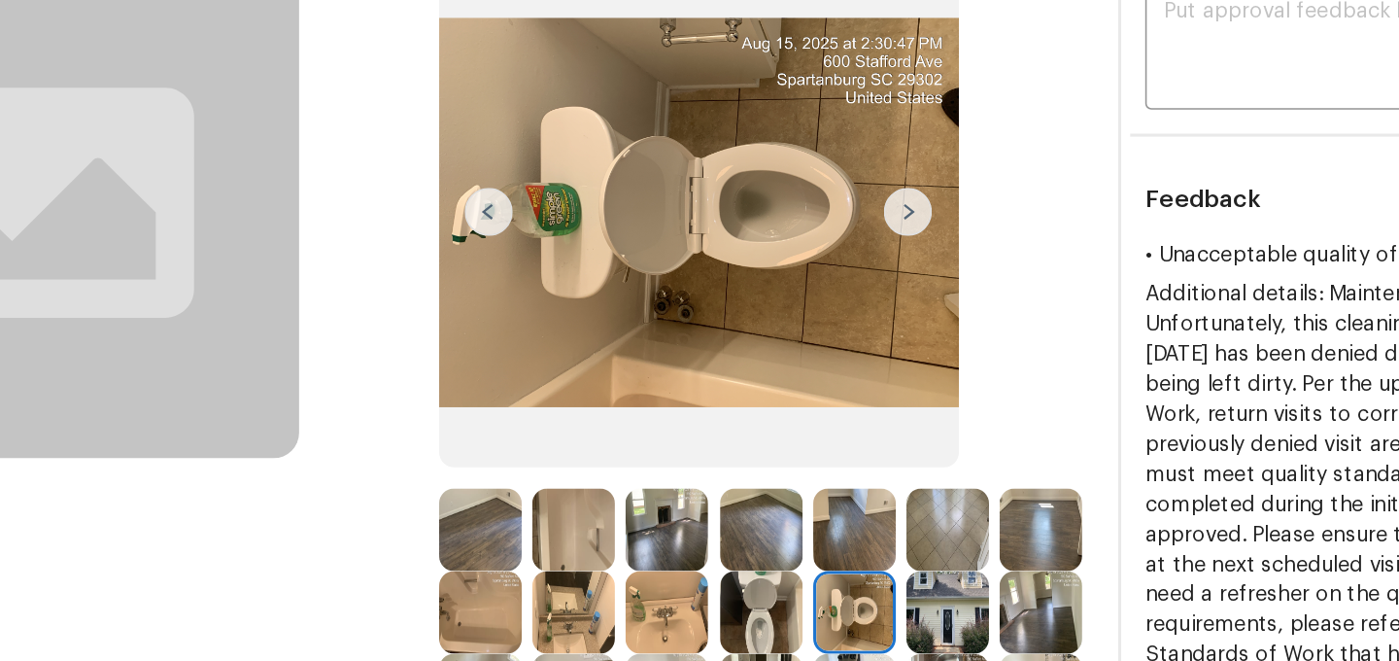
click at [710, 268] on img at bounding box center [685, 278] width 336 height 330
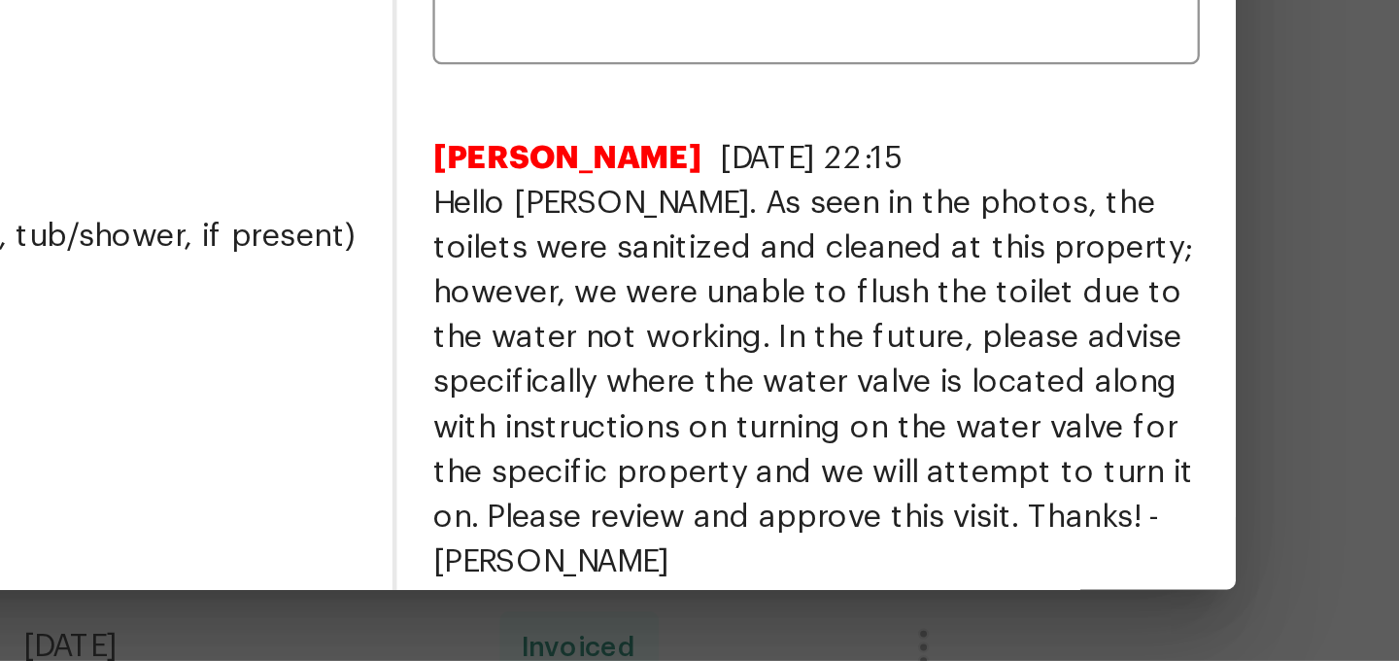
scroll to position [396, 0]
click at [1140, 591] on span "Hello [PERSON_NAME]. As seen in the photos, the toilets were sanitized and clea…" at bounding box center [1140, 540] width 332 height 175
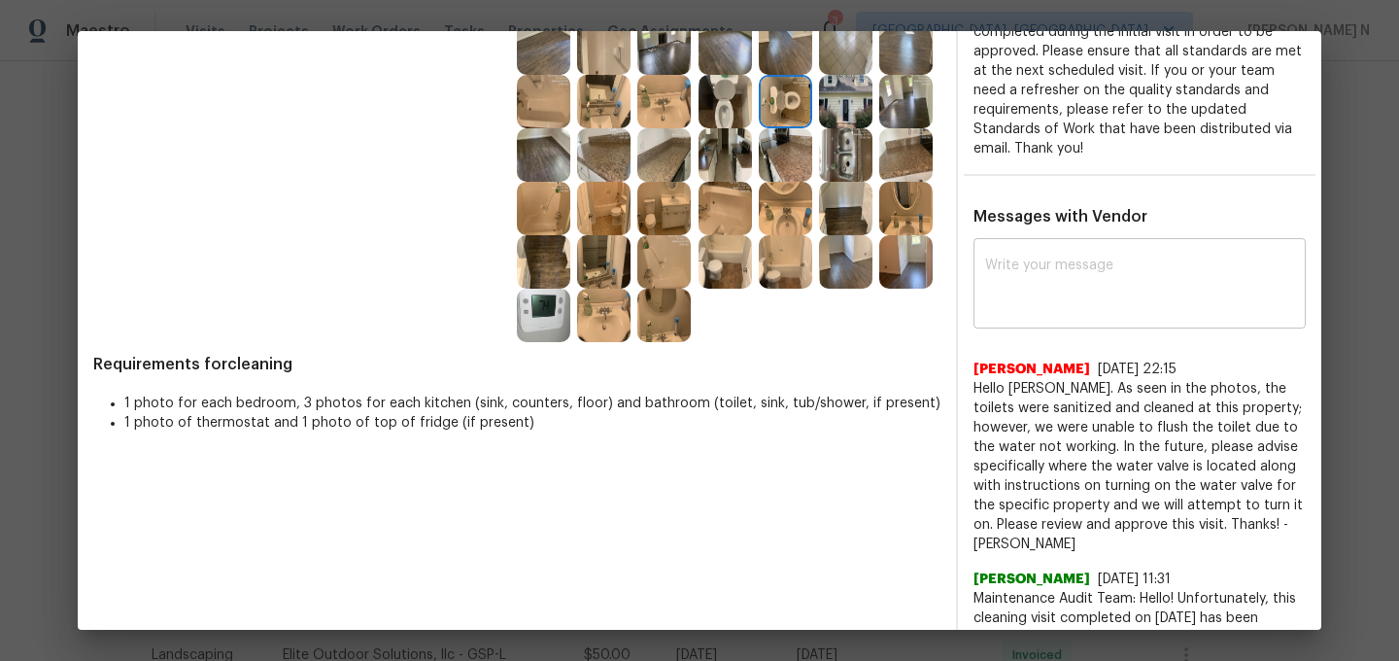
scroll to position [500, 0]
